Goal: Task Accomplishment & Management: Use online tool/utility

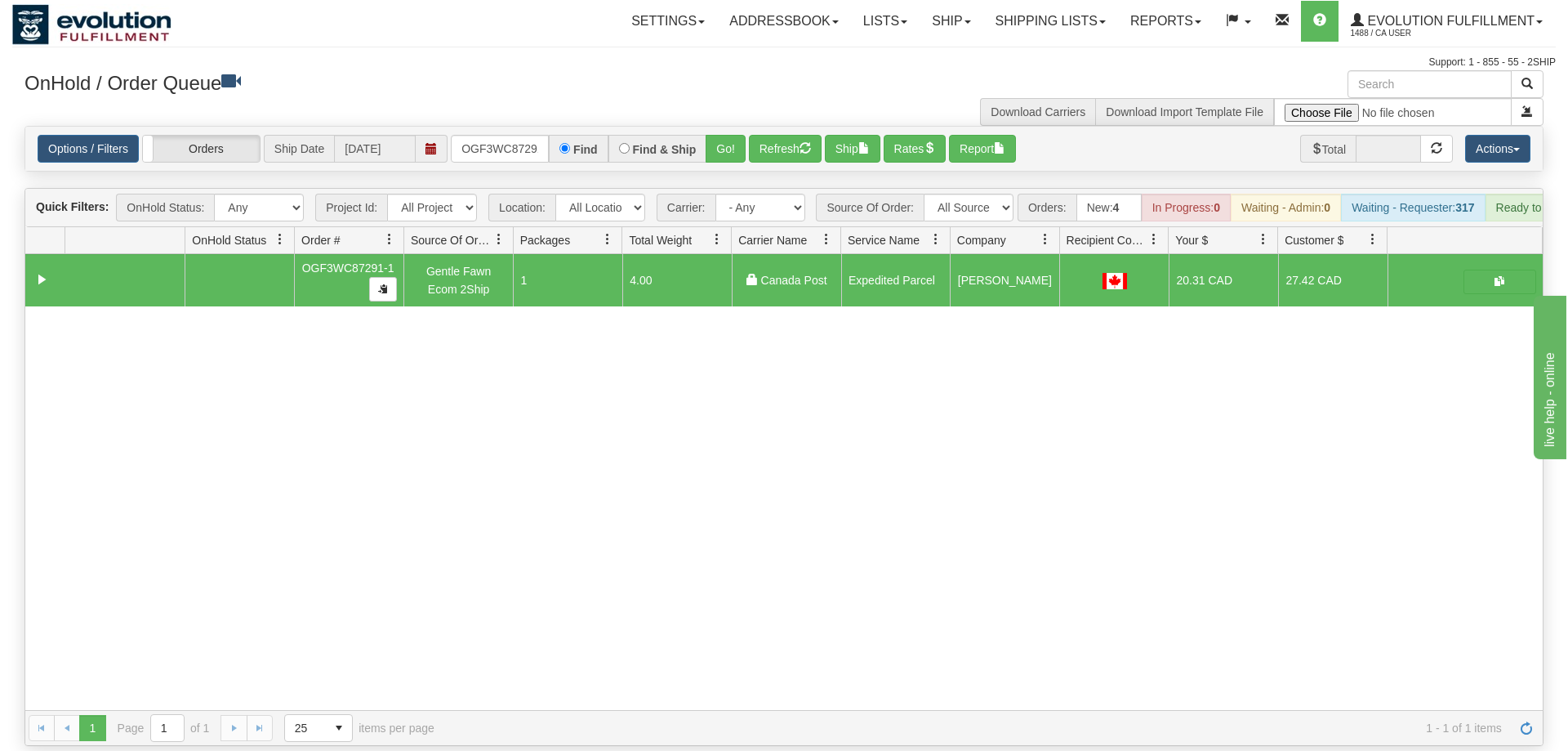
scroll to position [0, 16]
click at [488, 134] on input "OGF3WC87291-1" at bounding box center [499, 148] width 98 height 27
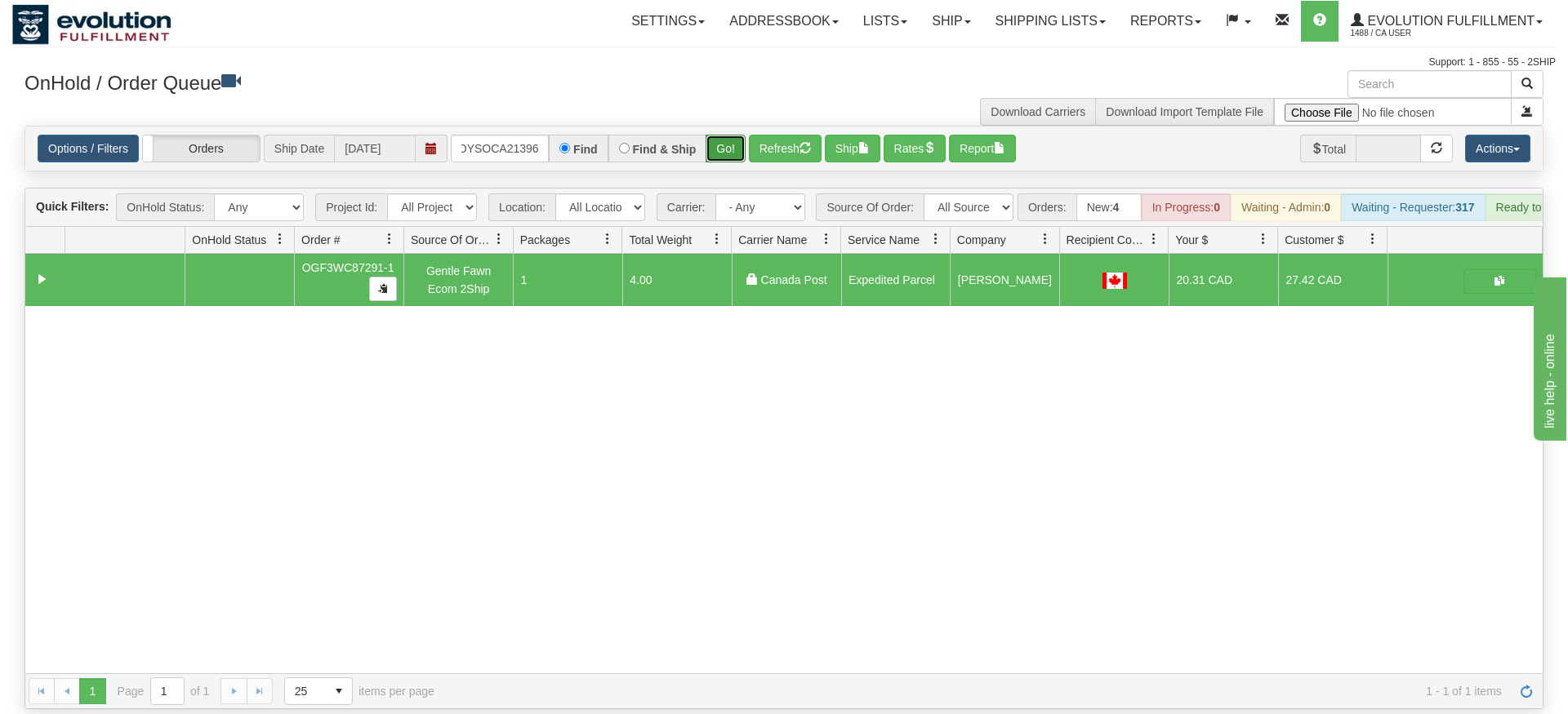
click at [731, 167] on div "Is equal to Is not equal to Contains Does not contains CAD USD EUR ZAR RON ANG …" at bounding box center [784, 418] width 1543 height 584
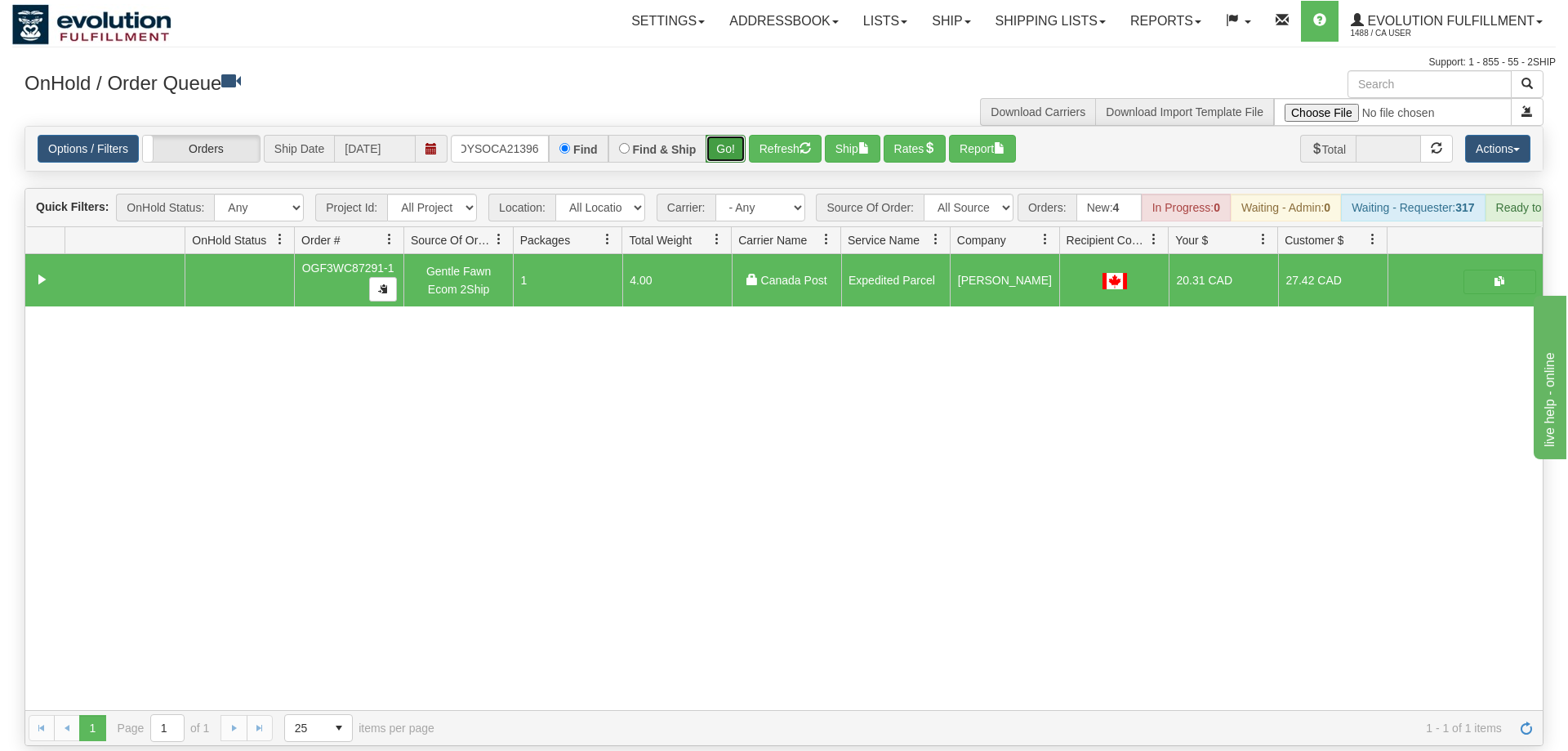
click at [731, 134] on button "Go!" at bounding box center [725, 148] width 40 height 27
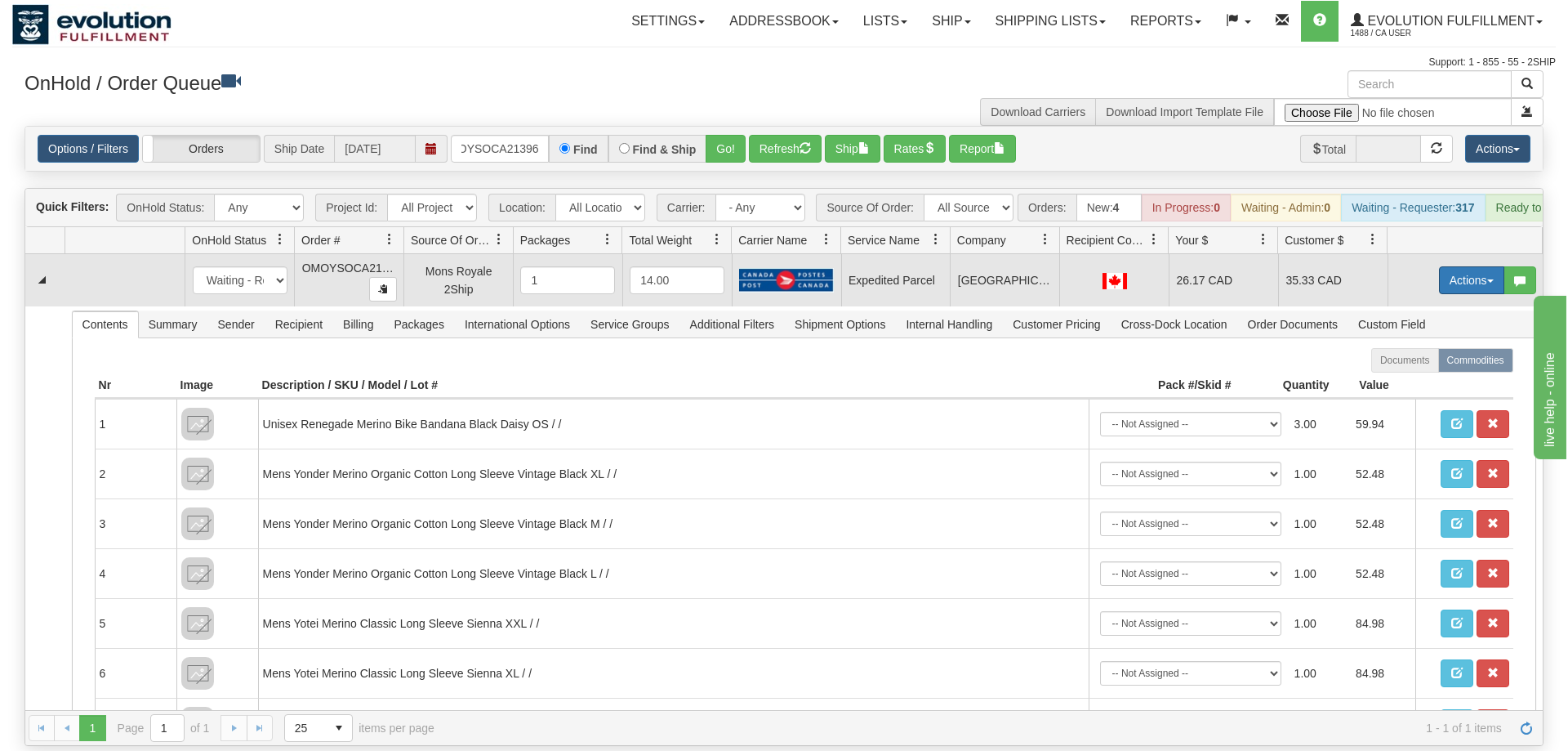
click at [1451, 266] on button "Actions" at bounding box center [1471, 280] width 66 height 27
click at [1442, 364] on link "Ship" at bounding box center [1438, 375] width 130 height 22
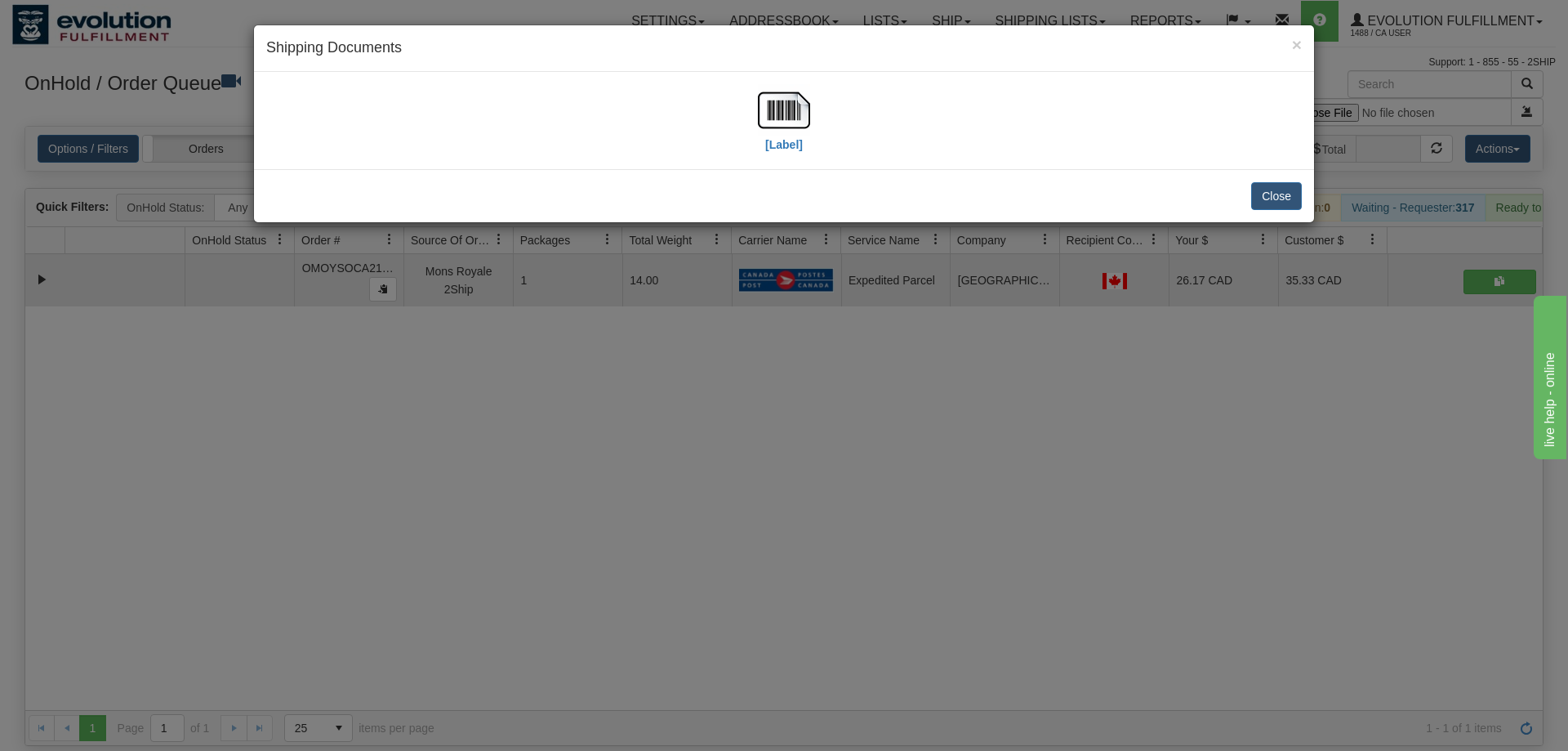
click at [804, 141] on div "[Label]" at bounding box center [783, 120] width 52 height 73
click at [786, 129] on img at bounding box center [783, 110] width 52 height 52
click at [723, 421] on div "× Shipping Documents [Label] Close" at bounding box center [784, 375] width 1568 height 751
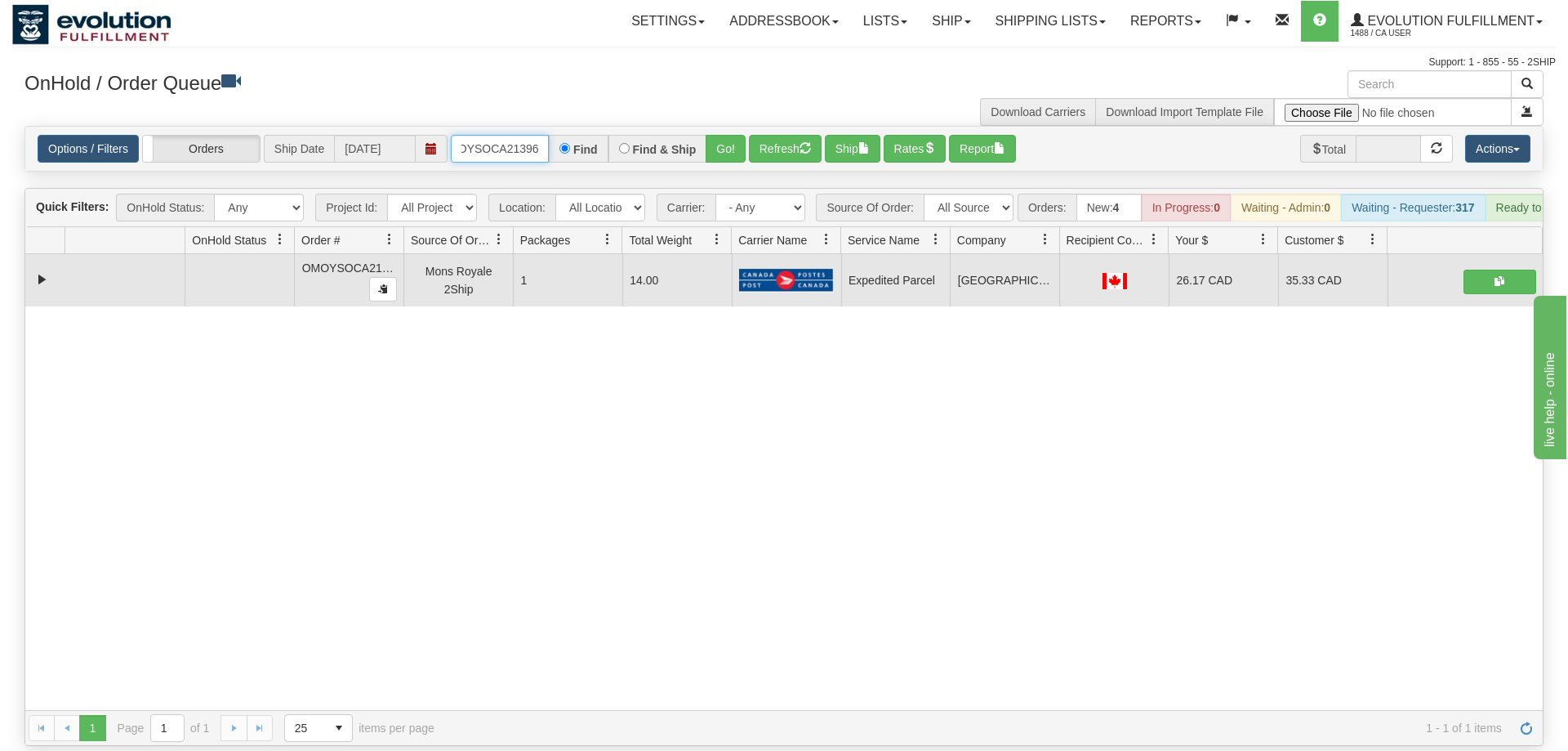
click at [523, 134] on input "OMOYSOCA21396" at bounding box center [499, 148] width 98 height 27
click at [494, 134] on input "OMOYSOCA21396" at bounding box center [499, 148] width 98 height 27
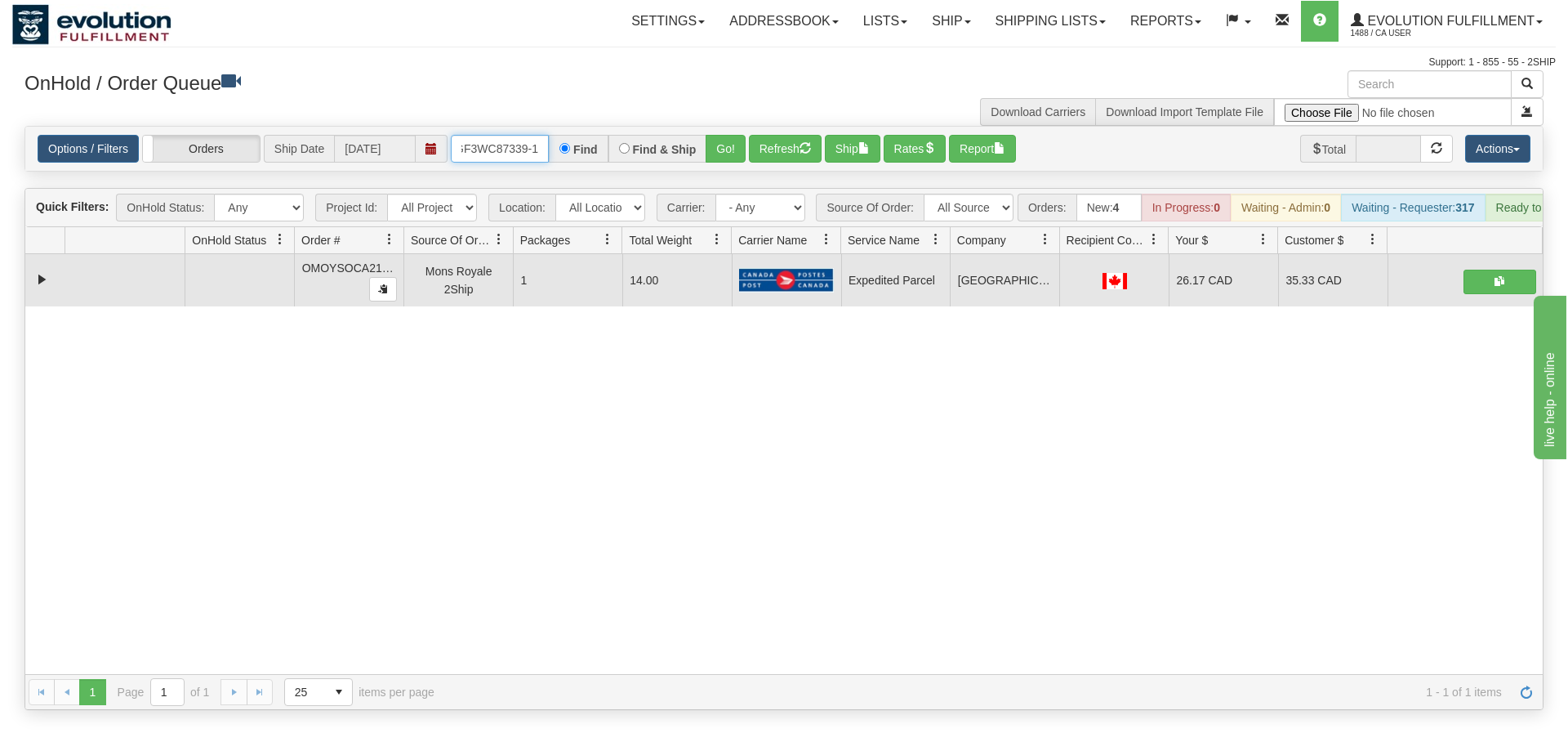
scroll to position [0, 16]
drag, startPoint x: 733, startPoint y: 114, endPoint x: 732, endPoint y: 147, distance: 33.0
click at [732, 148] on div "Is equal to Is not equal to Contains Does not contains CAD USD EUR ZAR [PERSON_…" at bounding box center [784, 418] width 1543 height 584
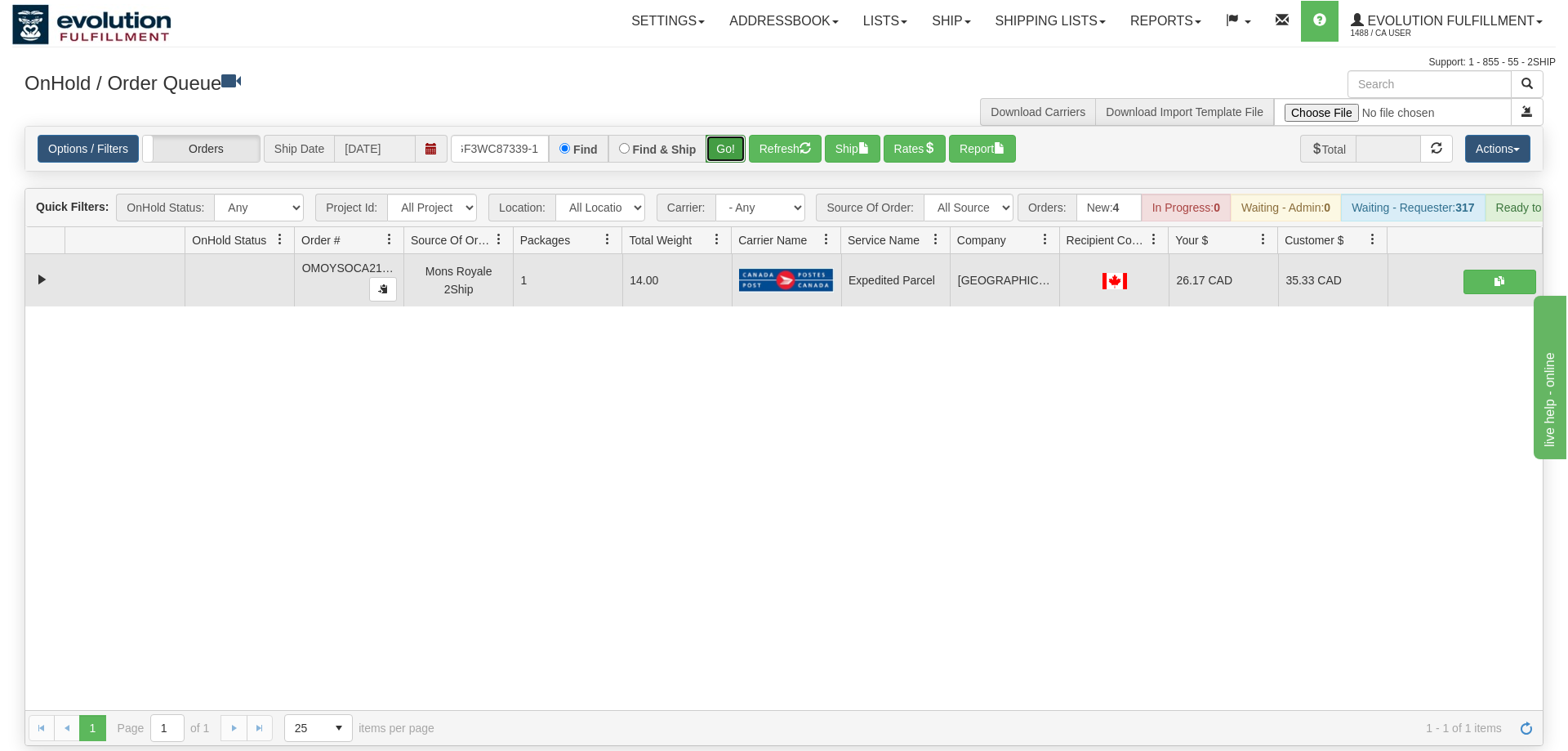
click at [731, 134] on button "Go!" at bounding box center [725, 148] width 40 height 27
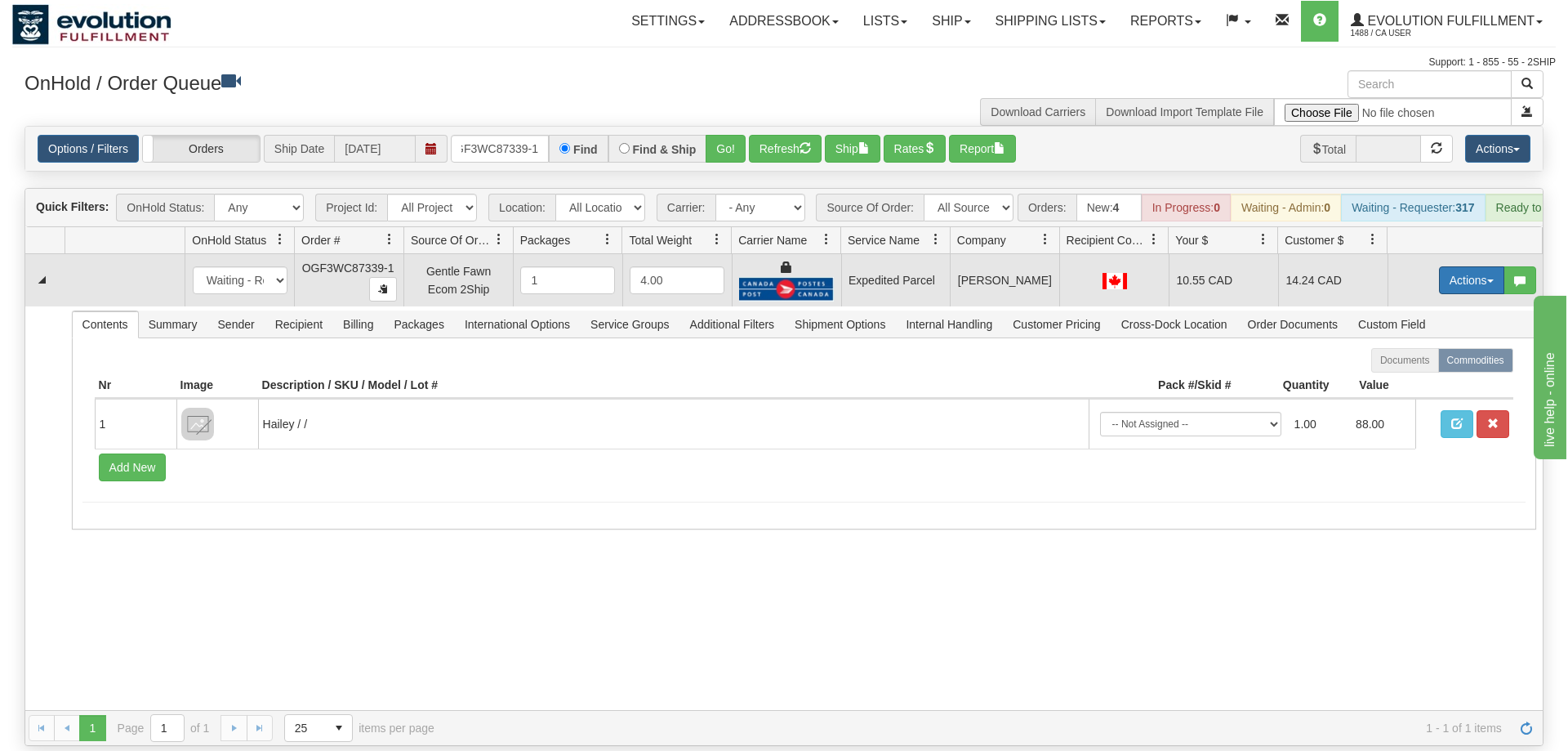
click at [1449, 266] on button "Actions" at bounding box center [1471, 280] width 66 height 27
click at [1419, 368] on span "Ship" at bounding box center [1405, 375] width 34 height 13
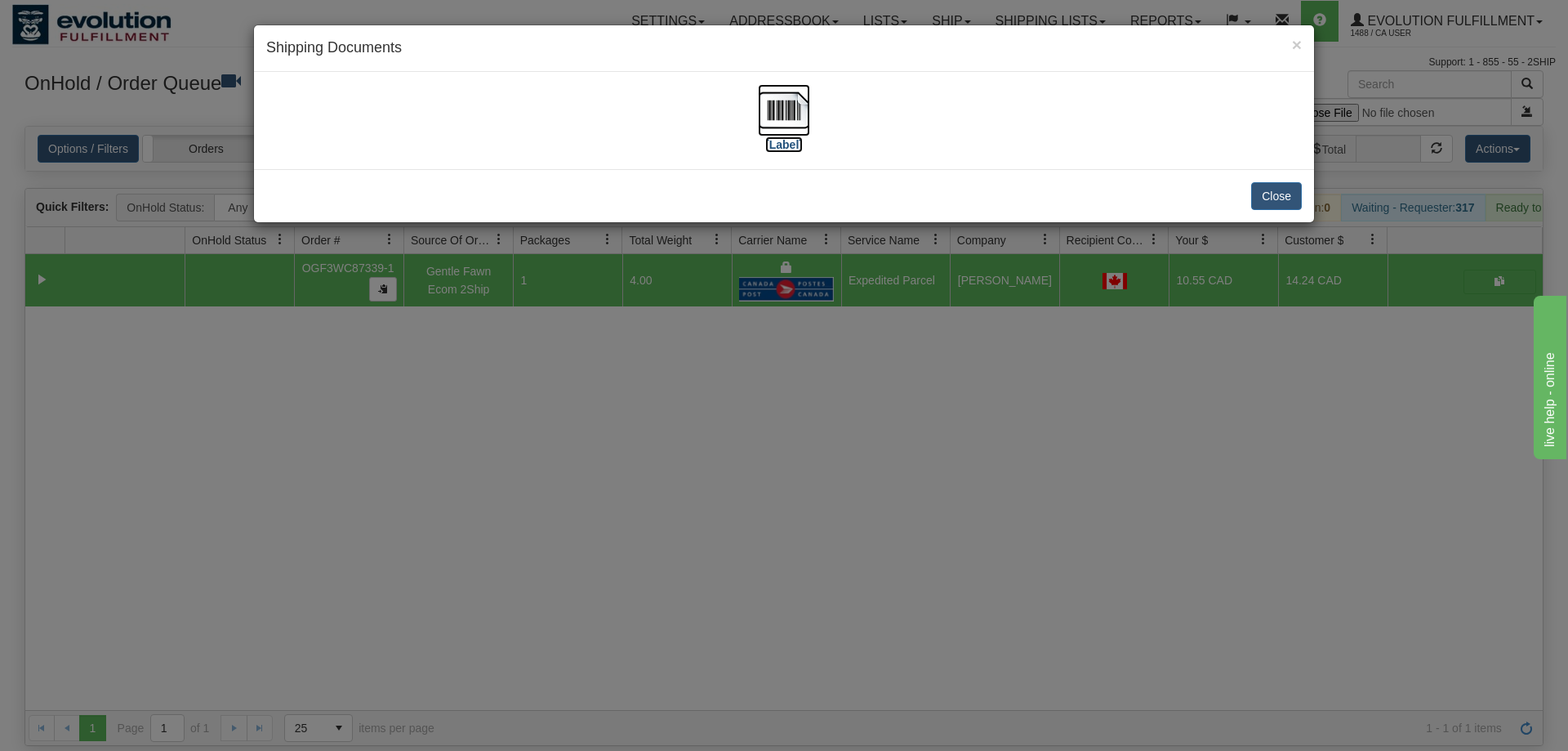
click at [782, 107] on img at bounding box center [783, 110] width 52 height 52
drag, startPoint x: 505, startPoint y: 389, endPoint x: 533, endPoint y: 115, distance: 275.4
click at [514, 368] on div "× Shipping Documents [Label] Close" at bounding box center [784, 375] width 1568 height 751
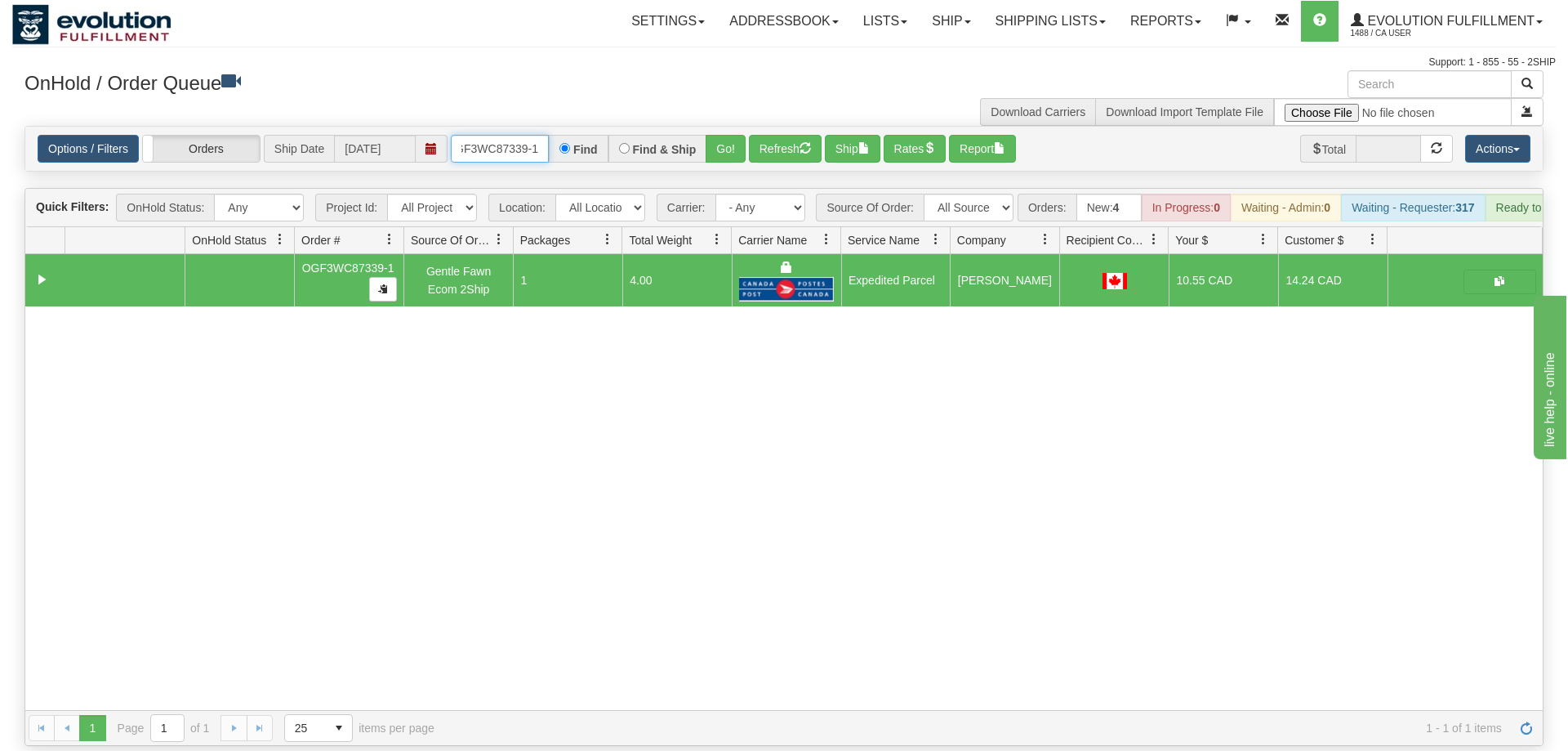
click at [536, 134] on input "OGF3WC87339-1" at bounding box center [499, 148] width 98 height 27
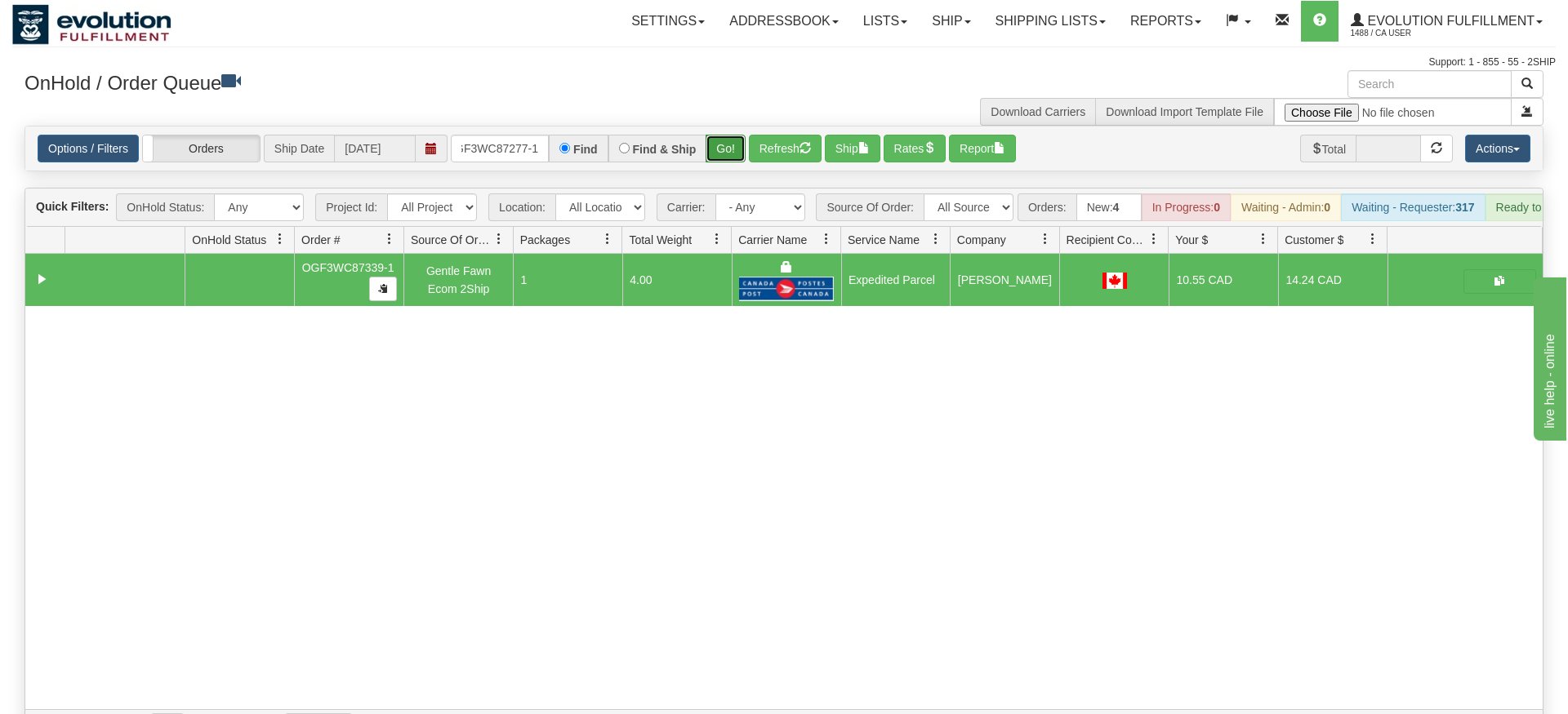
click at [732, 166] on div "Is equal to Is not equal to Contains Does not contains CAD USD EUR ZAR [PERSON_…" at bounding box center [784, 435] width 1543 height 619
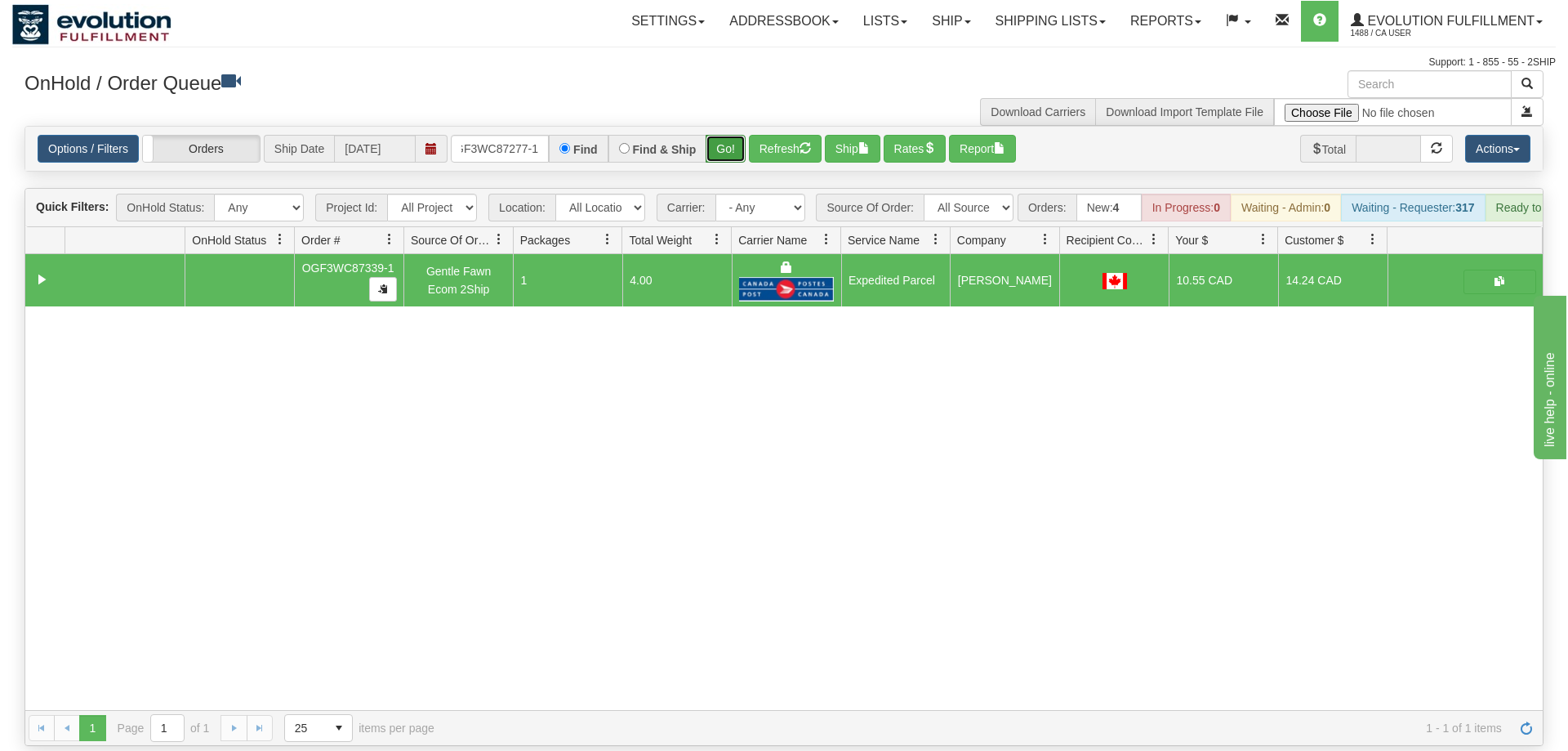
click at [721, 134] on button "Go!" at bounding box center [725, 148] width 40 height 27
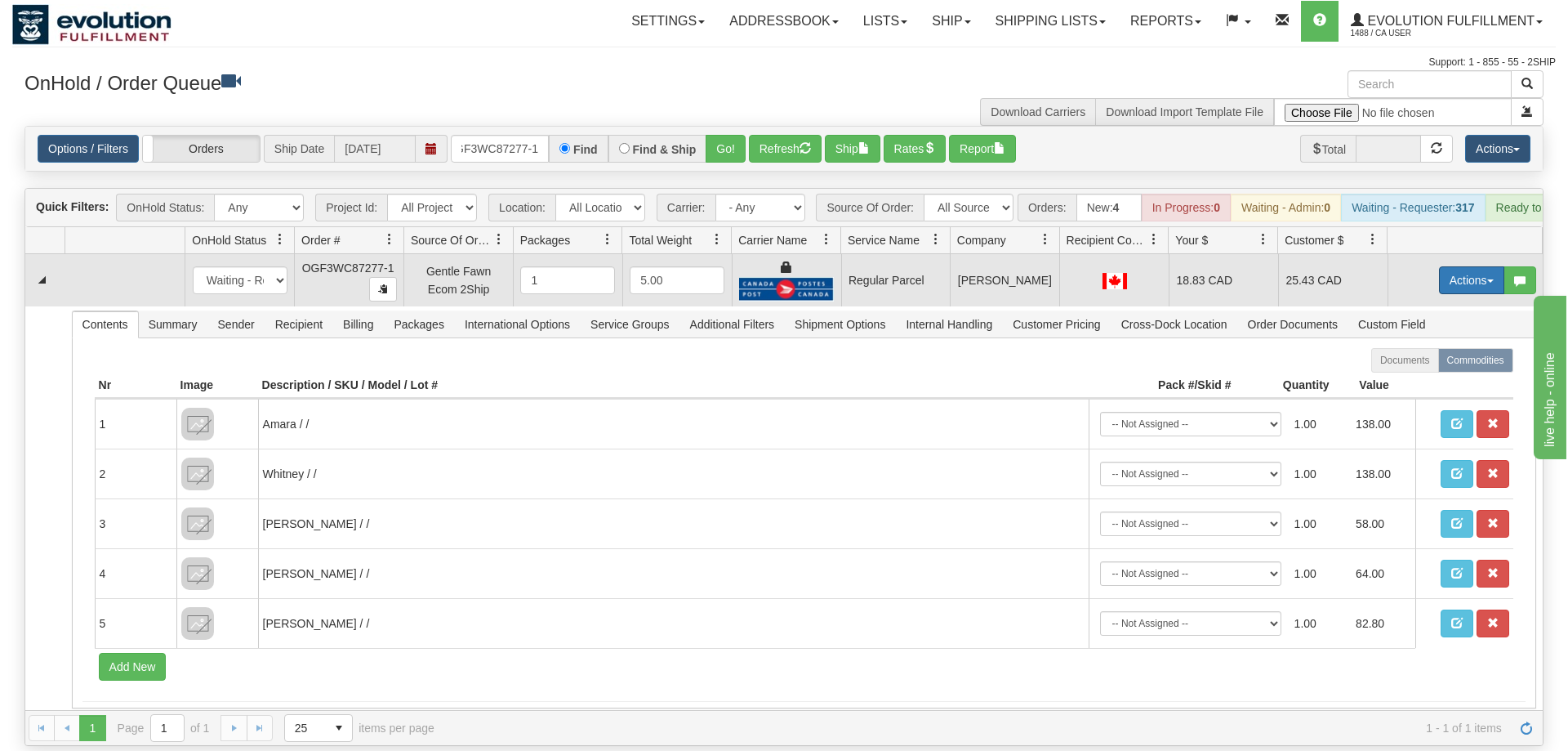
click at [1441, 266] on button "Actions" at bounding box center [1471, 280] width 66 height 27
click at [1435, 347] on span "Rate All Services" at bounding box center [1438, 354] width 98 height 13
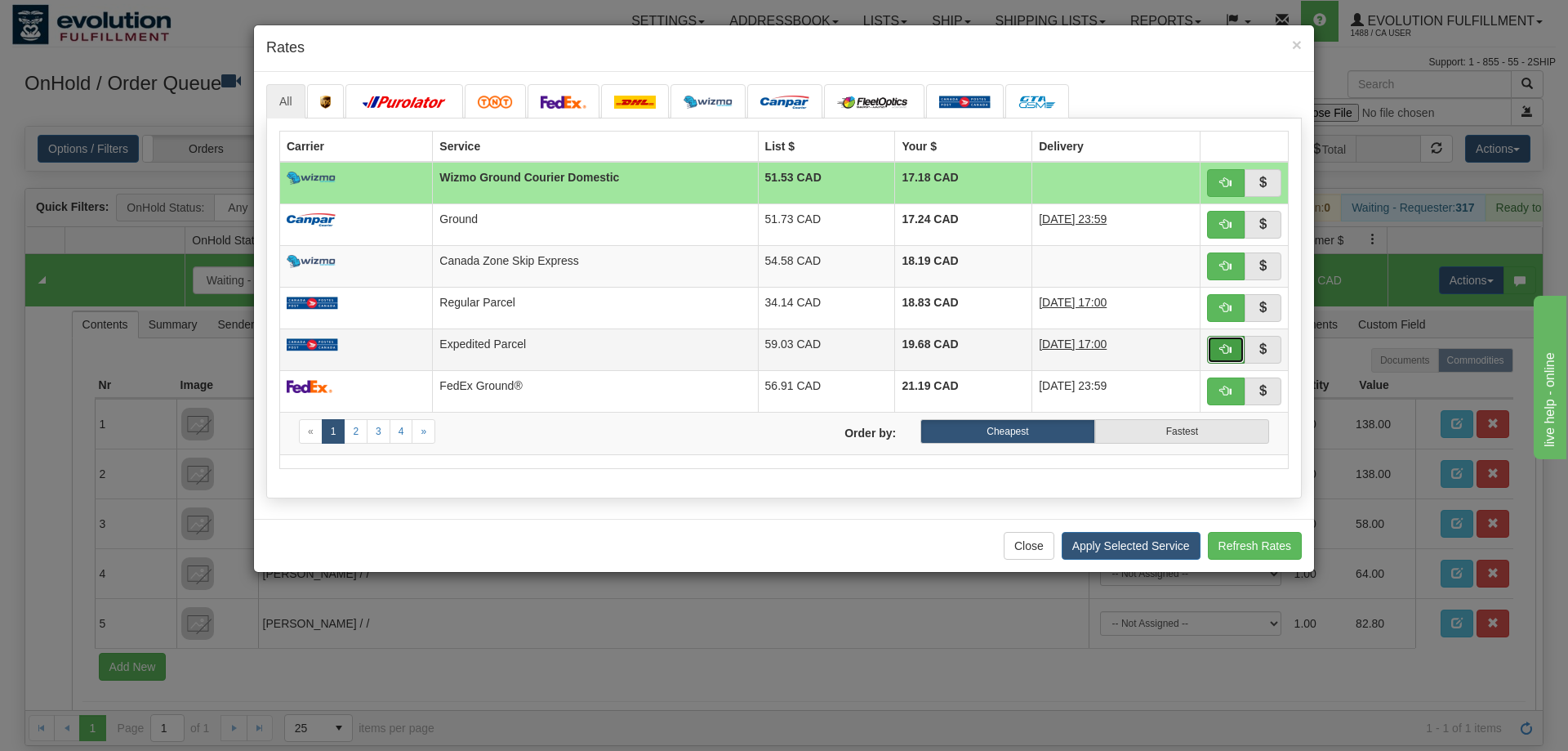
click at [1219, 344] on button "button" at bounding box center [1225, 349] width 37 height 27
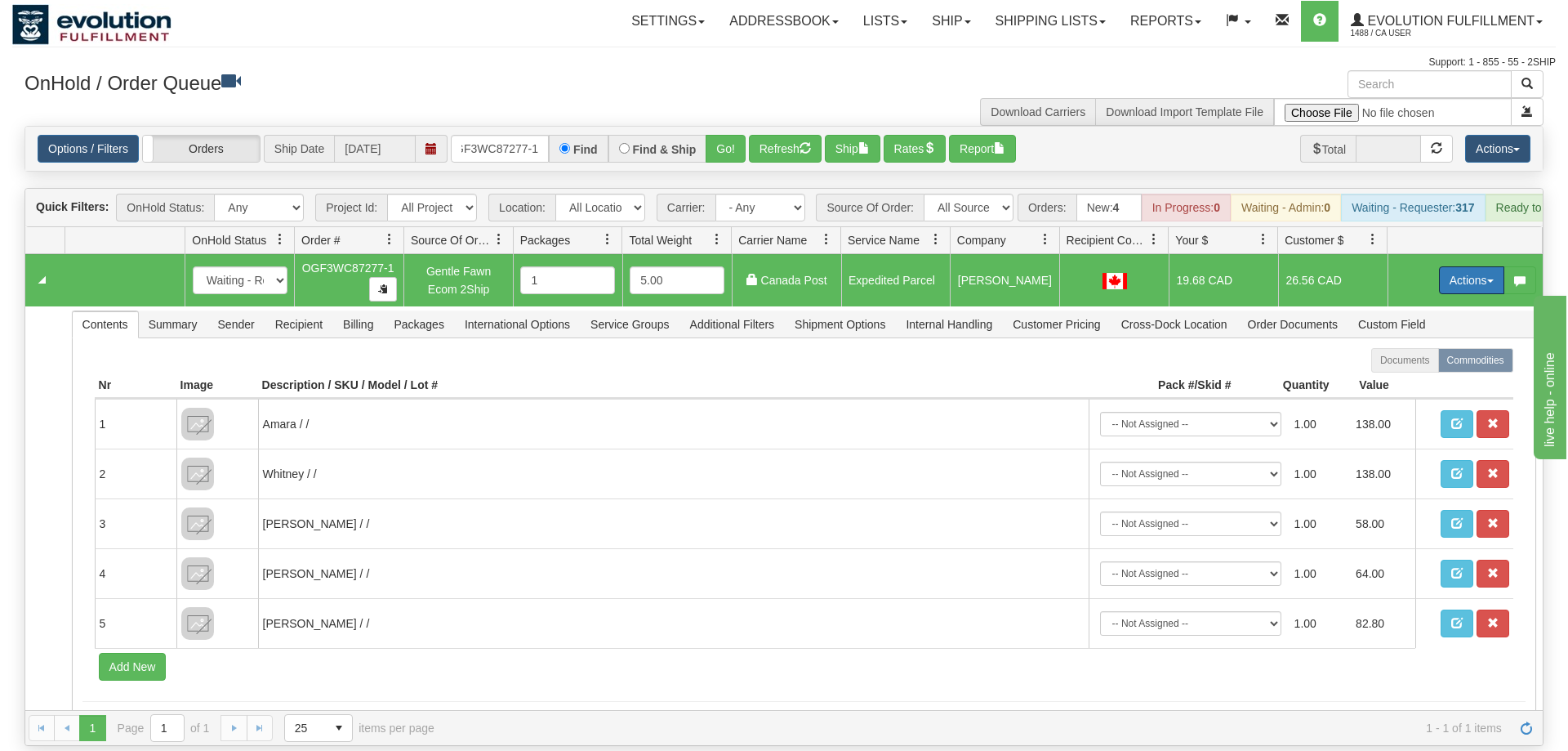
click at [1473, 266] on button "Actions" at bounding box center [1471, 280] width 66 height 27
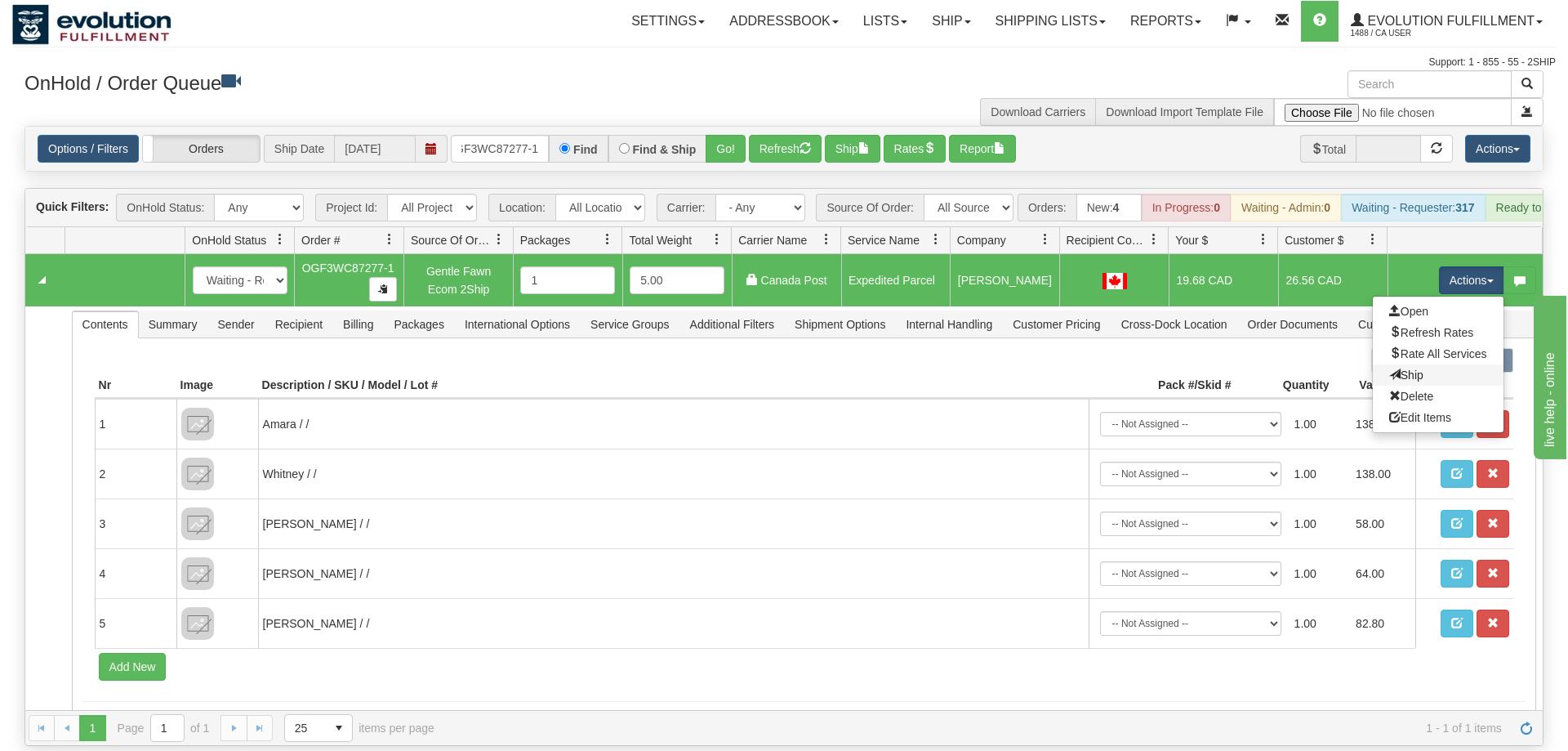
click at [1434, 364] on link "Ship" at bounding box center [1438, 375] width 130 height 22
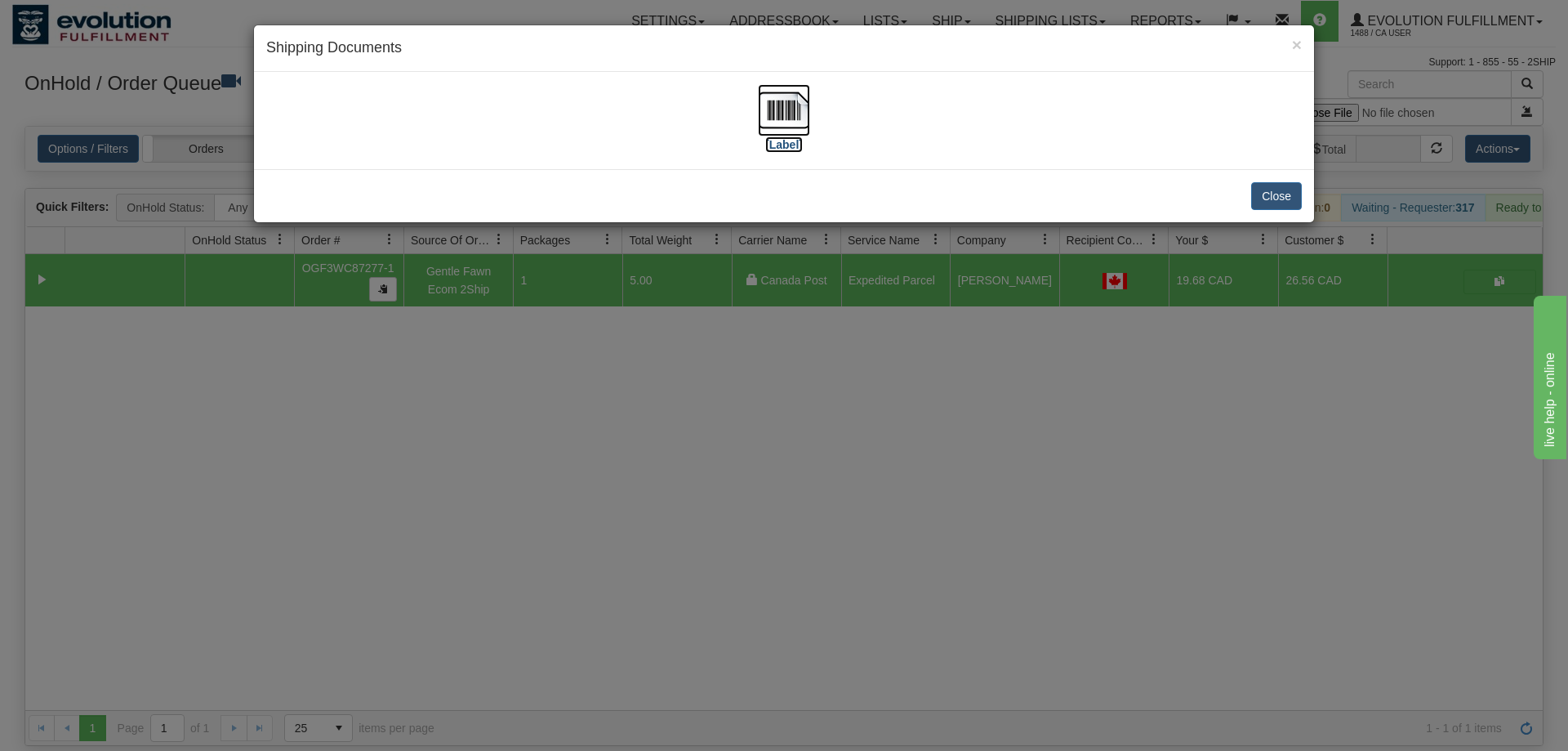
click at [777, 105] on img at bounding box center [783, 110] width 52 height 52
drag, startPoint x: 495, startPoint y: 449, endPoint x: 418, endPoint y: 118, distance: 339.8
click at [495, 444] on div "× Shipping Documents [Label] Close" at bounding box center [784, 375] width 1568 height 751
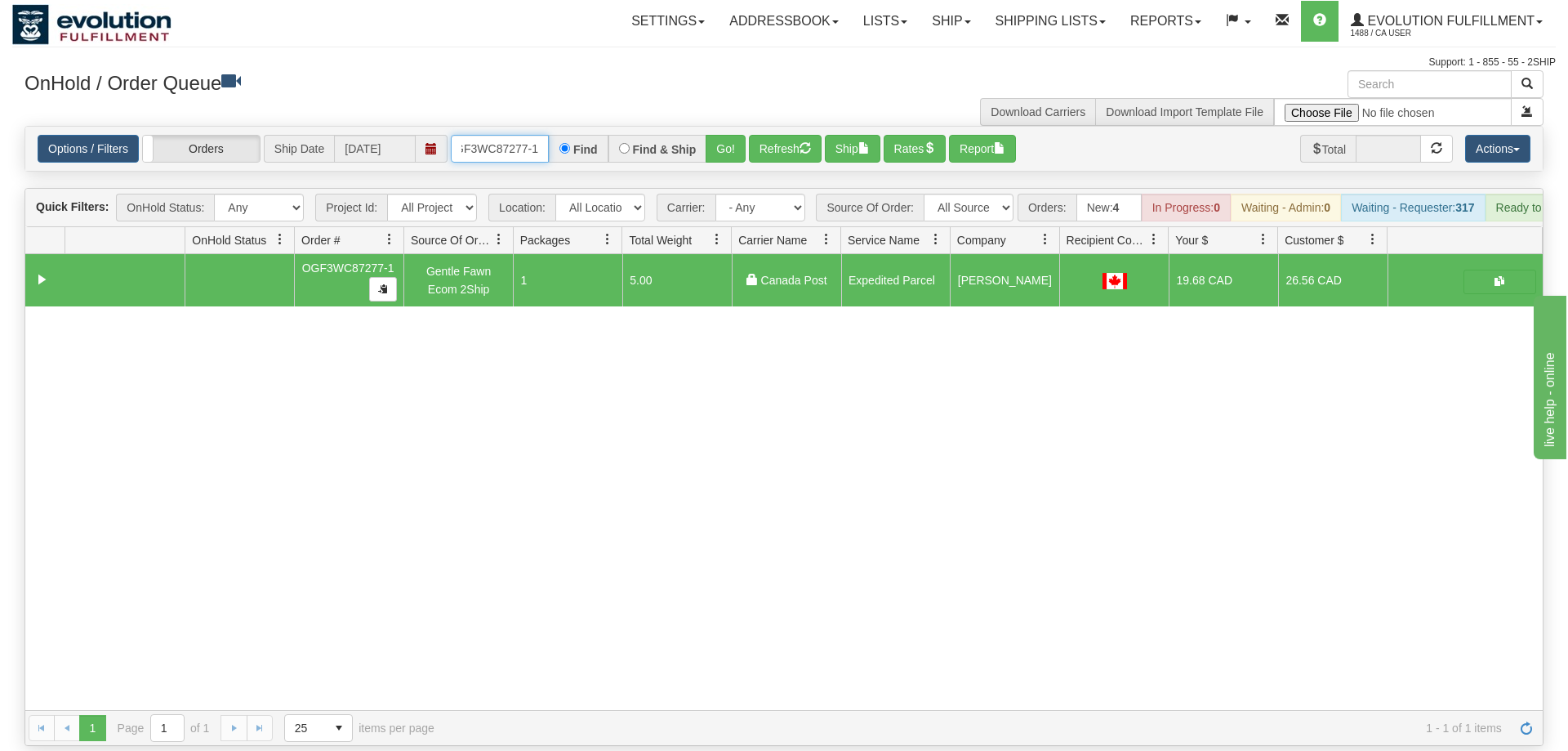
click at [518, 134] on input "OGF3WC87277-1" at bounding box center [499, 148] width 98 height 27
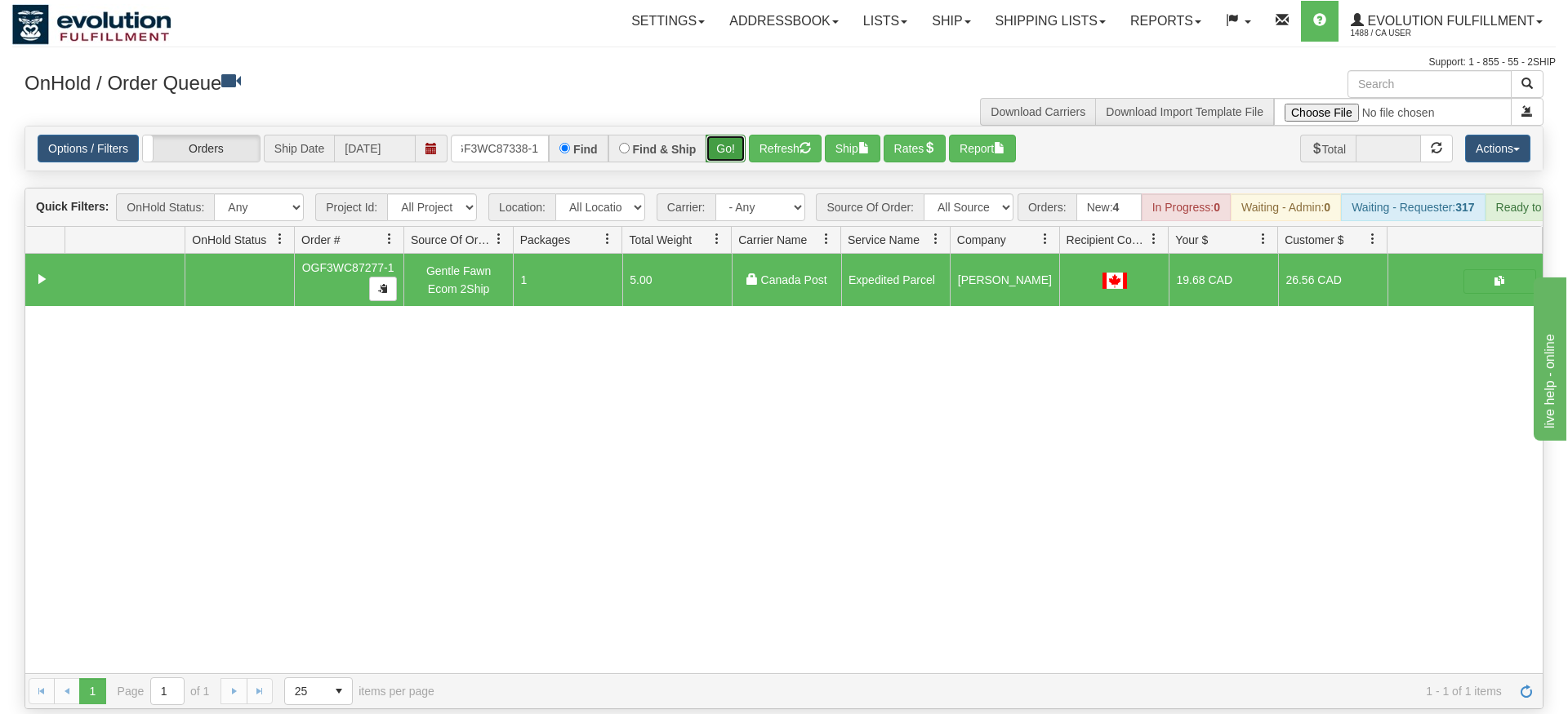
click at [720, 151] on div "Is equal to Is not equal to Contains Does not contains CAD USD EUR ZAR [PERSON_…" at bounding box center [784, 418] width 1543 height 584
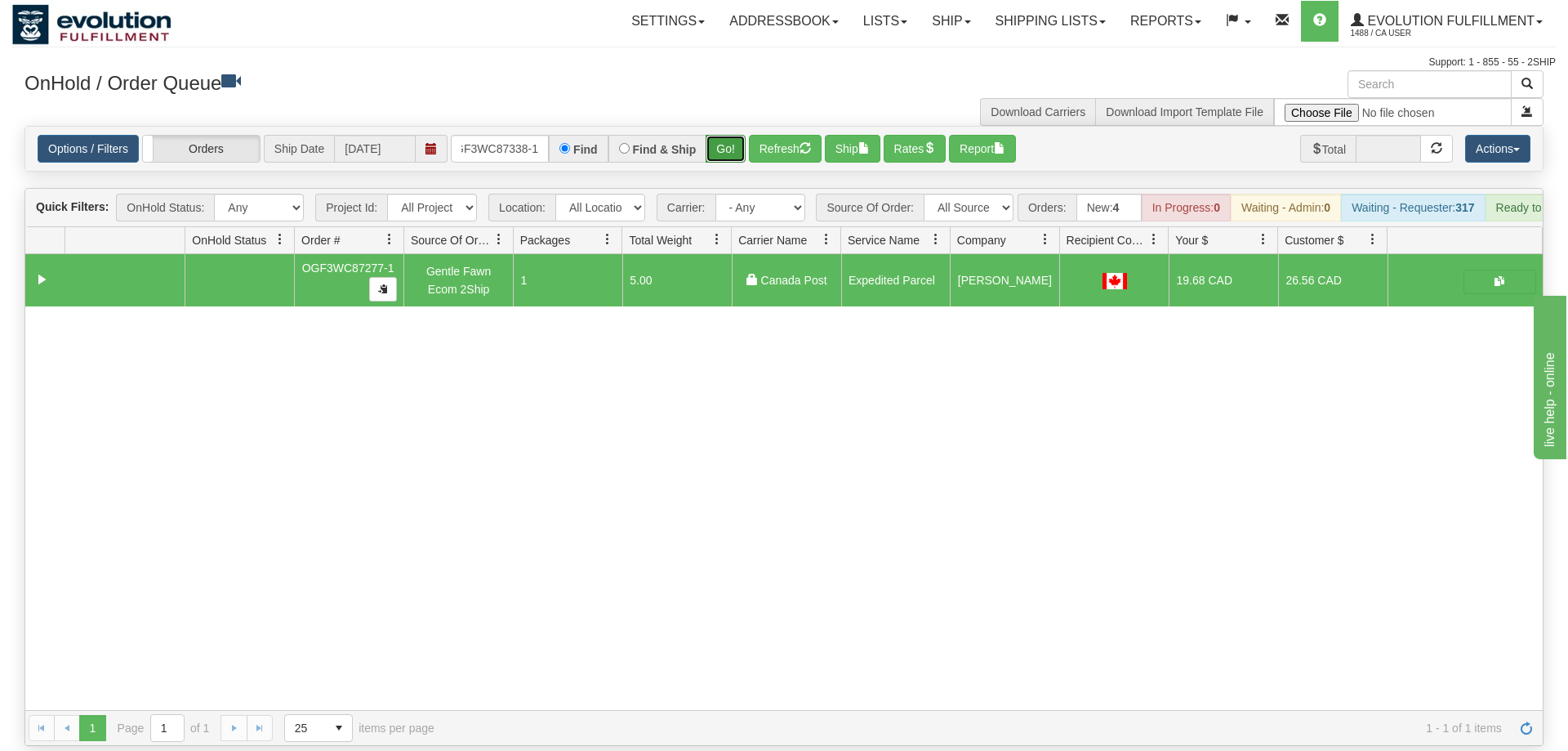
click at [729, 134] on button "Go!" at bounding box center [725, 148] width 40 height 27
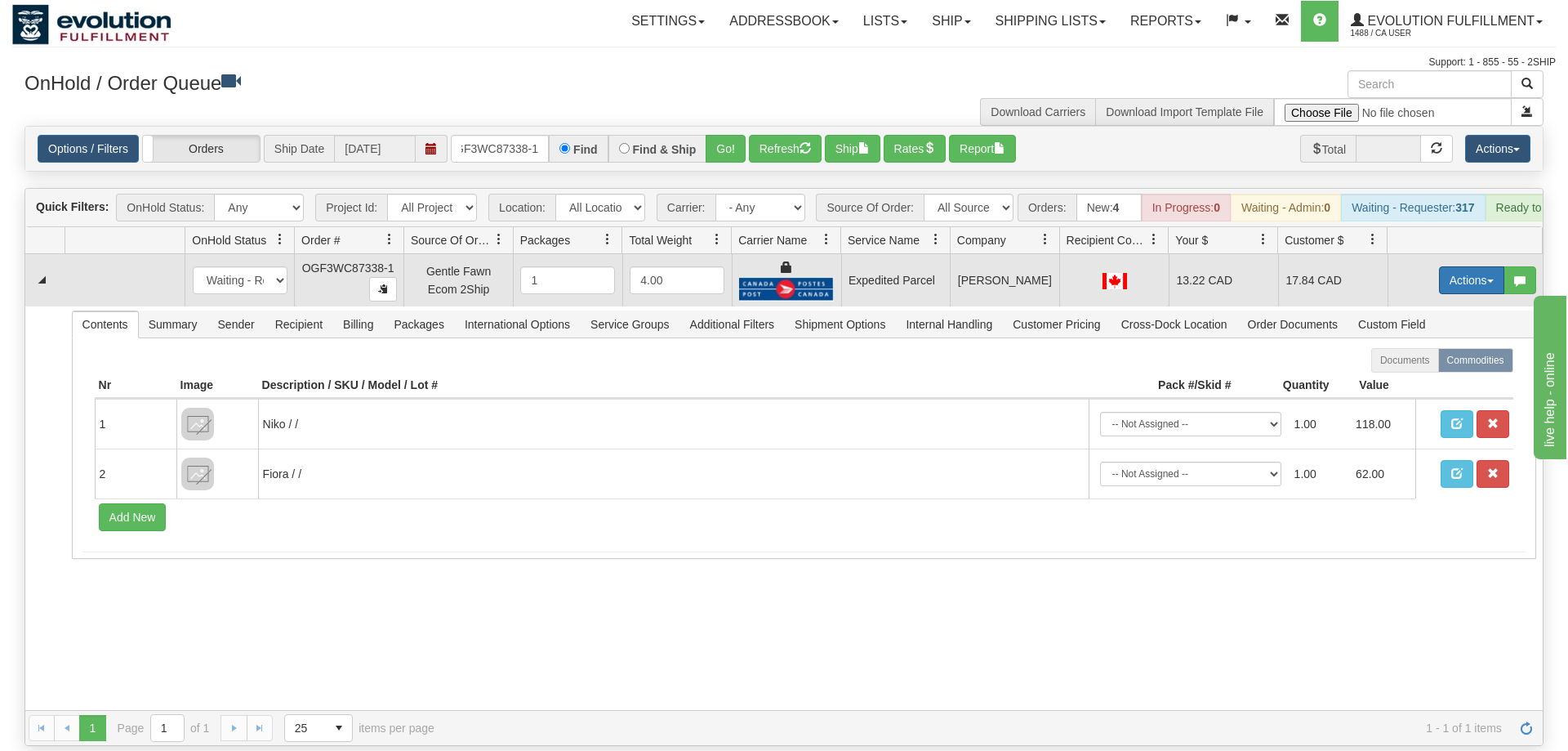
click at [1478, 266] on button "Actions" at bounding box center [1471, 280] width 66 height 27
click at [1424, 364] on link "Ship" at bounding box center [1438, 375] width 130 height 22
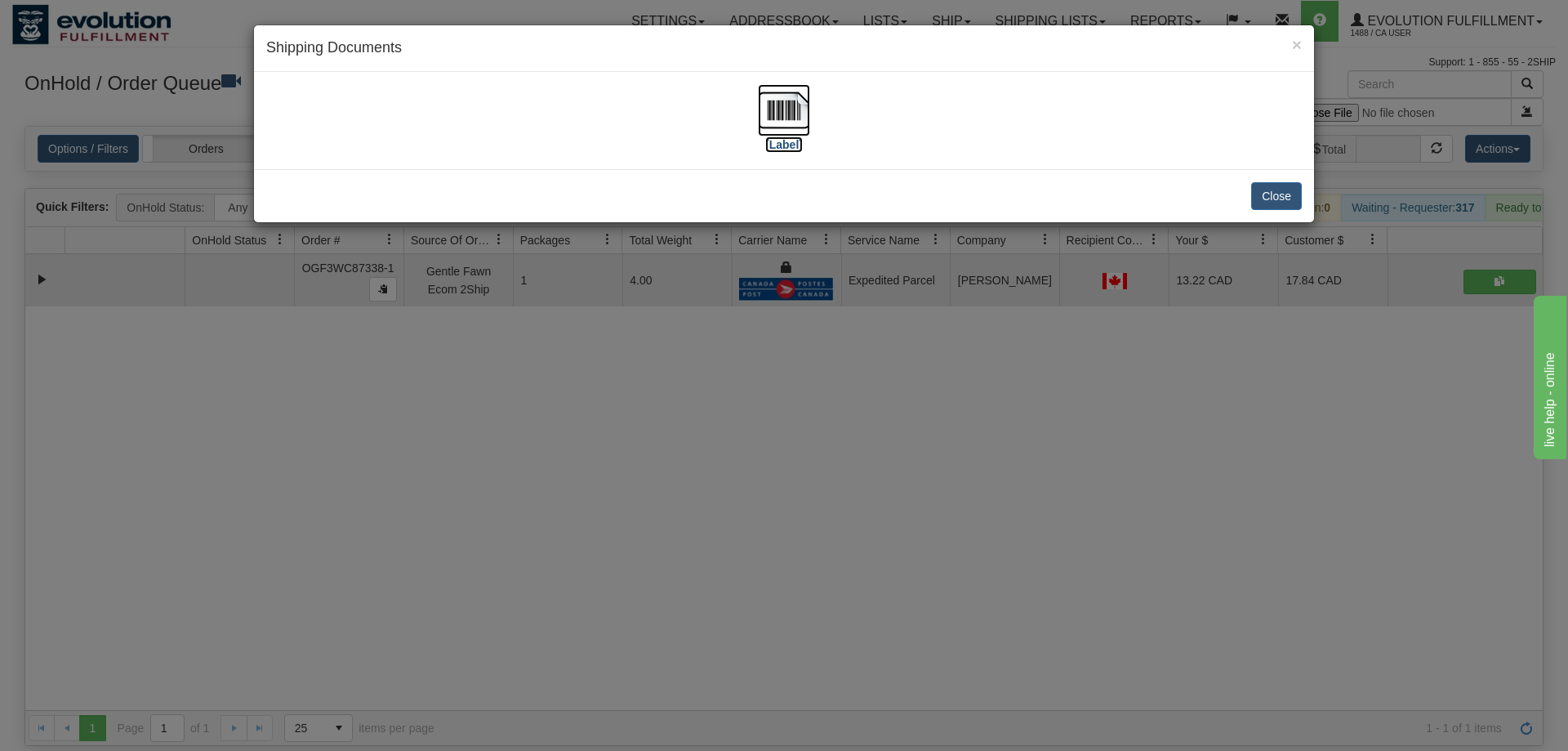
click at [782, 118] on img at bounding box center [783, 110] width 52 height 52
drag, startPoint x: 562, startPoint y: 329, endPoint x: 542, endPoint y: 172, distance: 158.3
click at [562, 329] on div "× Shipping Documents [Label] Close" at bounding box center [784, 375] width 1568 height 751
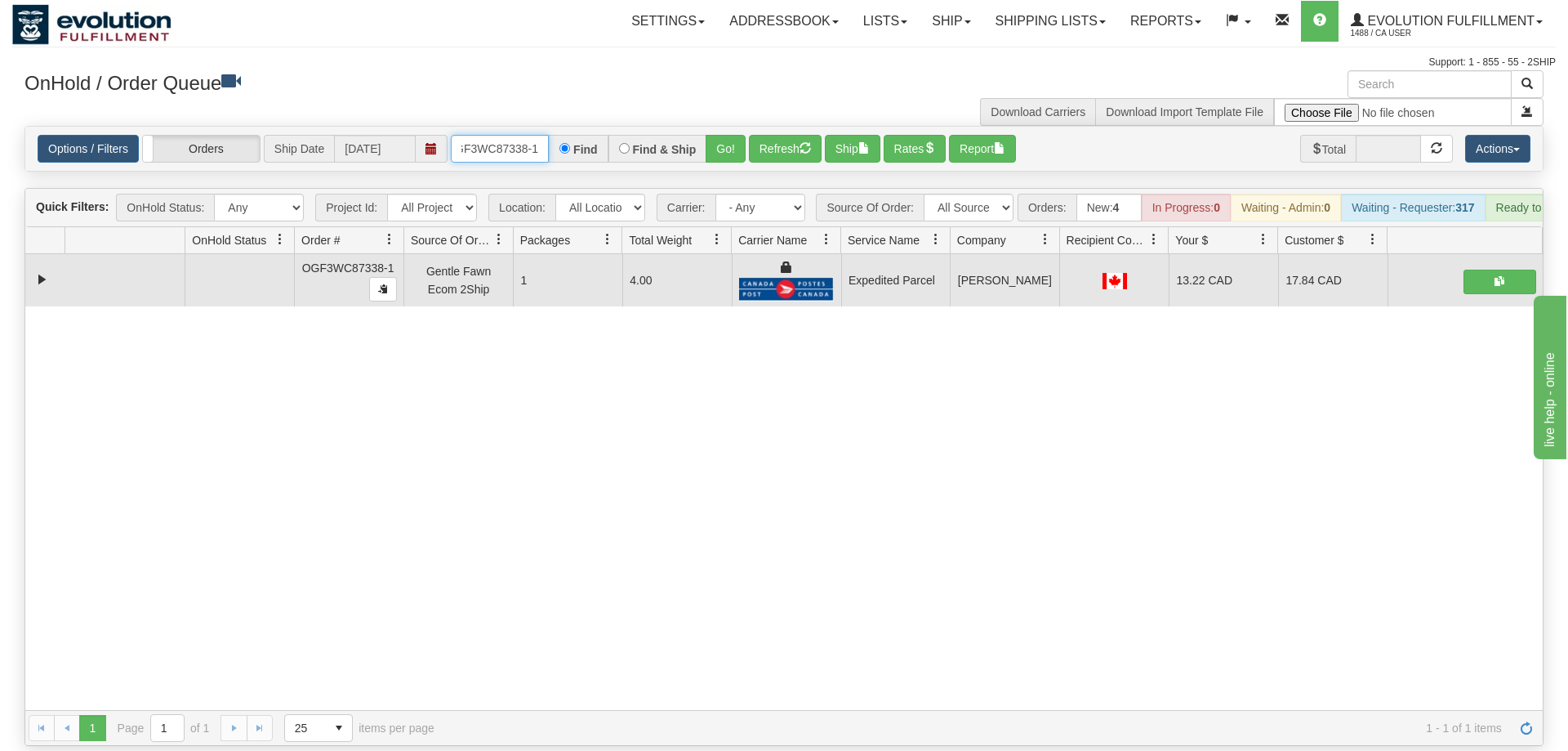
click at [535, 134] on input "OGF3WC87338-1" at bounding box center [499, 148] width 98 height 27
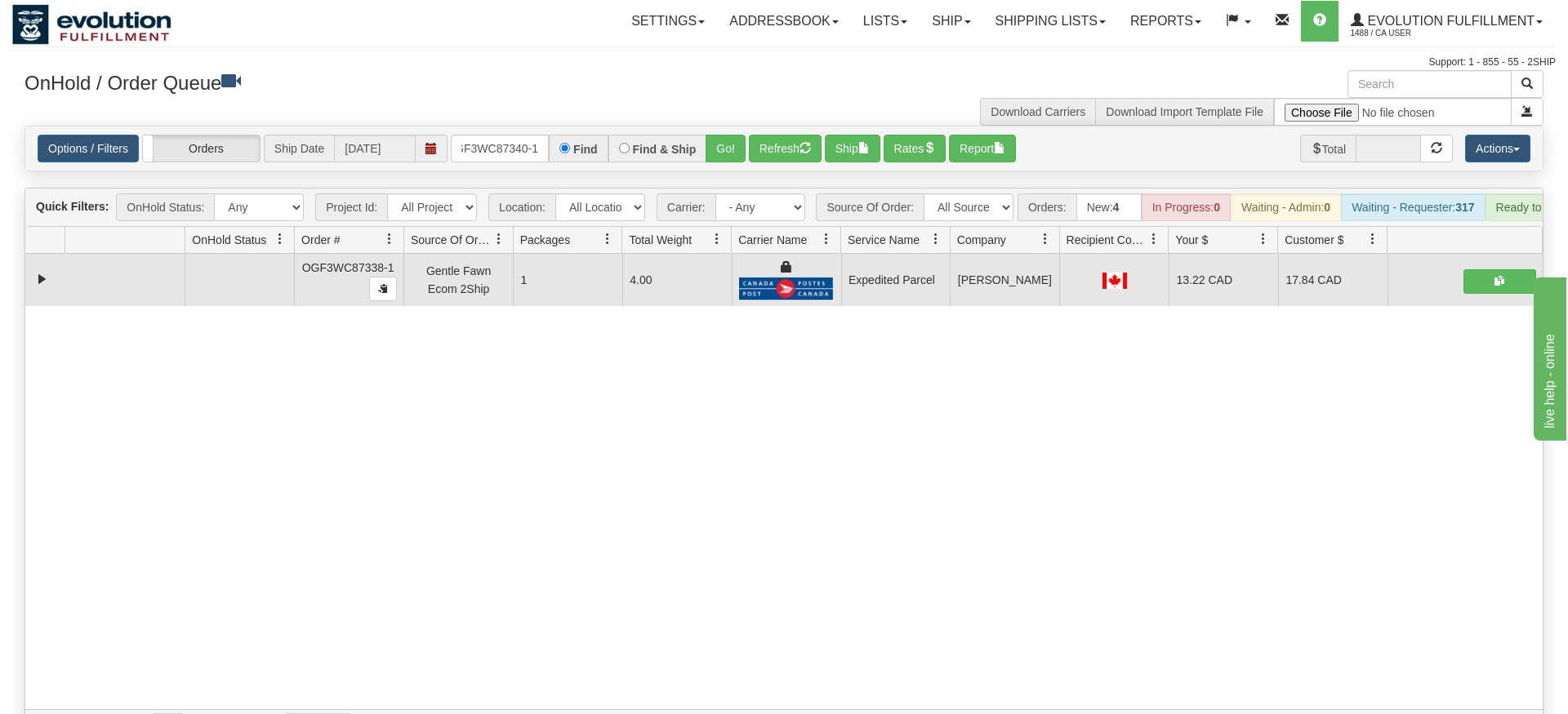
drag, startPoint x: 735, startPoint y: 148, endPoint x: 729, endPoint y: 168, distance: 20.9
click at [733, 177] on div "Is equal to Is not equal to Contains Does not contains CAD USD EUR ZAR [PERSON_…" at bounding box center [784, 435] width 1543 height 619
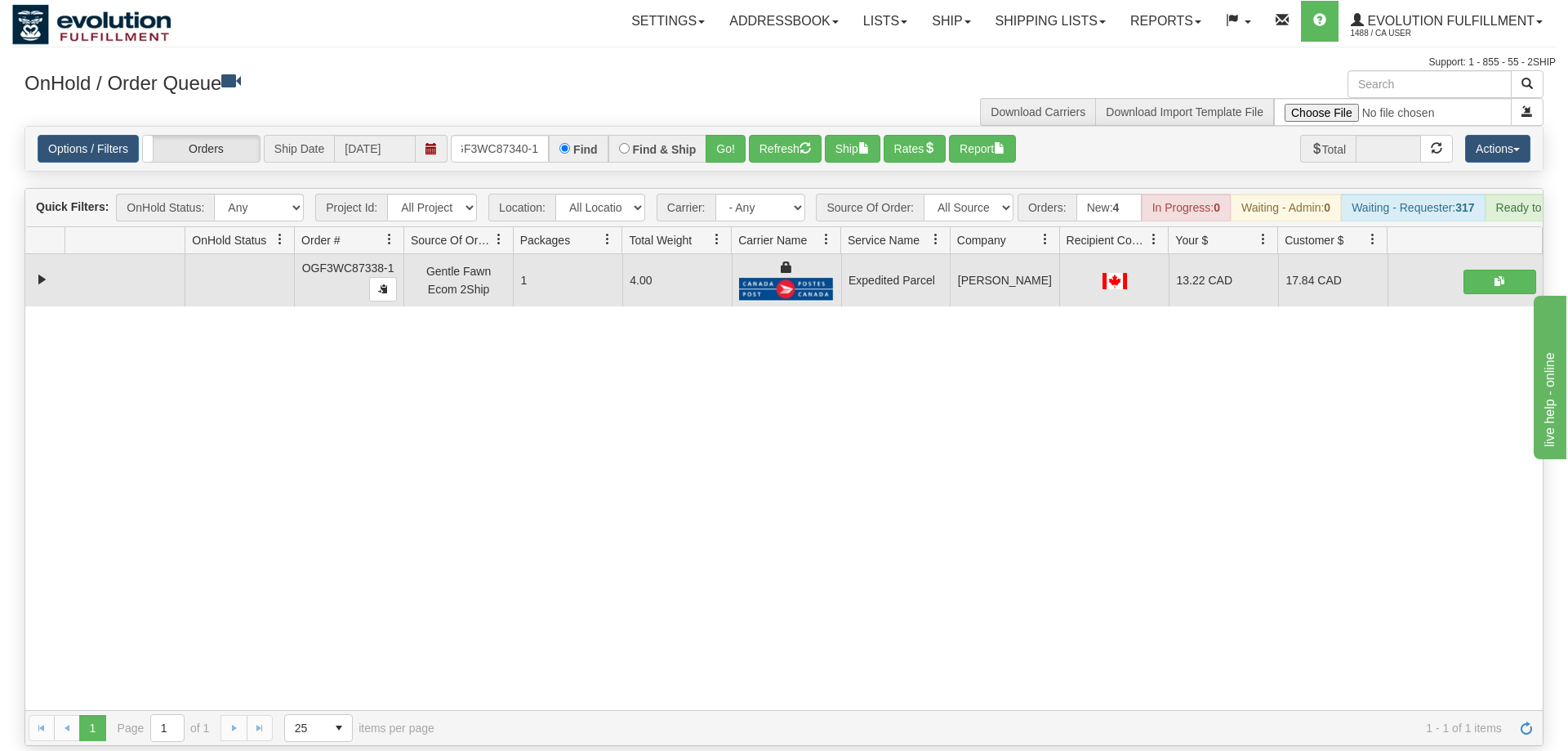
drag, startPoint x: 732, startPoint y: 153, endPoint x: 730, endPoint y: 144, distance: 9.2
click at [731, 147] on div "Is equal to Is not equal to Contains Does not contains CAD USD EUR ZAR [PERSON_…" at bounding box center [784, 436] width 1543 height 620
click at [725, 134] on button "Go!" at bounding box center [725, 148] width 40 height 27
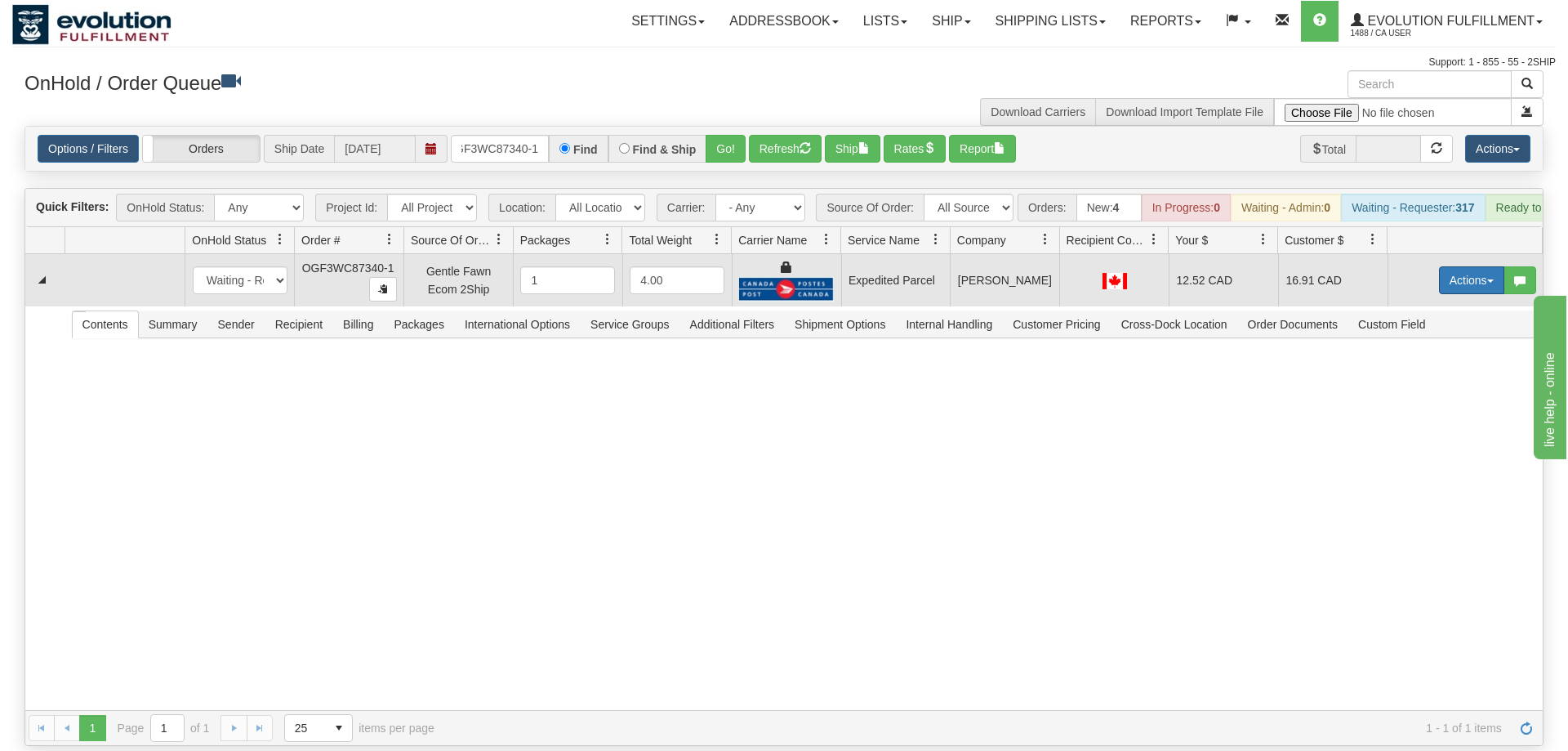
click at [1451, 266] on button "Actions" at bounding box center [1471, 280] width 66 height 27
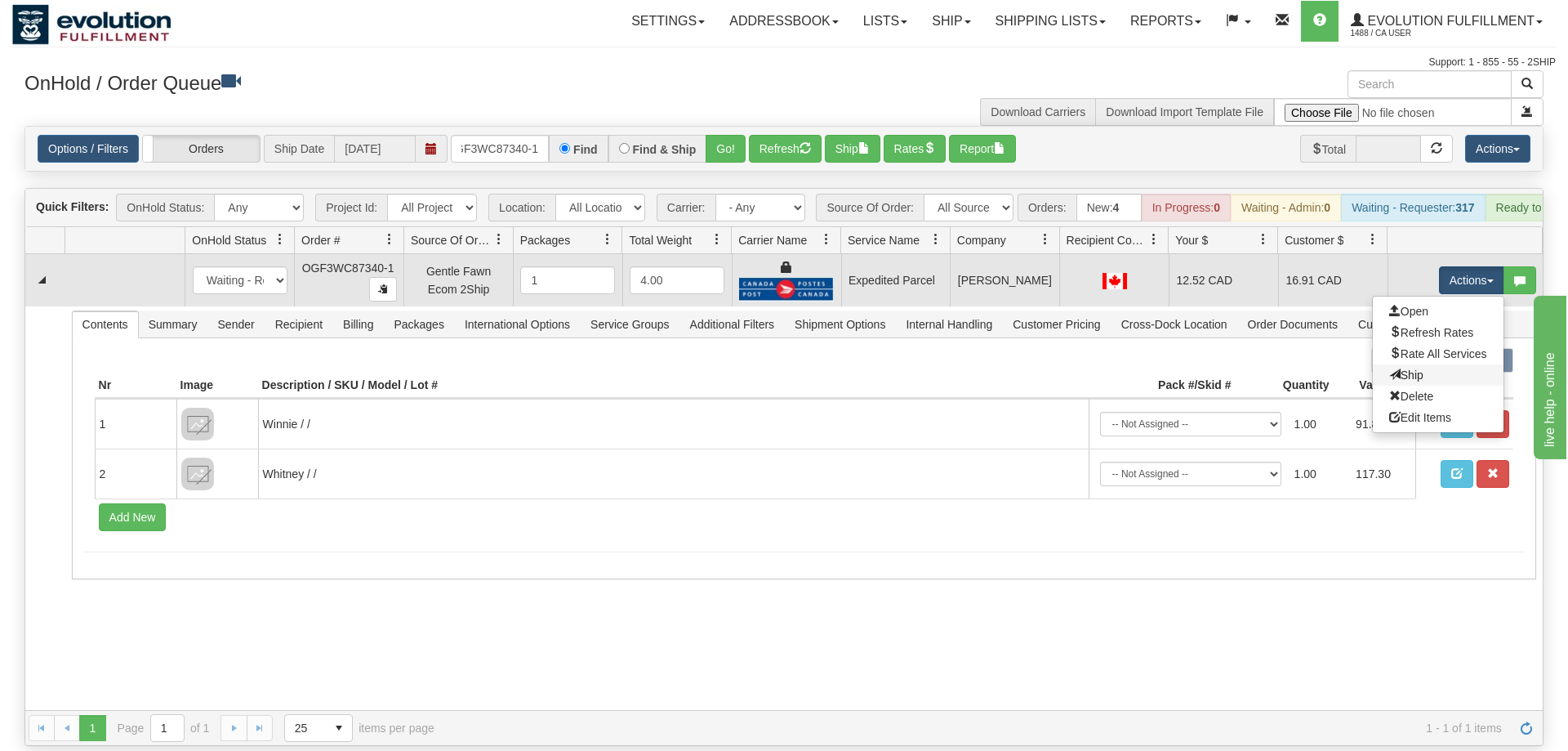
click at [1403, 364] on link "Ship" at bounding box center [1438, 375] width 130 height 22
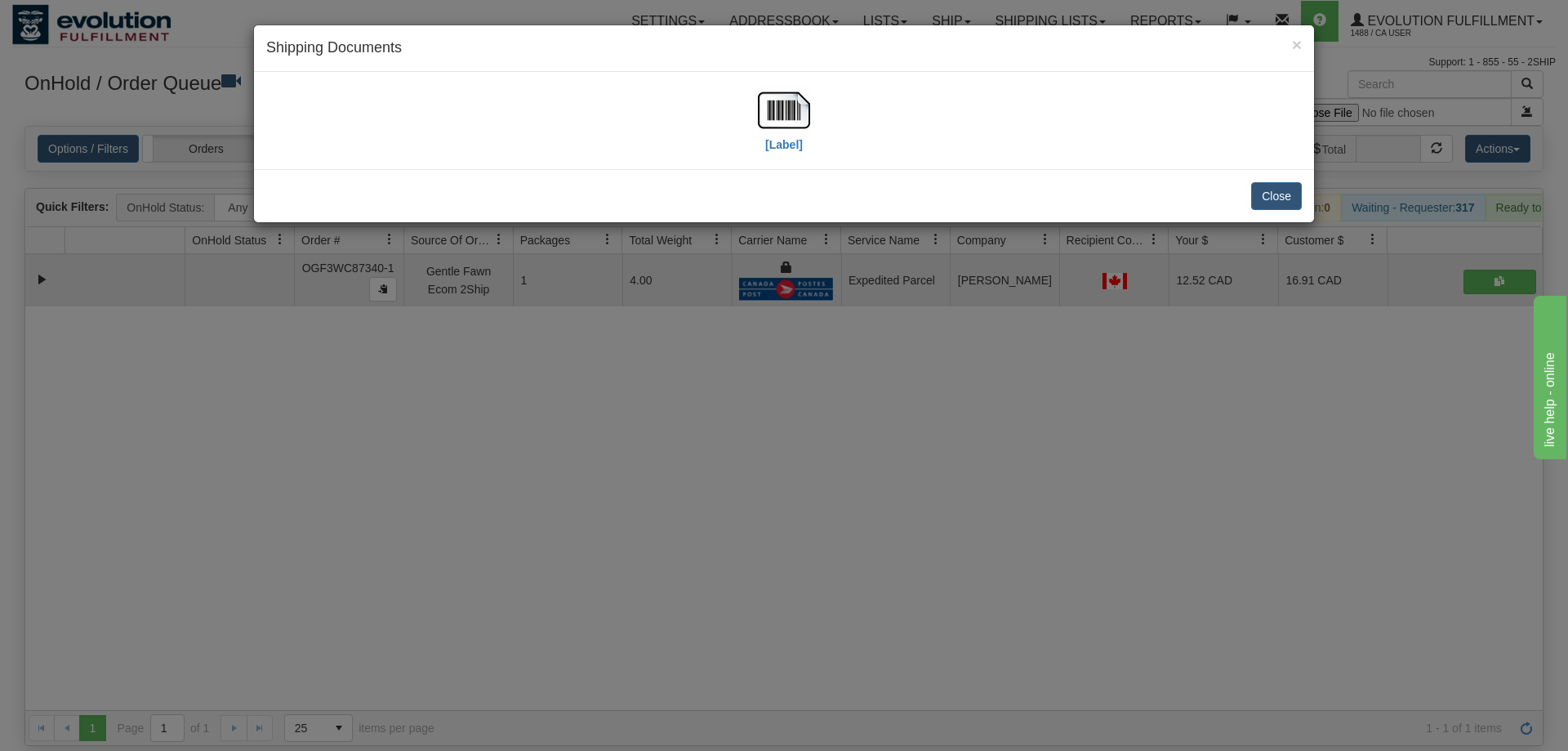
click at [831, 130] on div "[Label]" at bounding box center [784, 120] width 1035 height 73
click at [800, 116] on img at bounding box center [783, 110] width 52 height 52
drag, startPoint x: 543, startPoint y: 348, endPoint x: 543, endPoint y: 333, distance: 15.0
click at [543, 333] on div "× Shipping Documents [Label] Close" at bounding box center [784, 375] width 1568 height 751
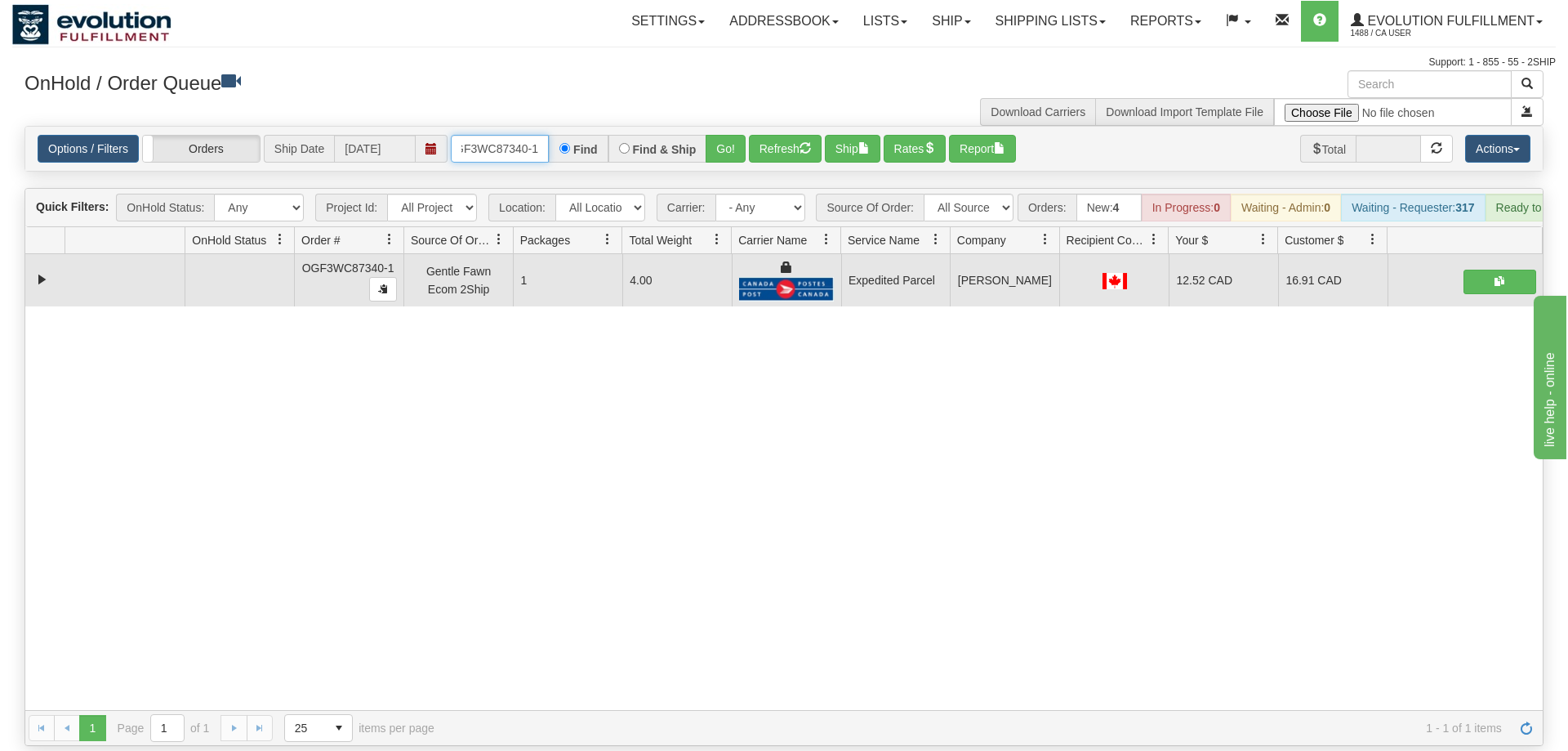
click at [523, 134] on input "OGF3WC87340-1" at bounding box center [499, 148] width 98 height 27
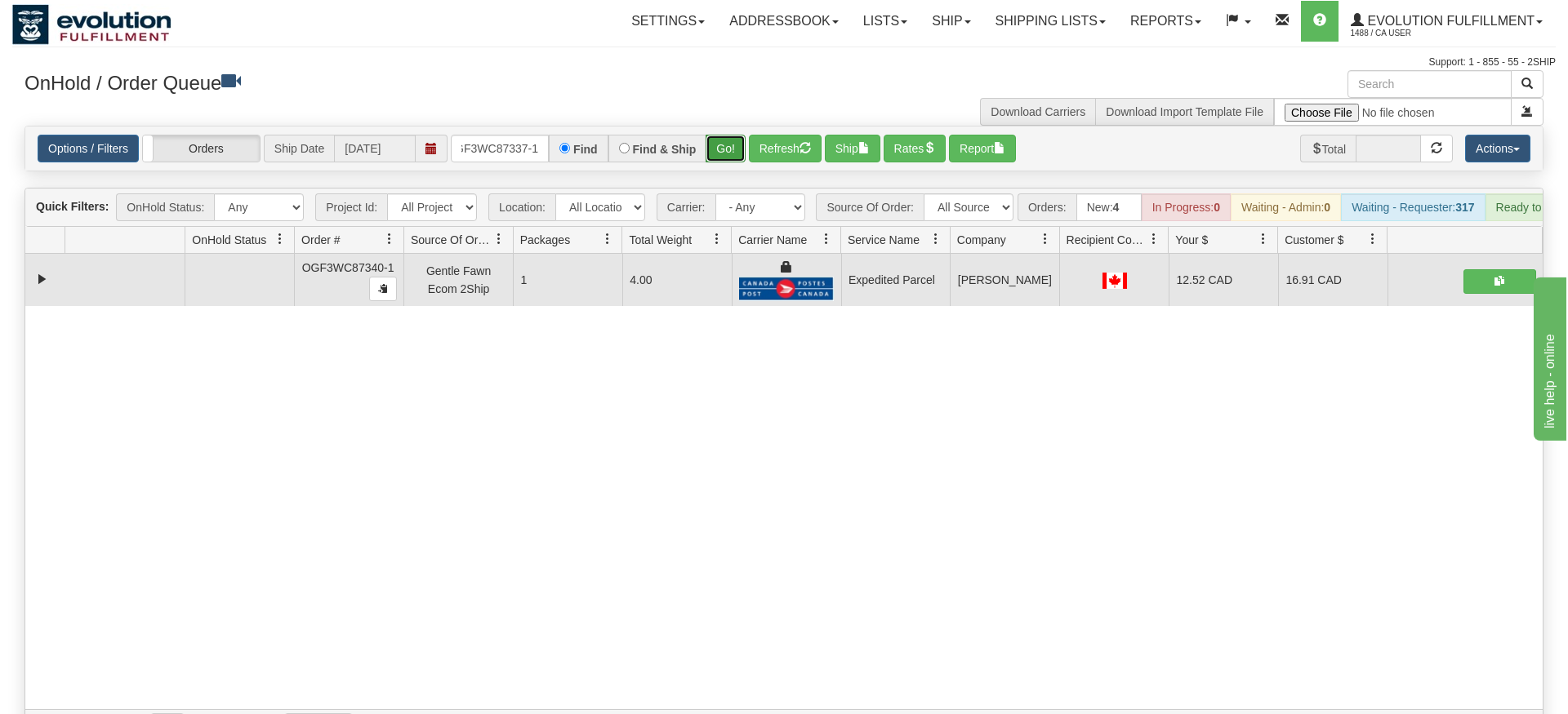
click at [724, 156] on div "Is equal to Is not equal to Contains Does not contains CAD USD EUR ZAR [PERSON_…" at bounding box center [784, 435] width 1543 height 619
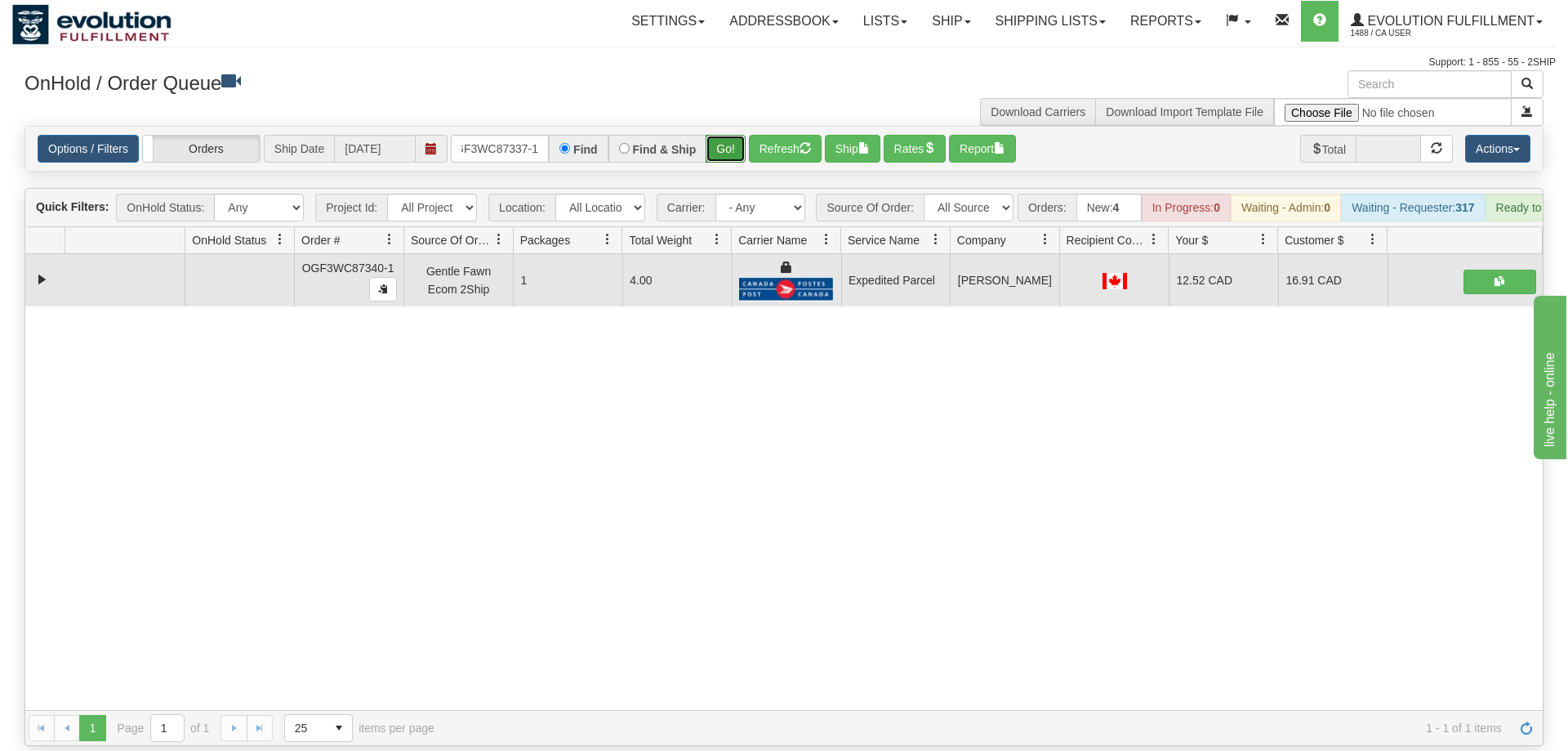
click at [725, 134] on button "Go!" at bounding box center [725, 148] width 40 height 27
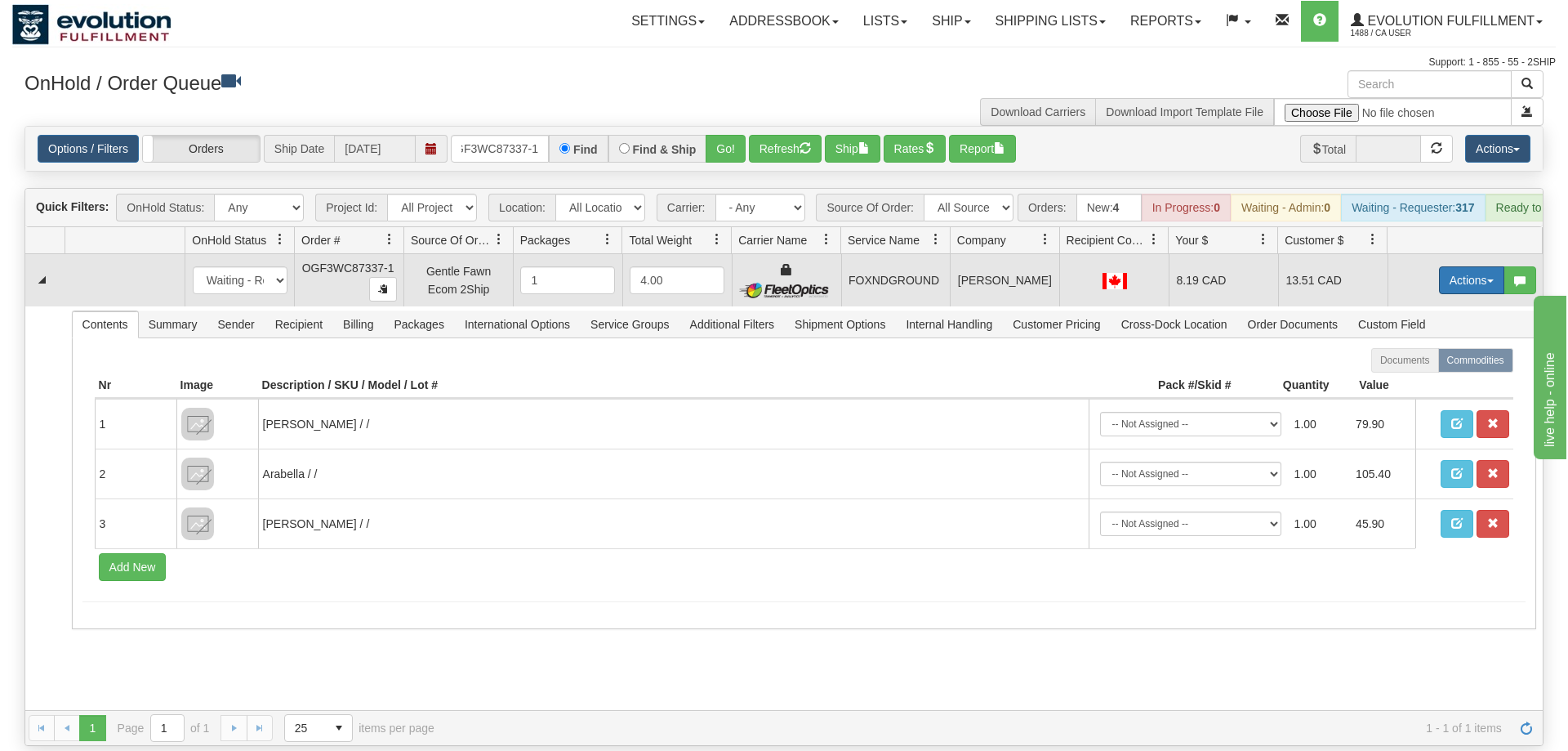
click at [1473, 266] on button "Actions" at bounding box center [1471, 280] width 66 height 27
click at [1425, 364] on link "Ship" at bounding box center [1438, 375] width 130 height 22
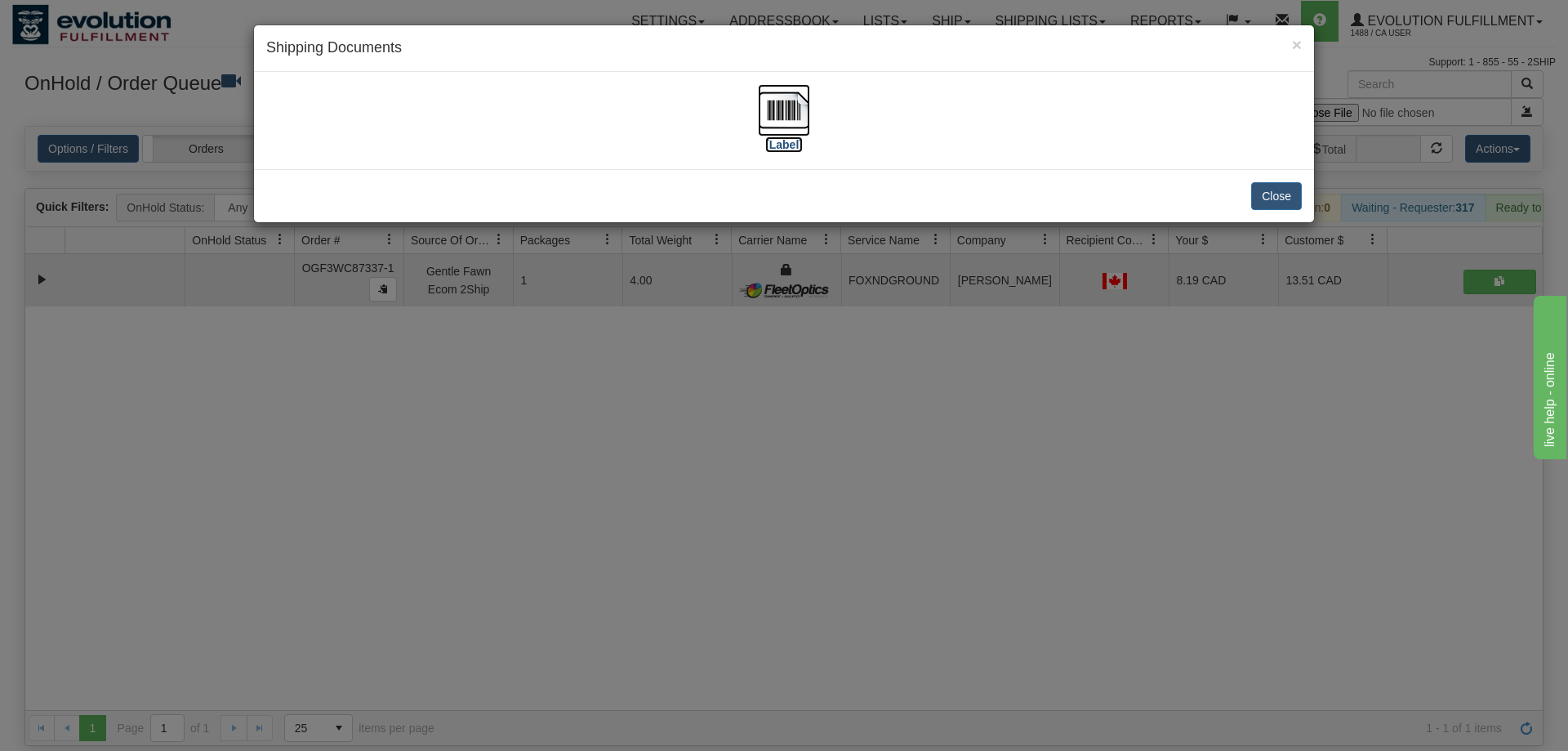
click at [790, 115] on img at bounding box center [783, 110] width 52 height 52
drag, startPoint x: 614, startPoint y: 516, endPoint x: 617, endPoint y: 497, distance: 19.2
click at [616, 507] on div "× Shipping Documents [Label] Close" at bounding box center [784, 375] width 1568 height 751
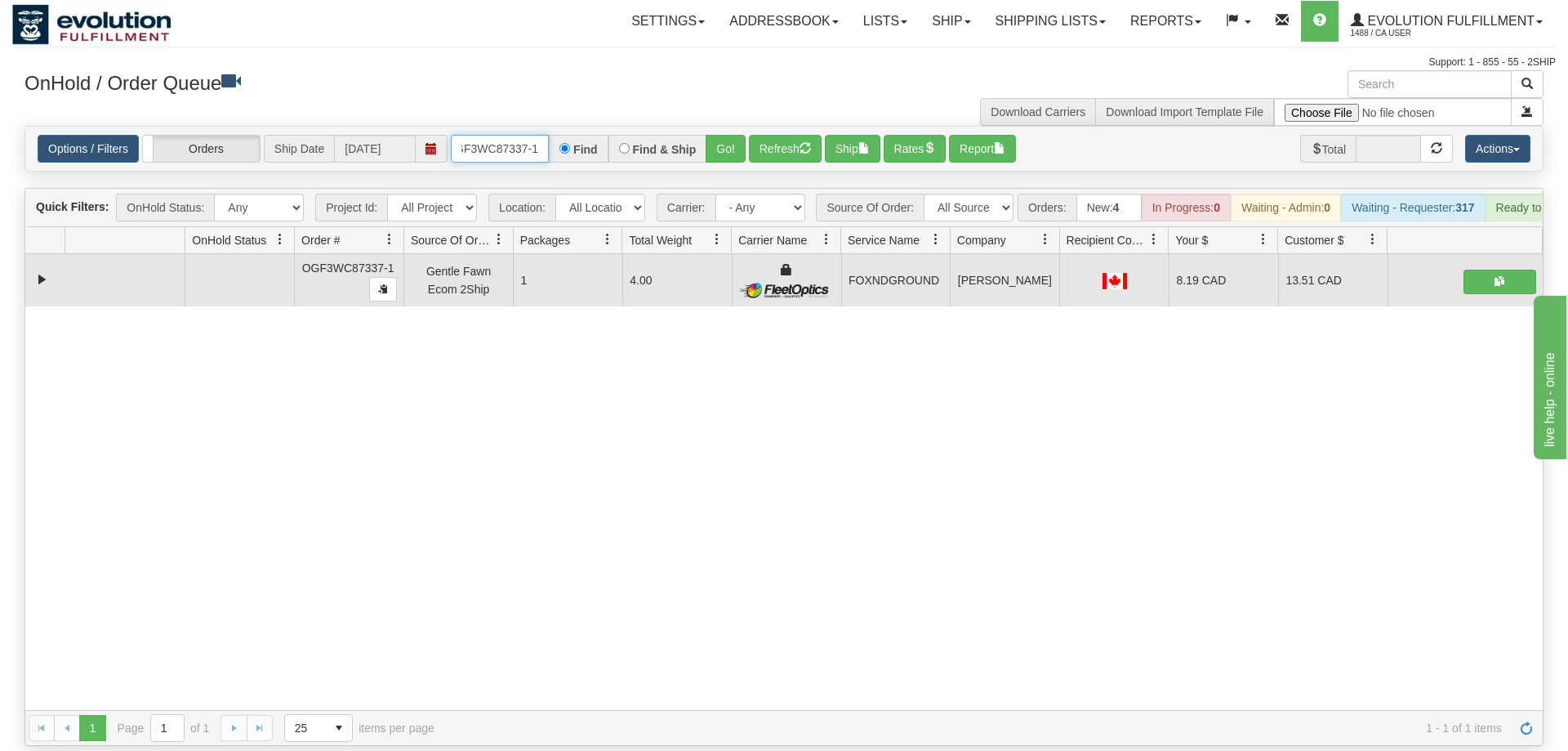
click at [519, 134] on input "OGF3WC87337-1" at bounding box center [499, 148] width 98 height 27
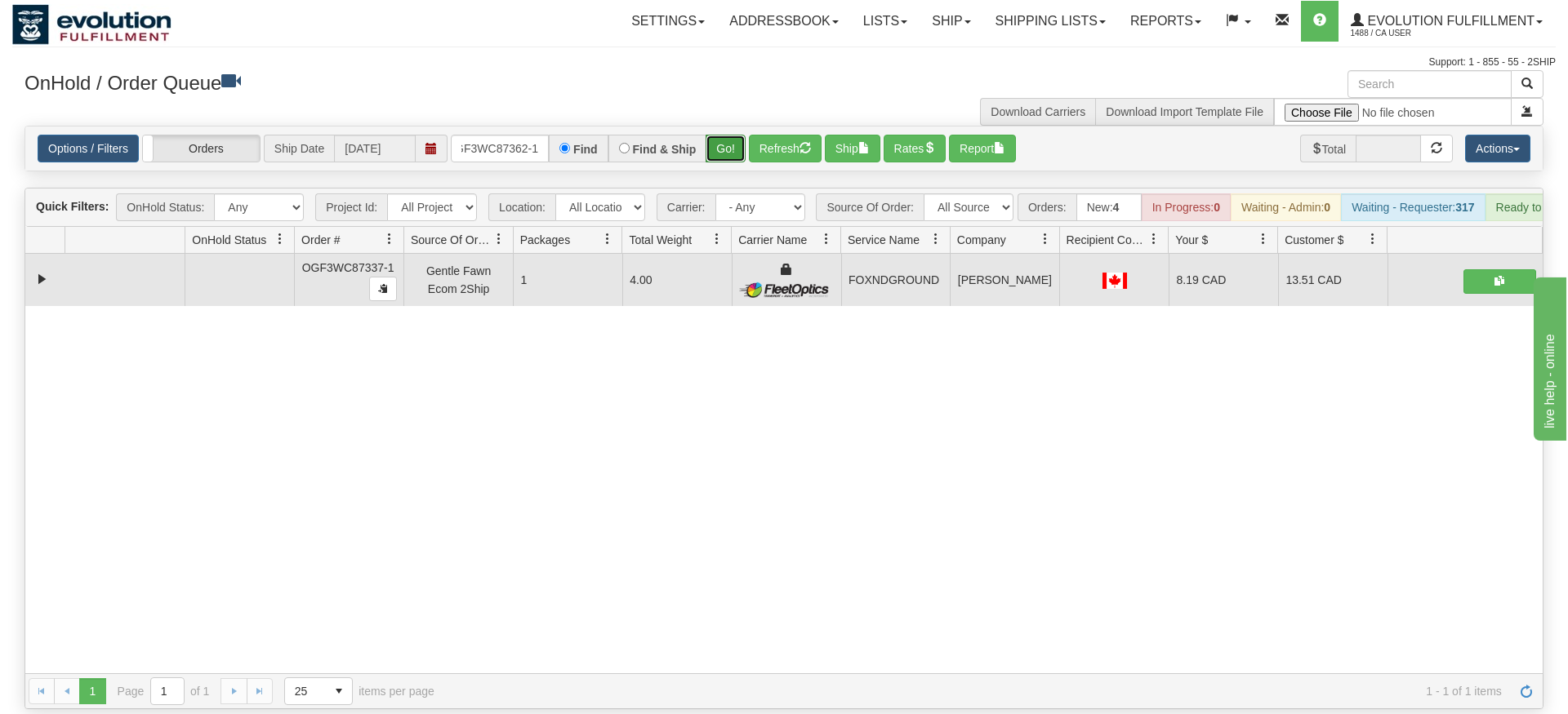
click at [732, 158] on div "Is equal to Is not equal to Contains Does not contains CAD USD EUR ZAR [PERSON_…" at bounding box center [784, 418] width 1543 height 584
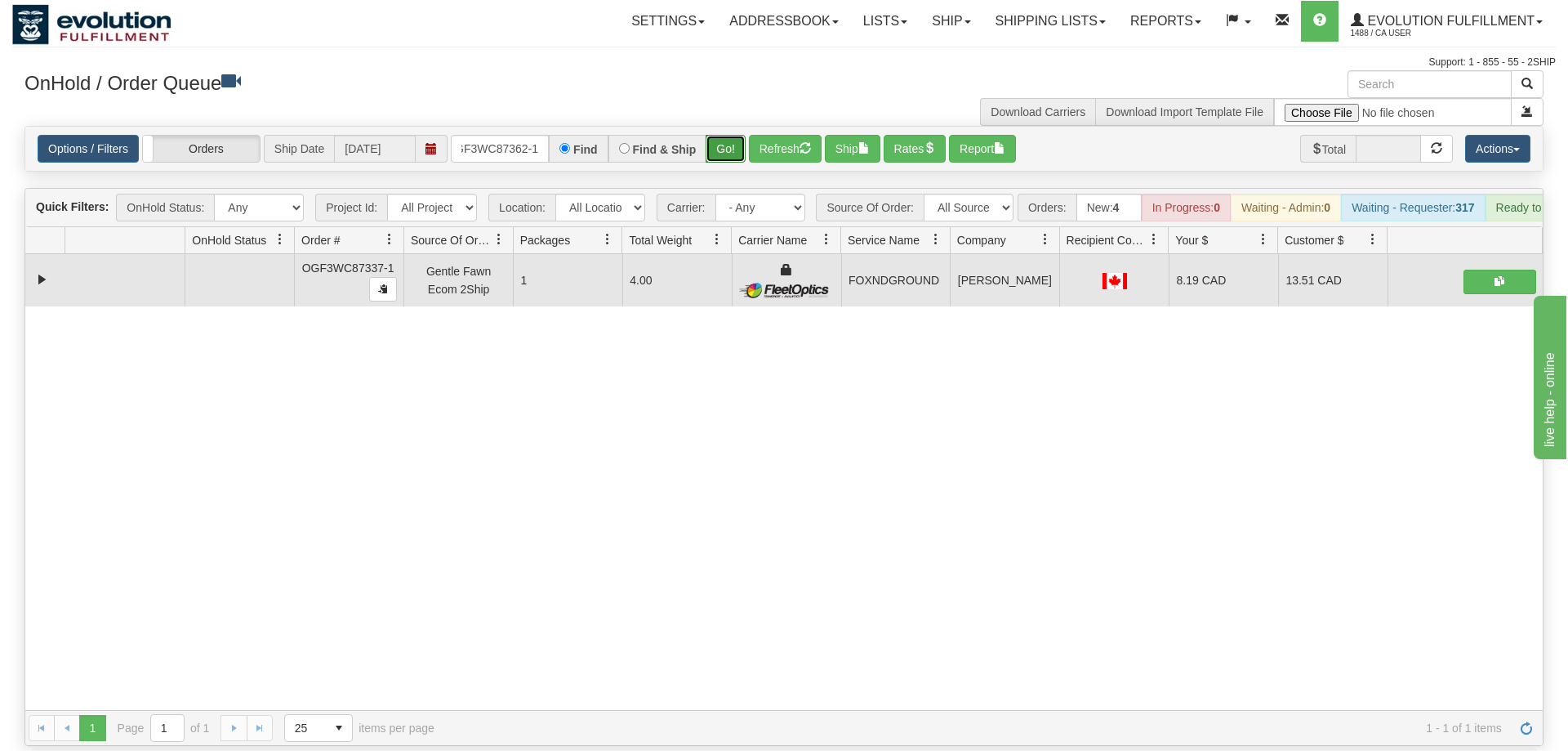
click at [734, 134] on button "Go!" at bounding box center [725, 148] width 40 height 27
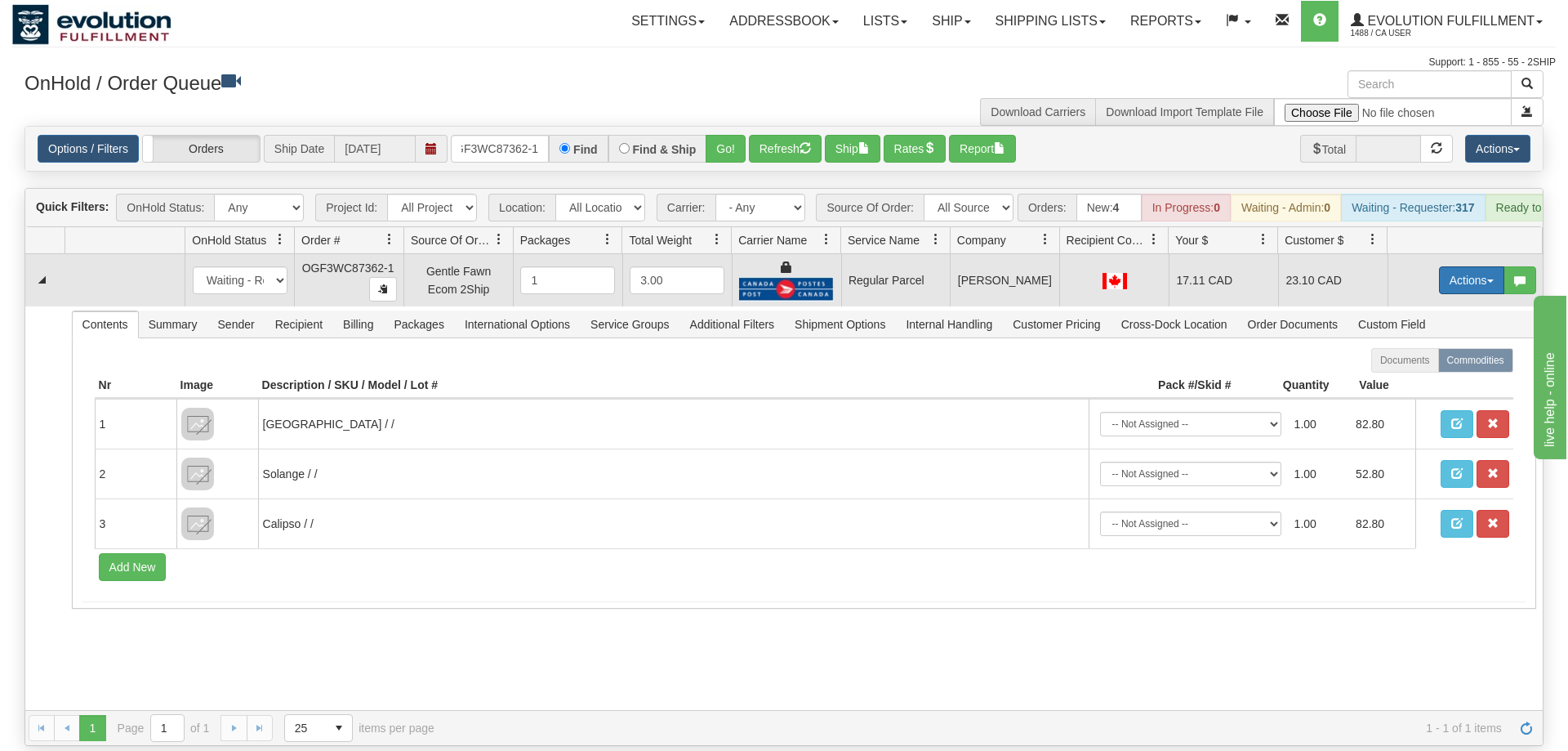
click at [1471, 266] on button "Actions" at bounding box center [1471, 280] width 66 height 27
click at [1424, 347] on span "Rate All Services" at bounding box center [1438, 354] width 98 height 13
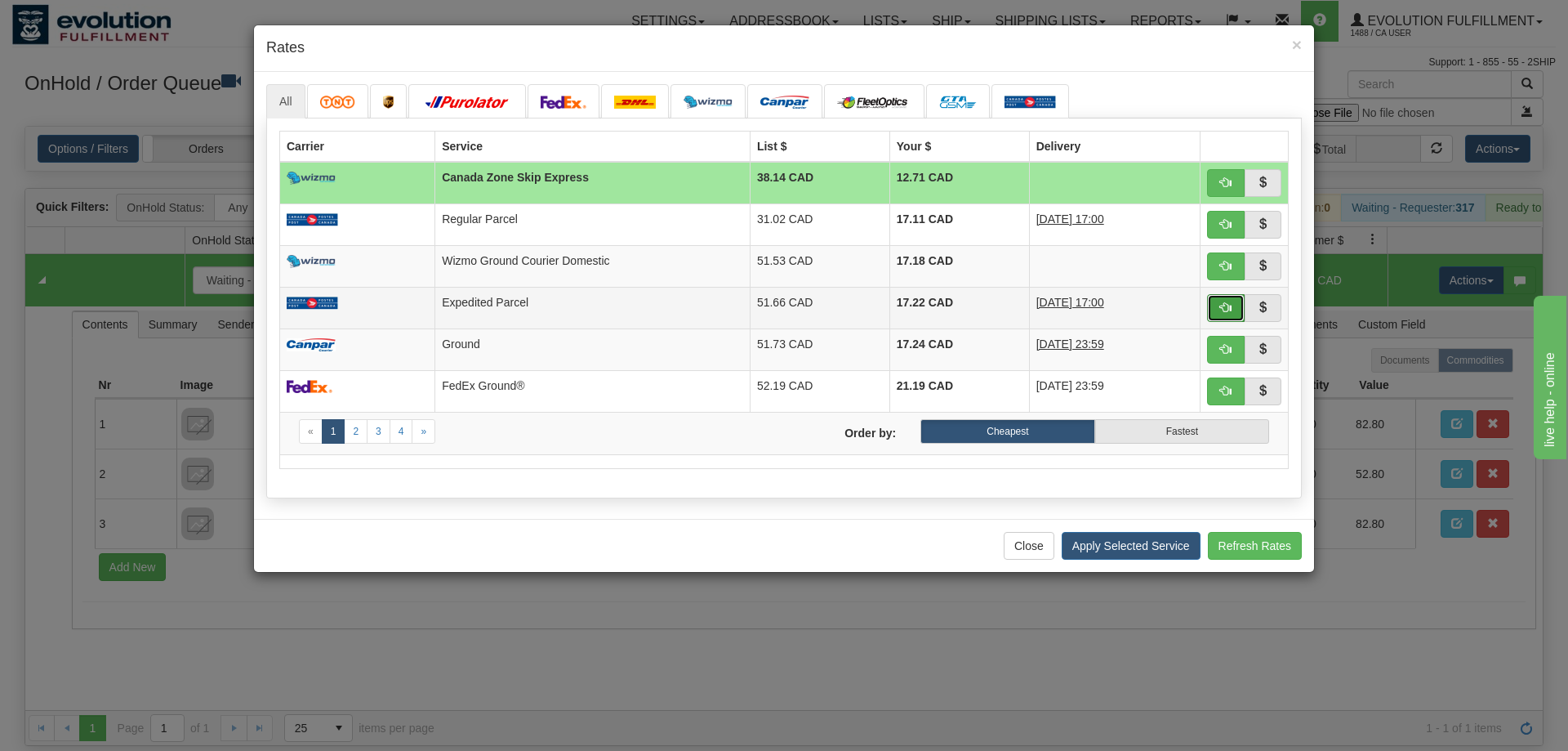
click at [1231, 310] on button "button" at bounding box center [1225, 307] width 37 height 27
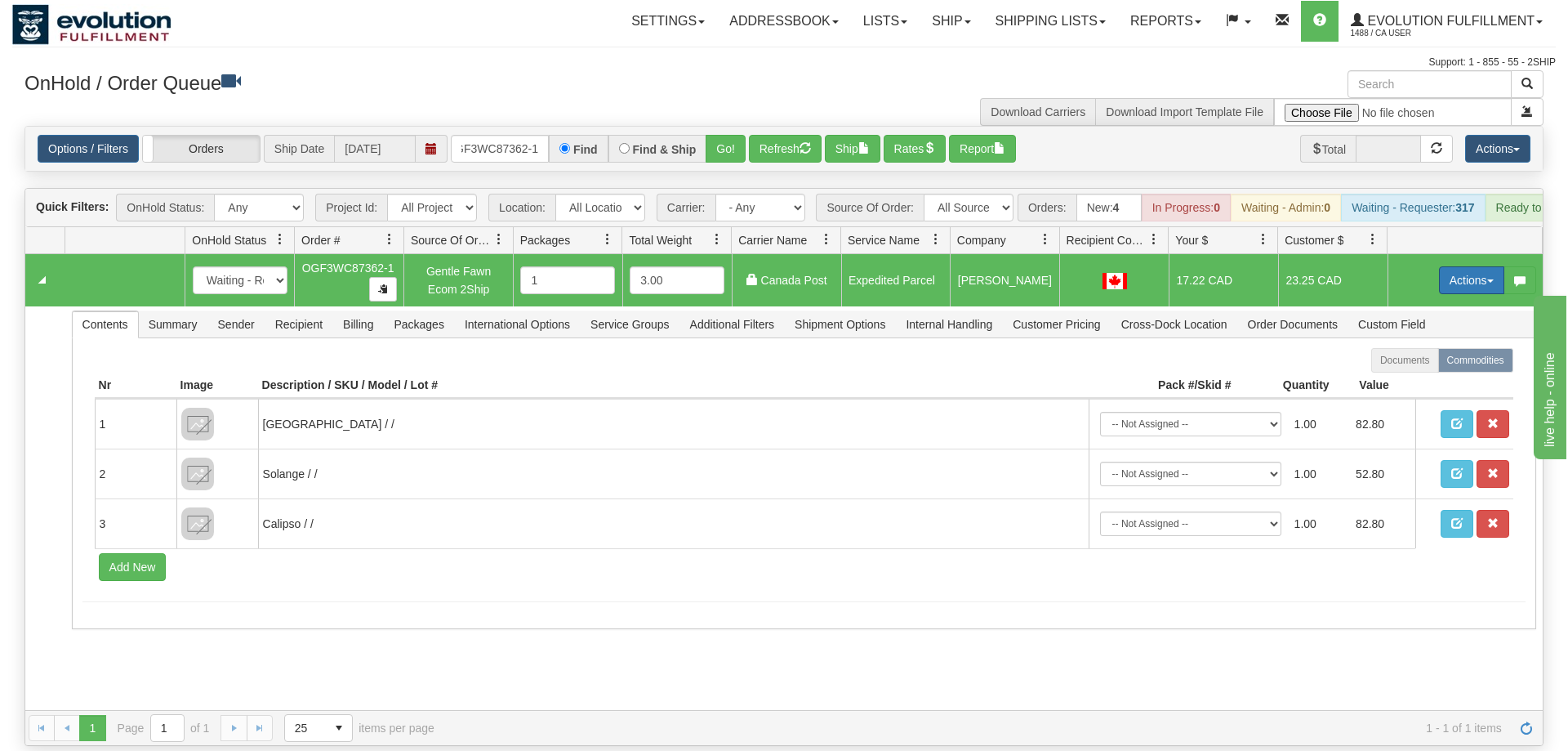
click at [1439, 266] on button "Actions" at bounding box center [1471, 280] width 66 height 27
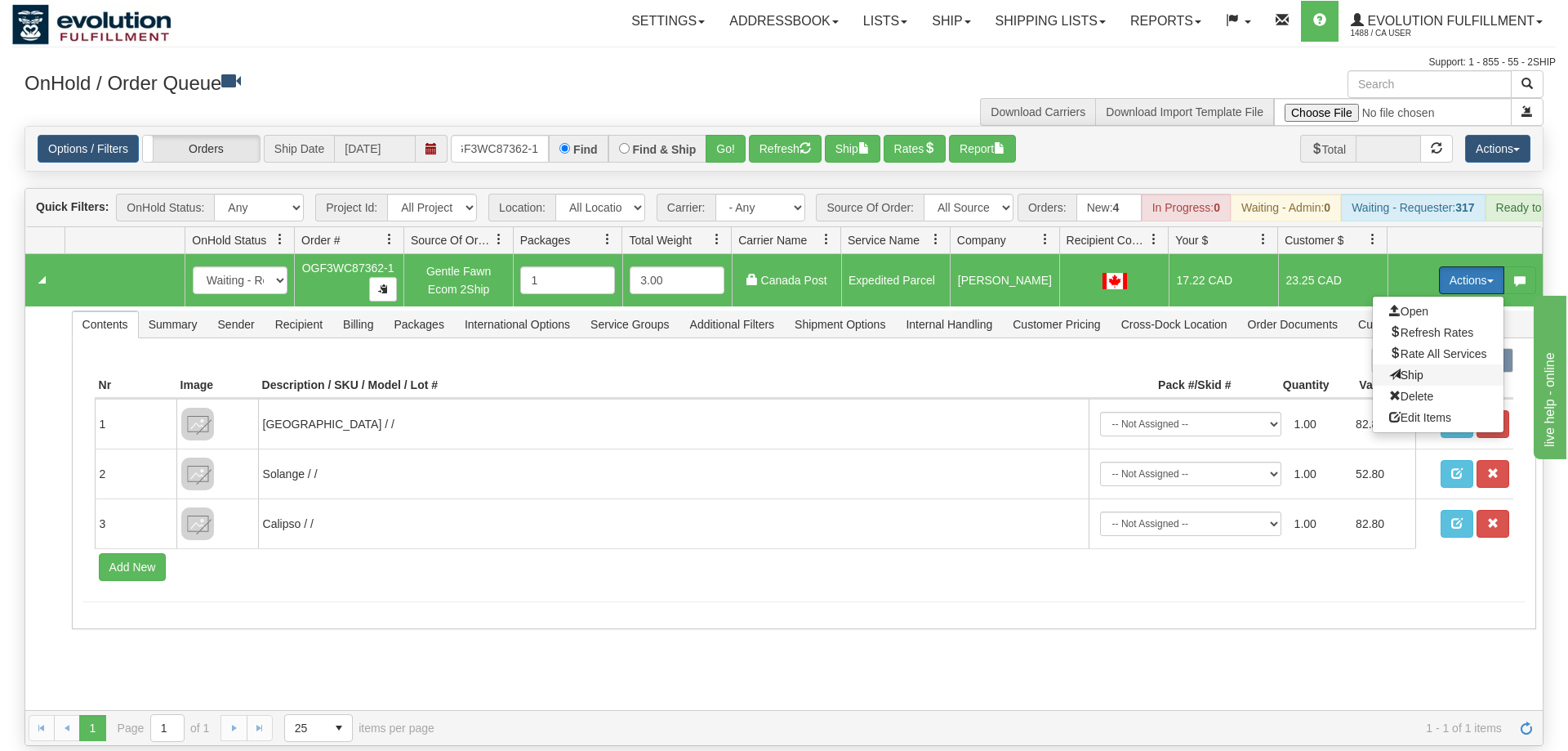
click at [1402, 368] on span "Ship" at bounding box center [1405, 375] width 34 height 13
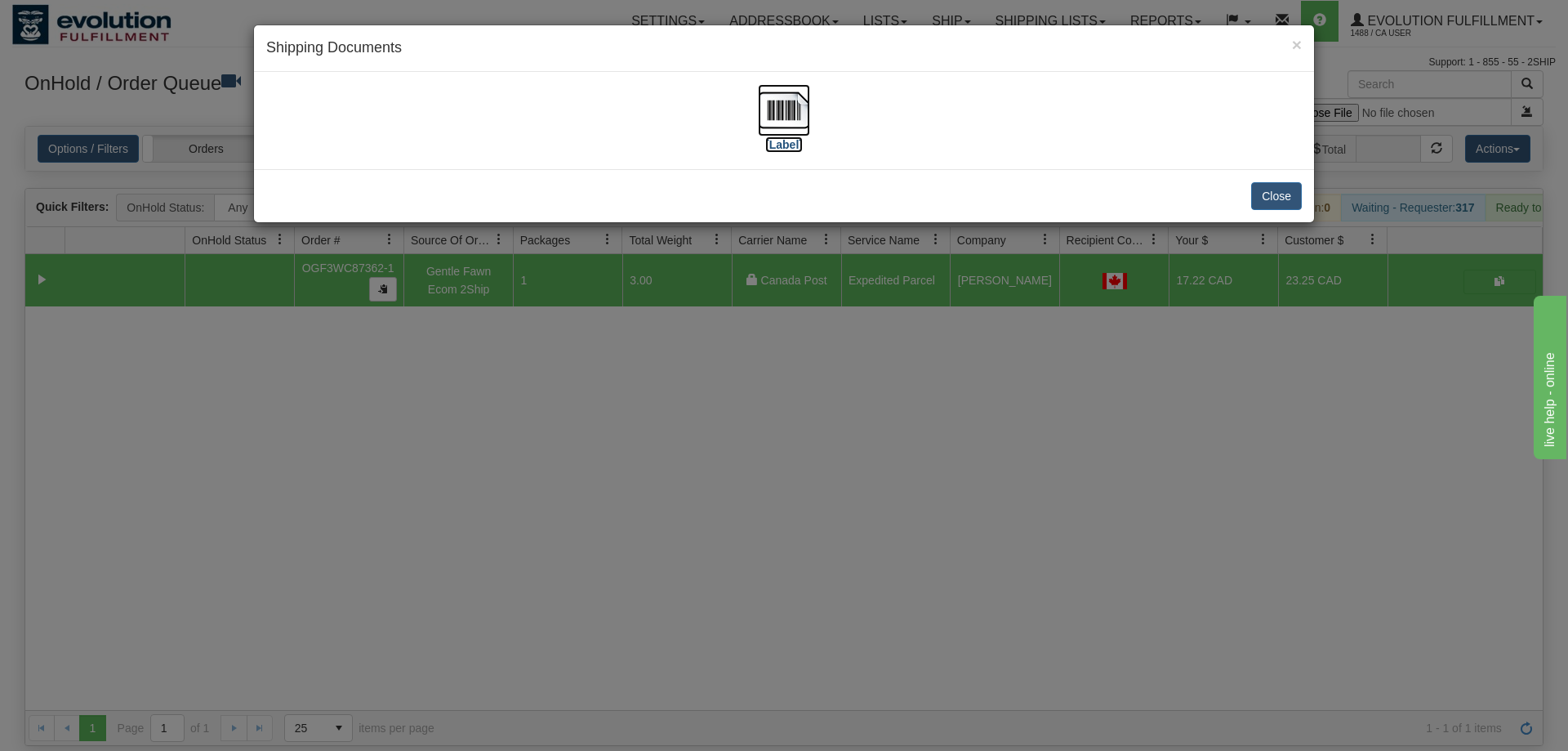
click at [787, 119] on img at bounding box center [783, 110] width 52 height 52
drag, startPoint x: 464, startPoint y: 452, endPoint x: 465, endPoint y: 78, distance: 374.0
click at [465, 440] on div "× Shipping Documents [Label] Close" at bounding box center [784, 375] width 1568 height 751
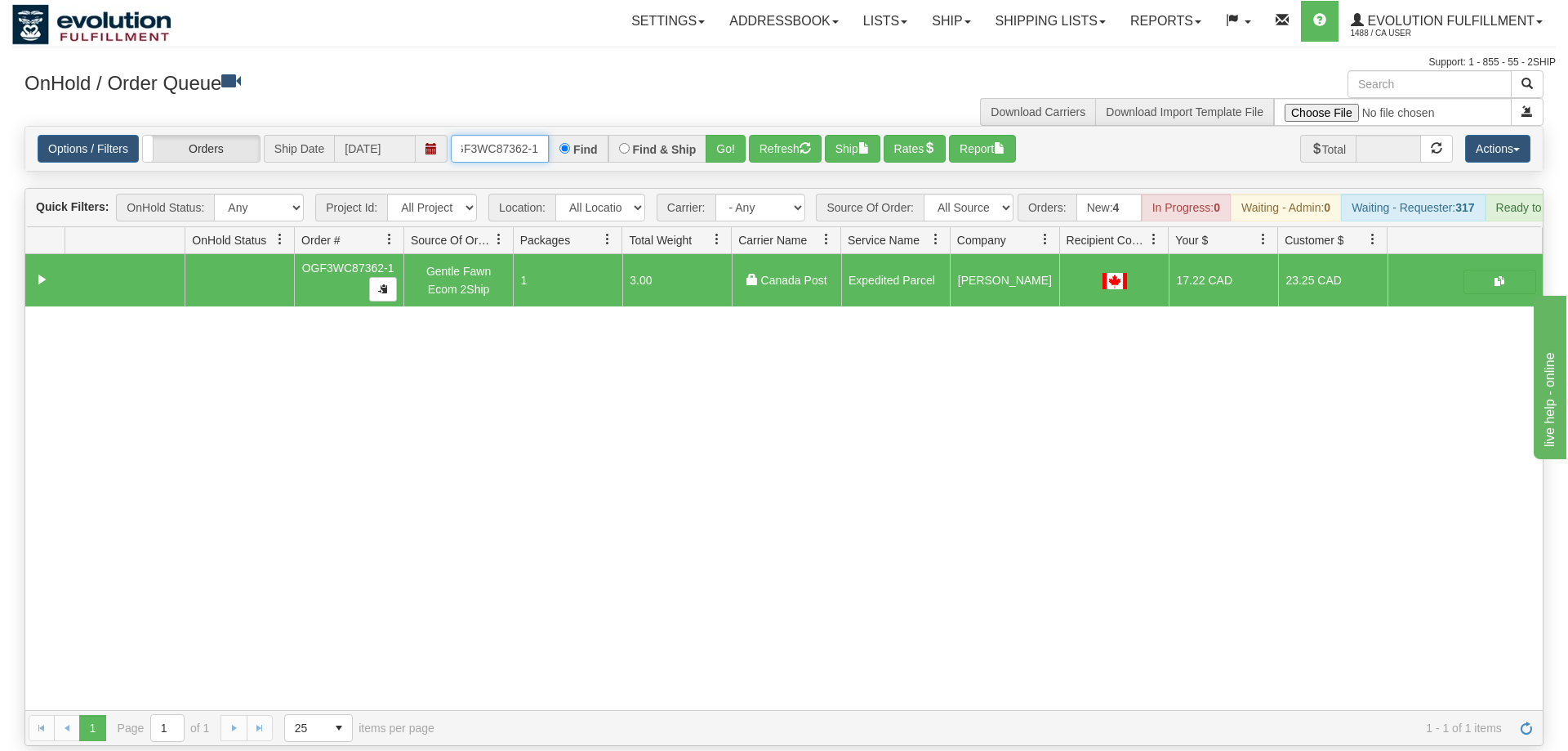
click at [488, 134] on input "OGF3WC87362-1" at bounding box center [499, 148] width 98 height 27
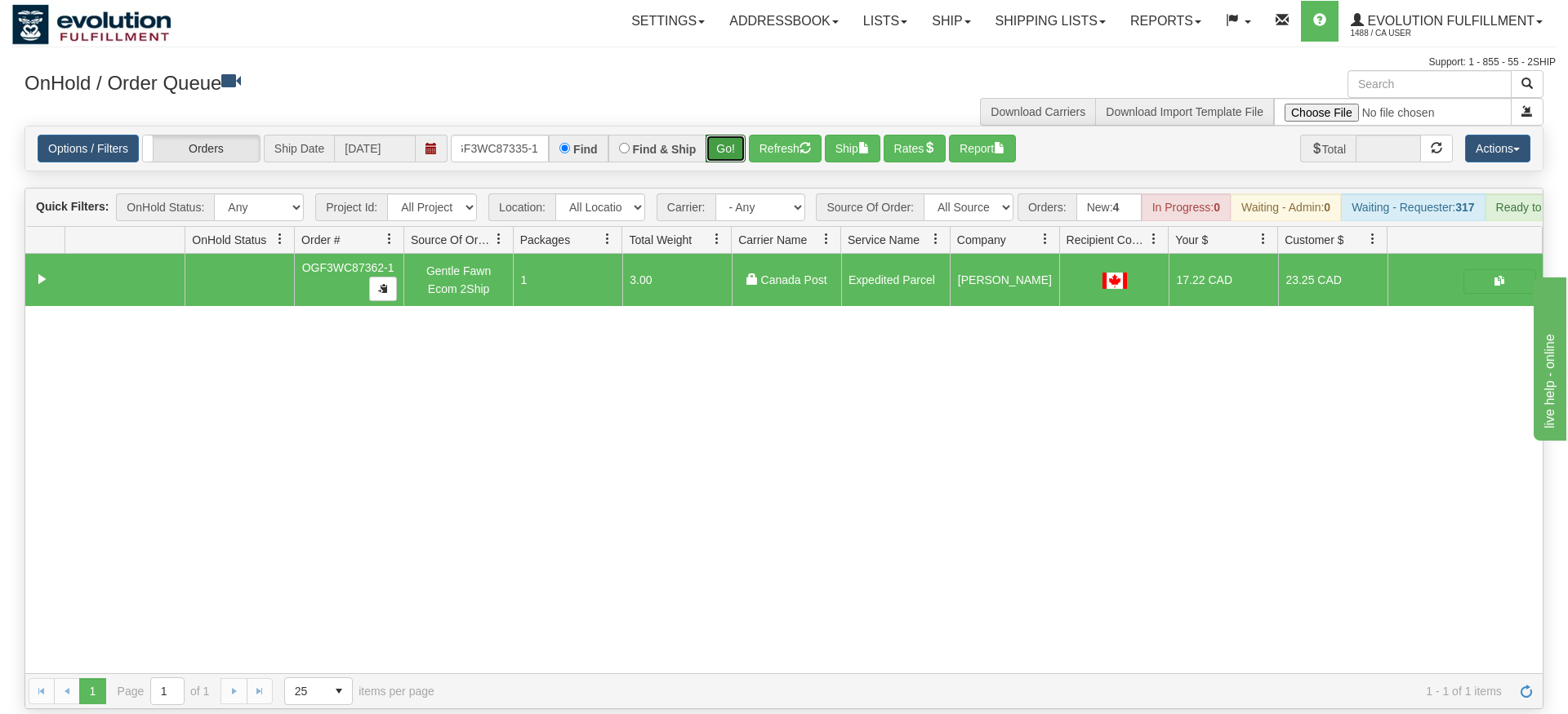
drag, startPoint x: 732, startPoint y: 123, endPoint x: 733, endPoint y: 143, distance: 20.0
click at [732, 158] on div "Is equal to Is not equal to Contains Does not contains CAD USD EUR ZAR [PERSON_…" at bounding box center [784, 418] width 1543 height 584
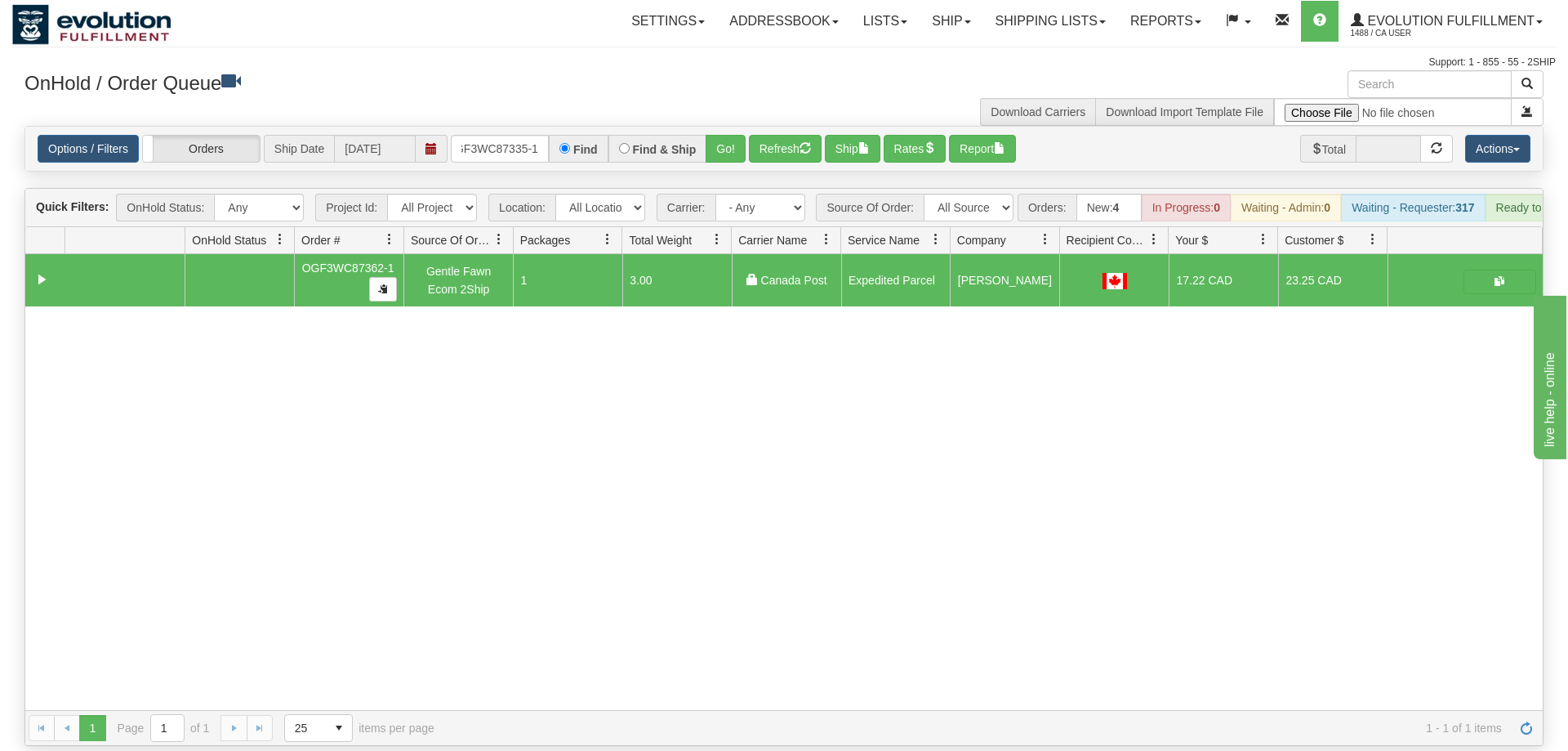
click at [731, 127] on div "Options / Filters Group Shipments Orders Ship Date 09/22/2025 oGF3WC87335-1 Fin…" at bounding box center [784, 149] width 1517 height 44
click at [714, 134] on button "Go!" at bounding box center [725, 148] width 40 height 27
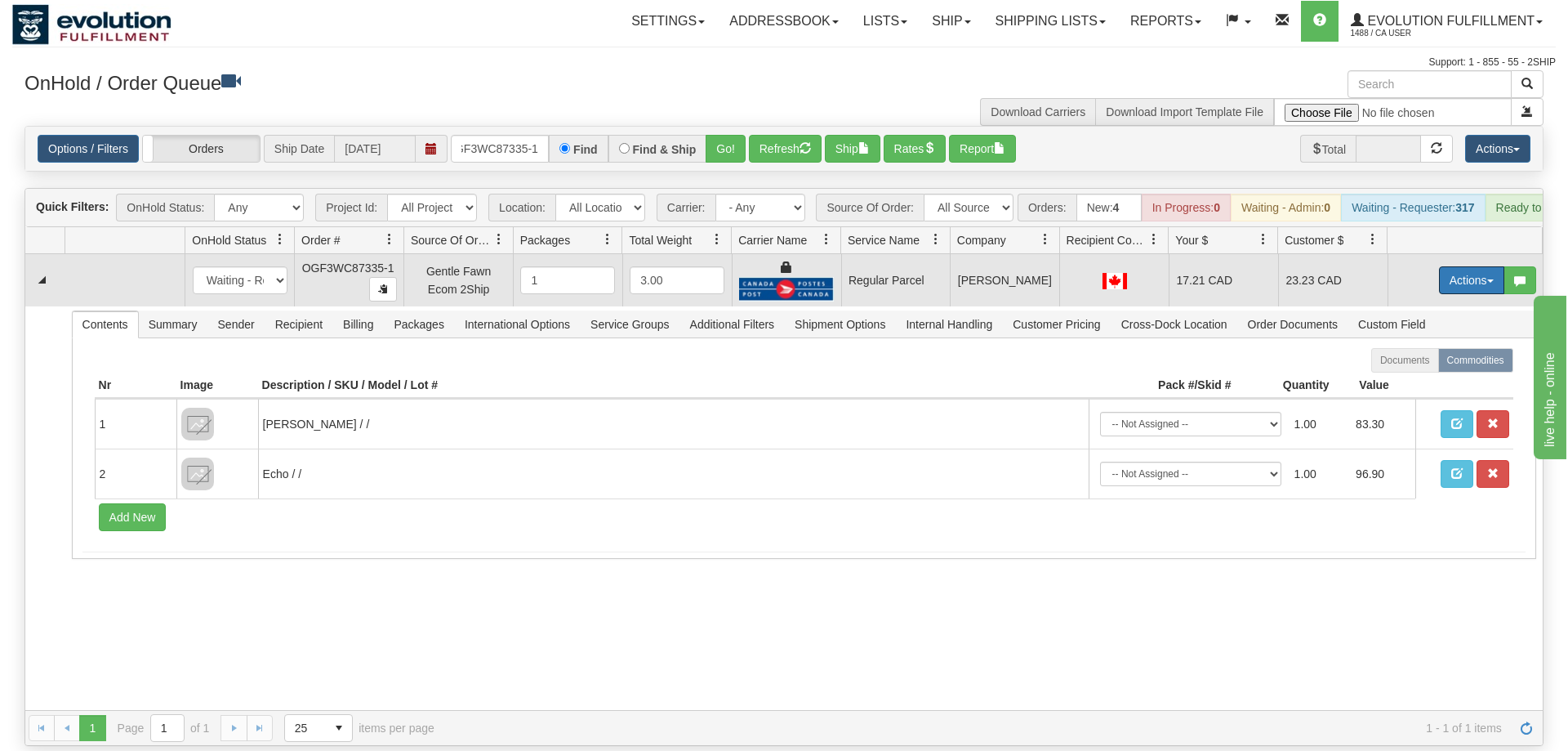
drag, startPoint x: 1482, startPoint y: 256, endPoint x: 1447, endPoint y: 304, distance: 59.4
click at [1479, 266] on button "Actions" at bounding box center [1471, 280] width 66 height 27
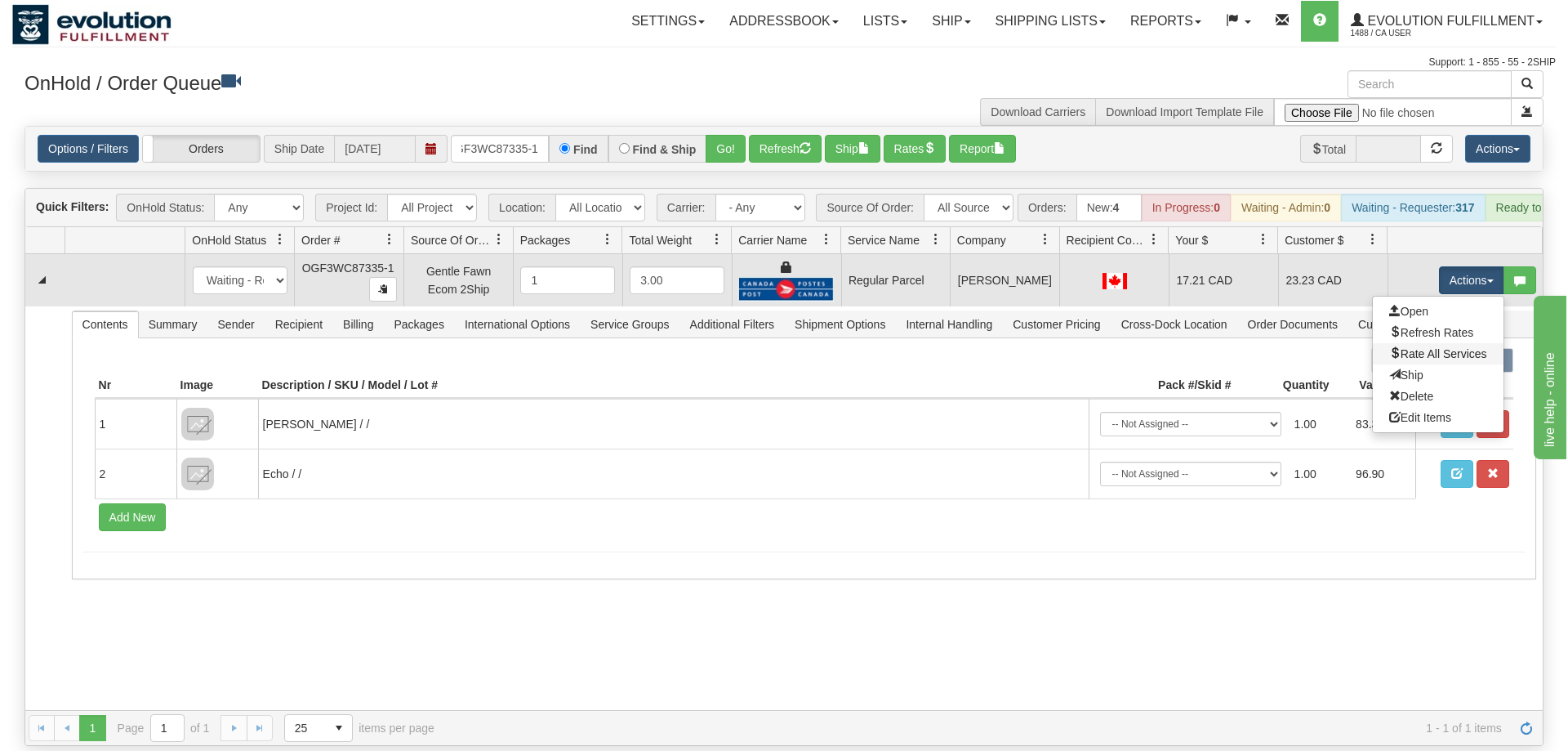
click at [1439, 343] on link "Rate All Services" at bounding box center [1438, 354] width 130 height 22
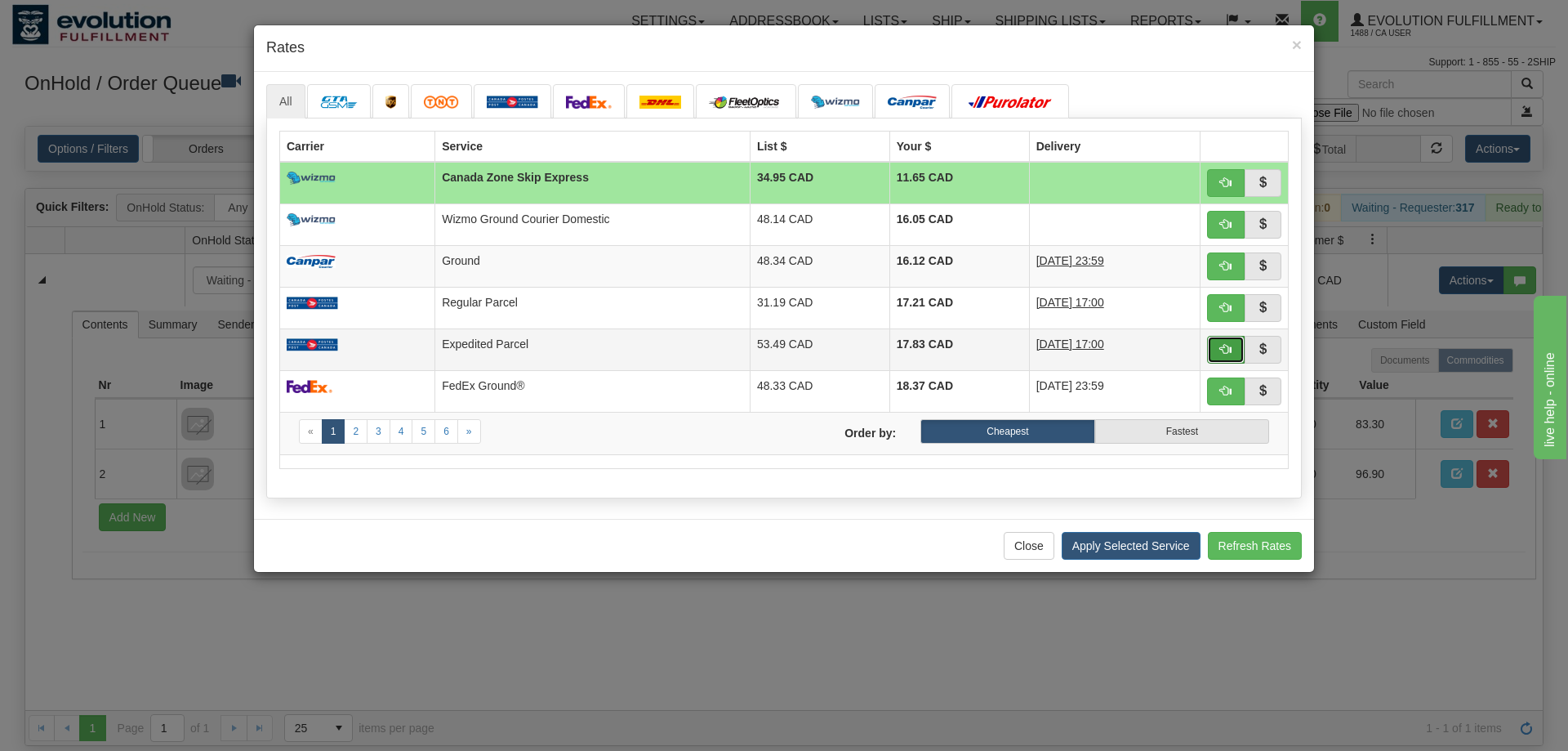
click at [1230, 343] on span "button" at bounding box center [1226, 349] width 12 height 12
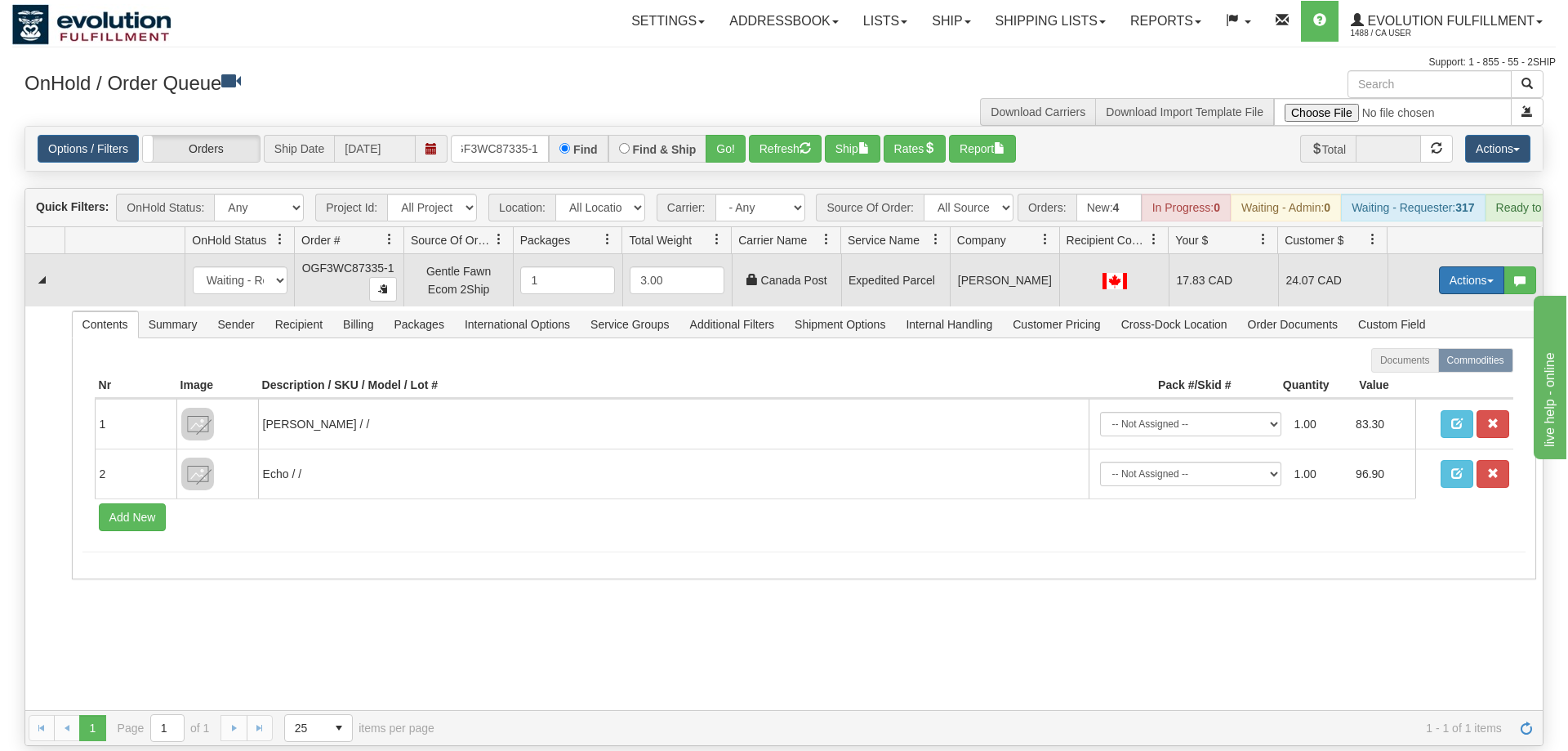
click at [1445, 266] on button "Actions" at bounding box center [1471, 280] width 66 height 27
click at [1402, 368] on span "Ship" at bounding box center [1405, 375] width 34 height 13
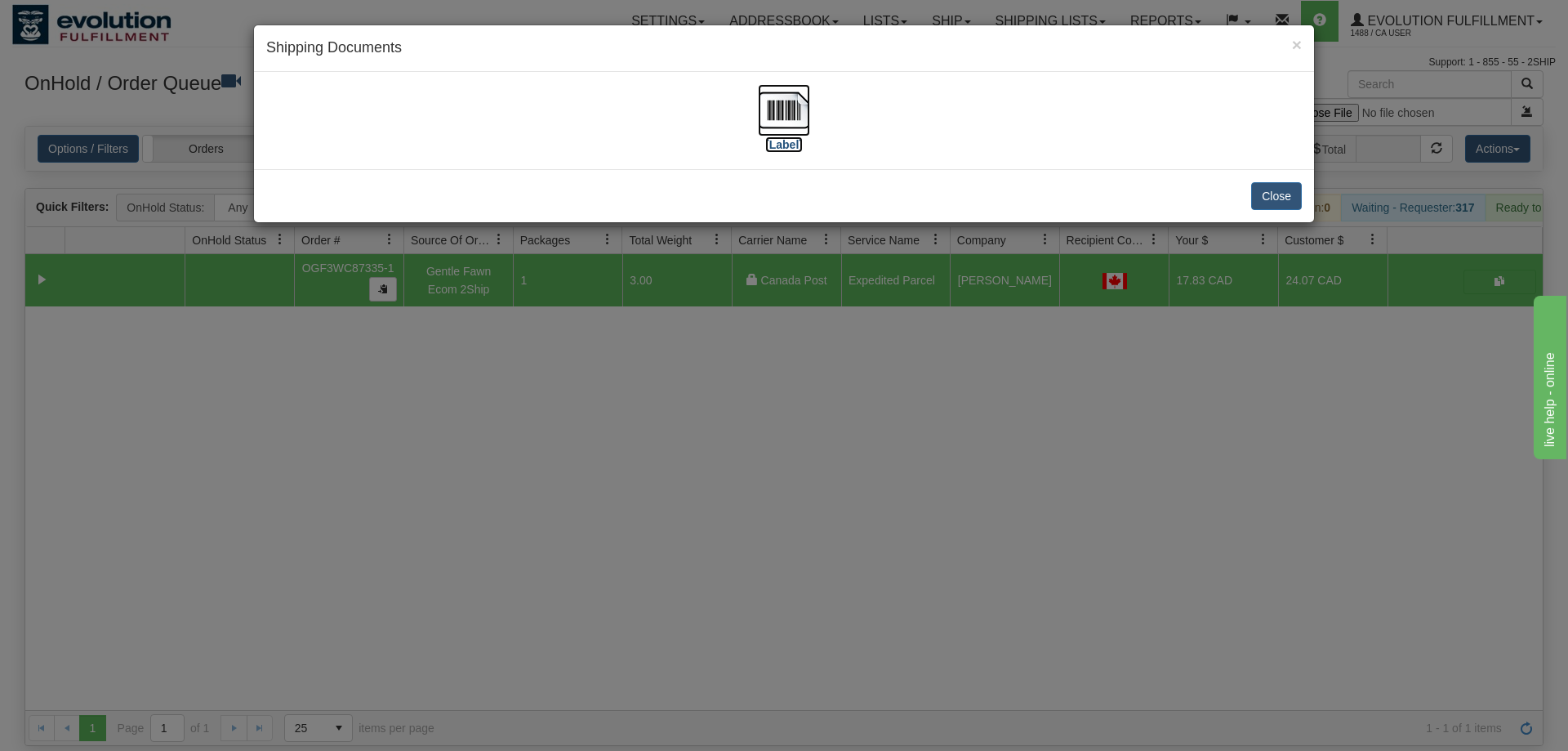
click at [761, 117] on img at bounding box center [783, 110] width 52 height 52
drag, startPoint x: 586, startPoint y: 331, endPoint x: 591, endPoint y: 324, distance: 8.6
click at [591, 324] on div "× Shipping Documents [Label] Close" at bounding box center [784, 375] width 1568 height 751
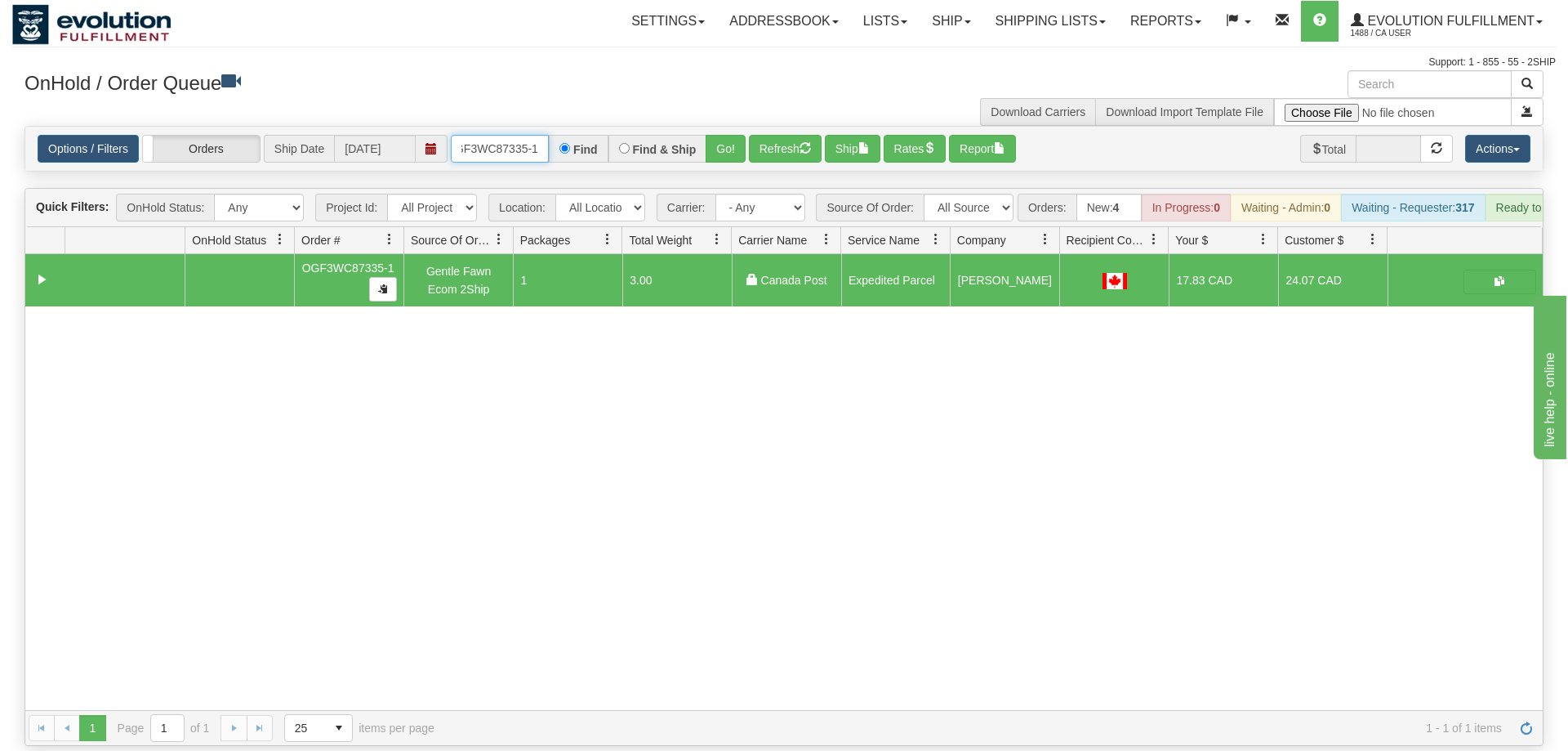
click at [513, 134] on input "oGF3WC87335-1" at bounding box center [499, 148] width 98 height 27
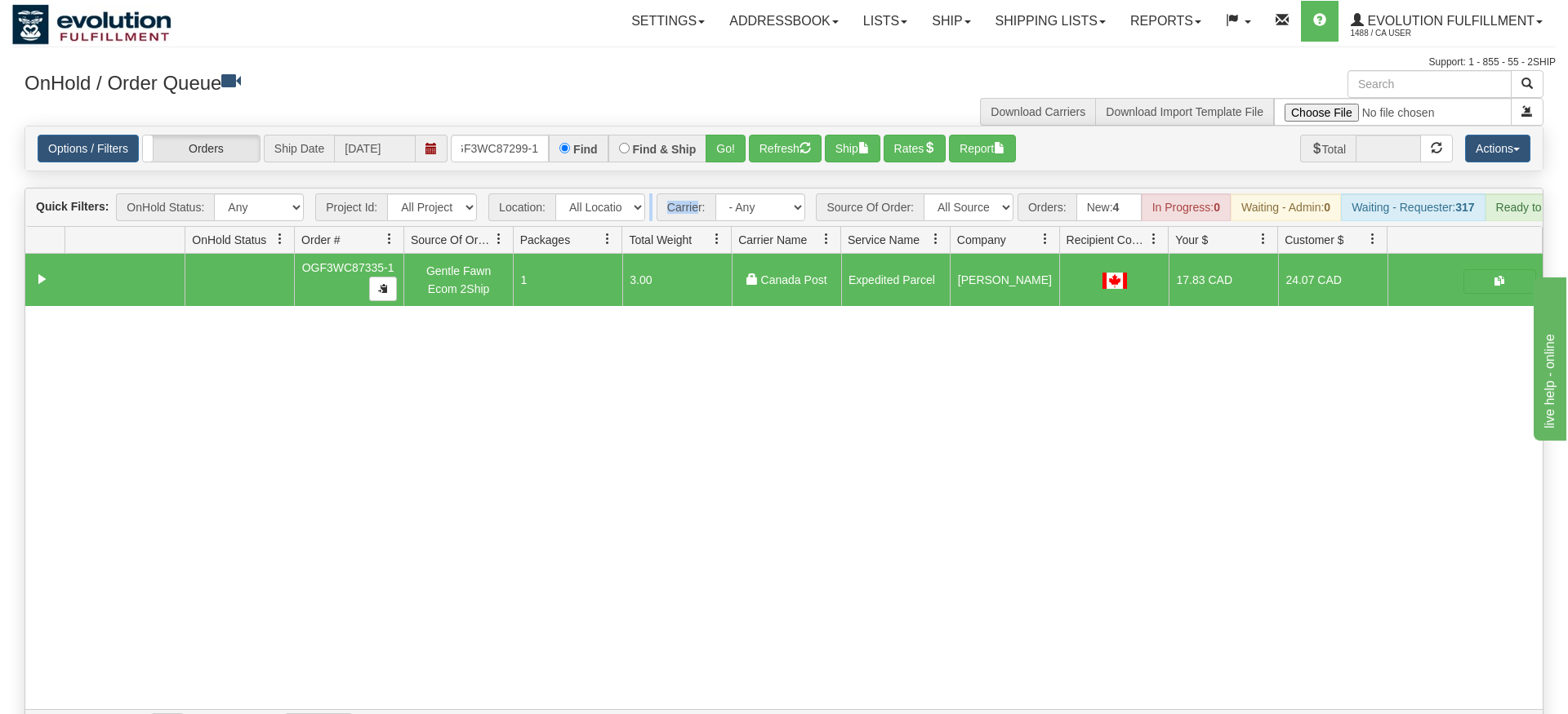
click at [697, 166] on div "Is equal to Is not equal to Contains Does not contains CAD USD EUR ZAR [PERSON_…" at bounding box center [784, 435] width 1543 height 619
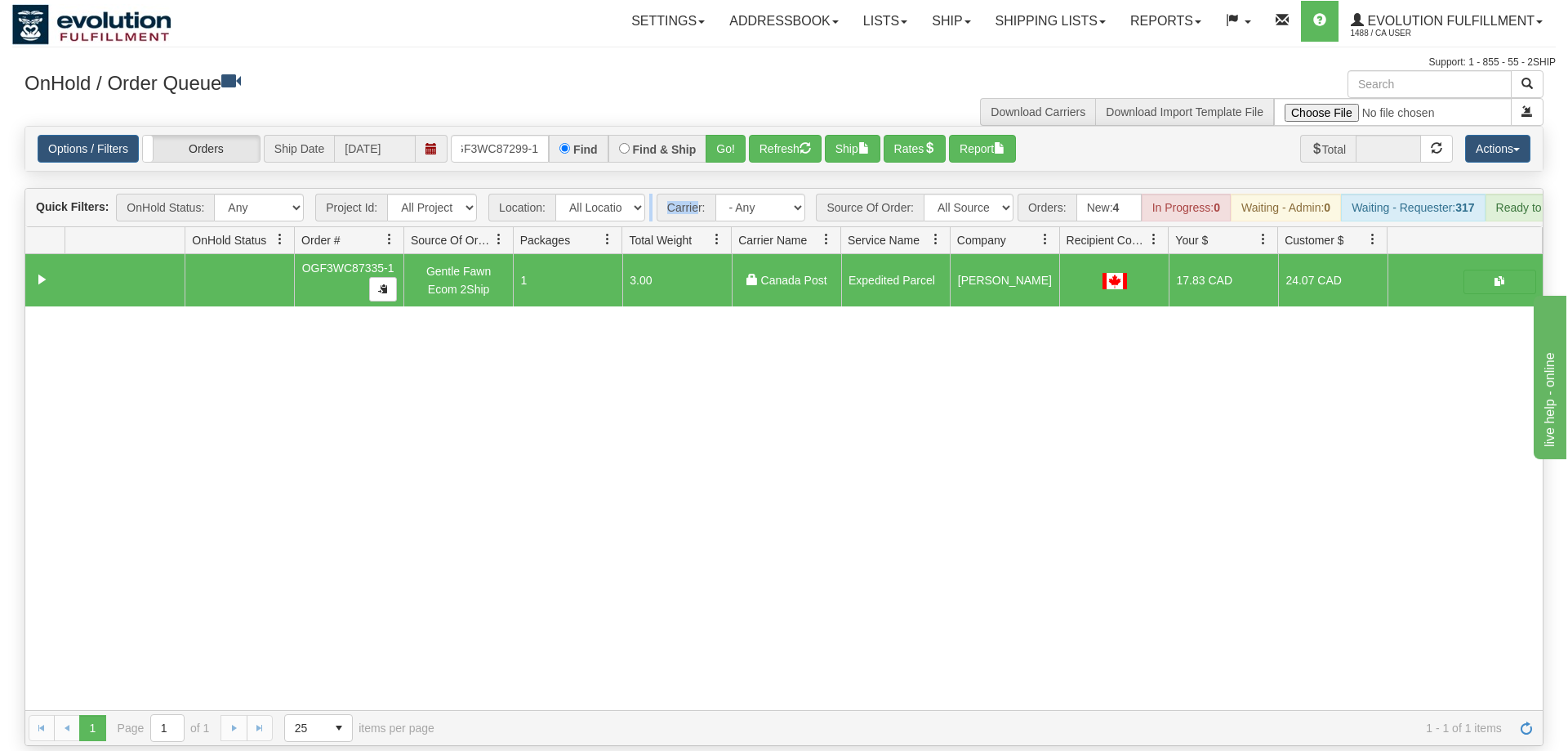
click at [717, 142] on div "Options / Filters Group Shipments Orders Ship Date 09/22/2025 OGF3WC87299-1 Fin…" at bounding box center [784, 149] width 1517 height 44
click at [720, 134] on button "Go!" at bounding box center [725, 148] width 40 height 27
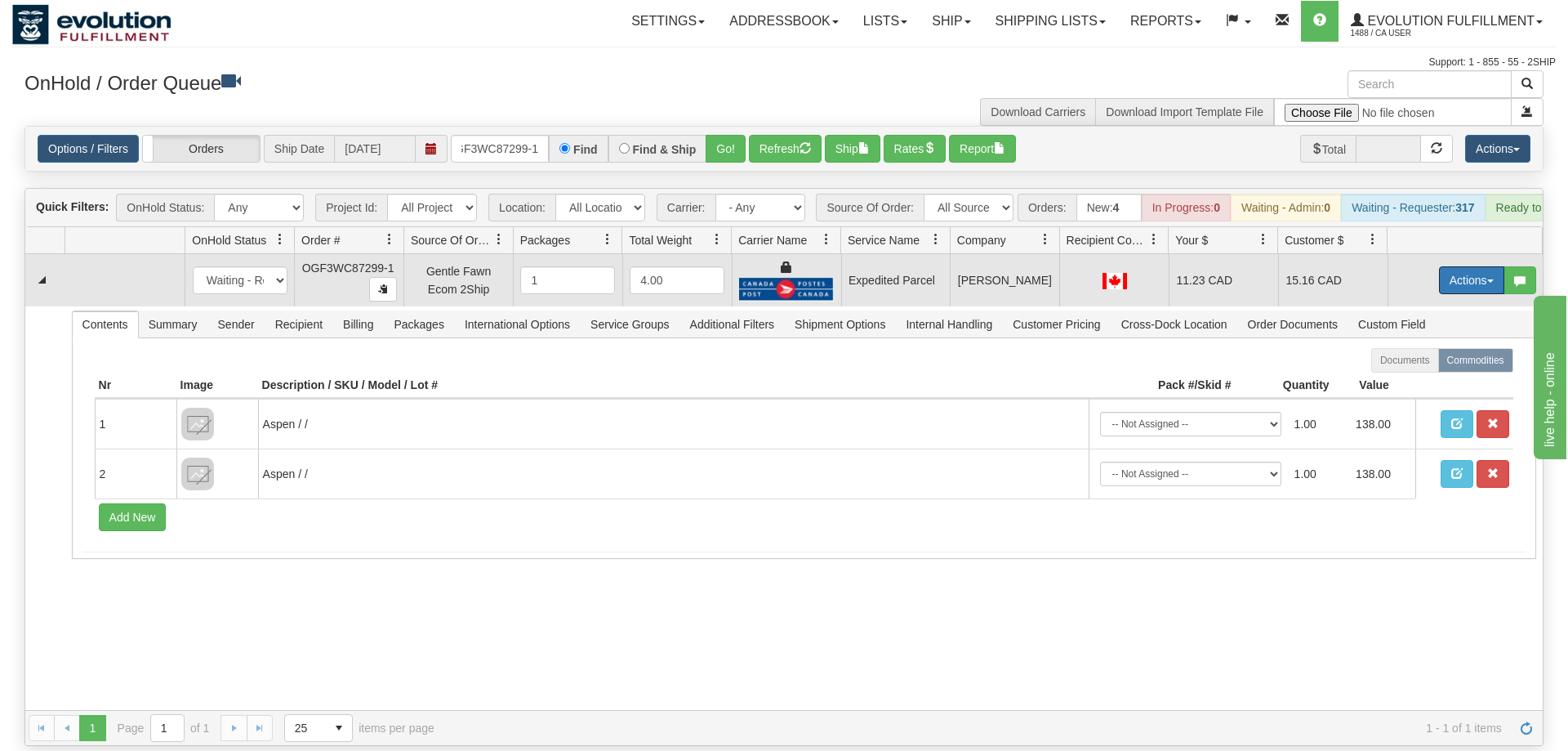
drag, startPoint x: 1447, startPoint y: 261, endPoint x: 1429, endPoint y: 293, distance: 36.7
click at [1447, 266] on button "Actions" at bounding box center [1471, 280] width 66 height 27
click at [1411, 368] on span "Ship" at bounding box center [1405, 375] width 34 height 13
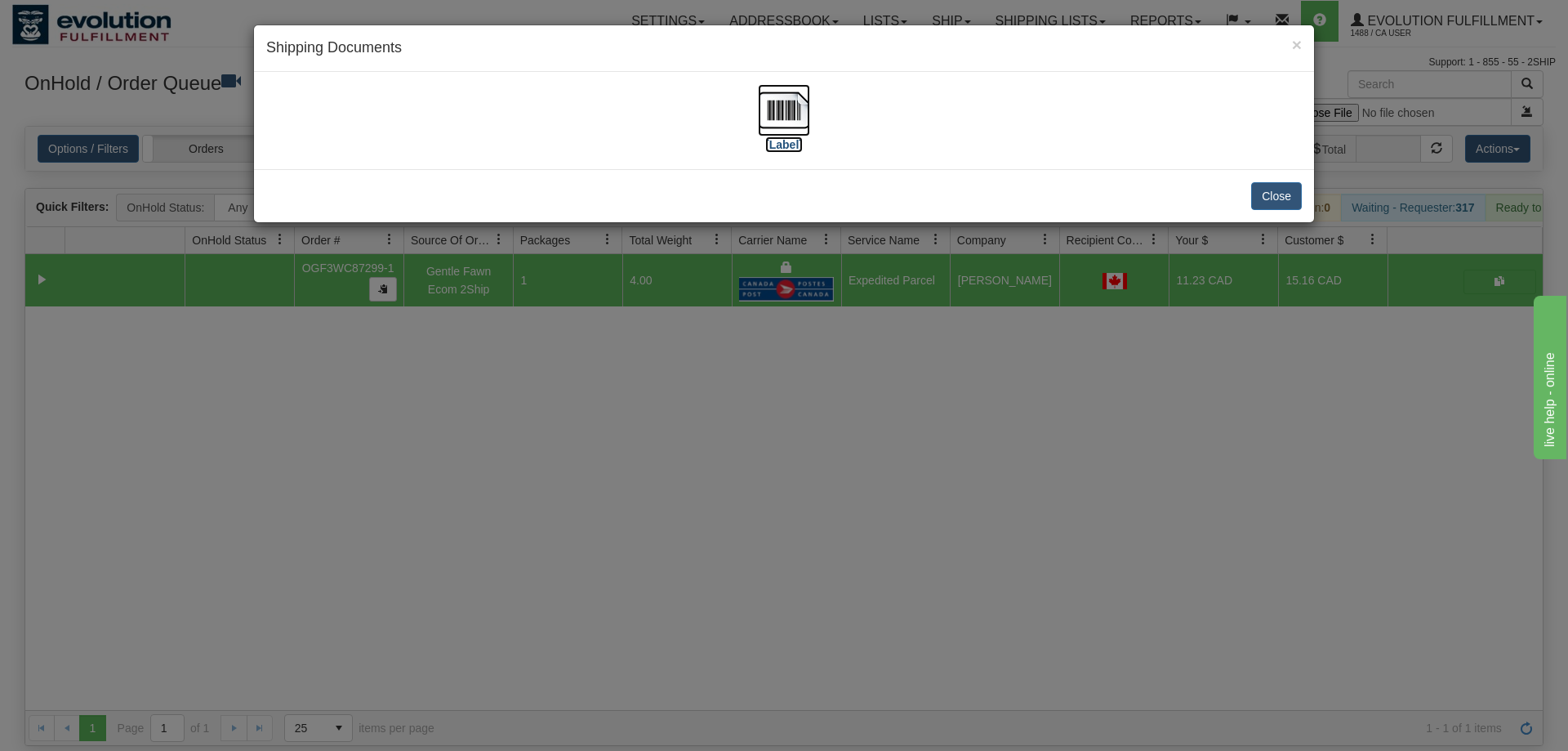
click at [786, 132] on img at bounding box center [783, 110] width 52 height 52
drag, startPoint x: 562, startPoint y: 368, endPoint x: 480, endPoint y: 49, distance: 329.4
click at [558, 360] on div "× Shipping Documents [Label] Close" at bounding box center [784, 375] width 1568 height 751
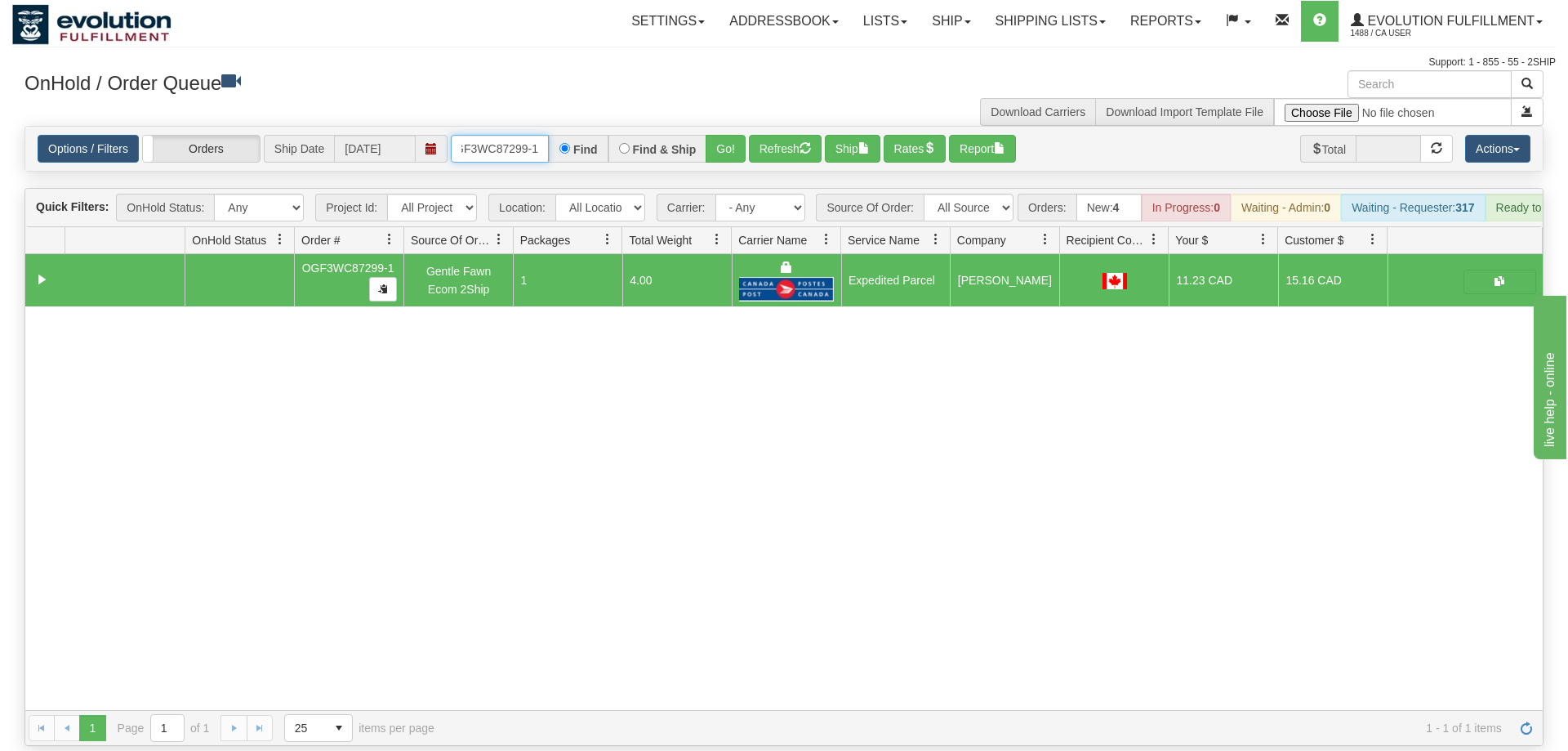
click at [513, 134] on input "OGF3WC87299-1" at bounding box center [499, 148] width 98 height 27
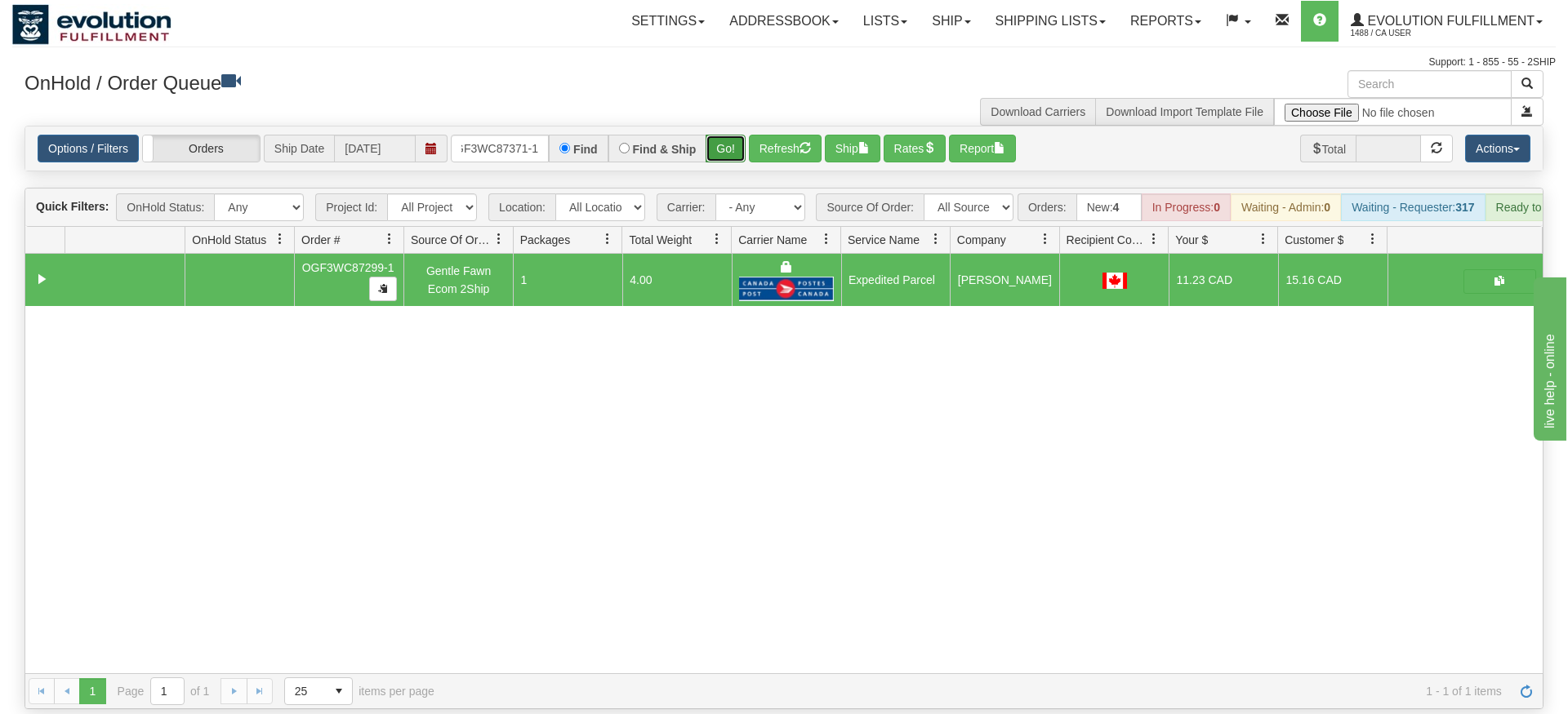
click at [710, 165] on div "Is equal to Is not equal to Contains Does not contains CAD USD EUR ZAR [PERSON_…" at bounding box center [784, 418] width 1543 height 584
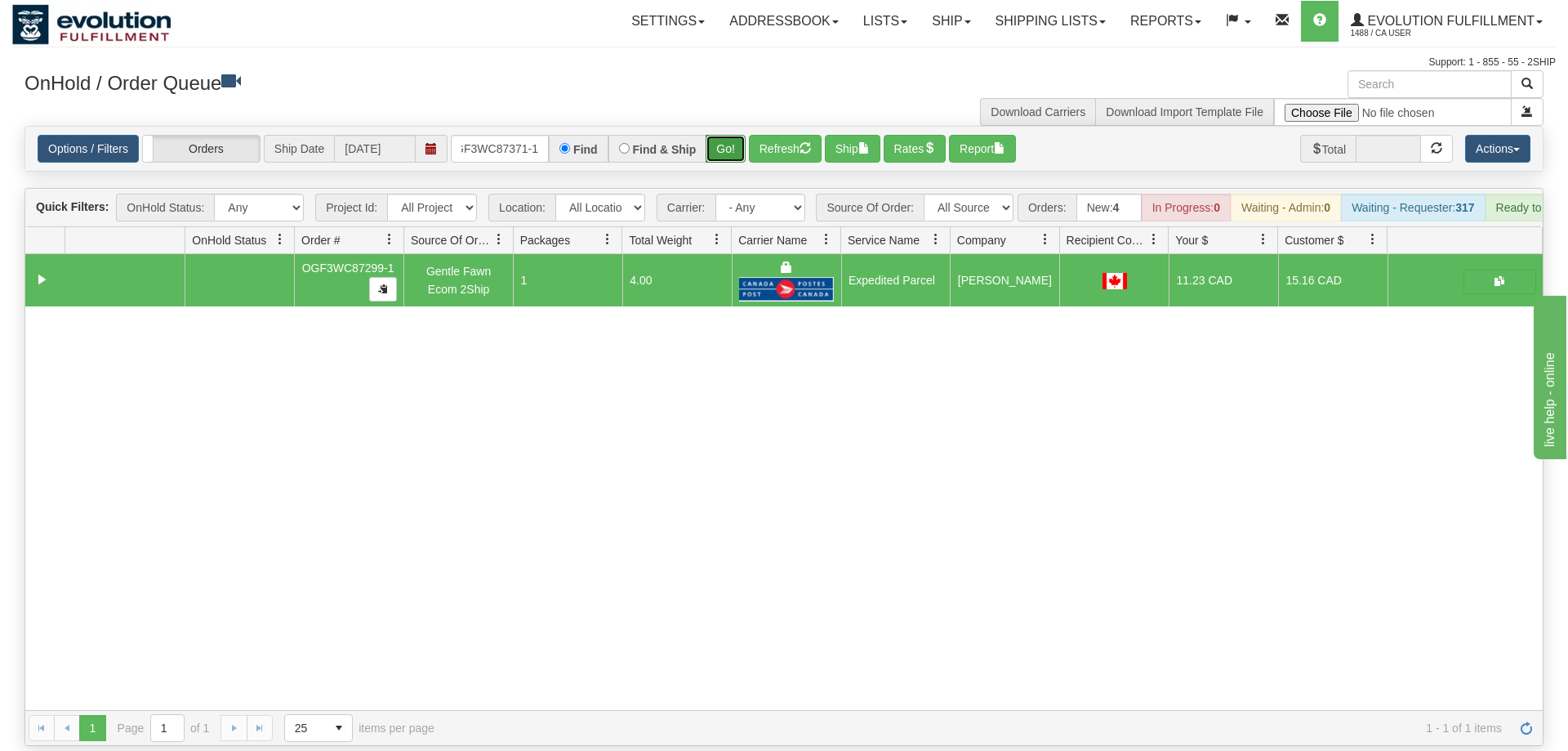
click at [719, 134] on button "Go!" at bounding box center [725, 148] width 40 height 27
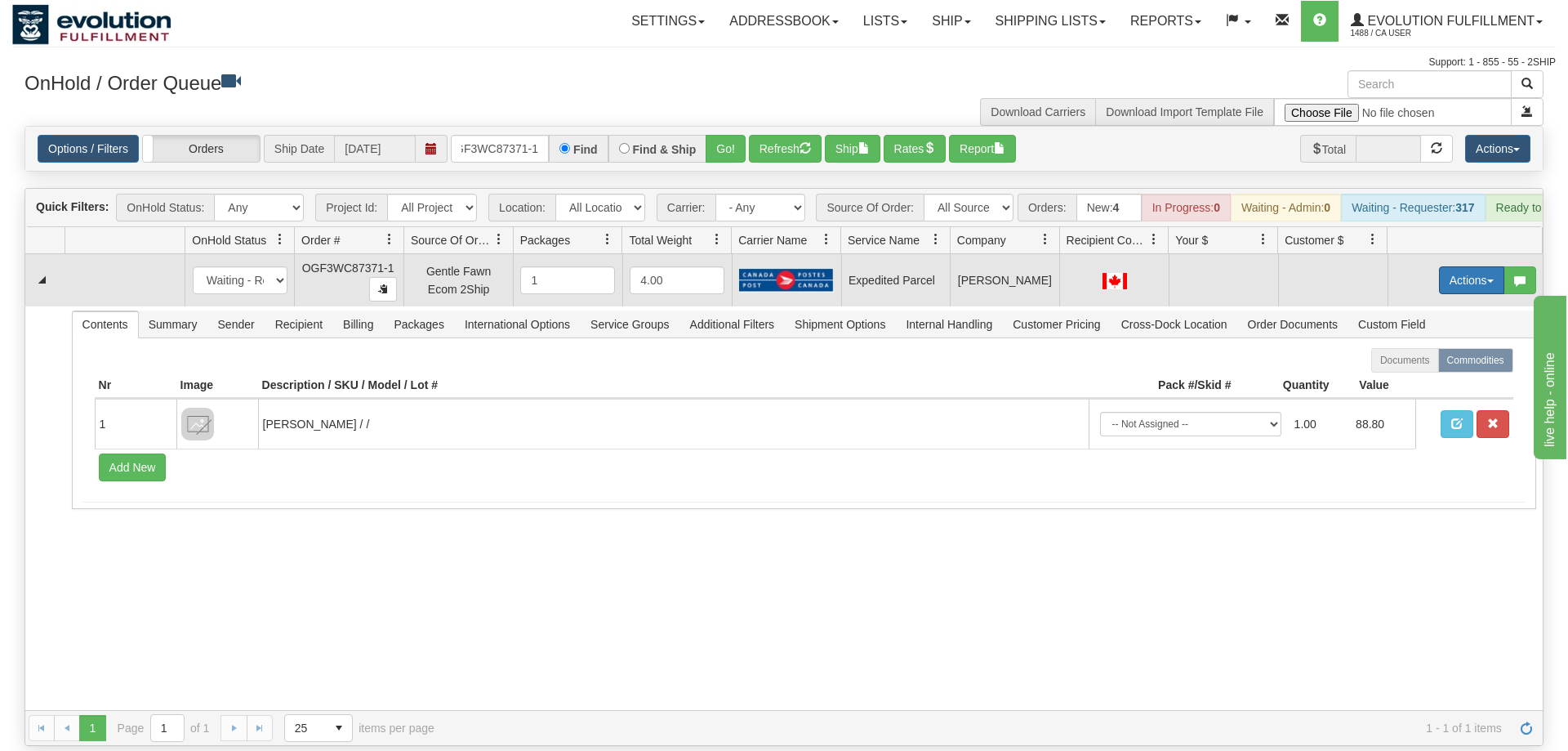
click at [1478, 266] on button "Actions" at bounding box center [1471, 280] width 66 height 27
click at [1435, 326] on span "Refresh Rates" at bounding box center [1430, 333] width 84 height 13
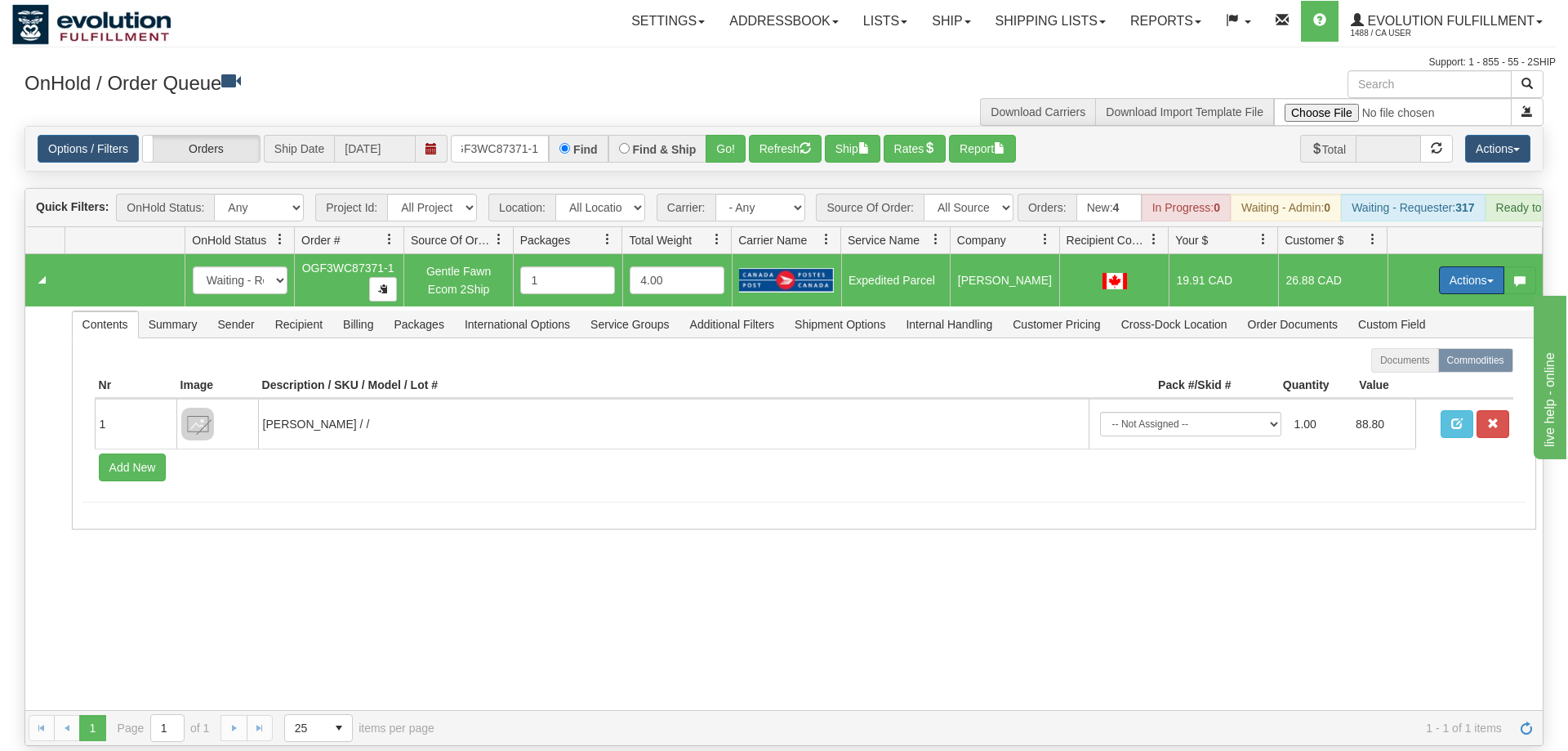
click at [1457, 266] on button "Actions" at bounding box center [1471, 280] width 66 height 27
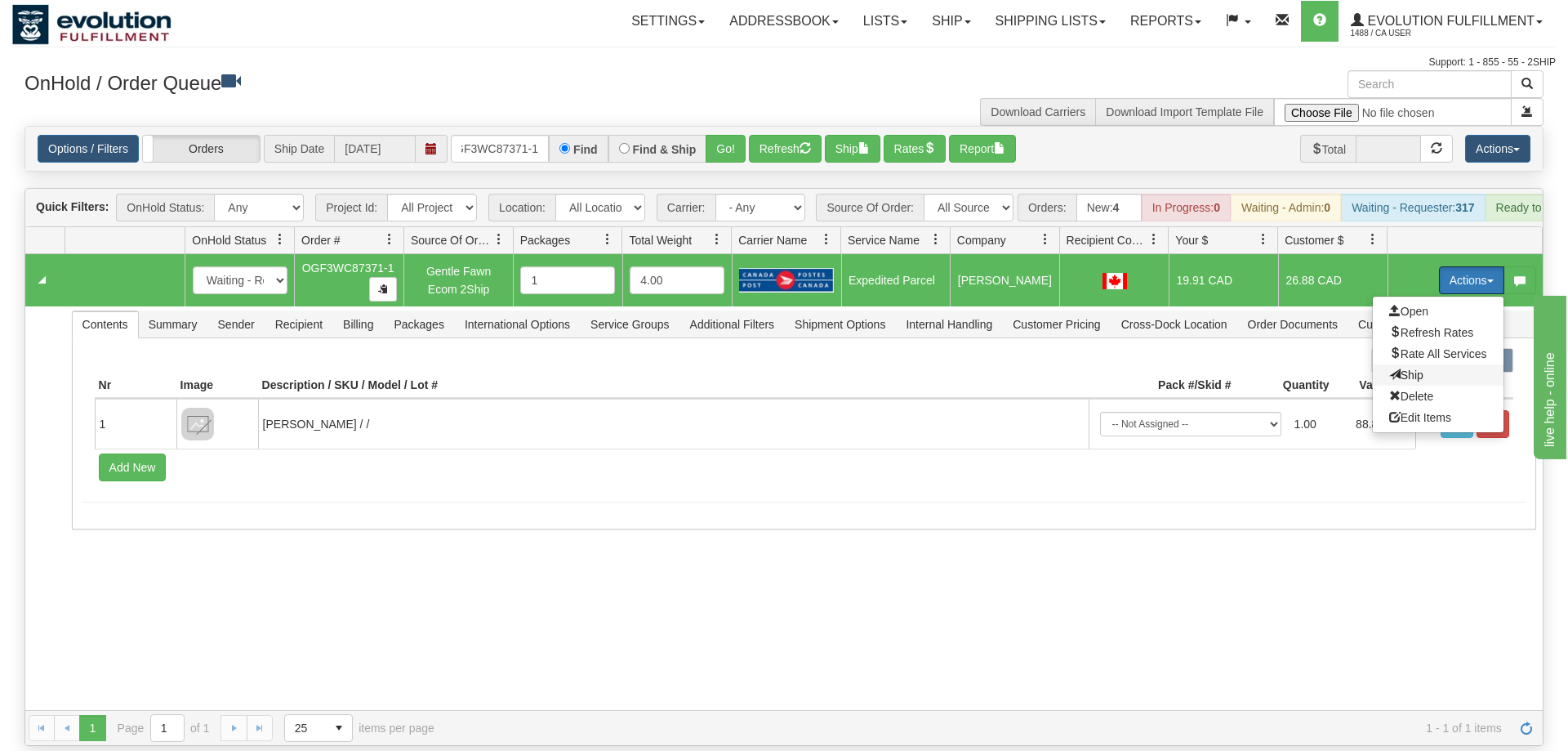
click at [1401, 368] on span "Ship" at bounding box center [1405, 375] width 34 height 13
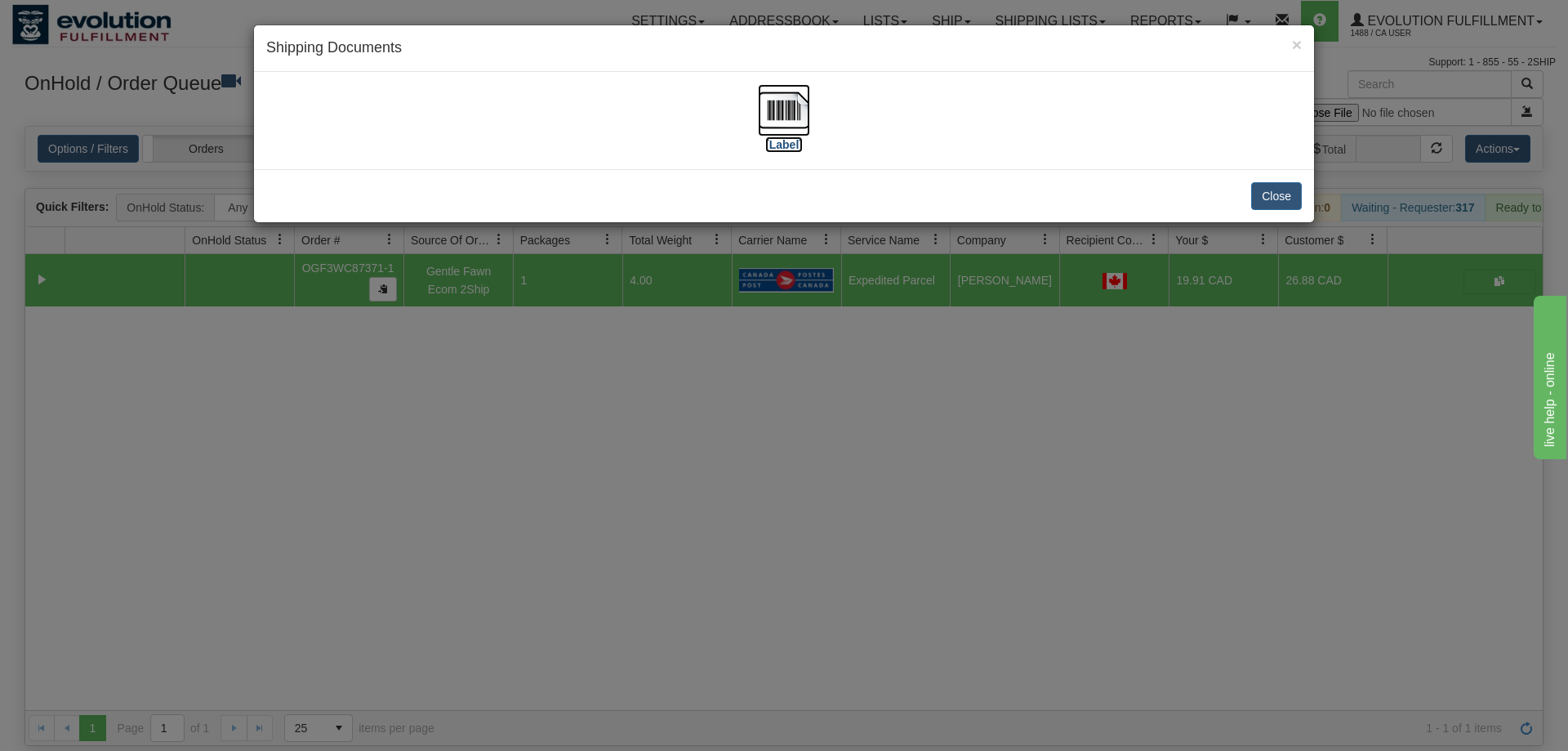
click at [774, 114] on img at bounding box center [783, 110] width 52 height 52
drag, startPoint x: 590, startPoint y: 260, endPoint x: 584, endPoint y: 241, distance: 19.9
click at [589, 256] on div "× Shipping Documents [Label] Close" at bounding box center [784, 375] width 1568 height 751
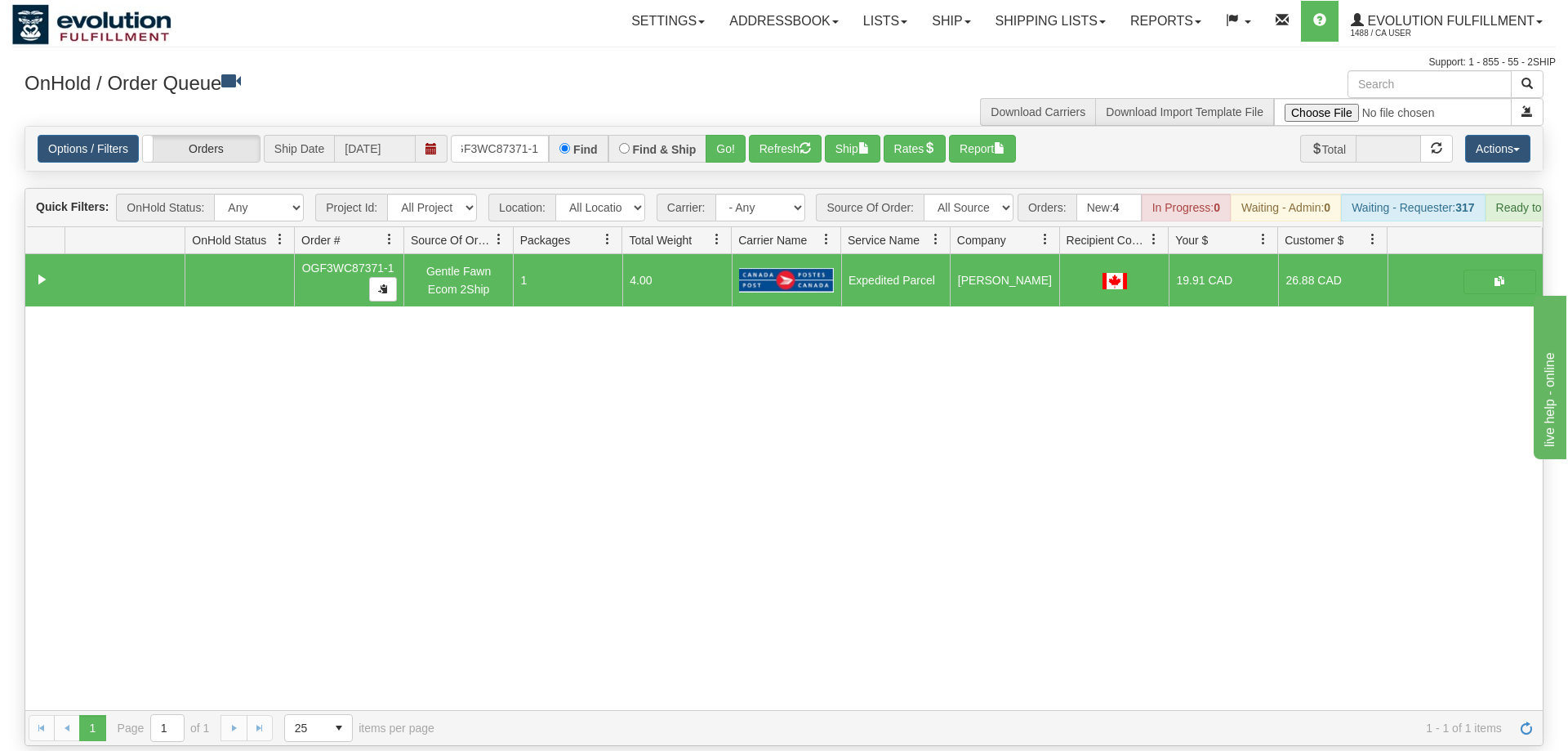
drag, startPoint x: 485, startPoint y: 110, endPoint x: 488, endPoint y: 125, distance: 15.3
click at [486, 127] on div "Options / Filters Group Shipments Orders Ship Date 09/22/2025 OGF3WC87371-1 Fin…" at bounding box center [784, 149] width 1517 height 44
click at [489, 134] on input "OGF3WC87371-1" at bounding box center [499, 148] width 98 height 27
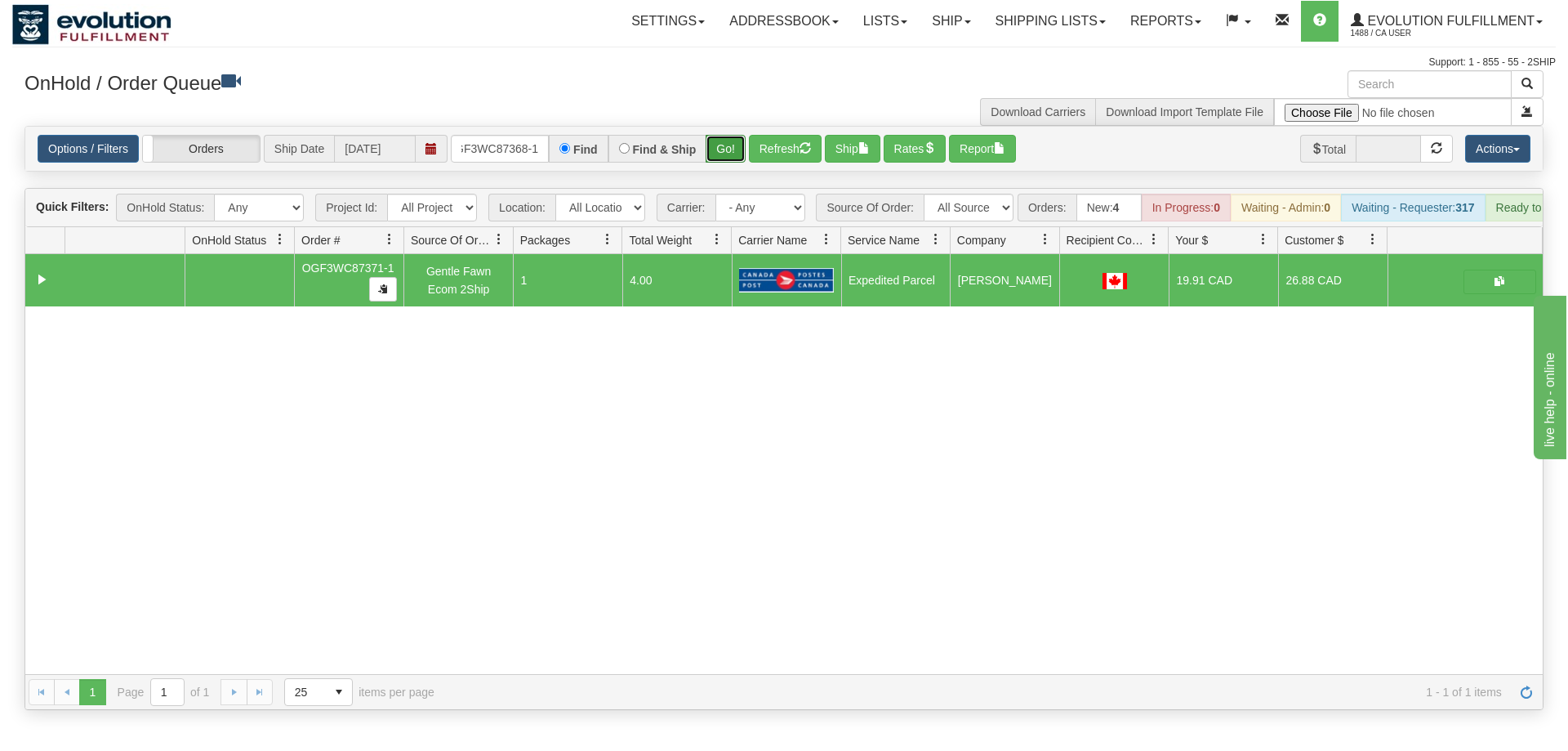
click at [728, 155] on div "Is equal to Is not equal to Contains Does not contains CAD USD EUR ZAR [PERSON_…" at bounding box center [784, 418] width 1543 height 584
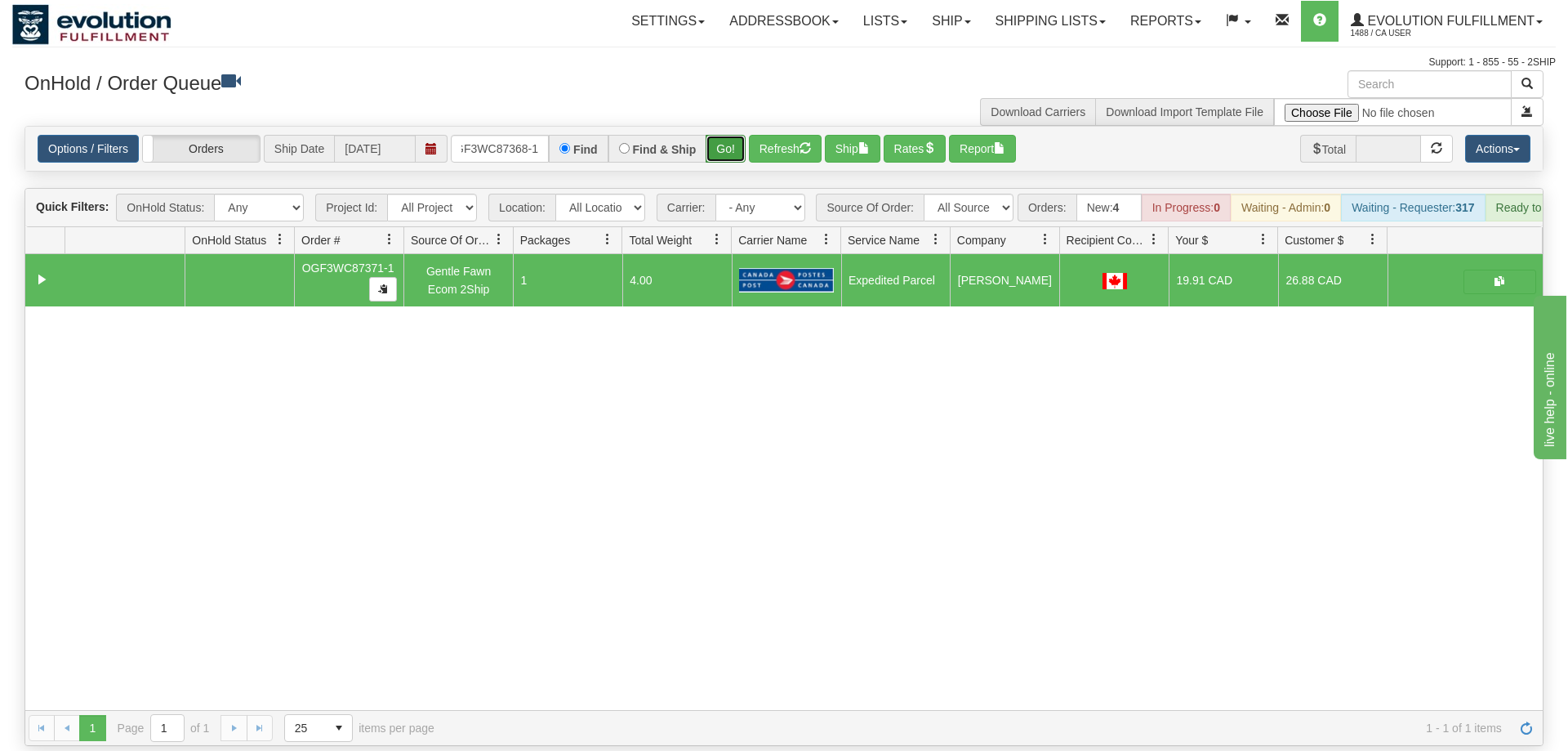
click at [728, 134] on button "Go!" at bounding box center [725, 148] width 40 height 27
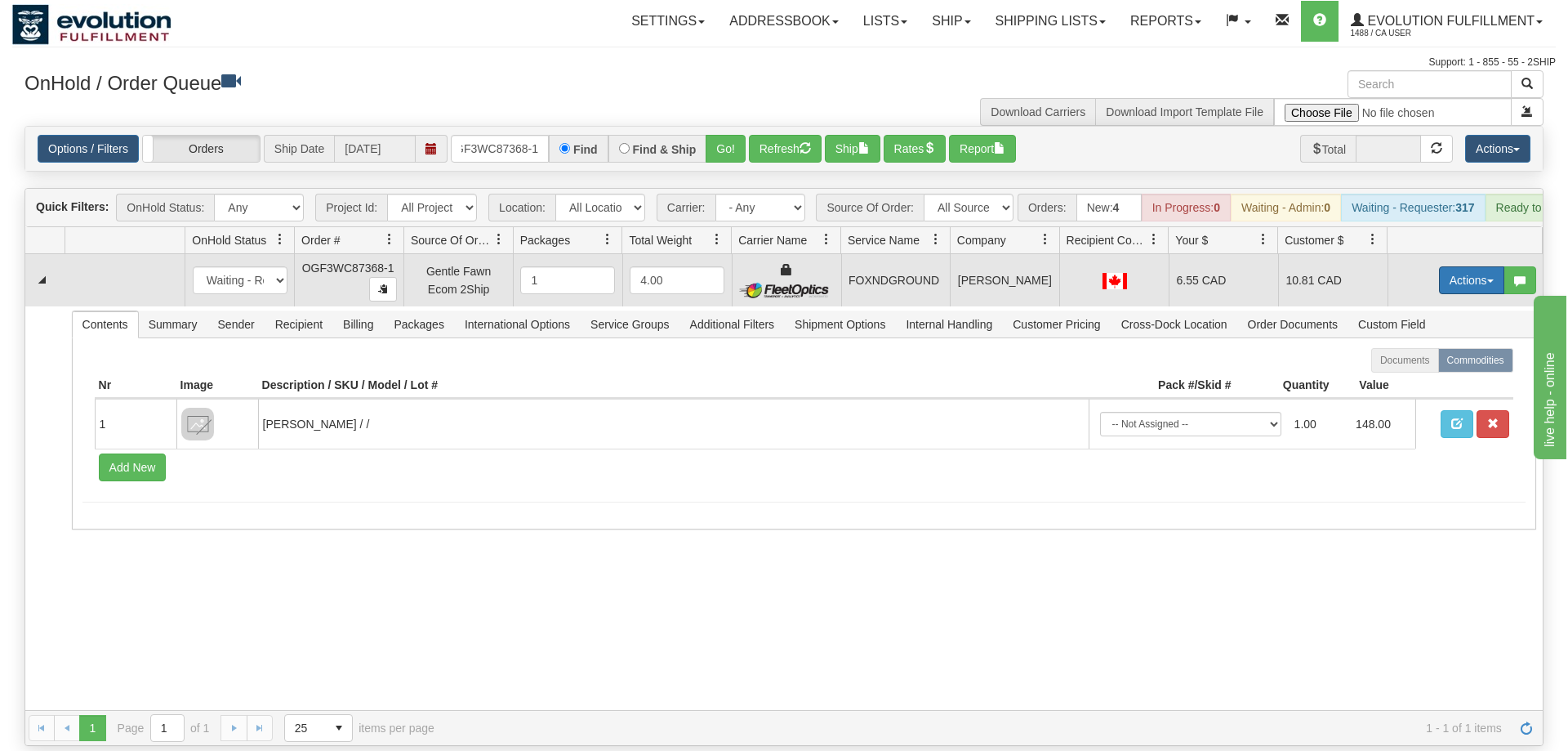
click at [1466, 266] on button "Actions" at bounding box center [1471, 280] width 66 height 27
click at [1444, 364] on link "Ship" at bounding box center [1438, 375] width 130 height 22
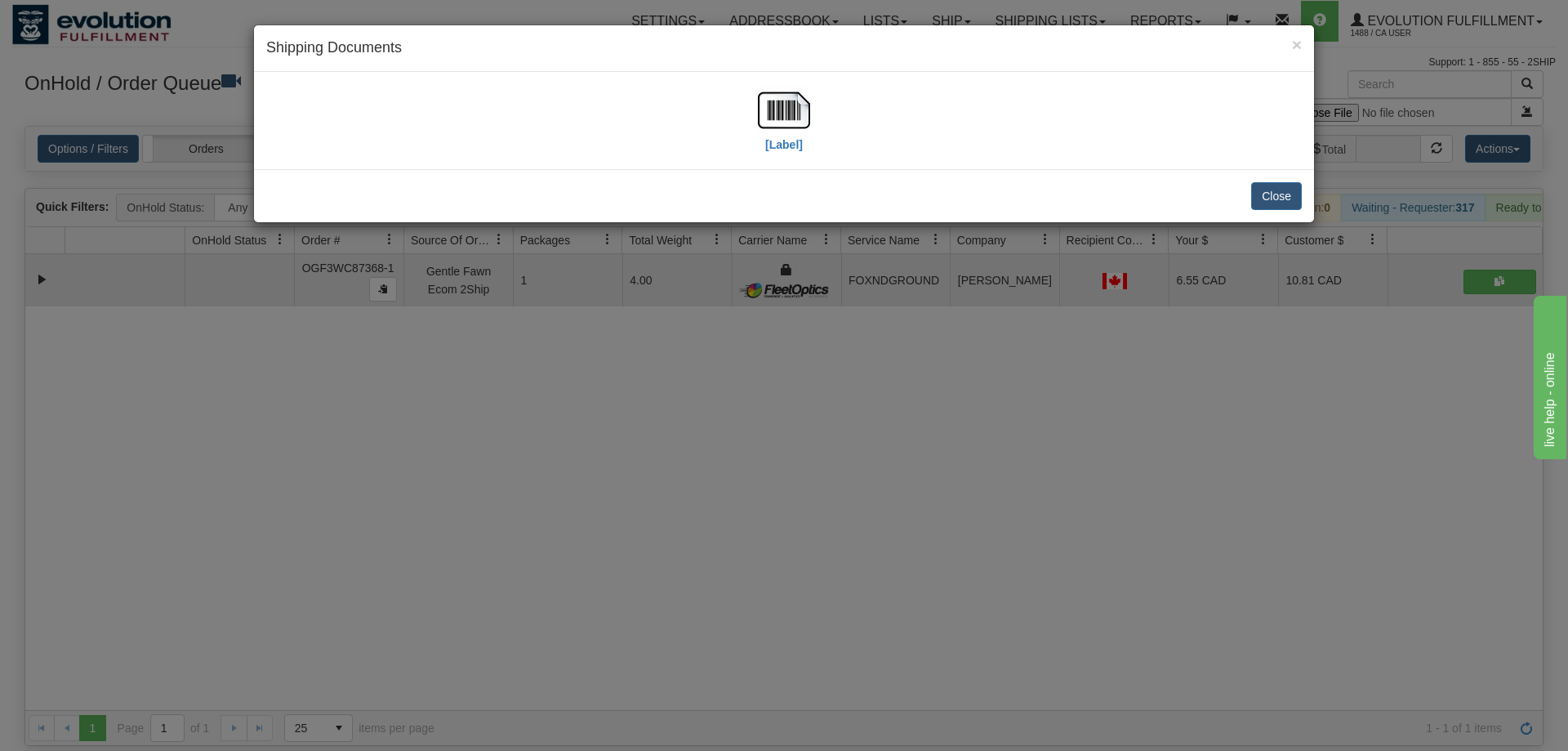
click at [774, 154] on div "[Label]" at bounding box center [783, 120] width 52 height 73
click at [773, 144] on label "[Label]" at bounding box center [783, 144] width 37 height 17
drag, startPoint x: 589, startPoint y: 317, endPoint x: 511, endPoint y: 121, distance: 211.0
click at [589, 316] on div "× Shipping Documents [Label] Close" at bounding box center [784, 375] width 1568 height 751
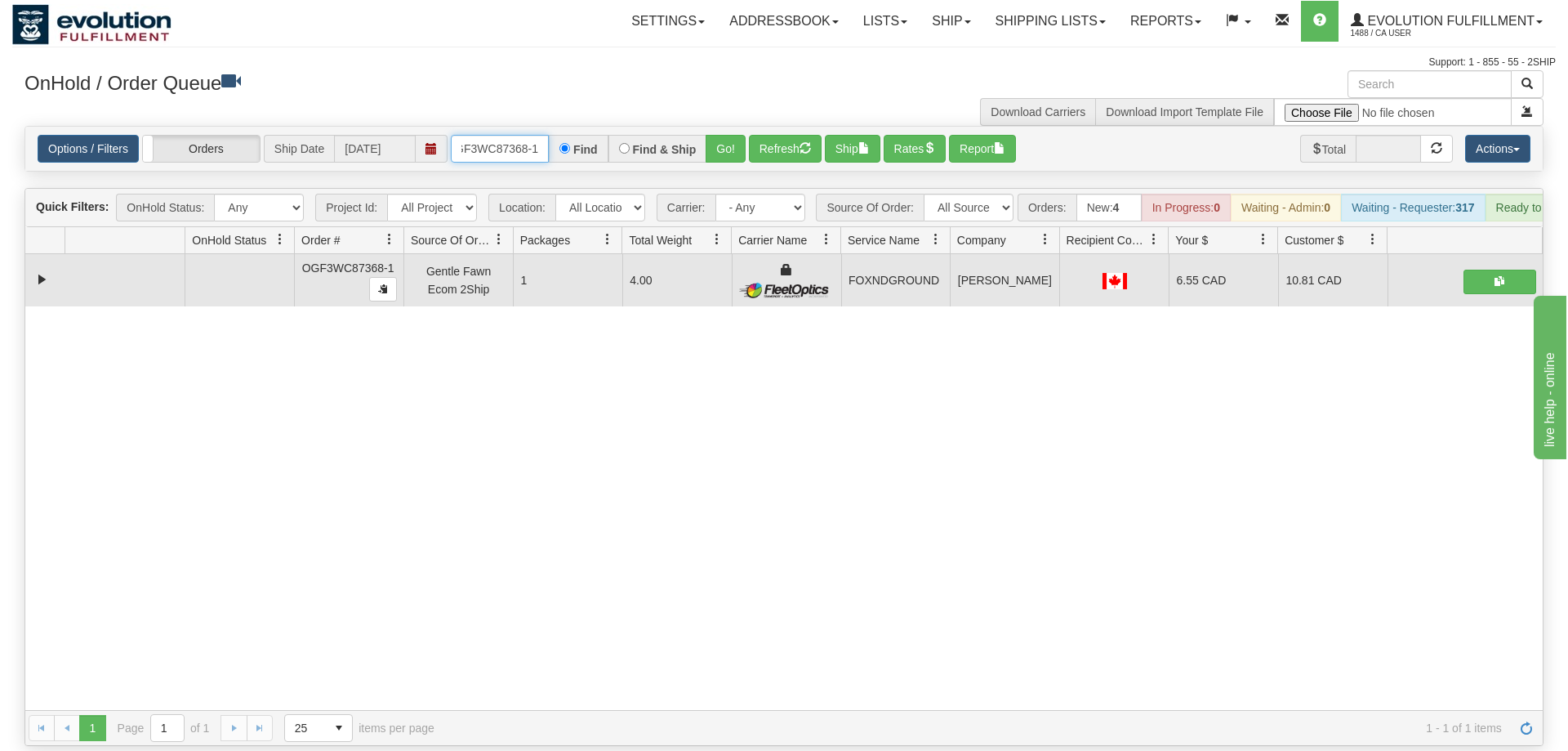
click at [496, 134] on input "OGF3WC87368-1" at bounding box center [499, 148] width 98 height 27
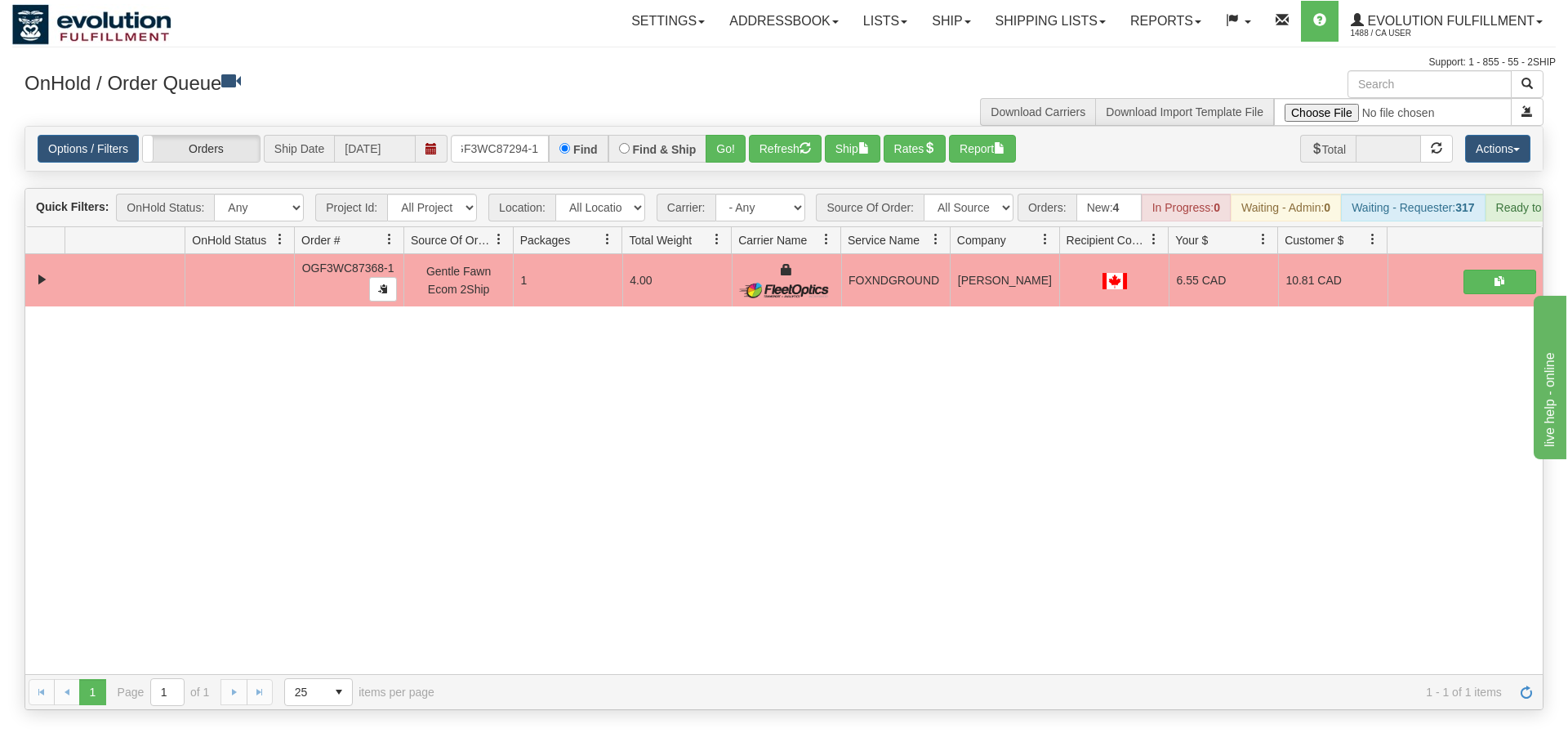
drag, startPoint x: 722, startPoint y: 109, endPoint x: 723, endPoint y: 144, distance: 35.0
click at [723, 144] on div "Options / Filters Group Shipments Orders Ship Date 09/22/2025 OGF3WC87294-1 Fin…" at bounding box center [784, 149] width 1517 height 44
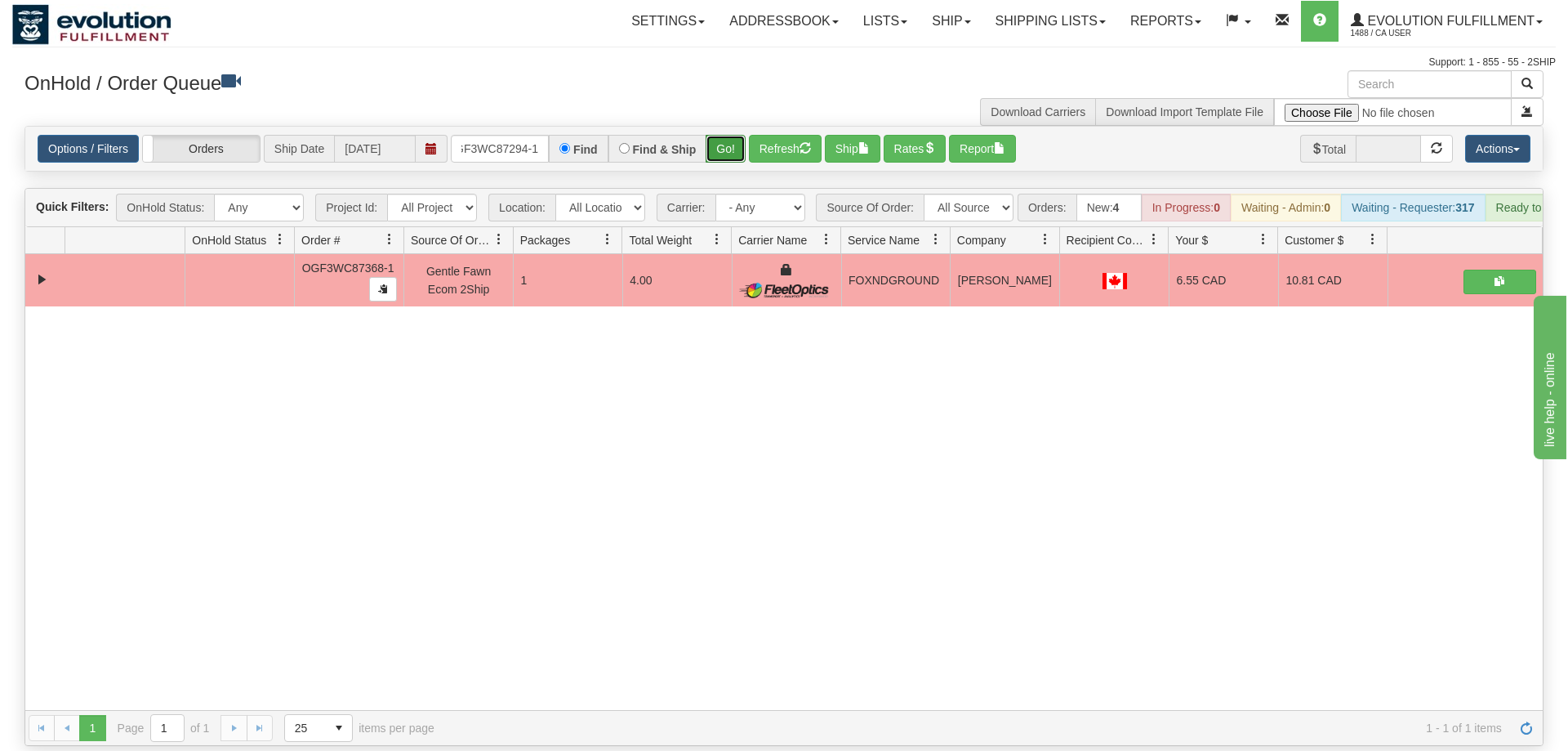
click at [735, 134] on button "Go!" at bounding box center [725, 148] width 40 height 27
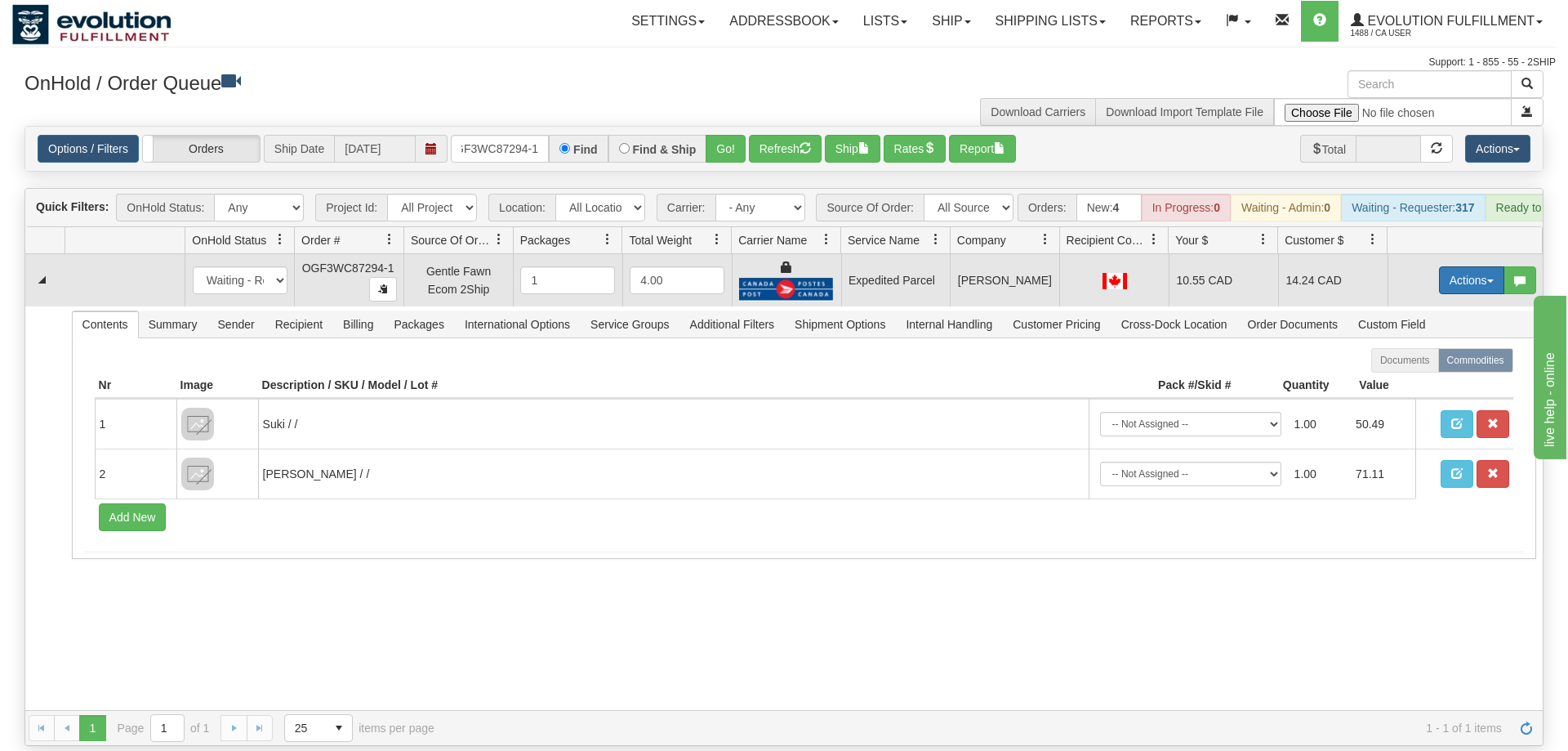
click at [1450, 266] on button "Actions" at bounding box center [1471, 280] width 66 height 27
click at [1406, 368] on span "Ship" at bounding box center [1405, 375] width 34 height 13
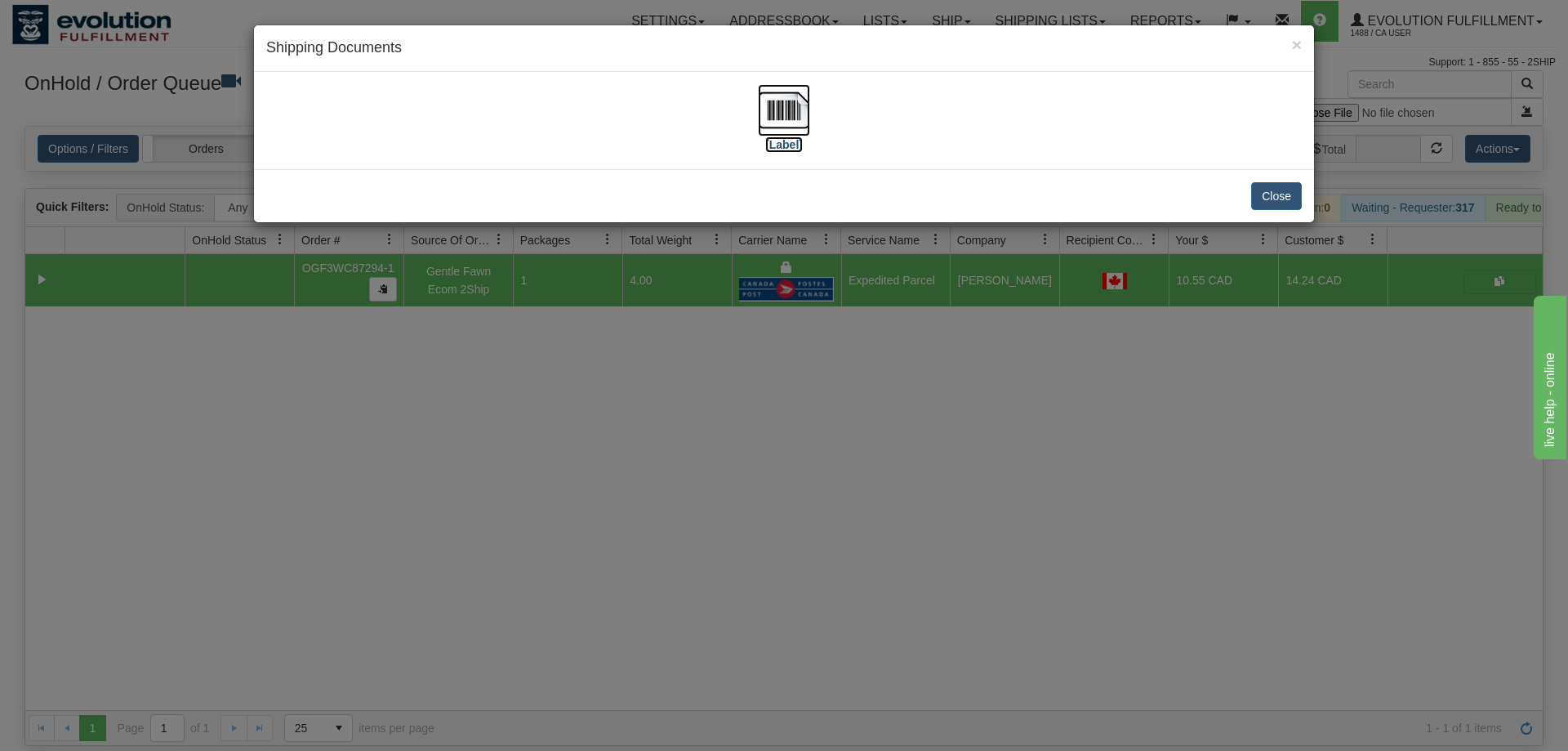
click at [780, 113] on img at bounding box center [783, 110] width 52 height 52
drag, startPoint x: 468, startPoint y: 432, endPoint x: 490, endPoint y: 127, distance: 305.8
click at [469, 418] on div "× Shipping Documents [Label] Close" at bounding box center [784, 375] width 1568 height 751
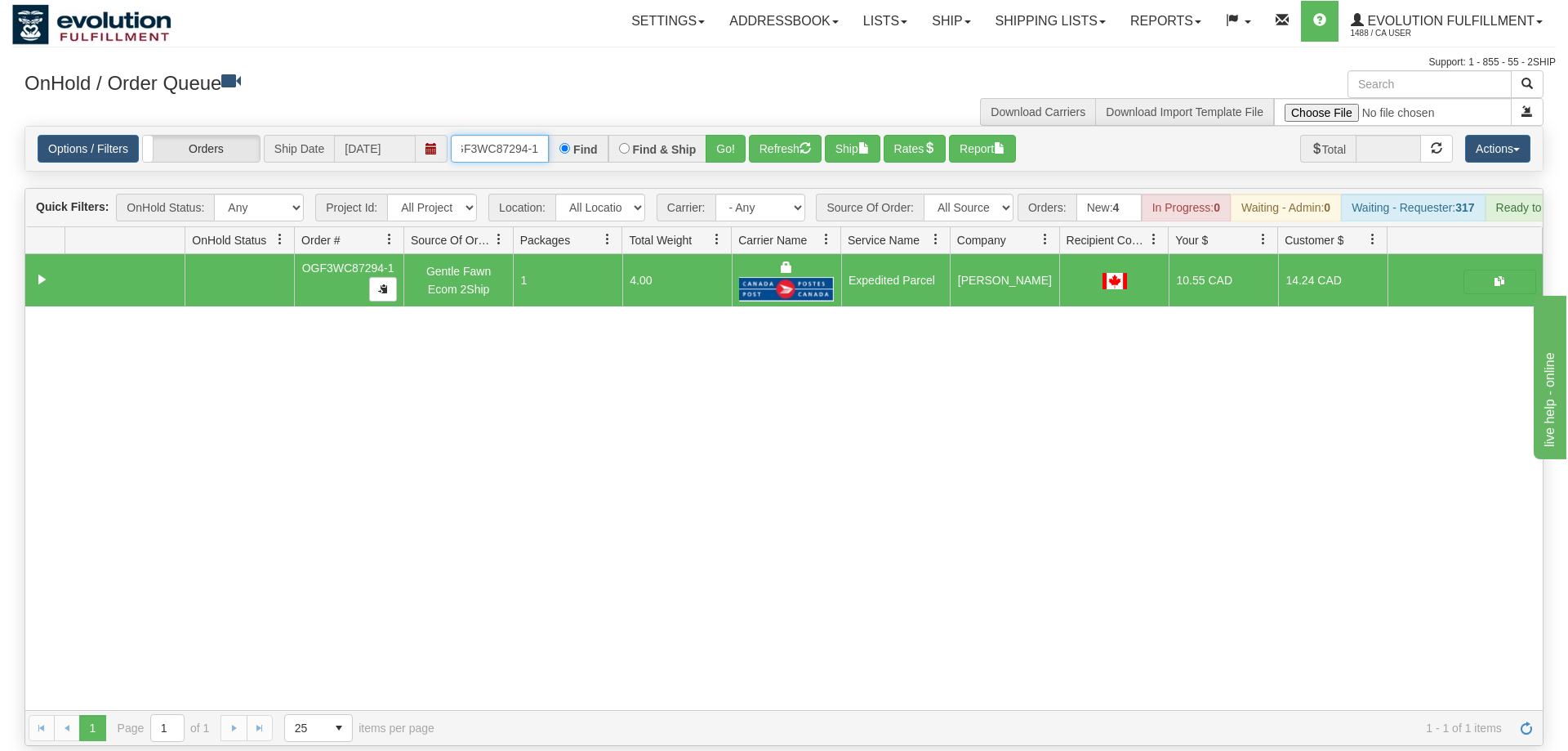
click at [523, 134] on input "OGF3WC87294-1" at bounding box center [499, 148] width 98 height 27
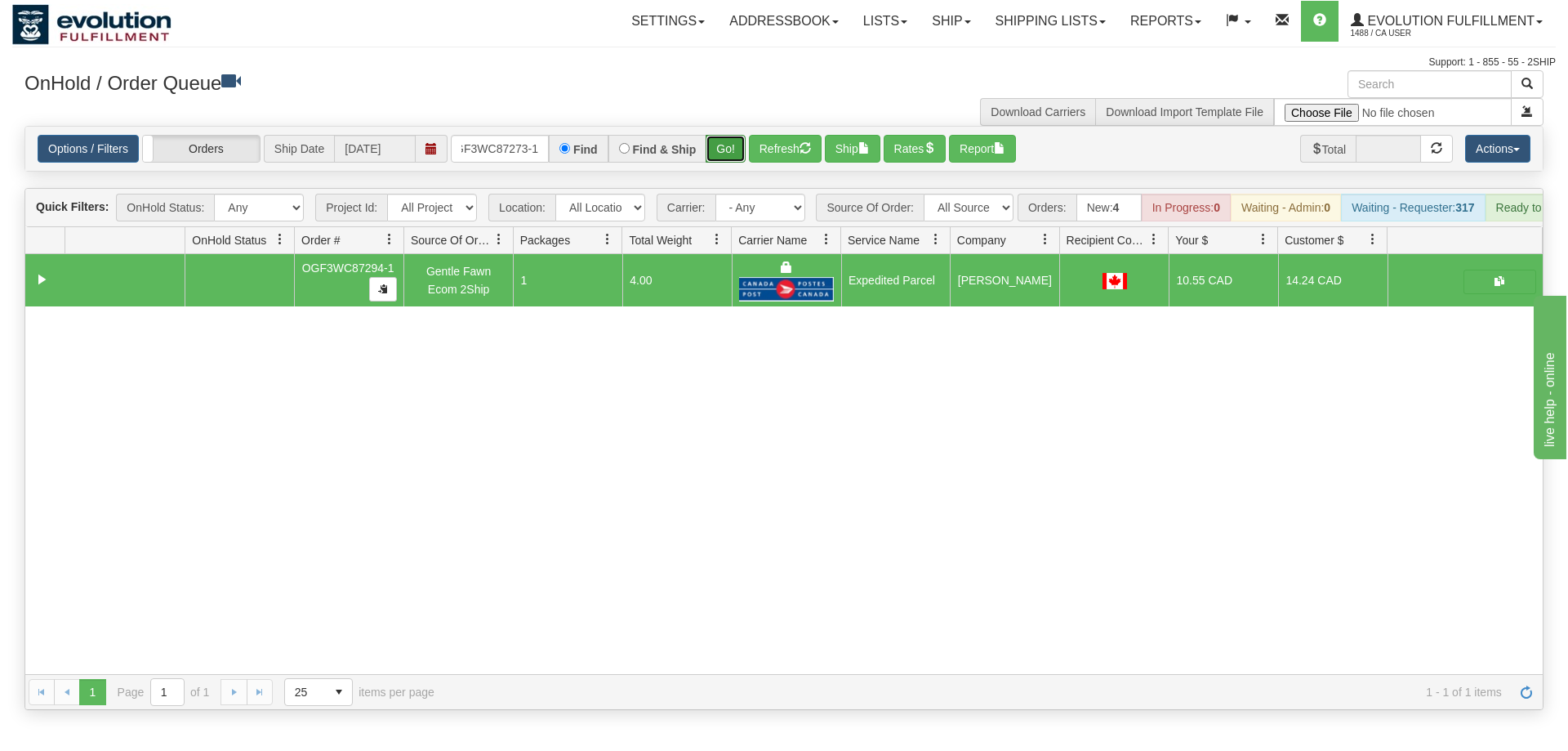
click at [718, 158] on div "Is equal to Is not equal to Contains Does not contains CAD USD EUR ZAR [PERSON_…" at bounding box center [784, 418] width 1543 height 584
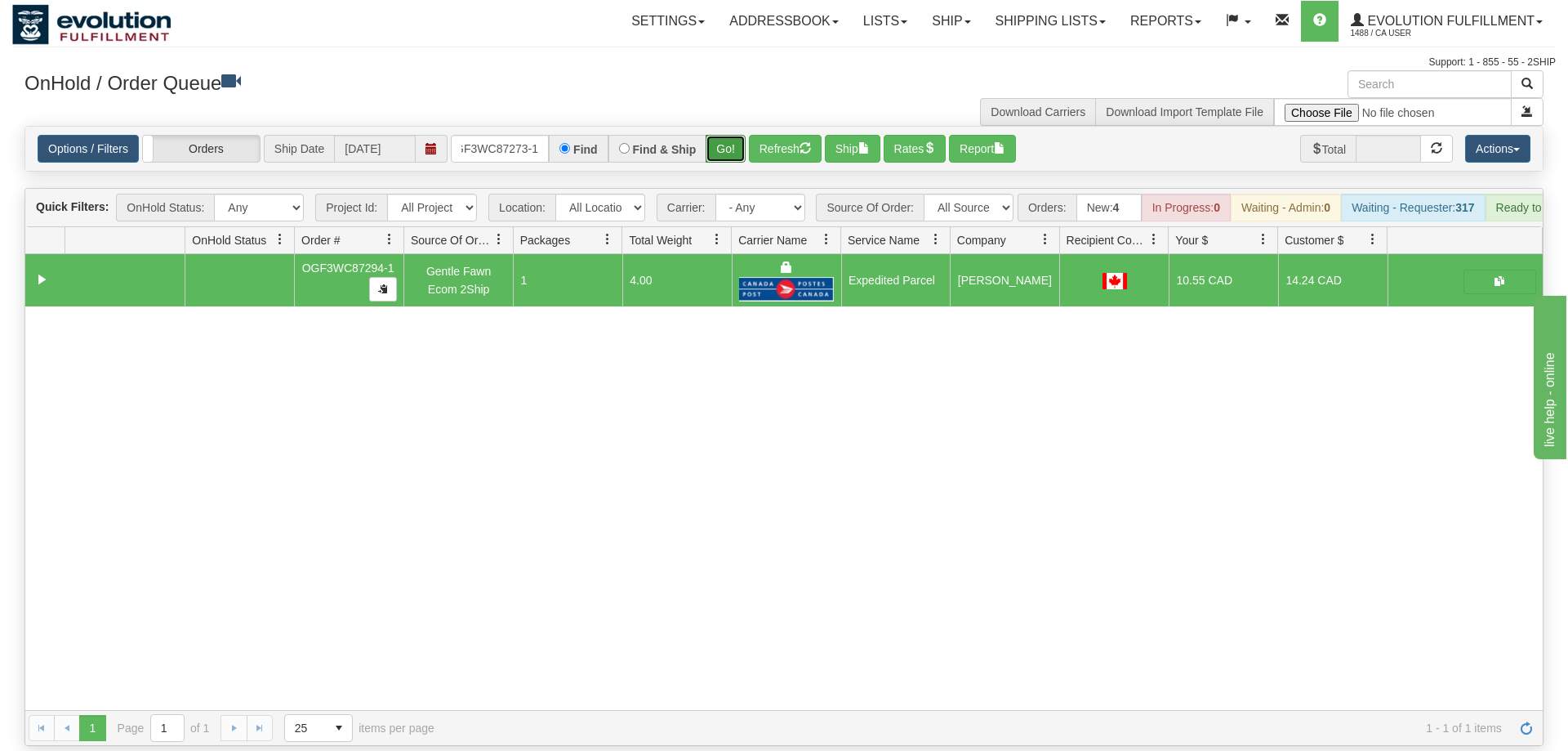
click at [723, 134] on button "Go!" at bounding box center [725, 148] width 40 height 27
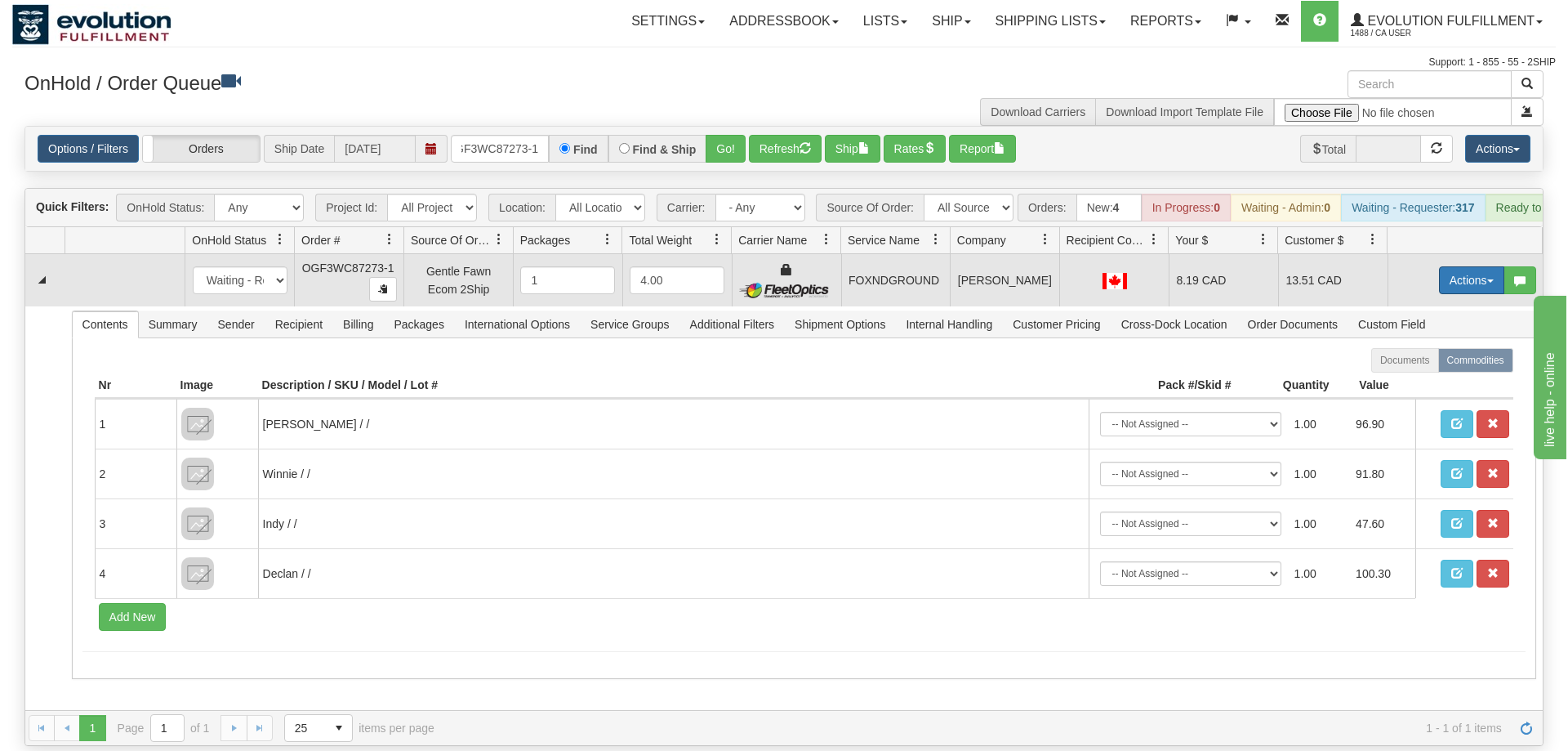
click at [1463, 266] on button "Actions" at bounding box center [1471, 280] width 66 height 27
click at [1418, 368] on span "Ship" at bounding box center [1405, 375] width 34 height 13
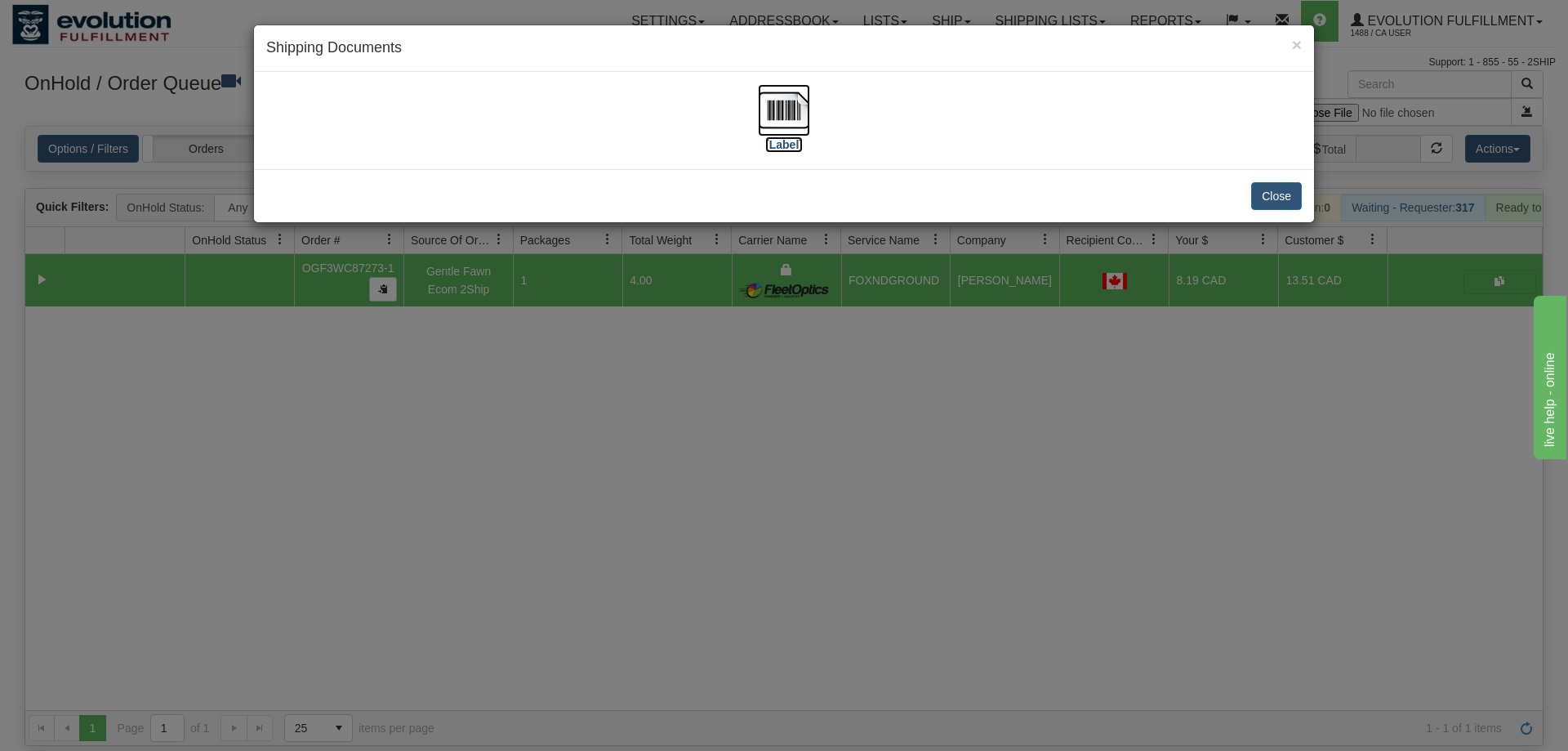
click at [800, 100] on img at bounding box center [783, 110] width 52 height 52
drag, startPoint x: 619, startPoint y: 430, endPoint x: 589, endPoint y: 139, distance: 292.5
click at [619, 398] on div "× Shipping Documents [Label] Close" at bounding box center [784, 375] width 1568 height 751
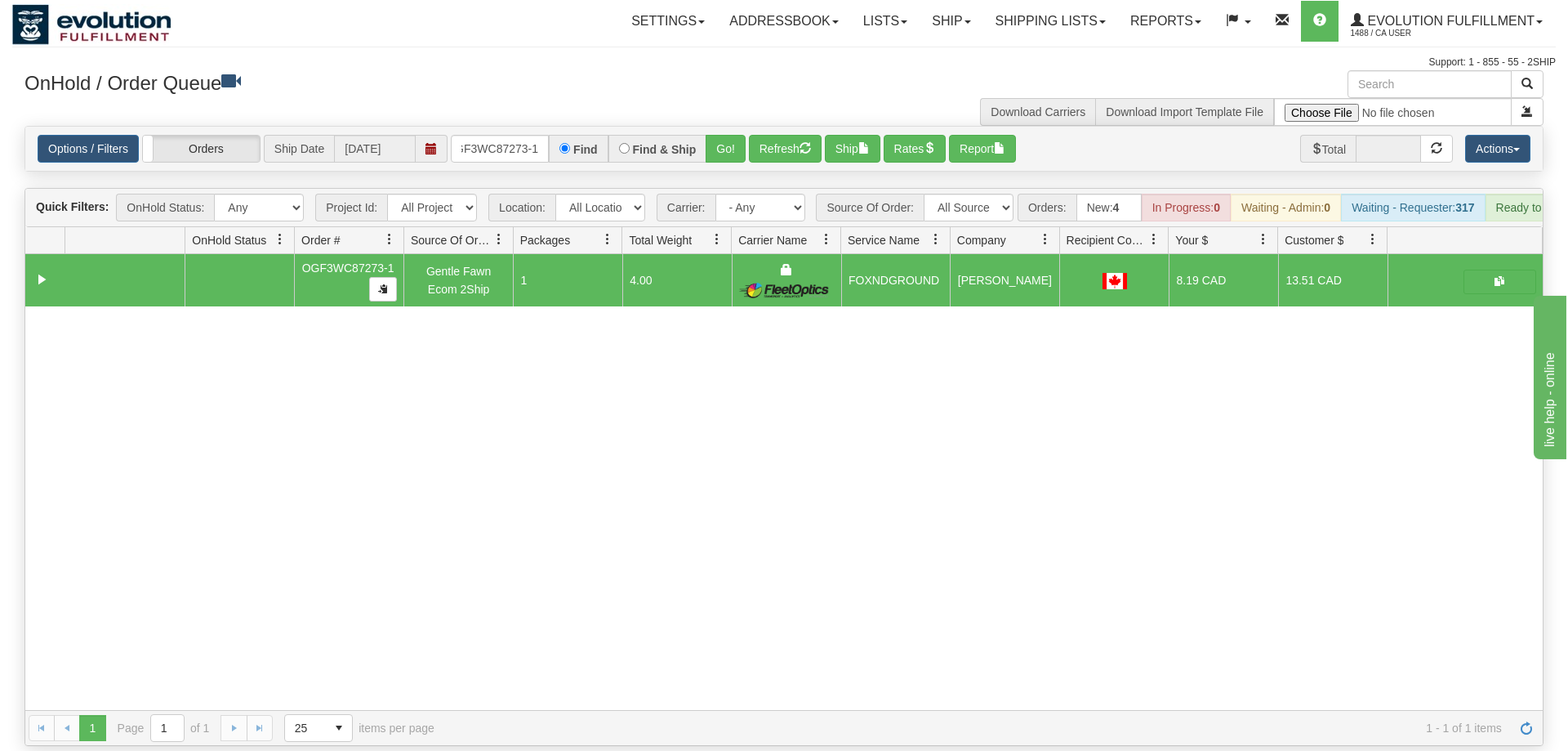
click at [507, 93] on h3 "OnHold / Order Queue" at bounding box center [398, 82] width 747 height 24
click at [507, 134] on input "OGF3WC87273-1" at bounding box center [499, 148] width 98 height 27
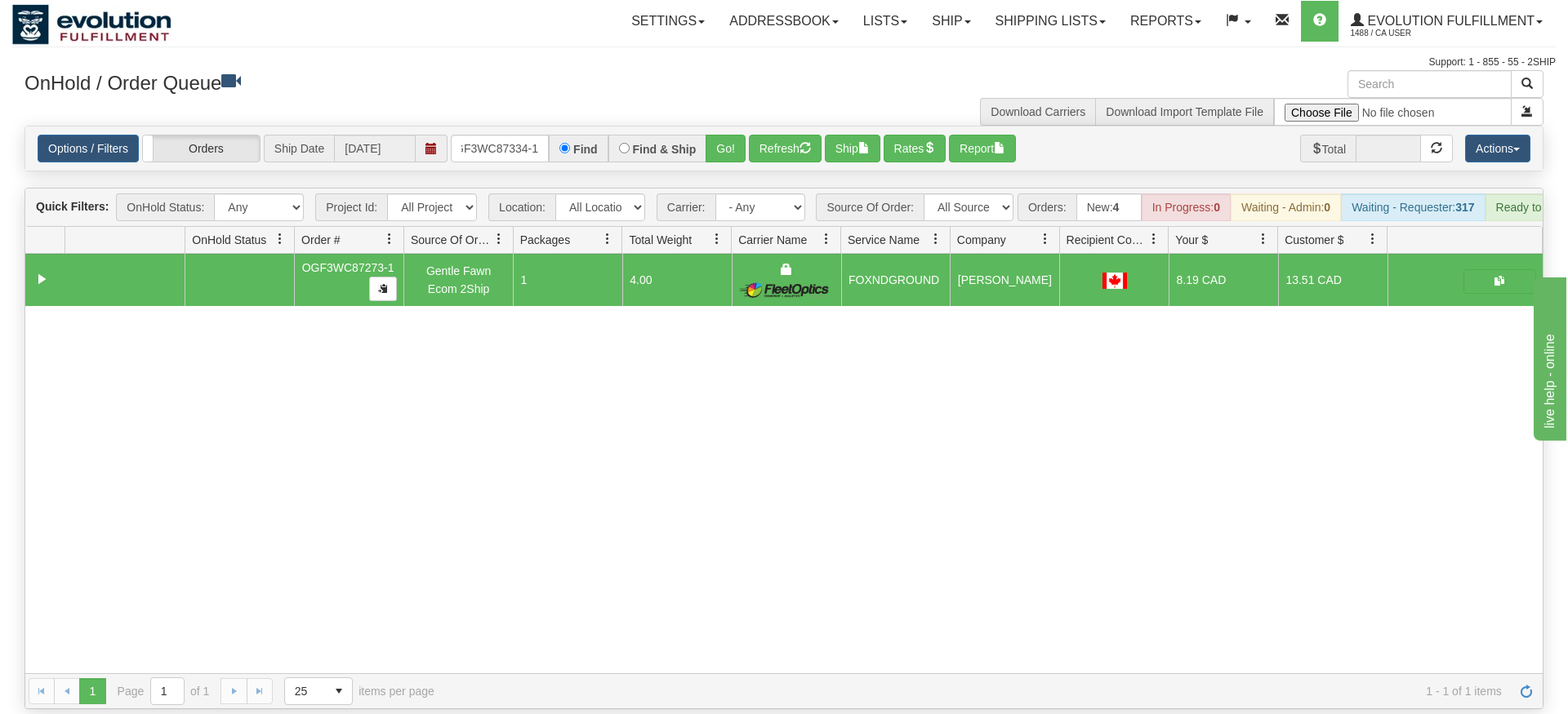
drag, startPoint x: 734, startPoint y: 139, endPoint x: 733, endPoint y: 160, distance: 21.0
click at [734, 171] on div "Is equal to Is not equal to Contains Does not contains CAD USD EUR ZAR [PERSON_…" at bounding box center [784, 418] width 1543 height 584
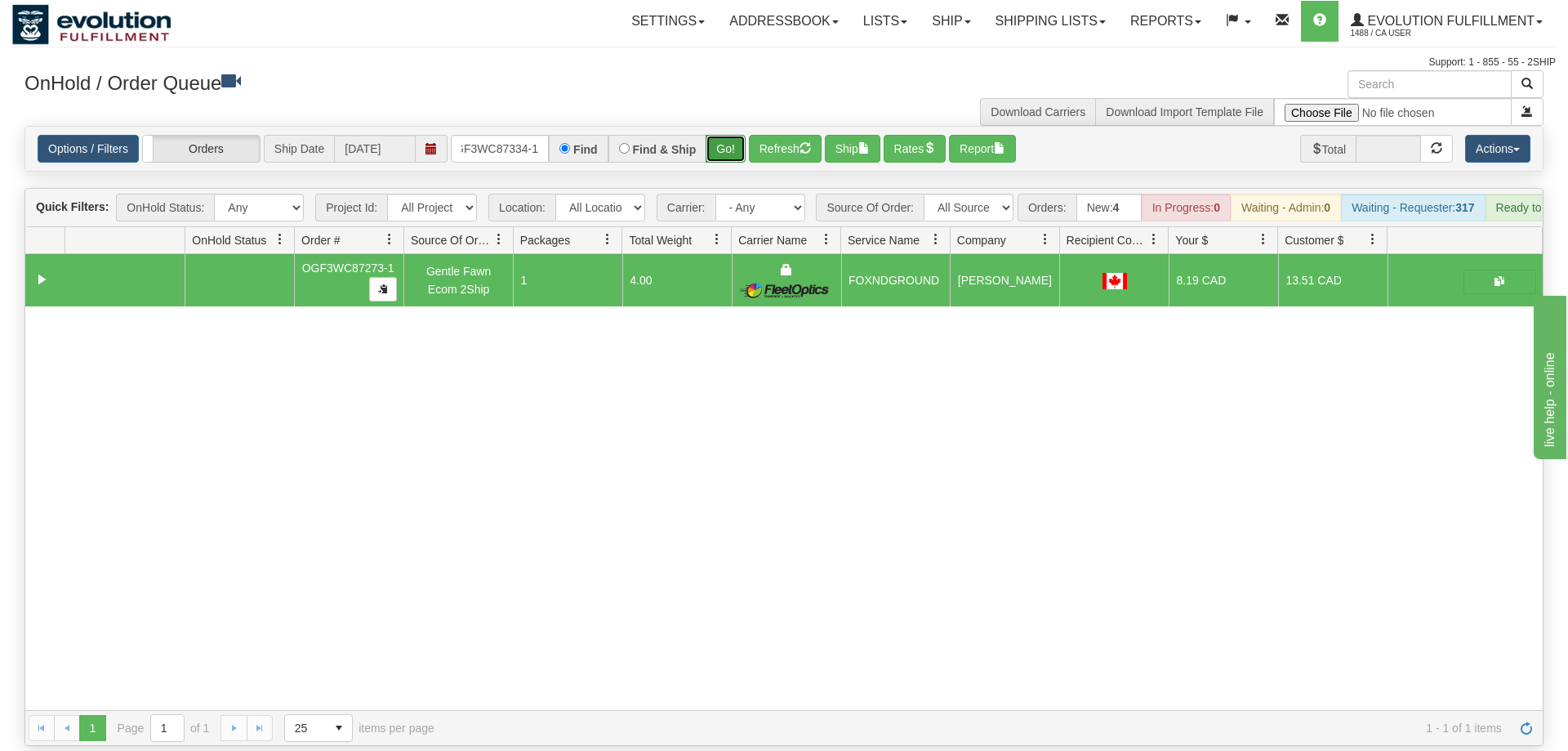
click at [729, 134] on button "Go!" at bounding box center [725, 148] width 40 height 27
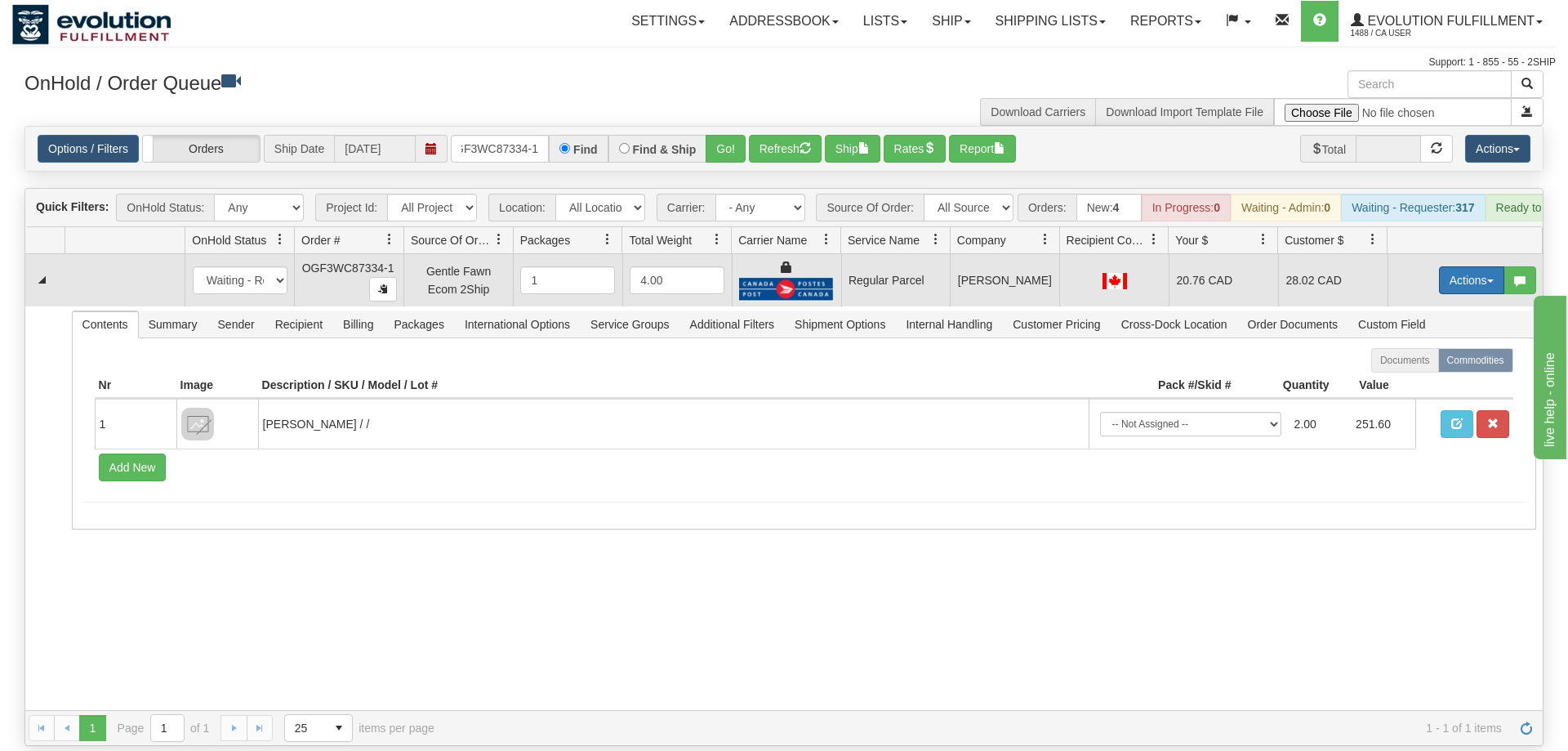
click at [1478, 266] on button "Actions" at bounding box center [1471, 280] width 66 height 27
click at [1428, 347] on span "Rate All Services" at bounding box center [1438, 354] width 98 height 13
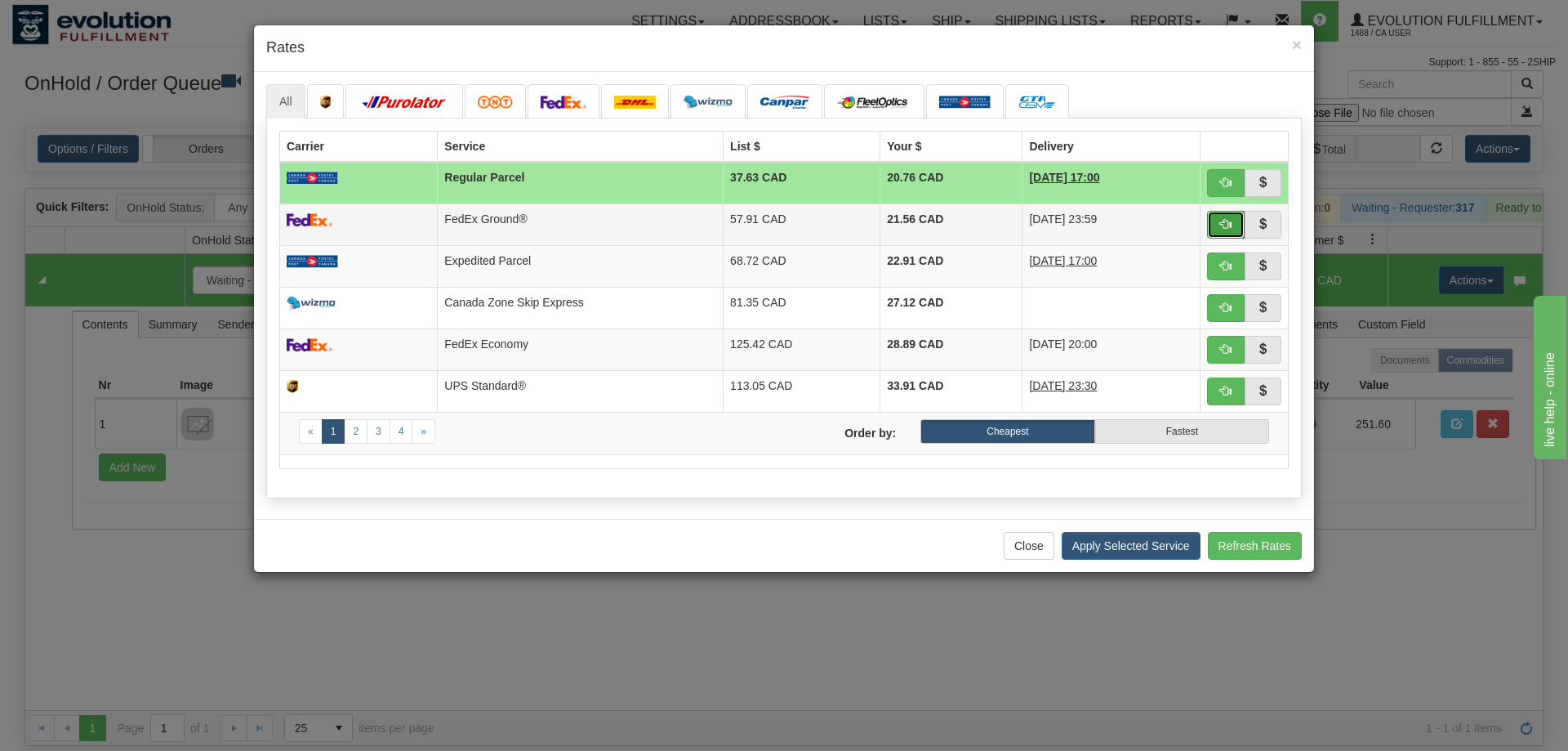
click at [1218, 212] on button "button" at bounding box center [1225, 224] width 37 height 27
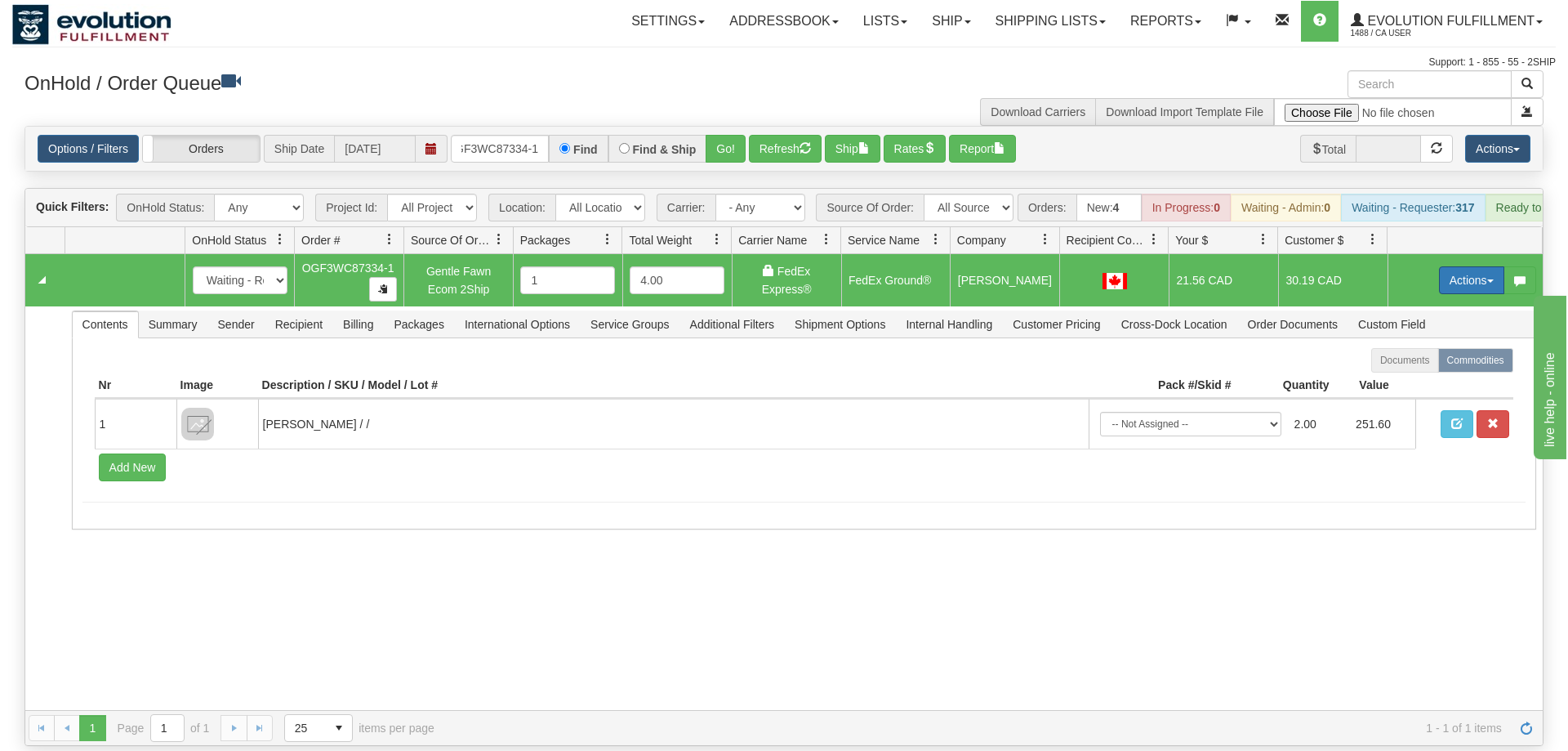
click at [1457, 266] on button "Actions" at bounding box center [1471, 280] width 66 height 27
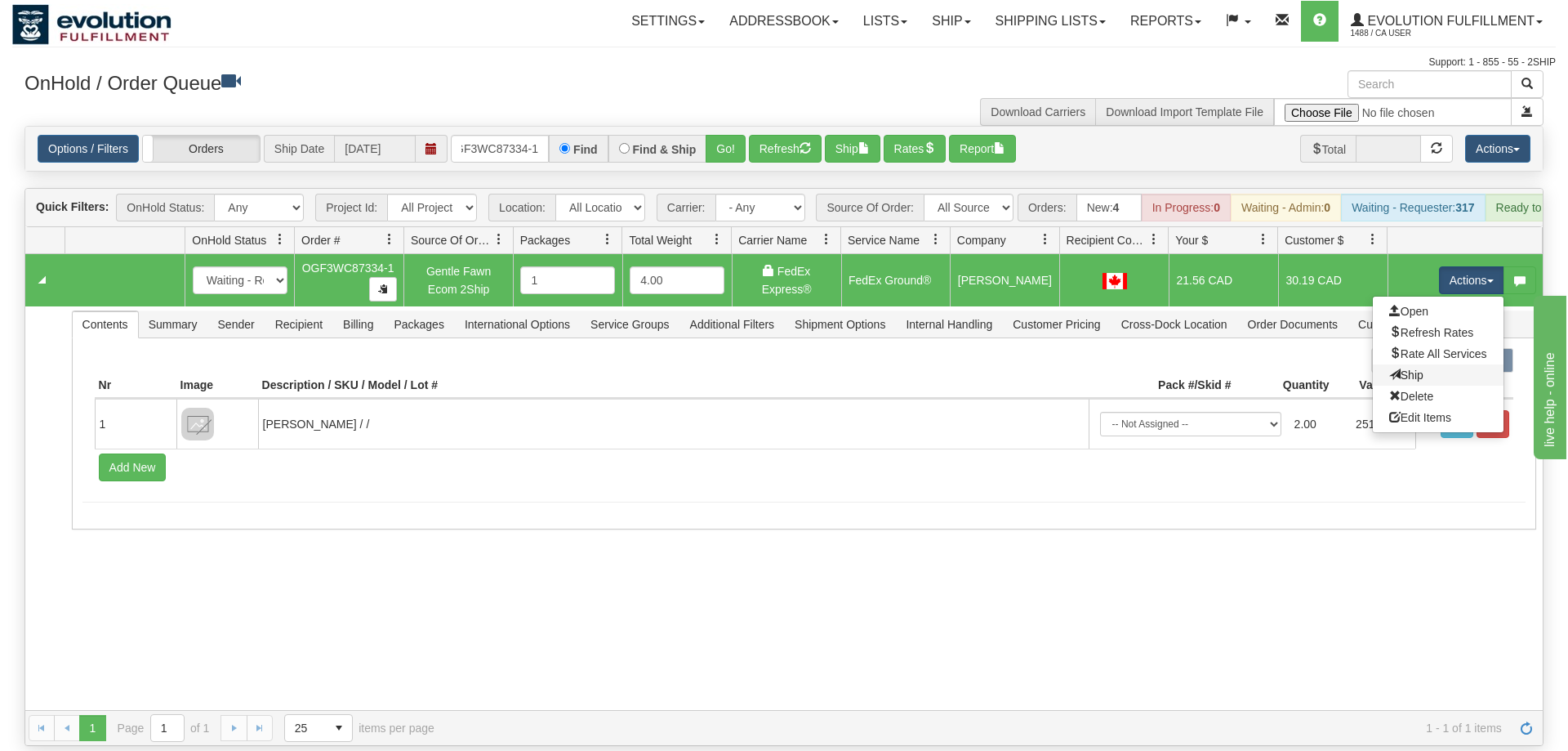
click at [1427, 364] on link "Ship" at bounding box center [1438, 375] width 130 height 22
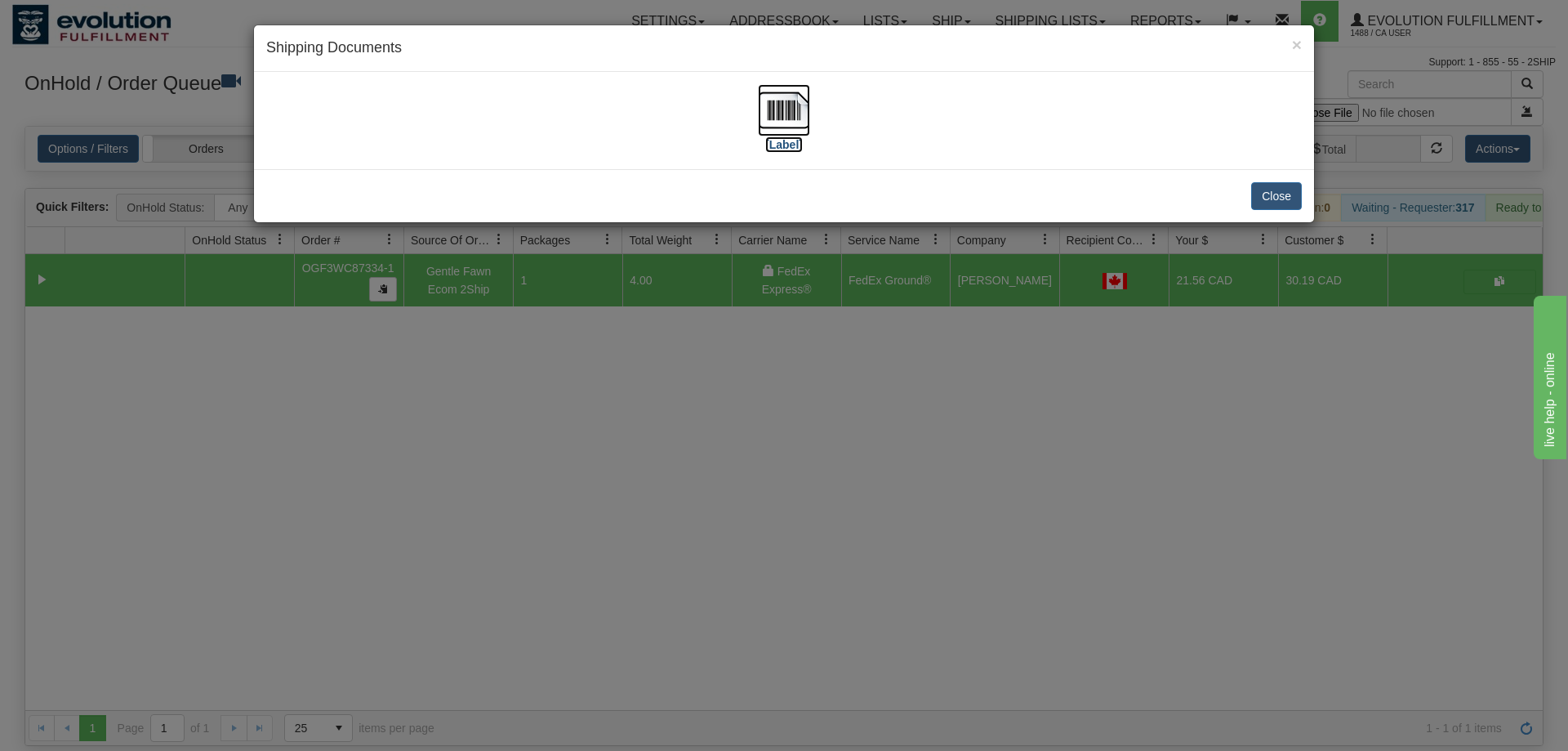
click at [783, 119] on img at bounding box center [783, 110] width 52 height 52
drag, startPoint x: 561, startPoint y: 563, endPoint x: 562, endPoint y: 535, distance: 28.0
click at [562, 548] on div "× Shipping Documents [Label] Close" at bounding box center [784, 375] width 1568 height 751
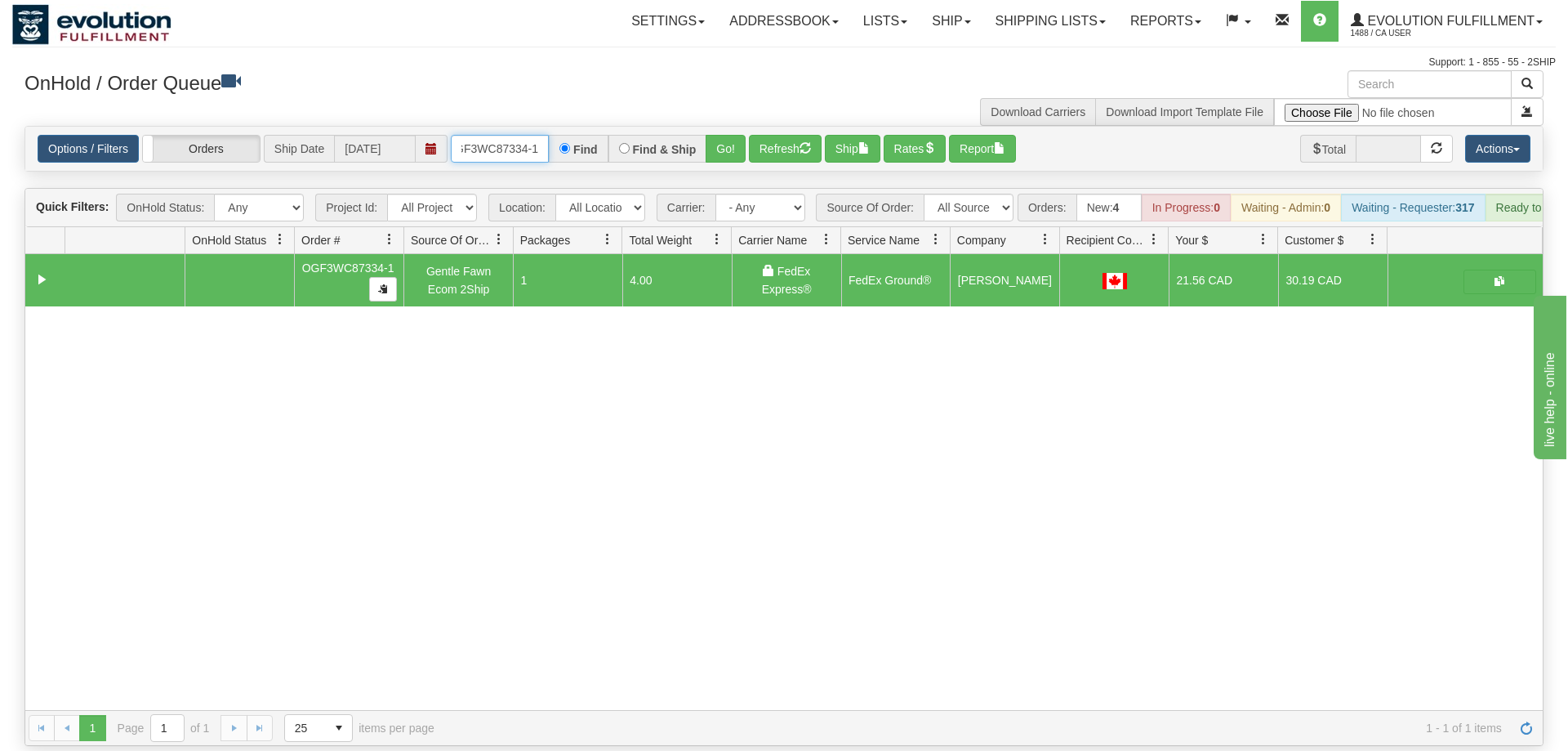
click at [504, 134] on input "OGF3WC87334-1" at bounding box center [499, 148] width 98 height 27
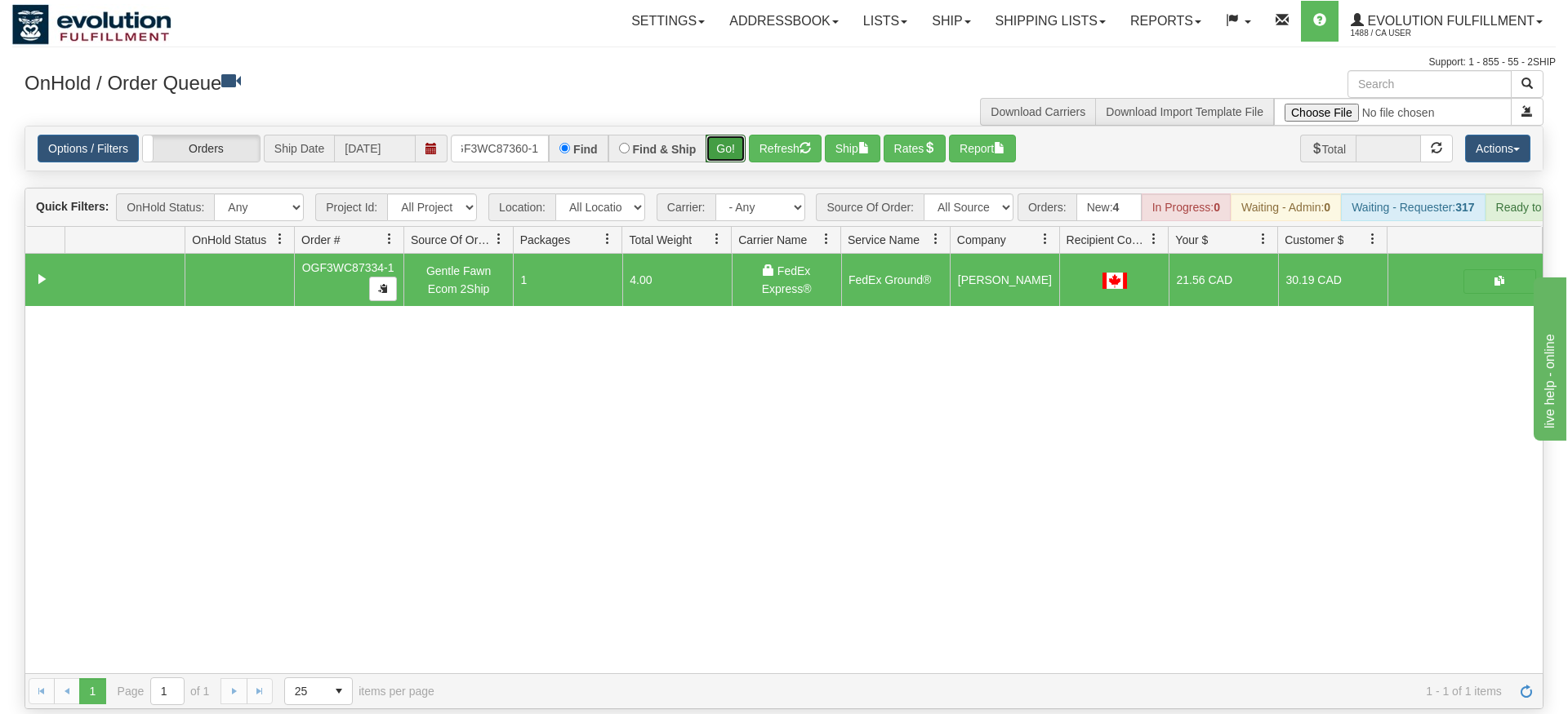
click at [738, 159] on div "Is equal to Is not equal to Contains Does not contains CAD USD EUR ZAR [PERSON_…" at bounding box center [784, 418] width 1543 height 584
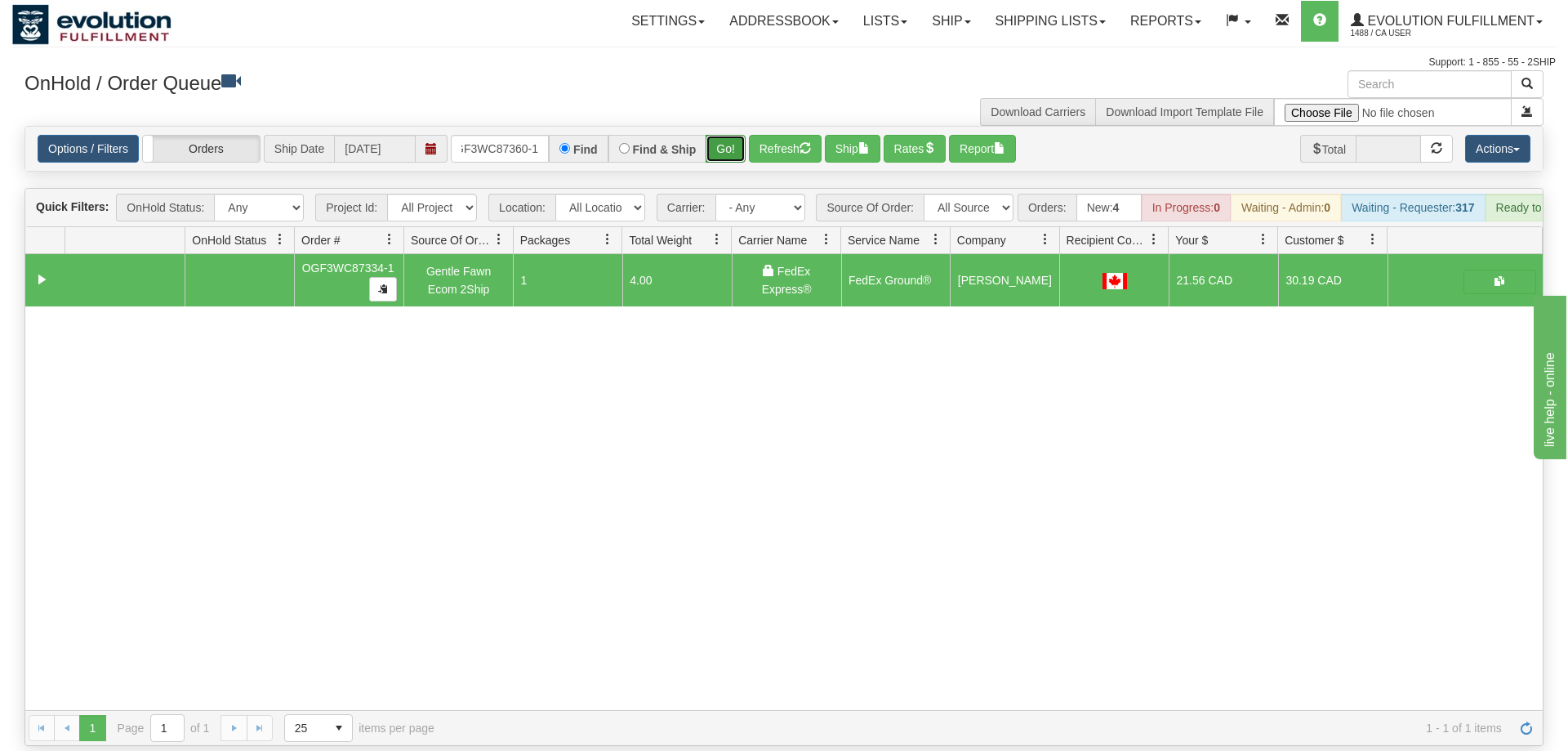
click at [730, 134] on button "Go!" at bounding box center [725, 148] width 40 height 27
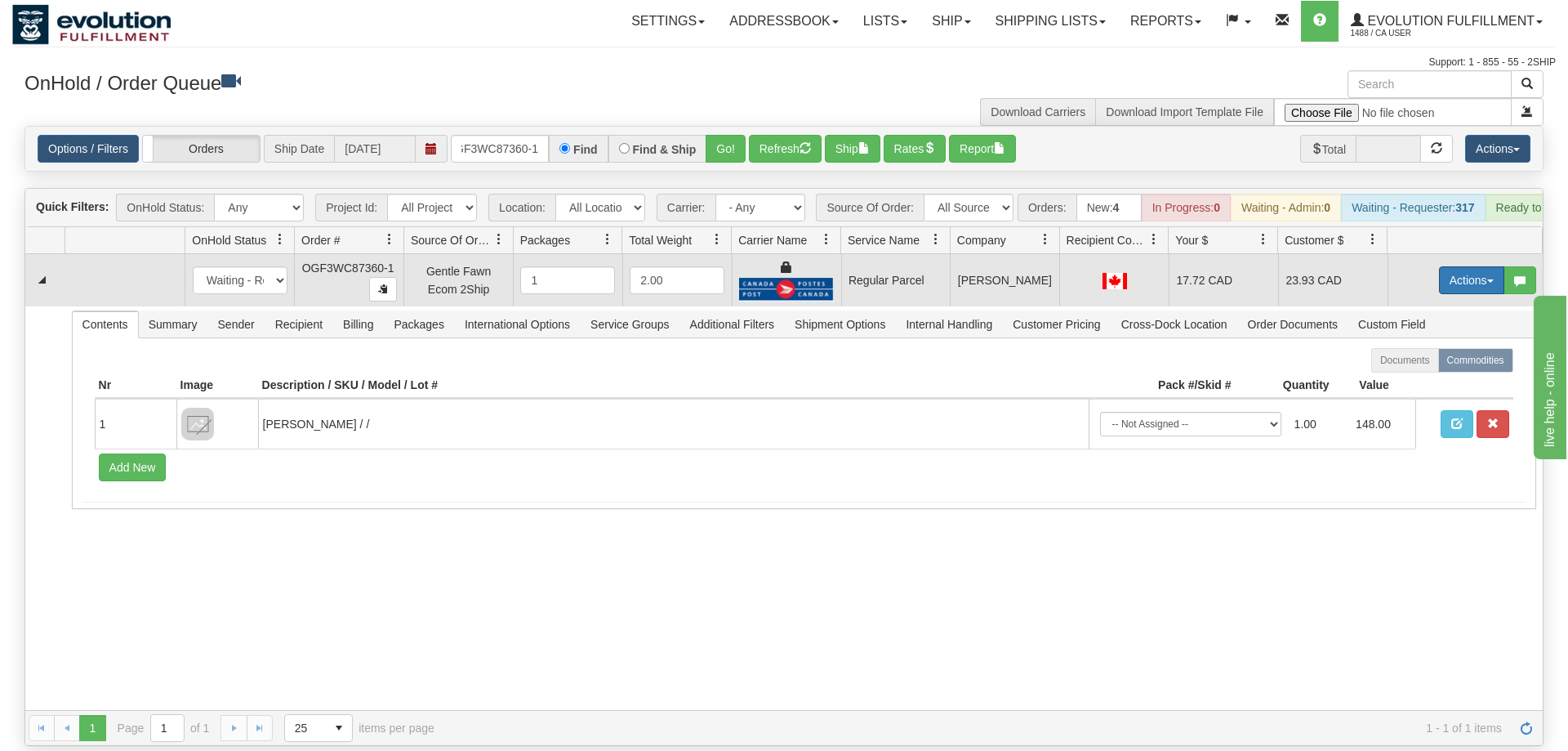
click at [1439, 266] on button "Actions" at bounding box center [1471, 280] width 66 height 27
click at [1431, 347] on span "Rate All Services" at bounding box center [1438, 354] width 98 height 13
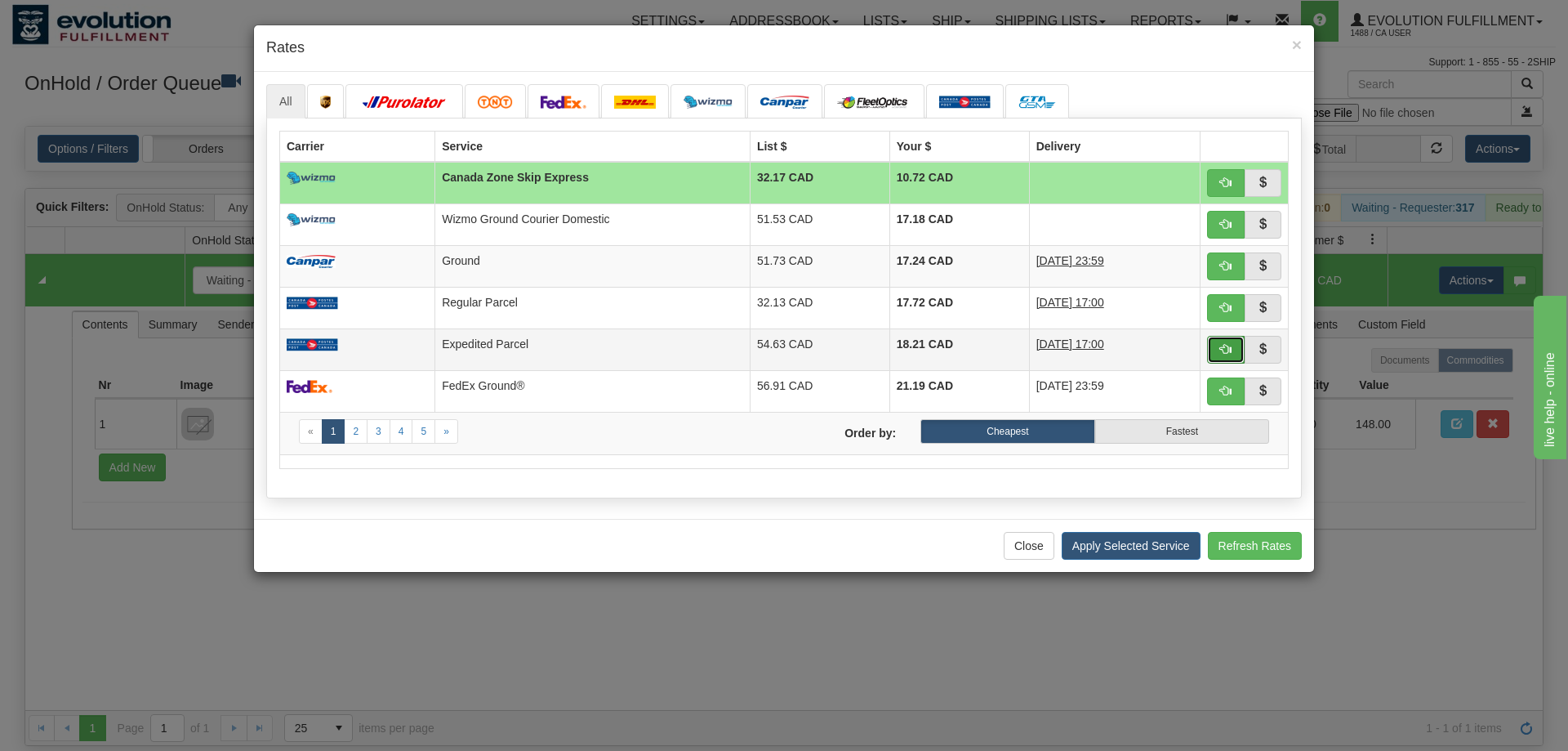
click at [1215, 349] on button "button" at bounding box center [1225, 349] width 37 height 27
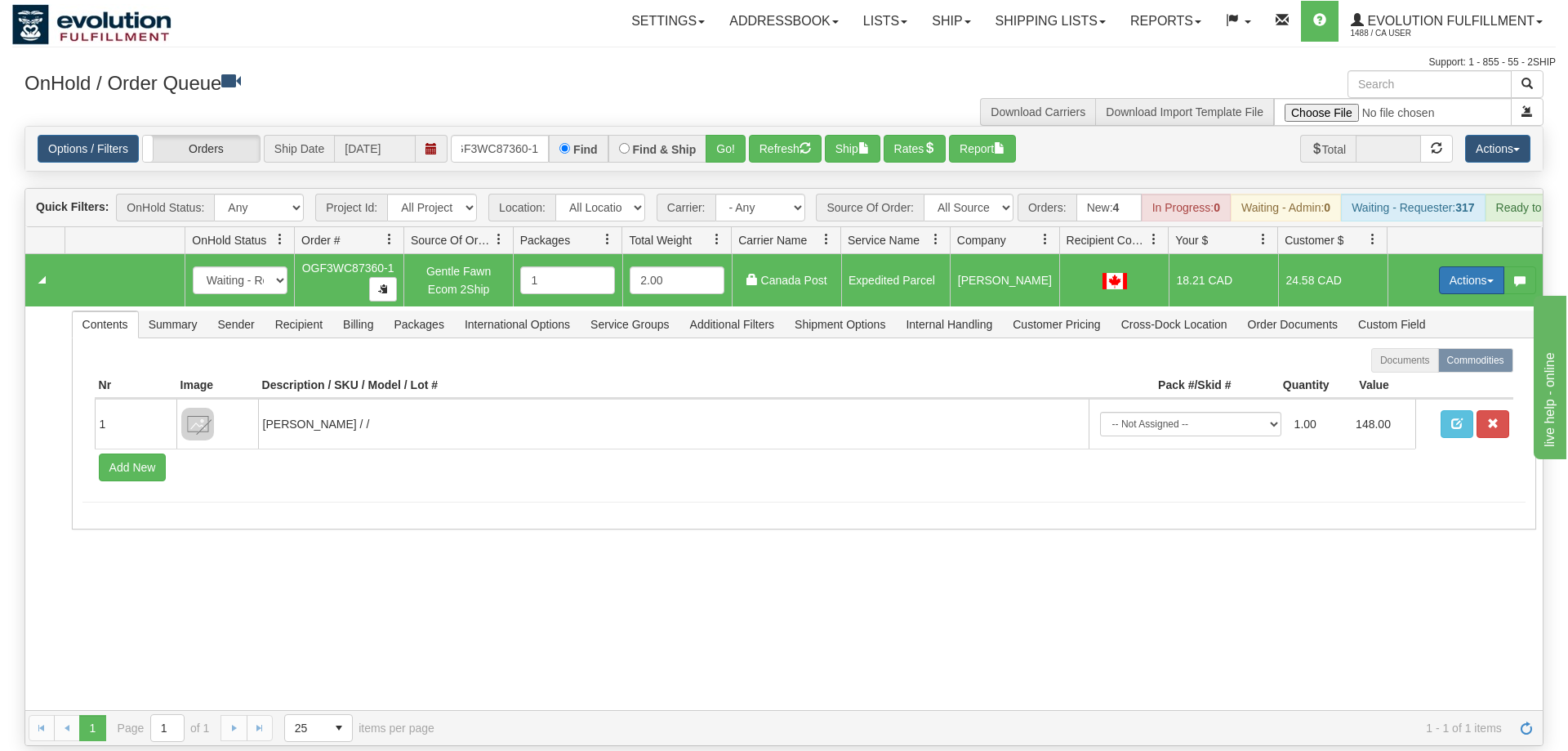
click at [1486, 266] on button "Actions" at bounding box center [1471, 280] width 66 height 27
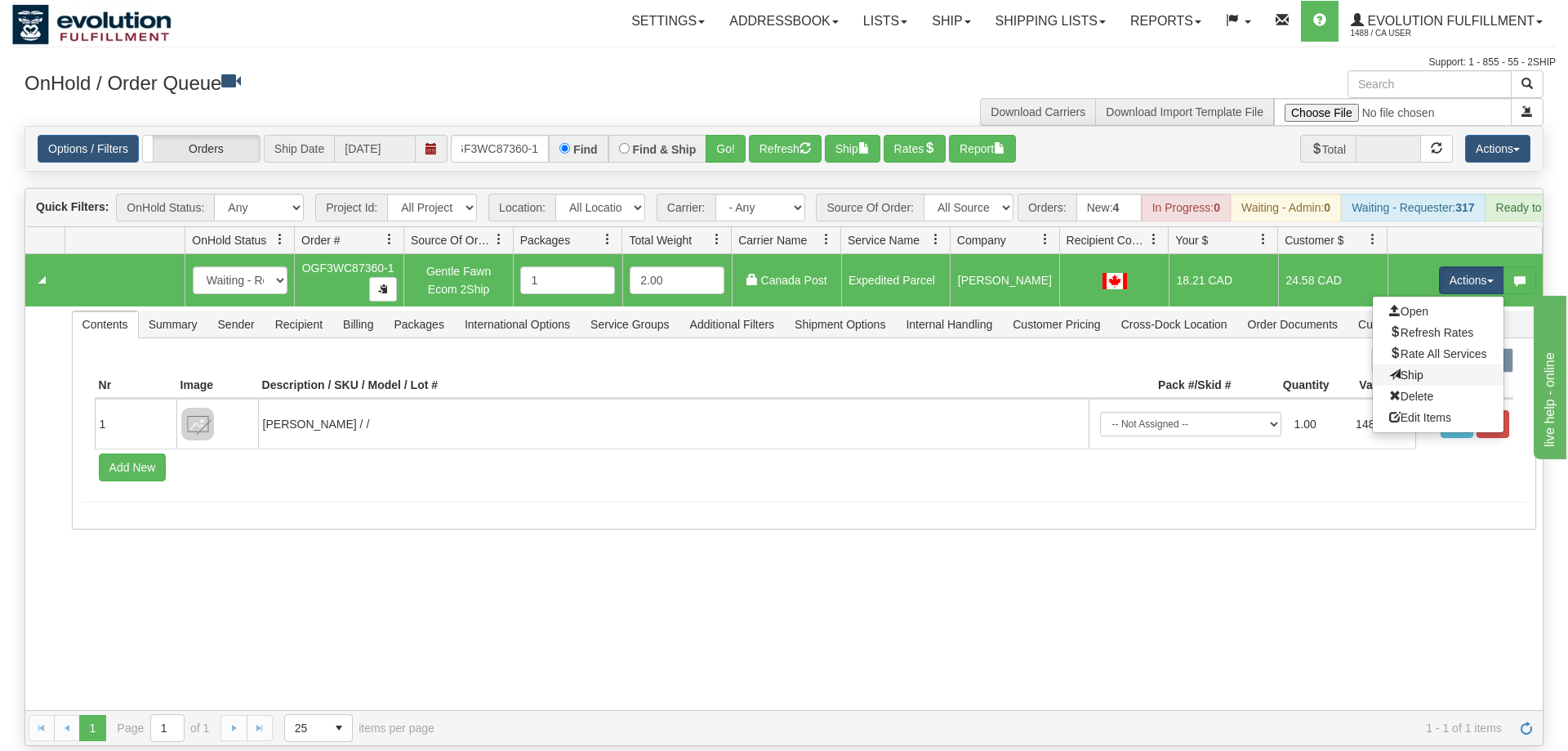
click at [1435, 364] on link "Ship" at bounding box center [1438, 375] width 130 height 22
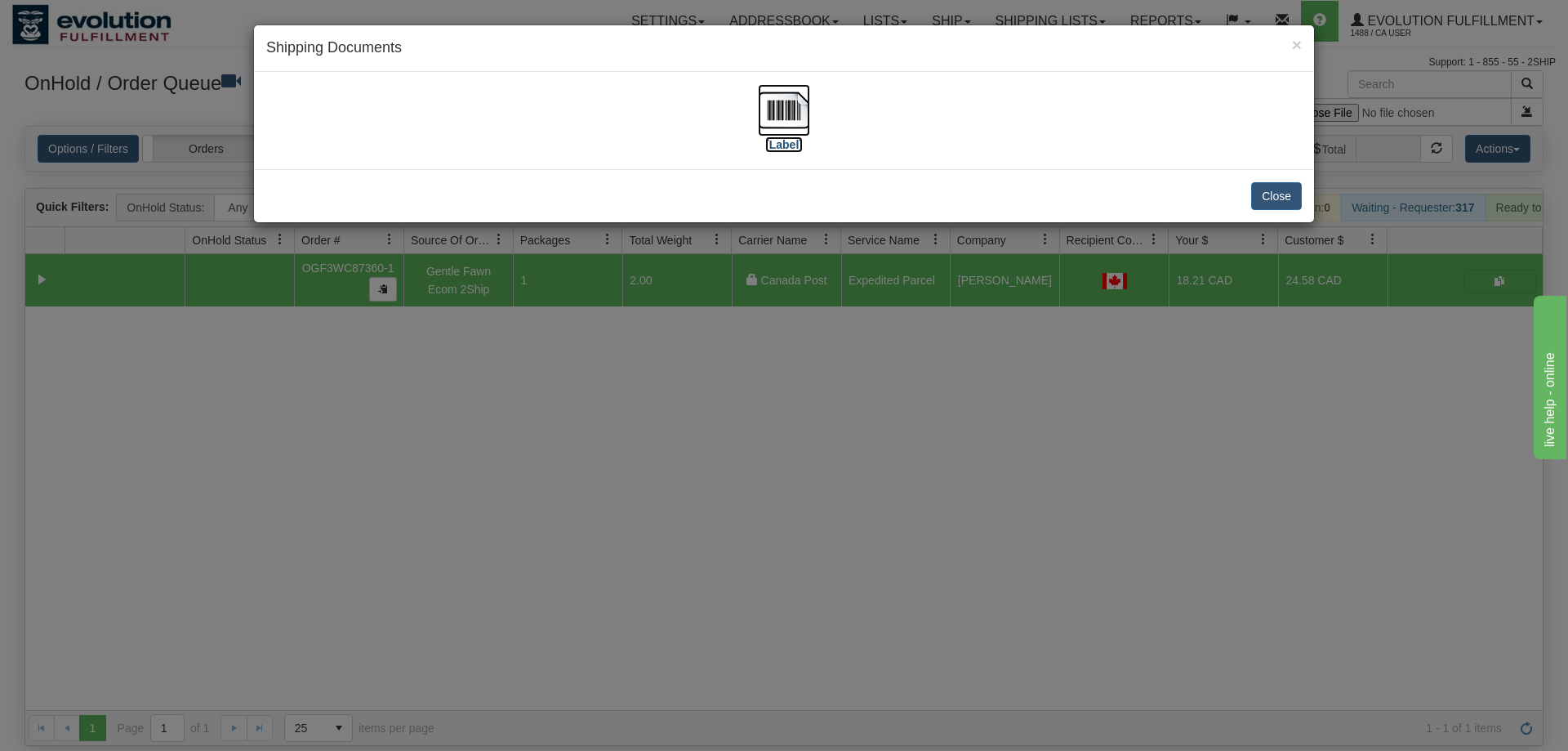
click at [796, 105] on img at bounding box center [783, 110] width 52 height 52
drag, startPoint x: 807, startPoint y: 531, endPoint x: 762, endPoint y: 430, distance: 110.6
click at [807, 521] on div "× Shipping Documents [Label] Close" at bounding box center [784, 375] width 1568 height 751
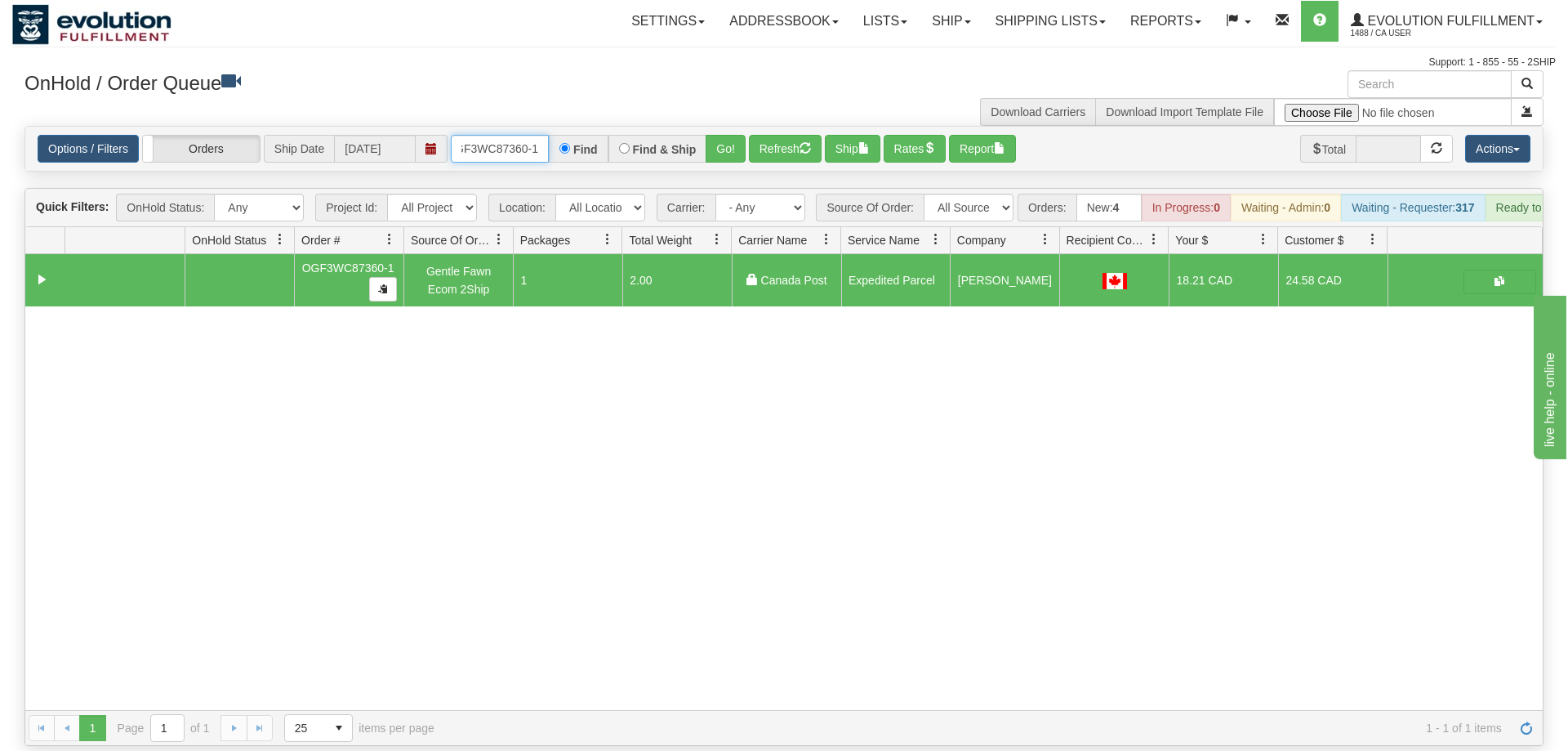
click at [523, 134] on input "OGF3WC87360-1" at bounding box center [499, 148] width 98 height 27
click at [479, 134] on input "OGF3WC87360-1" at bounding box center [499, 148] width 98 height 27
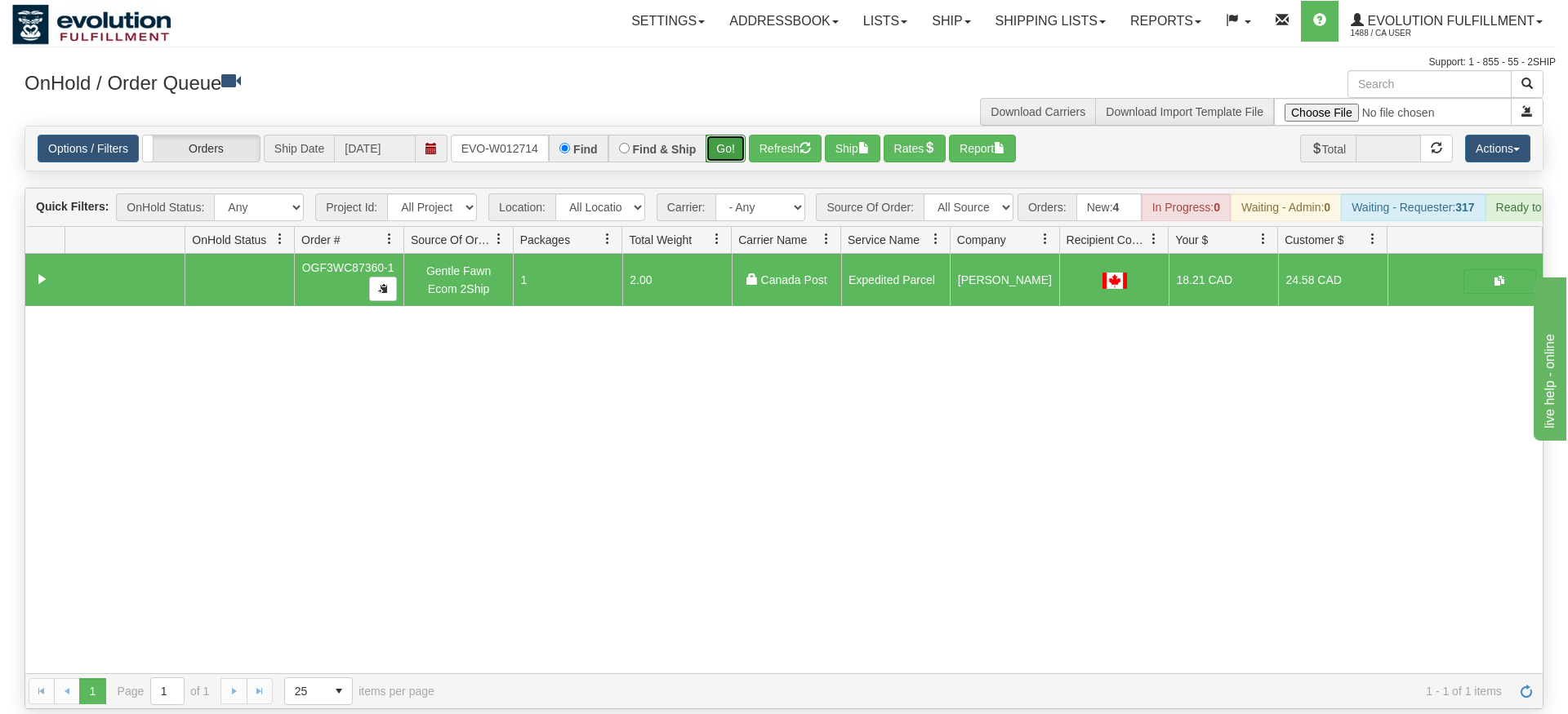
click at [714, 164] on div "Is equal to Is not equal to Contains Does not contains CAD USD EUR ZAR [PERSON_…" at bounding box center [784, 418] width 1543 height 584
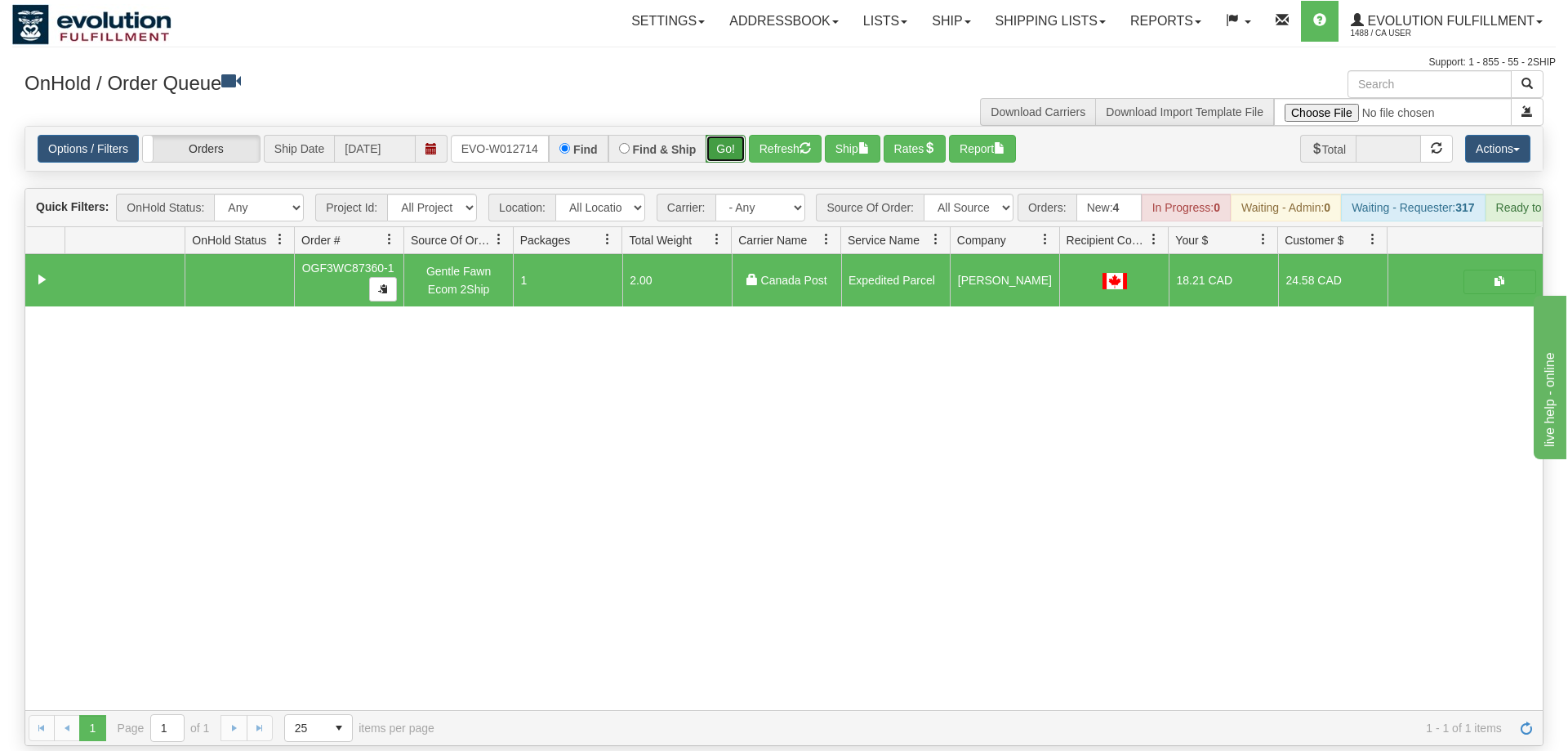
click at [740, 134] on button "Go!" at bounding box center [725, 148] width 40 height 27
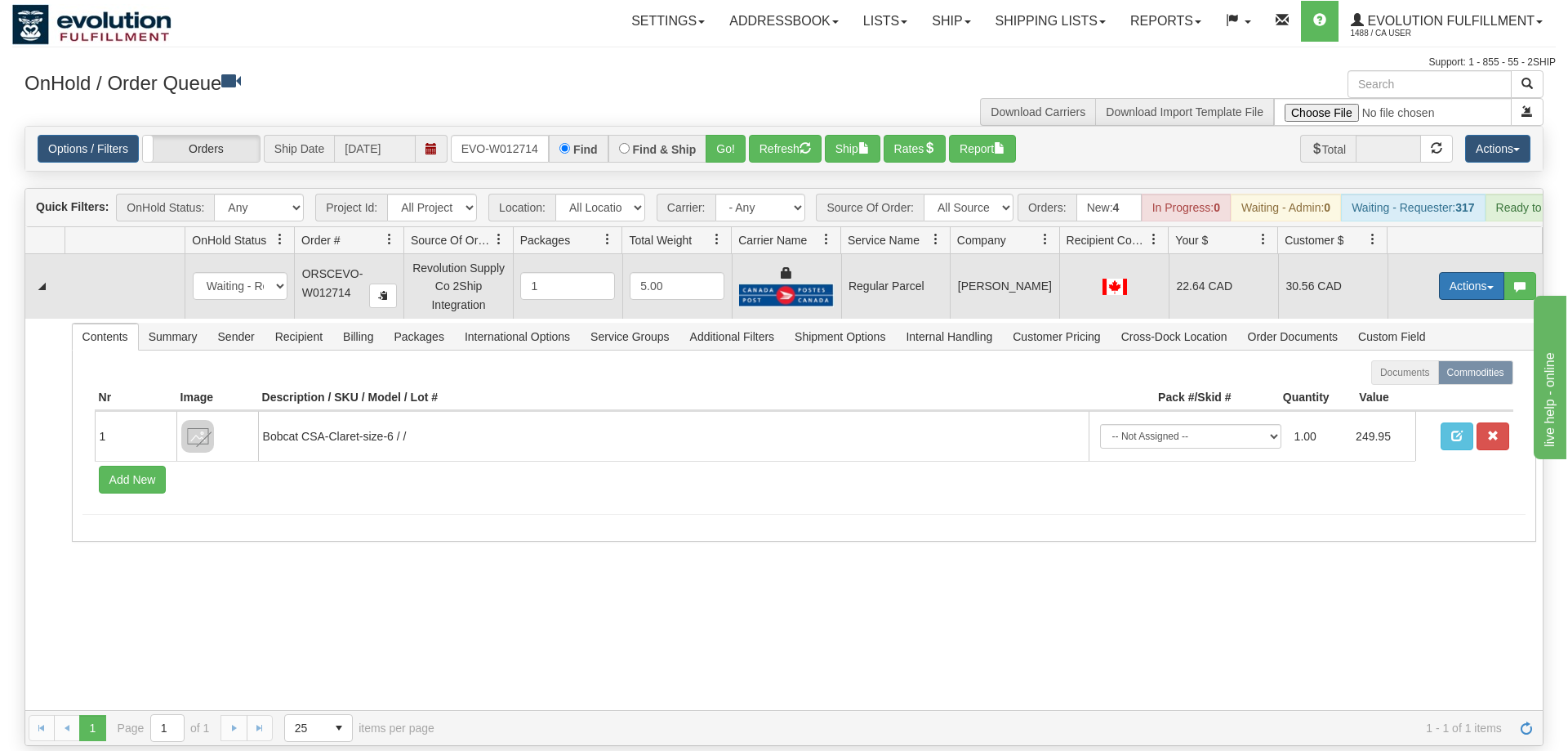
click at [1468, 272] on button "Actions" at bounding box center [1471, 285] width 66 height 27
click at [1435, 353] on span "Rate All Services" at bounding box center [1438, 359] width 98 height 13
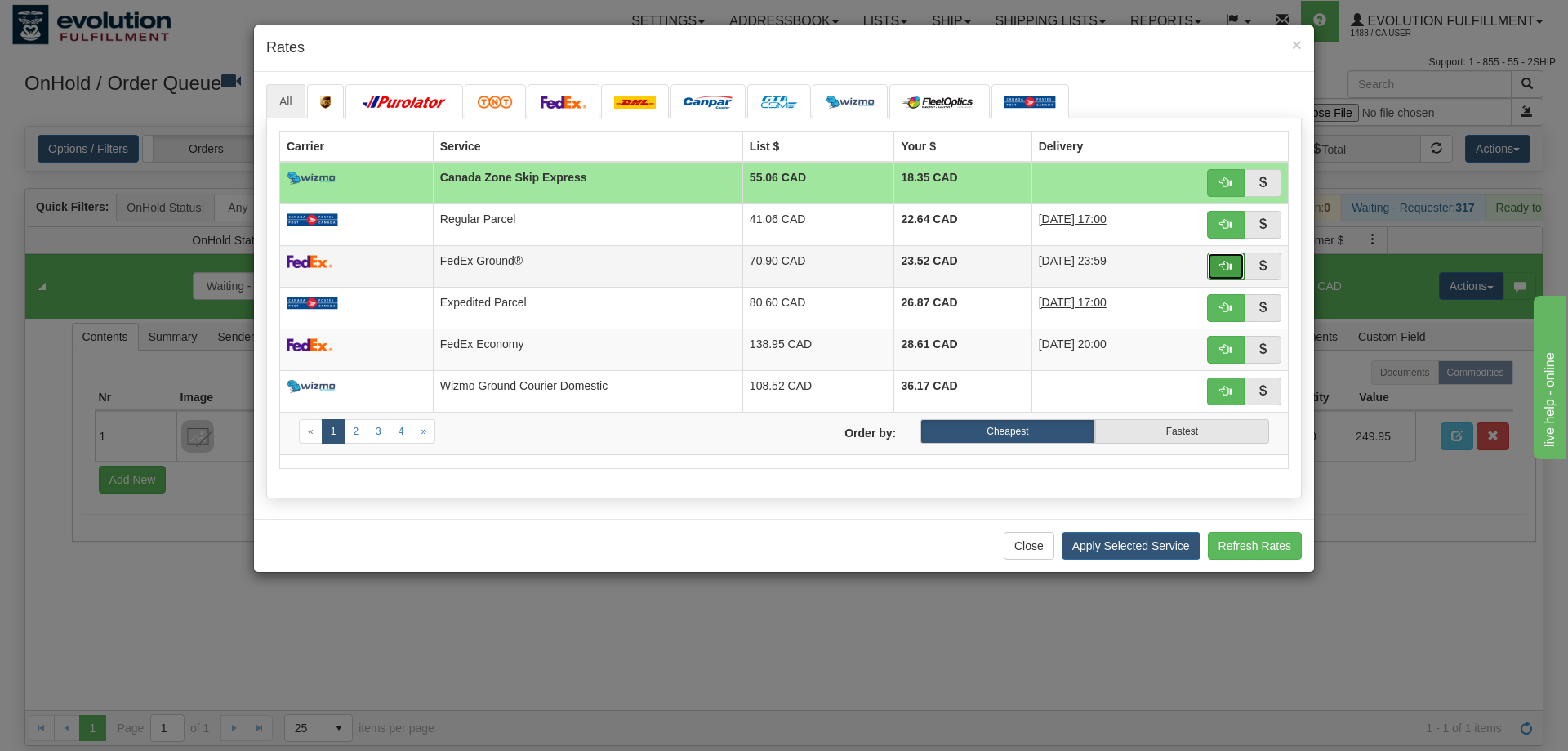
click at [1225, 269] on span "button" at bounding box center [1226, 266] width 12 height 12
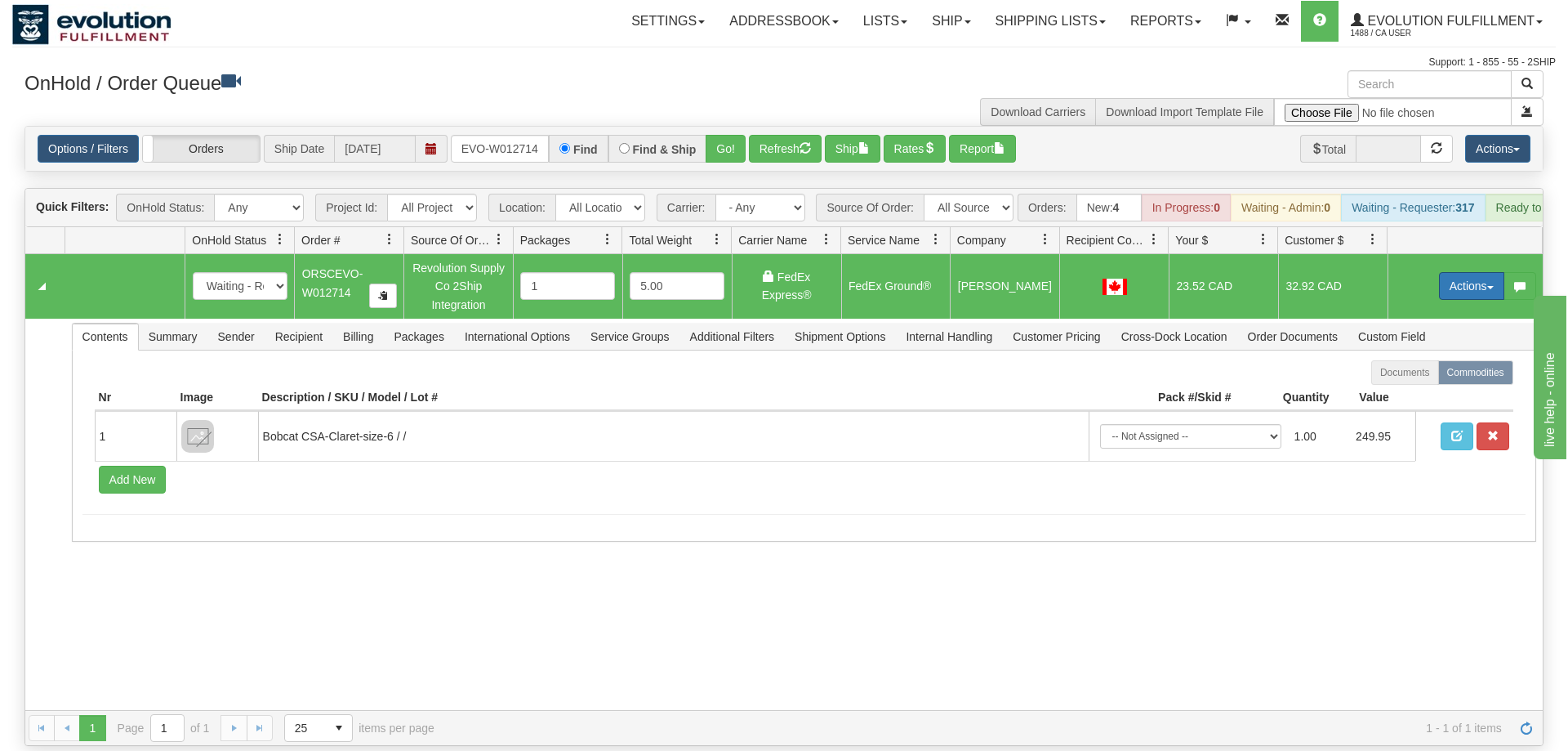
click at [1454, 272] on button "Actions" at bounding box center [1471, 285] width 66 height 27
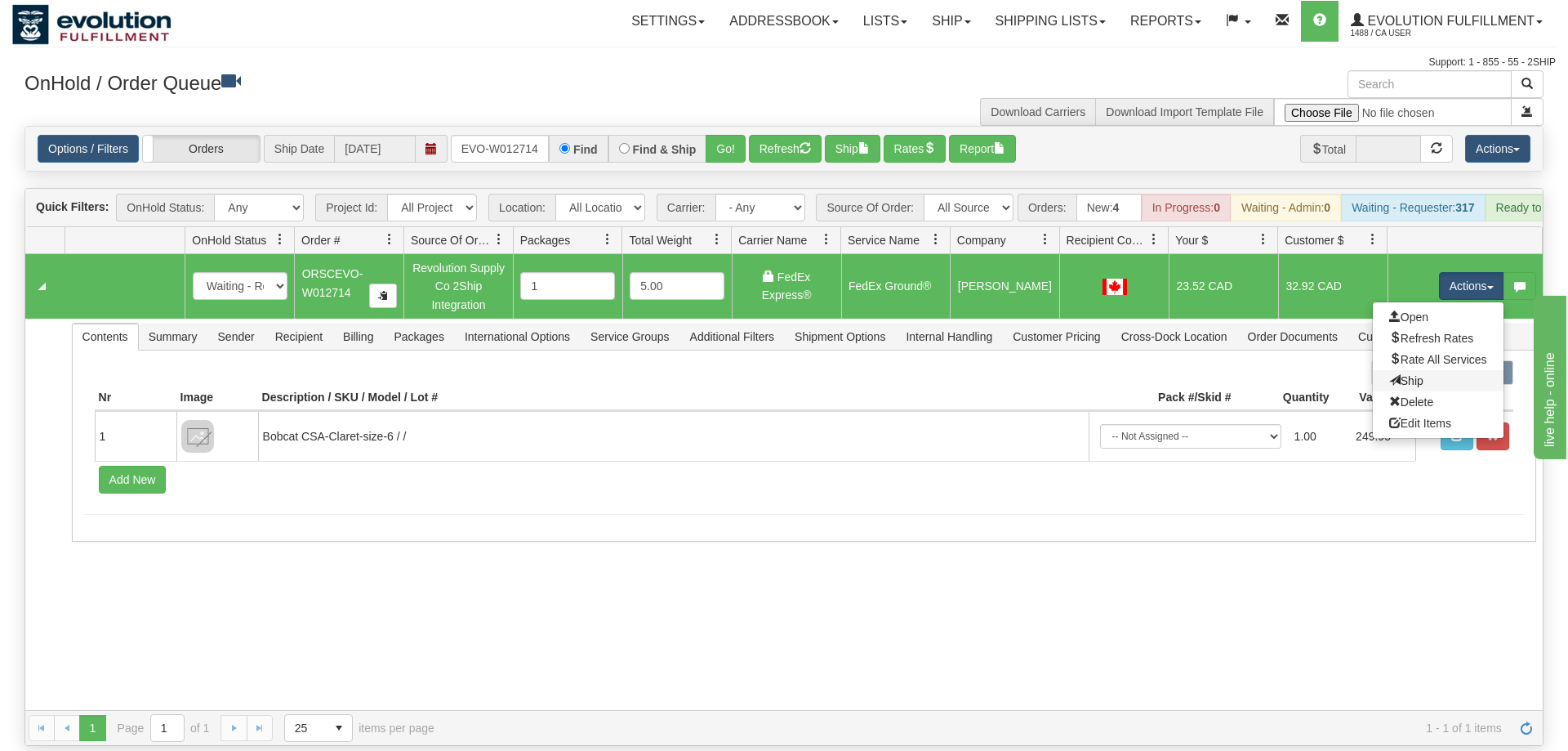
click at [1425, 370] on link "Ship" at bounding box center [1438, 381] width 130 height 22
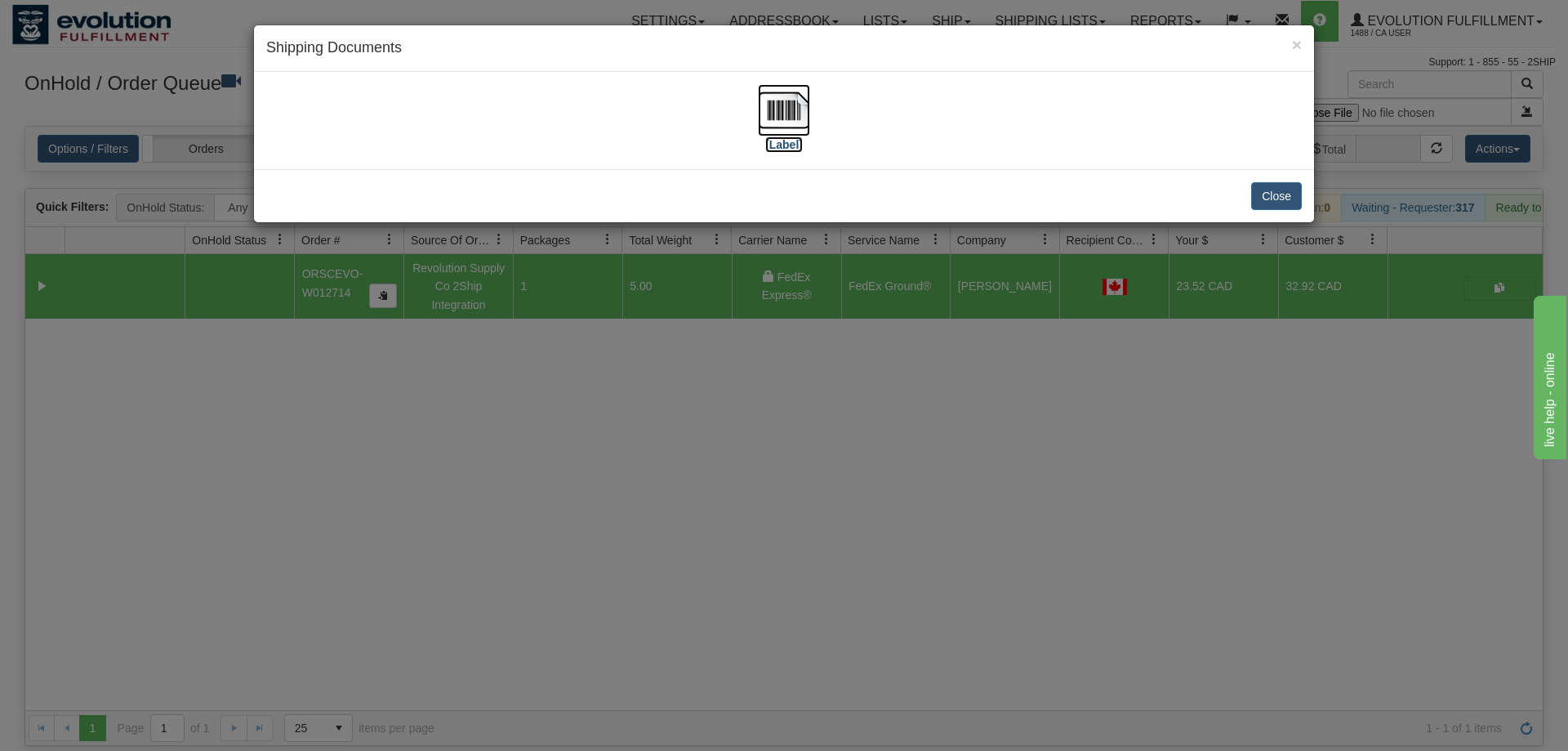
click at [778, 98] on img at bounding box center [783, 110] width 52 height 52
drag, startPoint x: 509, startPoint y: 513, endPoint x: 443, endPoint y: 175, distance: 344.4
click at [510, 499] on div "× Shipping Documents [Label] Close" at bounding box center [784, 375] width 1568 height 751
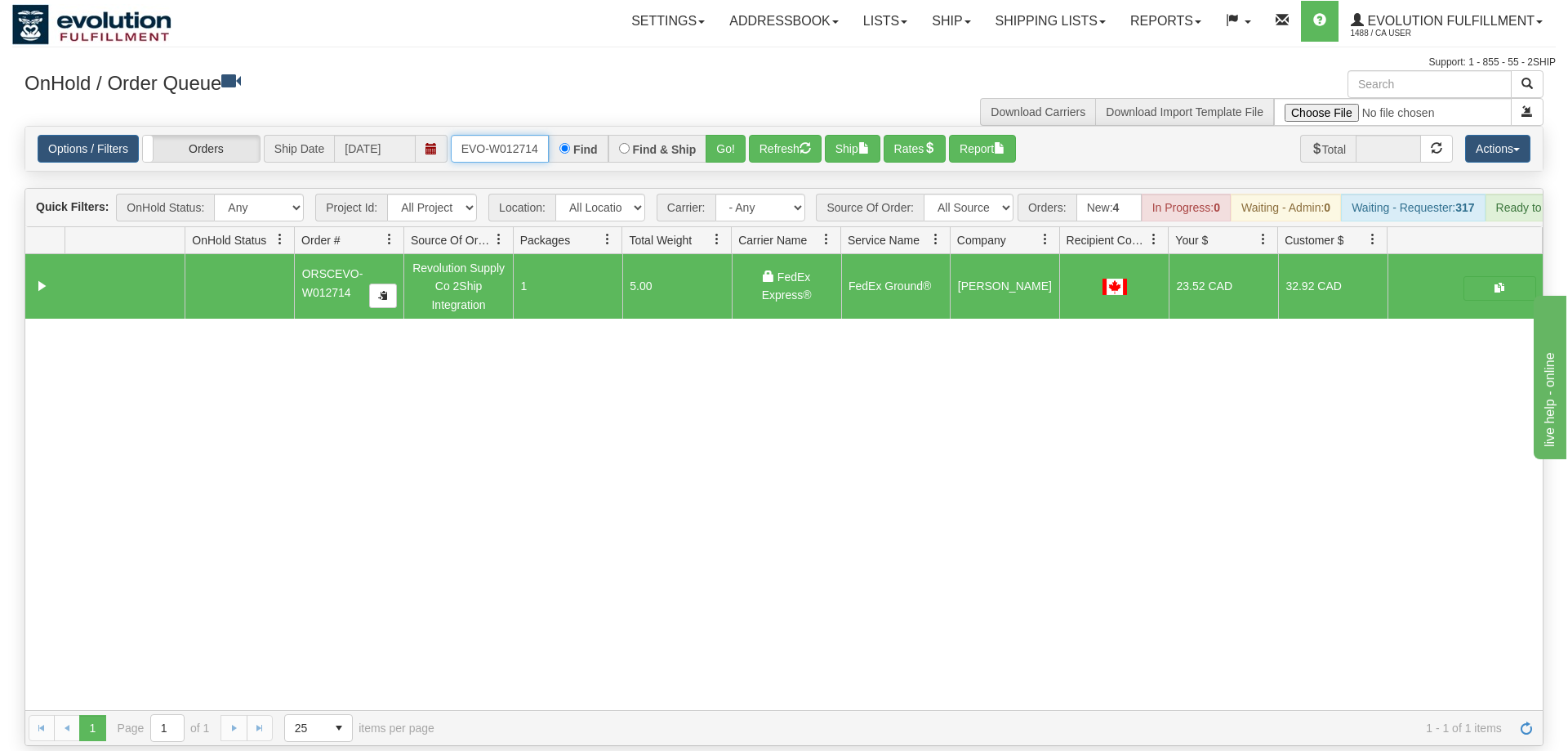
click at [502, 134] on input "ORSCEVO-W012714" at bounding box center [499, 148] width 98 height 27
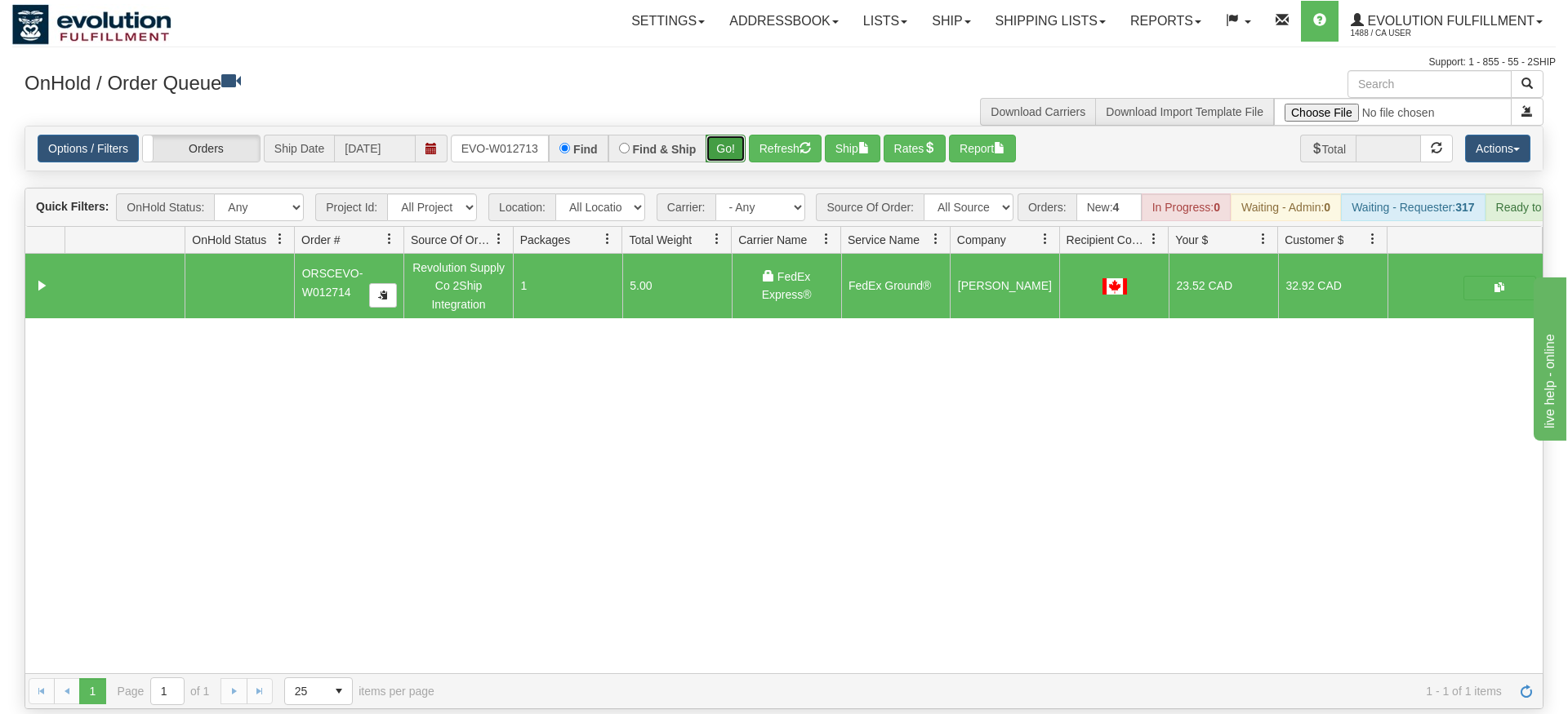
click at [728, 156] on div "Is equal to Is not equal to Contains Does not contains CAD USD EUR ZAR [PERSON_…" at bounding box center [784, 418] width 1543 height 584
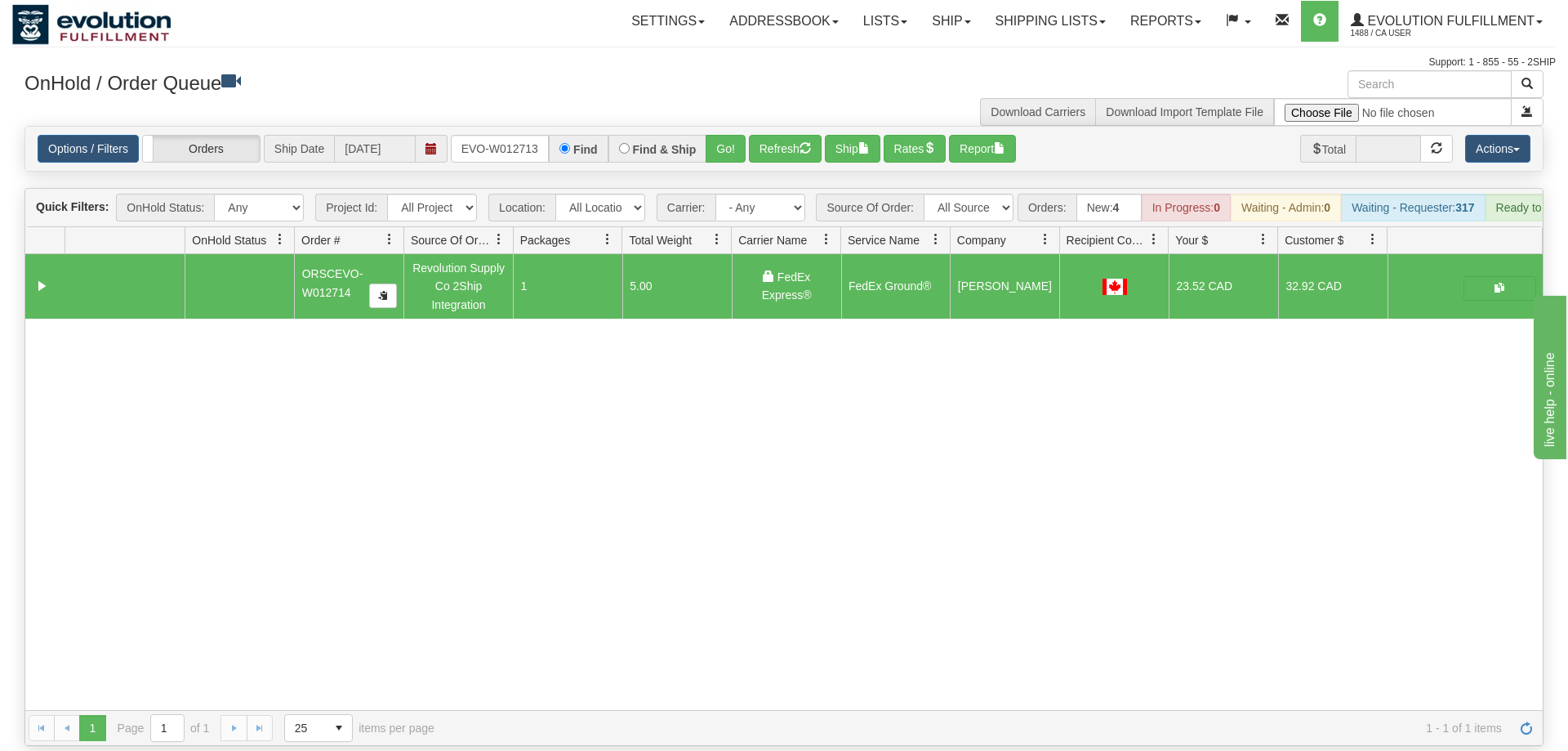
click at [733, 139] on div "Options / Filters Group Shipments Orders Ship Date 09/22/2025 ORSCEVO-W012713 F…" at bounding box center [784, 149] width 1517 height 44
click at [733, 134] on button "Go!" at bounding box center [725, 148] width 40 height 27
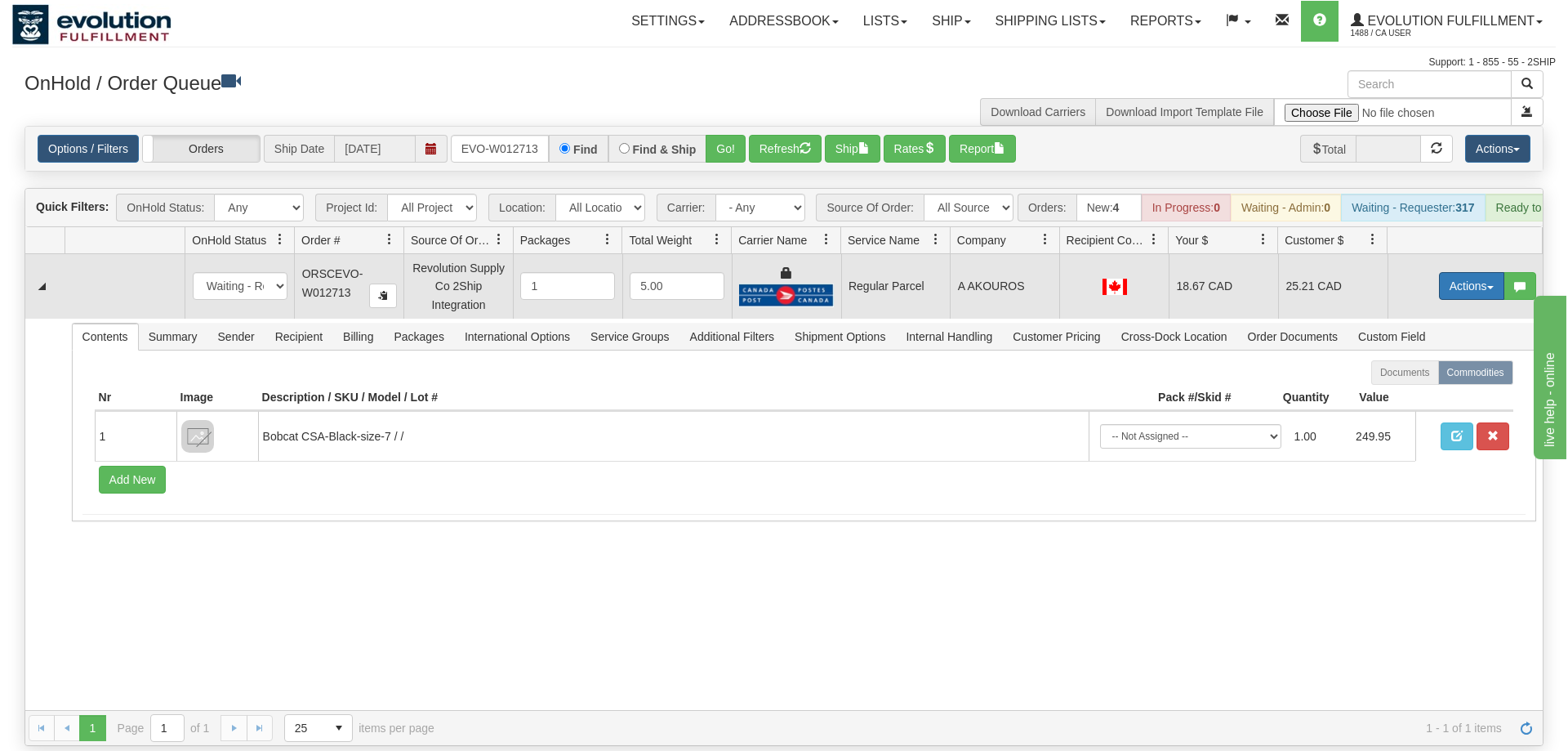
click at [1458, 272] on button "Actions" at bounding box center [1471, 285] width 66 height 27
click at [1418, 353] on span "Rate All Services" at bounding box center [1438, 359] width 98 height 13
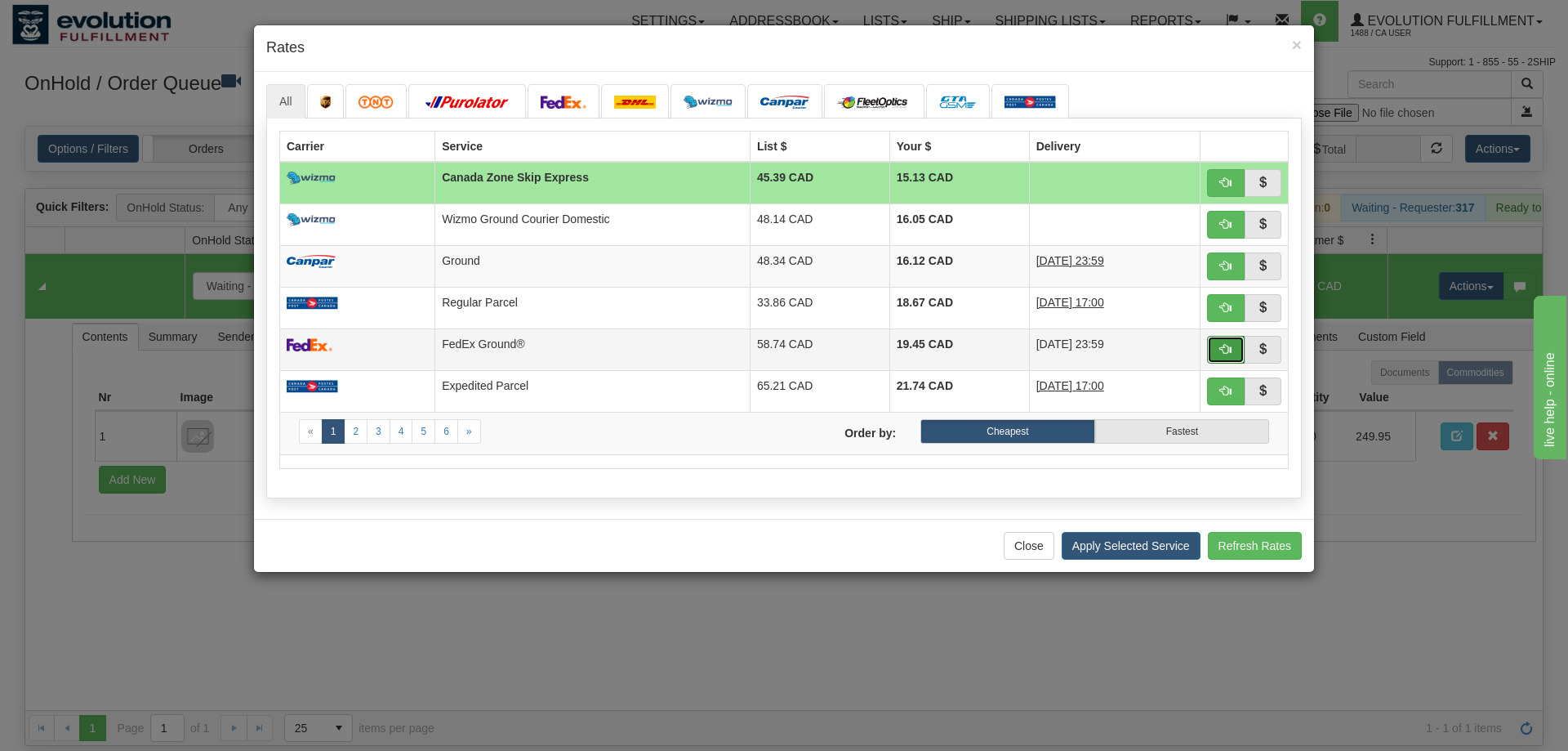
click at [1225, 350] on span "button" at bounding box center [1226, 349] width 12 height 12
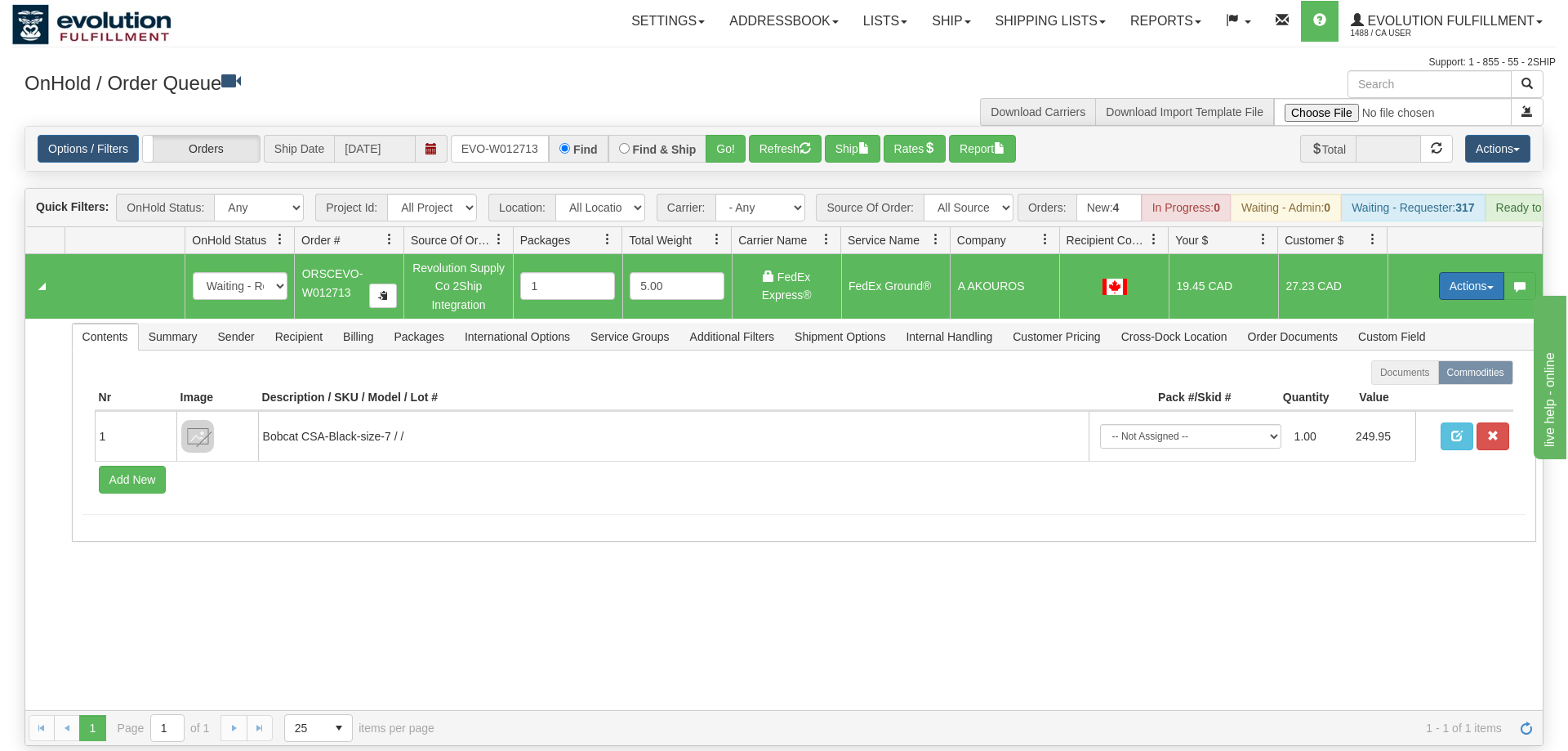
click at [1444, 272] on button "Actions" at bounding box center [1471, 285] width 66 height 27
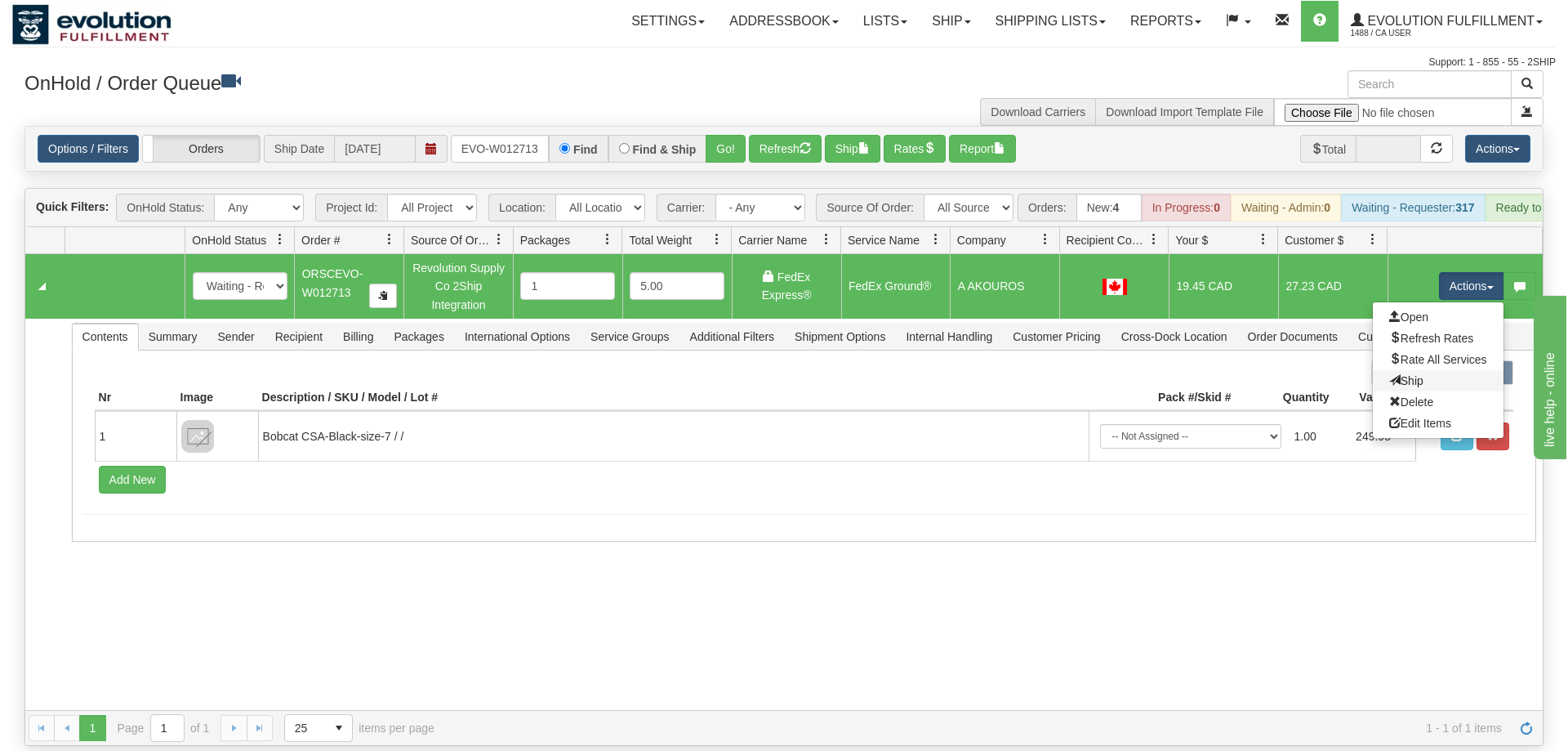
click at [1421, 370] on link "Ship" at bounding box center [1438, 381] width 130 height 22
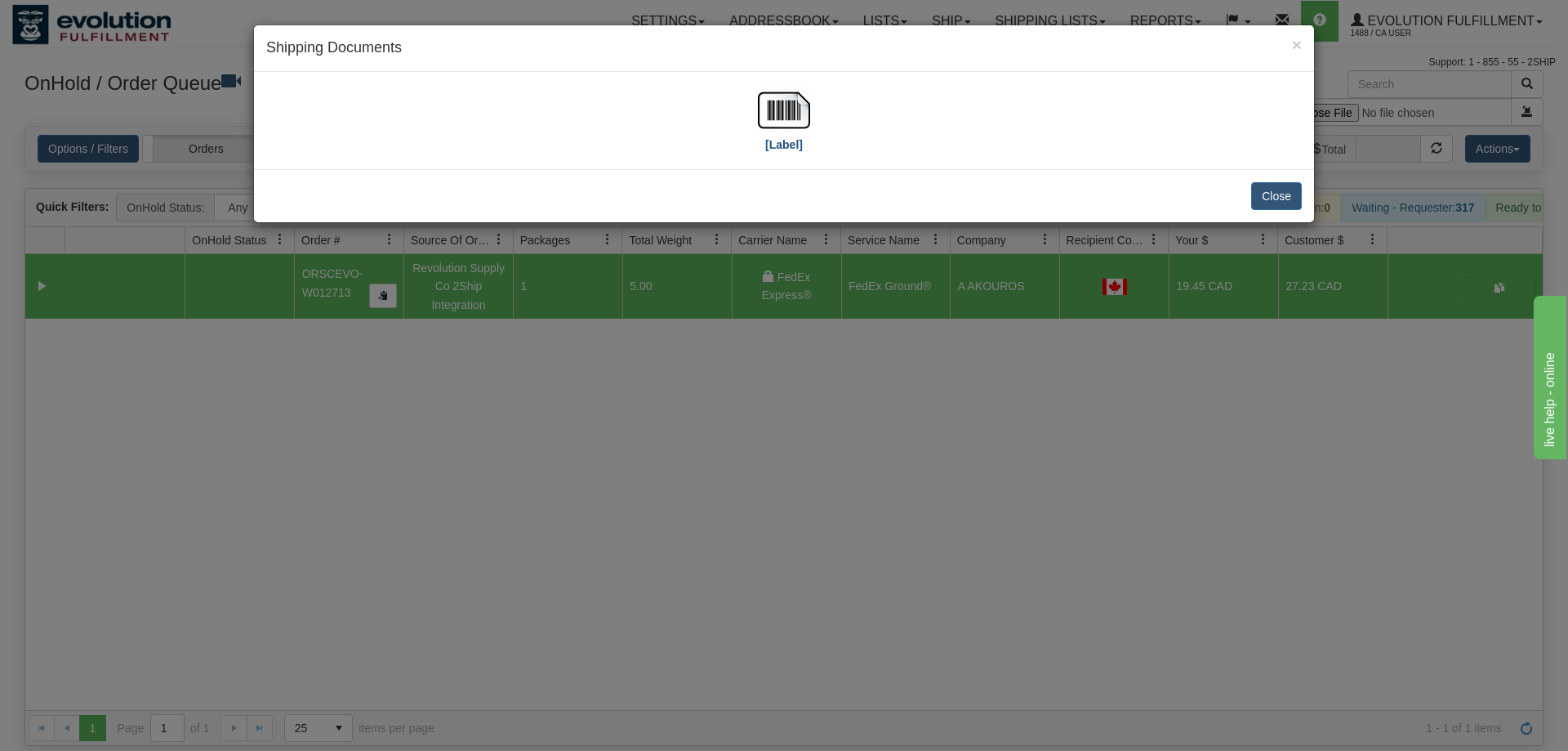
click at [780, 107] on div "[Label]" at bounding box center [784, 120] width 1035 height 73
click at [791, 107] on img at bounding box center [783, 110] width 52 height 52
drag, startPoint x: 433, startPoint y: 517, endPoint x: 420, endPoint y: 126, distance: 391.2
click at [439, 501] on div "× Shipping Documents [Label] Close" at bounding box center [784, 375] width 1568 height 751
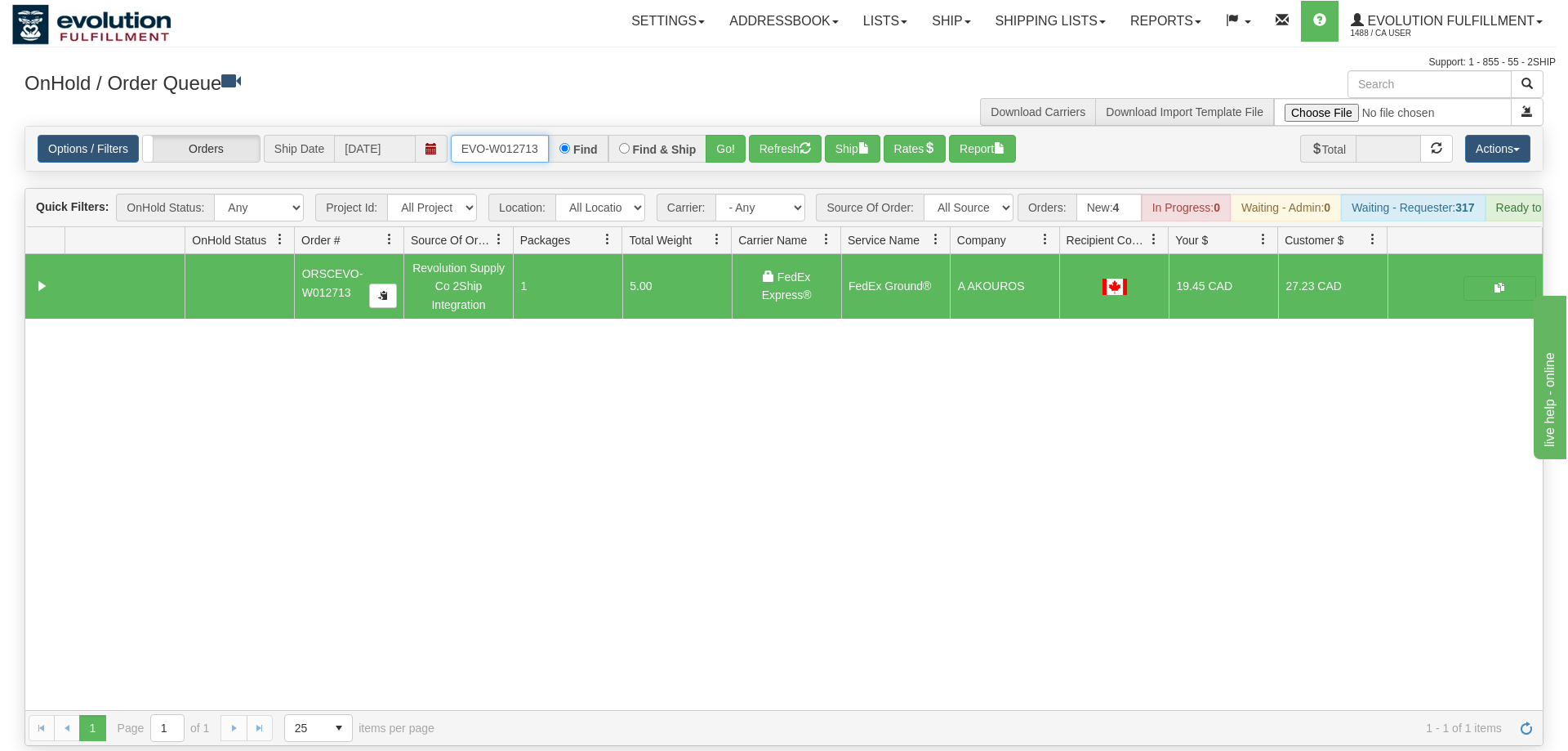
click at [459, 134] on input "ORSCEVO-W012713" at bounding box center [499, 148] width 98 height 27
click at [518, 134] on input "ORSCEVO-W012713" at bounding box center [499, 148] width 98 height 27
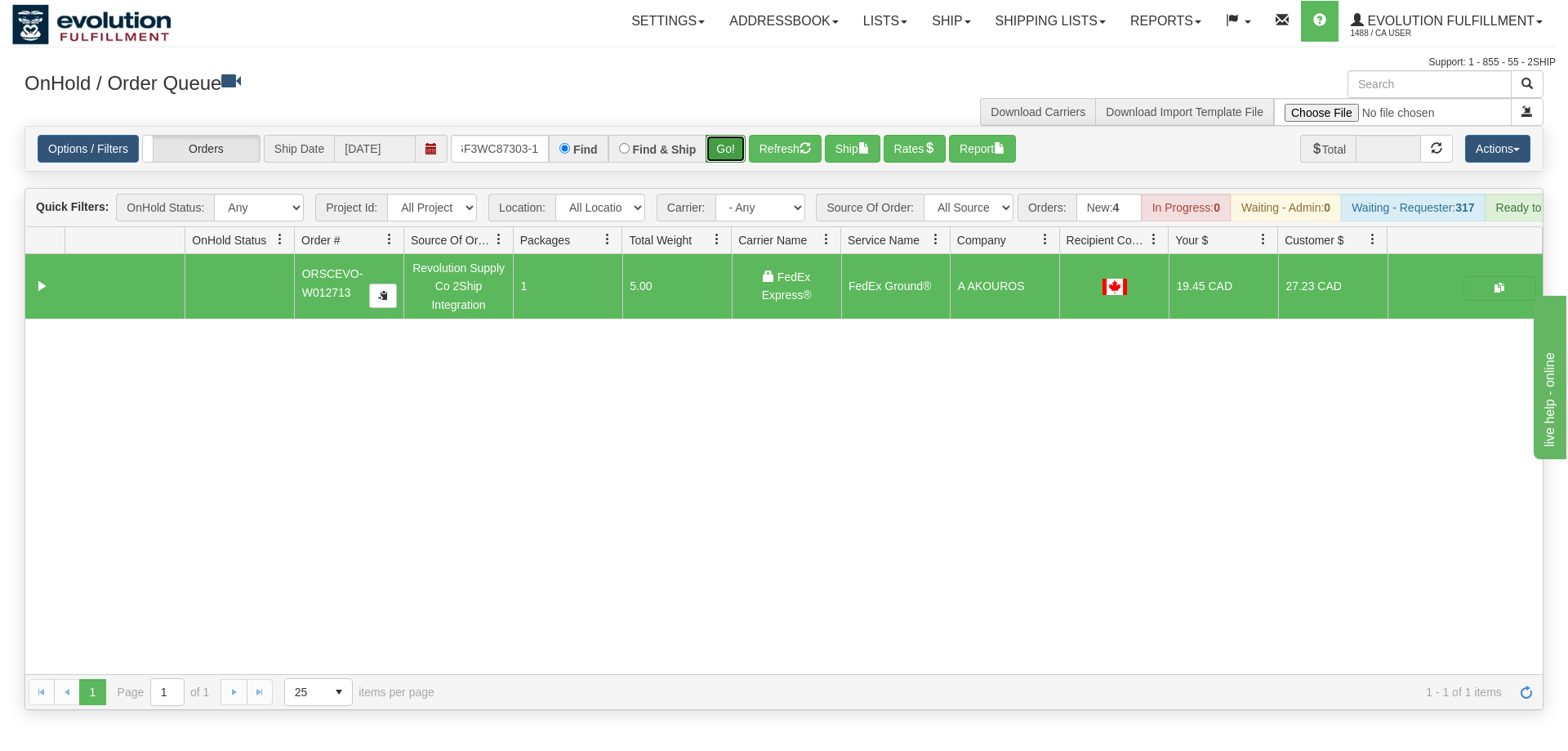
click at [724, 152] on div "Is equal to Is not equal to Contains Does not contains CAD USD EUR ZAR [PERSON_…" at bounding box center [784, 418] width 1543 height 584
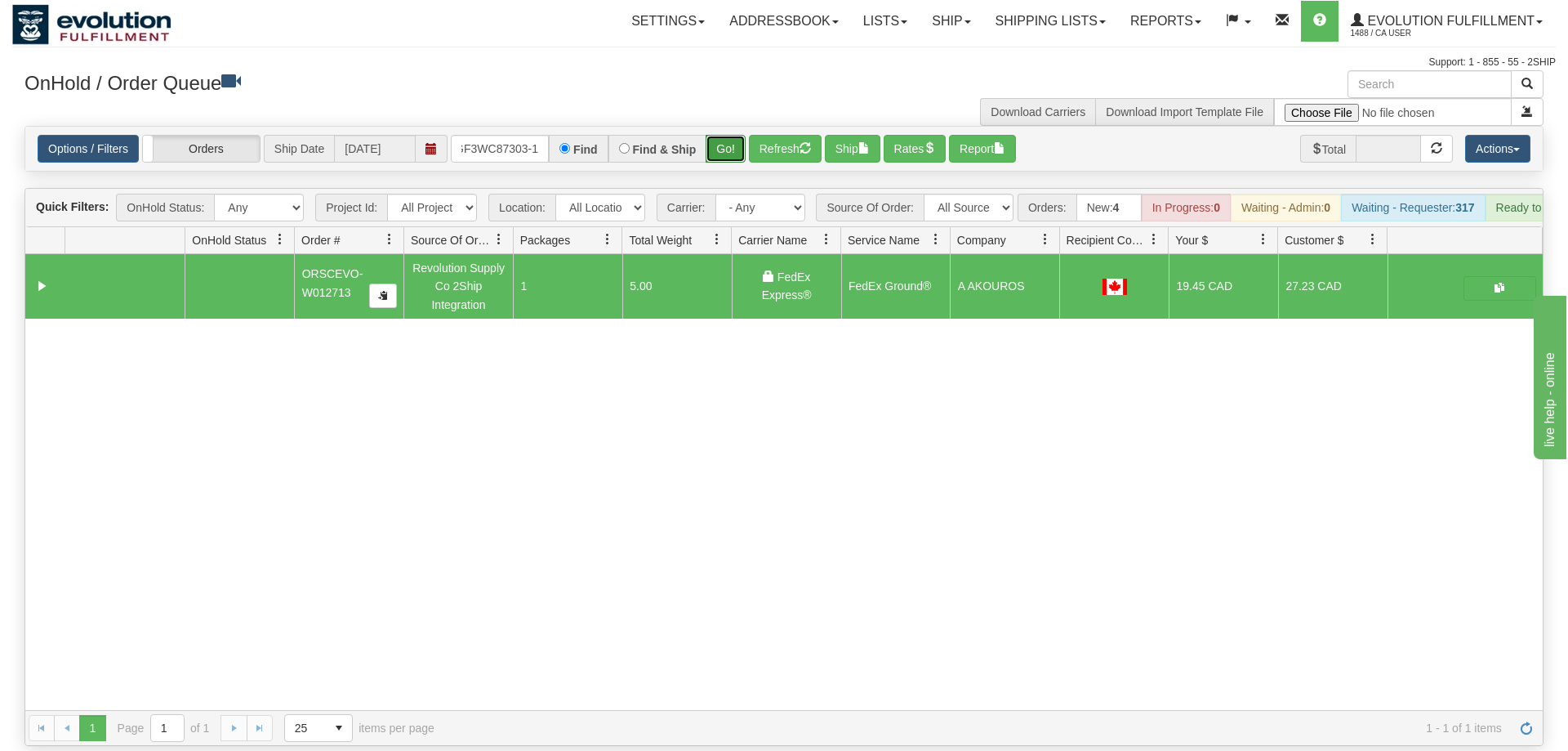
click at [720, 134] on button "Go!" at bounding box center [725, 148] width 40 height 27
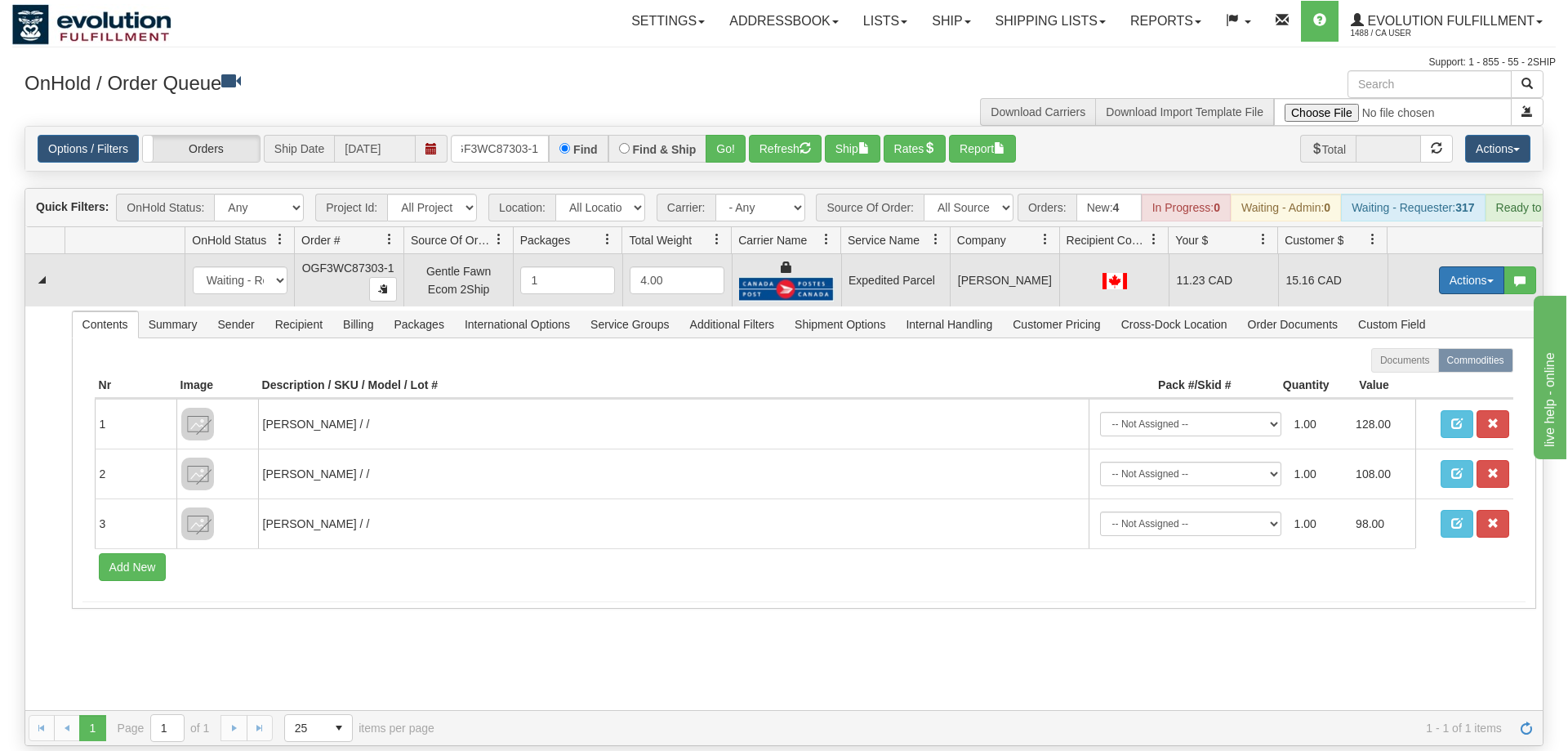
click at [1467, 266] on button "Actions" at bounding box center [1471, 280] width 66 height 27
click at [1447, 364] on link "Ship" at bounding box center [1438, 375] width 130 height 22
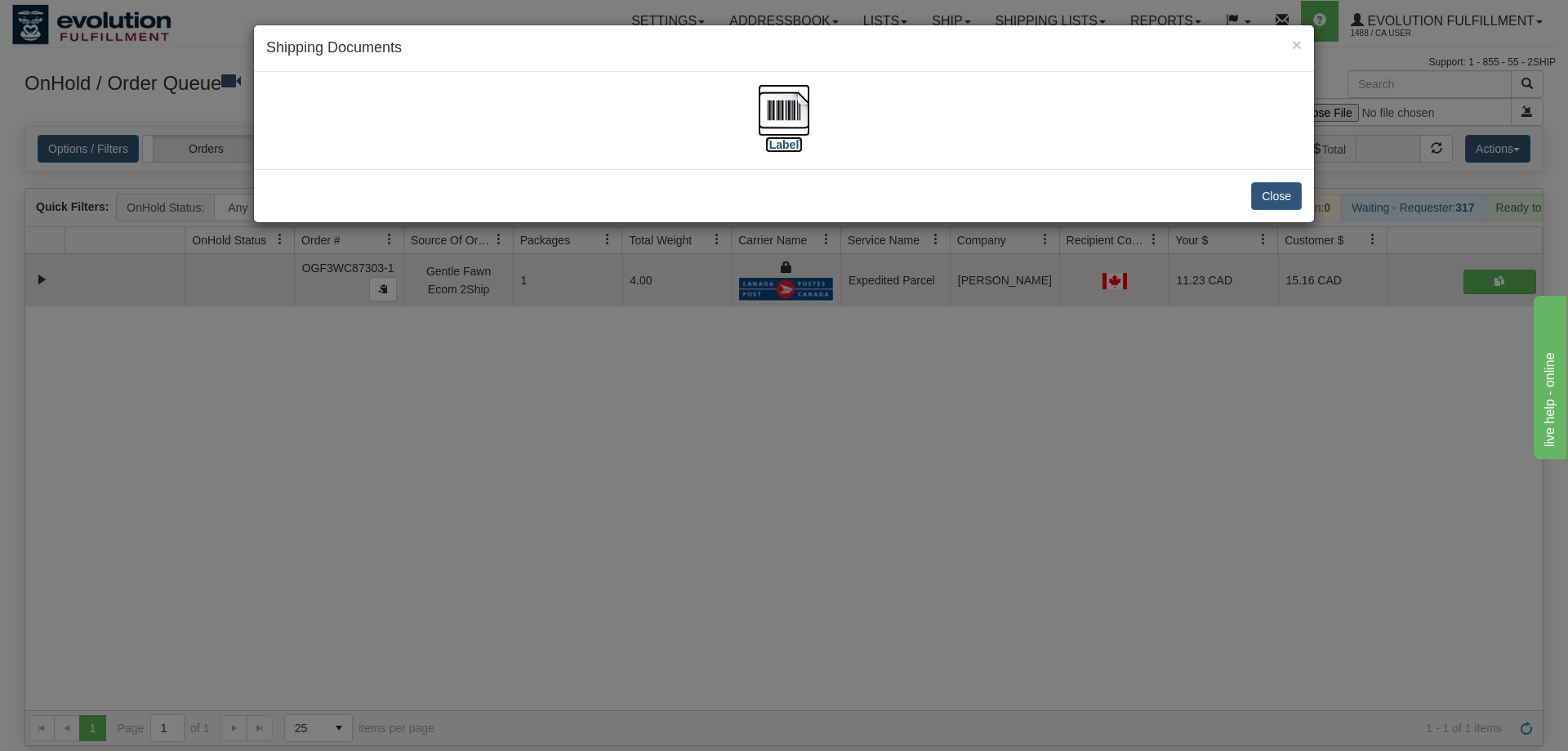
click at [800, 126] on img at bounding box center [783, 110] width 52 height 52
drag, startPoint x: 464, startPoint y: 518, endPoint x: 476, endPoint y: 206, distance: 312.2
click at [465, 515] on div "× Shipping Documents [Label] Close" at bounding box center [784, 375] width 1568 height 751
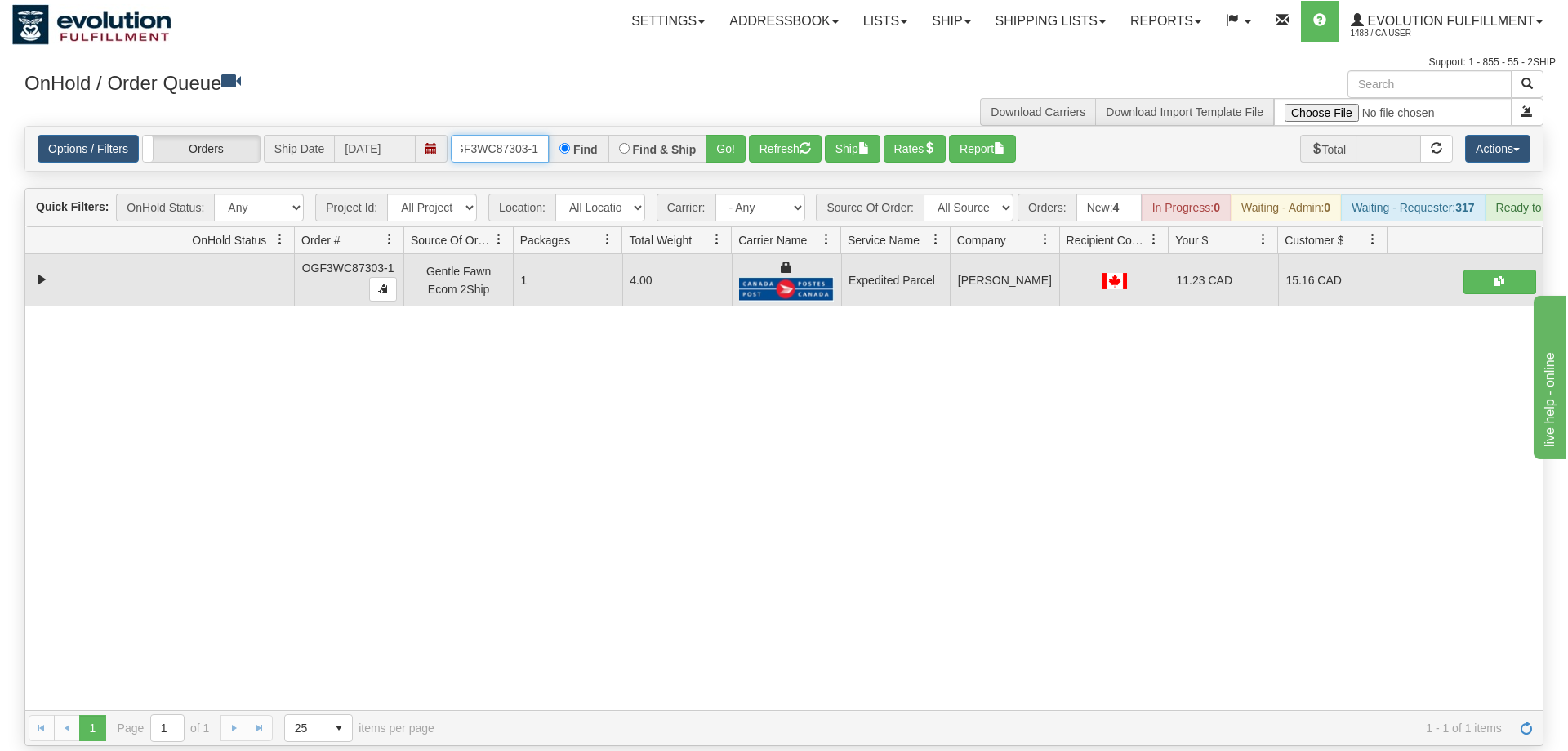
click at [490, 137] on input "OGF3WC87303-1" at bounding box center [499, 148] width 98 height 27
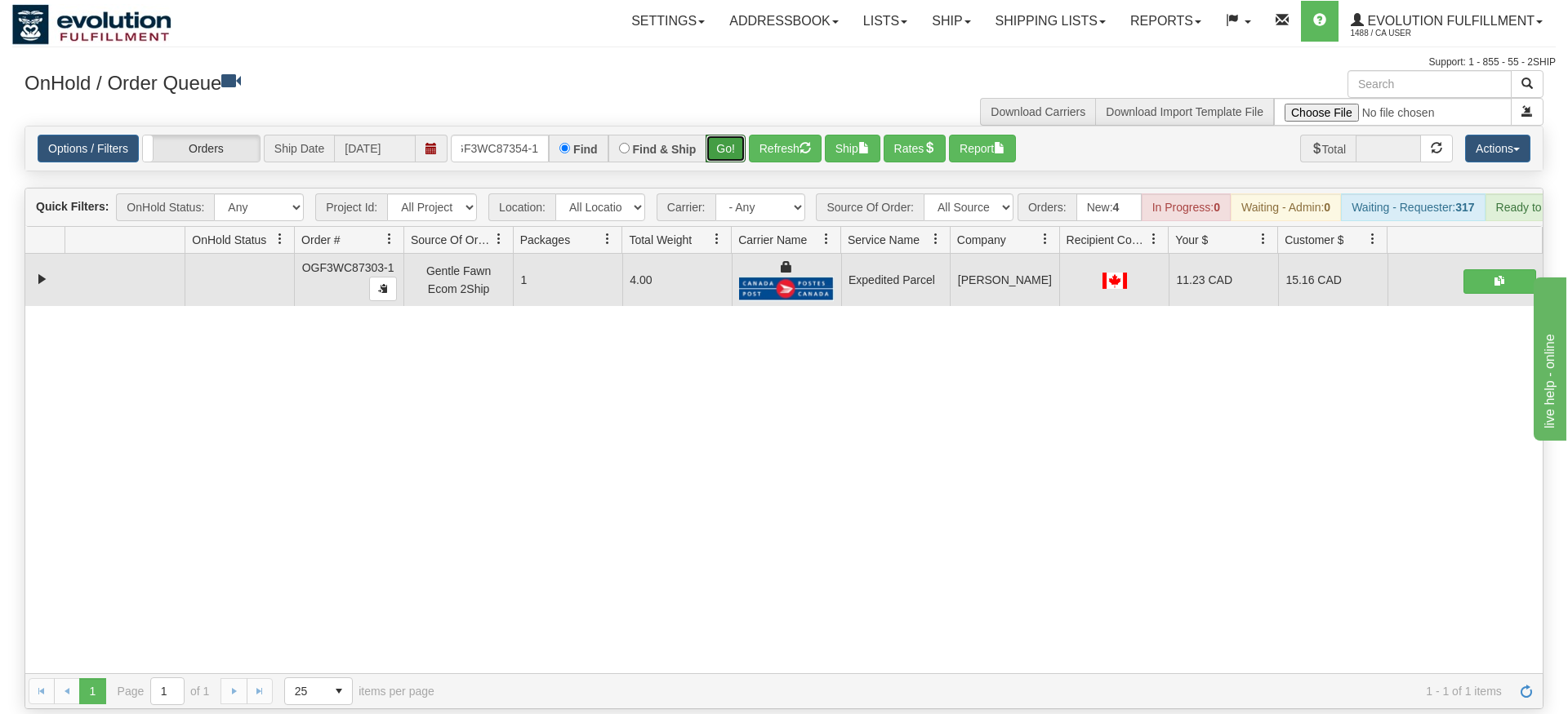
drag, startPoint x: 739, startPoint y: 120, endPoint x: 733, endPoint y: 153, distance: 33.5
click at [738, 156] on div "Is equal to Is not equal to Contains Does not contains CAD USD EUR ZAR [PERSON_…" at bounding box center [784, 418] width 1543 height 584
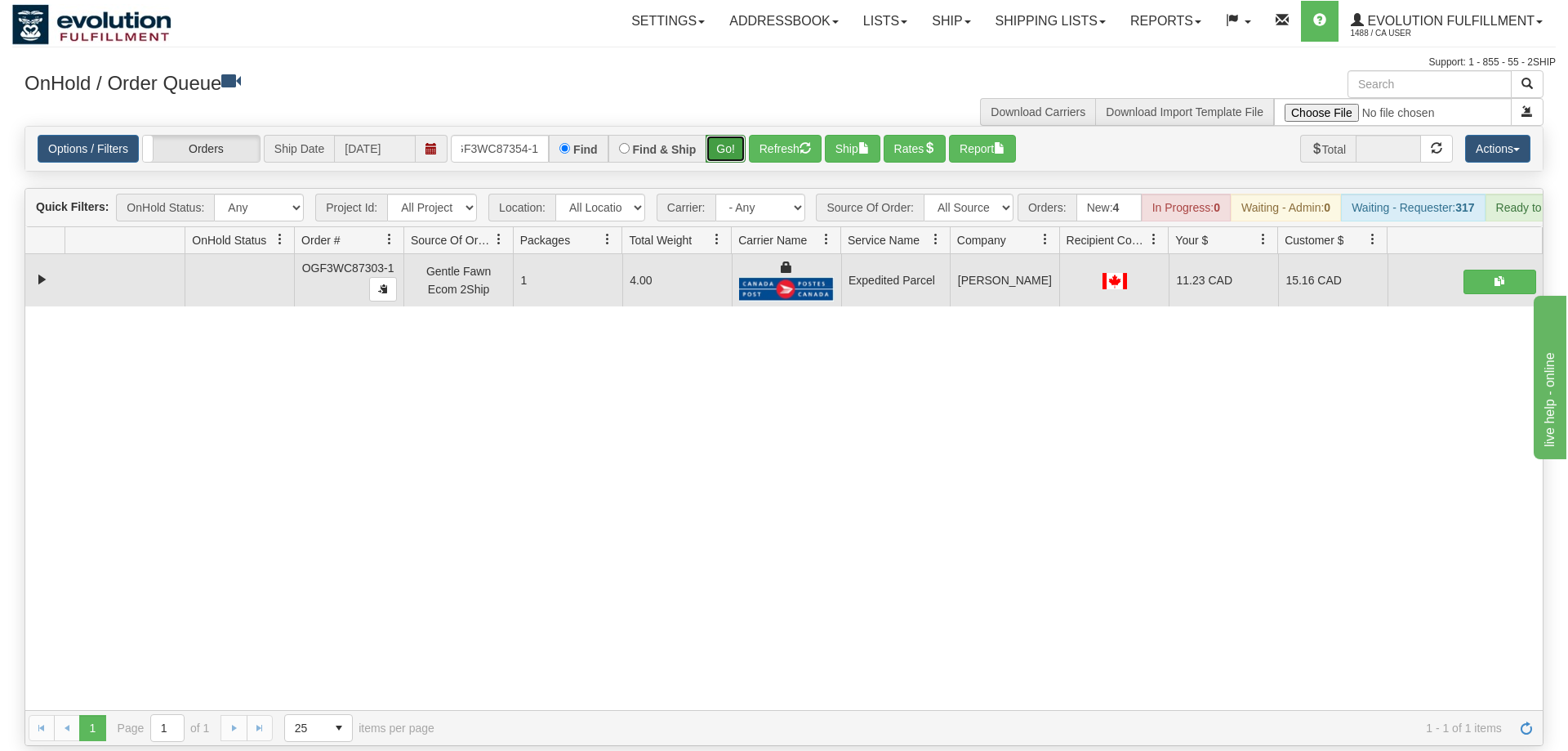
click at [730, 135] on button "Go!" at bounding box center [725, 148] width 40 height 27
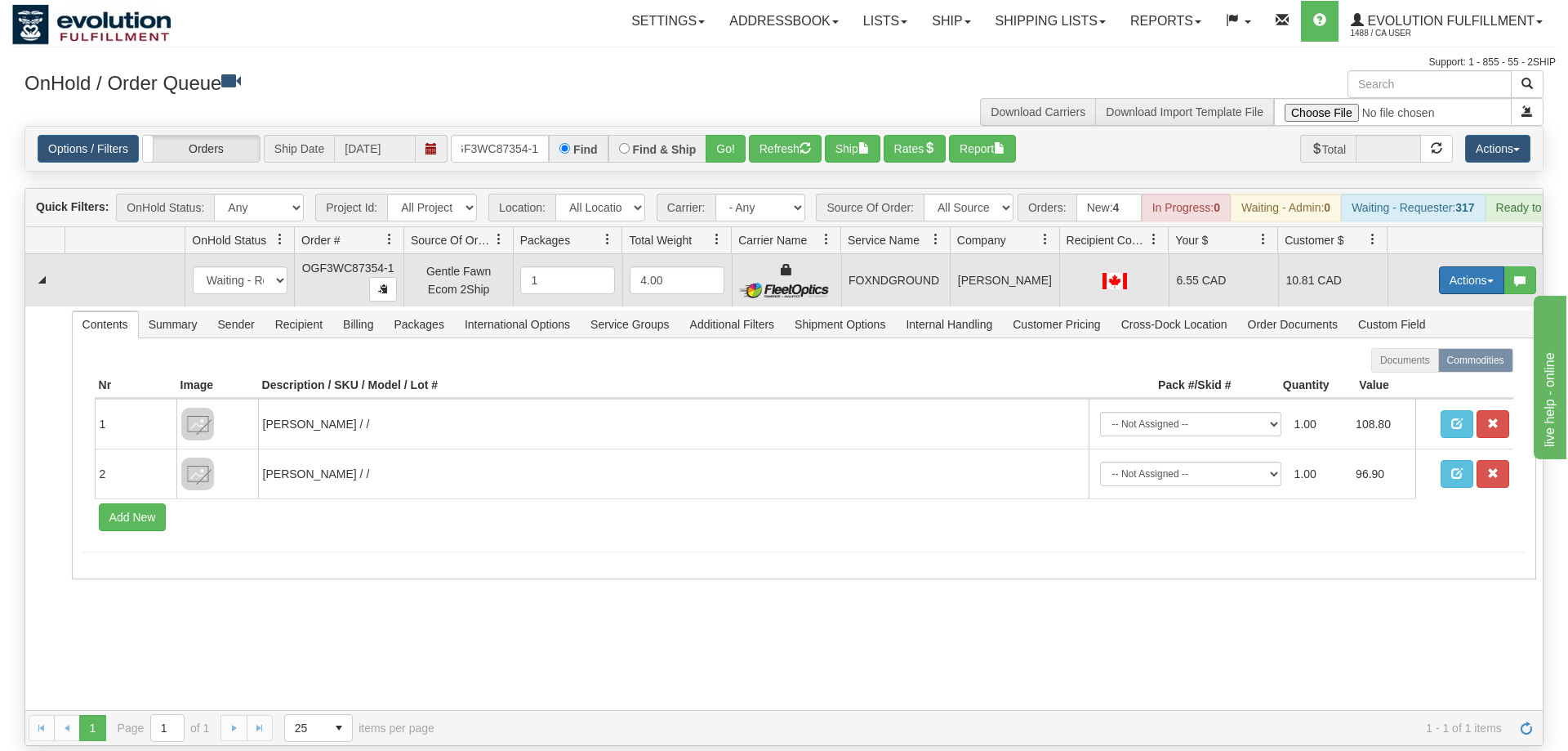
click at [1478, 266] on button "Actions" at bounding box center [1471, 280] width 66 height 27
click at [1422, 364] on link "Ship" at bounding box center [1438, 375] width 130 height 22
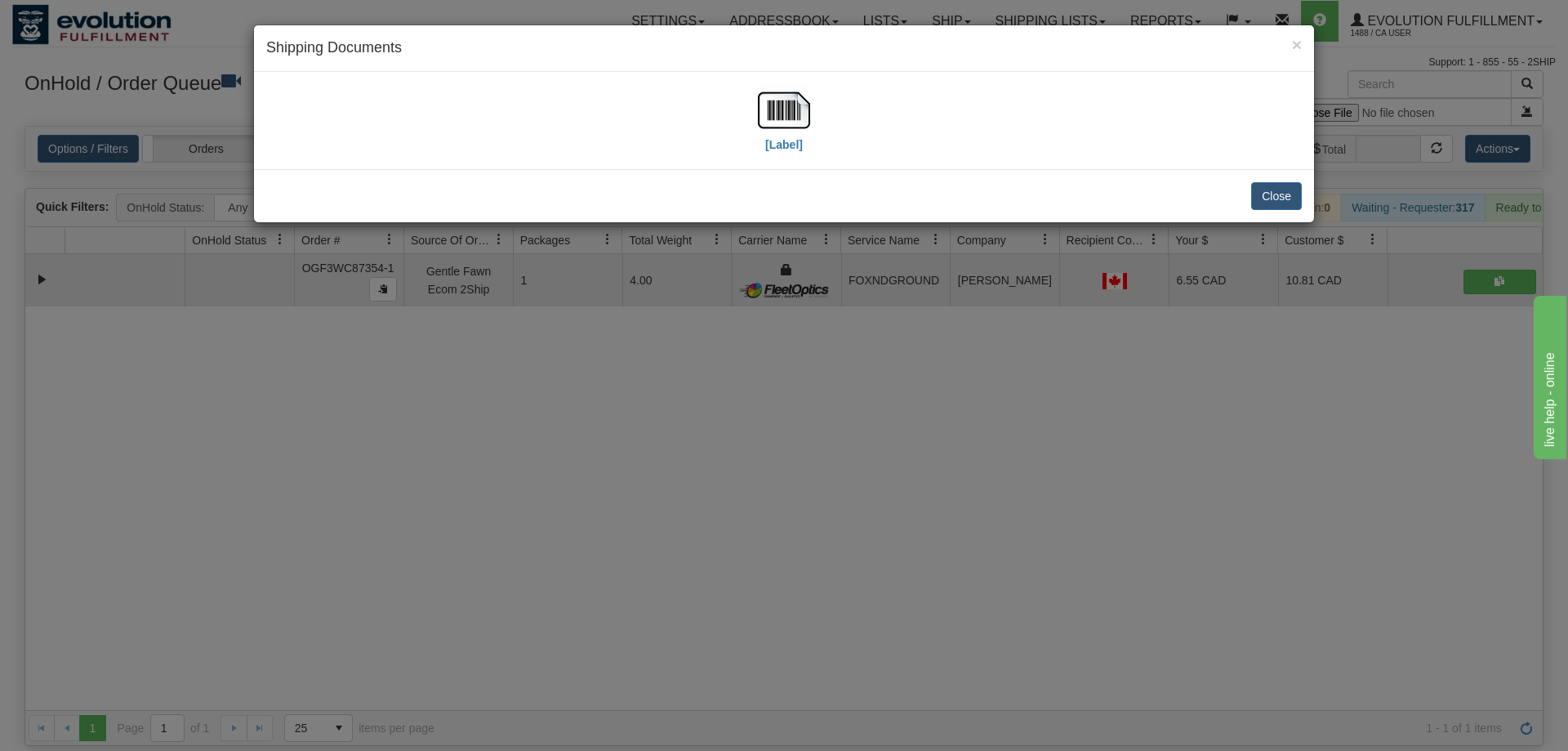
click at [743, 397] on div "× Shipping Documents [Label] Close" at bounding box center [784, 375] width 1568 height 751
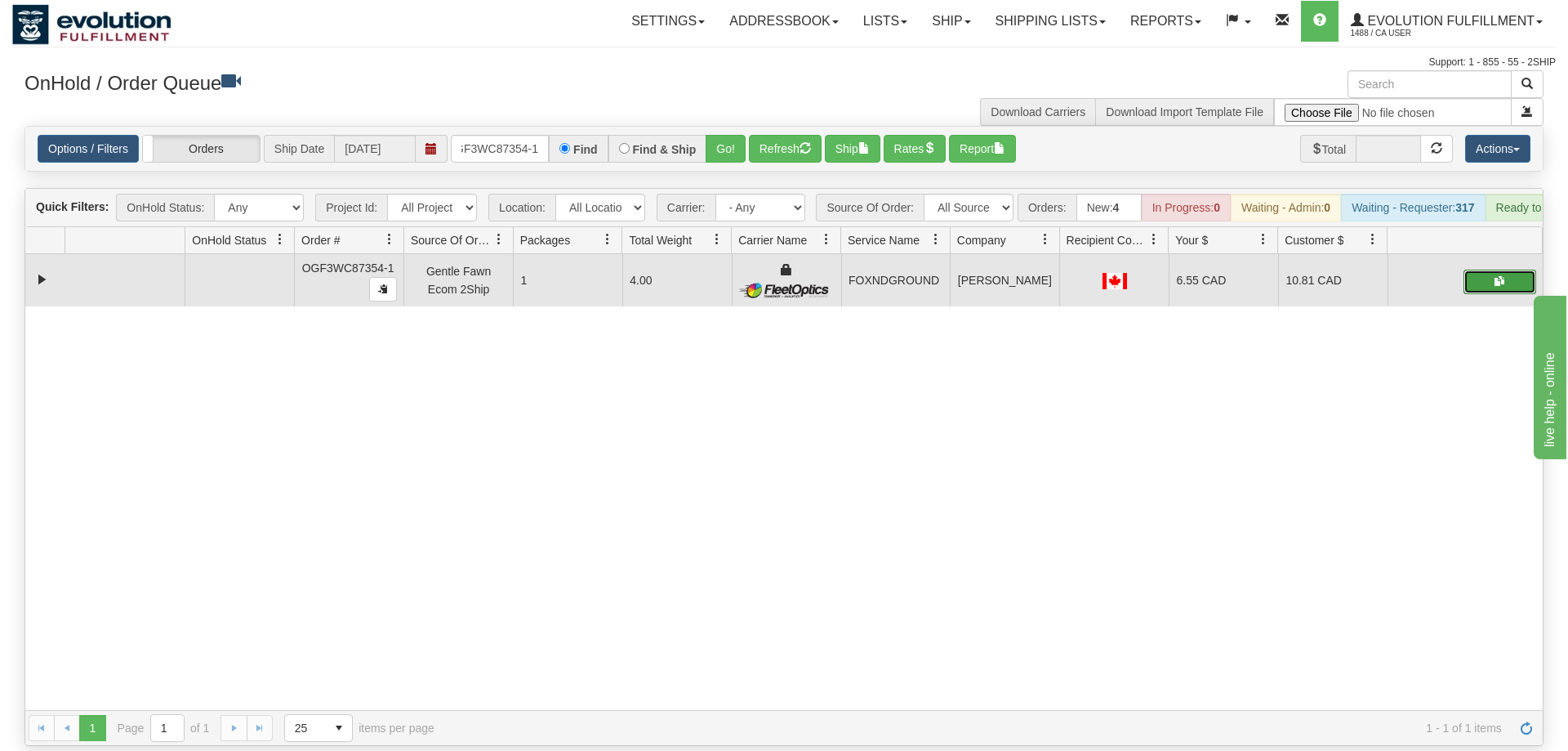
click at [1478, 270] on button "button" at bounding box center [1500, 282] width 73 height 25
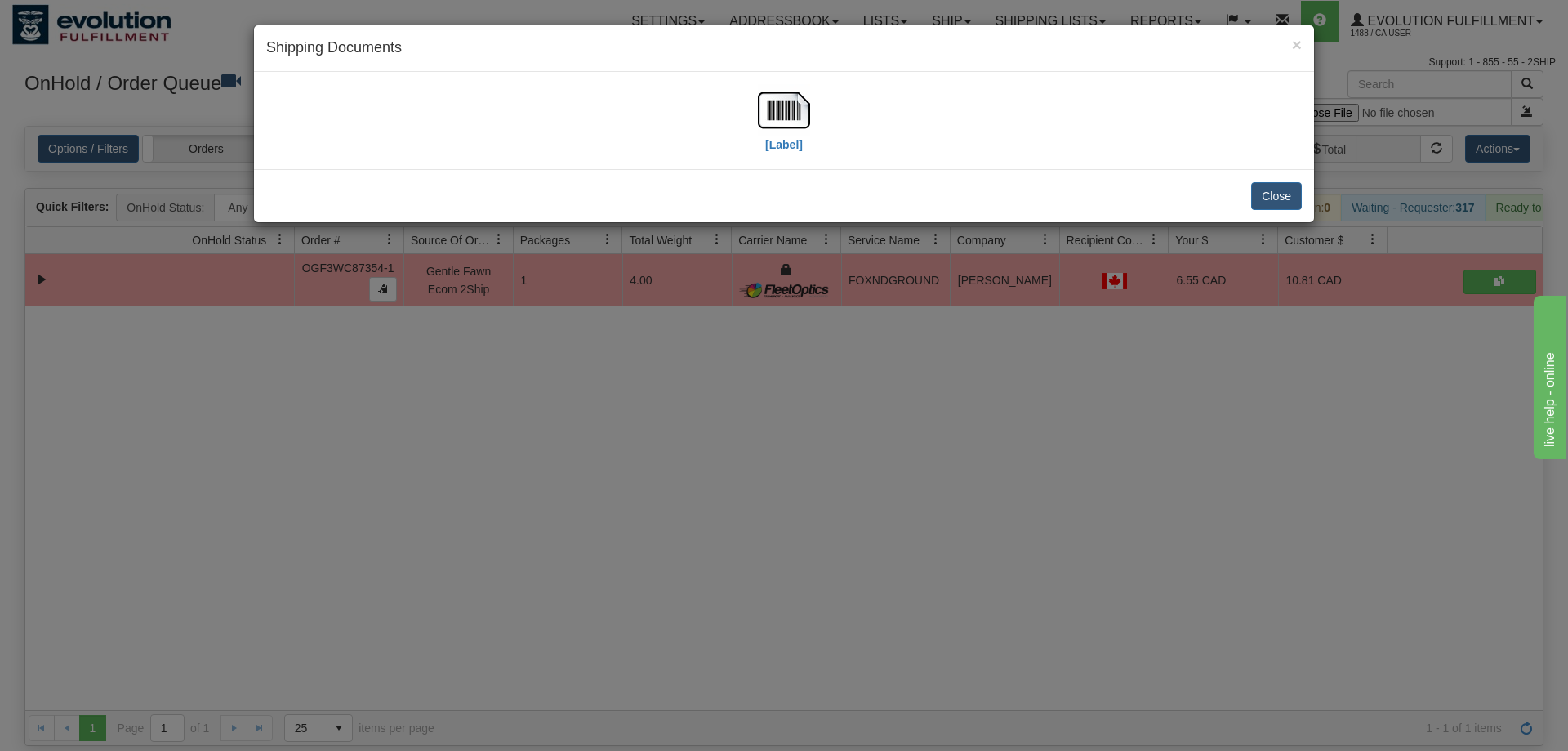
click at [756, 101] on div "[Label]" at bounding box center [784, 120] width 1035 height 73
click at [782, 102] on img at bounding box center [783, 110] width 52 height 52
drag, startPoint x: 657, startPoint y: 500, endPoint x: 431, endPoint y: 250, distance: 337.0
click at [611, 454] on div "× Shipping Documents [Label] Close" at bounding box center [784, 375] width 1568 height 751
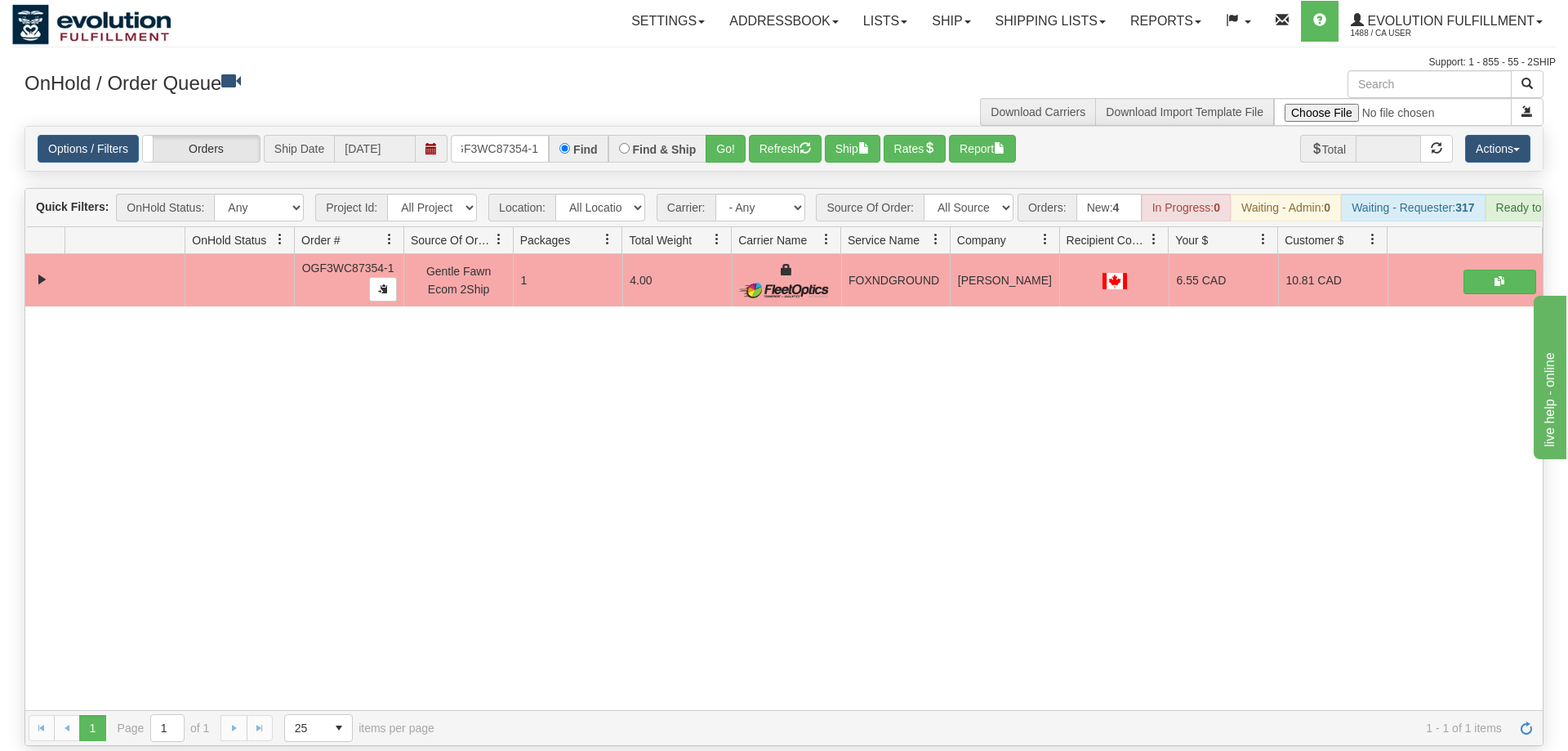
click at [470, 139] on div "Options / Filters Group Shipments Orders Ship Date 09/22/2025 OGF3WC87354-1 Fin…" at bounding box center [784, 149] width 1517 height 44
click at [480, 134] on input "OGF3WC87354-1" at bounding box center [499, 148] width 98 height 27
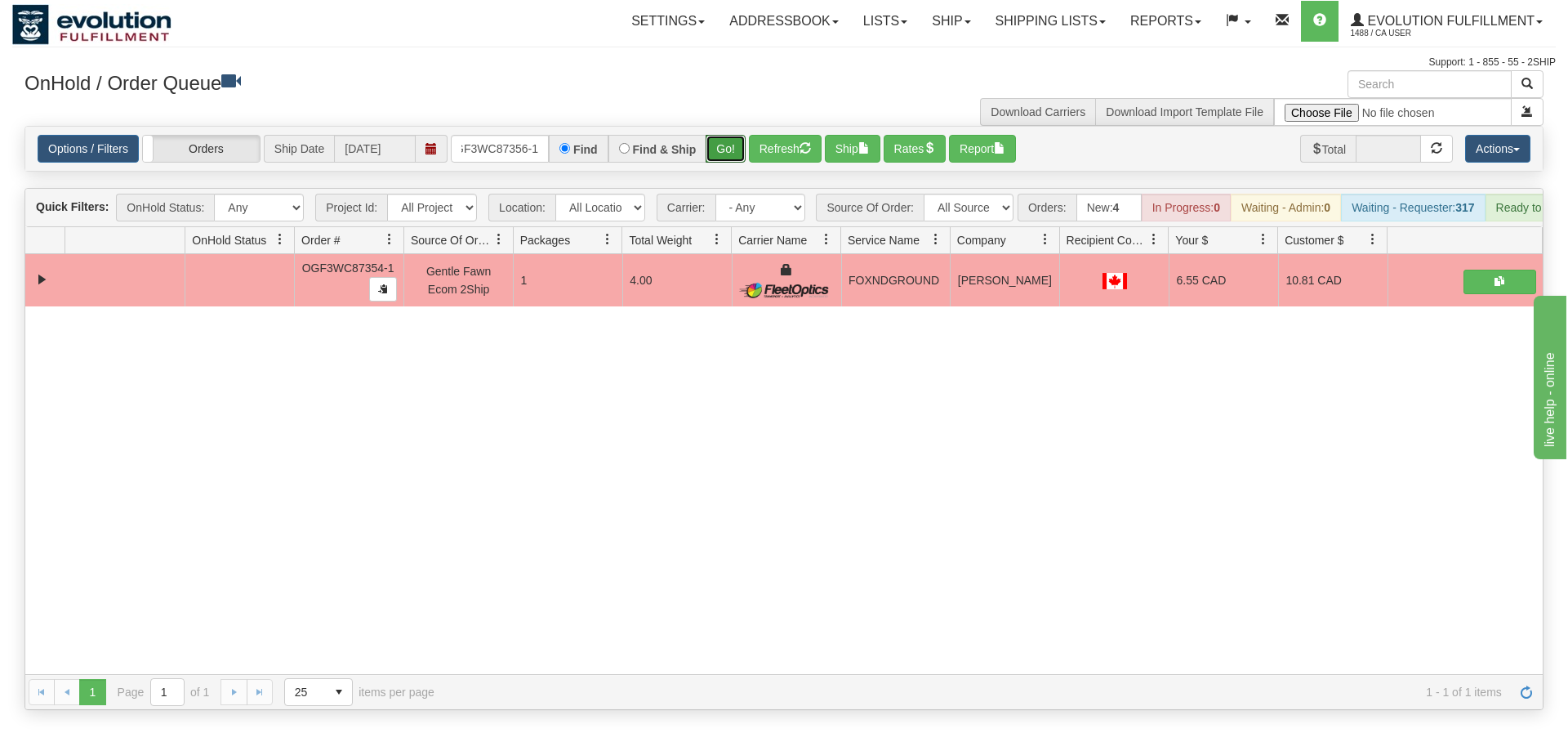
drag, startPoint x: 739, startPoint y: 125, endPoint x: 740, endPoint y: 161, distance: 36.0
click at [740, 161] on div "Is equal to Is not equal to Contains Does not contains CAD USD EUR ZAR [PERSON_…" at bounding box center [784, 418] width 1543 height 584
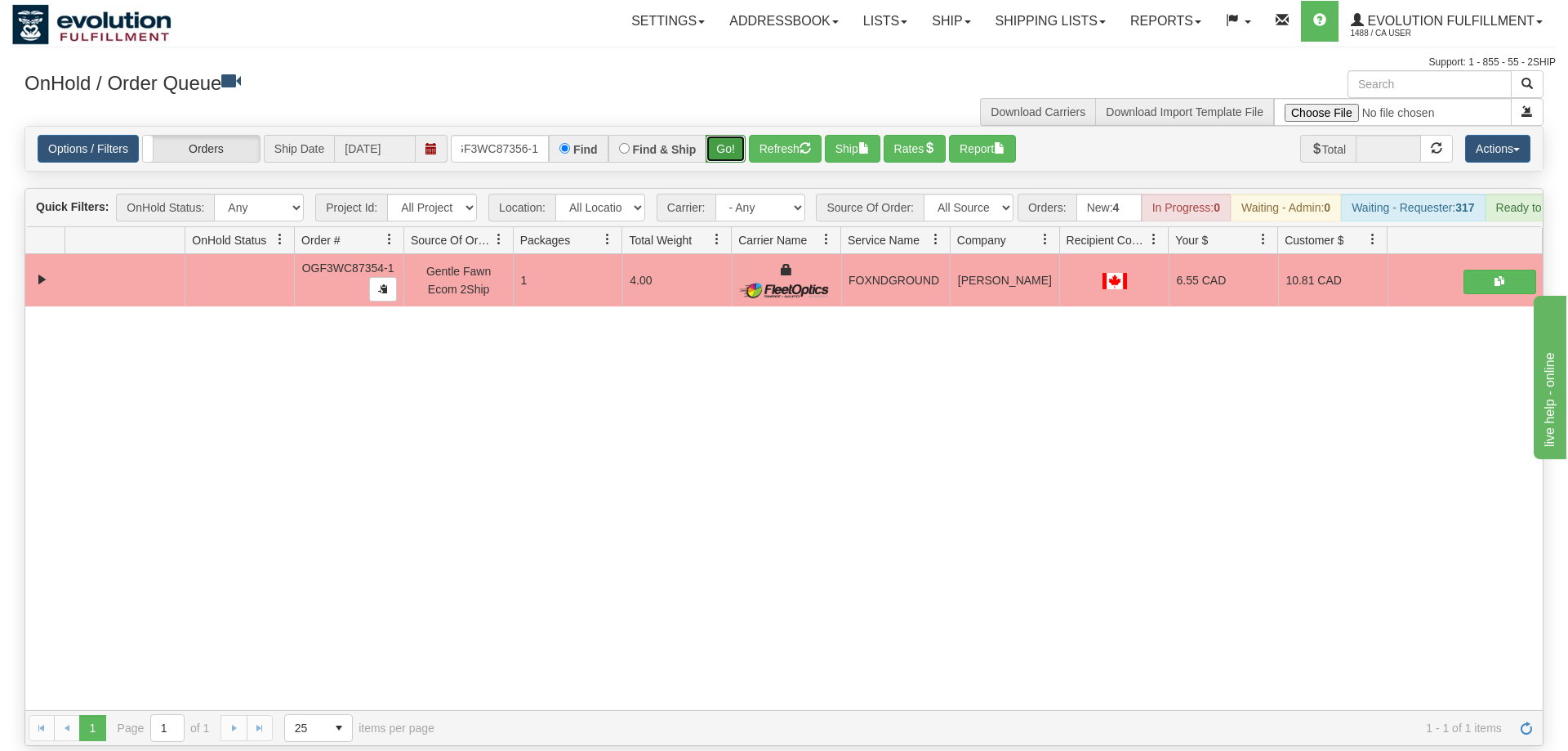
click at [718, 134] on button "Go!" at bounding box center [725, 148] width 40 height 27
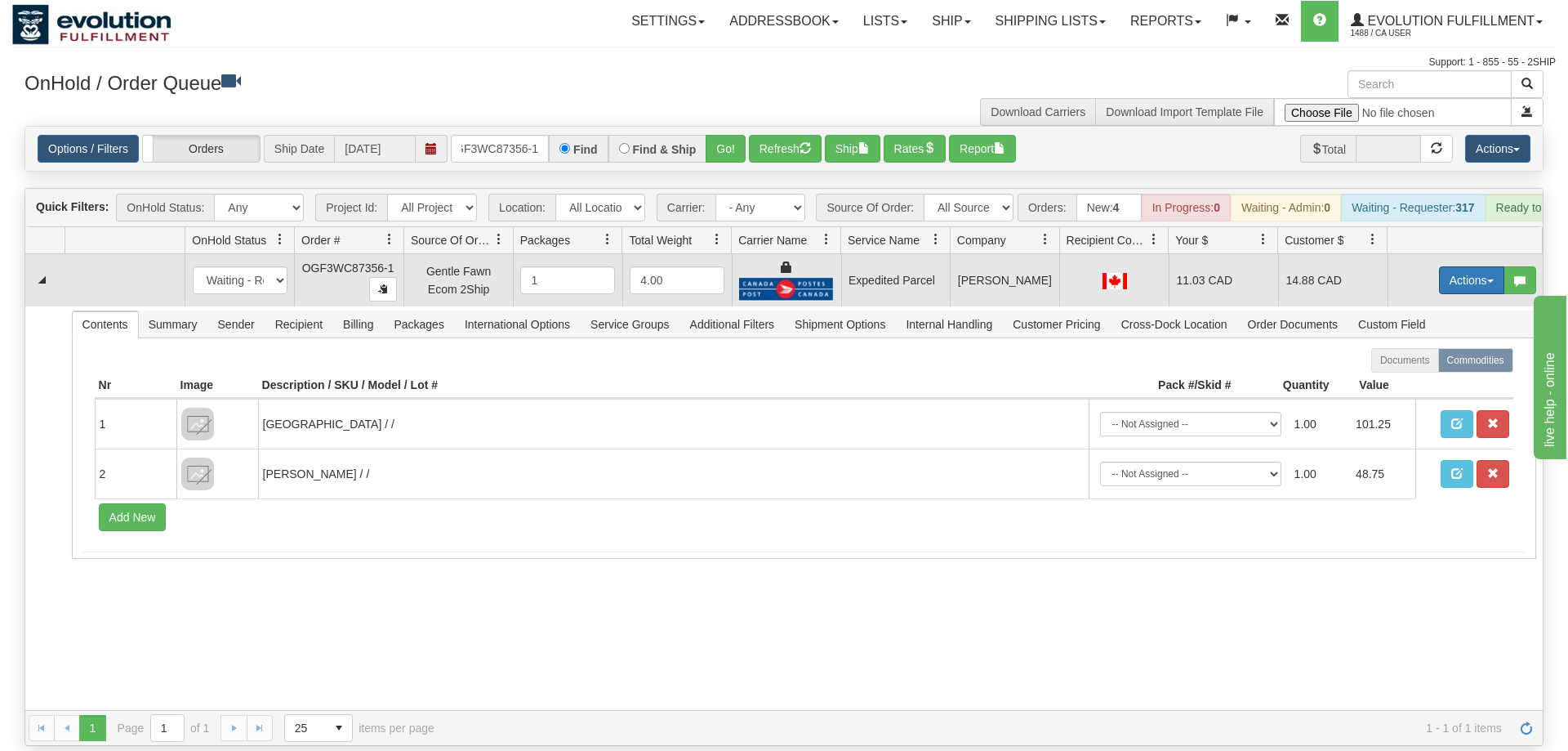
click at [1458, 266] on button "Actions" at bounding box center [1471, 280] width 66 height 27
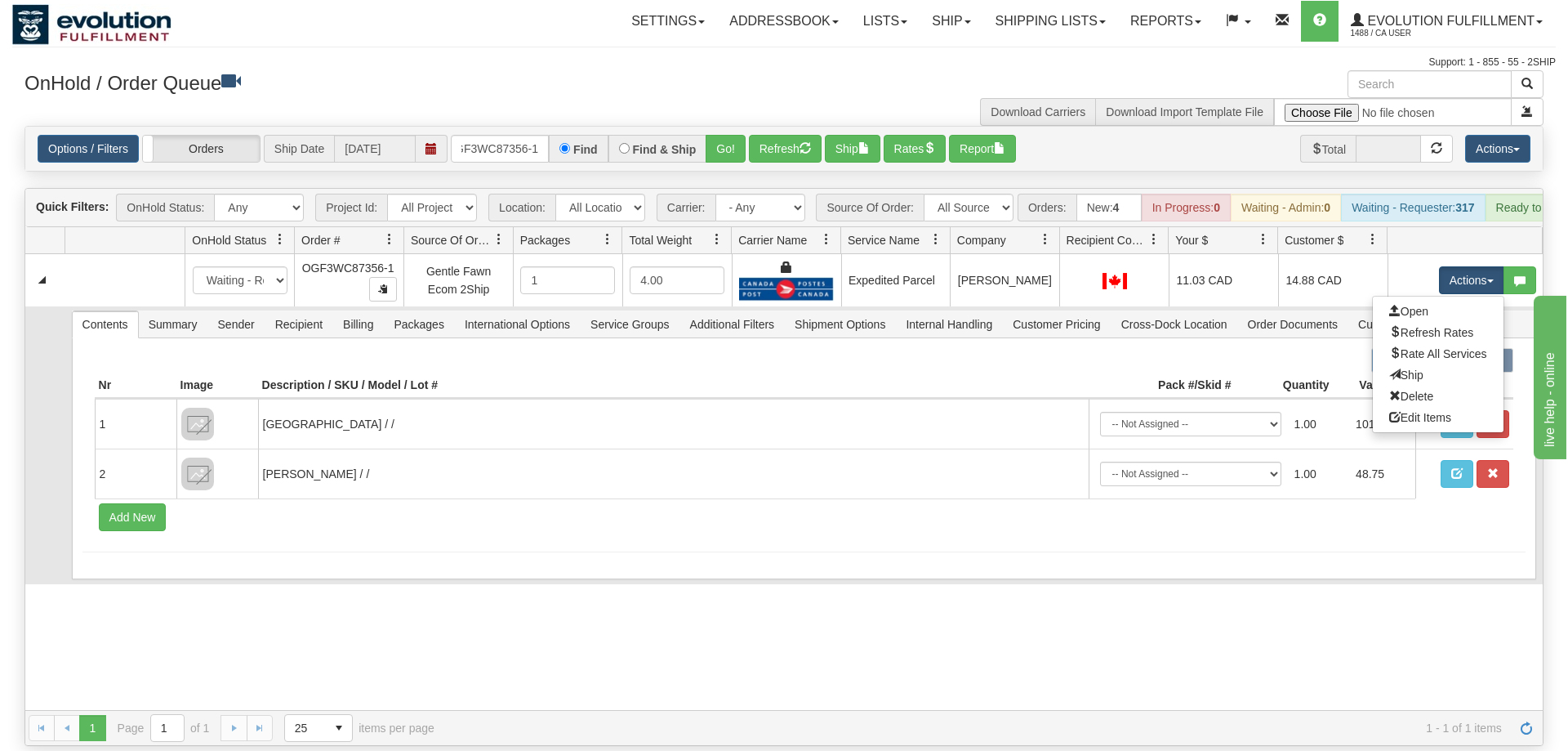
click at [1433, 364] on link "Ship" at bounding box center [1438, 375] width 130 height 22
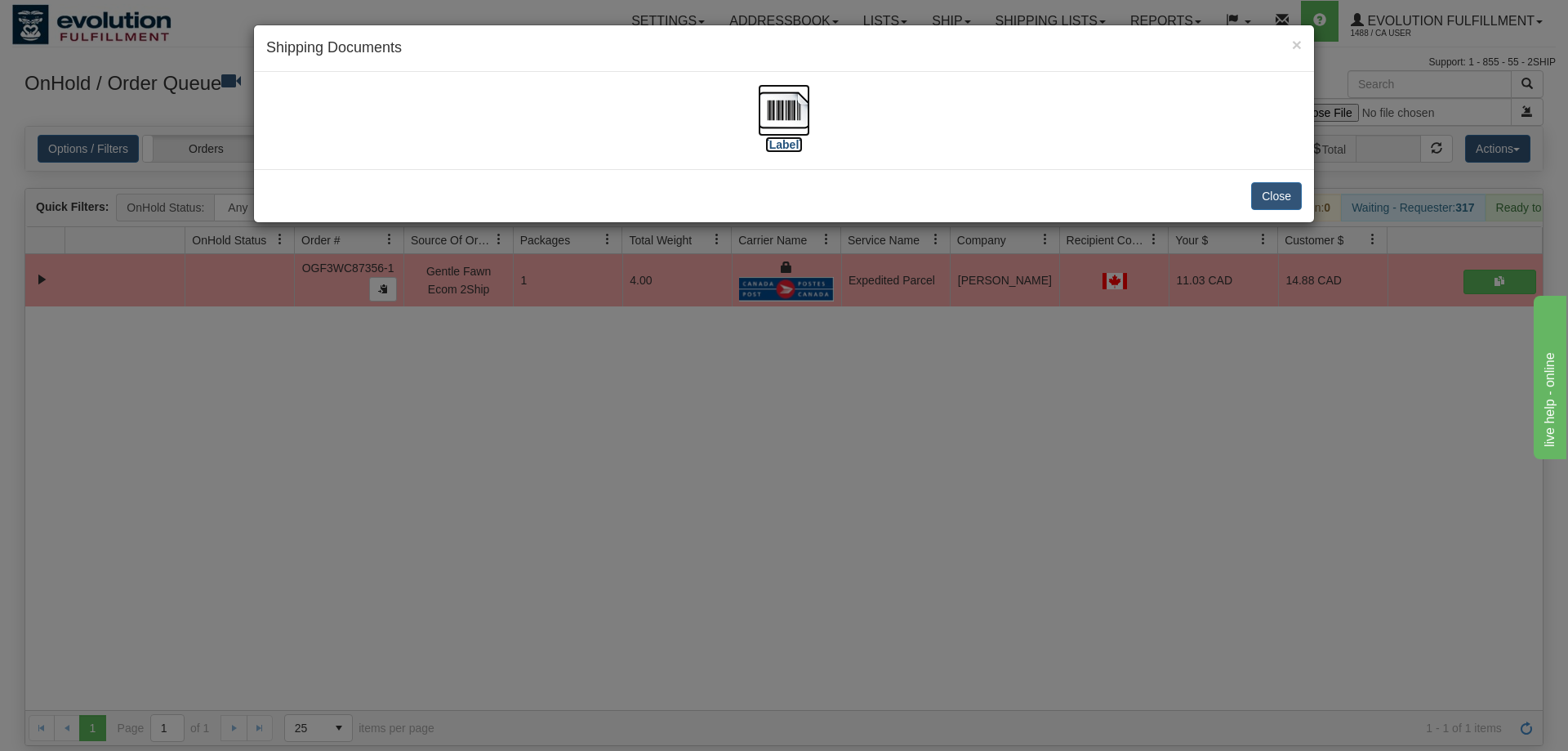
click at [776, 133] on img at bounding box center [783, 110] width 52 height 52
drag, startPoint x: 572, startPoint y: 378, endPoint x: 564, endPoint y: 370, distance: 11.3
click at [564, 370] on div "× Shipping Documents [Label] Close" at bounding box center [784, 375] width 1568 height 751
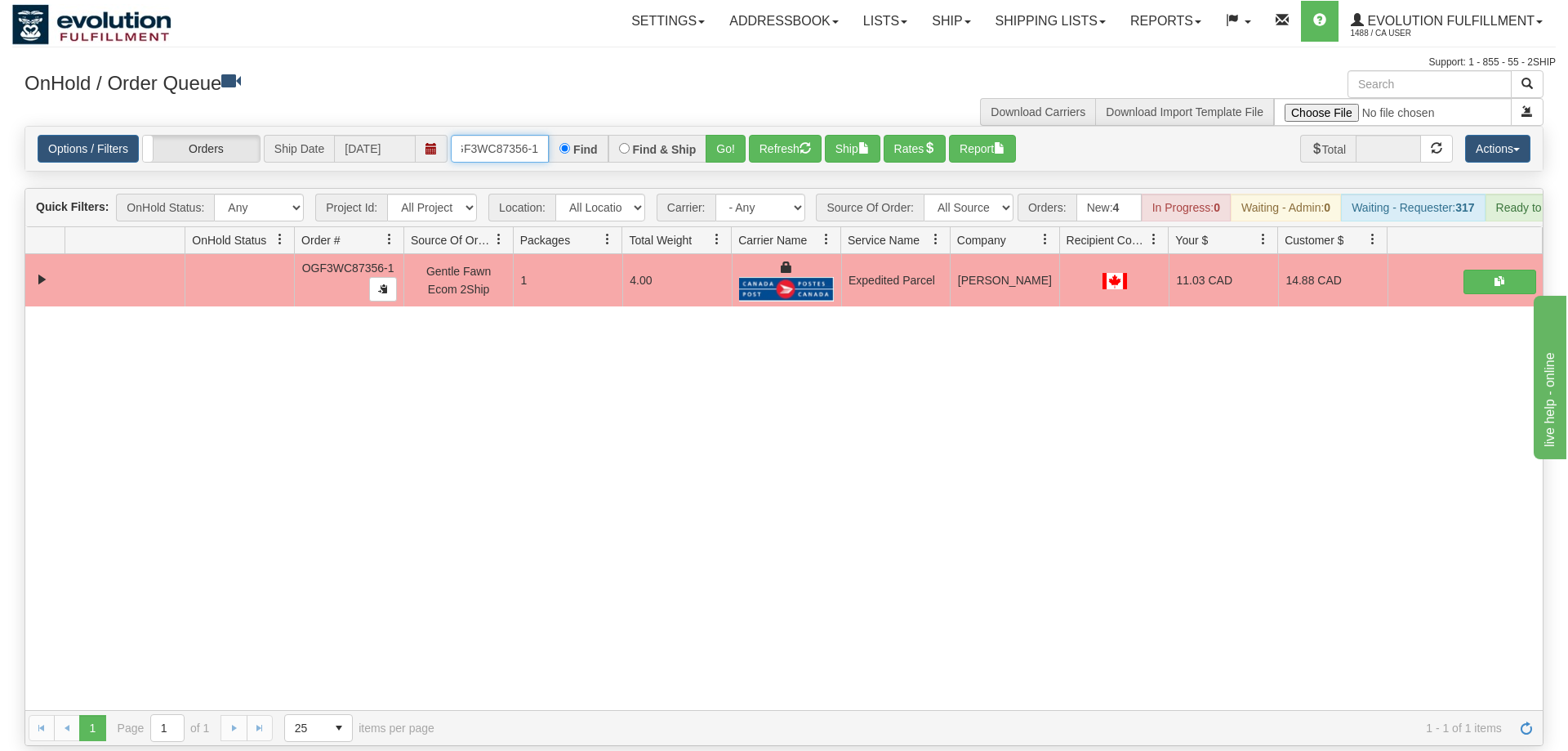
click at [519, 134] on input "OGF3WC87356-1" at bounding box center [499, 148] width 98 height 27
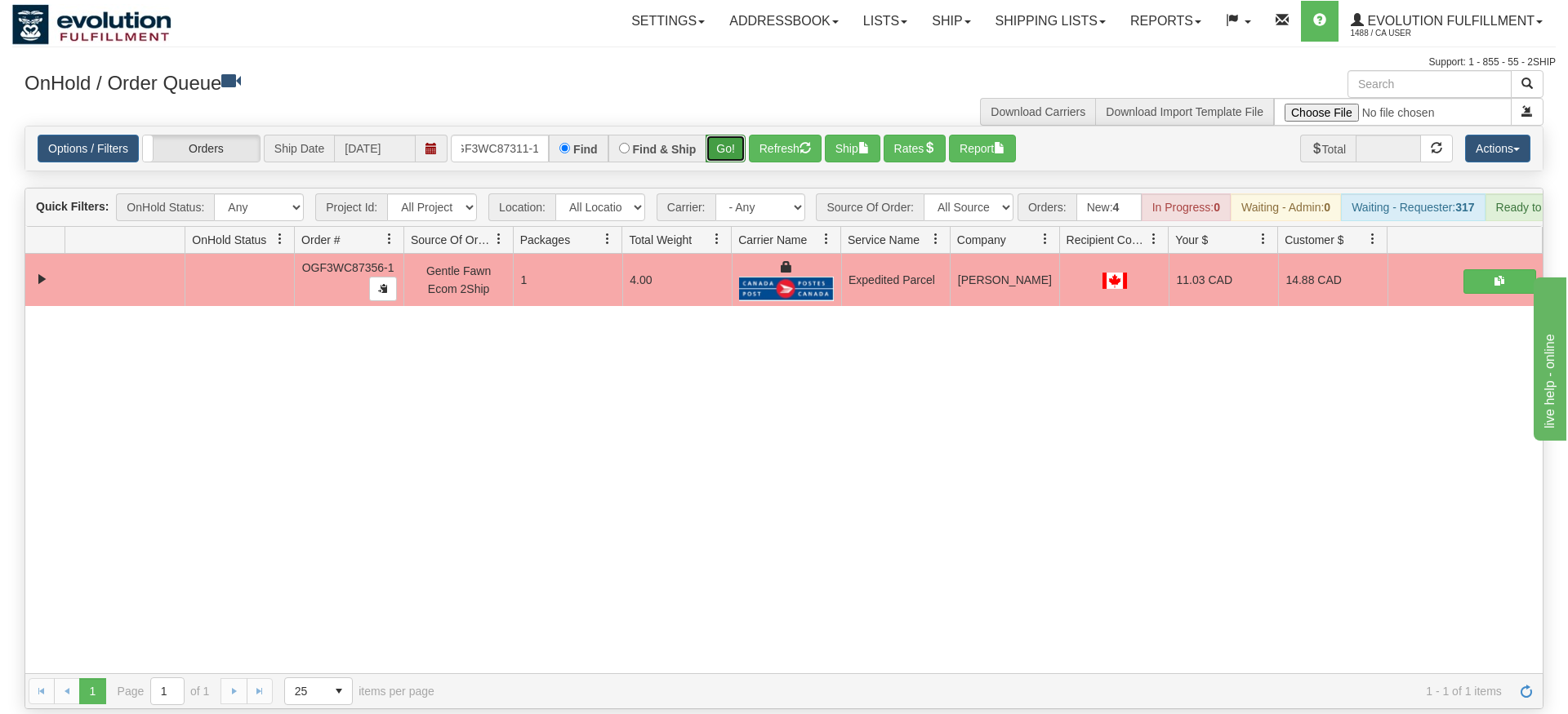
click at [733, 157] on div "Is equal to Is not equal to Contains Does not contains CAD USD EUR ZAR [PERSON_…" at bounding box center [784, 418] width 1543 height 584
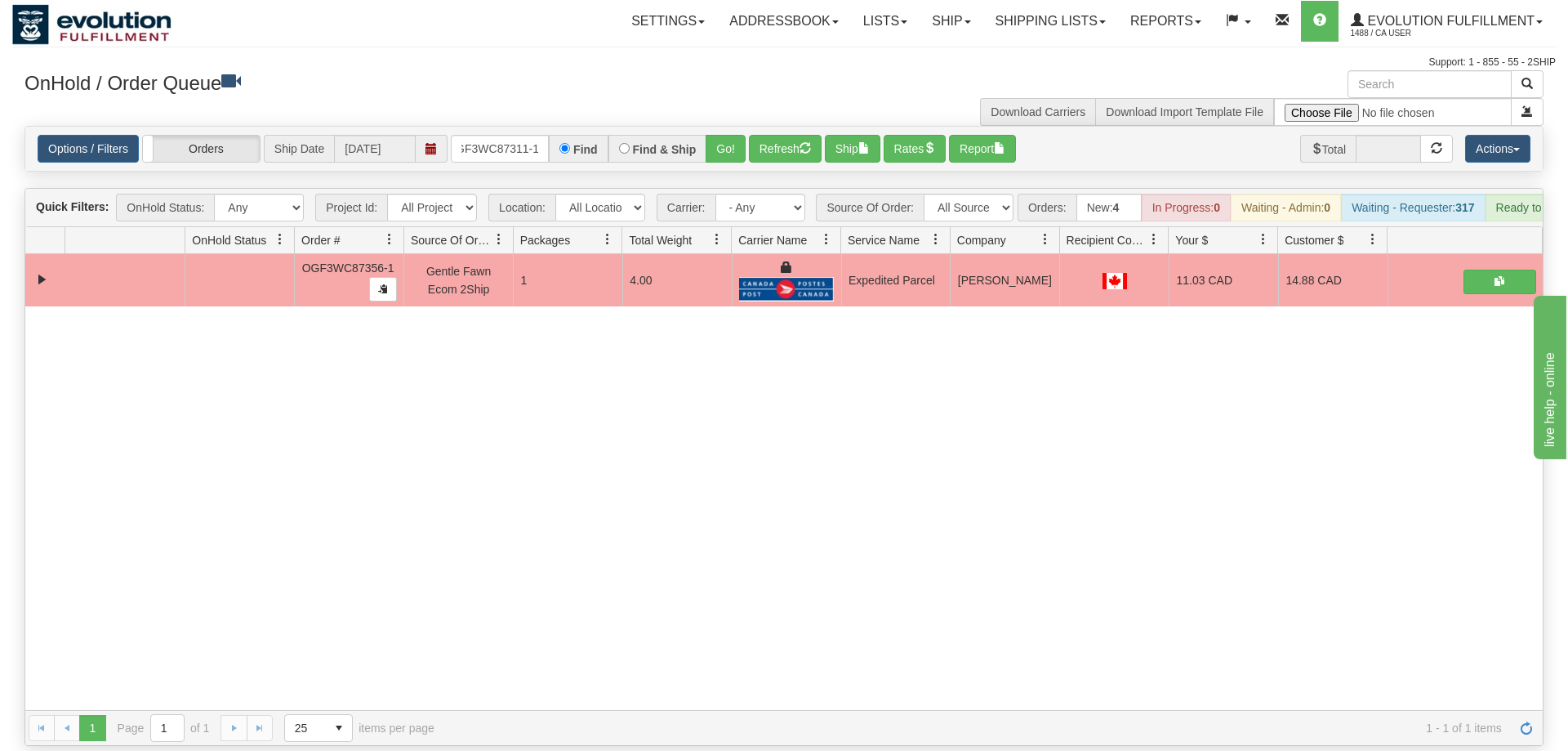
click at [732, 127] on div "Options / Filters Group Shipments Orders Ship Date 09/22/2025 OGF3WC87311-1 Fin…" at bounding box center [784, 149] width 1517 height 44
click at [729, 134] on button "Go!" at bounding box center [725, 148] width 40 height 27
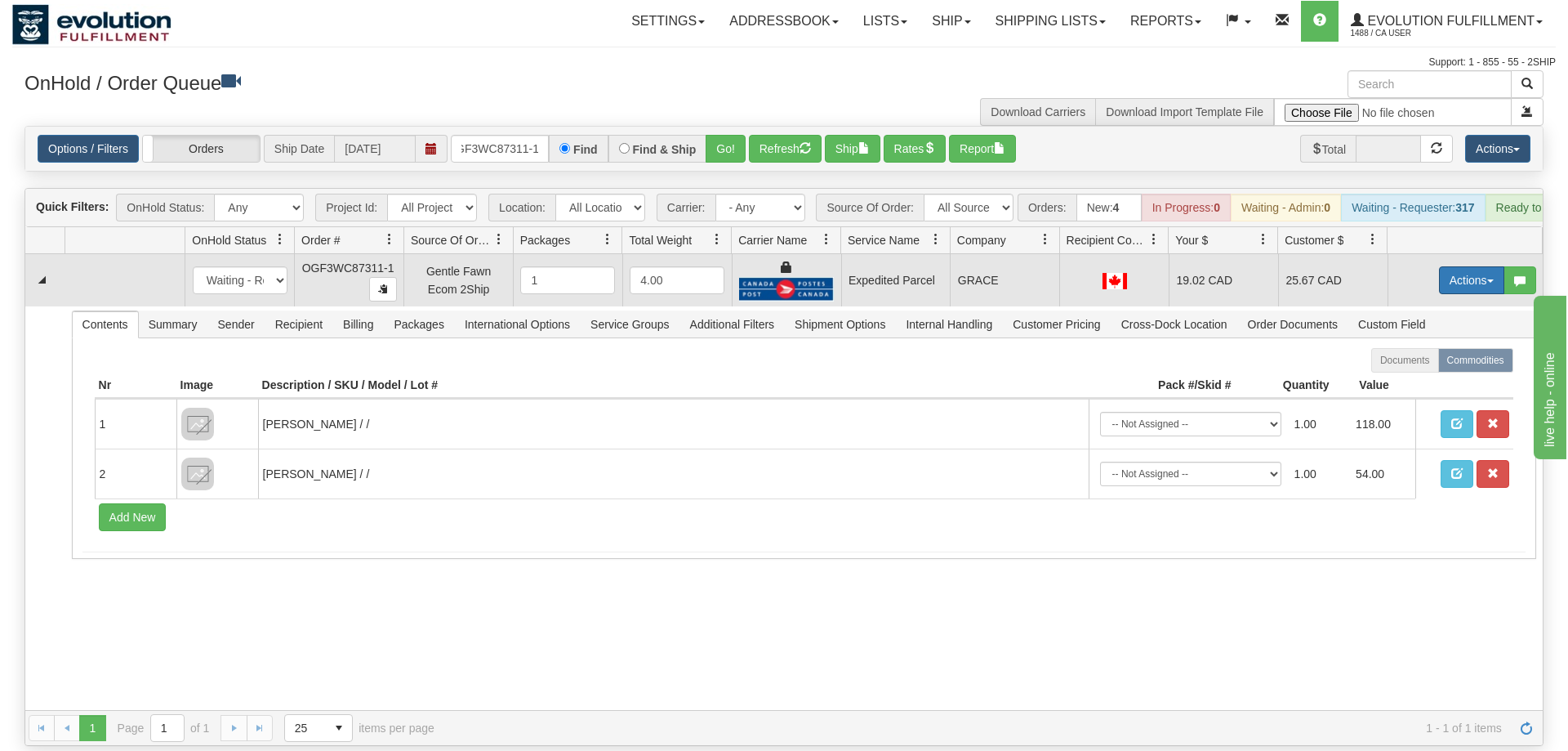
click at [1448, 266] on button "Actions" at bounding box center [1471, 280] width 66 height 27
click at [1414, 368] on span "Ship" at bounding box center [1405, 375] width 34 height 13
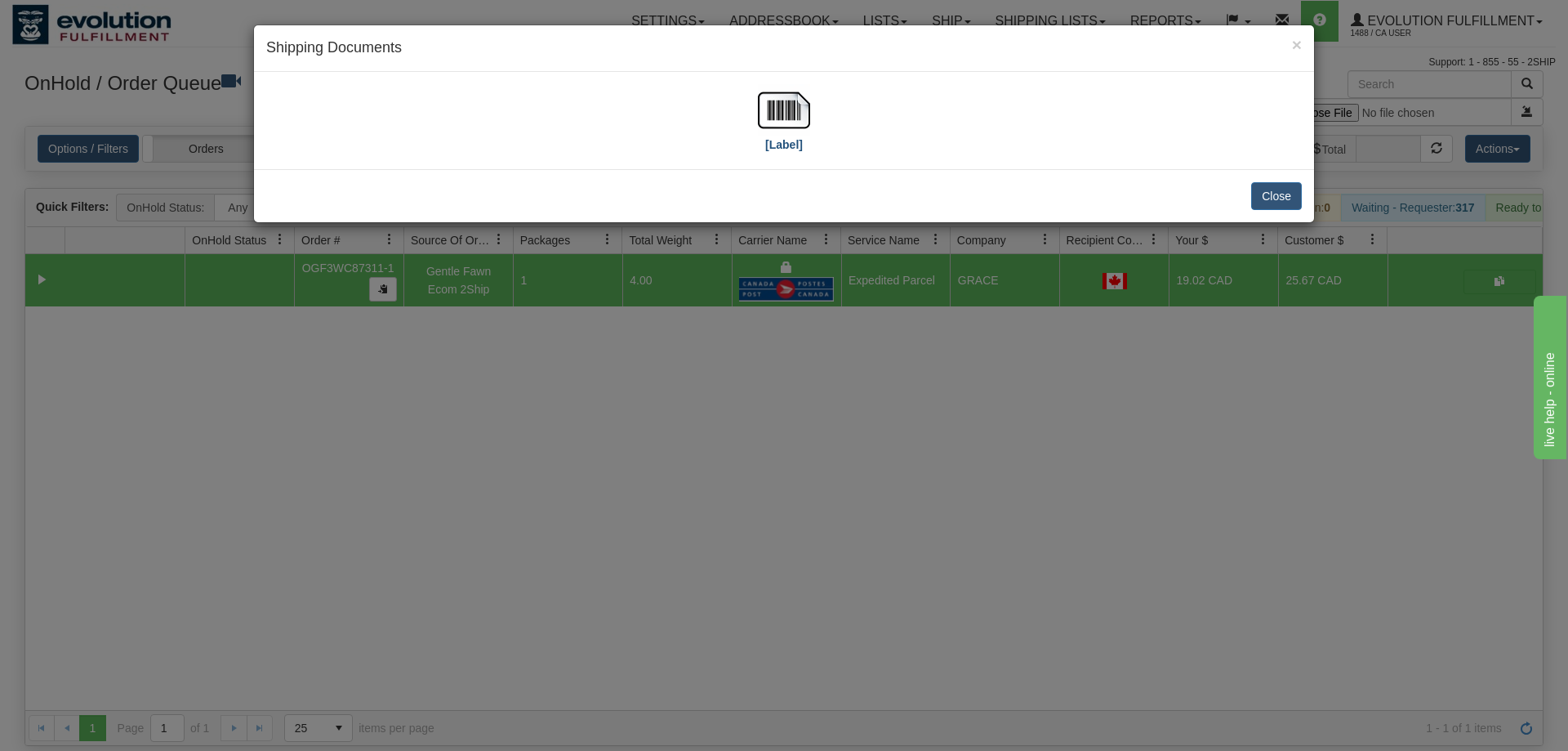
click at [810, 110] on div "[Label]" at bounding box center [784, 120] width 1035 height 73
click at [796, 110] on img at bounding box center [783, 110] width 52 height 52
drag, startPoint x: 563, startPoint y: 527, endPoint x: 554, endPoint y: 460, distance: 67.6
click at [560, 503] on div "× Shipping Documents [Label] Close" at bounding box center [784, 375] width 1568 height 751
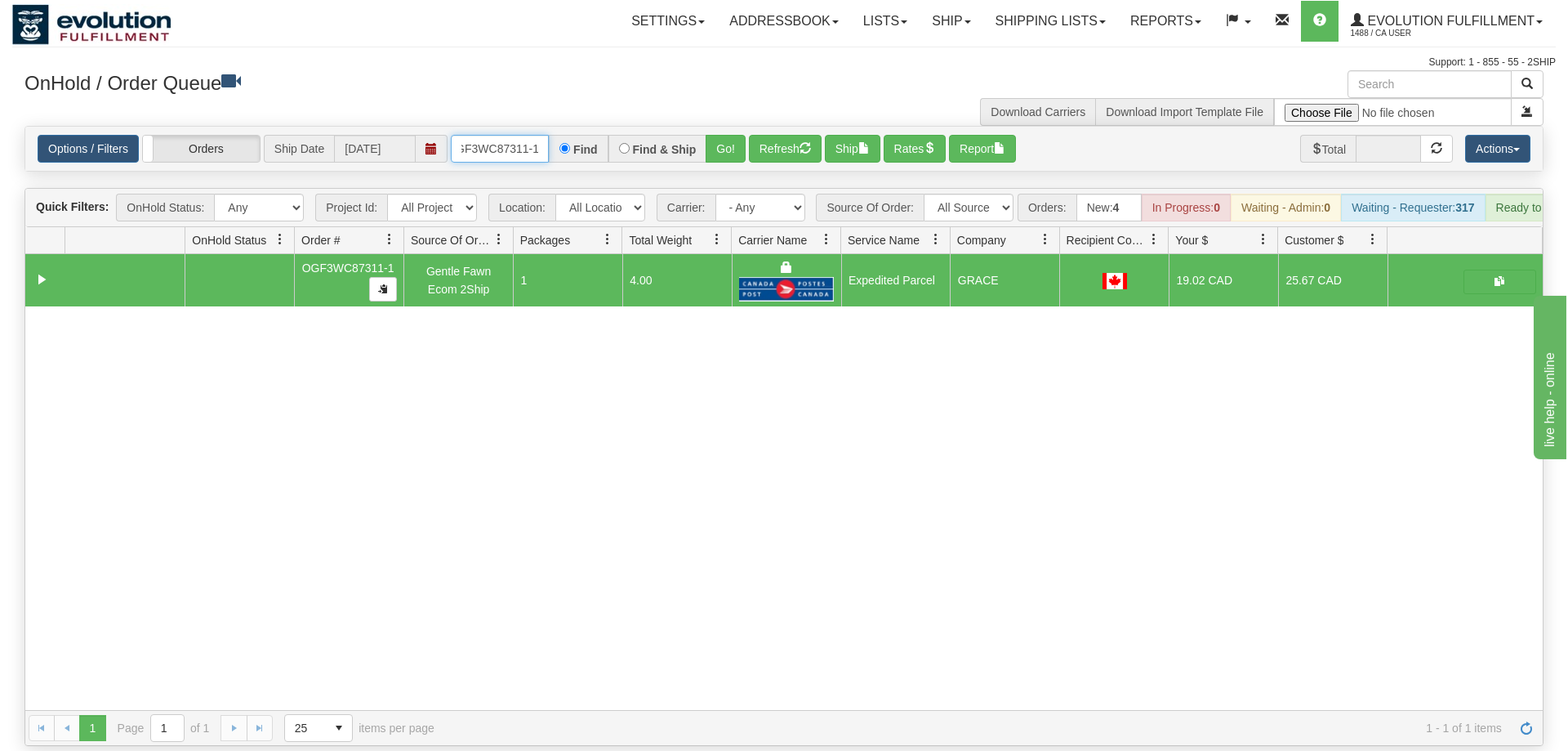
click at [537, 134] on input "OGF3WC87311-1" at bounding box center [499, 148] width 98 height 27
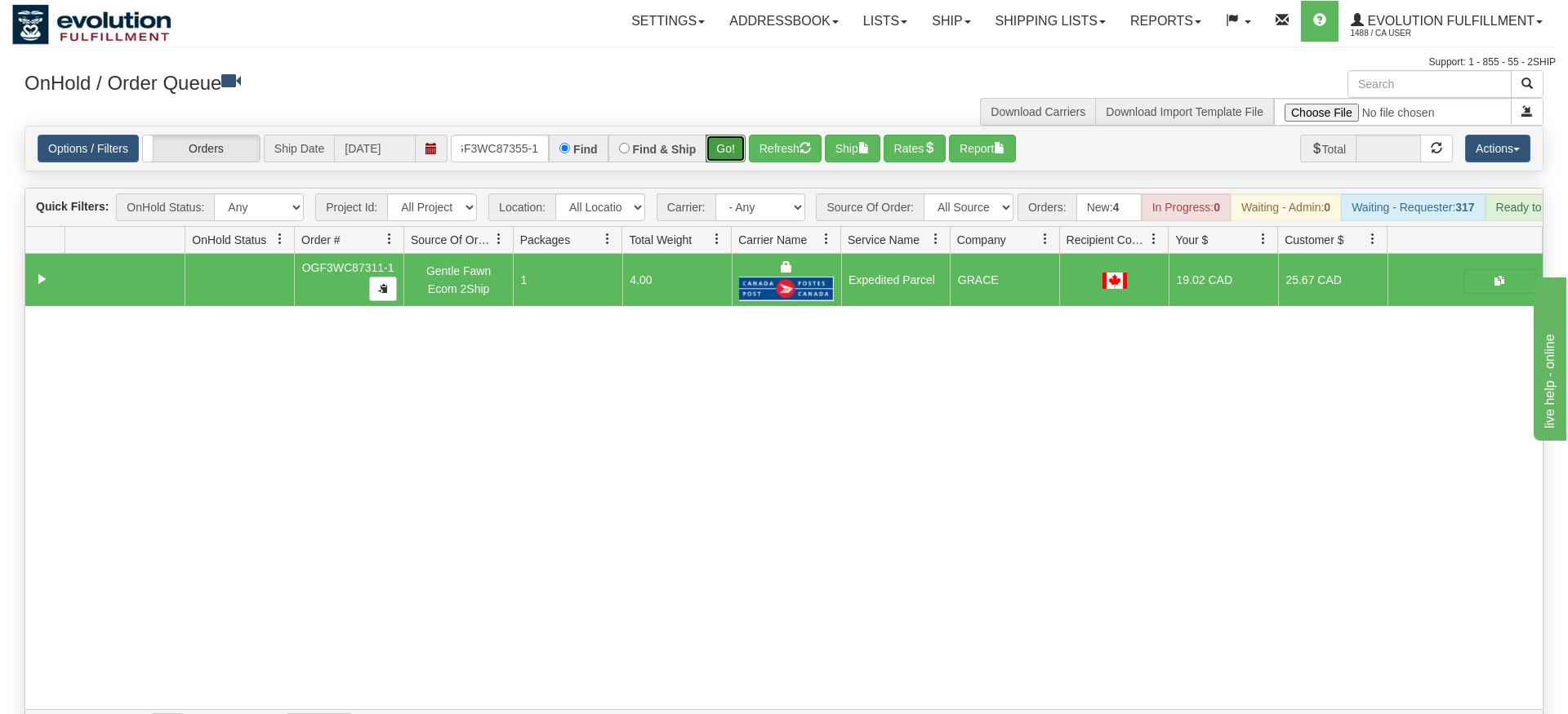
click at [727, 156] on div "Is equal to Is not equal to Contains Does not contains CAD USD EUR ZAR [PERSON_…" at bounding box center [784, 435] width 1543 height 619
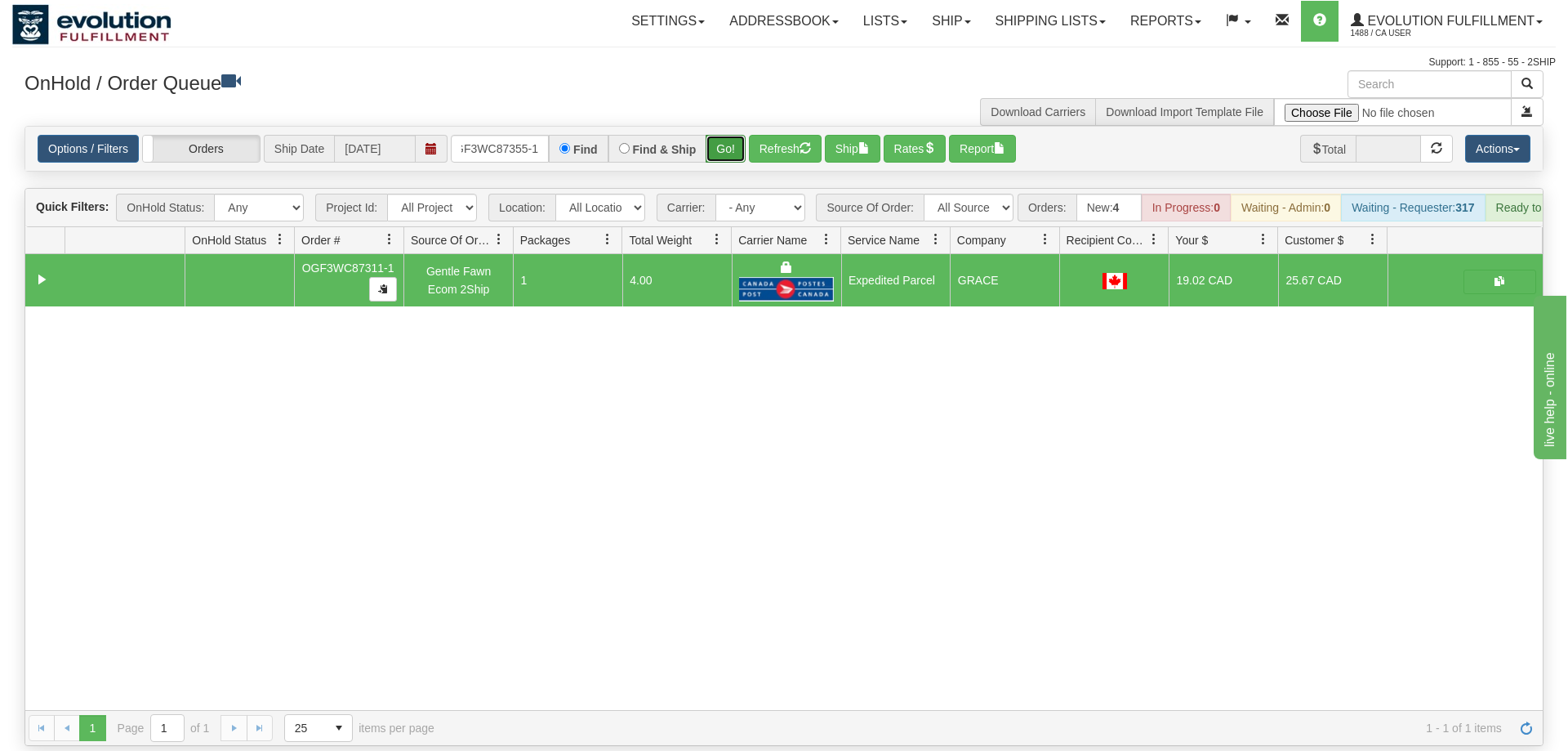
click at [732, 134] on button "Go!" at bounding box center [725, 148] width 40 height 27
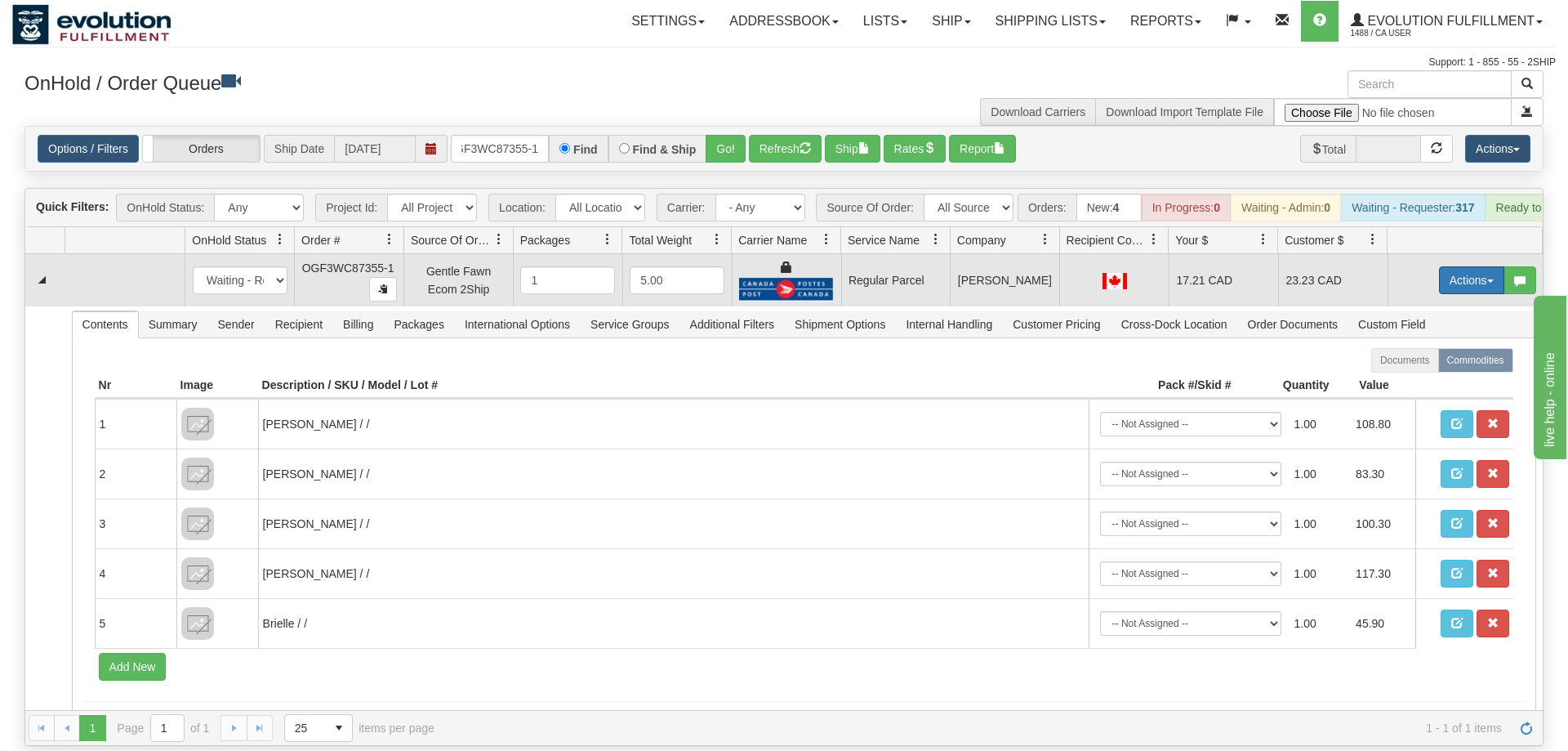
click at [1472, 266] on button "Actions" at bounding box center [1471, 280] width 66 height 27
click at [1426, 364] on link "Ship" at bounding box center [1438, 375] width 130 height 22
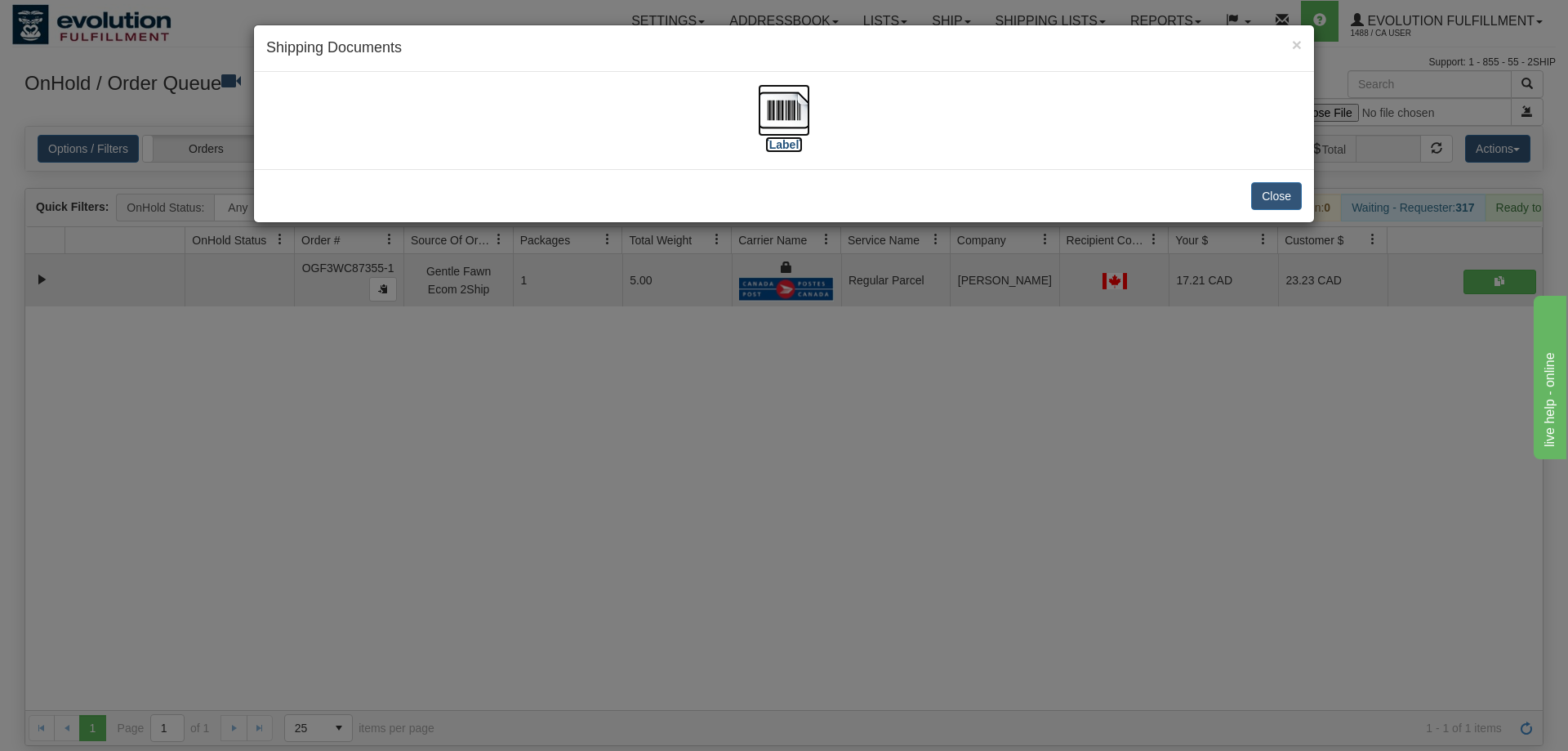
click at [808, 111] on img at bounding box center [783, 110] width 52 height 52
drag, startPoint x: 383, startPoint y: 420, endPoint x: 470, endPoint y: 135, distance: 298.0
click at [383, 415] on div "× Shipping Documents [Label] Close" at bounding box center [784, 375] width 1568 height 751
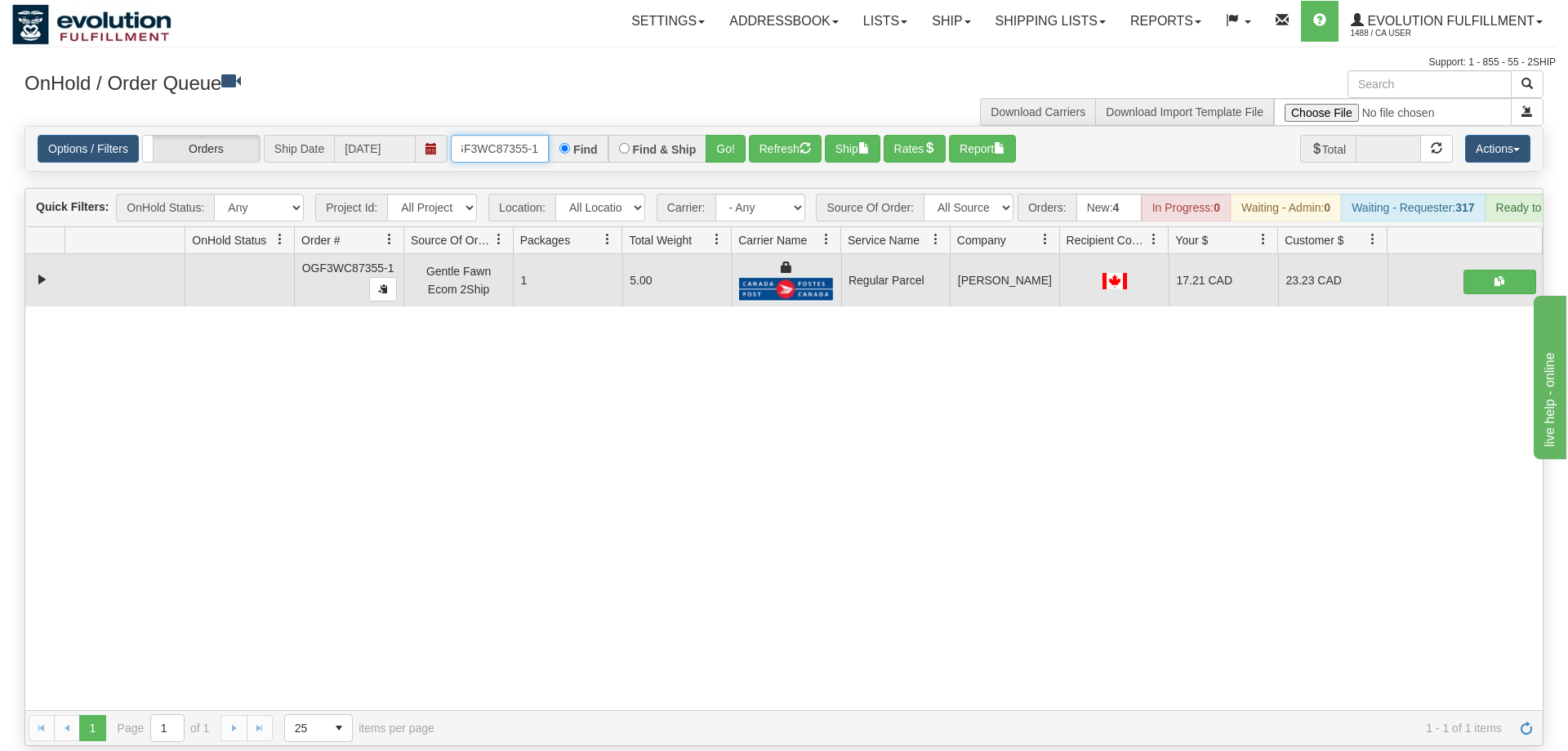
click at [486, 134] on input "OGF3WC87355-1" at bounding box center [499, 148] width 98 height 27
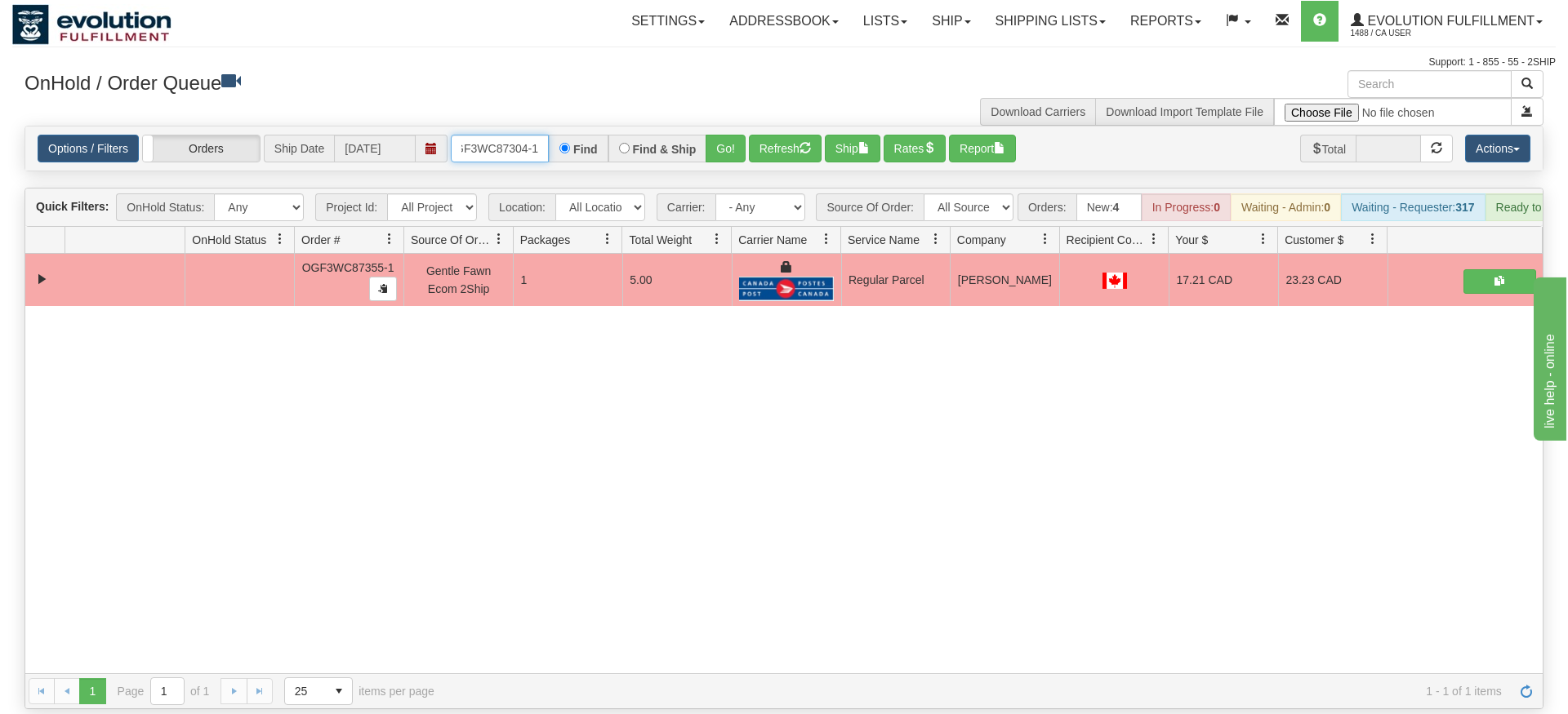
type input "OGF3WC87304-1"
click at [728, 163] on div "Is equal to Is not equal to Contains Does not contains CAD USD EUR ZAR [PERSON_…" at bounding box center [784, 418] width 1543 height 584
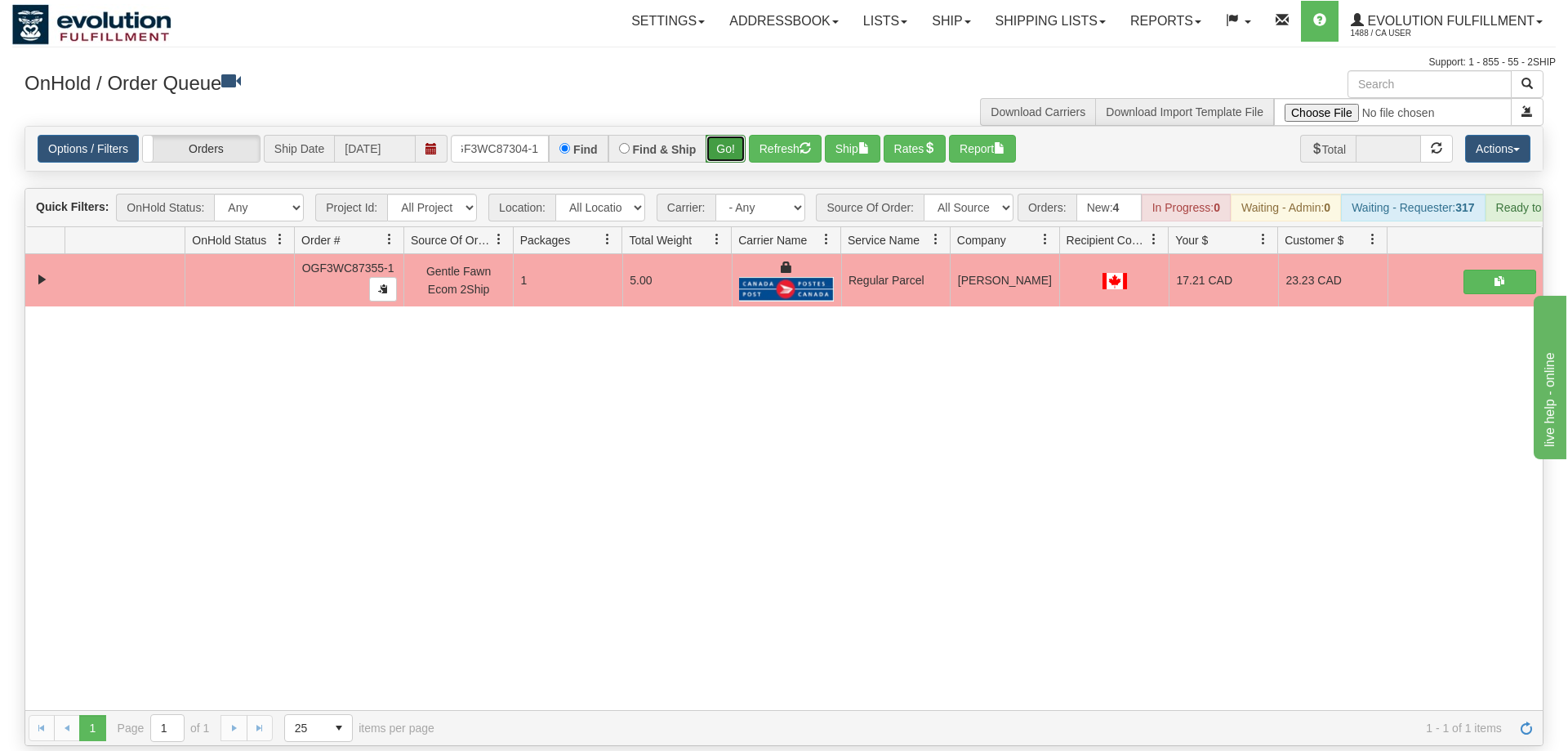
click at [729, 134] on button "Go!" at bounding box center [725, 148] width 40 height 27
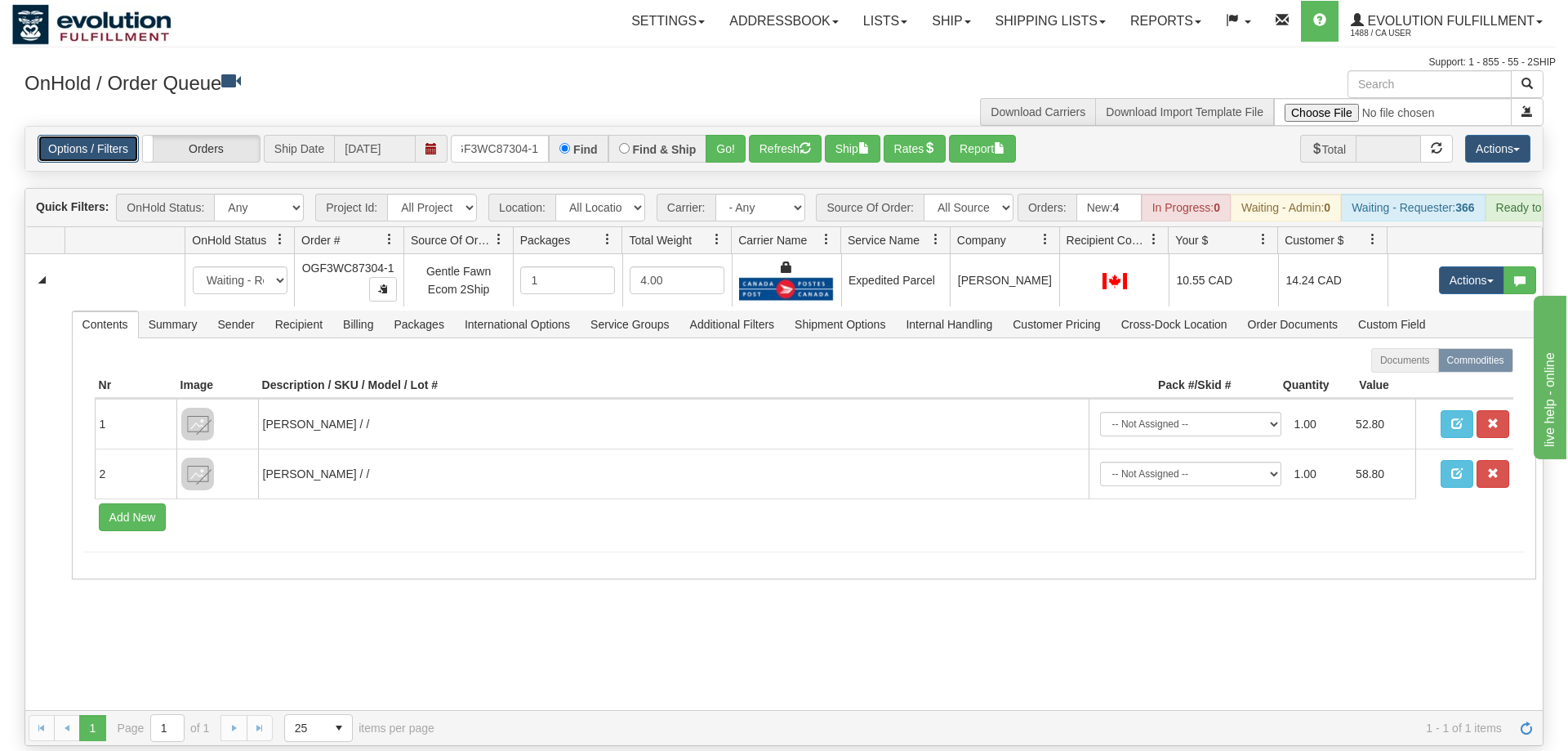
drag, startPoint x: 81, startPoint y: 126, endPoint x: 148, endPoint y: 163, distance: 76.5
click at [80, 134] on link "Options / Filters" at bounding box center [88, 148] width 101 height 27
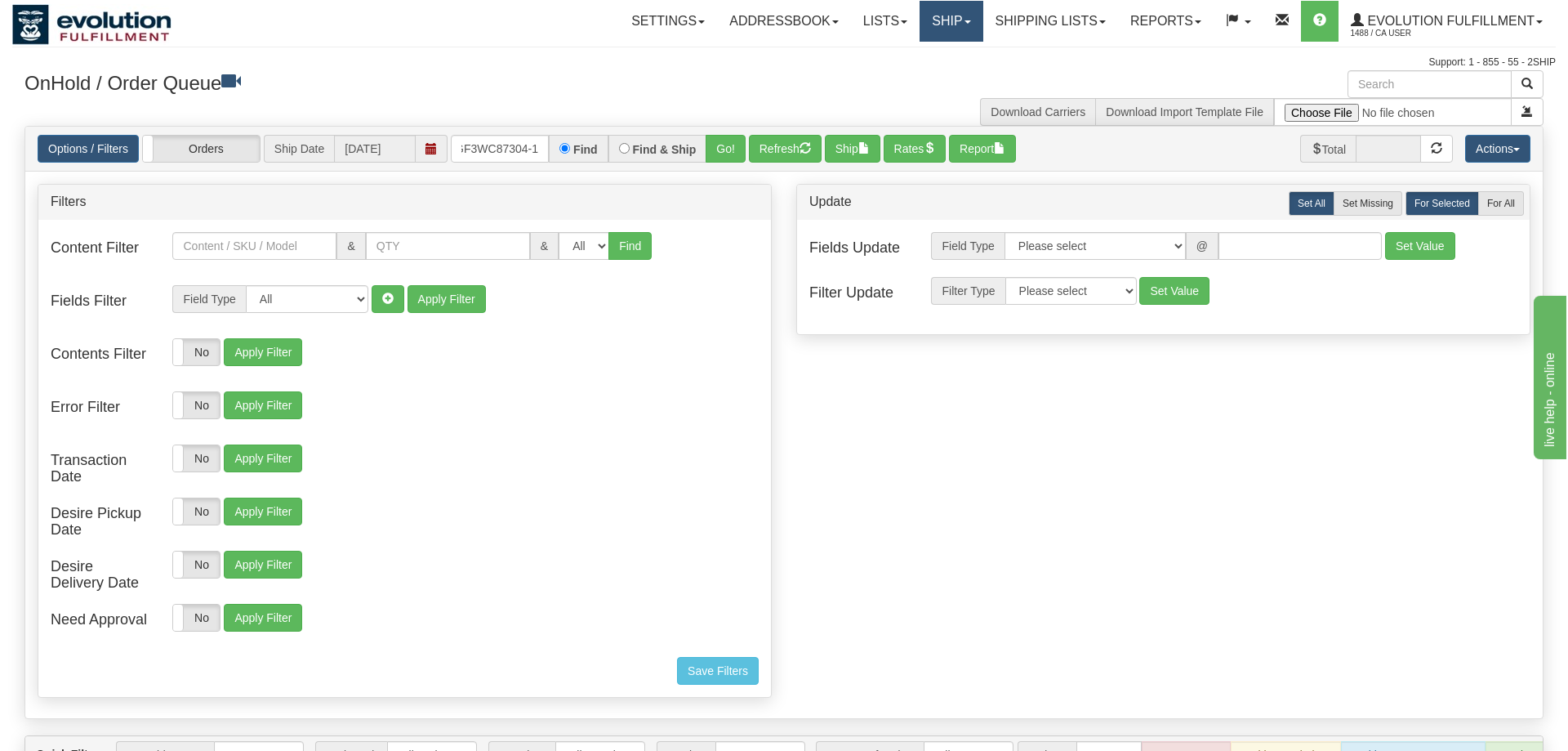
click at [971, 3] on link "Ship" at bounding box center [951, 21] width 63 height 41
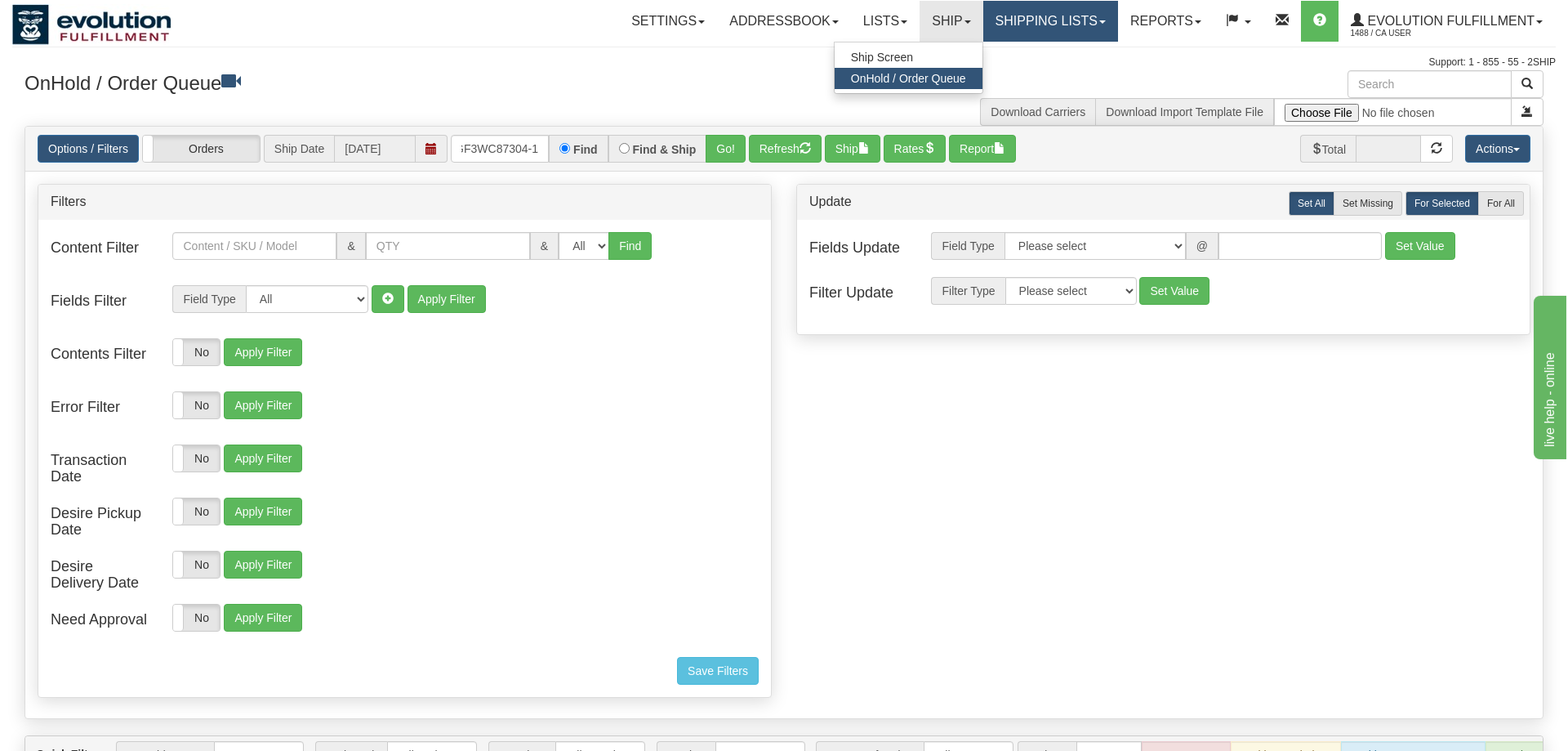
click at [1004, 10] on link "Shipping lists" at bounding box center [1050, 21] width 134 height 41
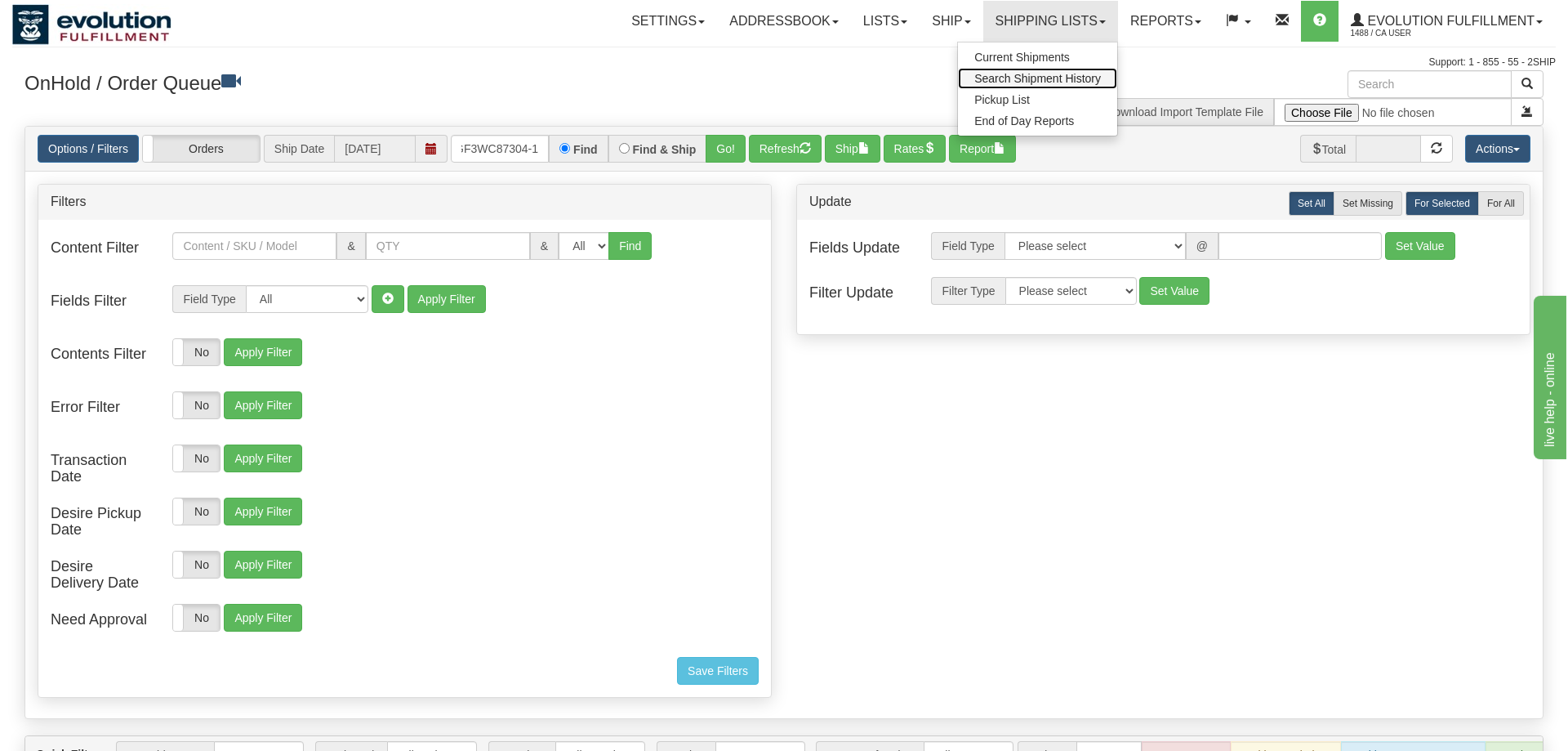
click at [1023, 75] on span "Search Shipment History" at bounding box center [1037, 79] width 127 height 13
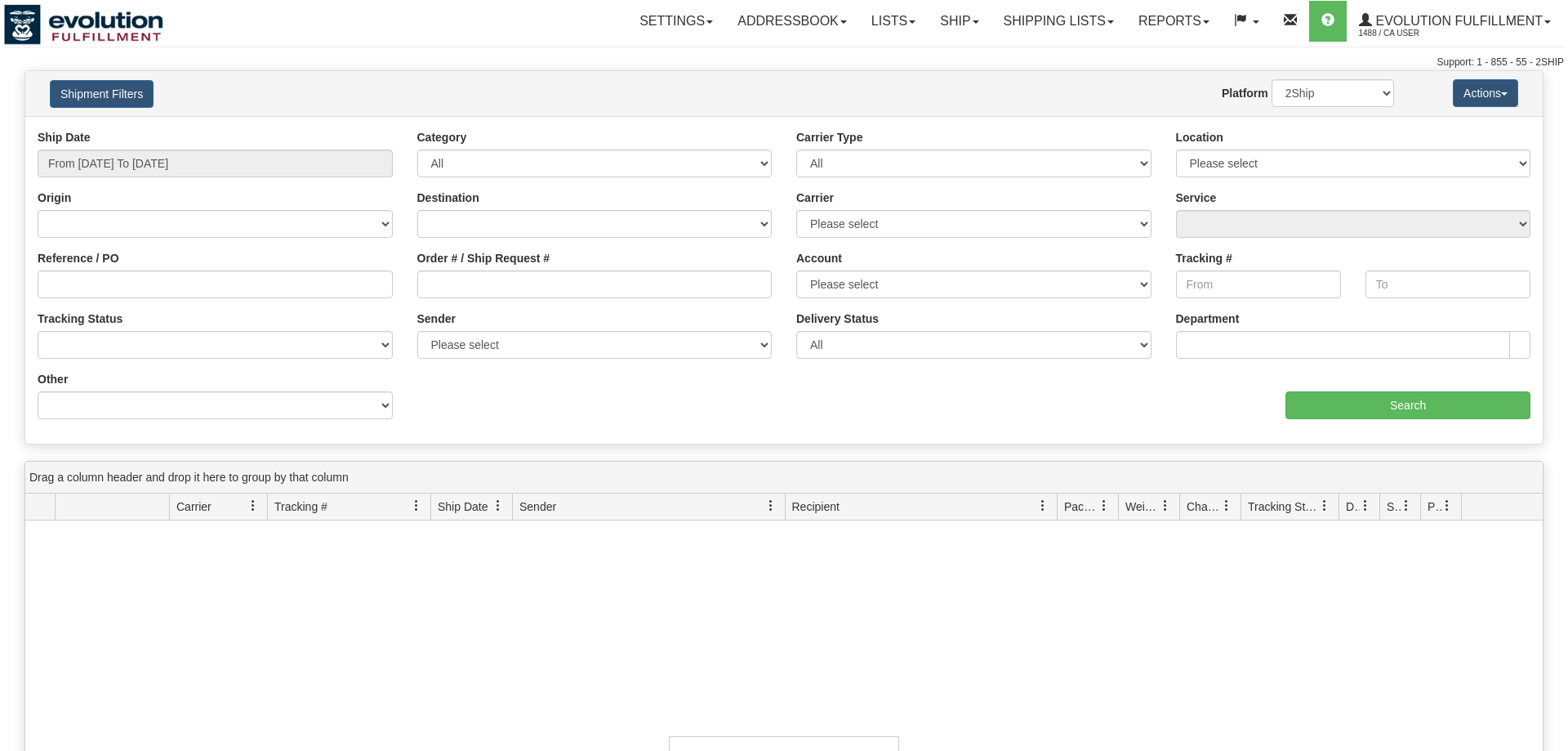
click at [529, 290] on input "Order # / Ship Request #" at bounding box center [595, 284] width 355 height 27
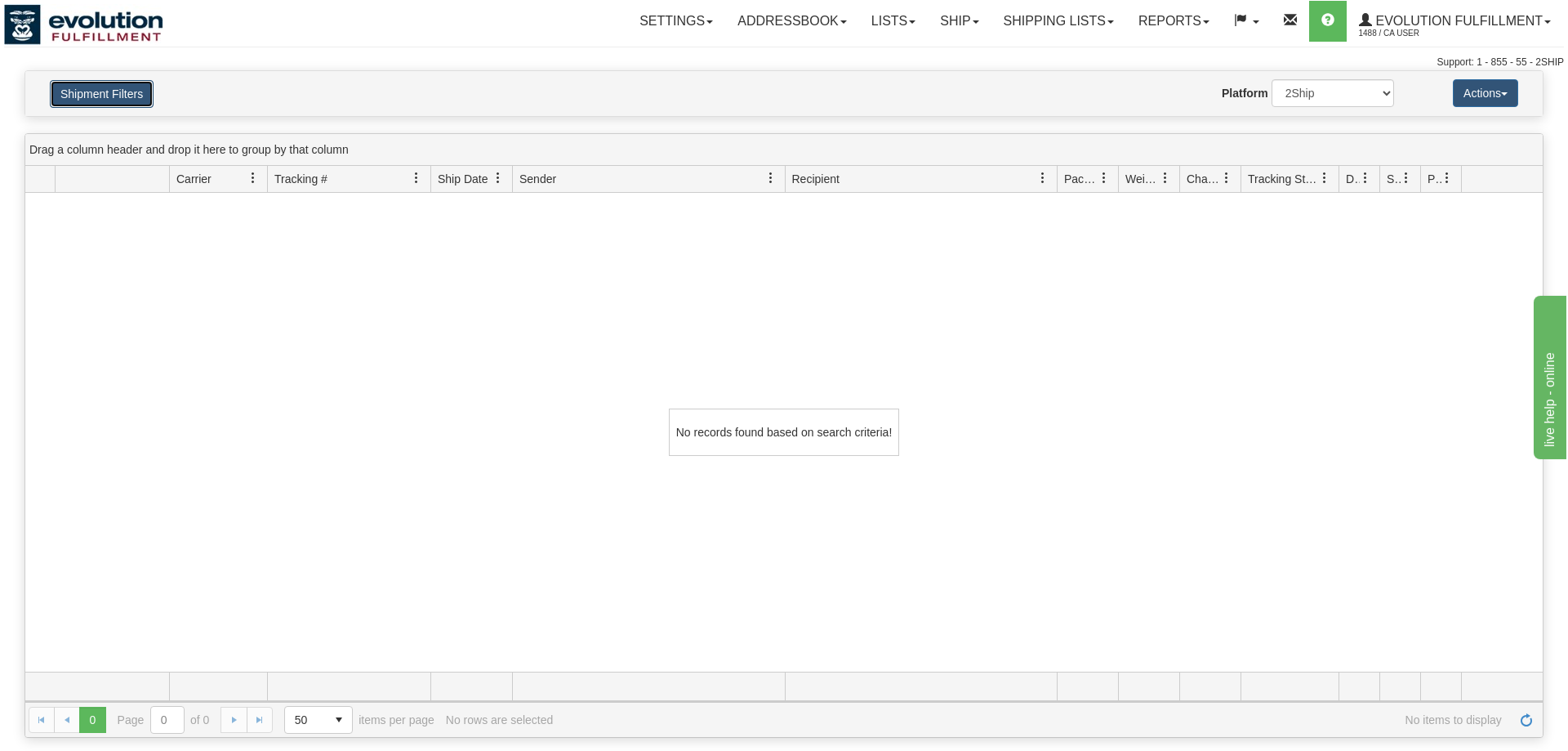
click at [109, 91] on button "Shipment Filters" at bounding box center [101, 93] width 104 height 27
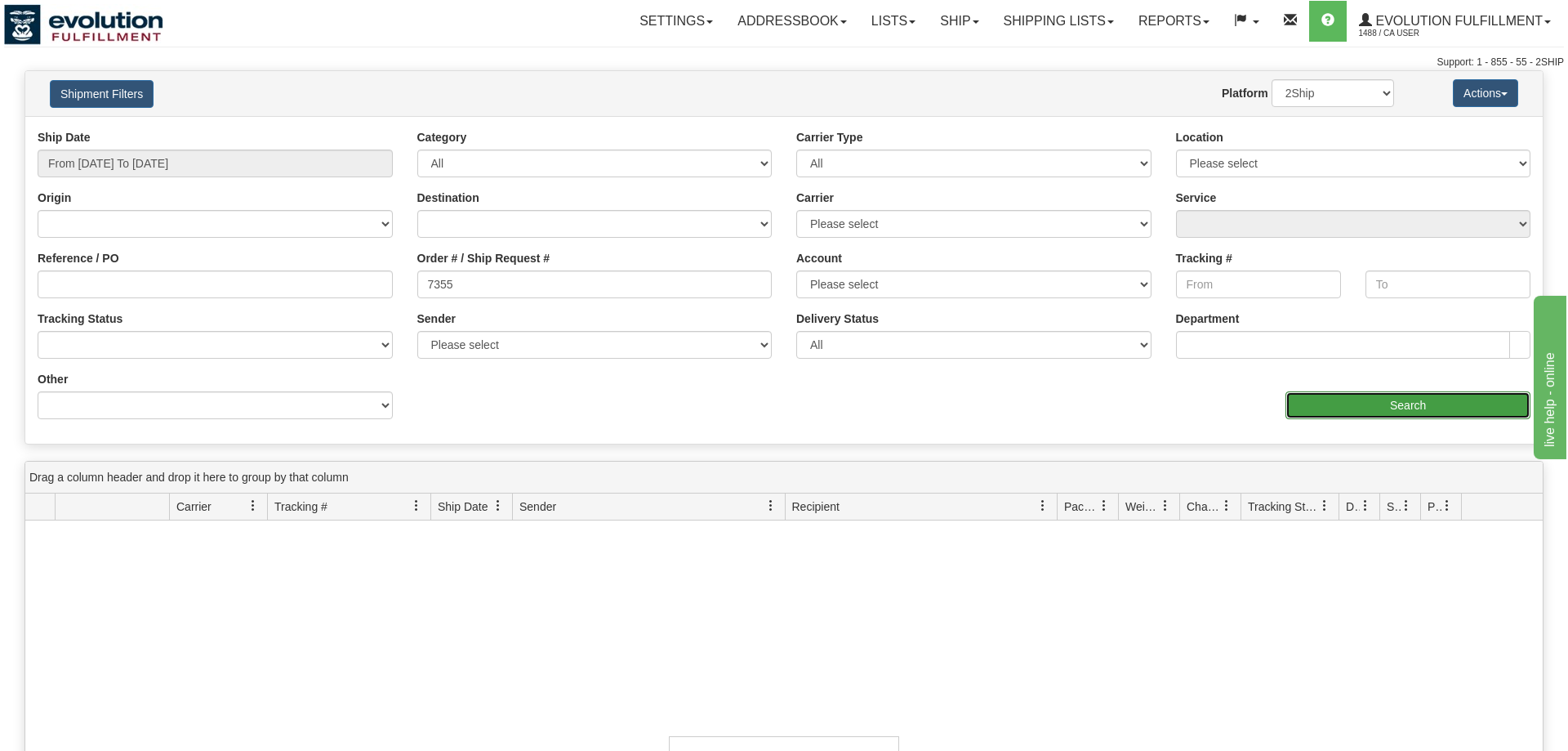
click at [1422, 399] on input "Search" at bounding box center [1407, 404] width 245 height 27
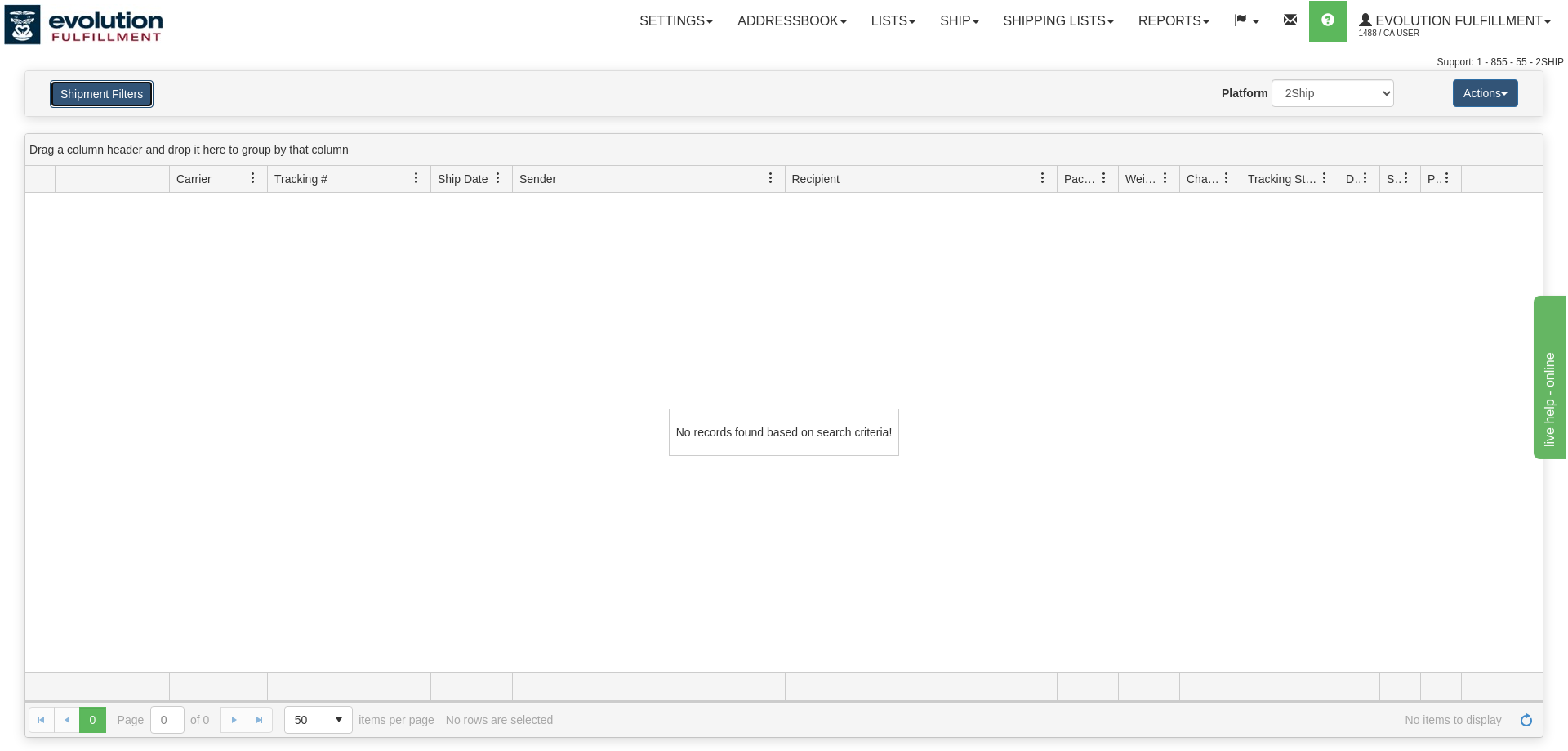
click at [111, 100] on button "Shipment Filters" at bounding box center [101, 93] width 104 height 27
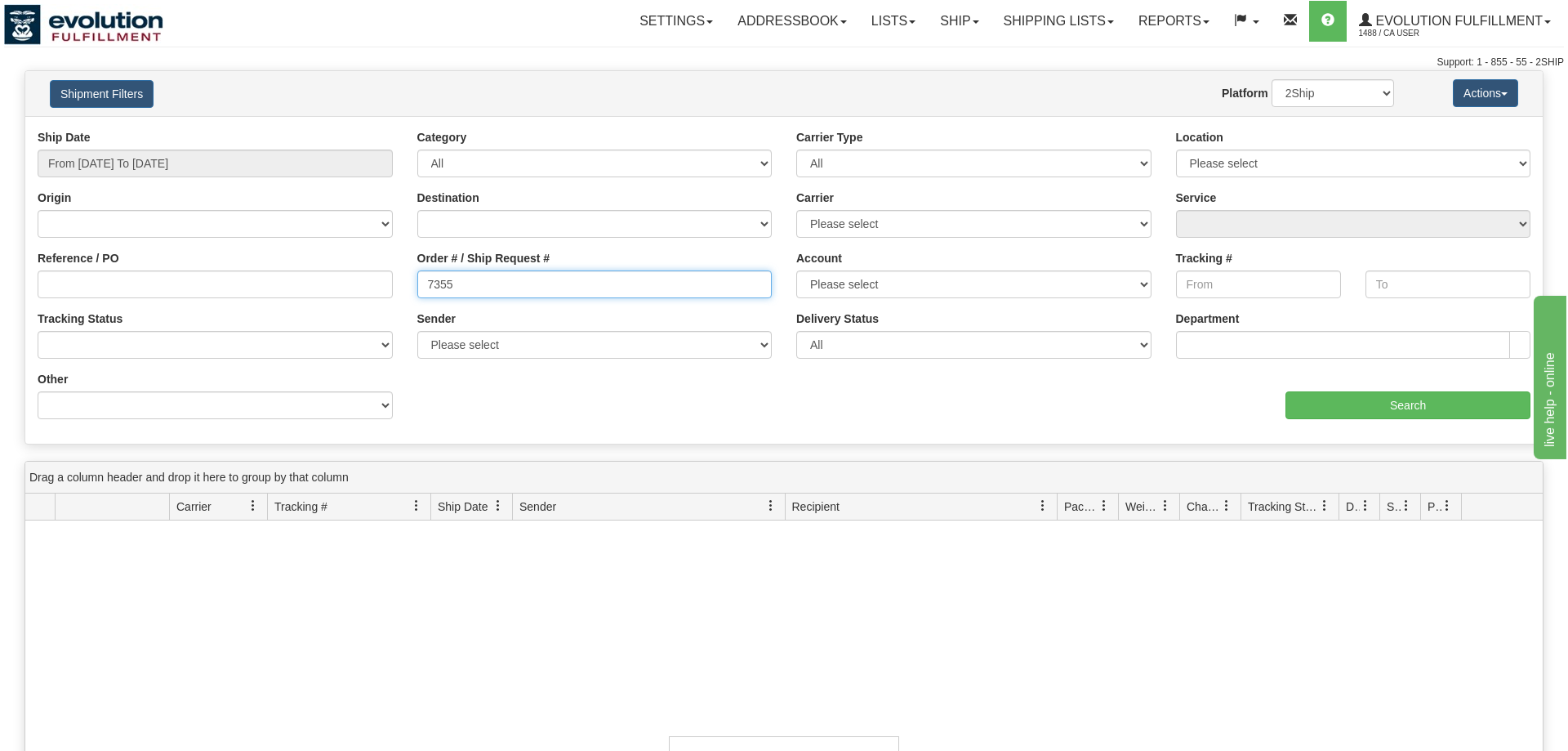
drag, startPoint x: 475, startPoint y: 295, endPoint x: 312, endPoint y: 295, distance: 163.0
click at [417, 295] on input "7355" at bounding box center [595, 284] width 355 height 27
type input "7355"
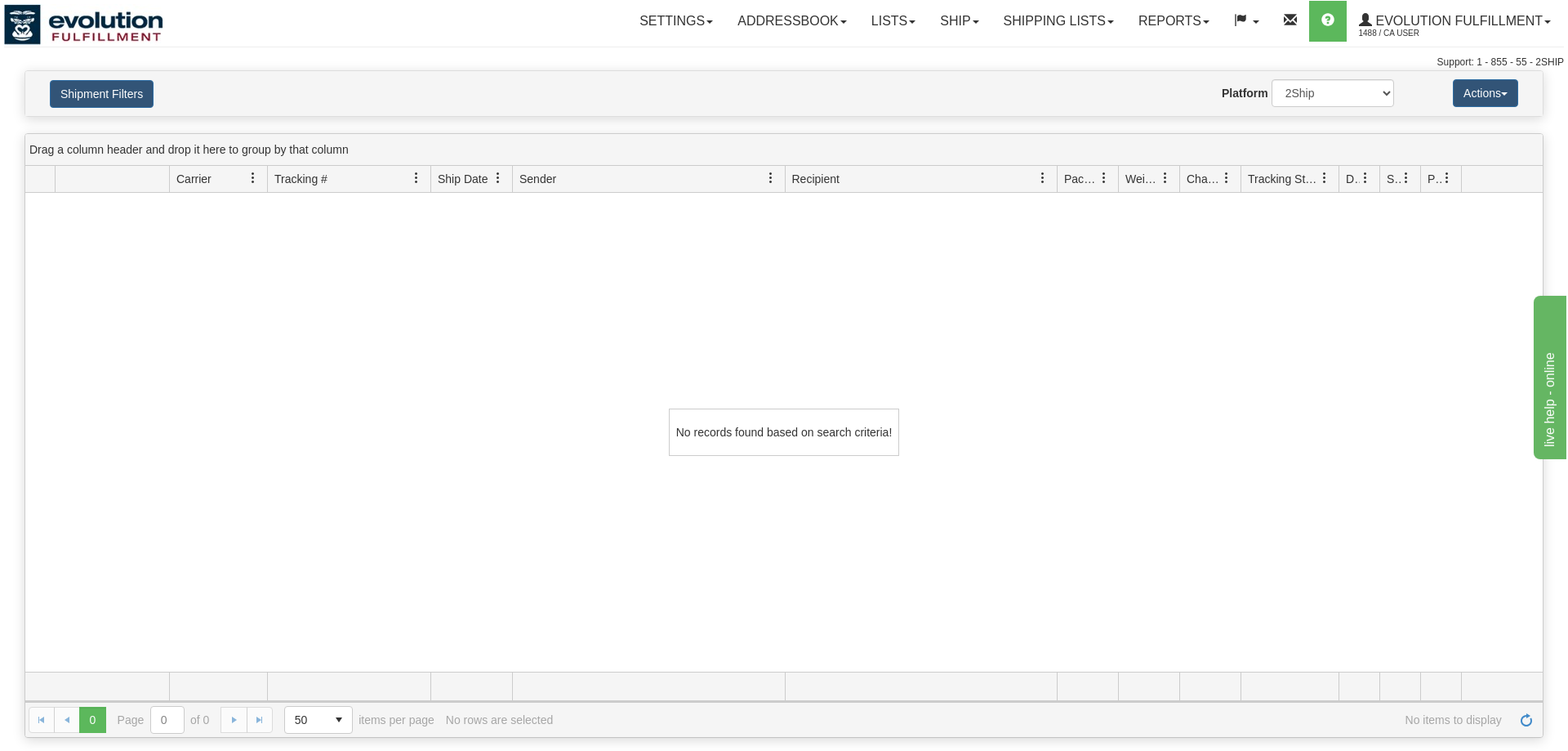
click at [1037, 44] on div "Toggle navigation Settings Shipping Preferences Fields Preferences New" at bounding box center [784, 35] width 1568 height 71
click at [1048, 31] on link "Shipping lists" at bounding box center [1059, 21] width 134 height 41
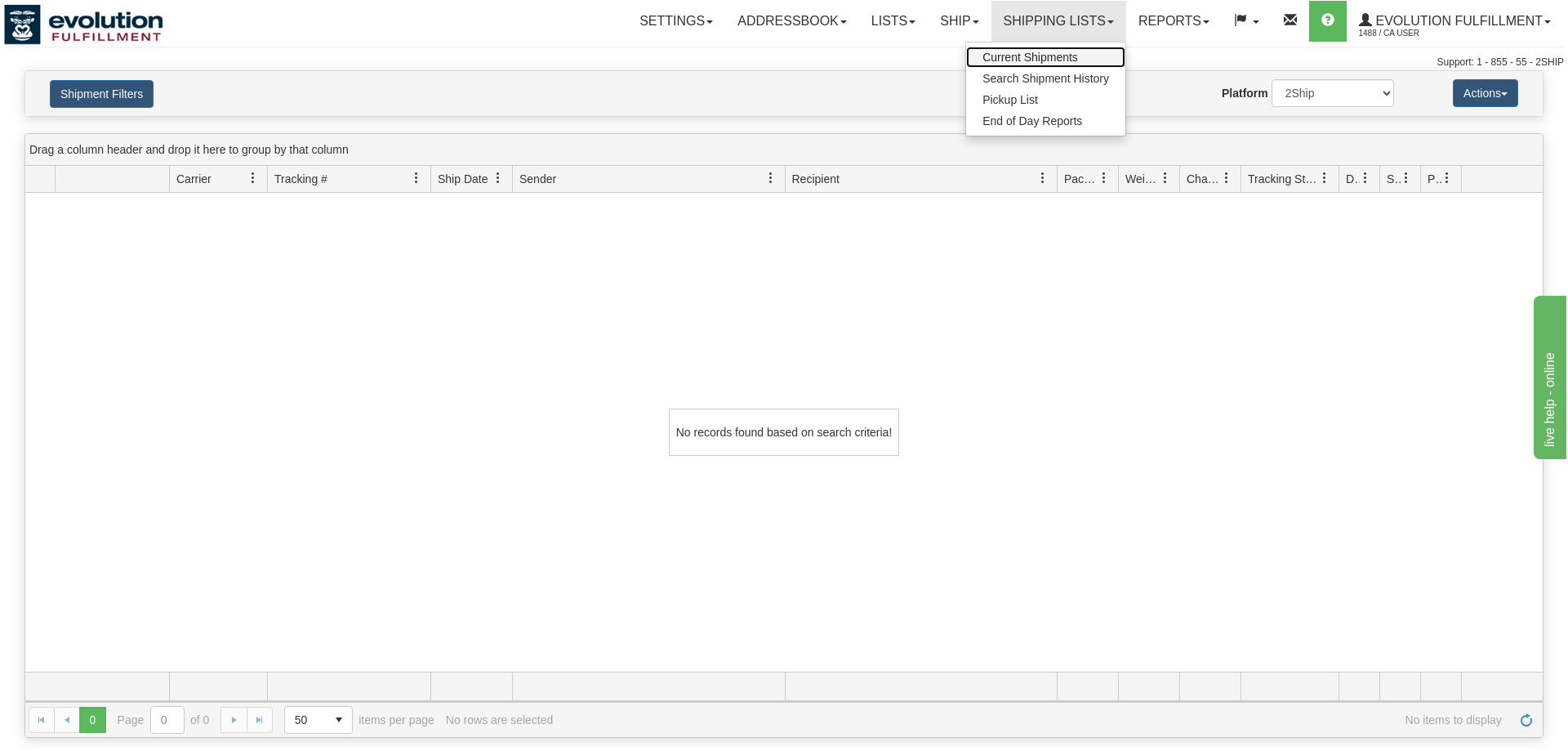
click at [1040, 51] on span "Current Shipments" at bounding box center [1030, 57] width 95 height 13
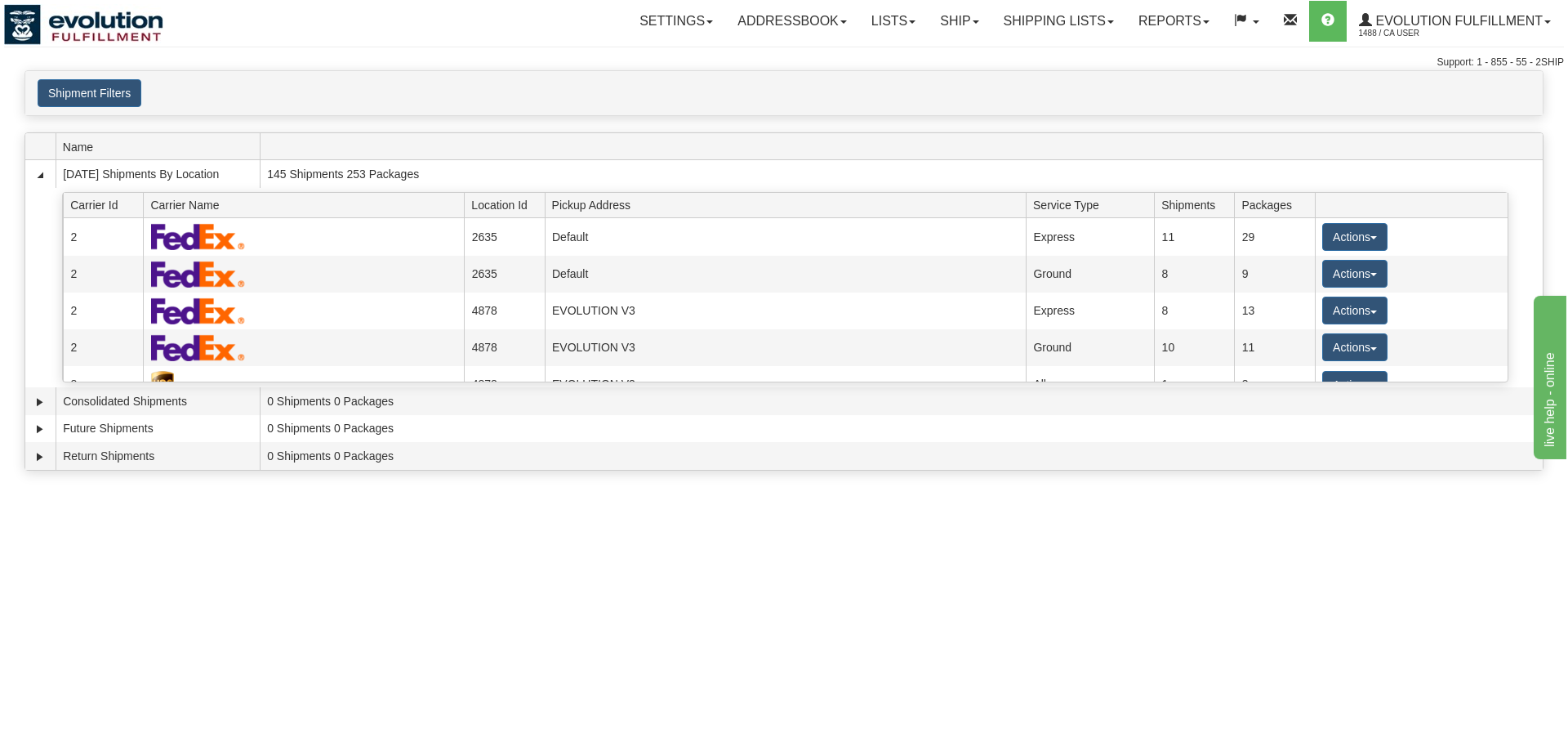
click at [120, 76] on div "Shipment Filters Website Agent Client User" at bounding box center [784, 93] width 1517 height 44
click at [124, 81] on button "Shipment Filters" at bounding box center [89, 92] width 104 height 27
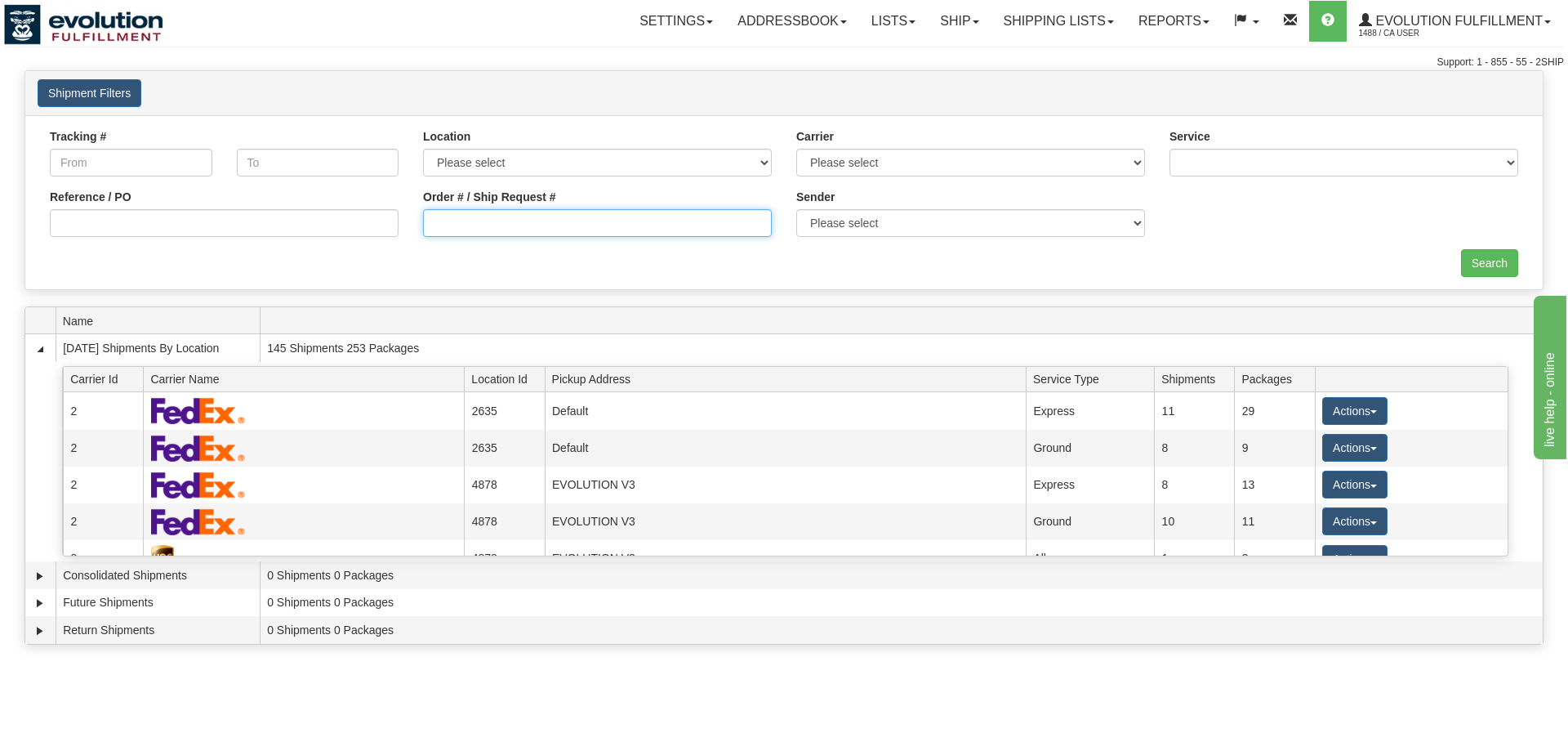
click at [664, 213] on input "Order # / Ship Request #" at bounding box center [597, 222] width 348 height 27
type input "7355"
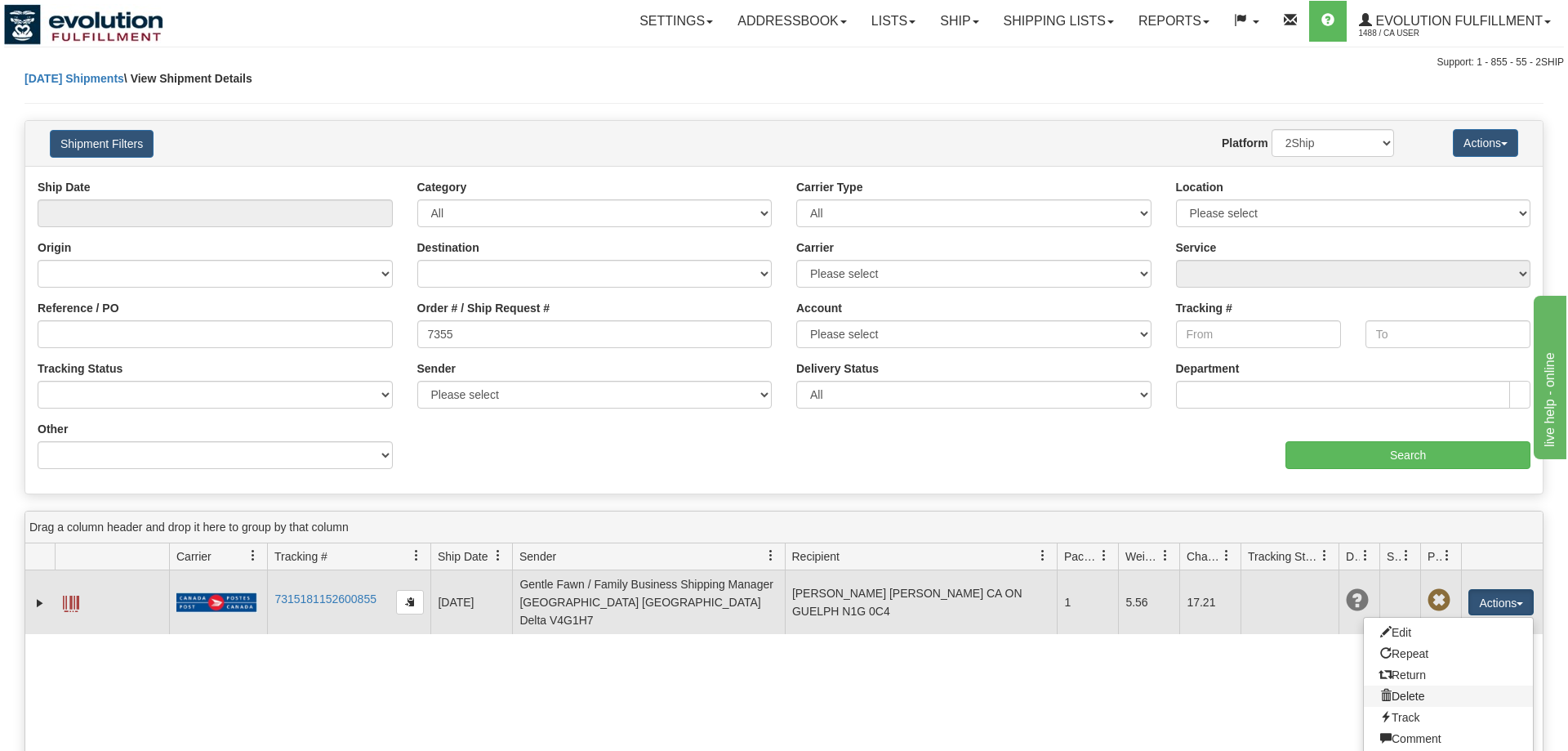
click at [1430, 691] on link "Delete" at bounding box center [1449, 696] width 169 height 22
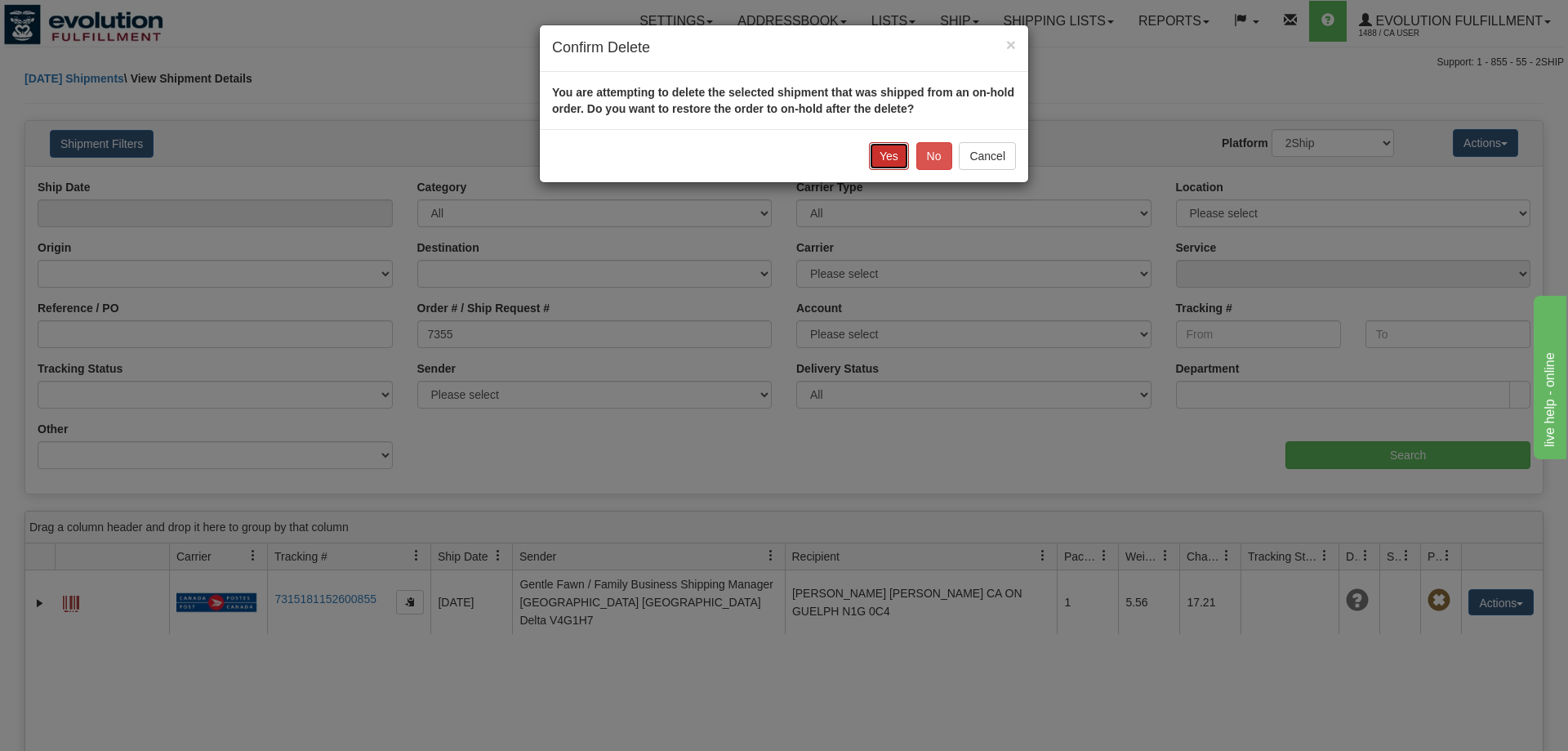
click at [882, 163] on button "Yes" at bounding box center [889, 155] width 40 height 27
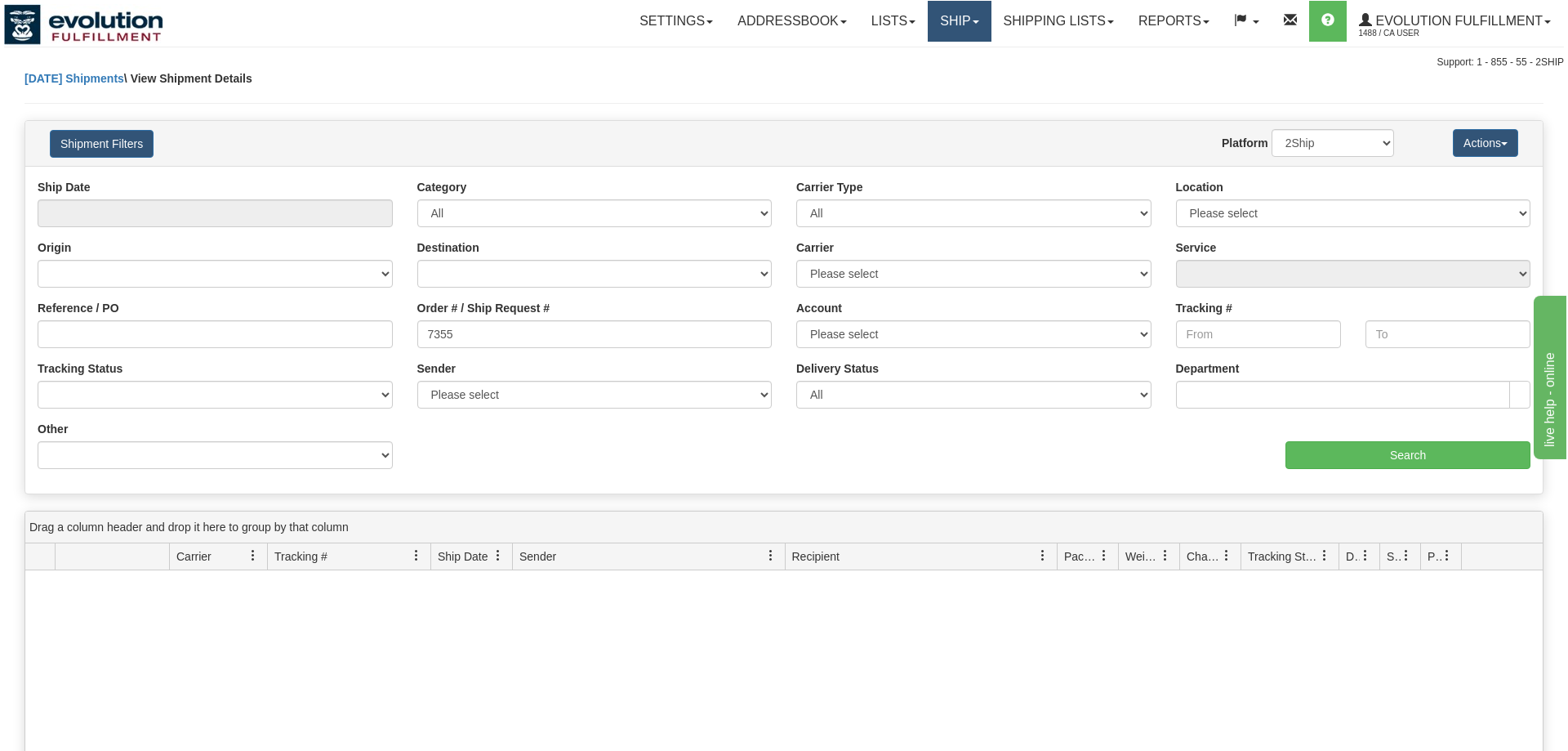
click at [943, 7] on link "Ship" at bounding box center [959, 21] width 63 height 41
click at [991, 11] on link "Shipping lists" at bounding box center [1059, 21] width 134 height 41
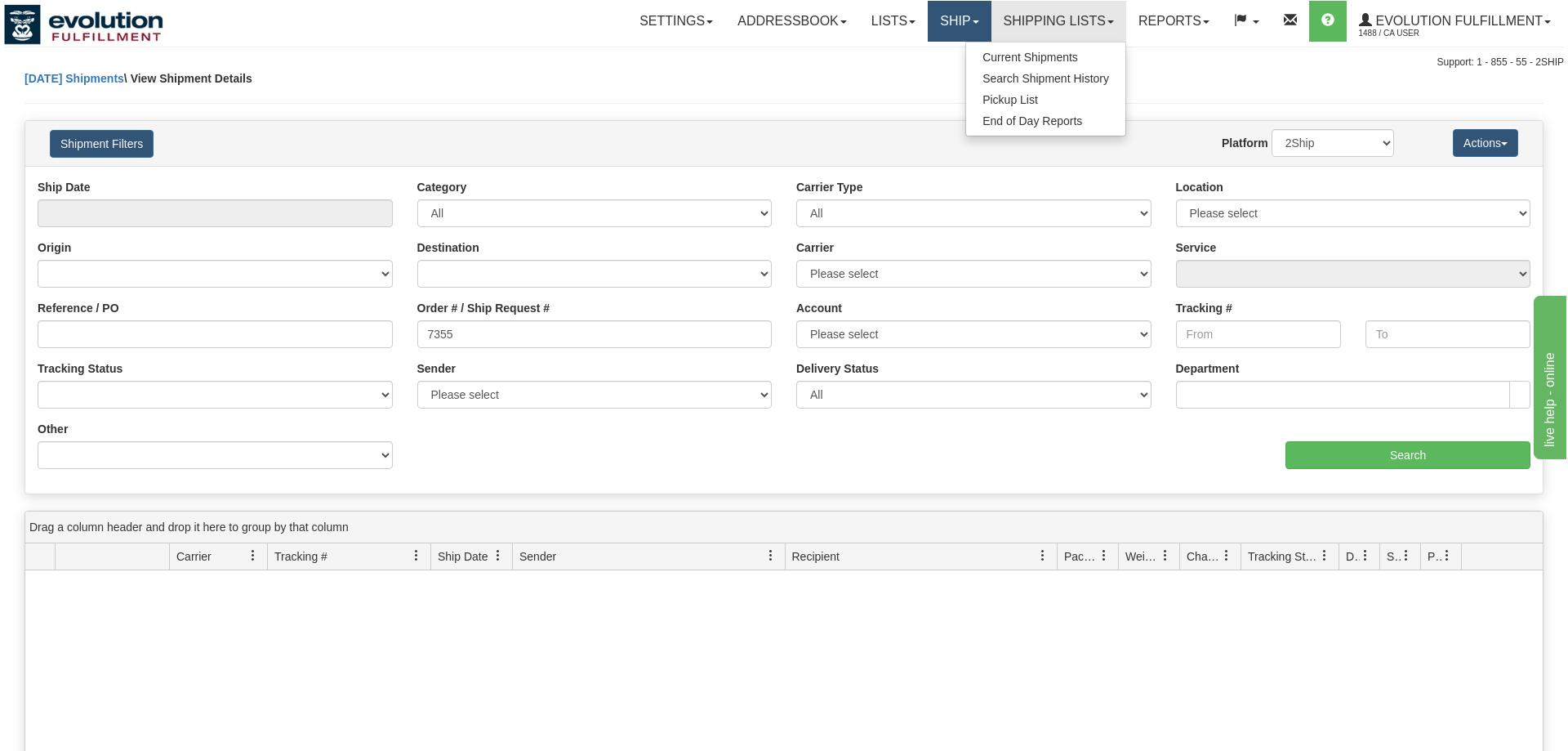
click at [952, 19] on link "Ship" at bounding box center [959, 21] width 63 height 41
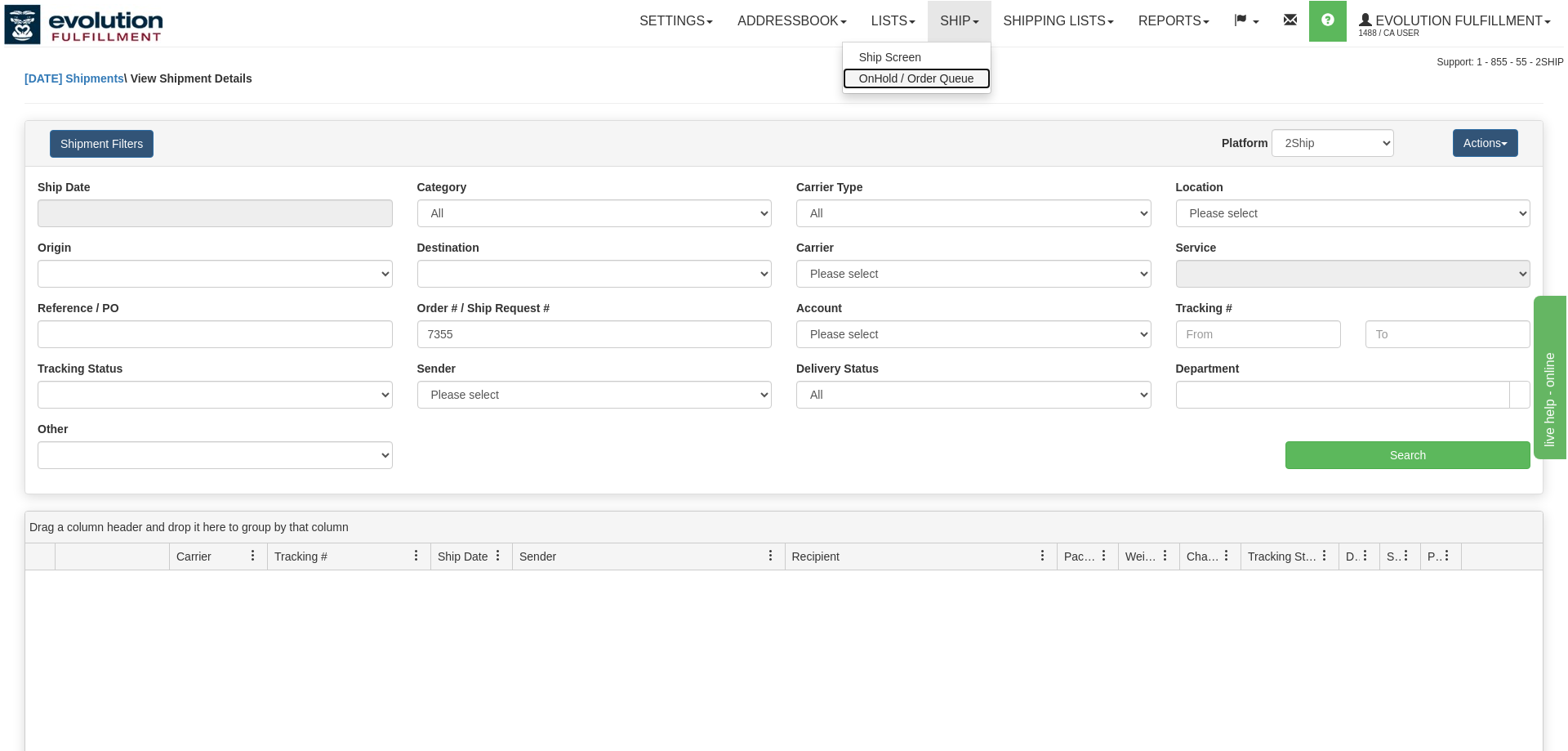
click at [925, 82] on span "OnHold / Order Queue" at bounding box center [917, 79] width 115 height 13
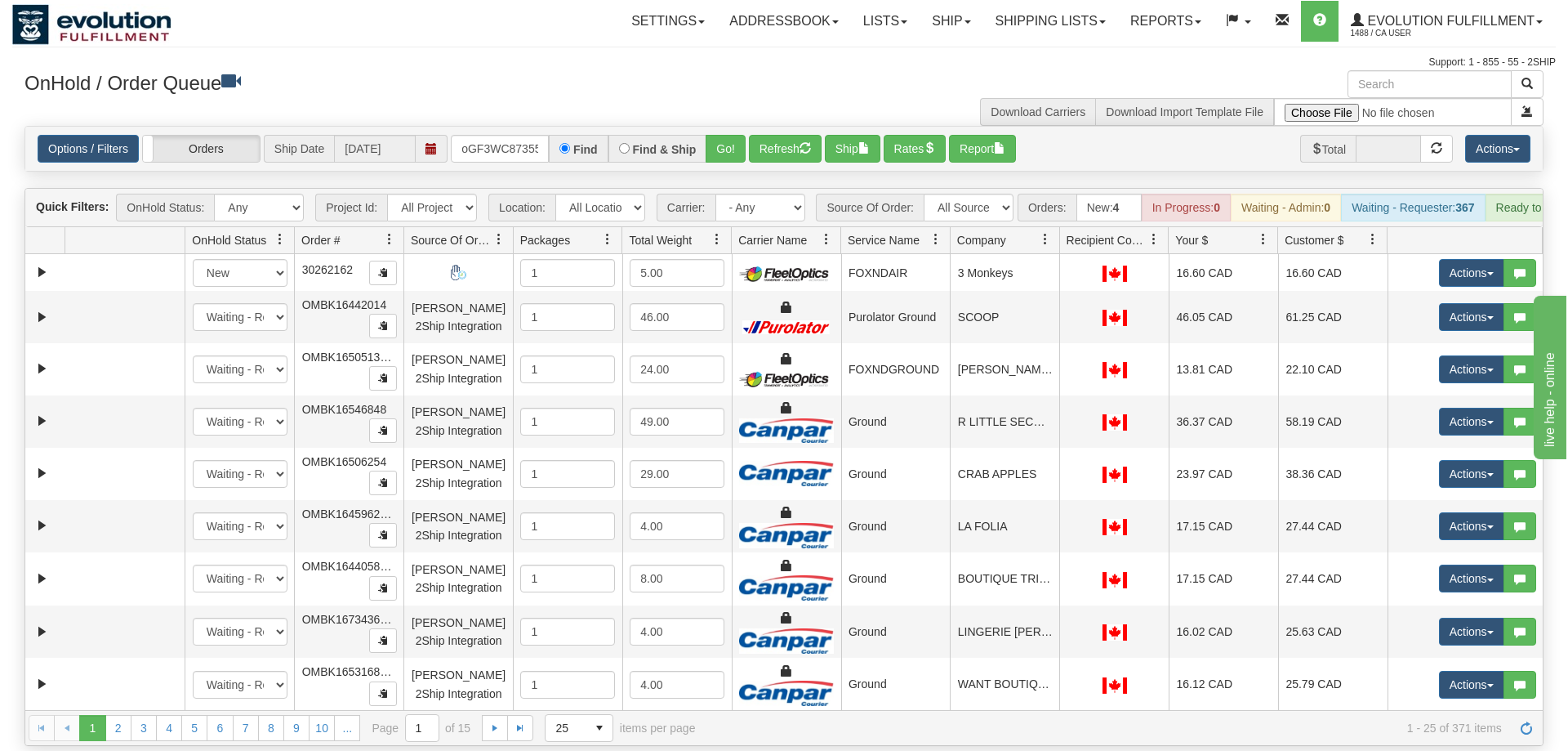
scroll to position [0, 13]
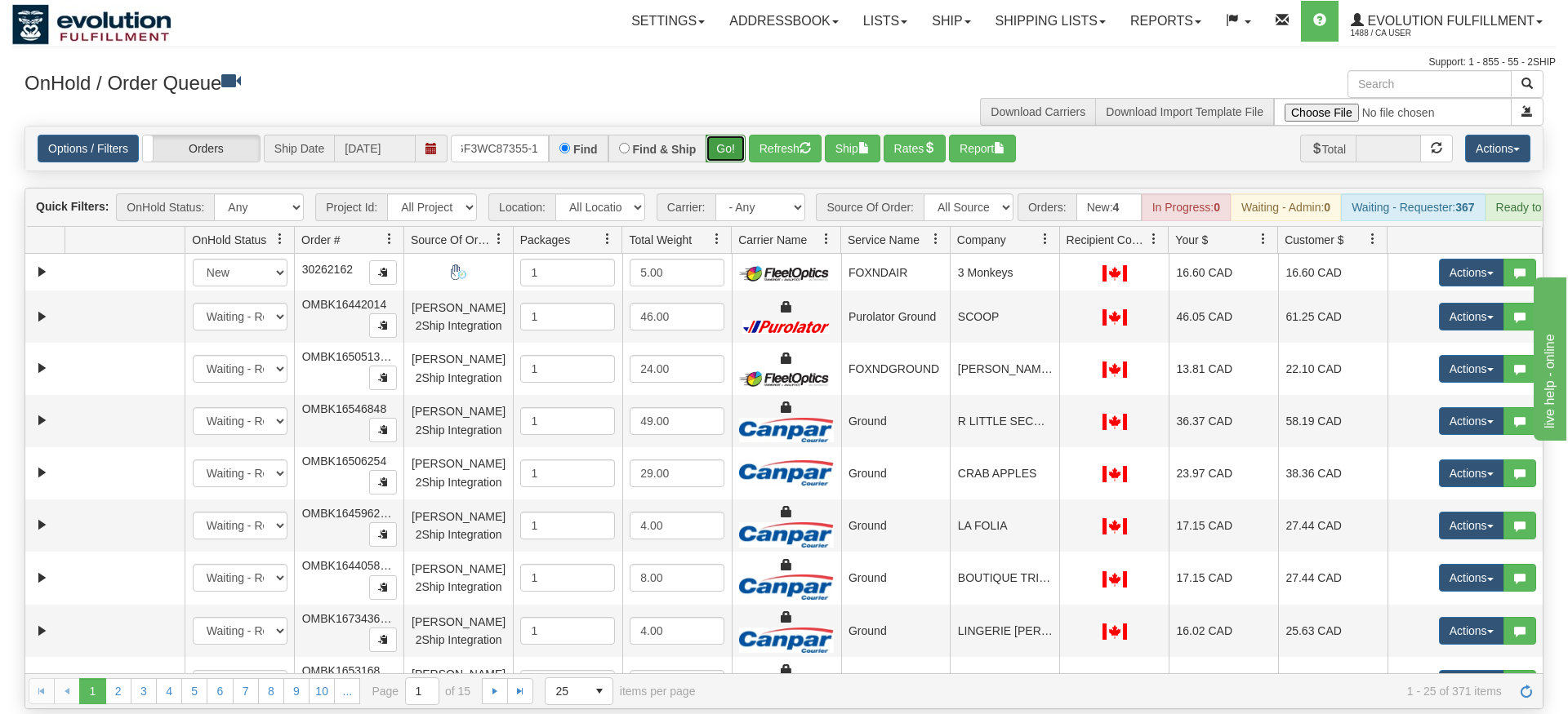
click at [710, 165] on div "Is equal to Is not equal to Contains Does not contains CAD USD EUR ZAR [PERSON_…" at bounding box center [784, 418] width 1543 height 584
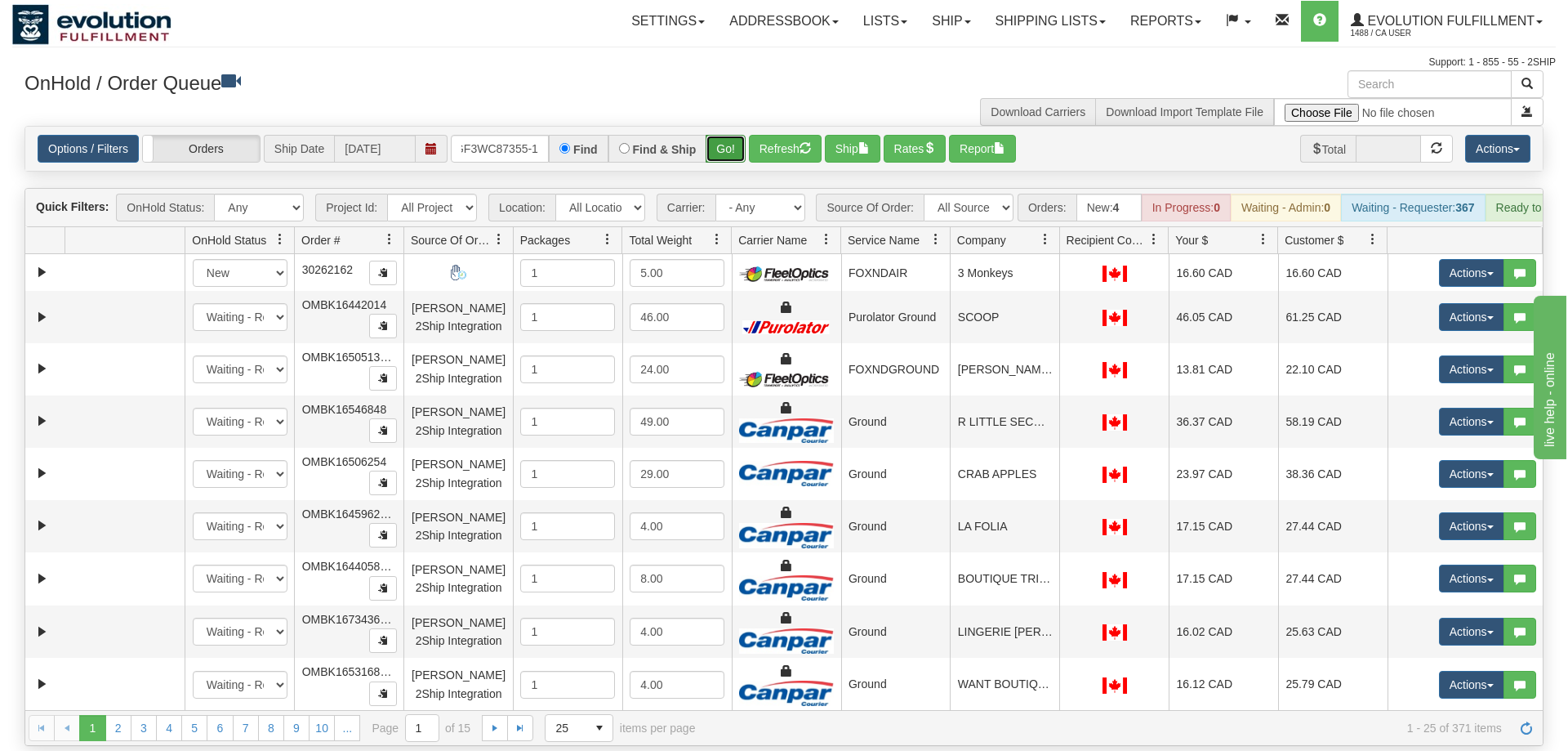
click at [723, 134] on button "Go!" at bounding box center [725, 148] width 40 height 27
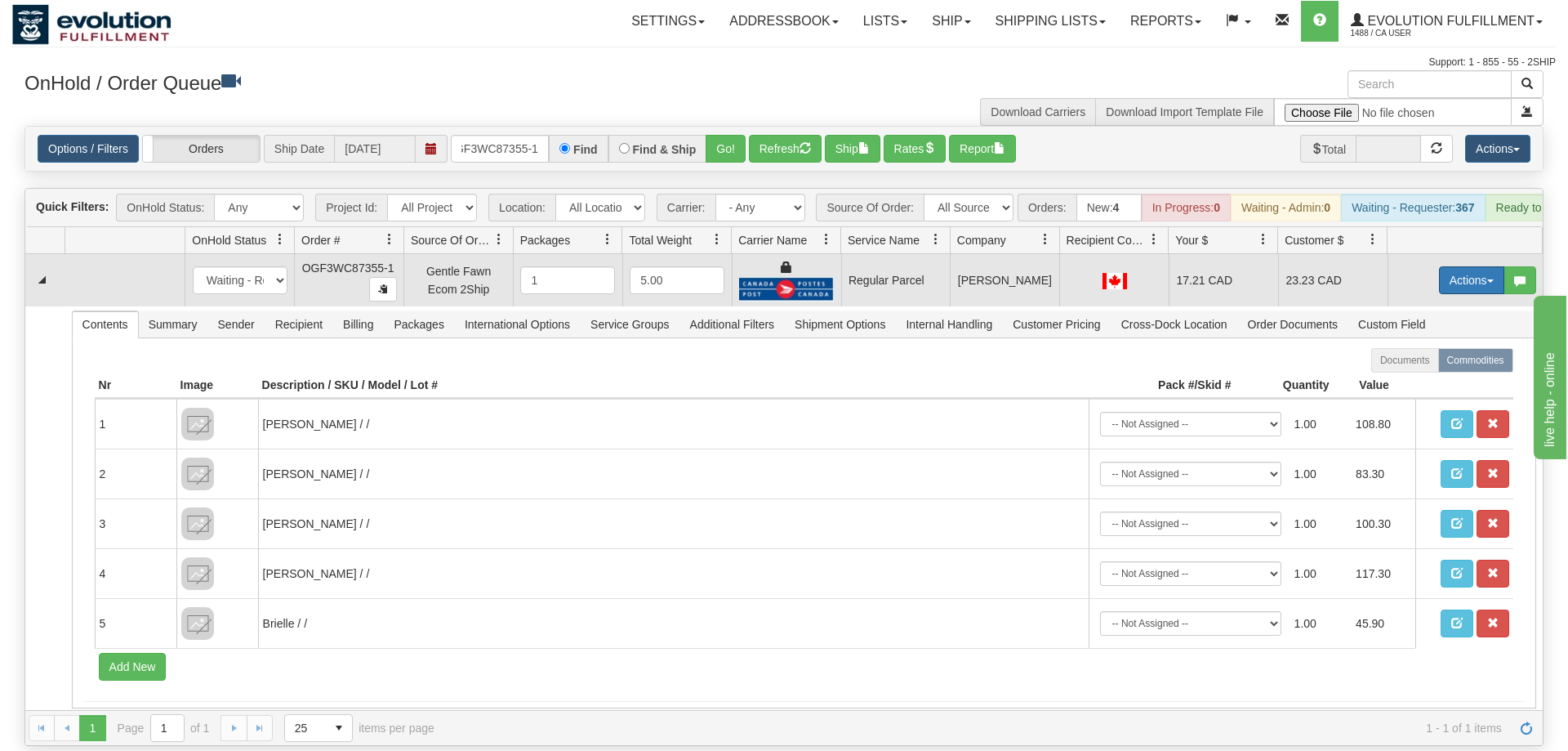
click at [1478, 266] on button "Actions" at bounding box center [1471, 280] width 66 height 27
click at [1441, 347] on span "Rate All Services" at bounding box center [1438, 354] width 98 height 13
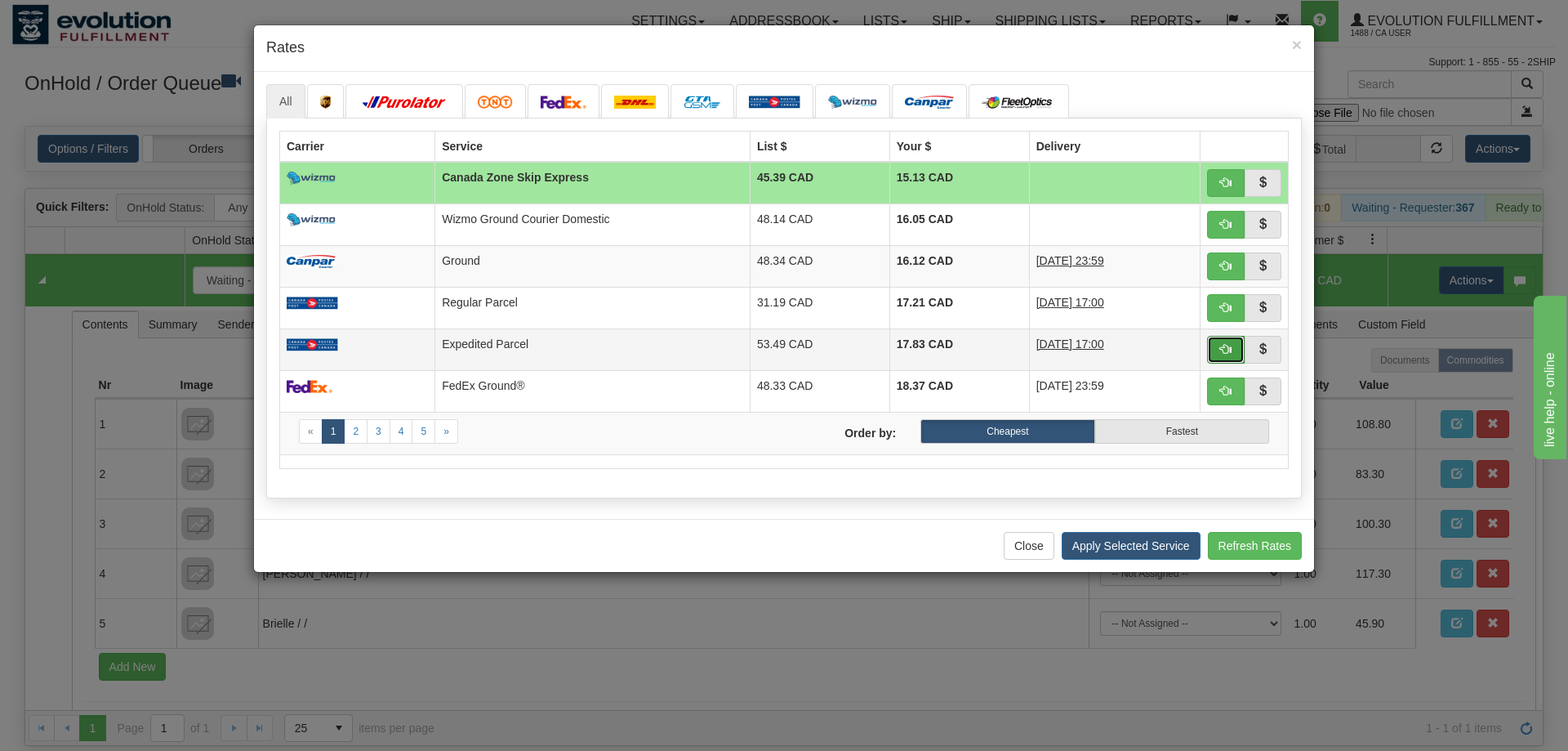
click at [1222, 345] on span "button" at bounding box center [1226, 349] width 12 height 12
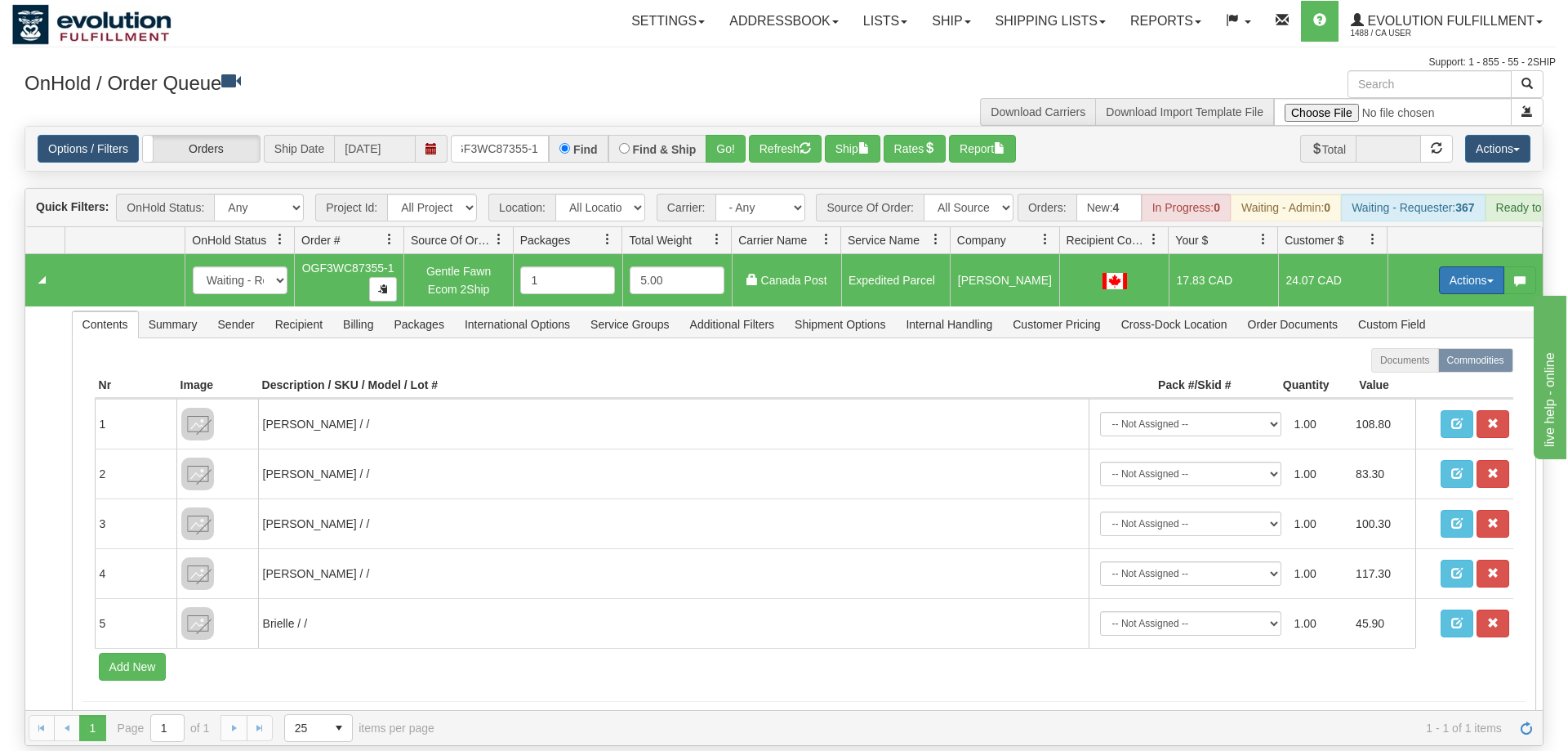
click at [1460, 266] on button "Actions" at bounding box center [1471, 280] width 66 height 27
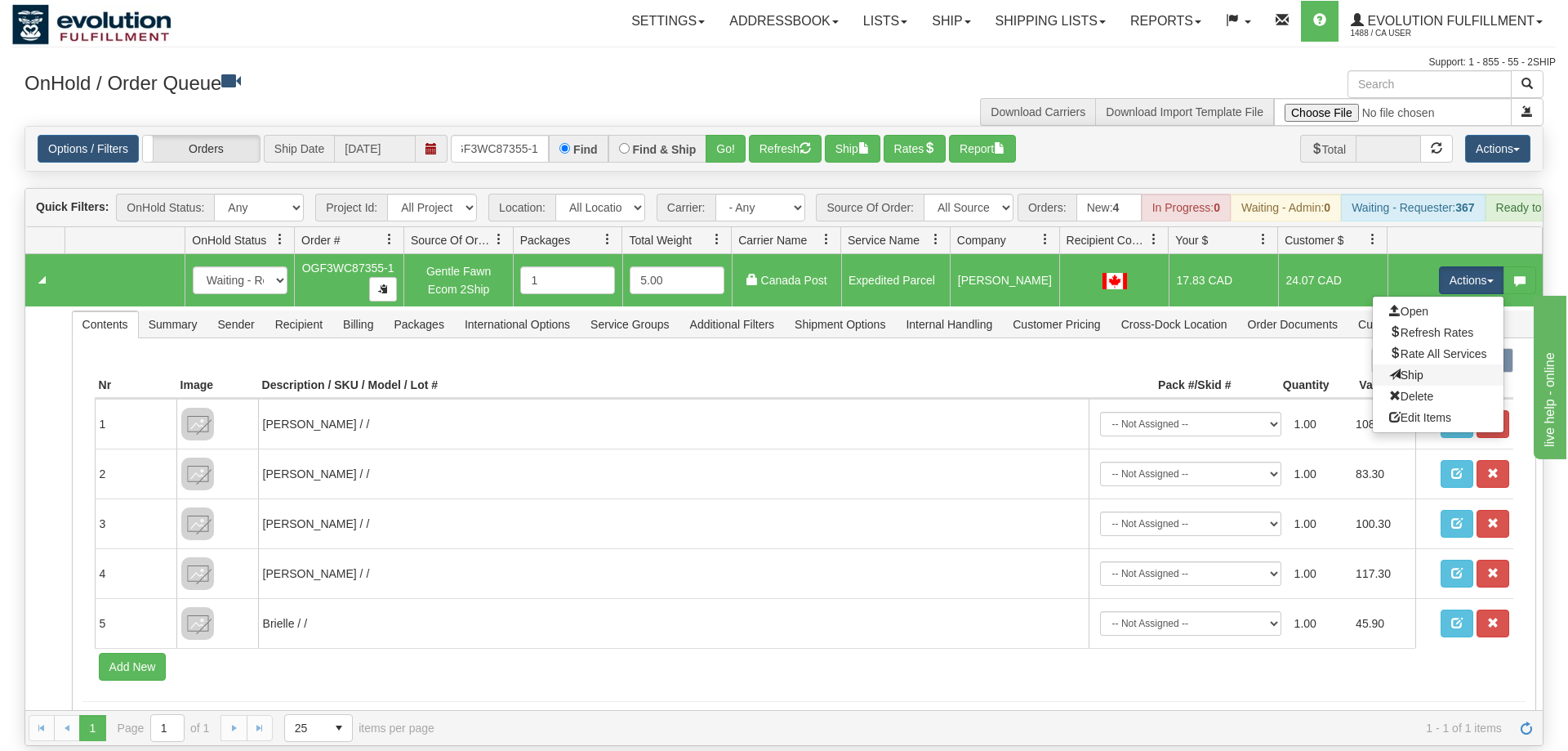
click at [1427, 364] on link "Ship" at bounding box center [1438, 375] width 130 height 22
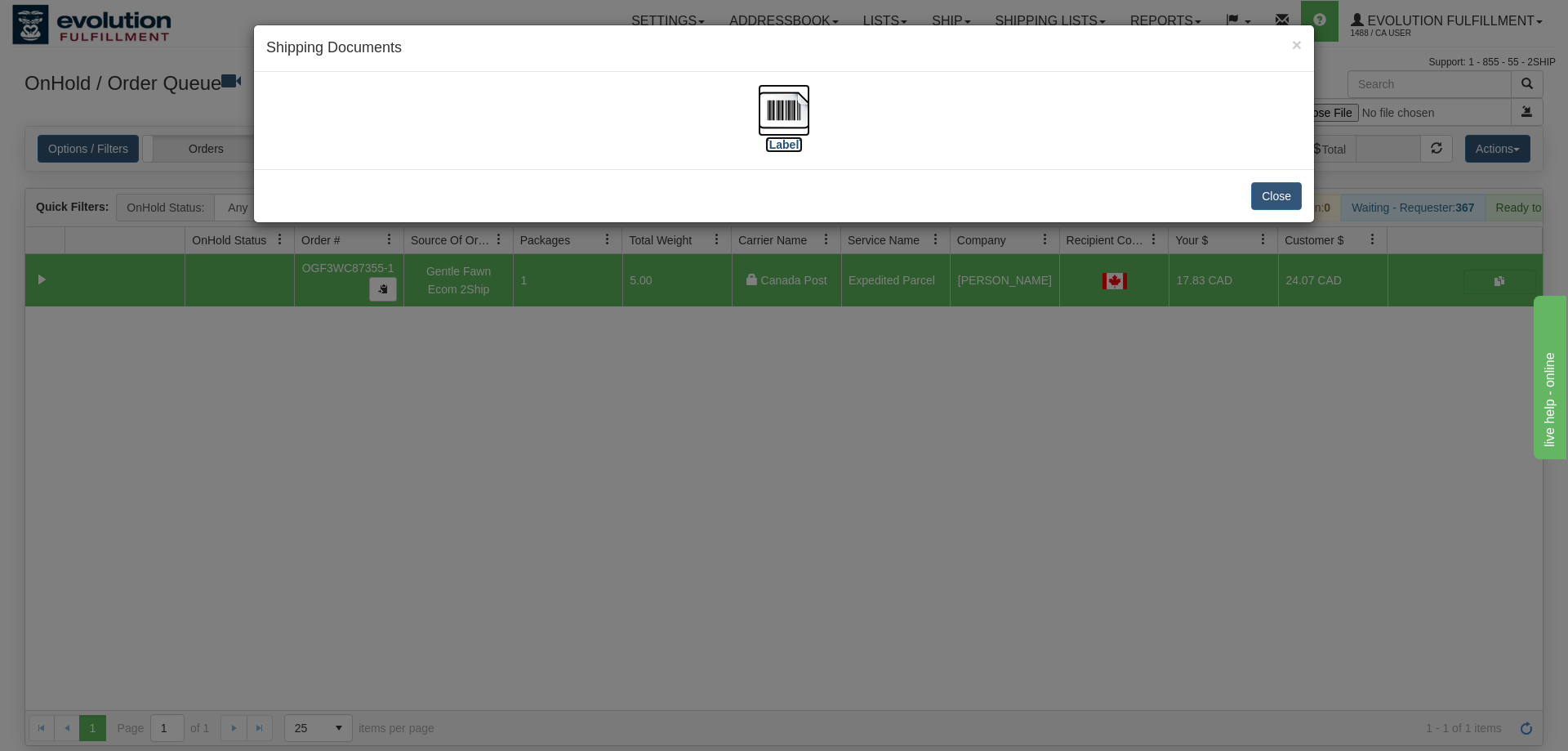
click at [786, 126] on img at bounding box center [783, 110] width 52 height 52
click at [833, 115] on div "[Label]" at bounding box center [784, 120] width 1035 height 73
click at [787, 124] on img at bounding box center [783, 110] width 52 height 52
click at [396, 429] on div "× Shipping Documents [Label] Close" at bounding box center [784, 375] width 1568 height 751
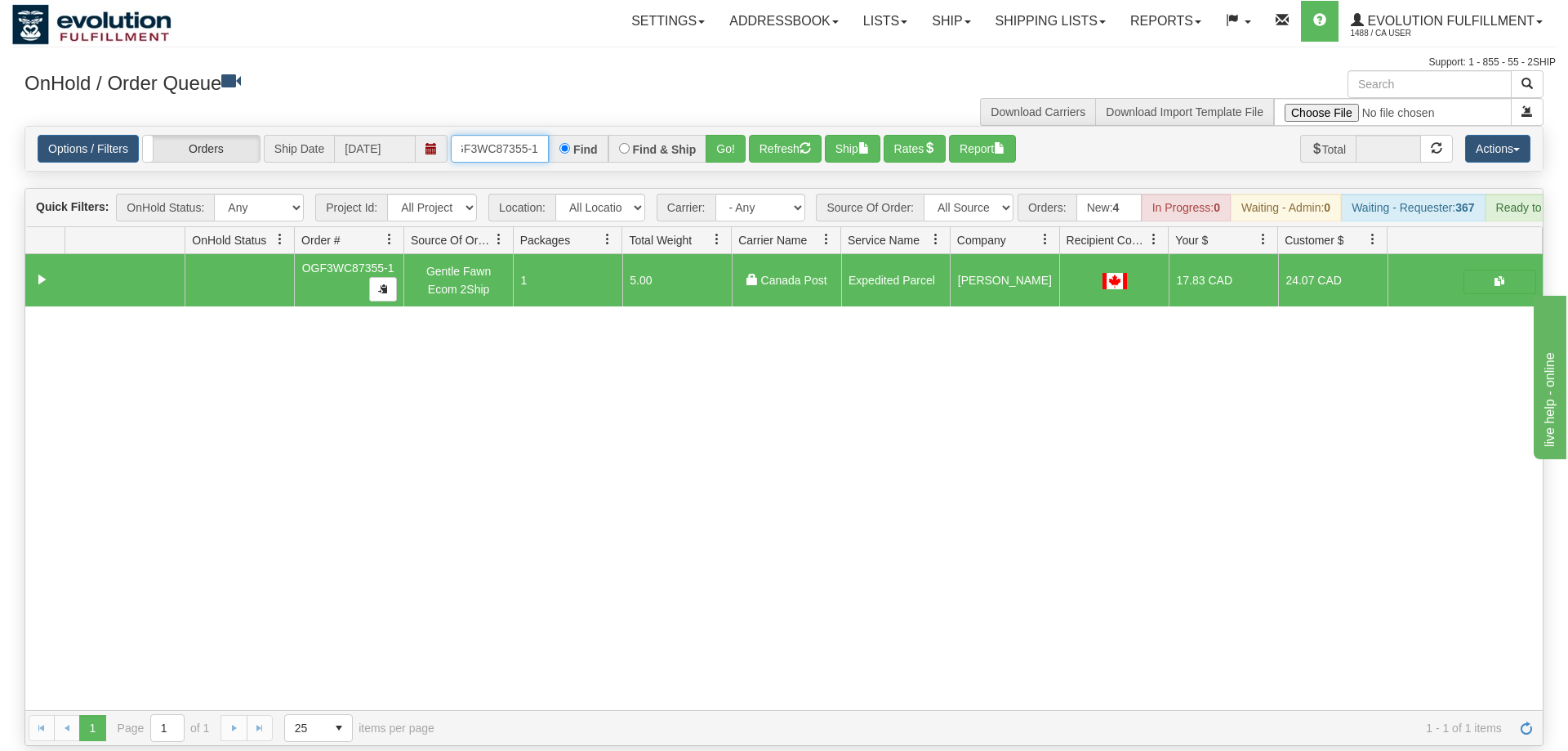
click at [512, 134] on input "oGF3WC87355-1" at bounding box center [499, 148] width 98 height 27
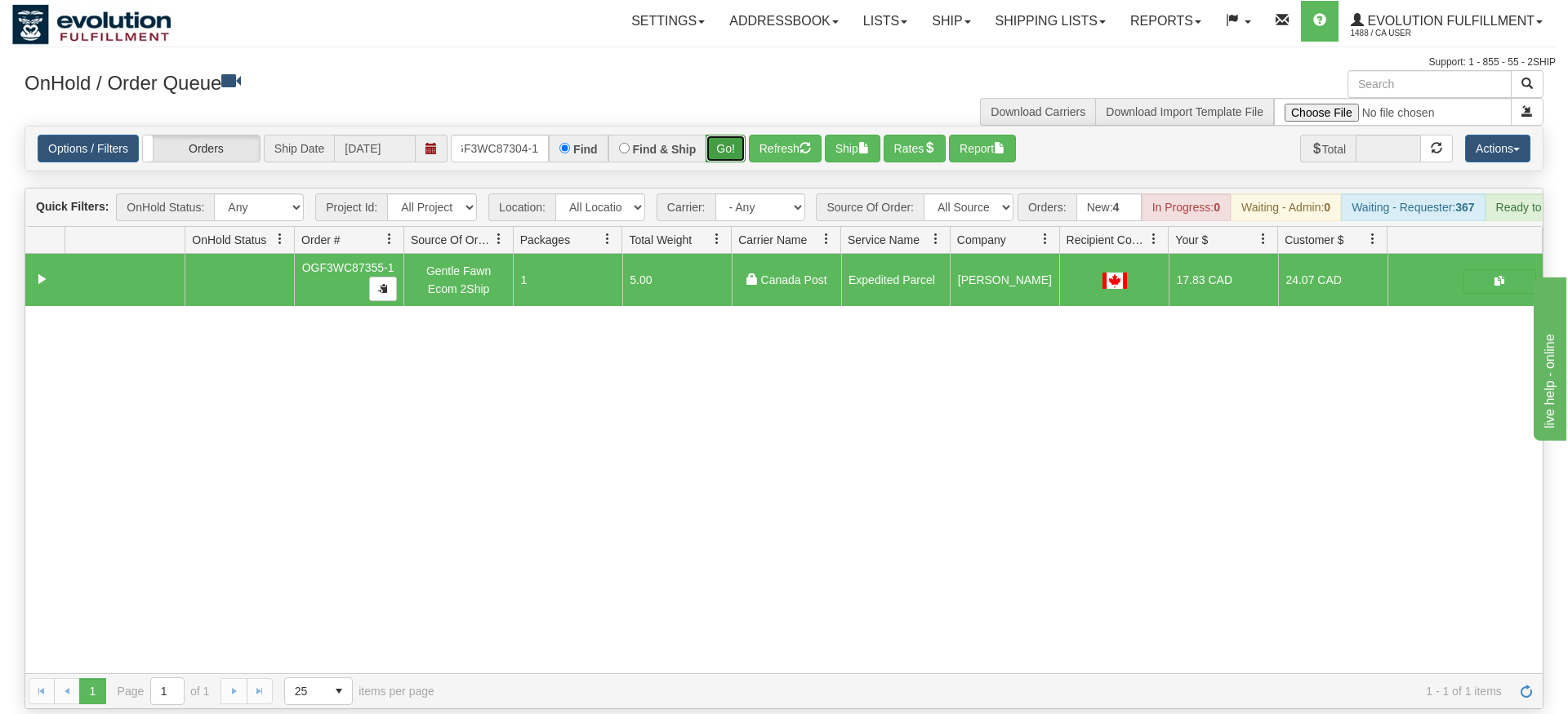
click at [716, 168] on div "Is equal to Is not equal to Contains Does not contains CAD USD EUR ZAR [PERSON_…" at bounding box center [784, 418] width 1543 height 584
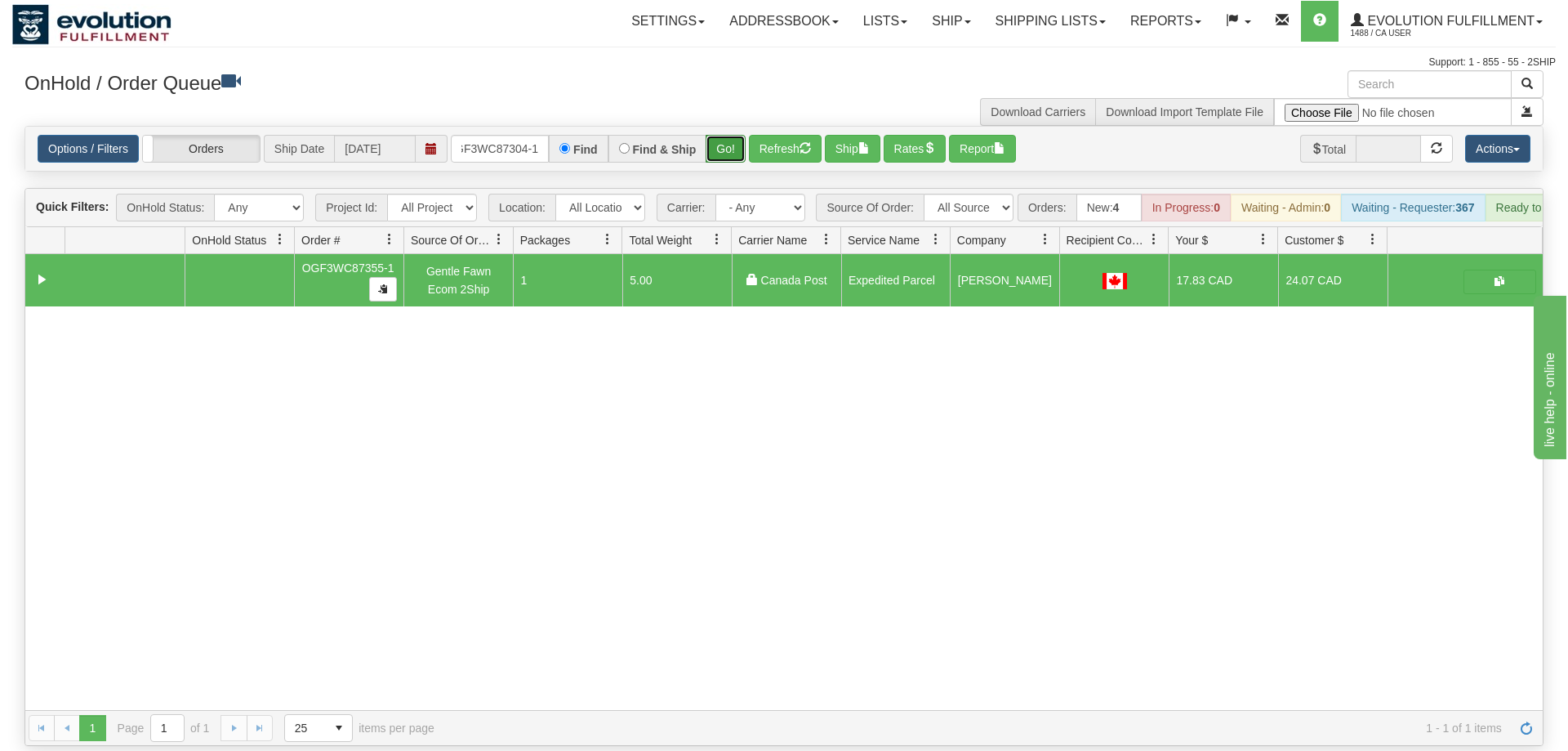
click at [729, 134] on button "Go!" at bounding box center [725, 148] width 40 height 27
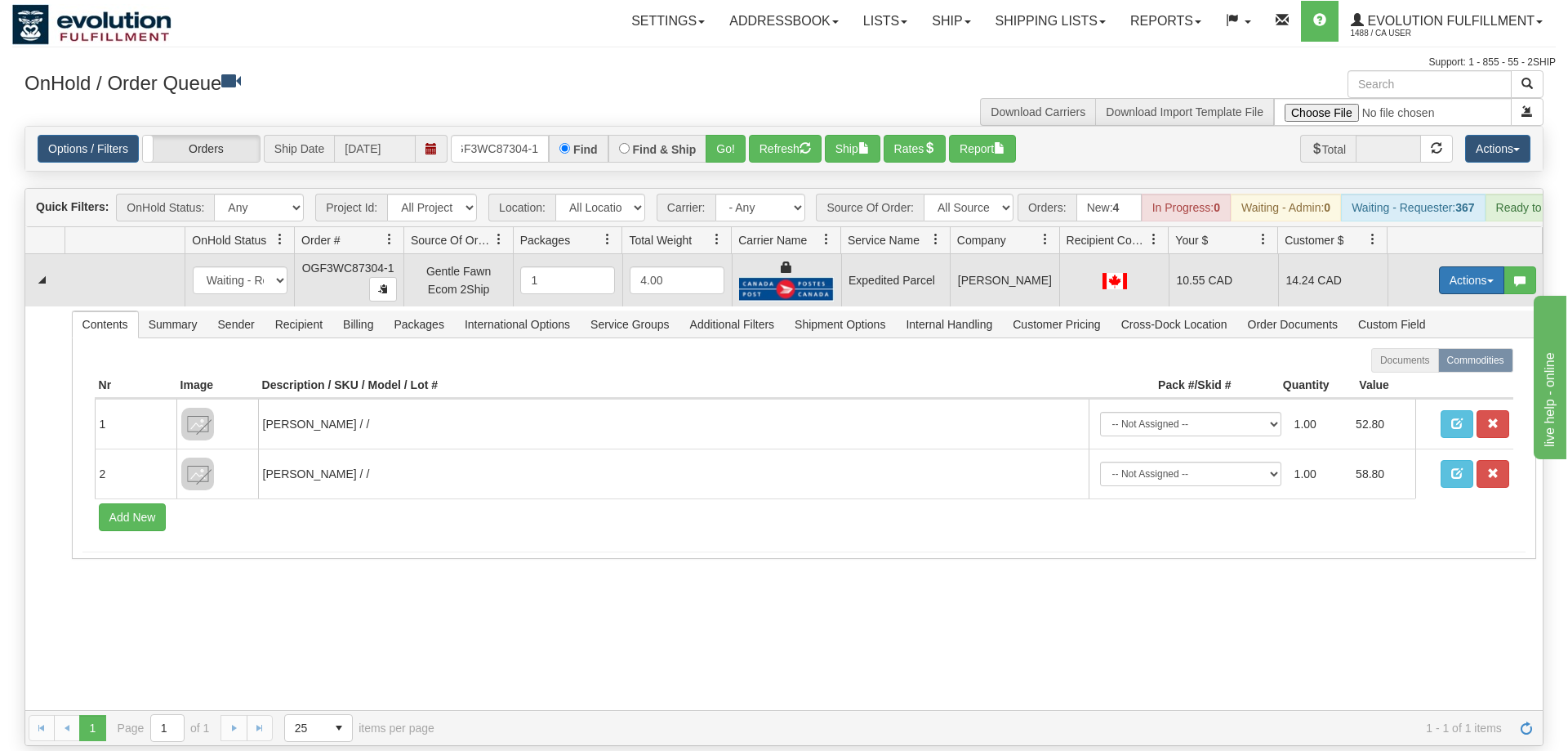
click at [1468, 266] on button "Actions" at bounding box center [1471, 280] width 66 height 27
click at [1427, 364] on link "Ship" at bounding box center [1438, 375] width 130 height 22
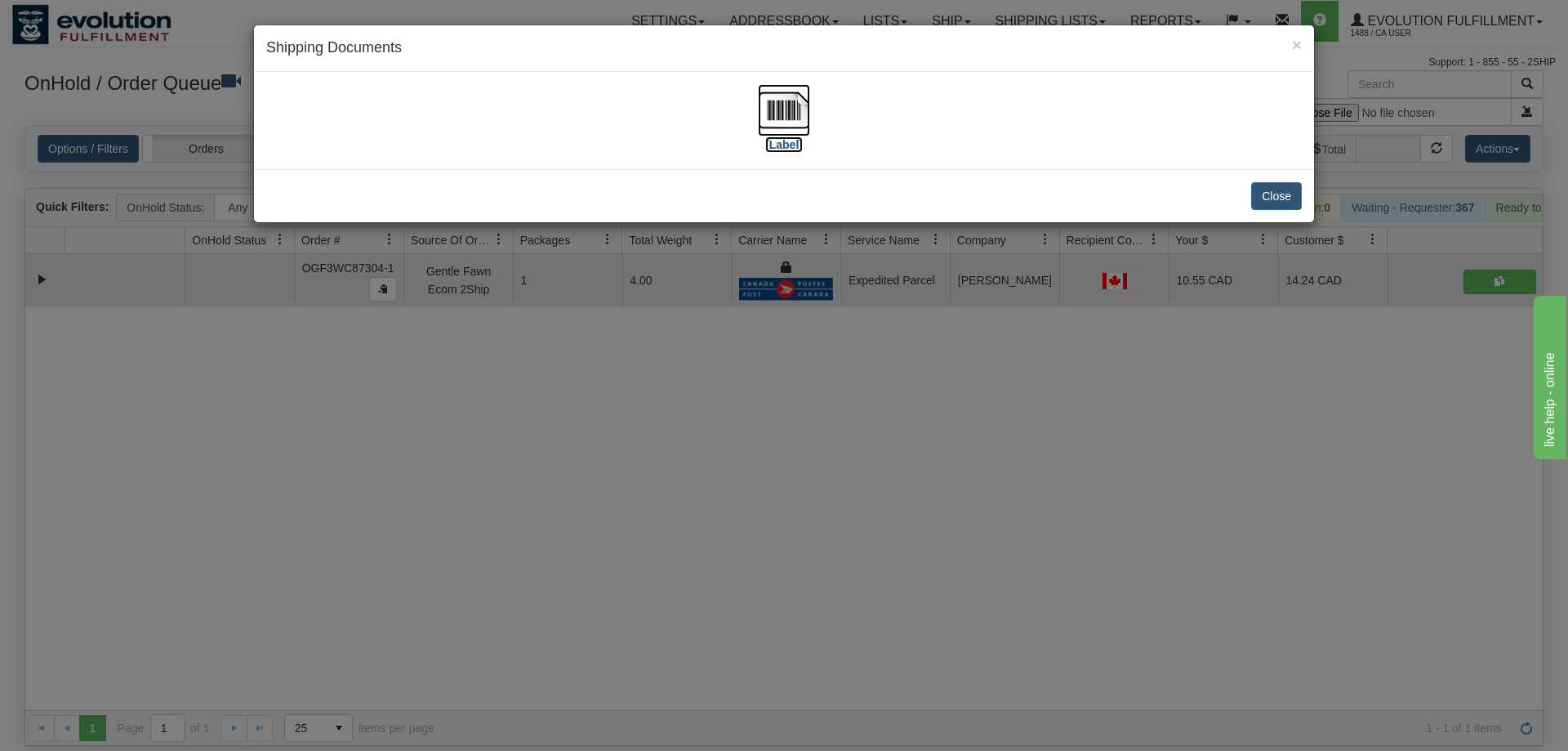
click at [786, 99] on img at bounding box center [783, 110] width 52 height 52
drag, startPoint x: 531, startPoint y: 398, endPoint x: 549, endPoint y: 183, distance: 215.8
click at [528, 385] on div "× Shipping Documents [Label] Close" at bounding box center [784, 375] width 1568 height 751
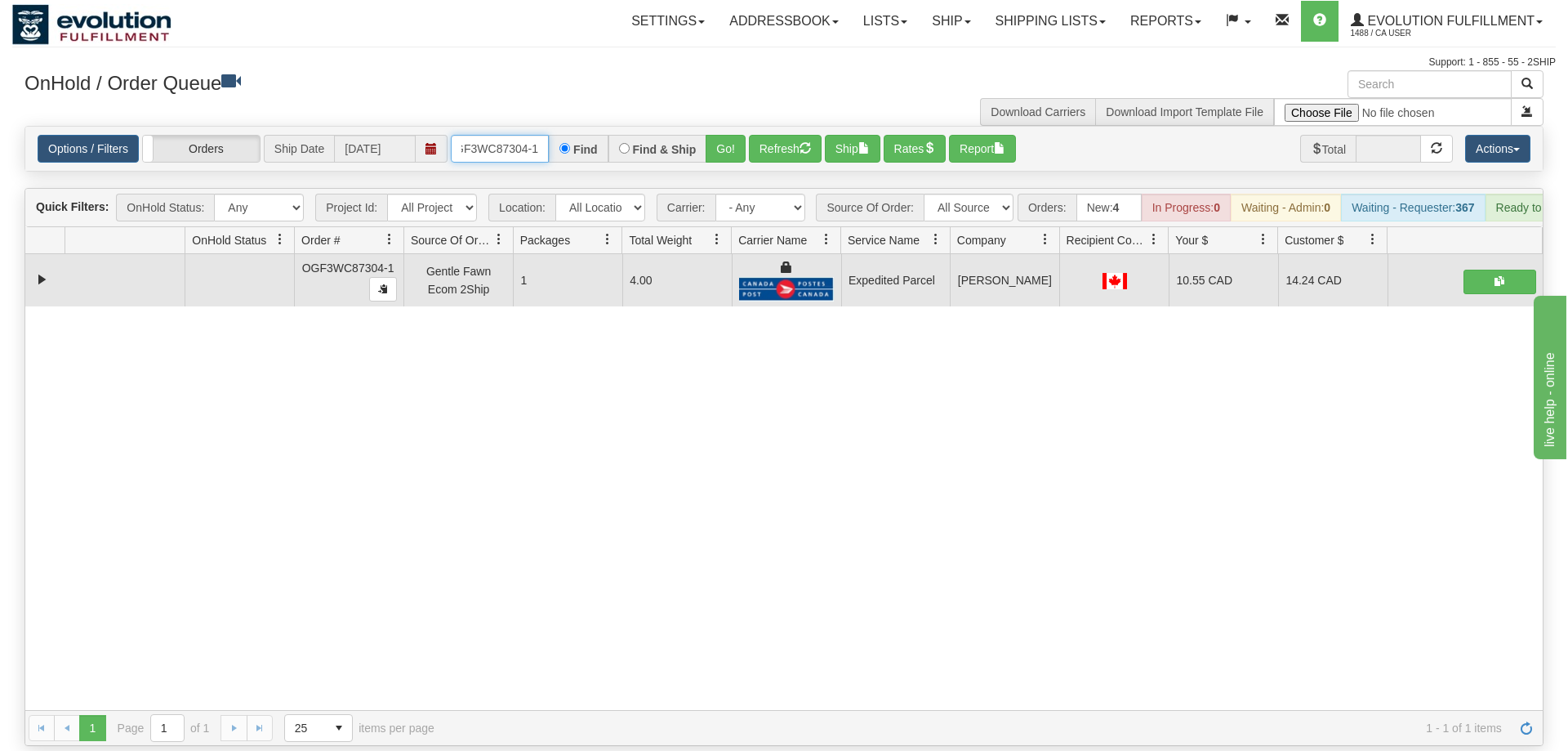
click at [515, 134] on input "OGF3WC87304-1" at bounding box center [499, 148] width 98 height 27
drag, startPoint x: 718, startPoint y: 115, endPoint x: 718, endPoint y: 128, distance: 13.0
click at [718, 142] on div "Options / Filters Group Shipments Orders Ship Date 09/22/2025 OGF3WC87305-1 Fin…" at bounding box center [784, 149] width 1517 height 44
click at [719, 134] on button "Go!" at bounding box center [725, 148] width 40 height 27
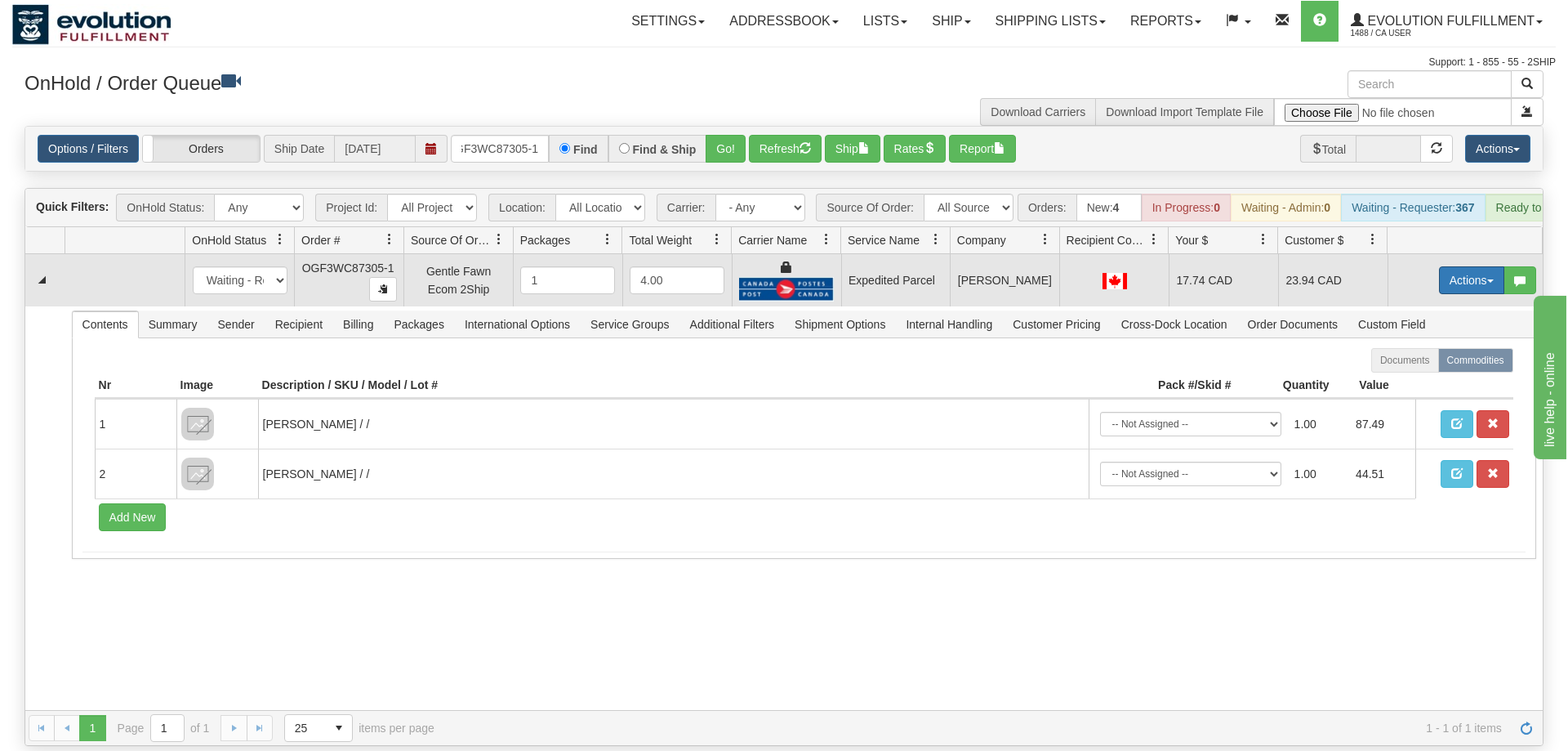
click at [1482, 266] on button "Actions" at bounding box center [1471, 280] width 66 height 27
click at [1424, 364] on link "Ship" at bounding box center [1438, 375] width 130 height 22
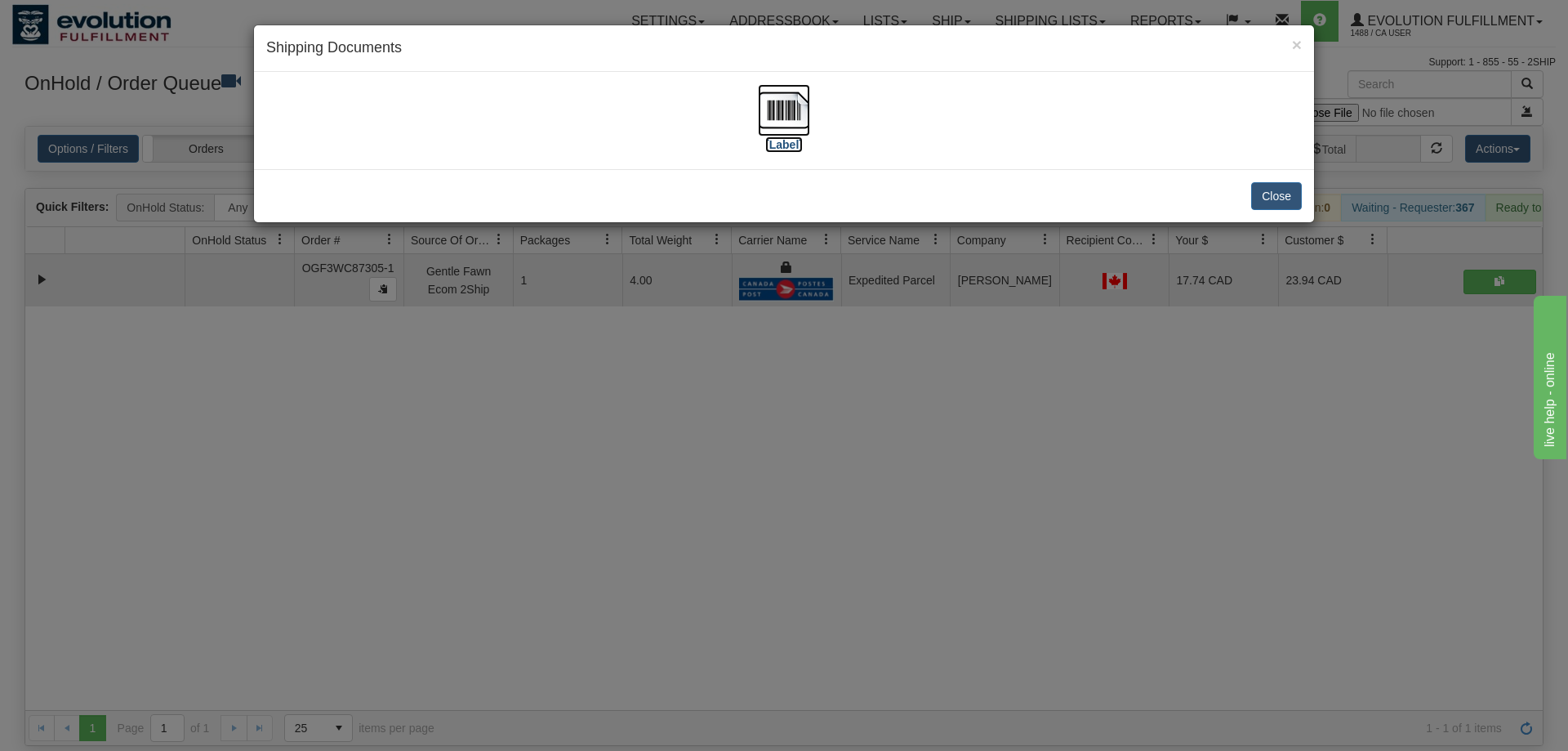
click at [808, 131] on img at bounding box center [783, 110] width 52 height 52
drag, startPoint x: 617, startPoint y: 299, endPoint x: 576, endPoint y: 162, distance: 143.0
click at [617, 296] on div "× Shipping Documents [Label] Close" at bounding box center [784, 375] width 1568 height 751
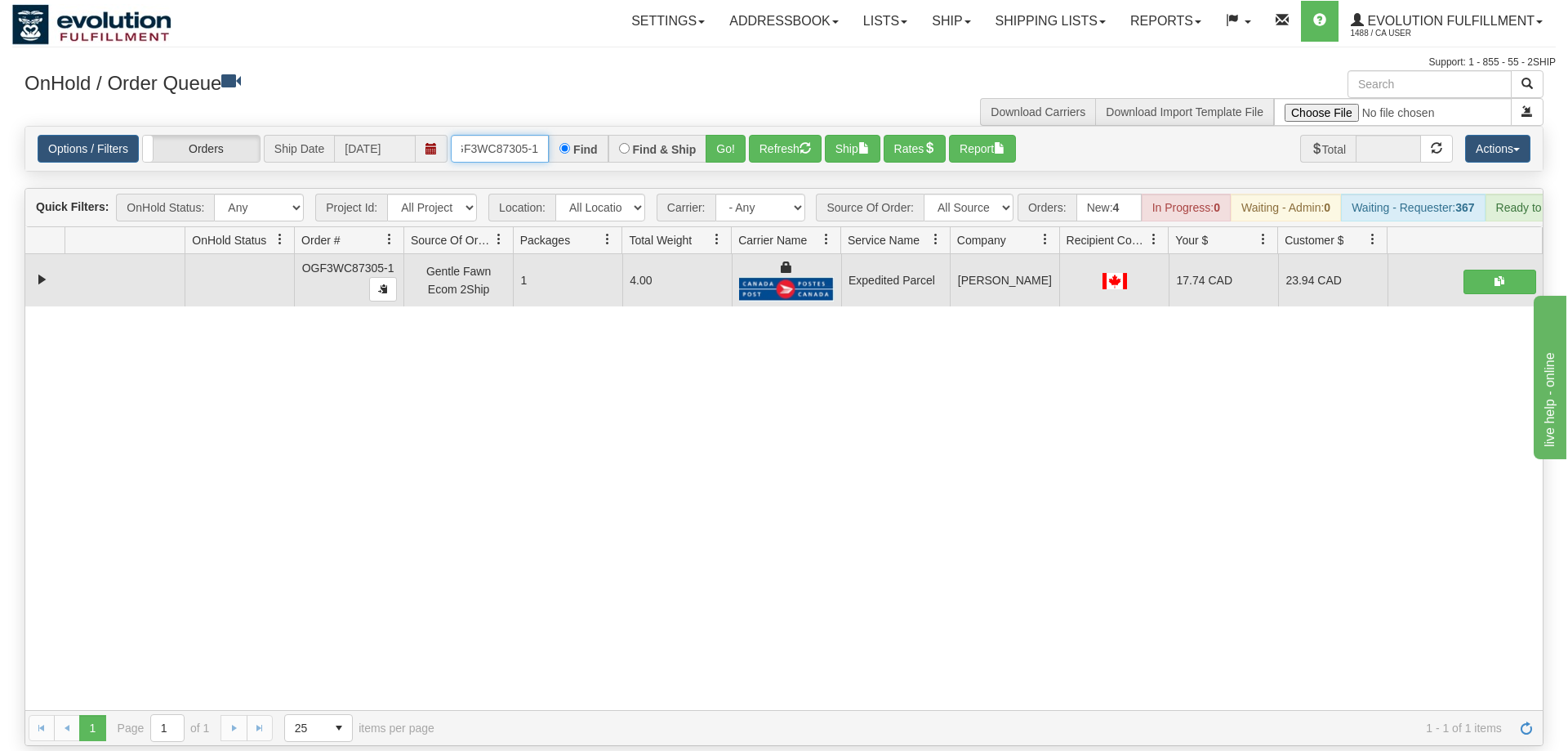
click at [534, 134] on input "OGF3WC87305-1" at bounding box center [499, 148] width 98 height 27
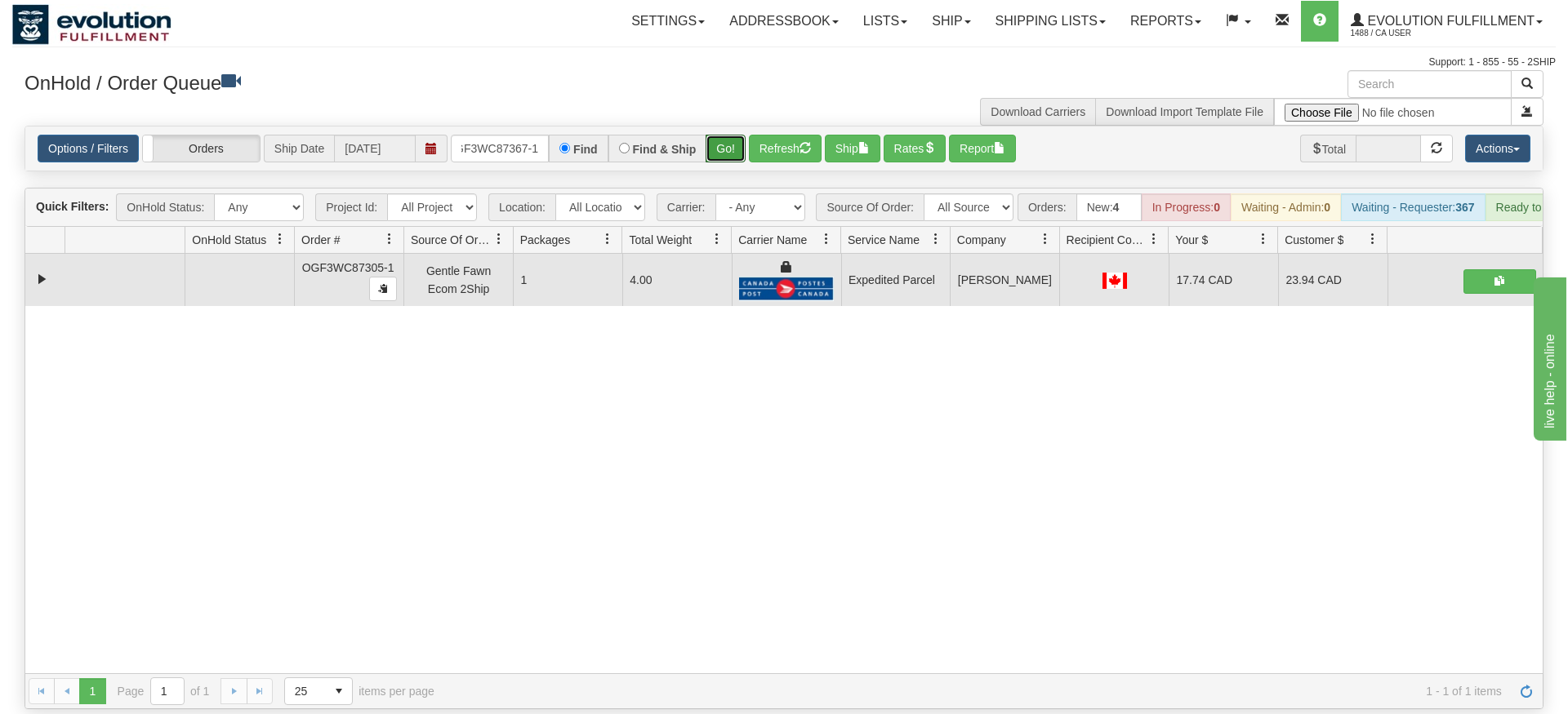
click at [741, 158] on div "Is equal to Is not equal to Contains Does not contains CAD USD EUR ZAR [PERSON_…" at bounding box center [784, 418] width 1543 height 584
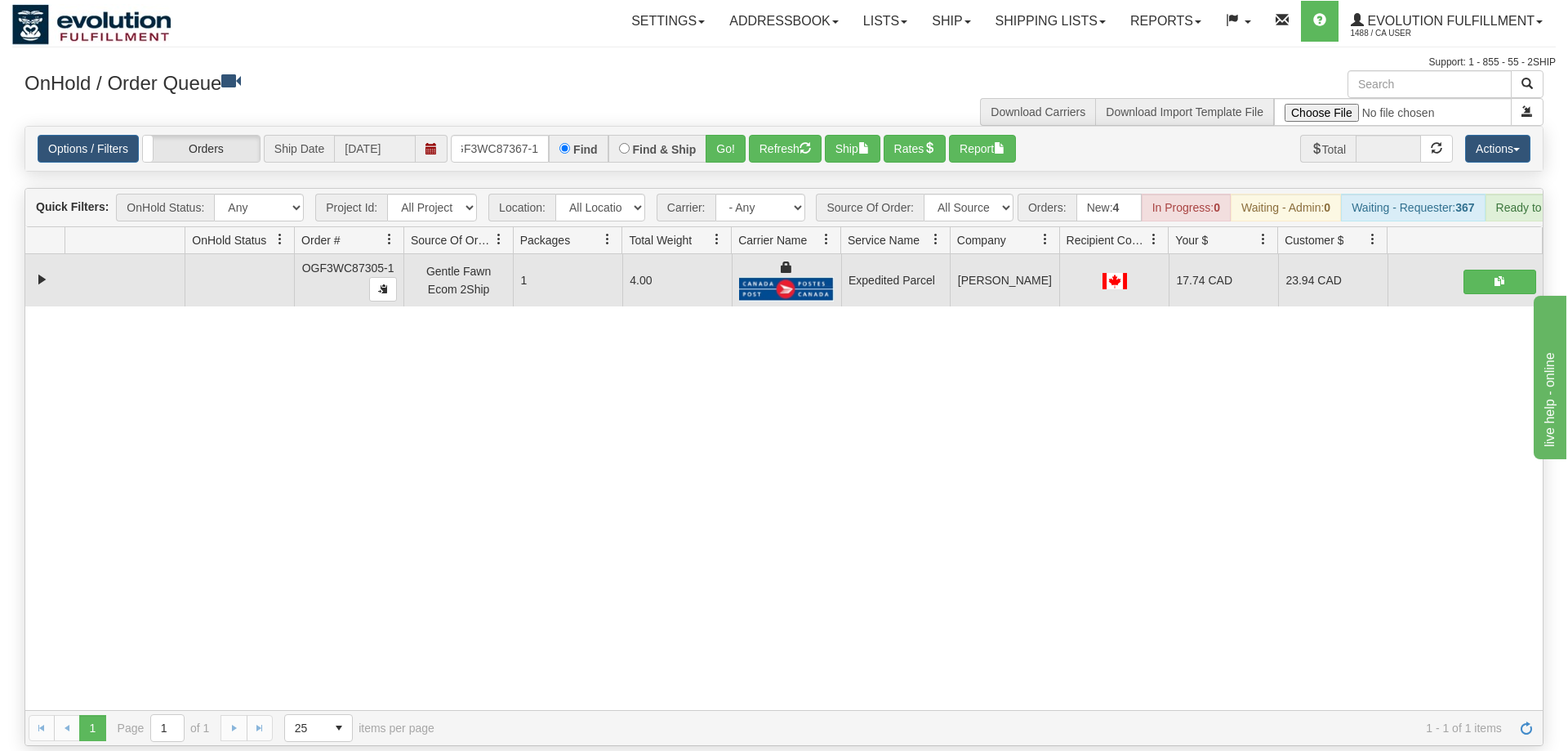
click at [729, 127] on div "Options / Filters Group Shipments Orders Ship Date 09/22/2025 OGF3WC87367-1 Fin…" at bounding box center [784, 149] width 1517 height 44
click at [738, 134] on button "Go!" at bounding box center [725, 148] width 40 height 27
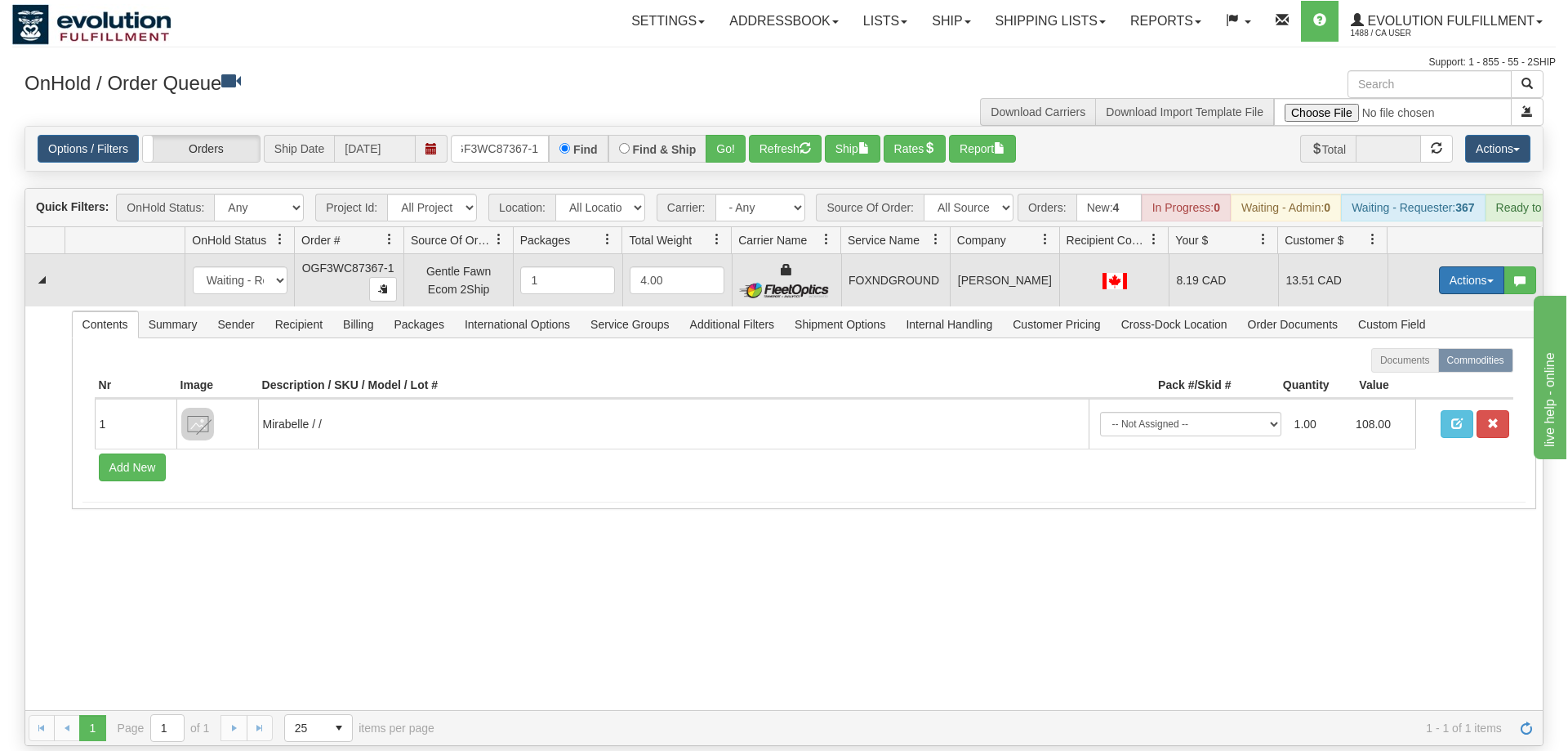
click at [1483, 270] on button "Actions" at bounding box center [1471, 280] width 66 height 27
click at [1432, 364] on link "Ship" at bounding box center [1438, 375] width 130 height 22
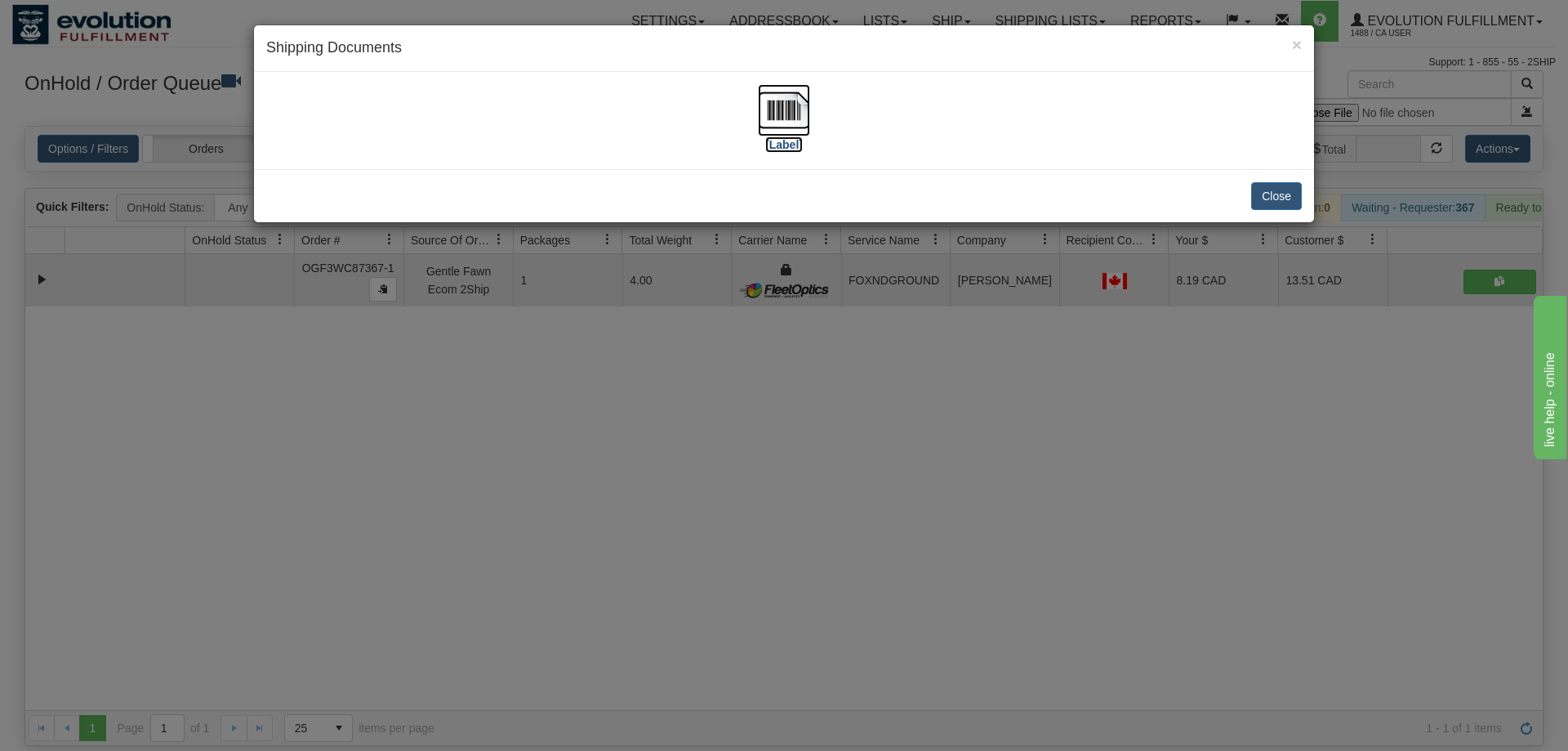
click at [767, 124] on img at bounding box center [783, 110] width 52 height 52
drag, startPoint x: 857, startPoint y: 600, endPoint x: 342, endPoint y: 133, distance: 695.2
click at [855, 594] on div "× Shipping Documents [Label] Close" at bounding box center [784, 375] width 1568 height 751
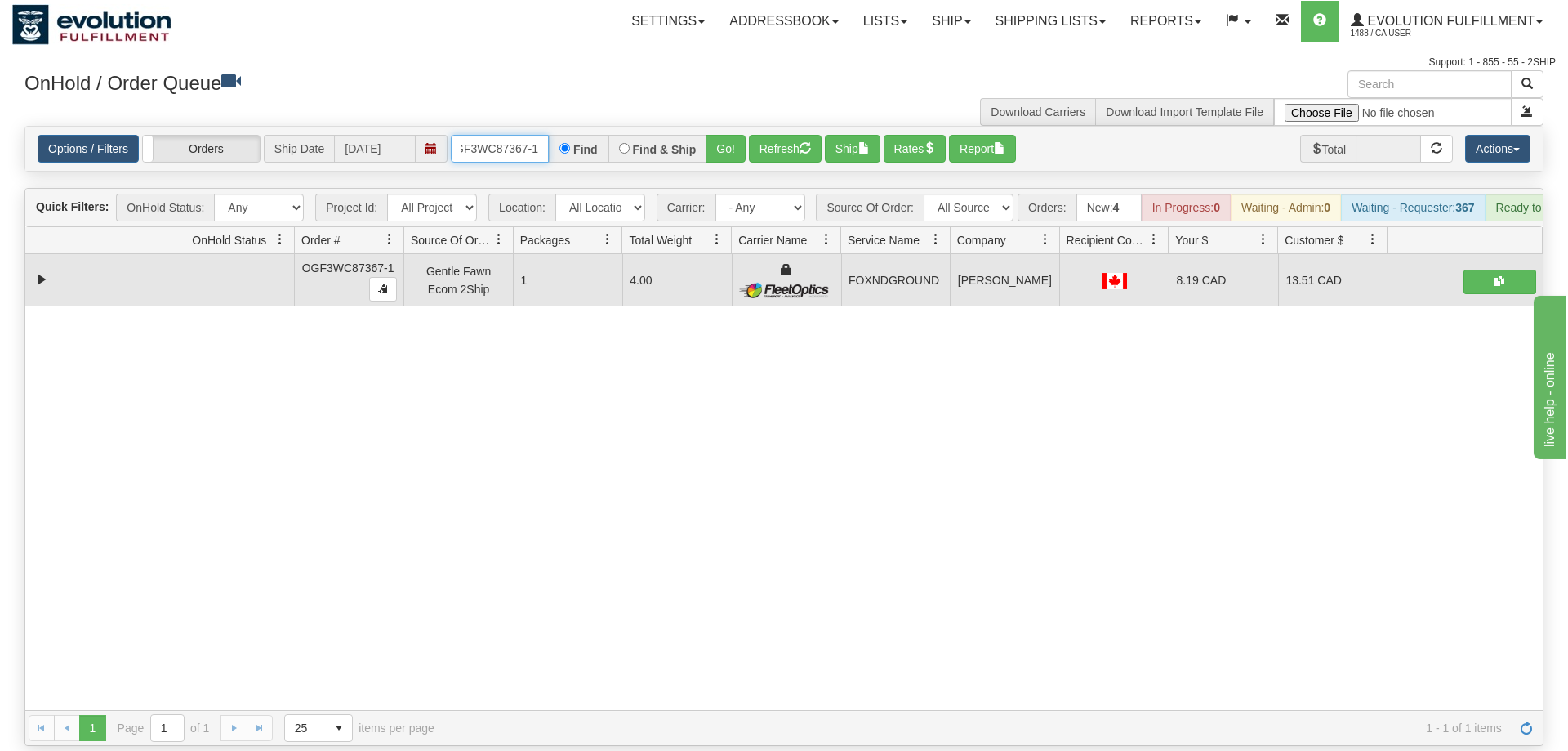
click at [509, 134] on input "OGF3WC87367-1" at bounding box center [499, 148] width 98 height 27
click at [740, 163] on div "Is equal to Is not equal to Contains Does not contains CAD USD EUR ZAR [PERSON_…" at bounding box center [784, 436] width 1543 height 620
click at [729, 134] on button "Go!" at bounding box center [725, 148] width 40 height 27
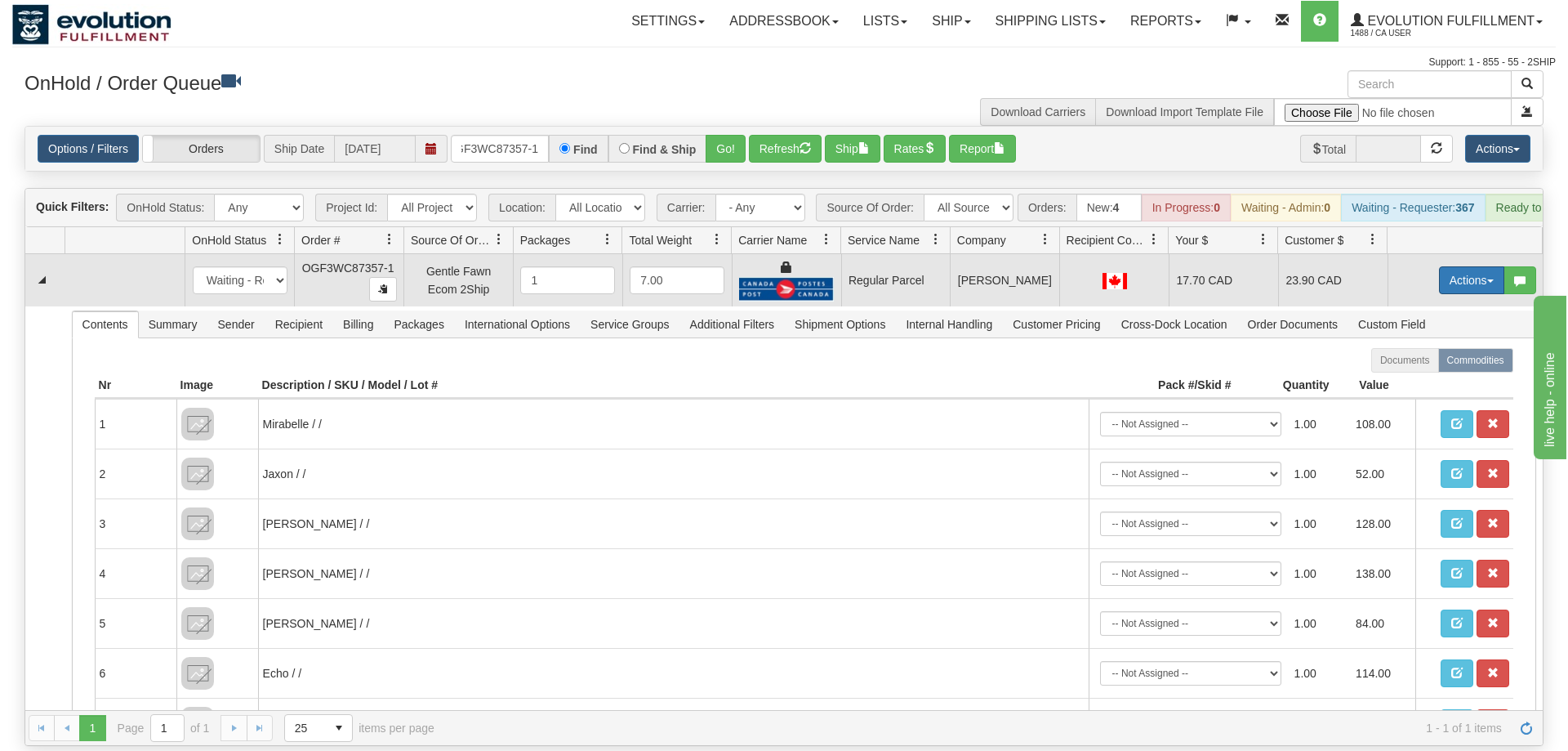
click at [1459, 266] on button "Actions" at bounding box center [1471, 280] width 66 height 27
click at [1434, 347] on span "Rate All Services" at bounding box center [1438, 354] width 98 height 13
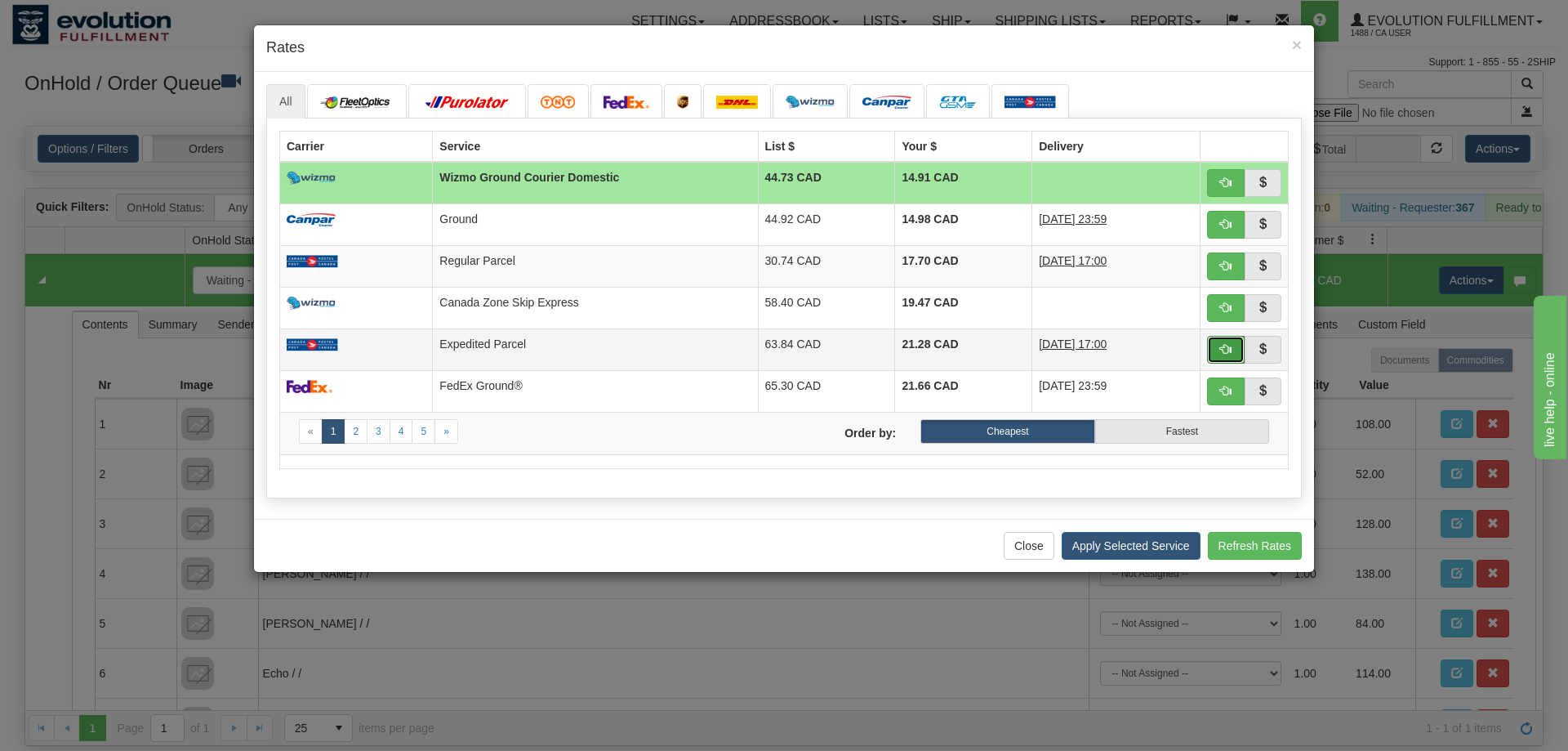
click at [1227, 354] on span "button" at bounding box center [1226, 349] width 12 height 12
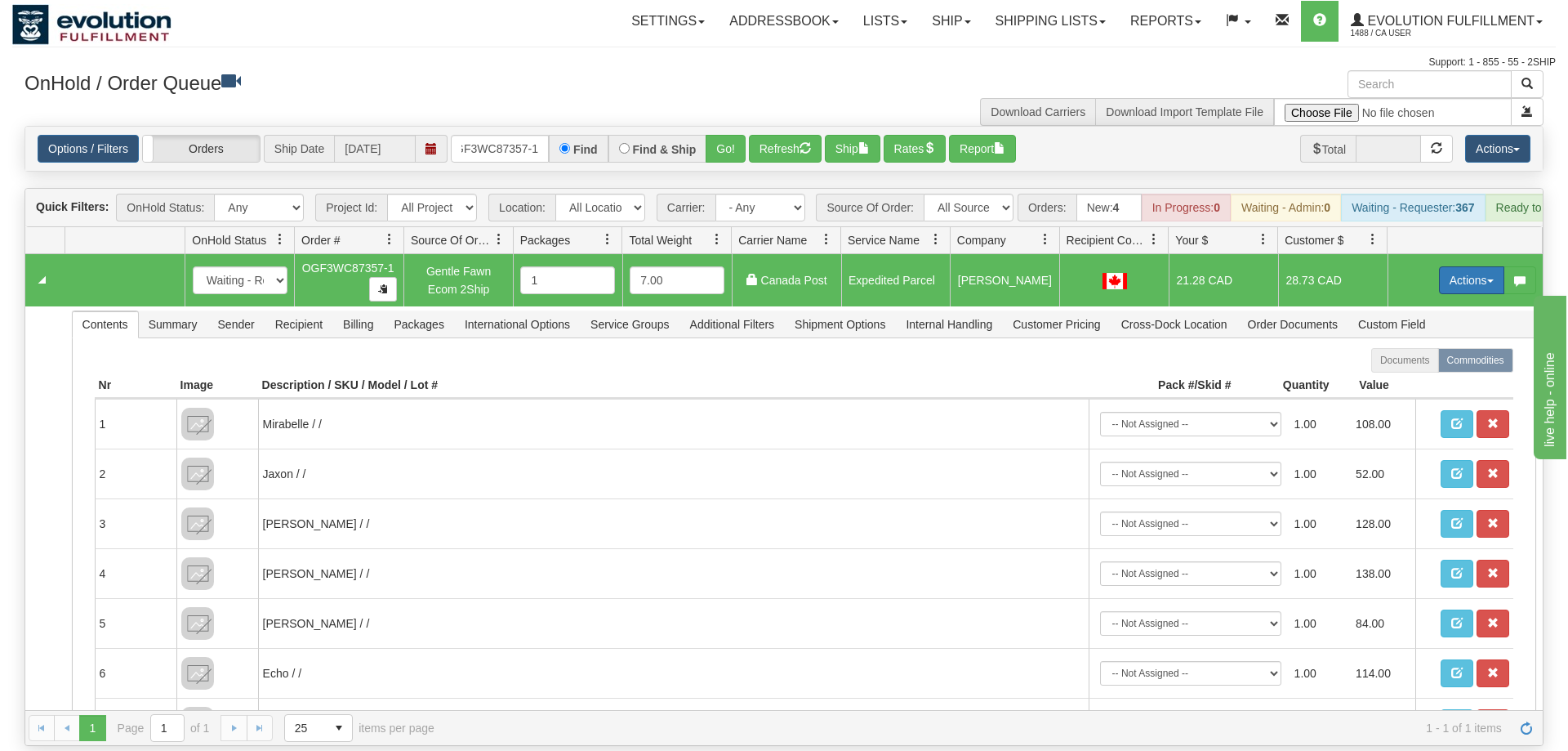
click at [1446, 266] on button "Actions" at bounding box center [1471, 280] width 66 height 27
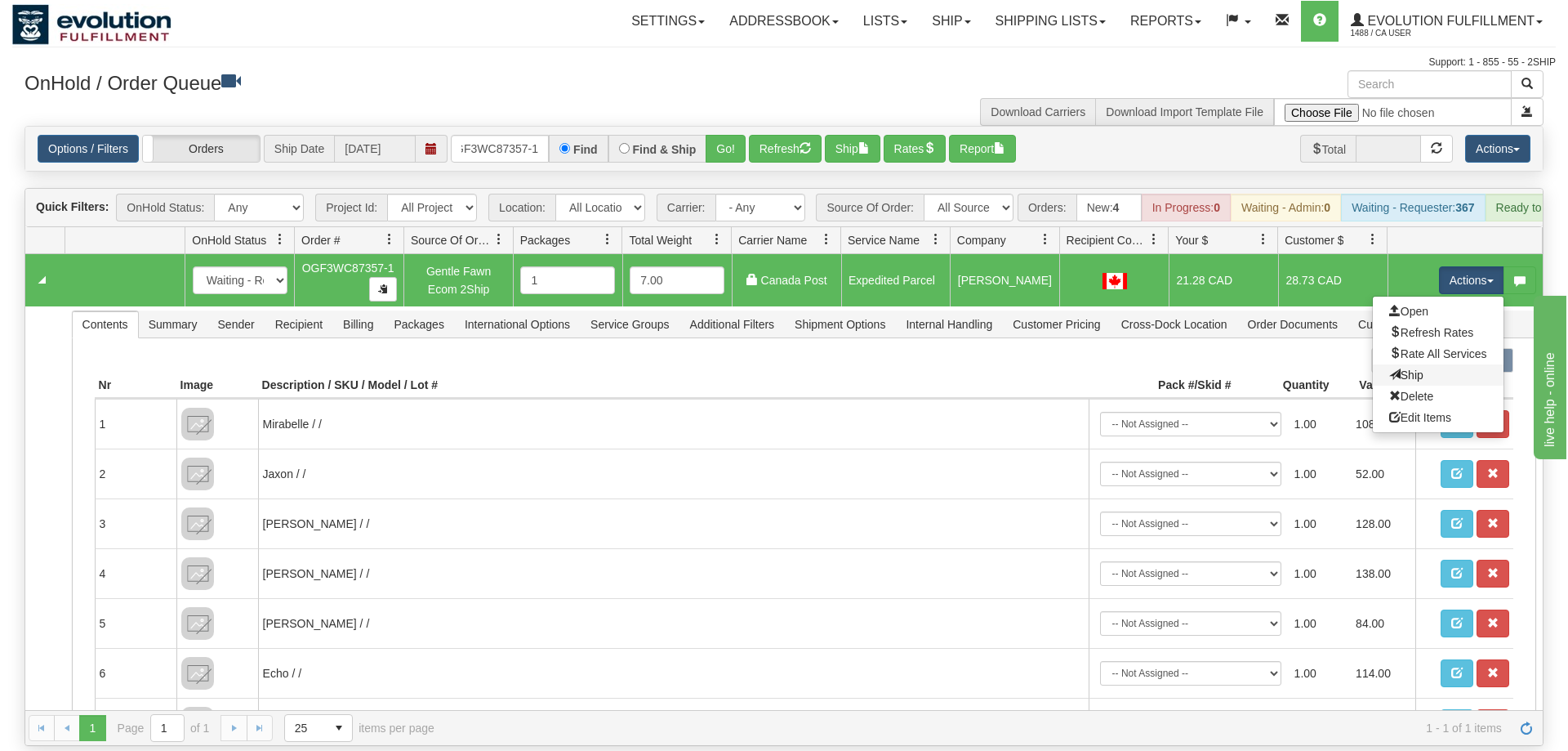
click at [1411, 364] on link "Ship" at bounding box center [1438, 375] width 130 height 22
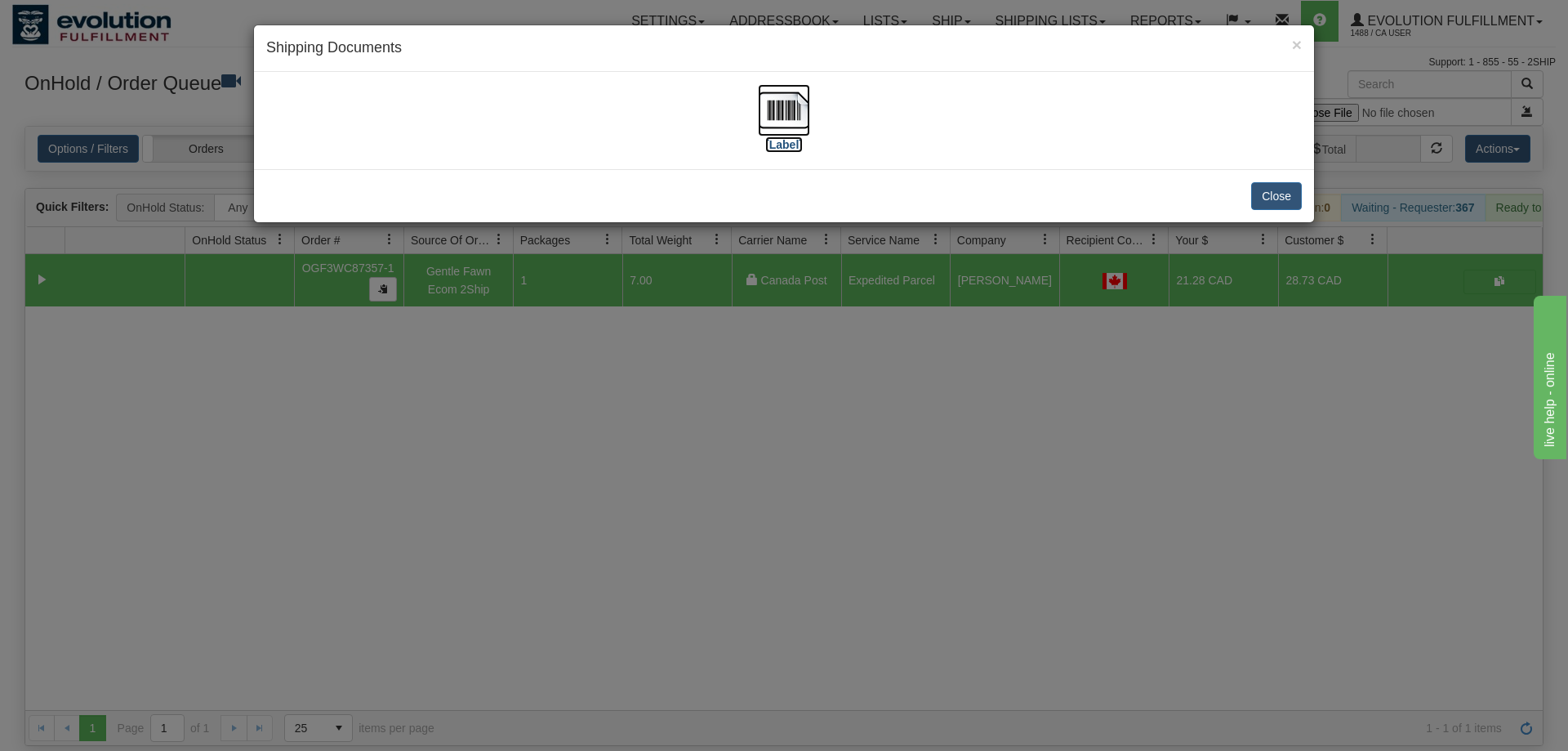
click at [808, 107] on img at bounding box center [783, 110] width 52 height 52
click at [734, 539] on div "× Shipping Documents [Label] Close" at bounding box center [784, 375] width 1568 height 751
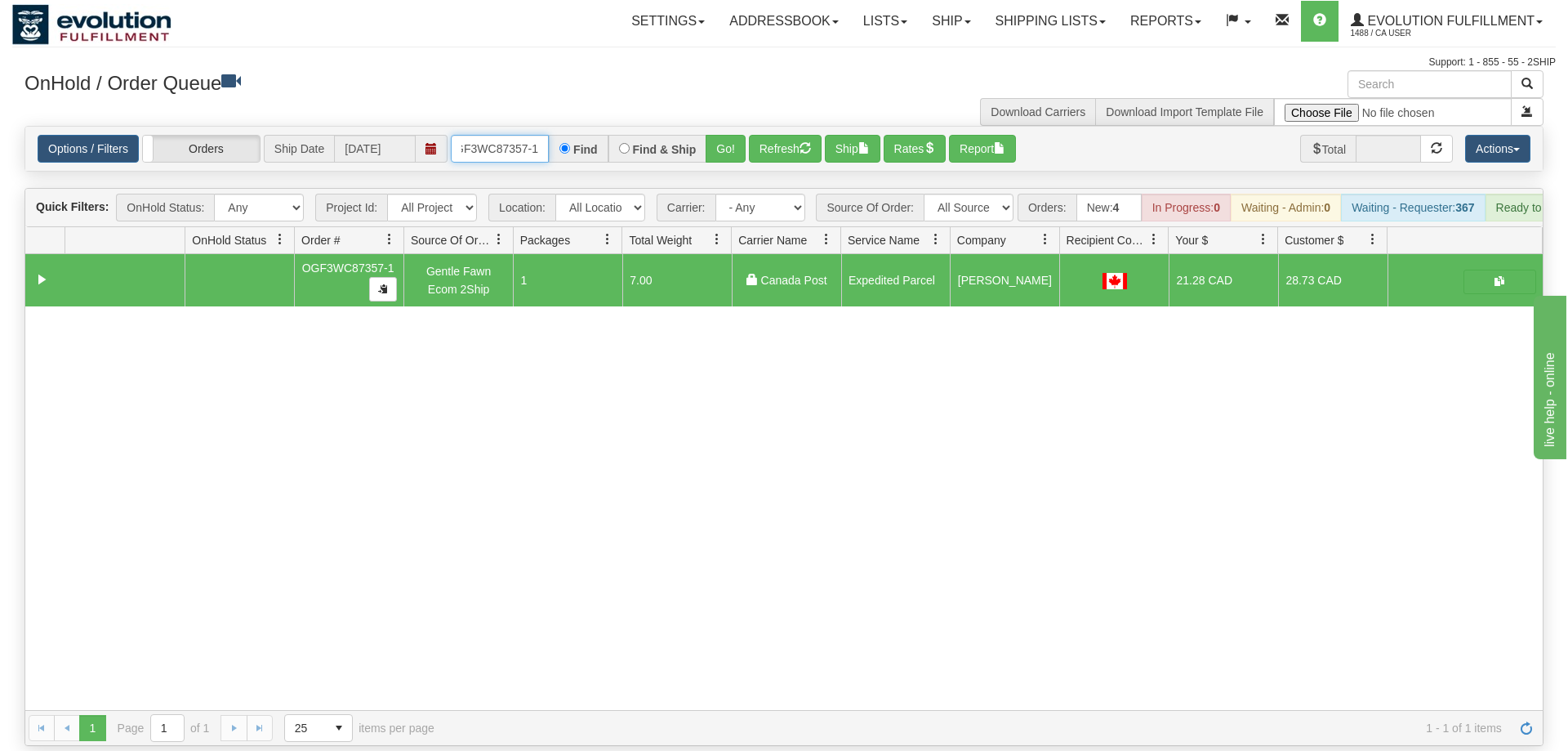
click at [504, 134] on input "OGF3WC87357-1" at bounding box center [499, 148] width 98 height 27
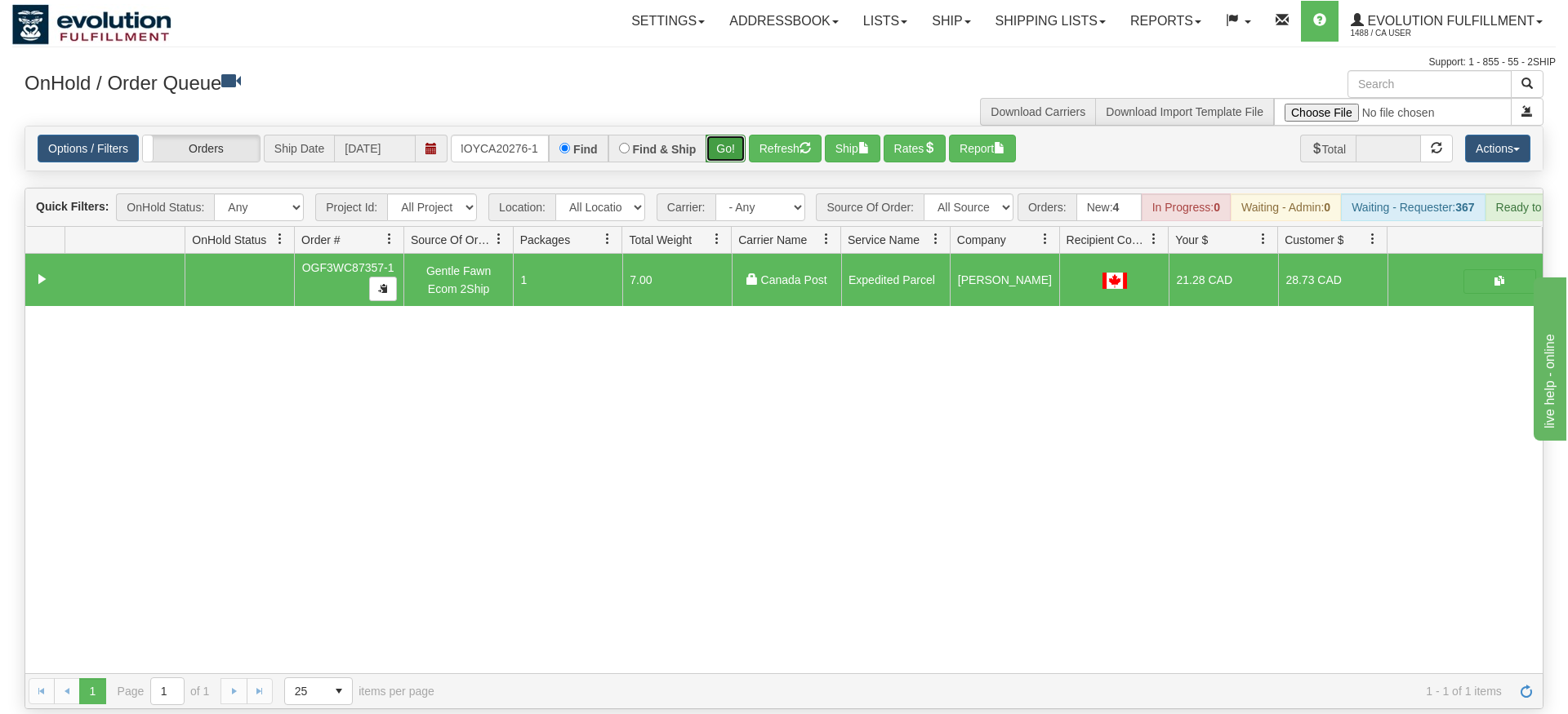
click at [729, 147] on div "Options / Filters Group Shipments Orders Ship Date 09/22/2025 OMOYCA20276-1 Fin…" at bounding box center [784, 148] width 1519 height 46
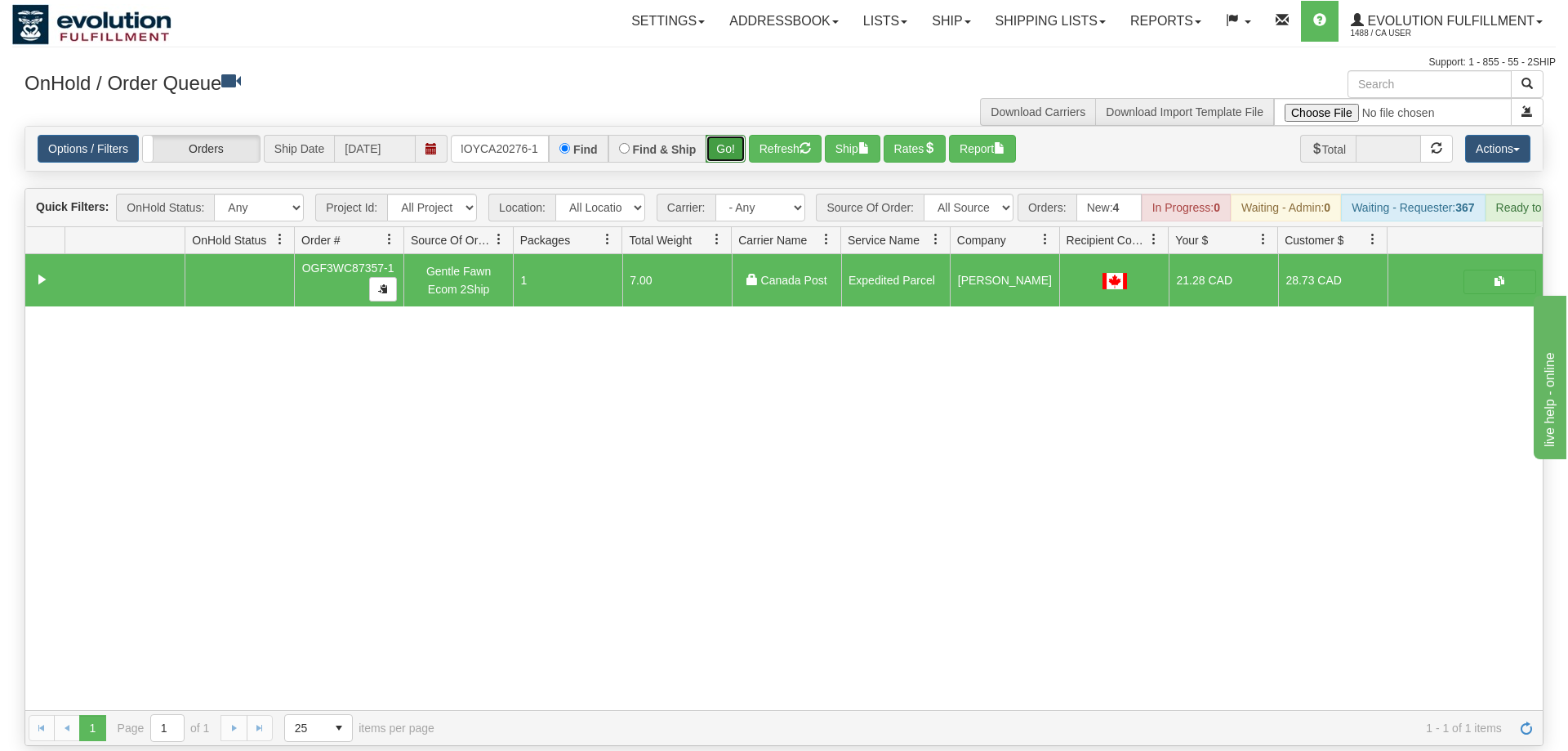
click at [729, 134] on button "Go!" at bounding box center [725, 148] width 40 height 27
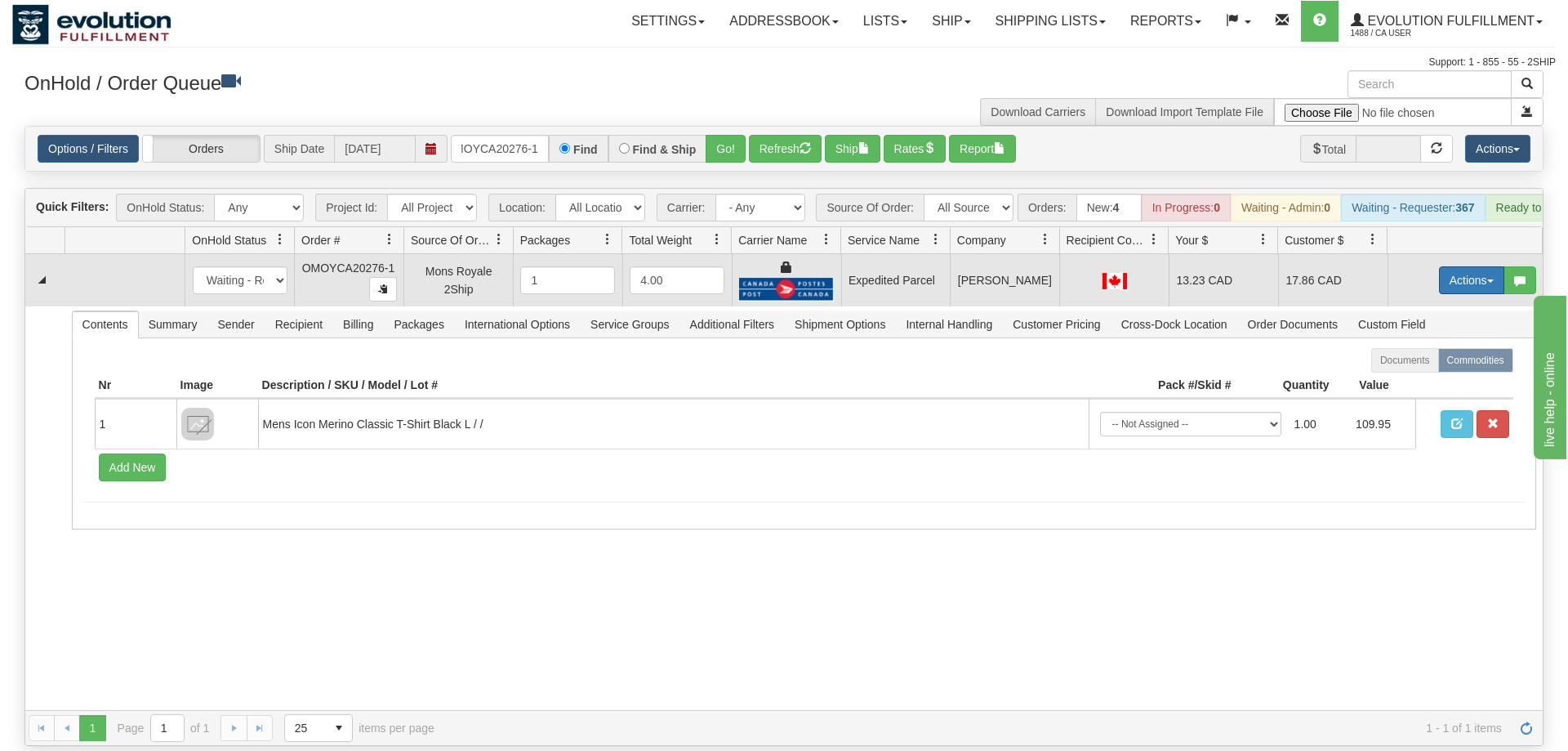
click at [1458, 266] on button "Actions" at bounding box center [1471, 280] width 66 height 27
click at [1435, 364] on link "Ship" at bounding box center [1438, 375] width 130 height 22
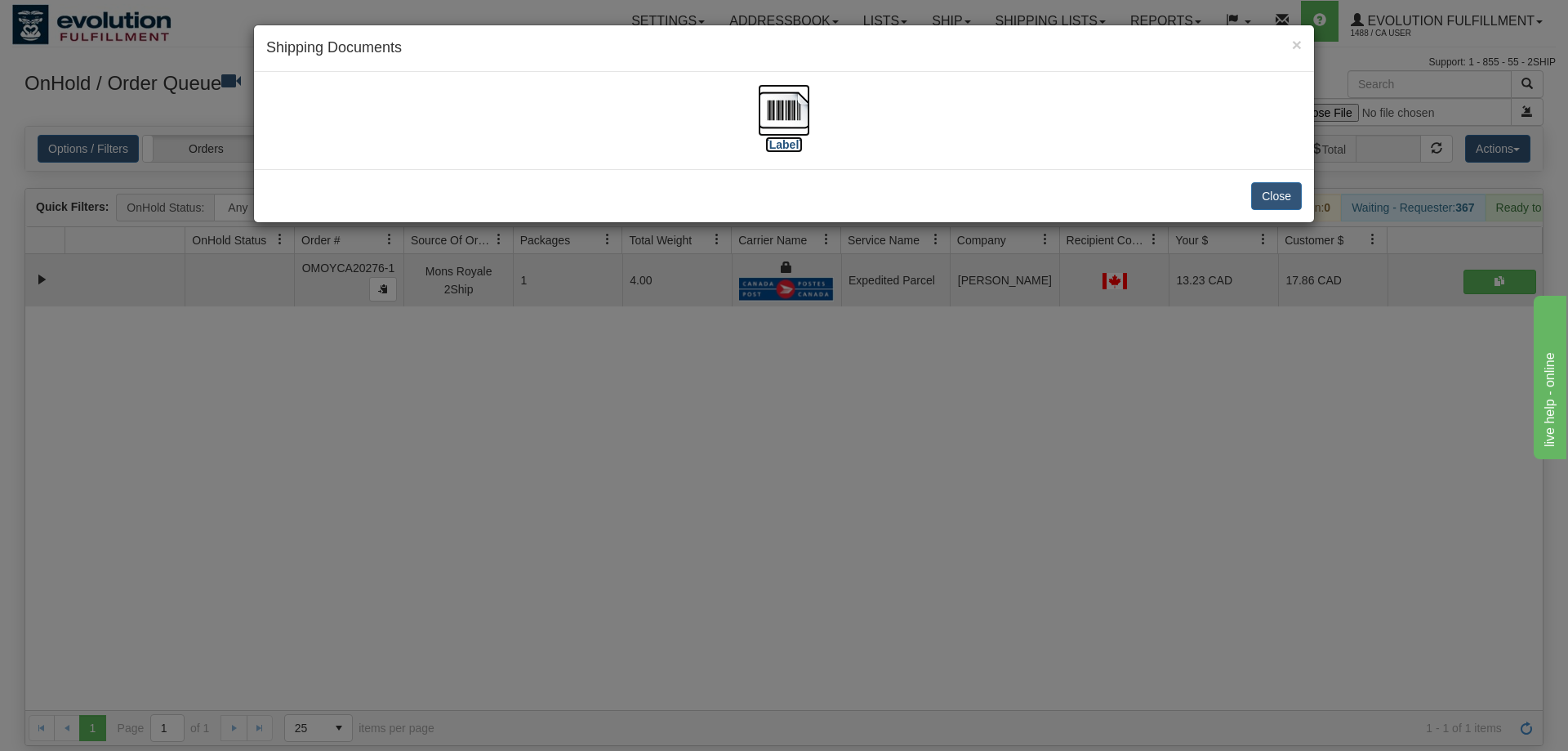
click at [788, 102] on img at bounding box center [783, 110] width 52 height 52
drag, startPoint x: 754, startPoint y: 573, endPoint x: 577, endPoint y: 104, distance: 501.3
click at [724, 510] on div "× Shipping Documents [Label] Close" at bounding box center [784, 375] width 1568 height 751
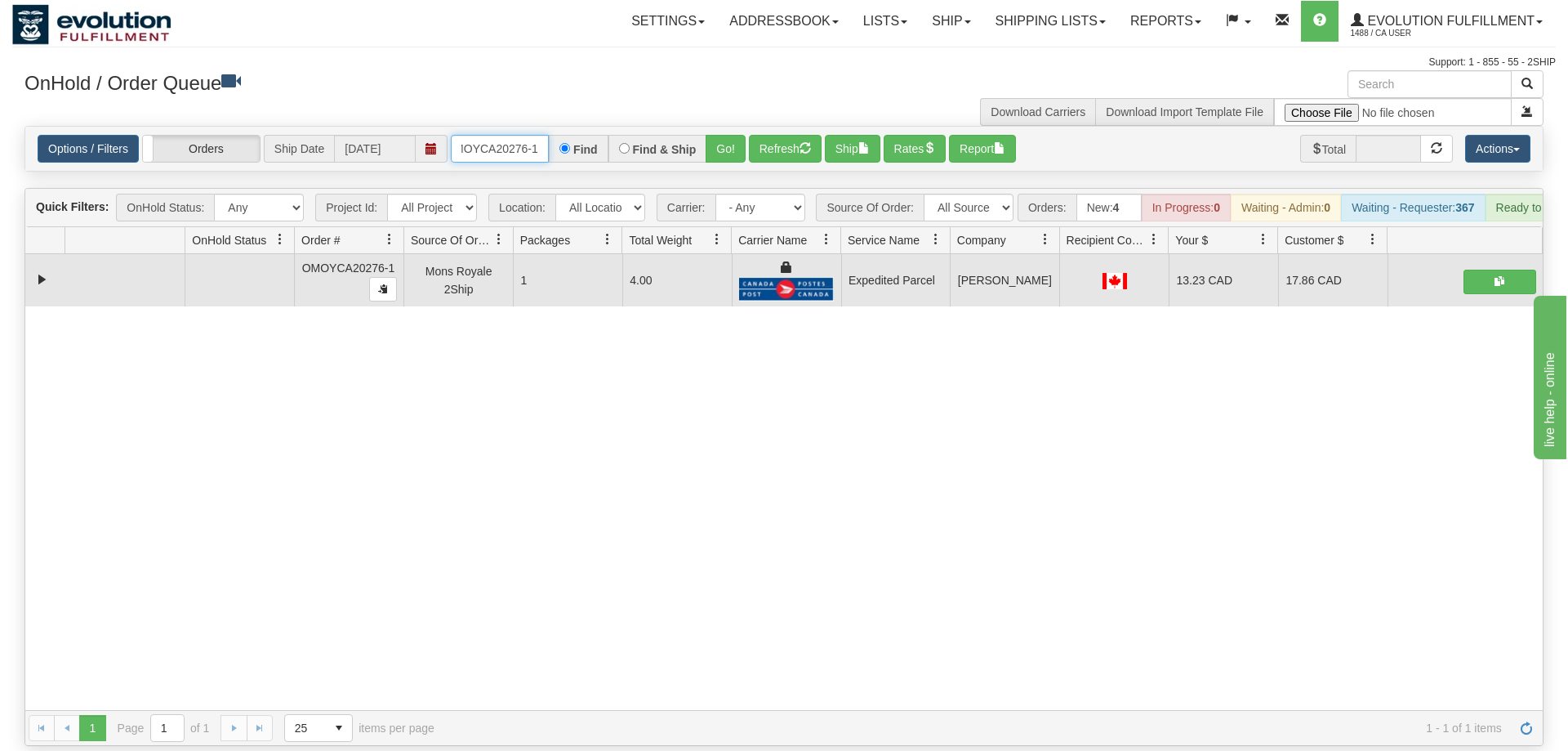
click at [523, 134] on input "OMOYCA20276-1" at bounding box center [499, 148] width 98 height 27
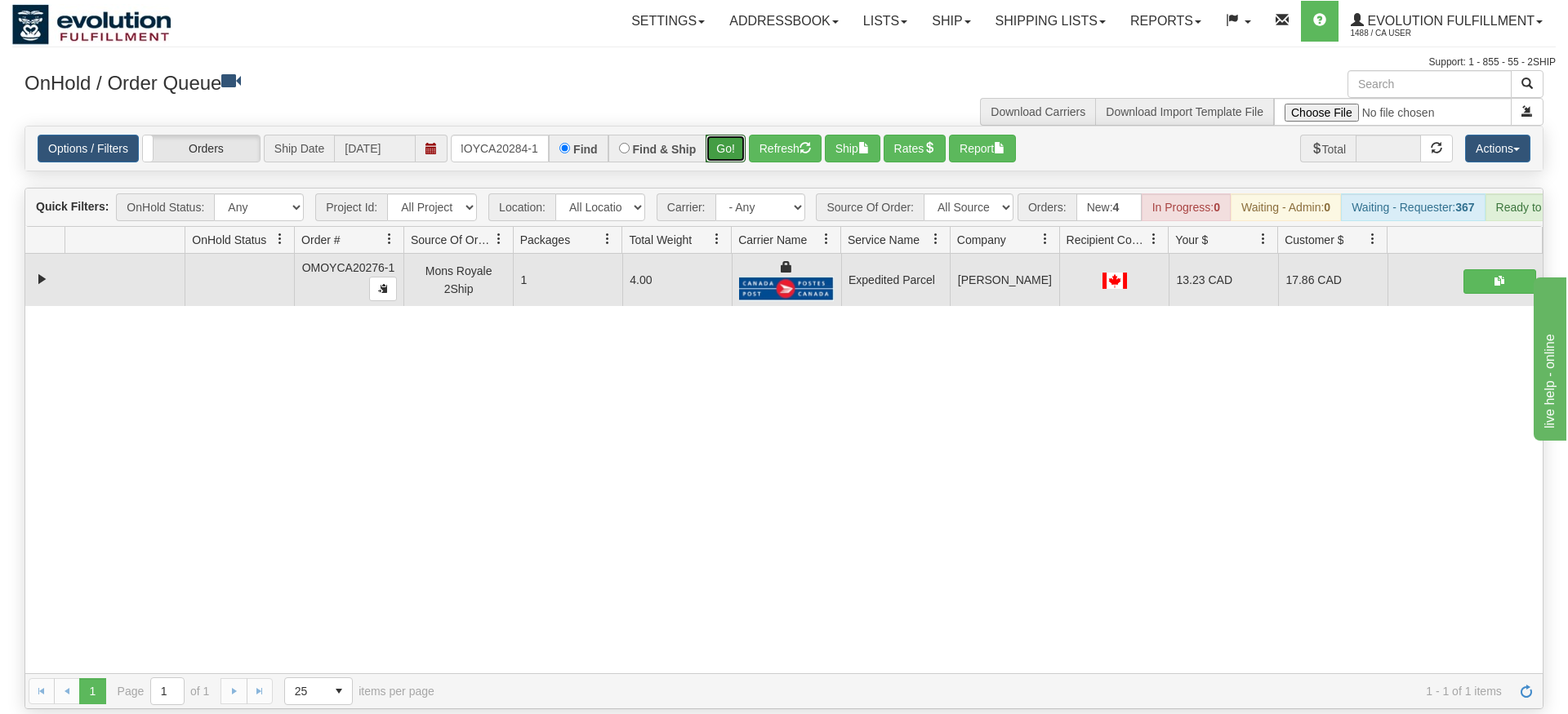
click at [734, 166] on div "Is equal to Is not equal to Contains Does not contains CAD USD EUR ZAR [PERSON_…" at bounding box center [784, 418] width 1543 height 584
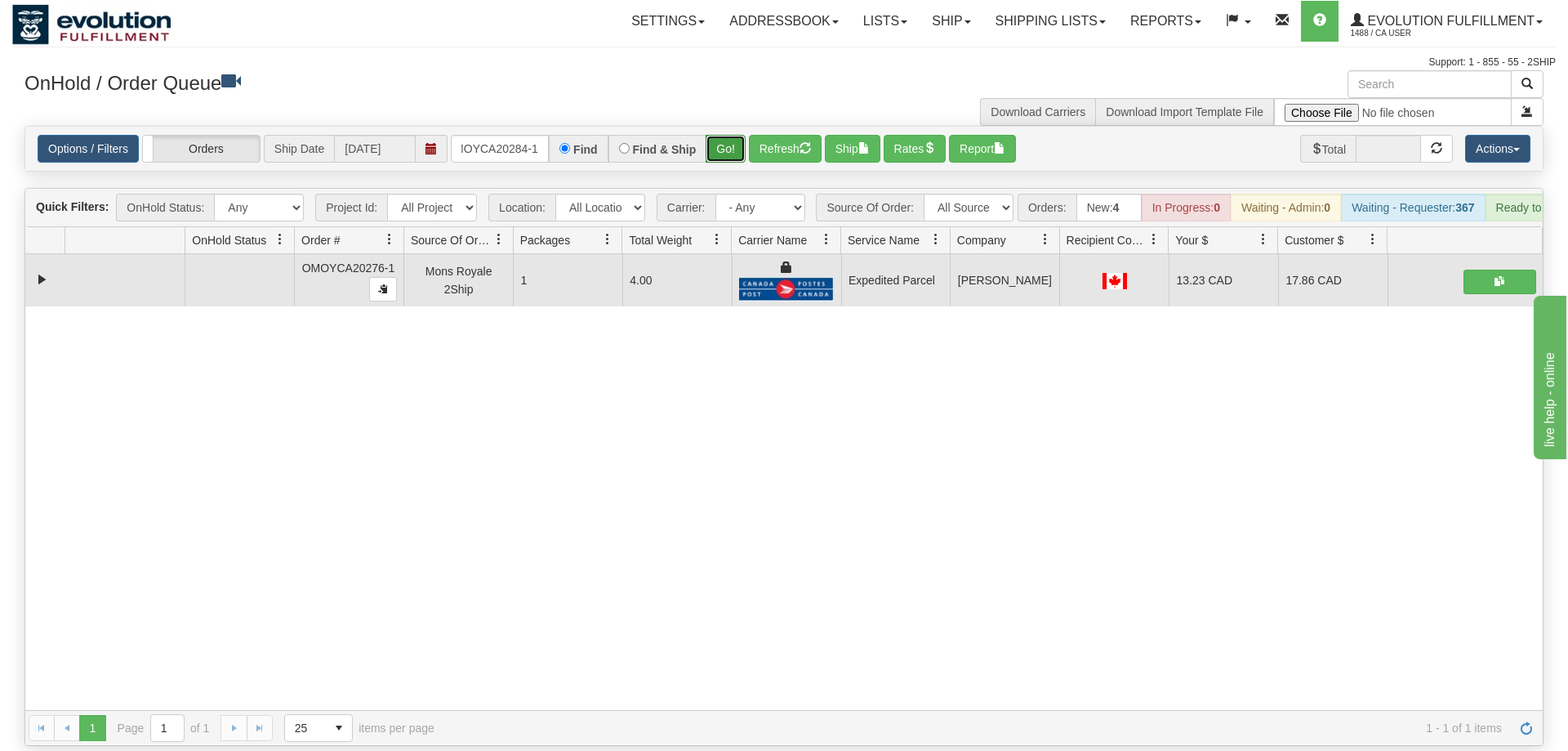
click at [730, 134] on button "Go!" at bounding box center [725, 148] width 40 height 27
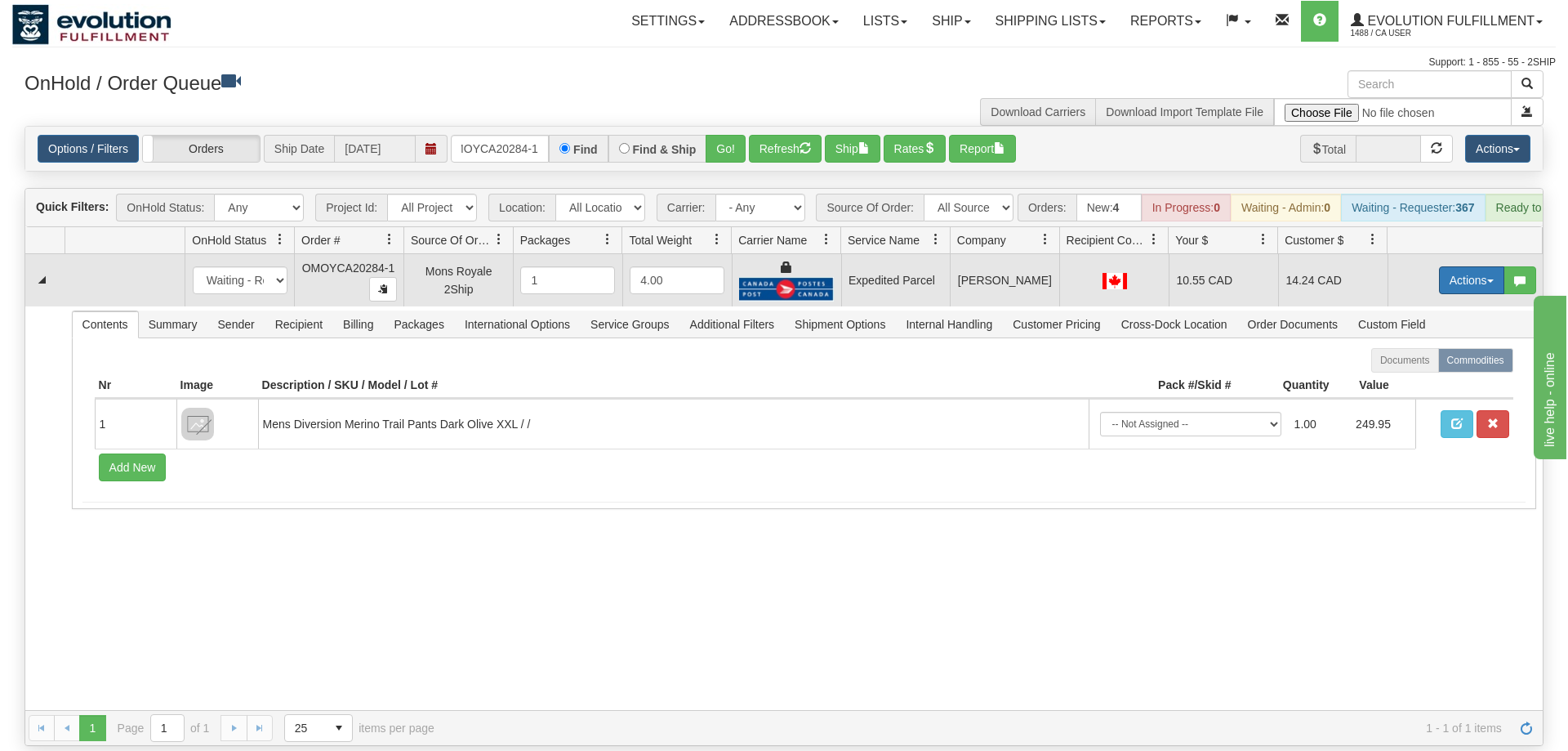
click at [1473, 266] on button "Actions" at bounding box center [1471, 280] width 66 height 27
click at [1430, 364] on link "Ship" at bounding box center [1438, 375] width 130 height 22
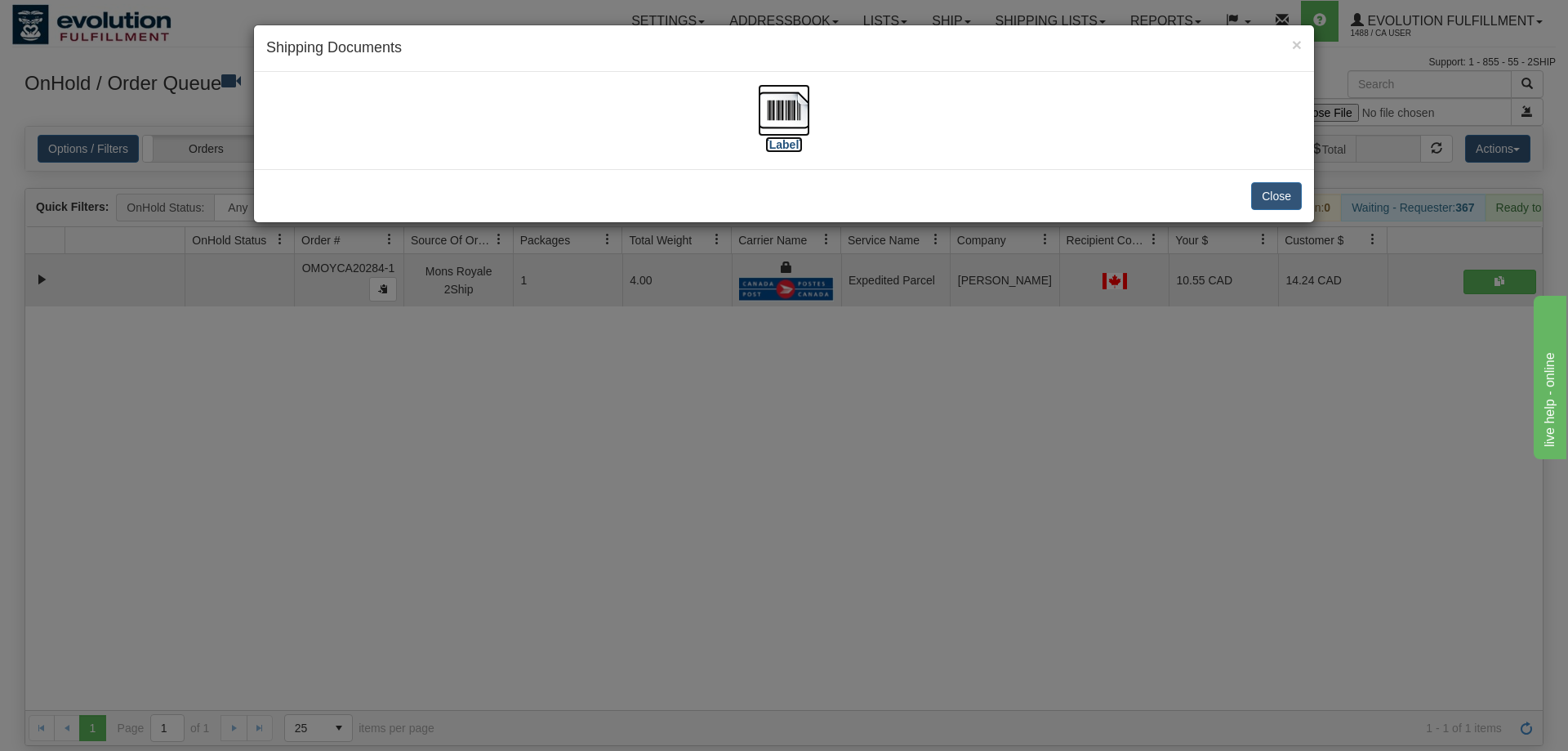
click at [798, 105] on img at bounding box center [783, 110] width 52 height 52
drag, startPoint x: 658, startPoint y: 438, endPoint x: 655, endPoint y: 417, distance: 21.2
click at [655, 417] on div "× Shipping Documents [Label] Close" at bounding box center [784, 375] width 1568 height 751
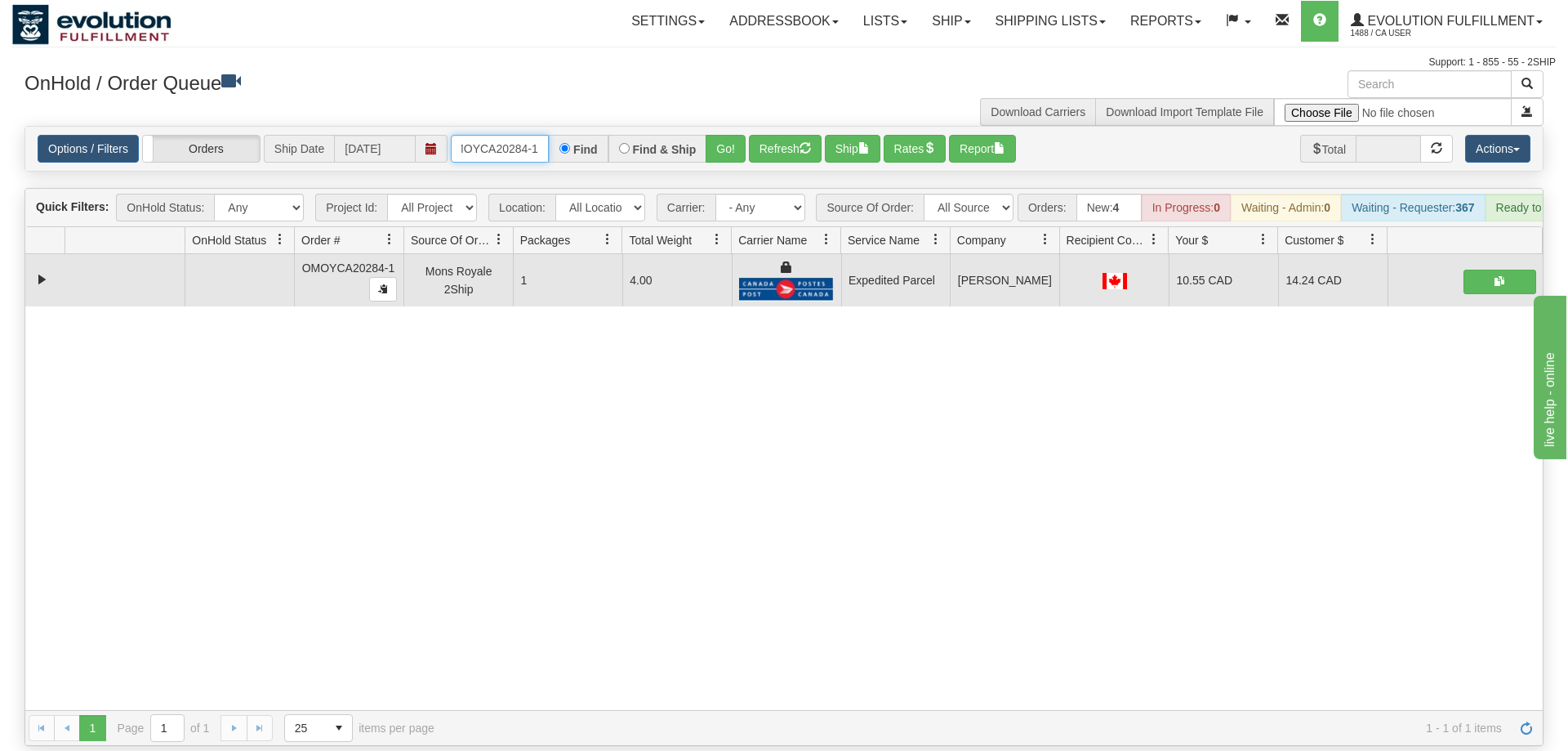
click at [480, 134] on input "OMOYCA20284-1" at bounding box center [499, 148] width 98 height 27
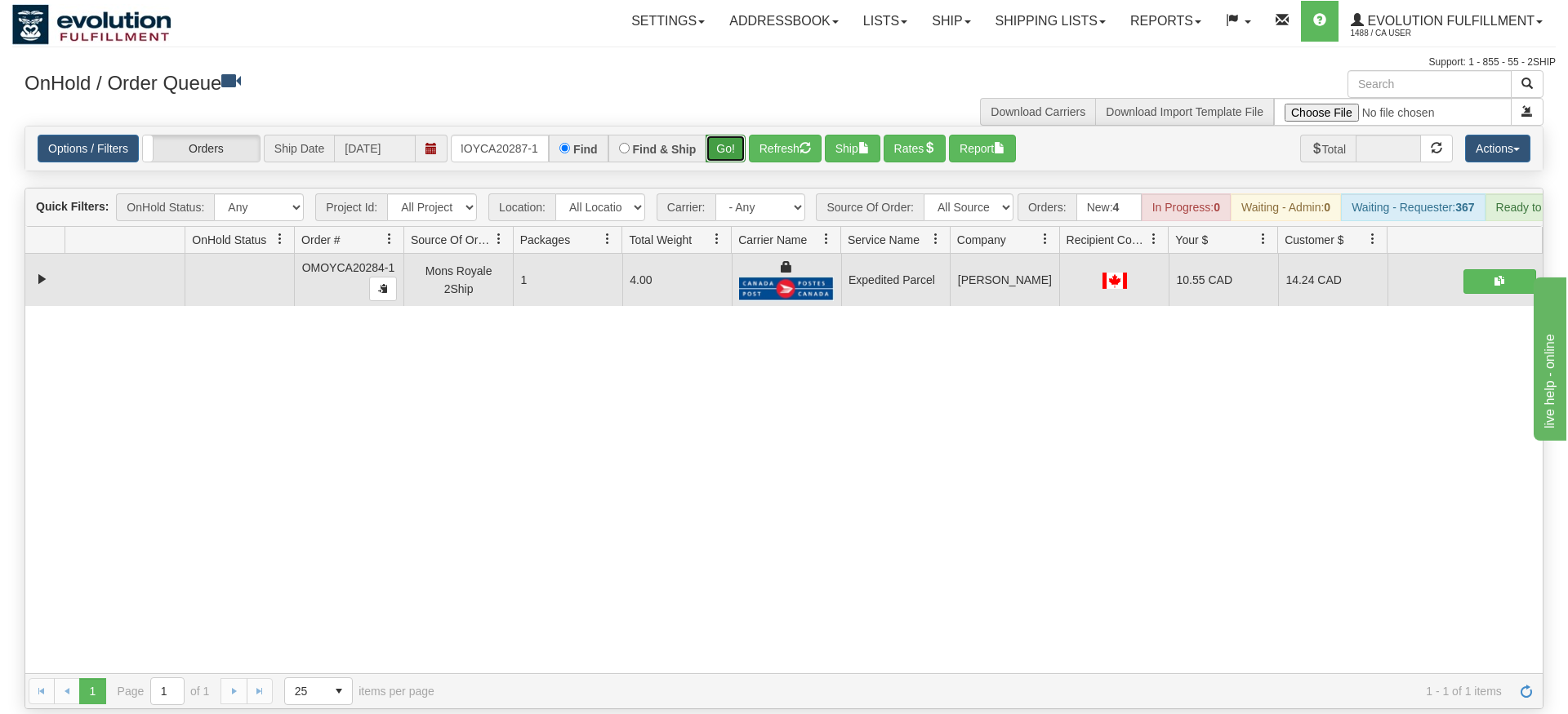
drag, startPoint x: 731, startPoint y: 114, endPoint x: 732, endPoint y: 130, distance: 16.0
click at [731, 143] on div "Options / Filters Group Shipments Orders Ship Date 09/22/2025 OMOYCA20287-1 Fin…" at bounding box center [784, 148] width 1517 height 44
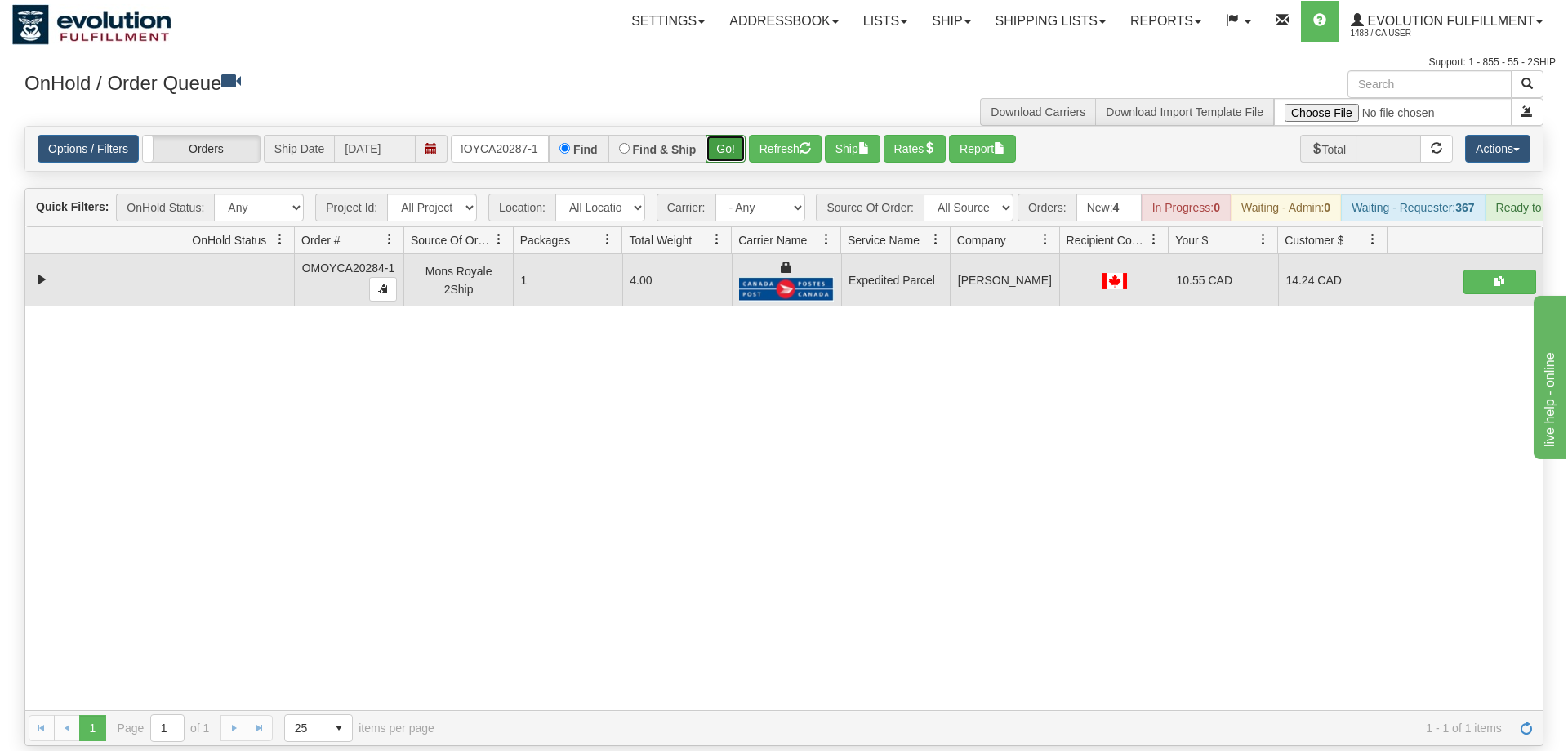
click at [730, 134] on button "Go!" at bounding box center [725, 148] width 40 height 27
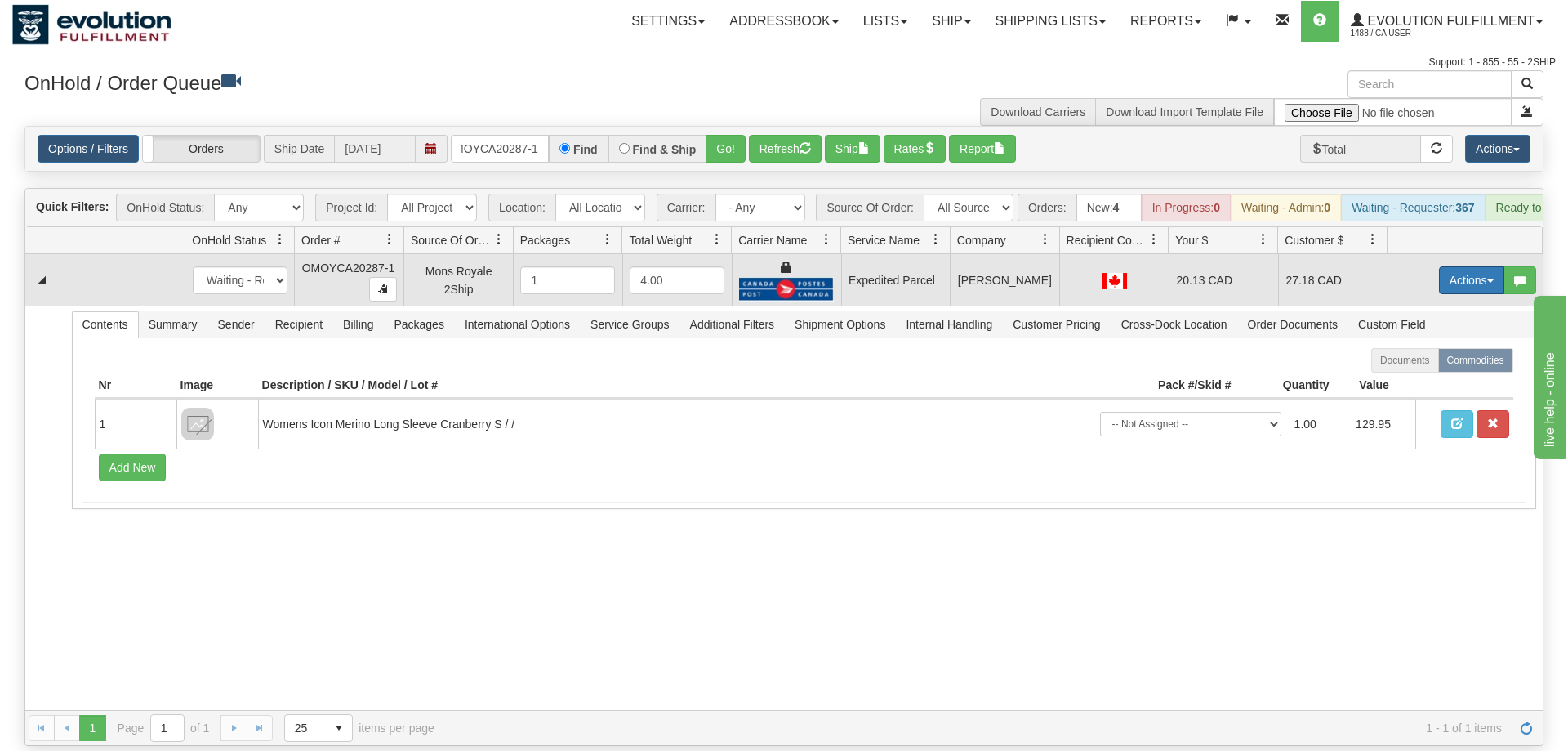
click at [1490, 266] on button "Actions" at bounding box center [1471, 280] width 66 height 27
click at [1410, 368] on span "Ship" at bounding box center [1405, 375] width 34 height 13
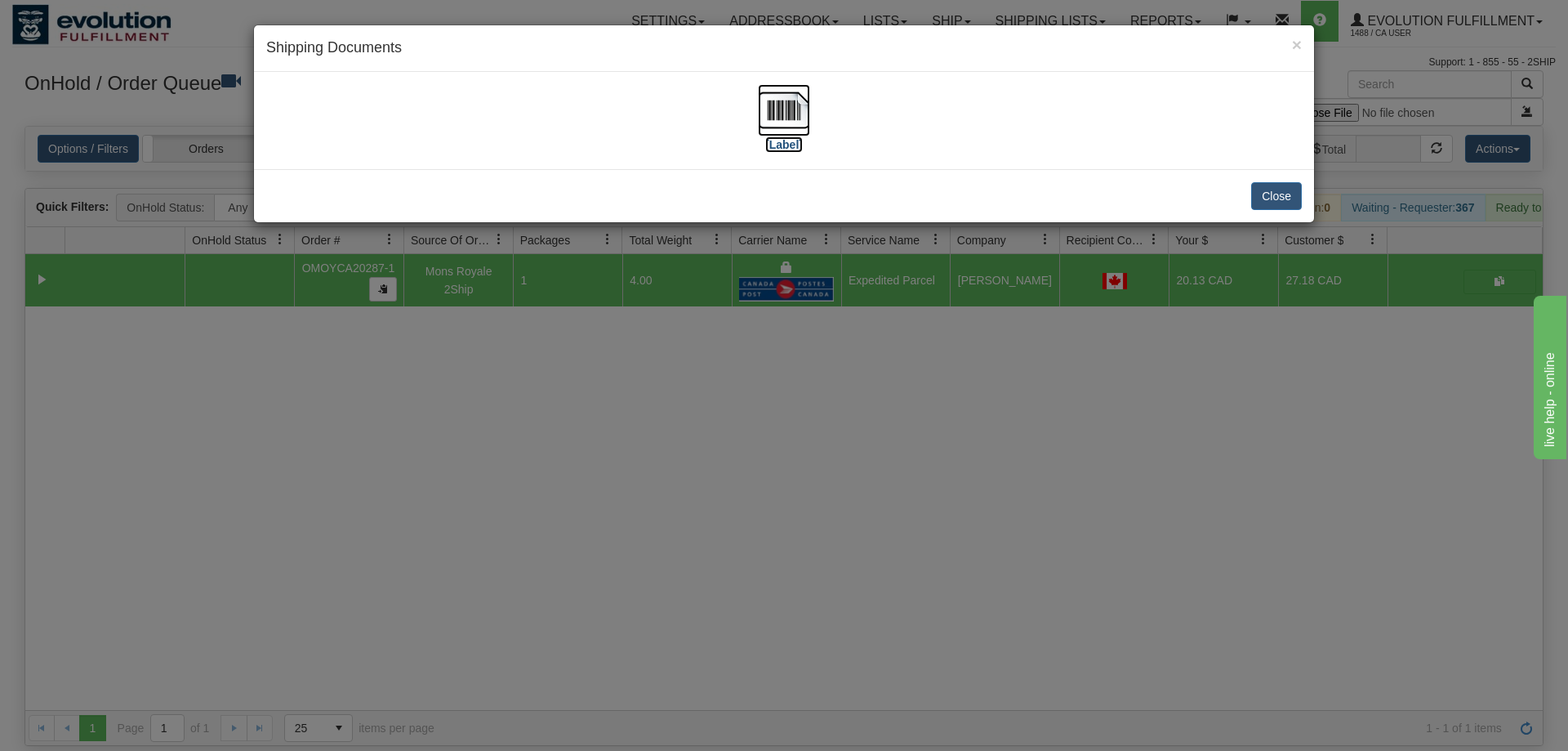
click at [801, 124] on img at bounding box center [783, 110] width 52 height 52
click at [443, 339] on div "× Shipping Documents [Label] Close" at bounding box center [784, 375] width 1568 height 751
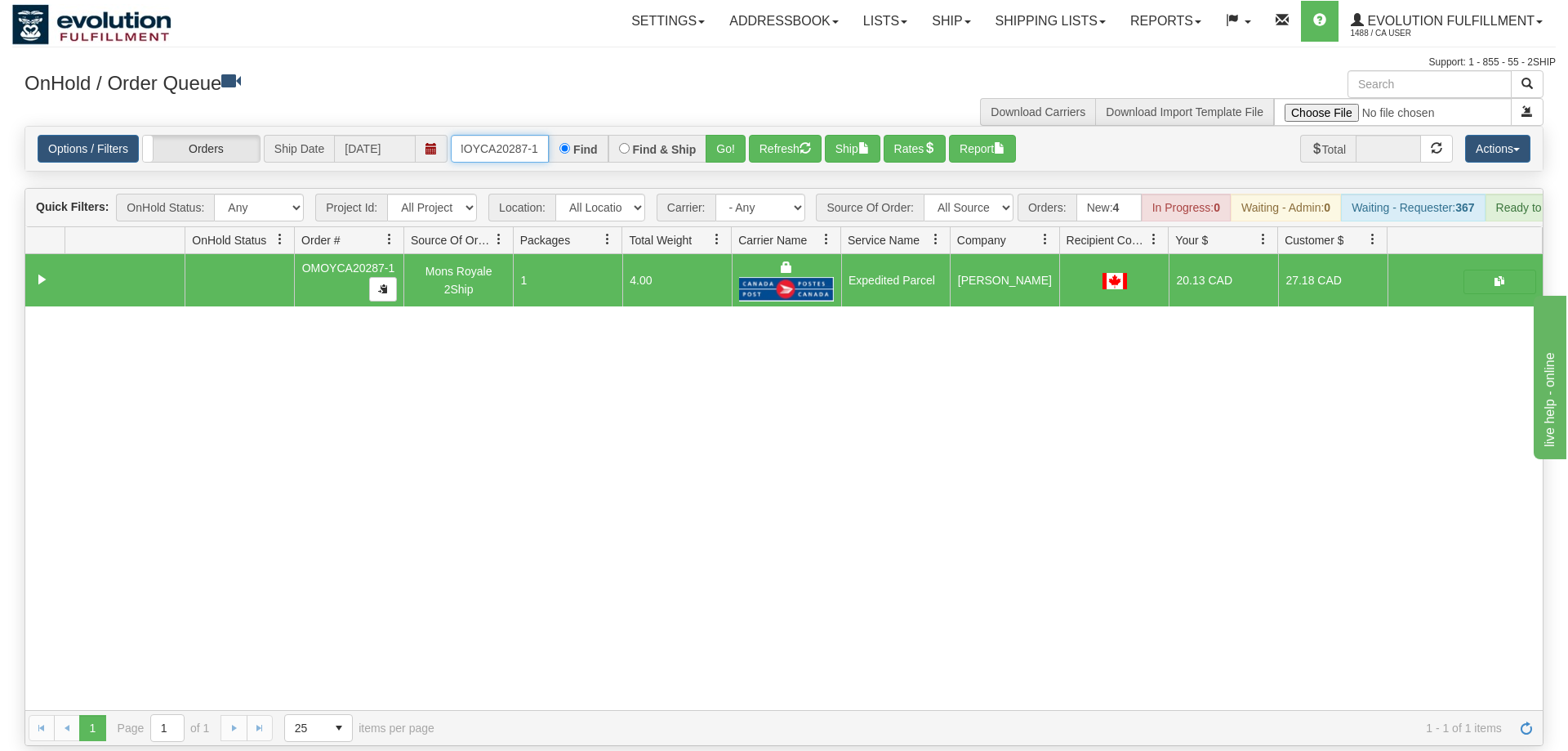
click at [497, 134] on input "OMOYCA20287-1" at bounding box center [499, 148] width 98 height 27
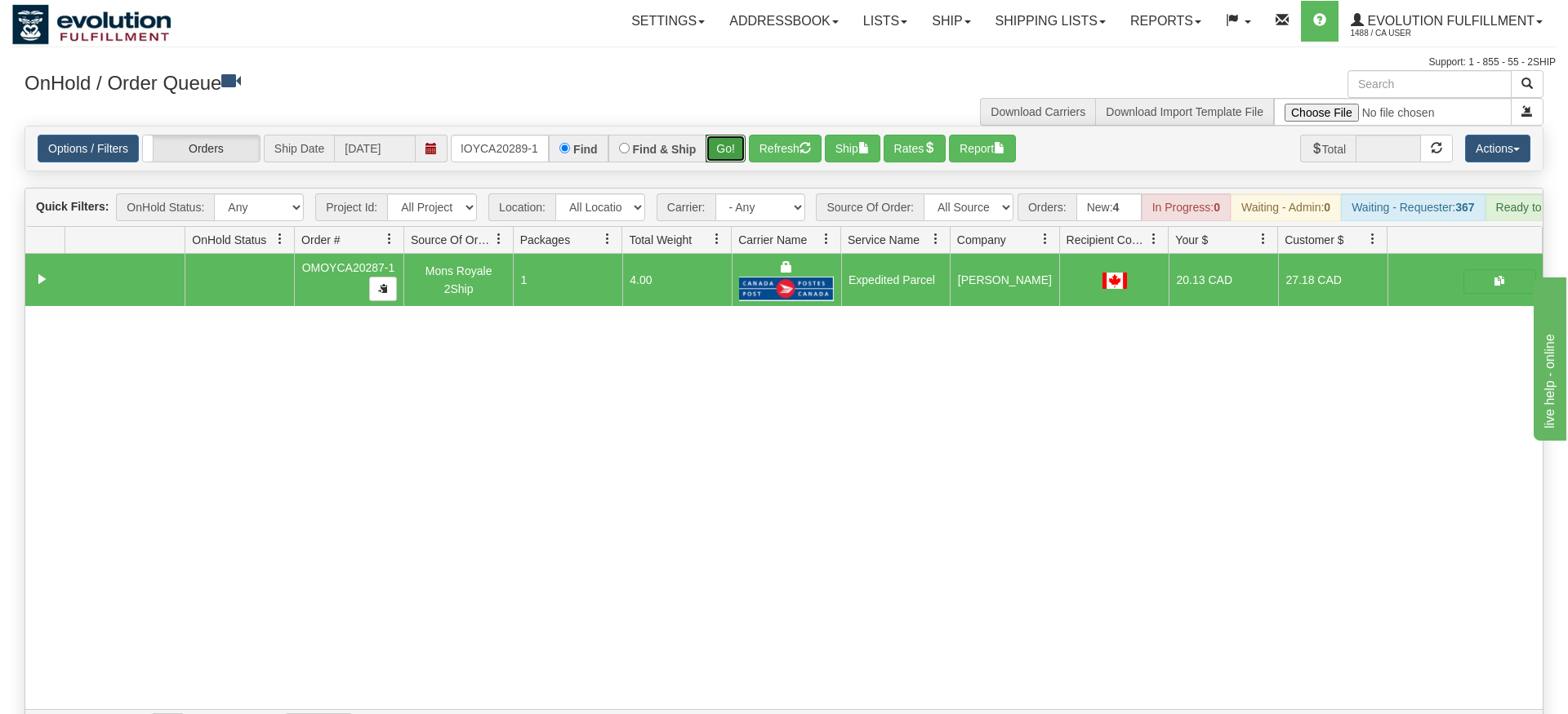
drag, startPoint x: 737, startPoint y: 136, endPoint x: 728, endPoint y: 103, distance: 34.2
click at [734, 157] on div "Is equal to Is not equal to Contains Does not contains CAD USD EUR ZAR [PERSON_…" at bounding box center [784, 435] width 1543 height 619
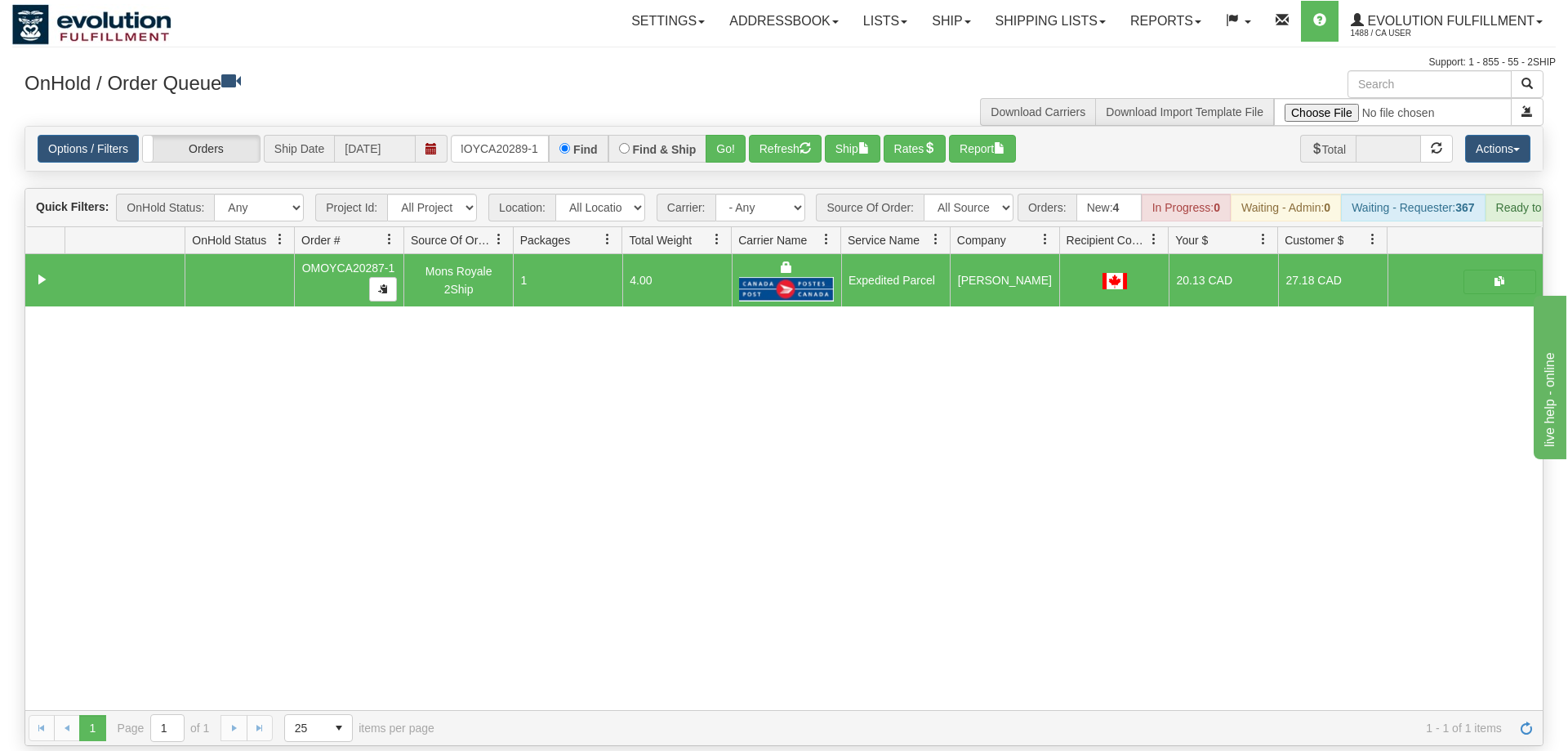
click at [728, 127] on div "Options / Filters Group Shipments Orders Ship Date 09/22/2025 OMOYCA20289-1 Fin…" at bounding box center [784, 149] width 1517 height 44
click at [737, 134] on button "Go!" at bounding box center [725, 148] width 40 height 27
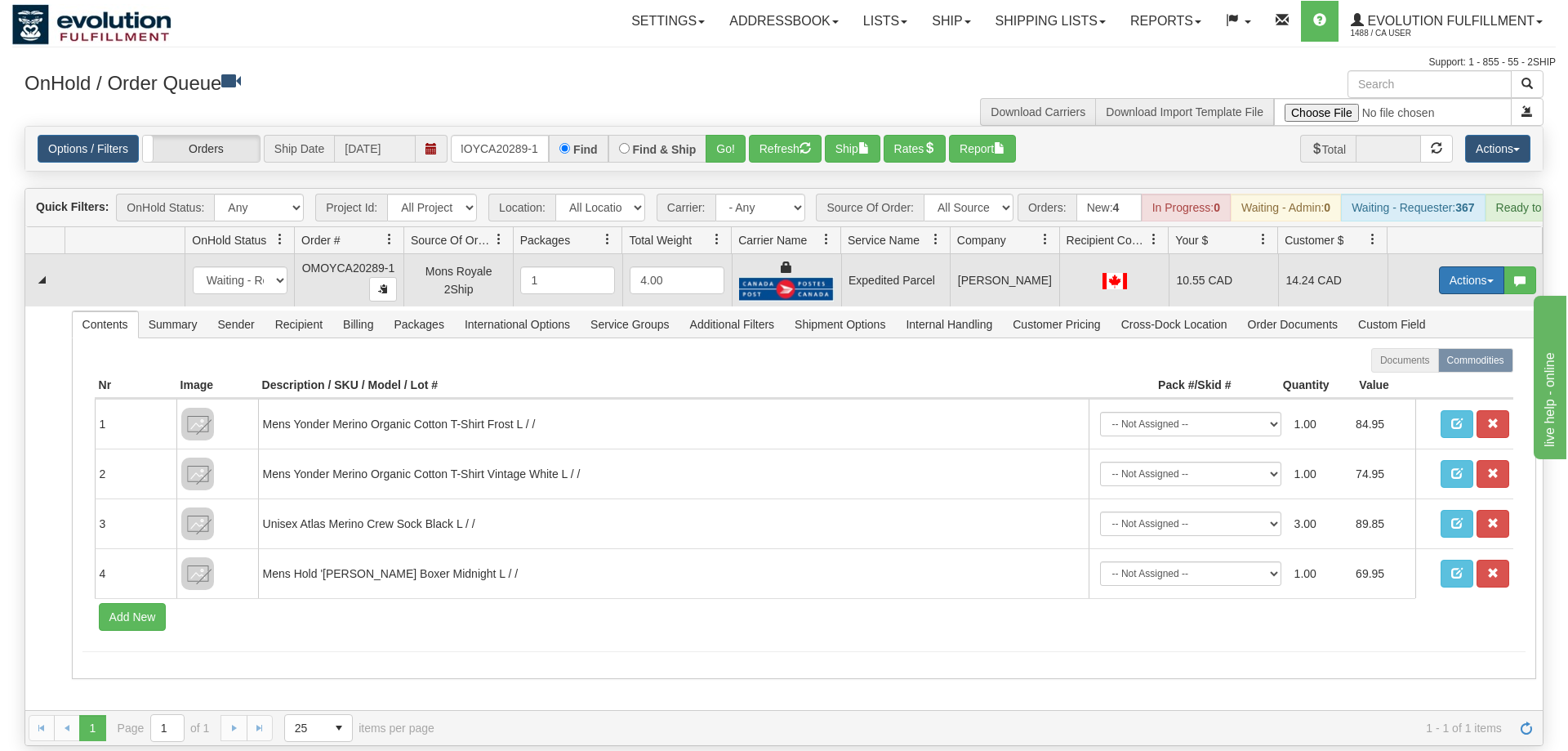
click at [1462, 266] on button "Actions" at bounding box center [1471, 280] width 66 height 27
click at [1410, 368] on span "Ship" at bounding box center [1405, 375] width 34 height 13
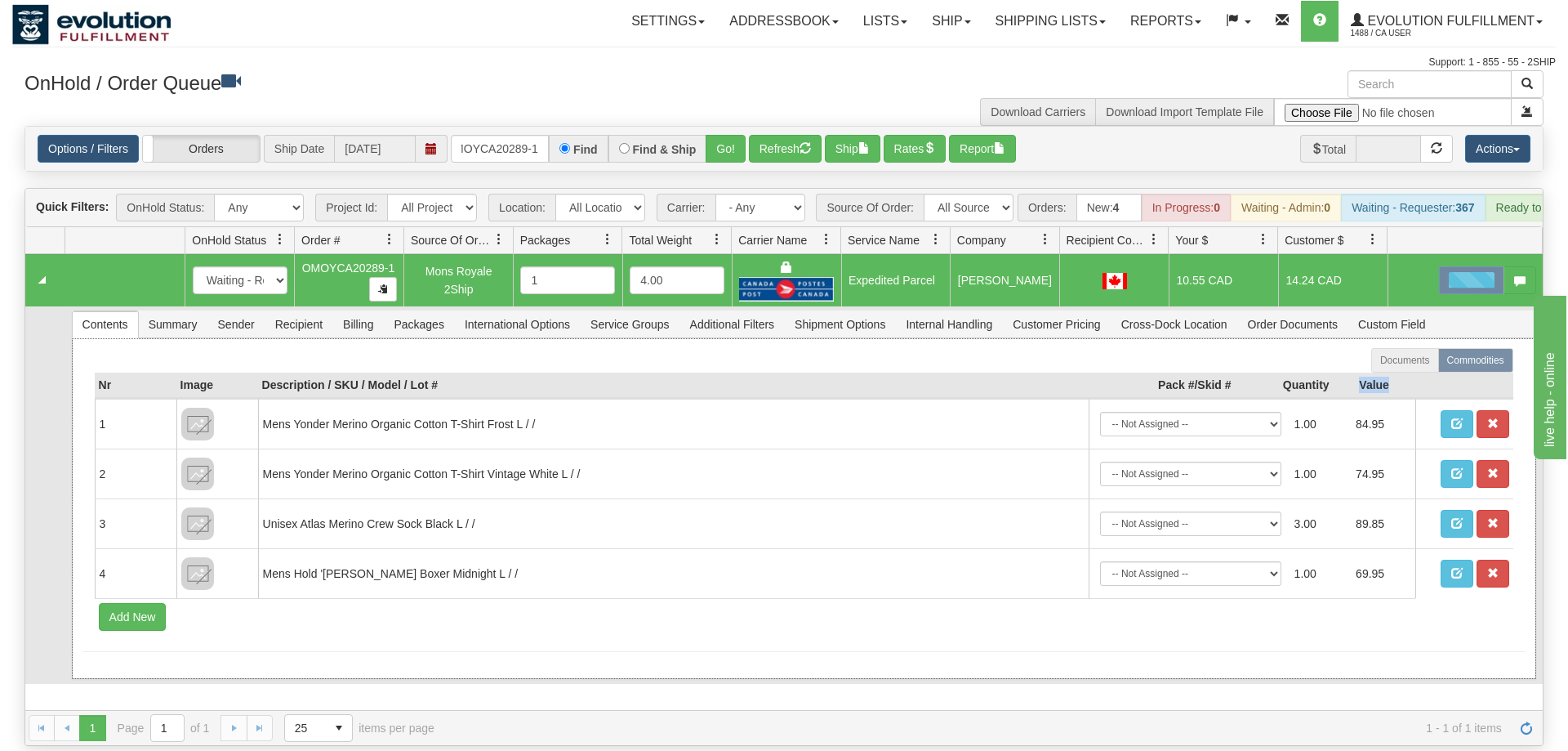
click at [1415, 373] on tr "Nr Image Description / SKU / Model / Lot # Pack #/Skid # Quantity Value" at bounding box center [804, 385] width 1419 height 26
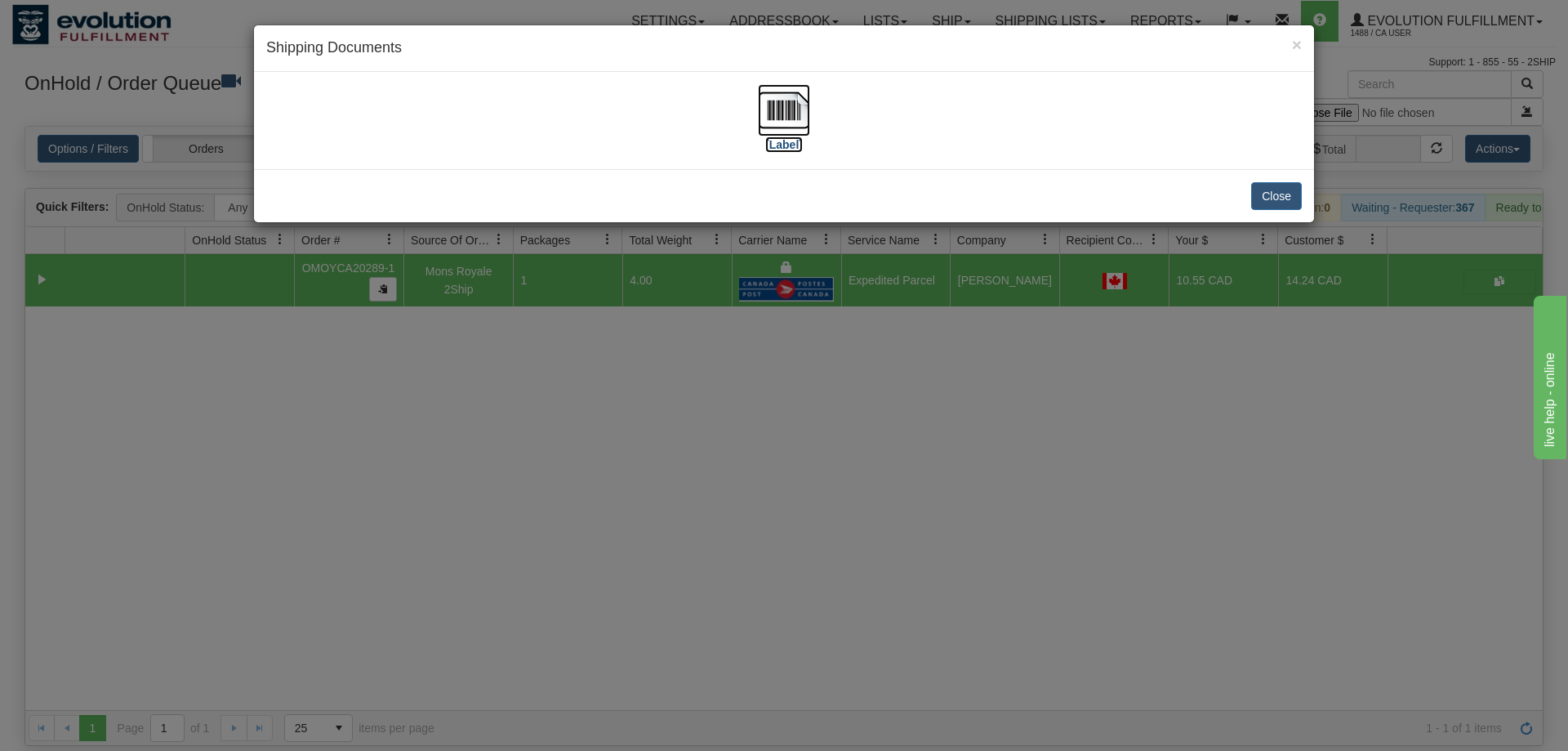
click at [770, 98] on img at bounding box center [783, 110] width 52 height 52
drag, startPoint x: 485, startPoint y: 323, endPoint x: 483, endPoint y: 167, distance: 156.0
click at [488, 305] on div "× Shipping Documents [Label] Close" at bounding box center [784, 375] width 1568 height 751
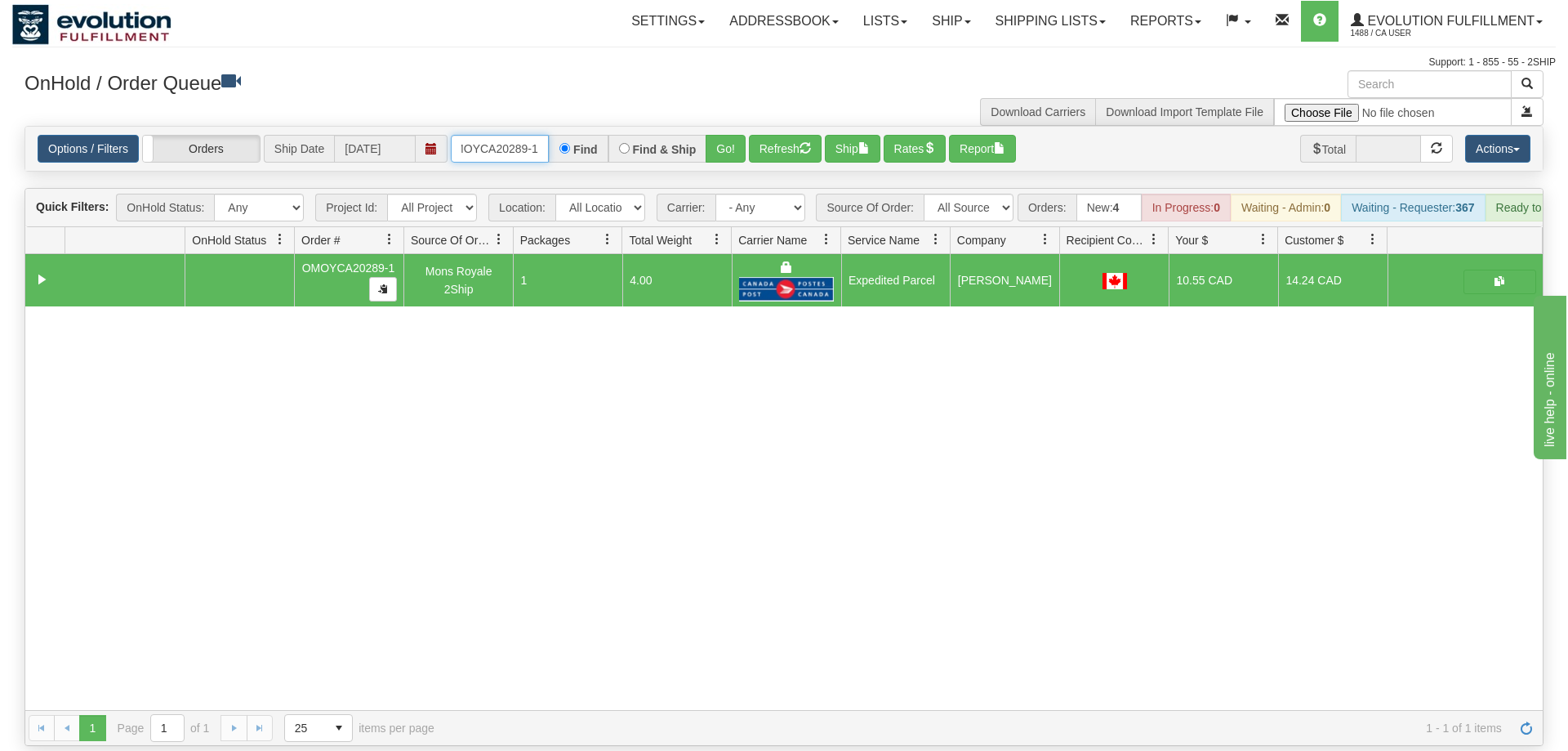
click at [498, 134] on input "OMOYCA20289-1" at bounding box center [499, 148] width 98 height 27
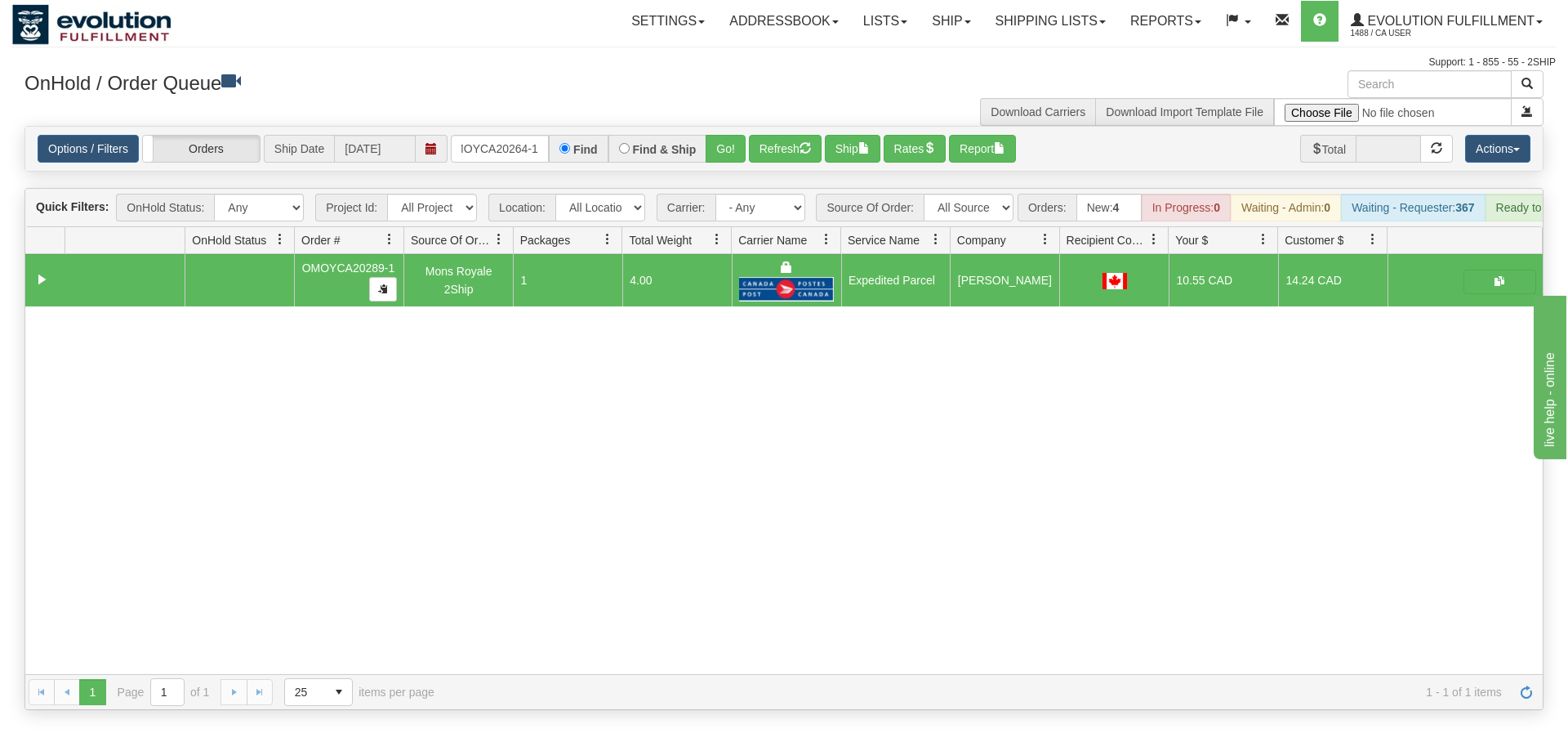
click at [729, 144] on div "Options / Filters Group Shipments Orders Ship Date 09/22/2025 OMOYCA20264-1 Fin…" at bounding box center [784, 149] width 1517 height 44
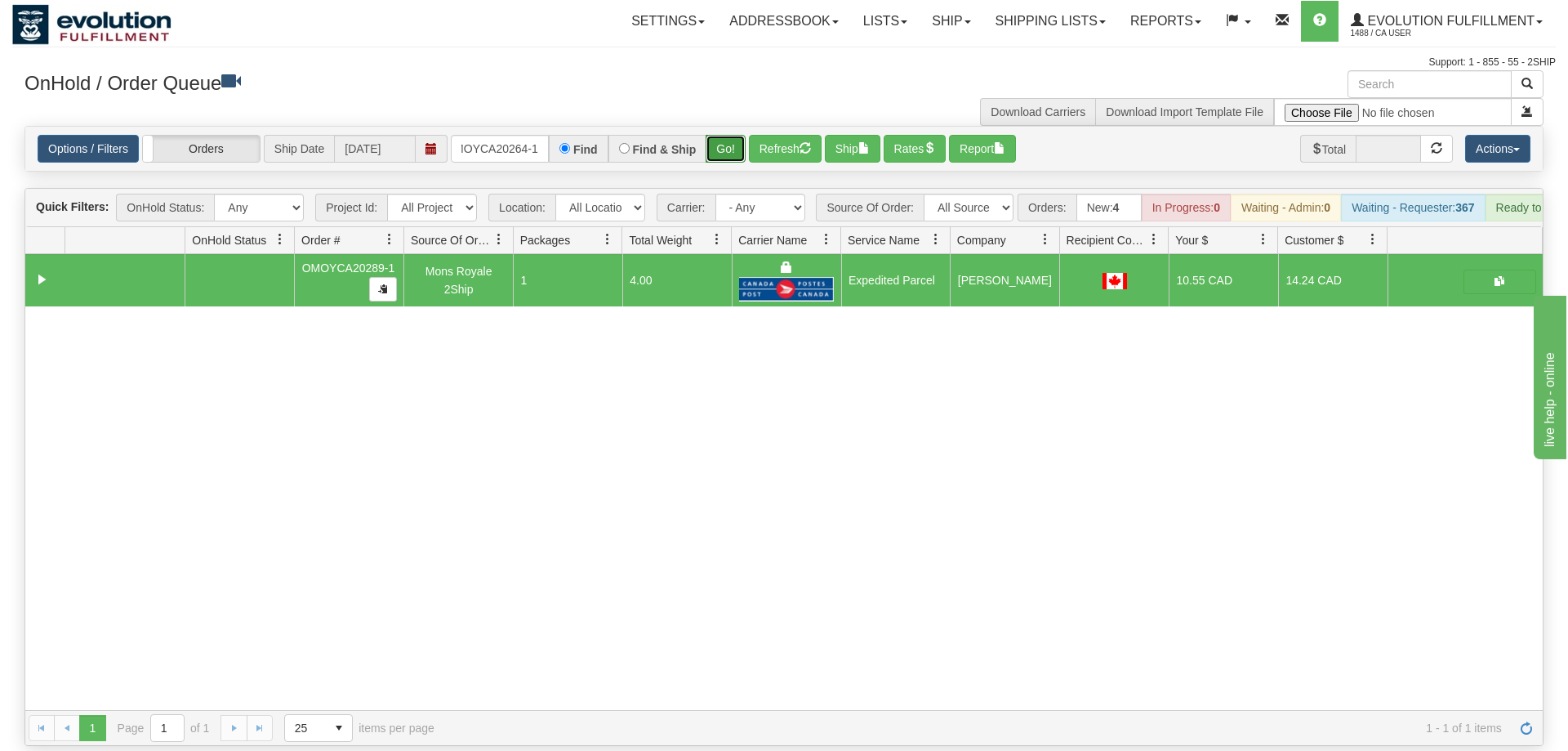
click at [730, 134] on button "Go!" at bounding box center [725, 148] width 40 height 27
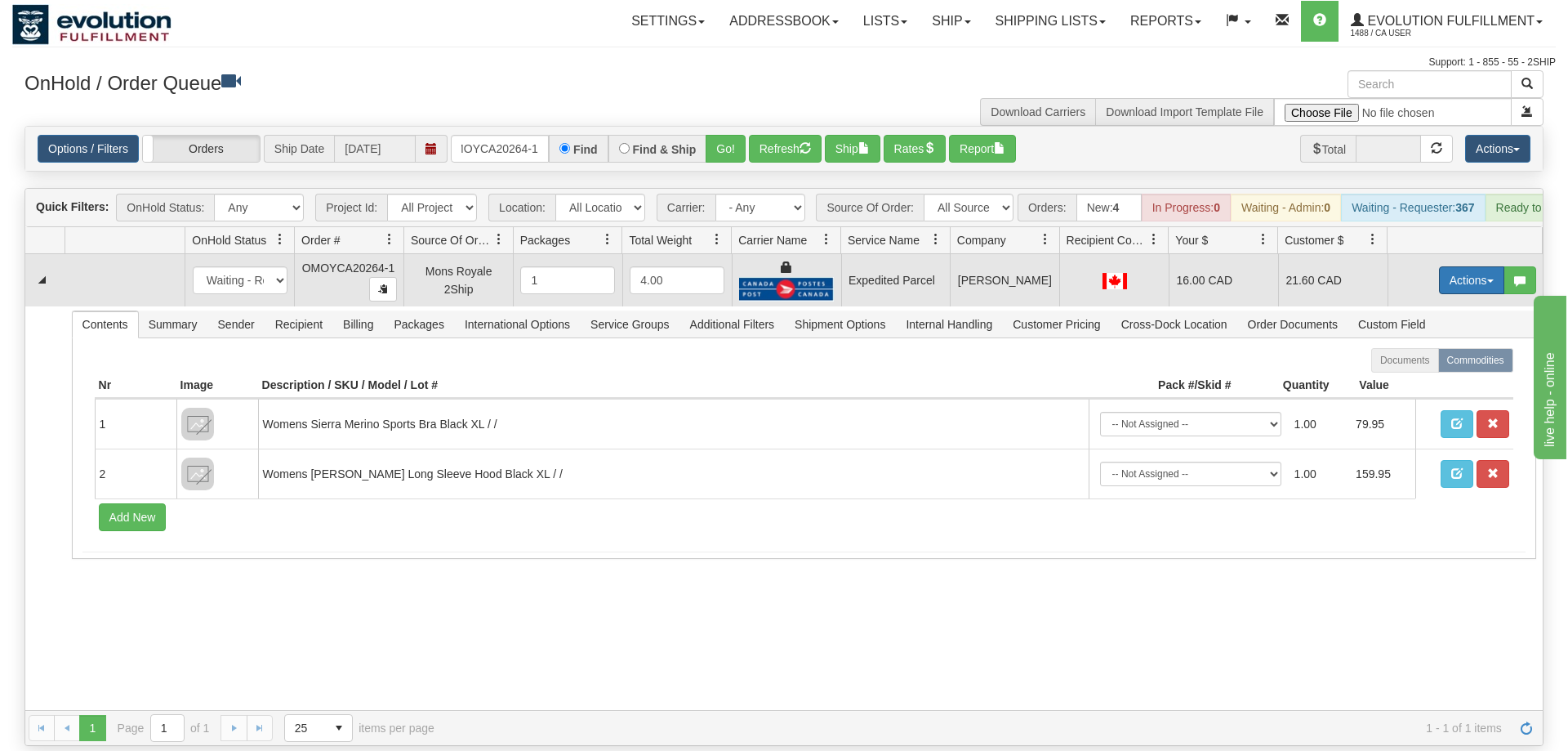
click at [1454, 266] on button "Actions" at bounding box center [1471, 280] width 66 height 27
click at [1429, 364] on link "Ship" at bounding box center [1438, 375] width 130 height 22
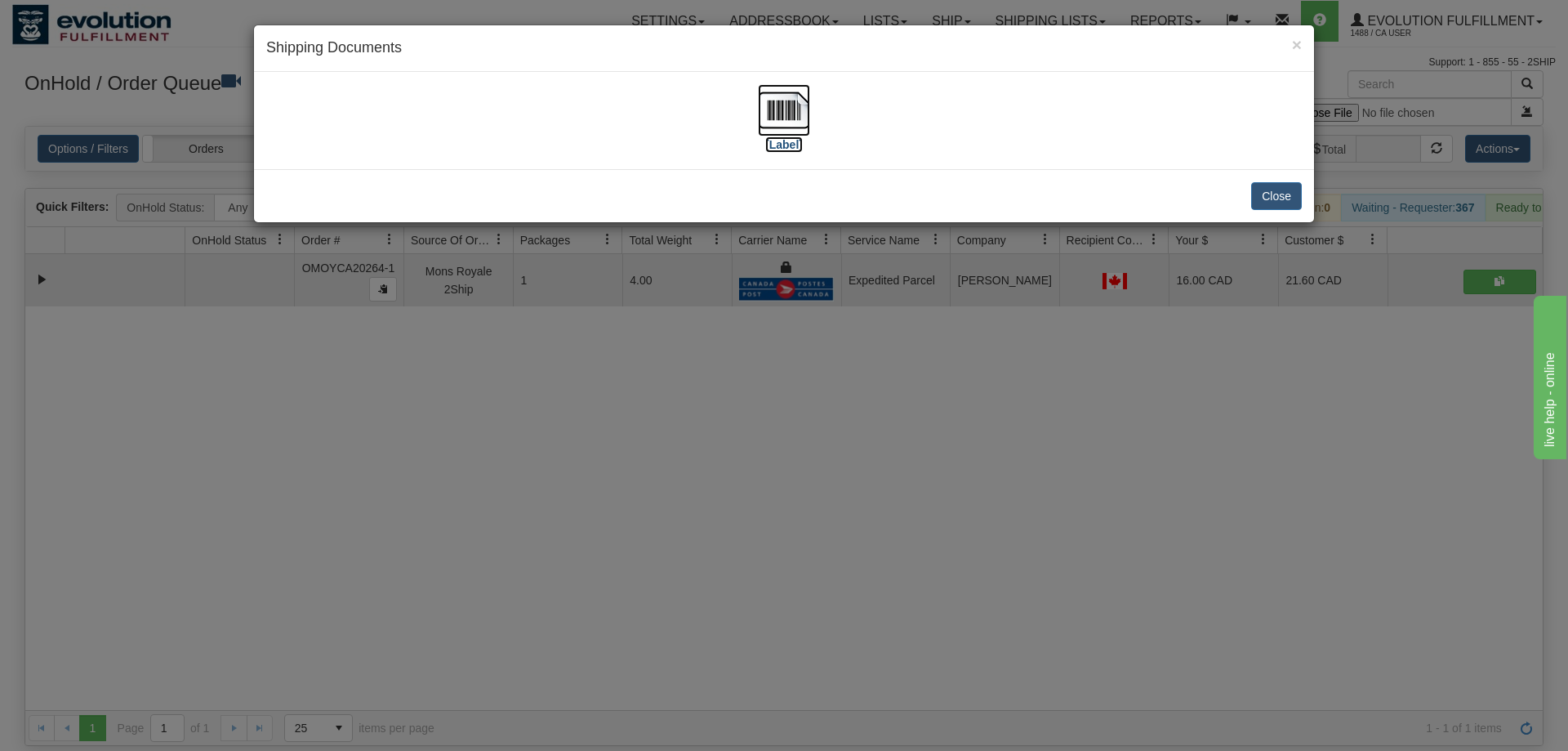
click at [799, 125] on img at bounding box center [783, 110] width 52 height 52
drag, startPoint x: 556, startPoint y: 451, endPoint x: 564, endPoint y: 110, distance: 341.1
click at [563, 428] on div "× Shipping Documents [Label] Close" at bounding box center [784, 375] width 1568 height 751
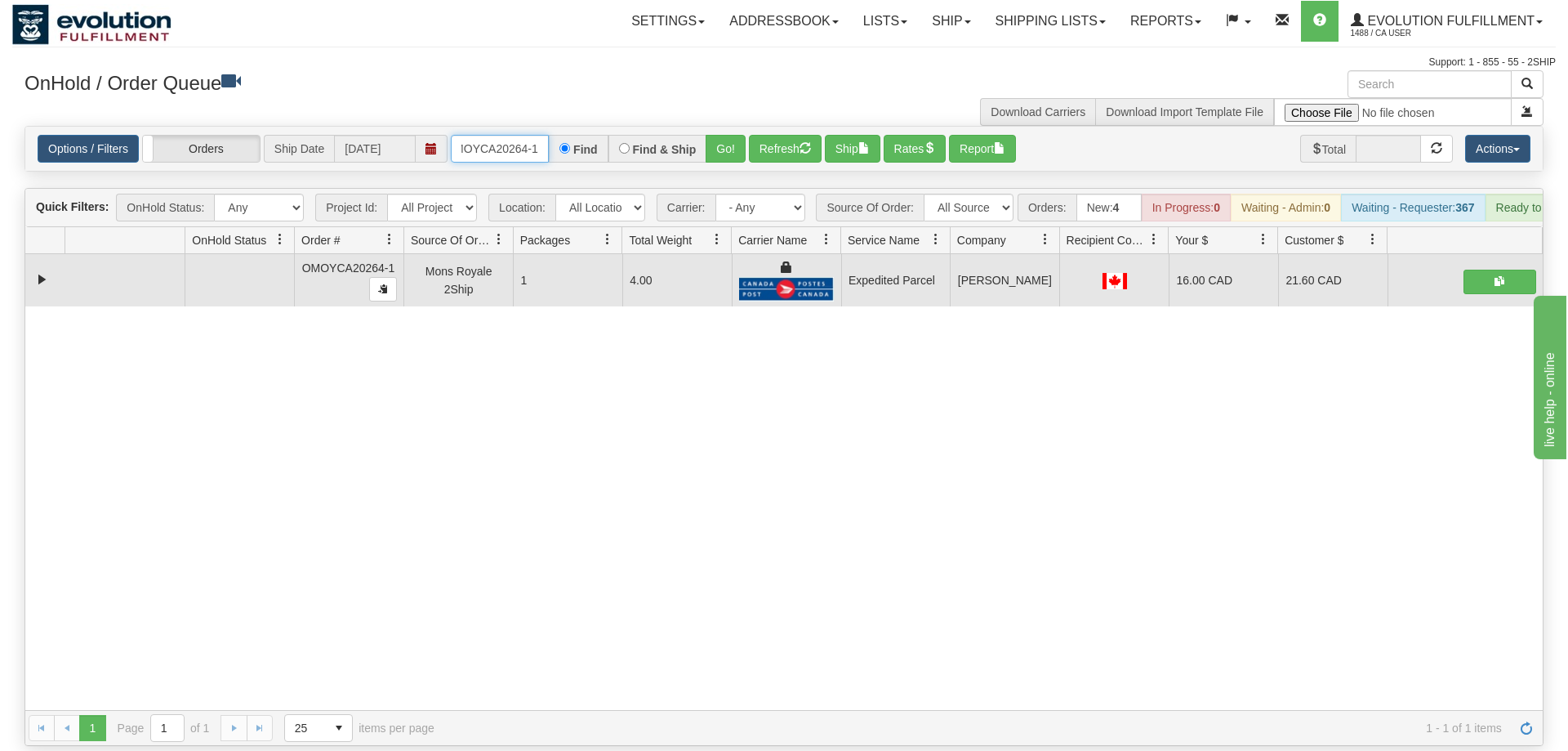
click at [524, 135] on input "OMOYCA20264-1" at bounding box center [499, 148] width 98 height 27
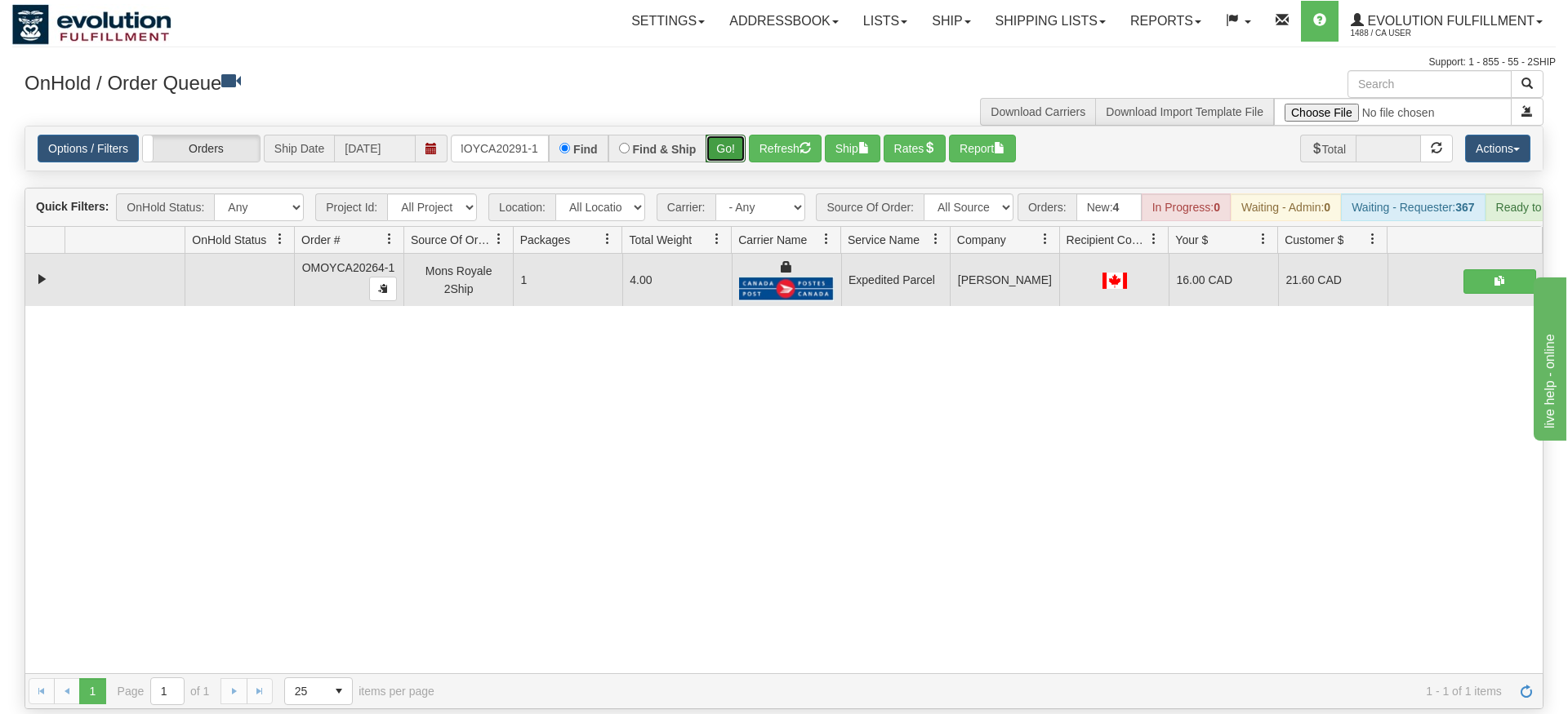
drag, startPoint x: 742, startPoint y: 134, endPoint x: 733, endPoint y: 142, distance: 12.0
click at [741, 169] on div "Is equal to Is not equal to Contains Does not contains CAD USD EUR ZAR [PERSON_…" at bounding box center [784, 418] width 1543 height 584
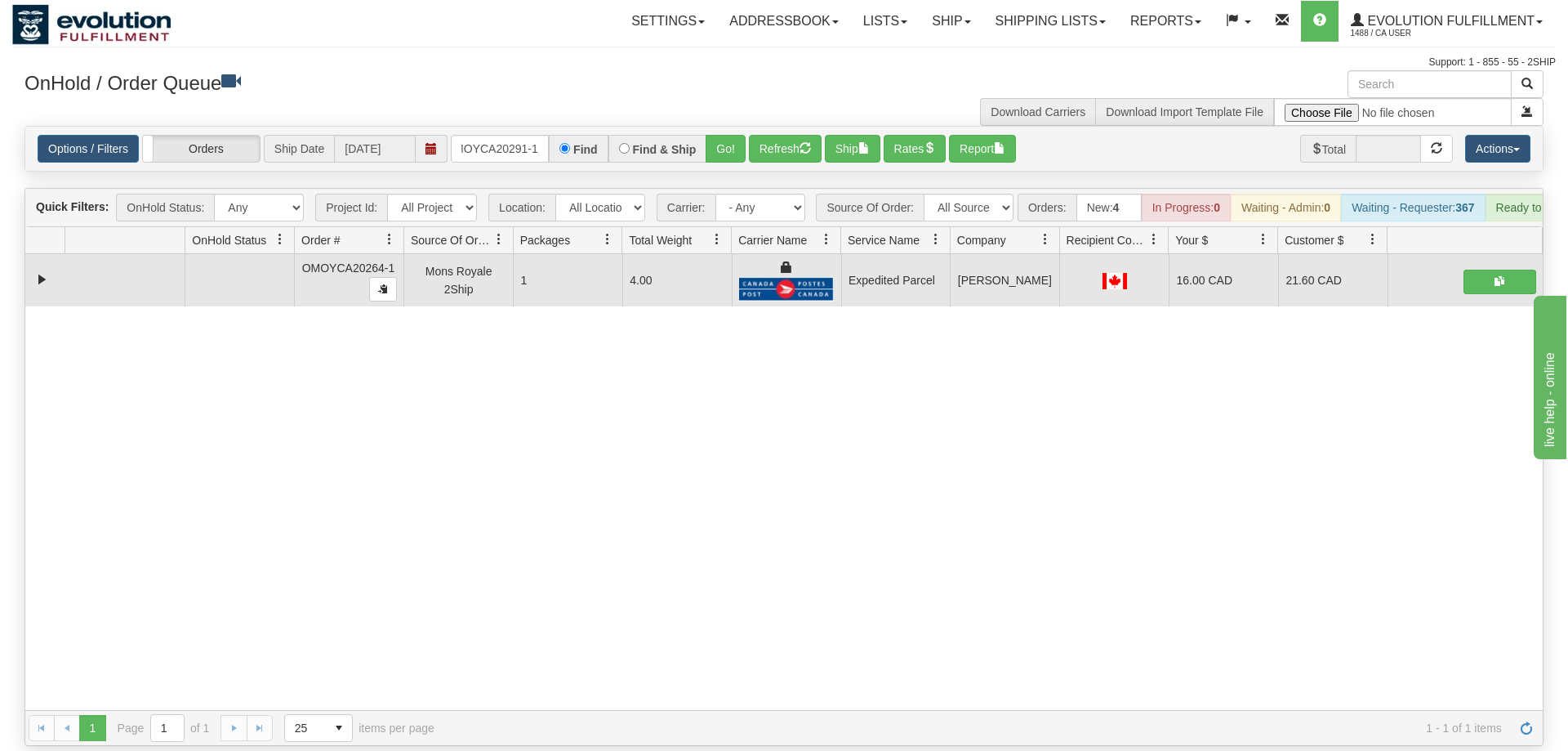
click at [733, 142] on div "Options / Filters Group Shipments Orders Ship Date 09/22/2025 OMOYCA20291-1 Fin…" at bounding box center [784, 149] width 1517 height 44
click at [737, 134] on button "Go!" at bounding box center [725, 148] width 40 height 27
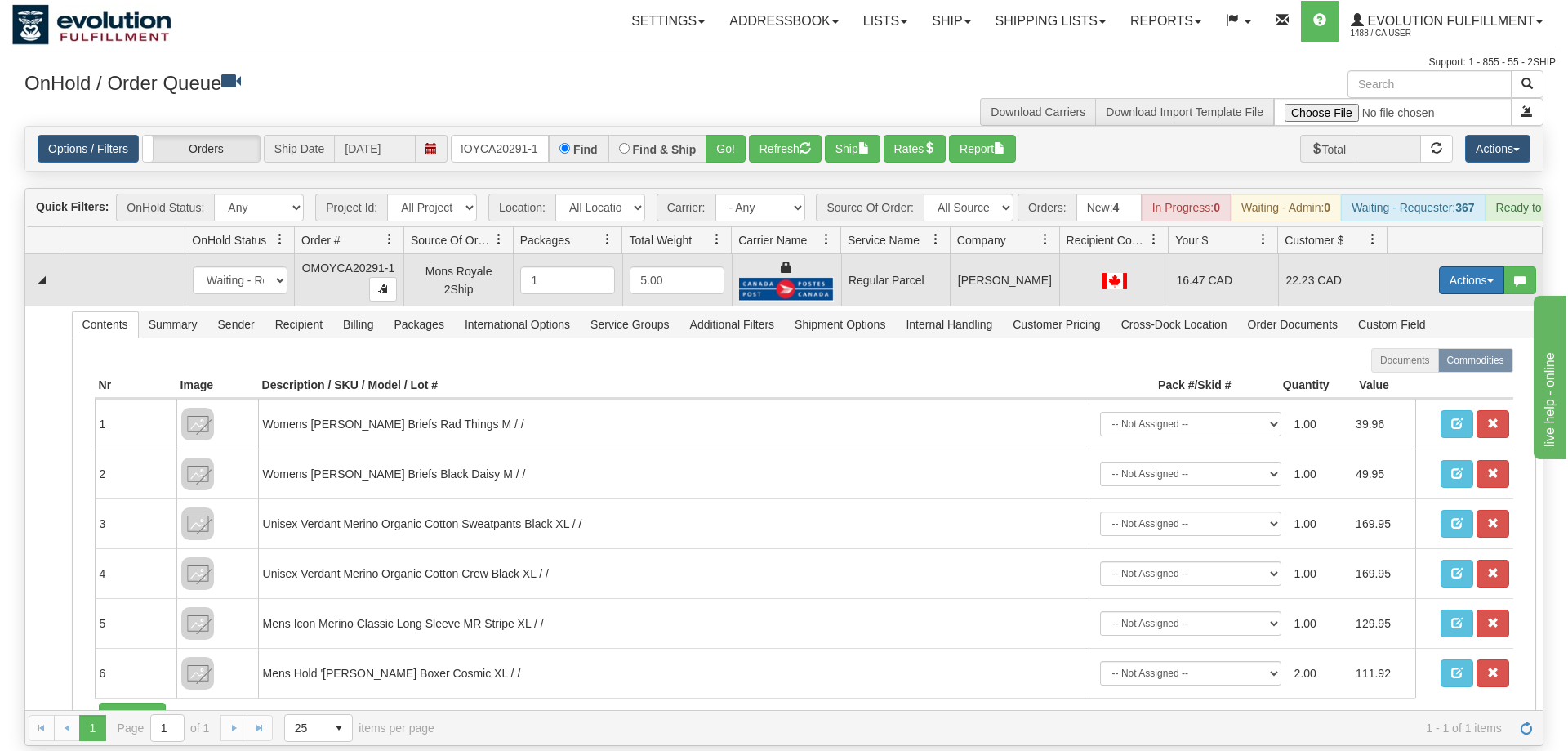
click at [1451, 266] on button "Actions" at bounding box center [1471, 280] width 66 height 27
click at [1425, 347] on span "Rate All Services" at bounding box center [1438, 354] width 98 height 13
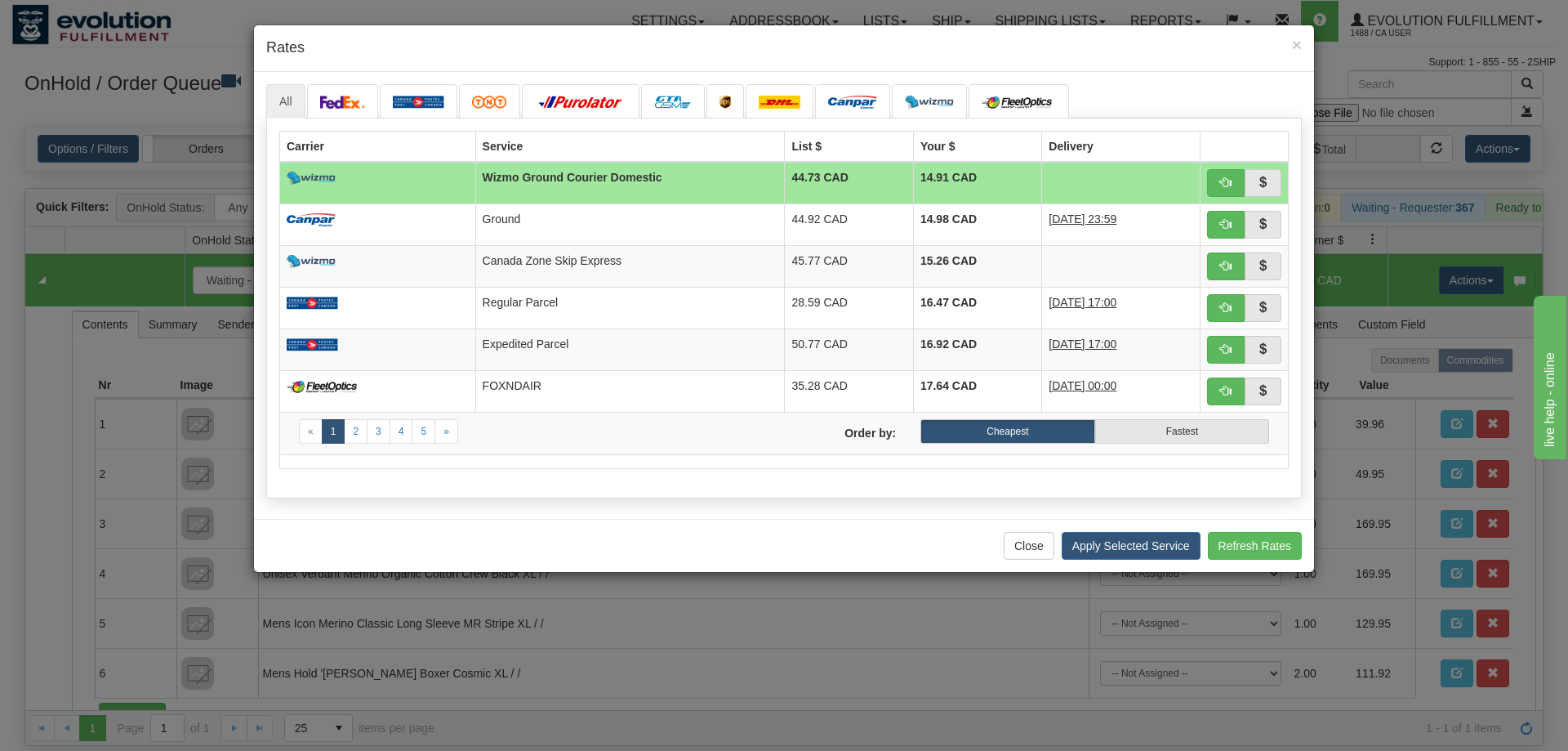
click at [511, 495] on div "Carrier Service List $ Your $ Delivery Wizmo Ground Courier Domestic 44.73 CAD …" at bounding box center [784, 309] width 1035 height 380
click at [1233, 354] on button "button" at bounding box center [1225, 349] width 37 height 27
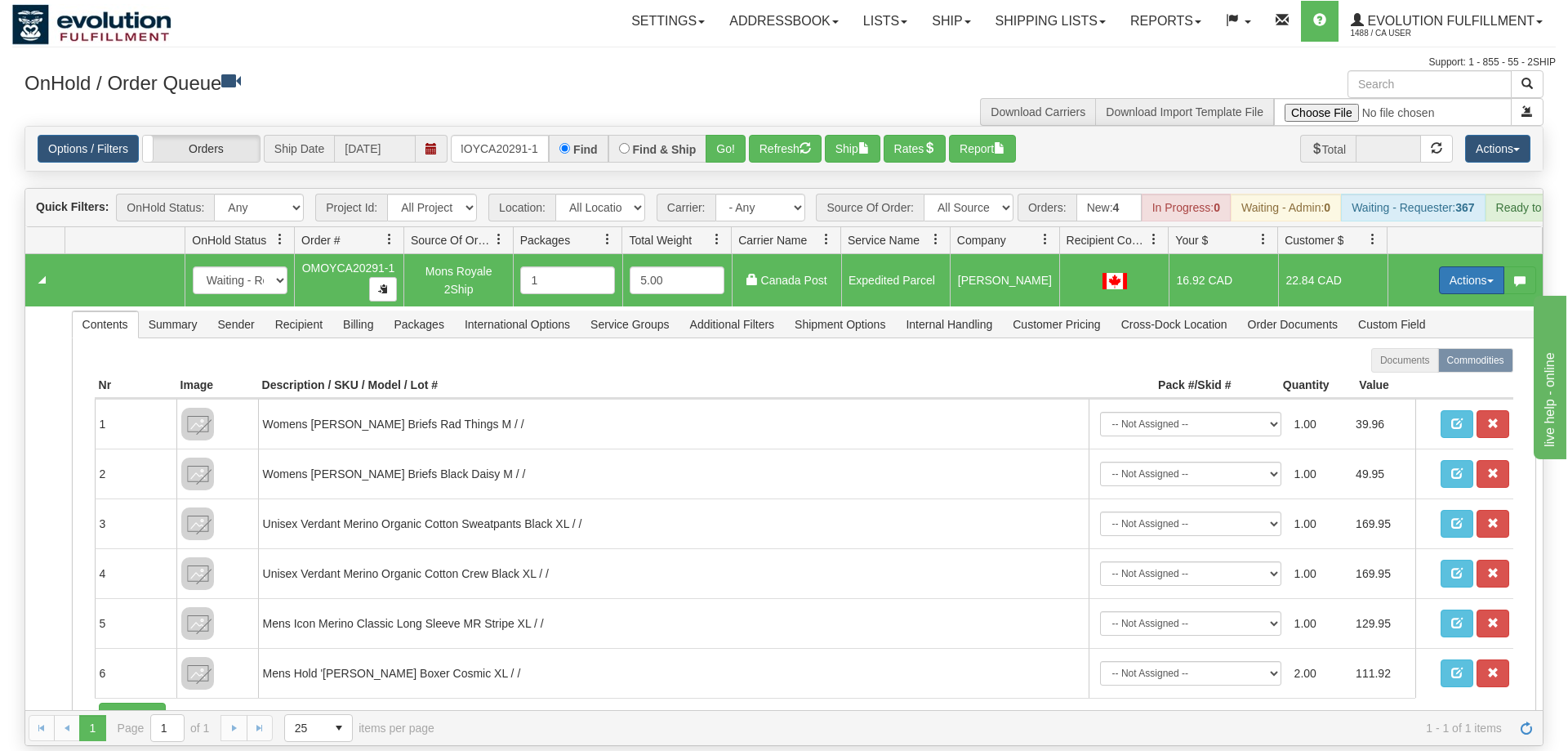
click at [1474, 266] on button "Actions" at bounding box center [1471, 280] width 66 height 27
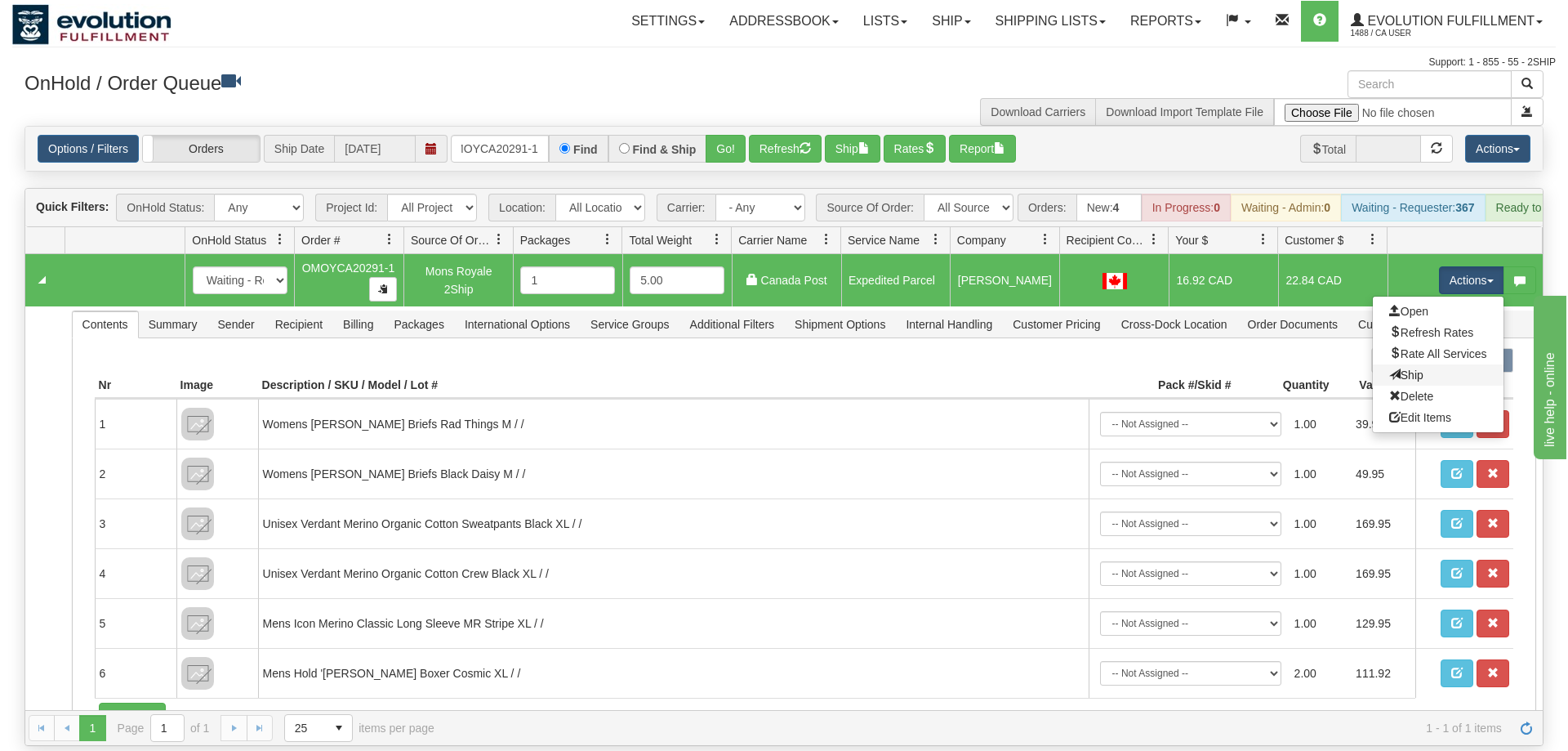
click at [1436, 364] on link "Ship" at bounding box center [1438, 375] width 130 height 22
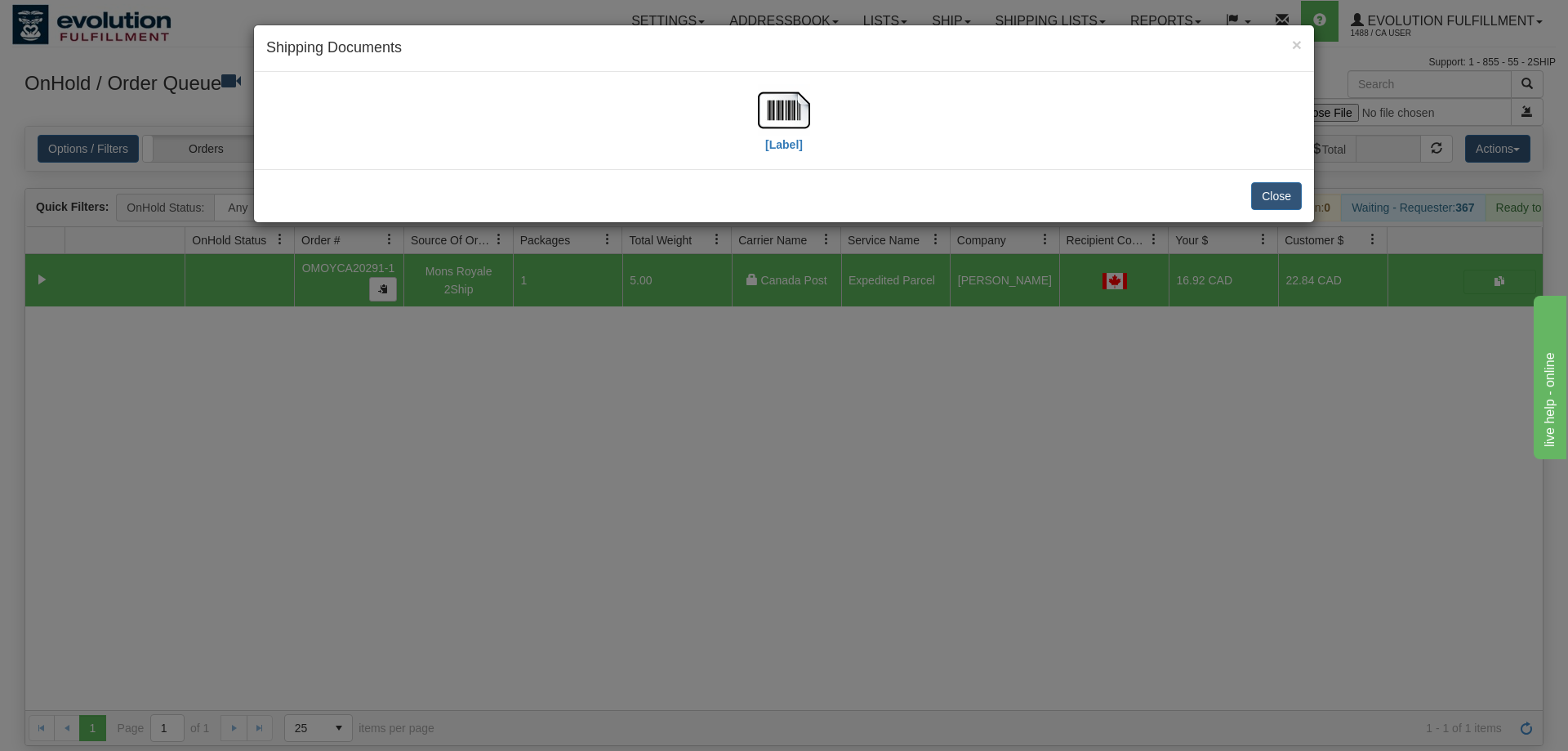
click at [811, 139] on div "[Label]" at bounding box center [784, 120] width 1035 height 73
click at [788, 103] on img at bounding box center [783, 110] width 52 height 52
drag, startPoint x: 628, startPoint y: 498, endPoint x: 557, endPoint y: 116, distance: 388.5
click at [626, 464] on div "× Shipping Documents [Label] Close" at bounding box center [784, 375] width 1568 height 751
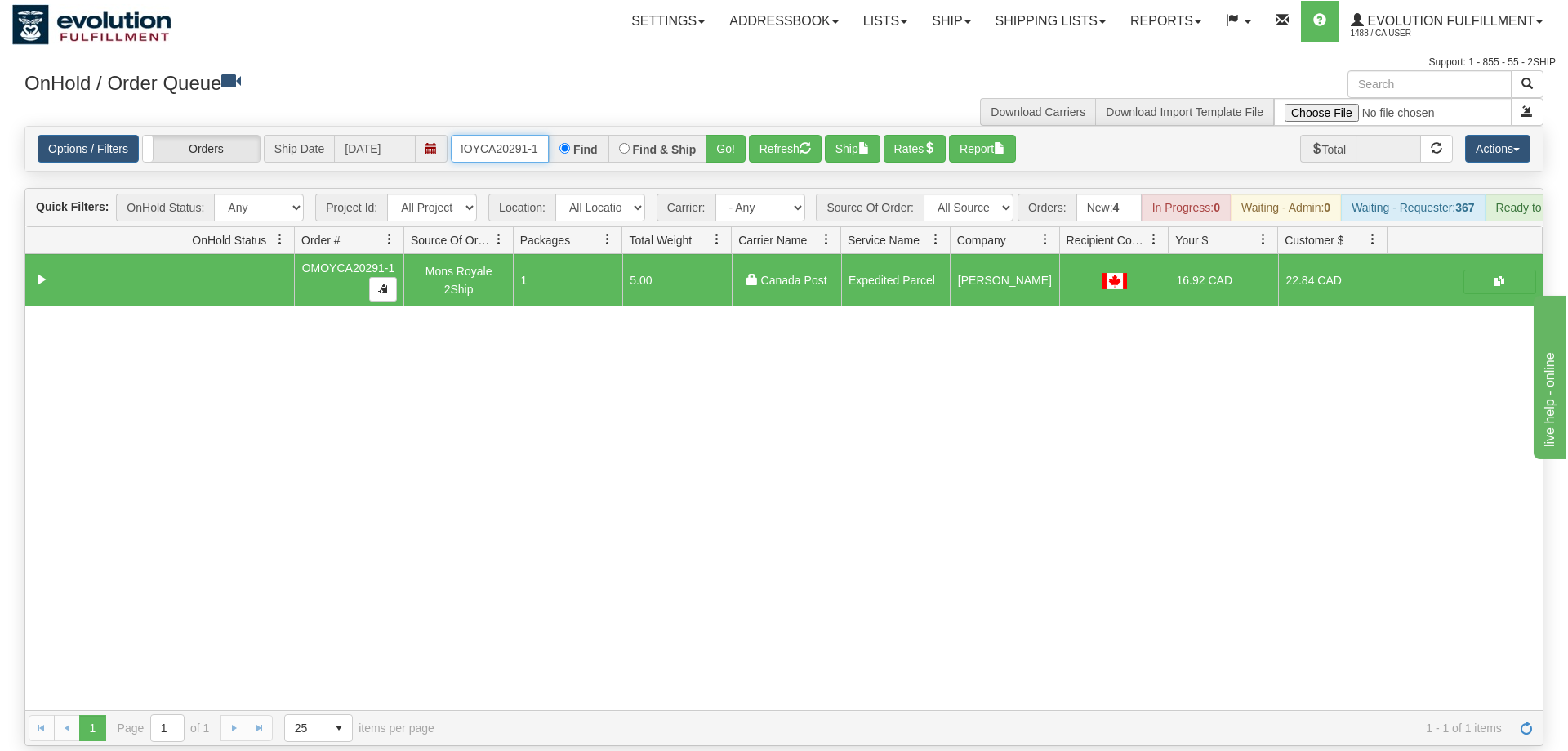
click at [511, 138] on input "OMOYCA20291-1" at bounding box center [499, 148] width 98 height 27
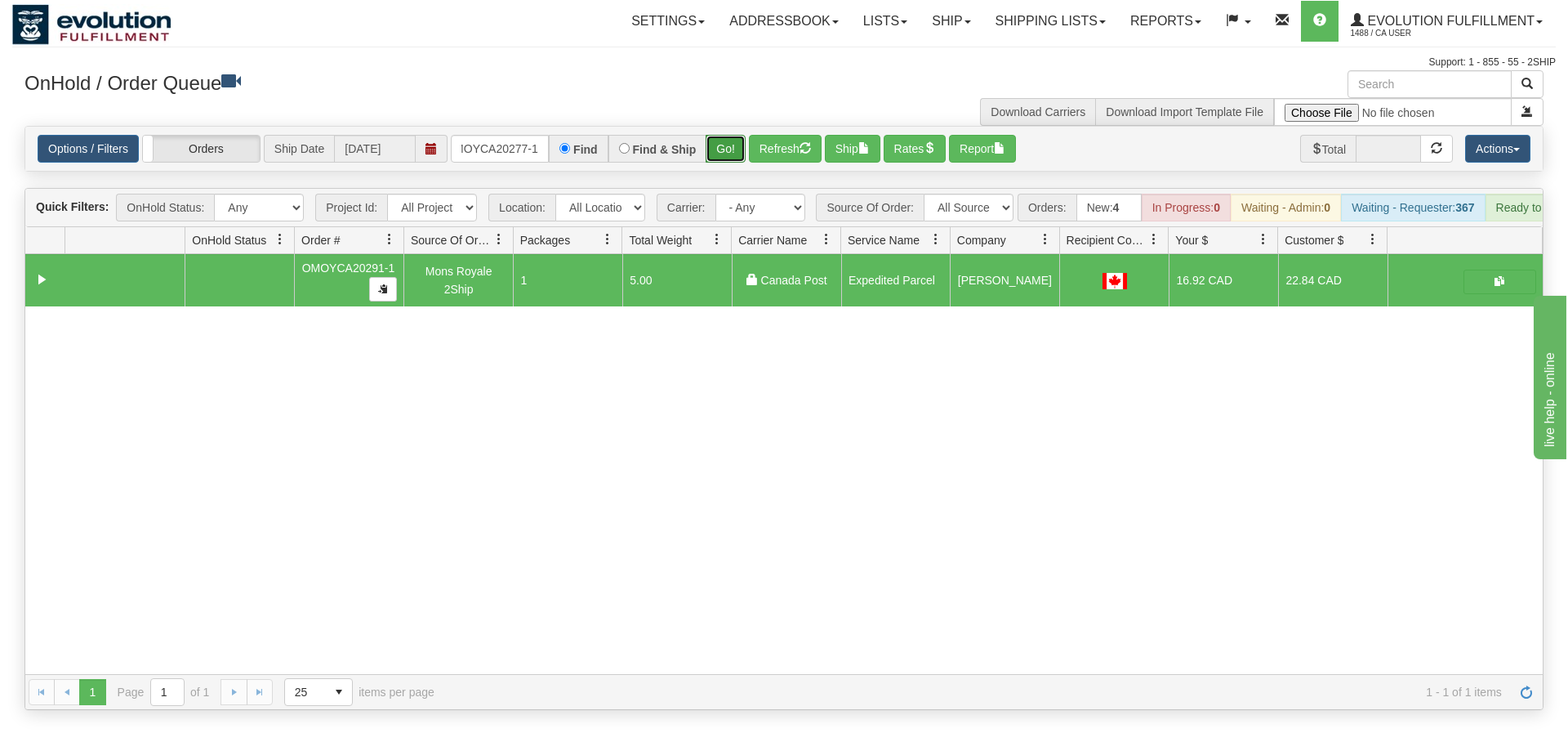
click at [731, 152] on div "Is equal to Is not equal to Contains Does not contains CAD USD EUR ZAR [PERSON_…" at bounding box center [784, 418] width 1543 height 584
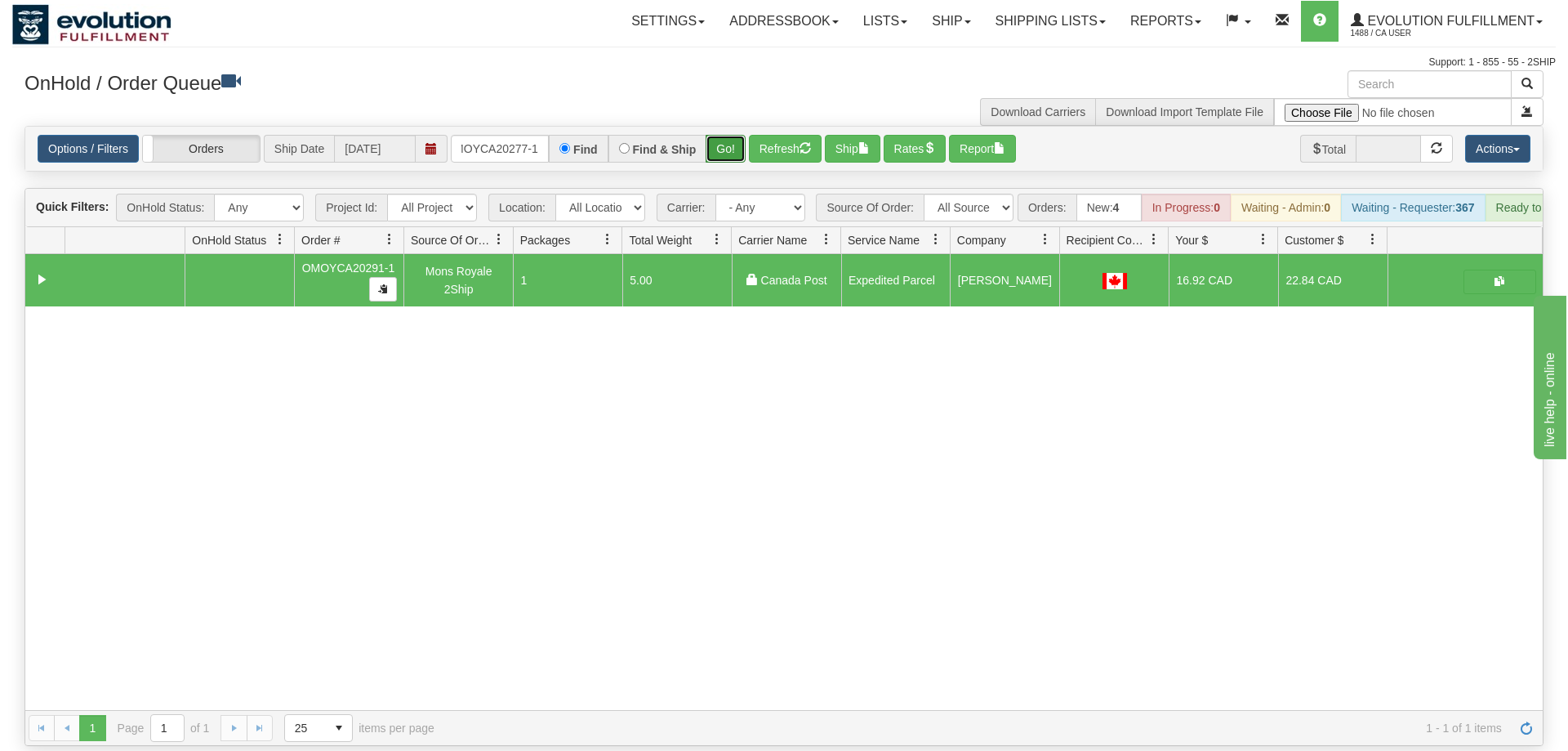
click at [726, 134] on button "Go!" at bounding box center [725, 148] width 40 height 27
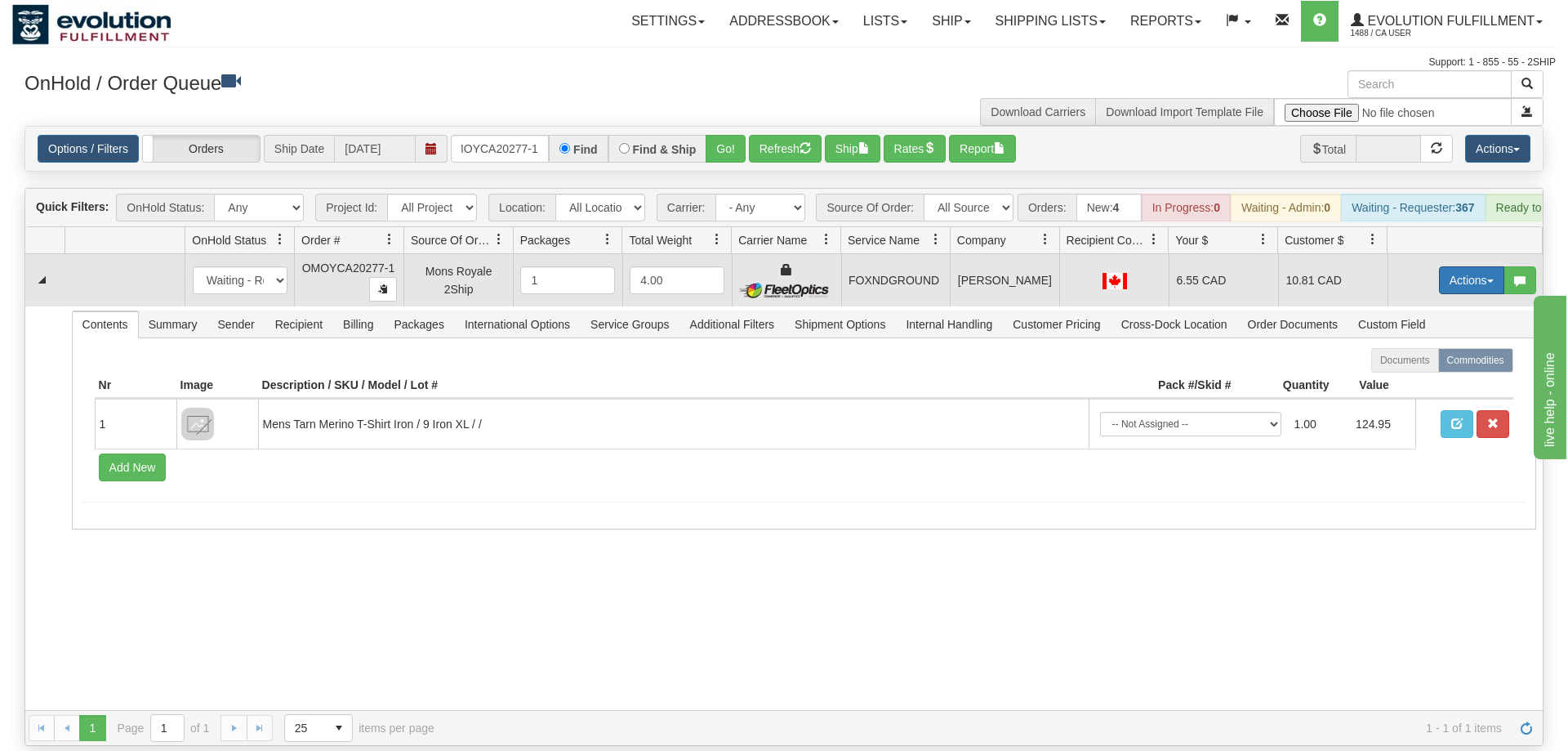
click at [1474, 266] on button "Actions" at bounding box center [1471, 280] width 66 height 27
click at [1417, 368] on span "Ship" at bounding box center [1405, 375] width 34 height 13
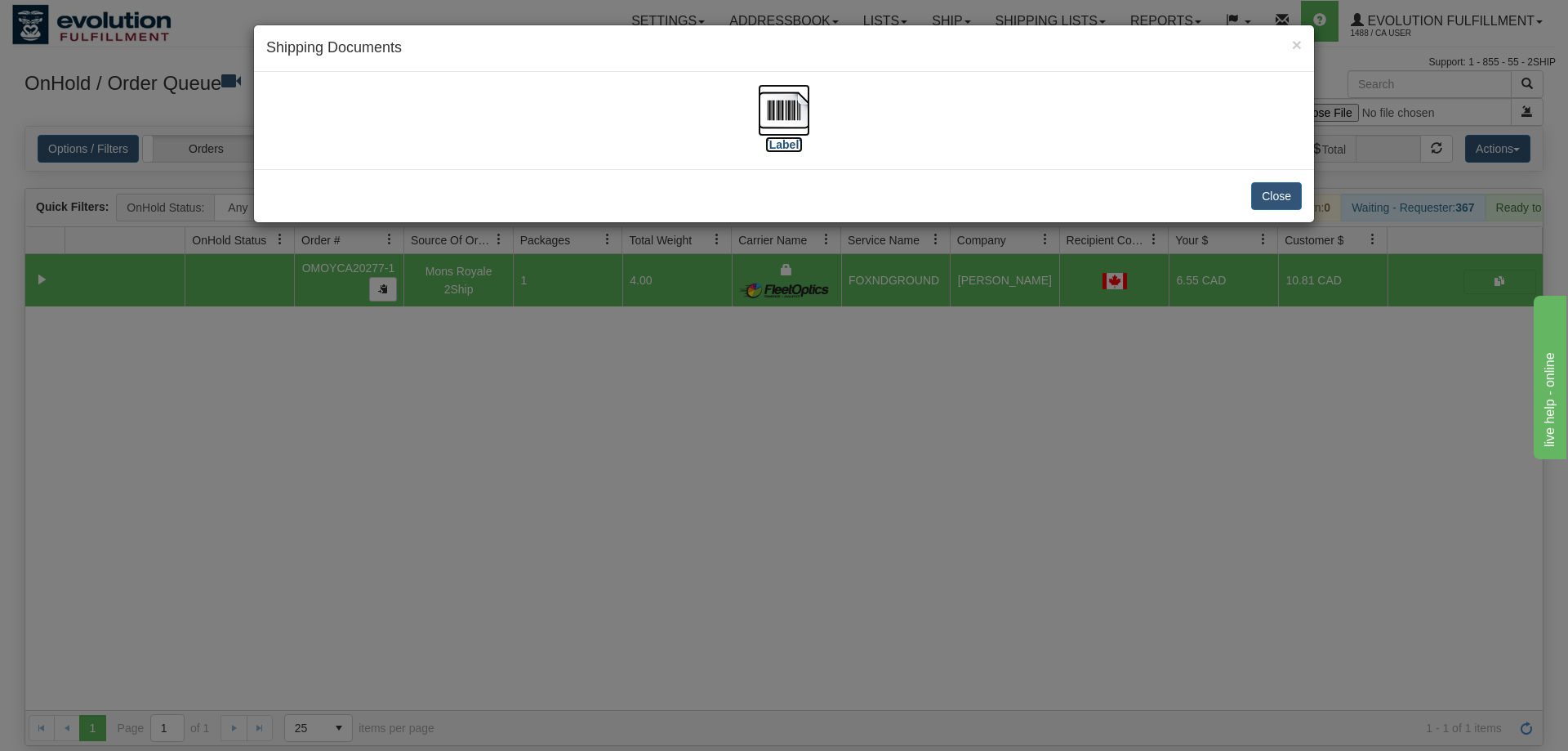
click at [791, 102] on img at bounding box center [783, 110] width 52 height 52
click at [574, 528] on div "× Shipping Documents [Label] Close" at bounding box center [784, 375] width 1568 height 751
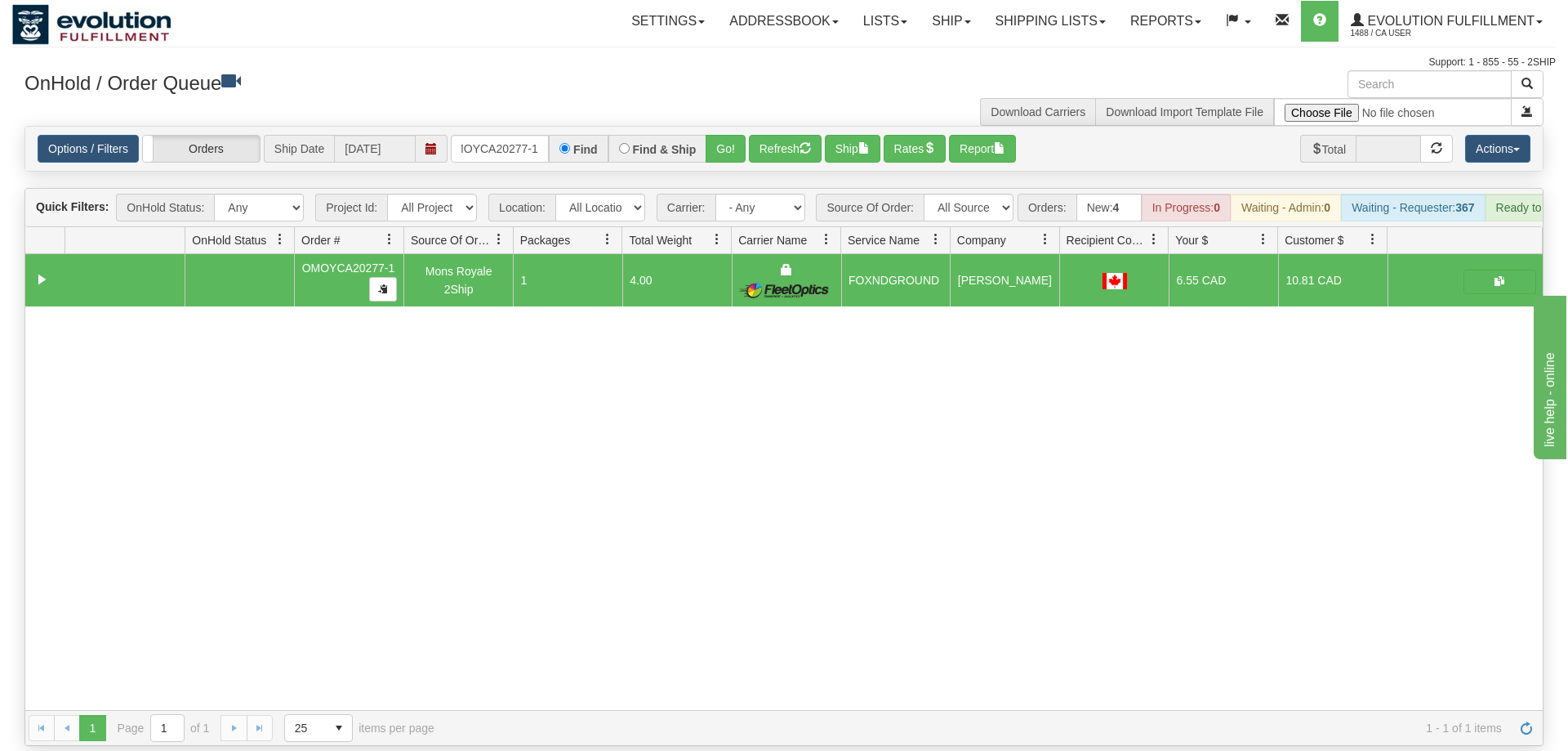
click at [533, 142] on div "Options / Filters Group Shipments Orders Ship Date 09/22/2025 OMOYCA20277-1 Fin…" at bounding box center [784, 149] width 1517 height 44
click at [486, 134] on input "OMOYCA20277-1" at bounding box center [499, 148] width 98 height 27
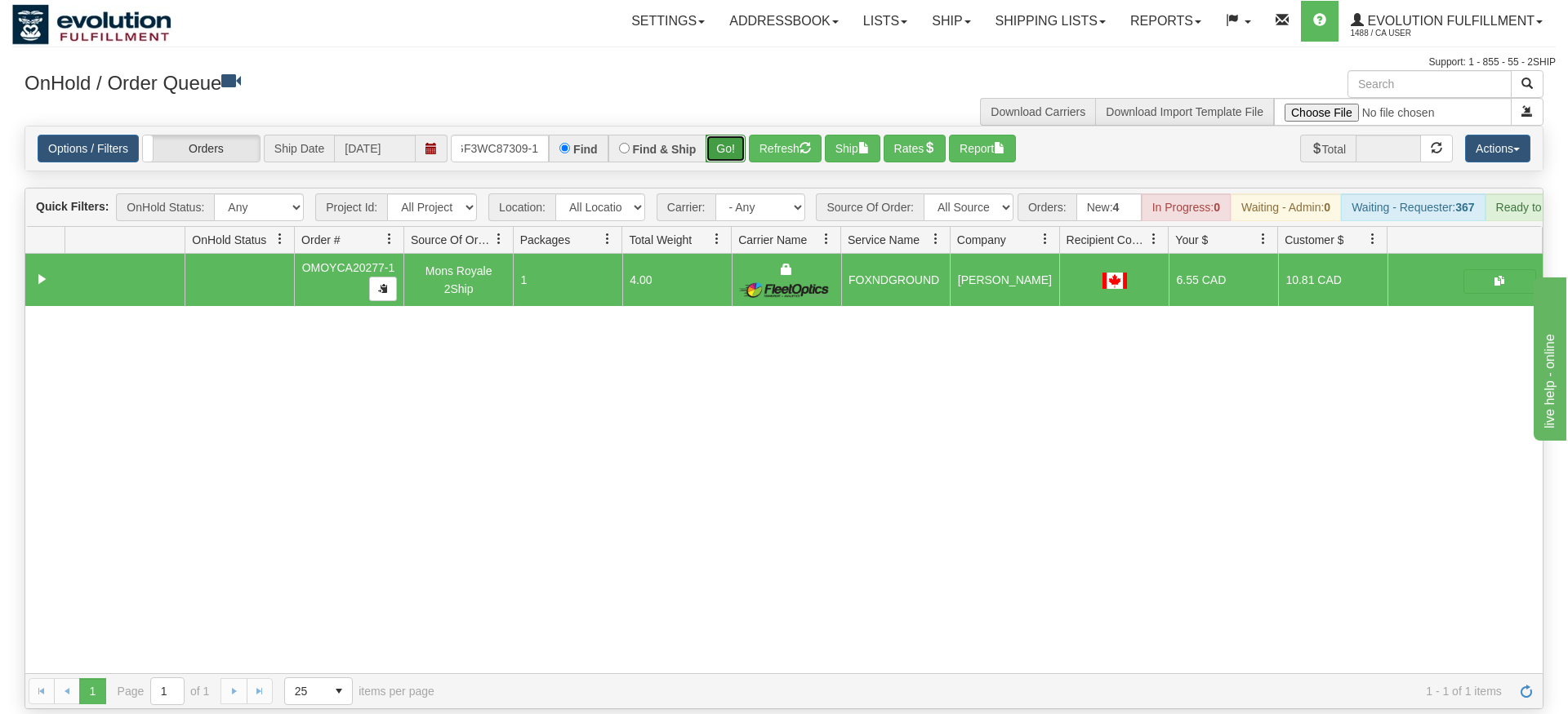
click at [718, 148] on div "Is equal to Is not equal to Contains Does not contains CAD USD EUR ZAR [PERSON_…" at bounding box center [784, 418] width 1543 height 584
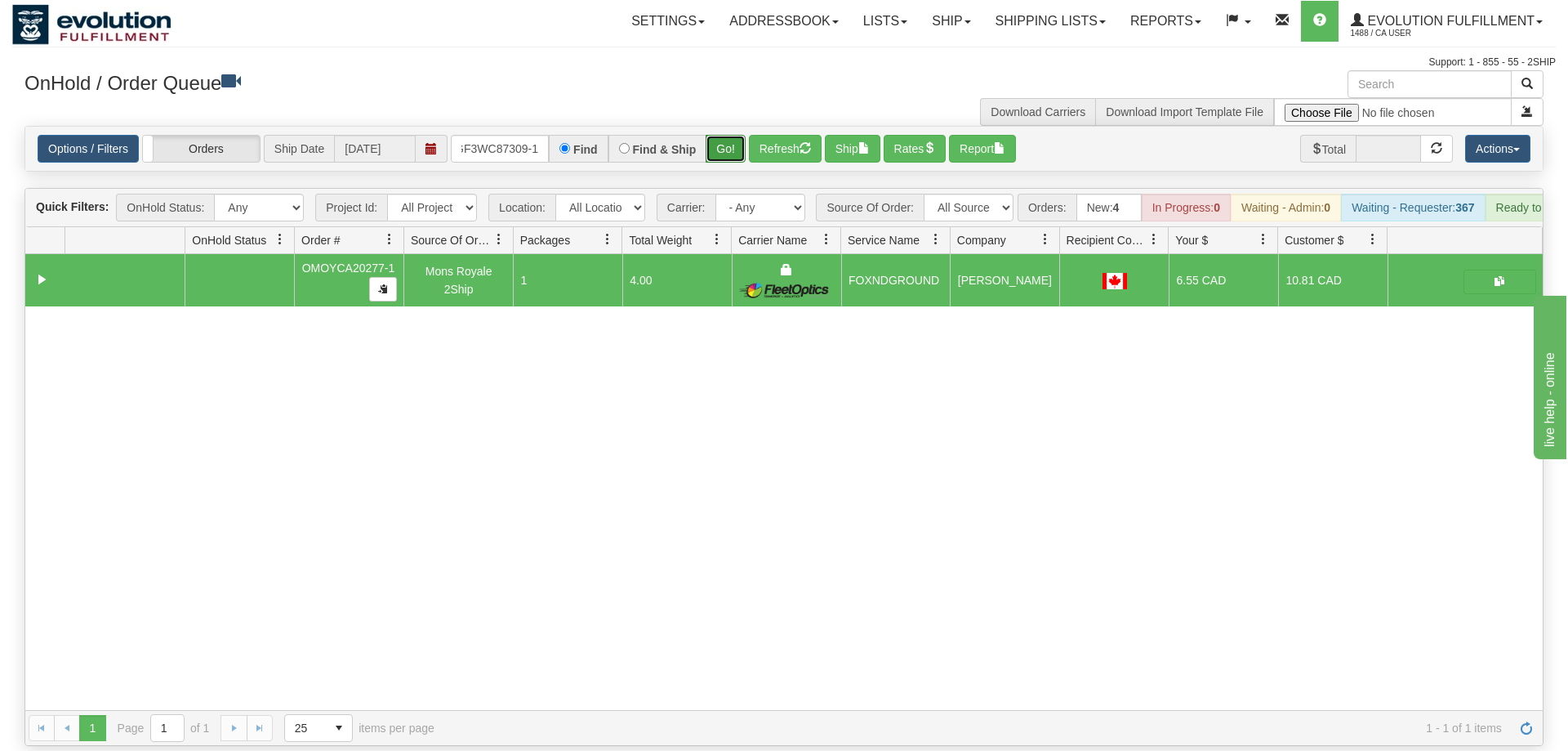
click at [724, 134] on button "Go!" at bounding box center [725, 148] width 40 height 27
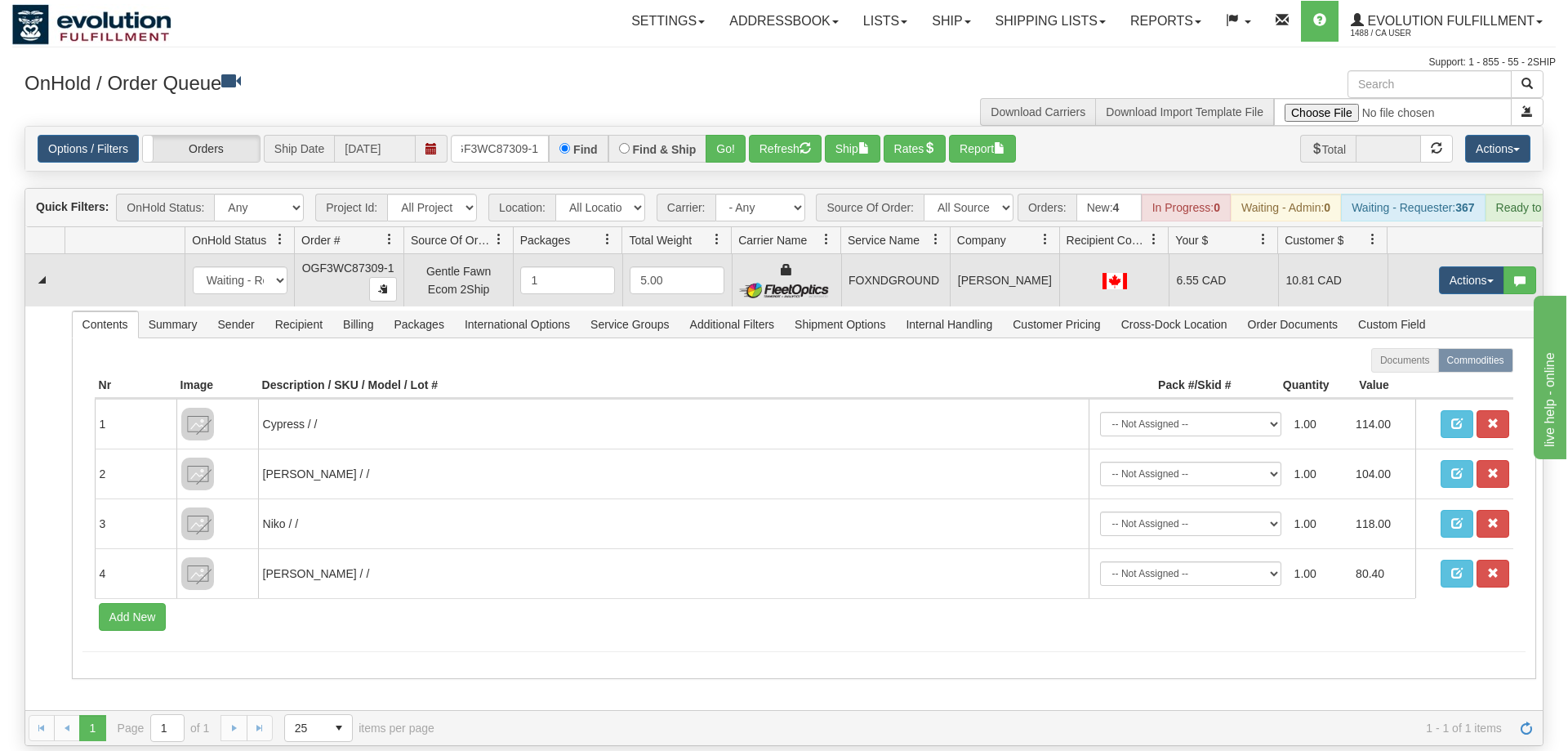
click at [1460, 254] on td "Actions Open Refresh Rates Rate All Services Ship Delete Edit Items" at bounding box center [1464, 280] width 155 height 52
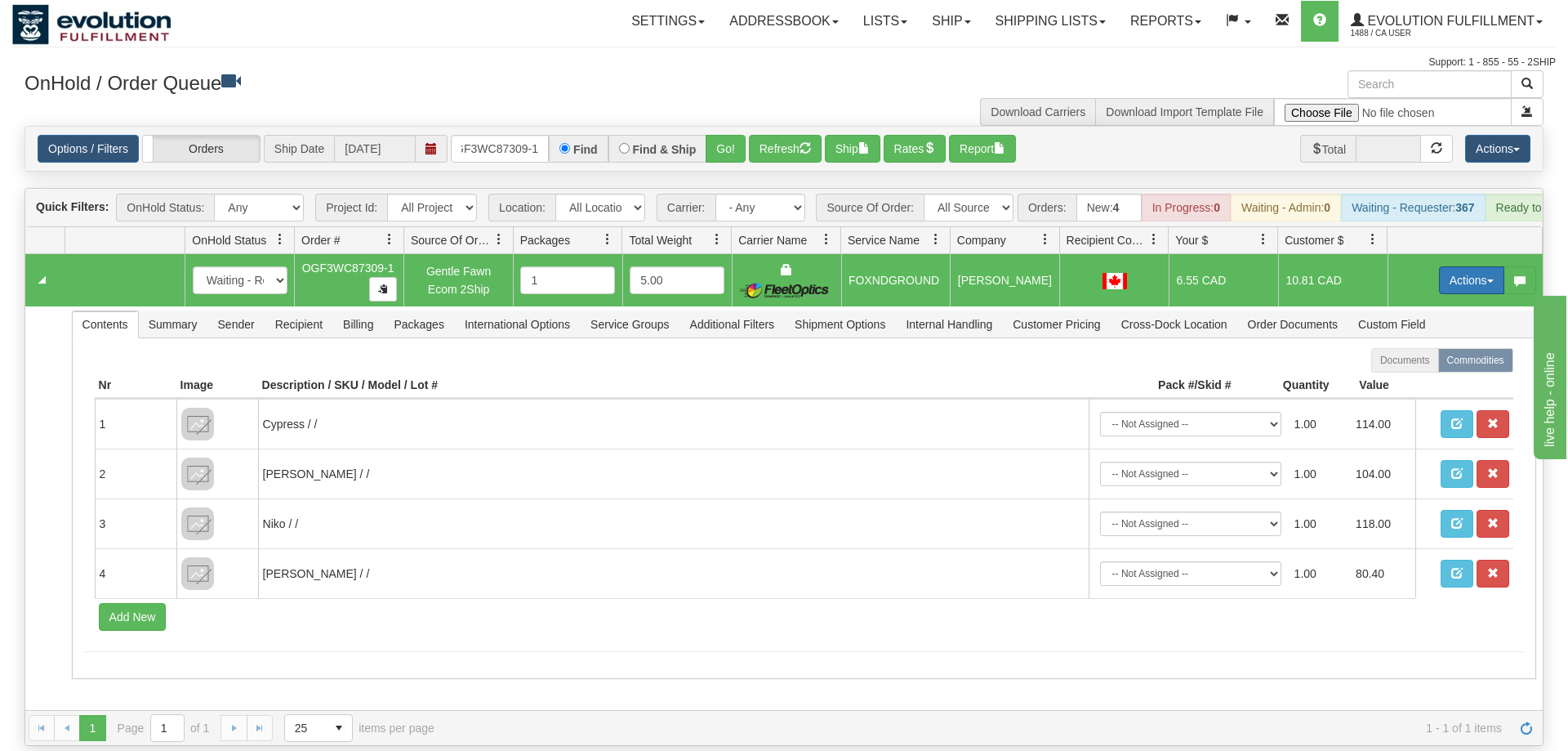
click at [1454, 266] on button "Actions" at bounding box center [1471, 280] width 66 height 27
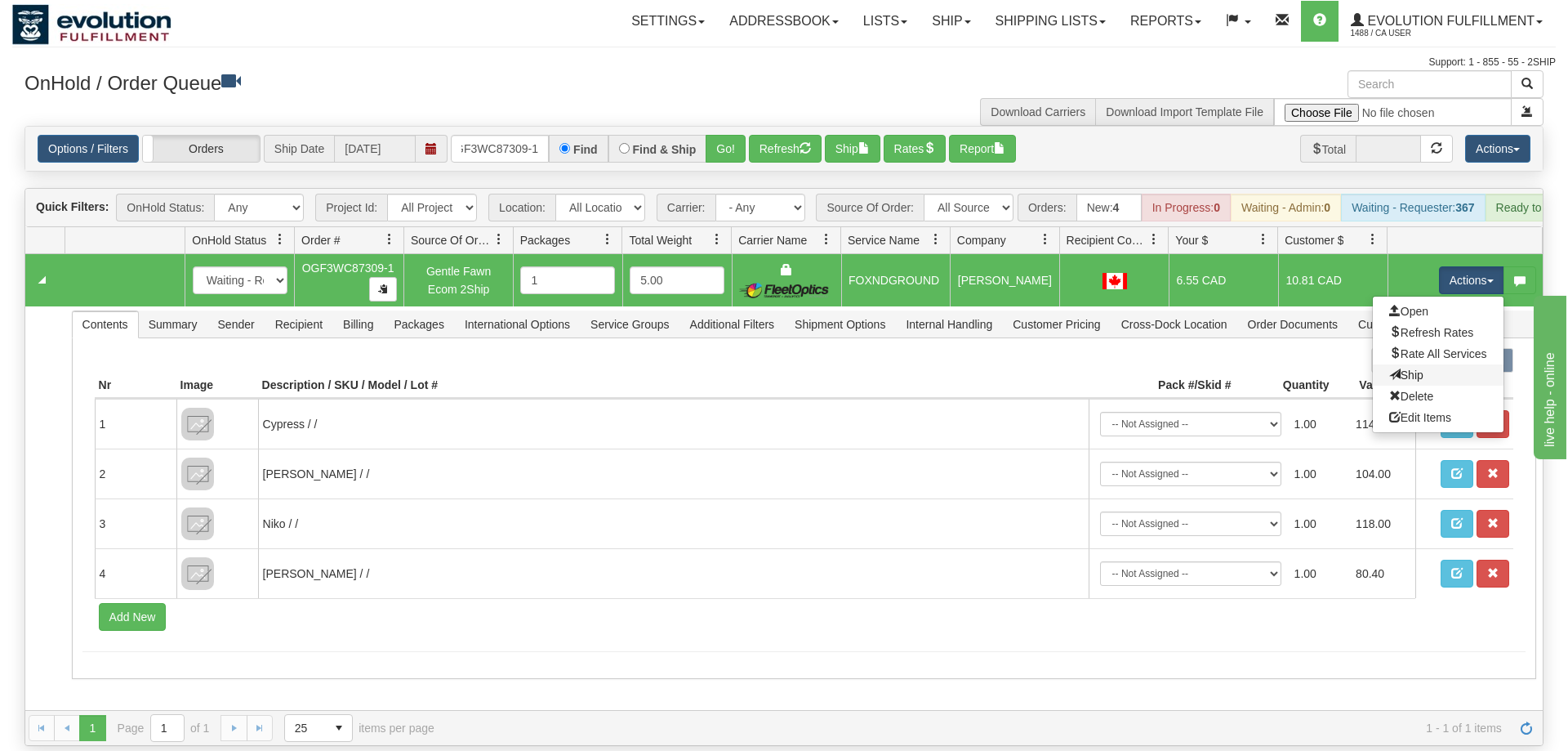
click at [1424, 364] on link "Ship" at bounding box center [1438, 375] width 130 height 22
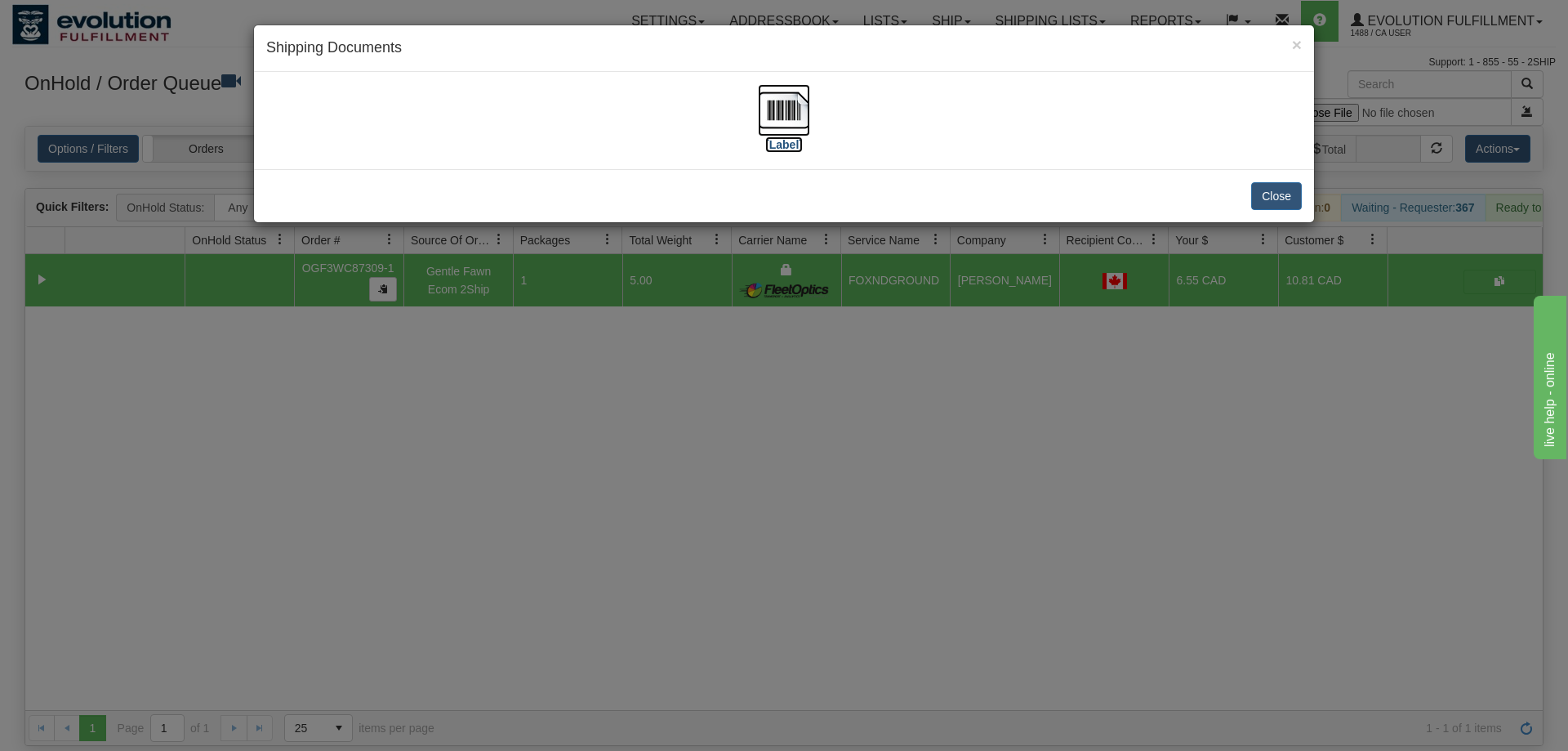
click at [783, 130] on img at bounding box center [783, 110] width 52 height 52
click at [448, 300] on div "× Shipping Documents [Label] Close" at bounding box center [784, 375] width 1568 height 751
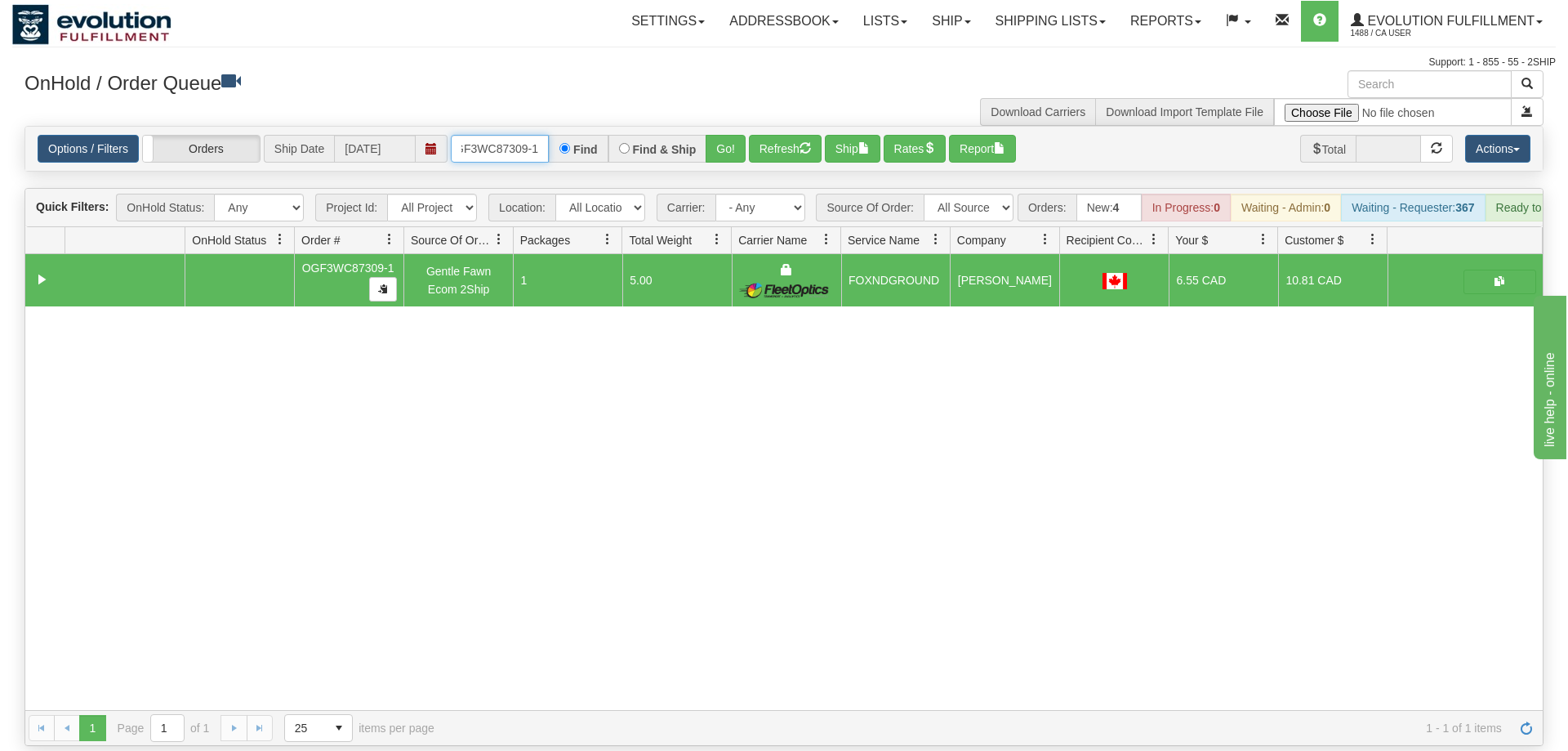
click at [473, 134] on input "OGF3WC87309-1" at bounding box center [499, 148] width 98 height 27
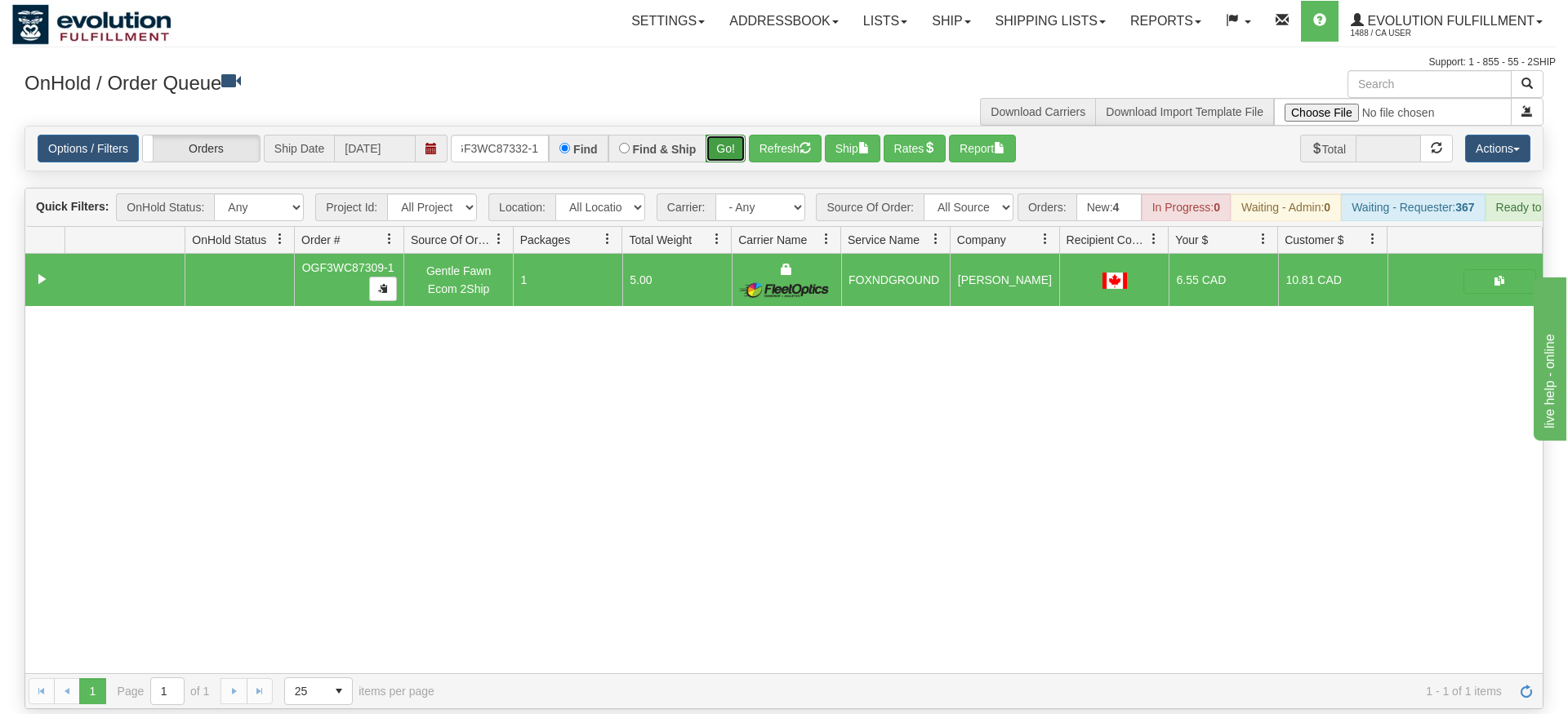
click at [726, 165] on div "Is equal to Is not equal to Contains Does not contains CAD USD EUR ZAR [PERSON_…" at bounding box center [784, 418] width 1543 height 584
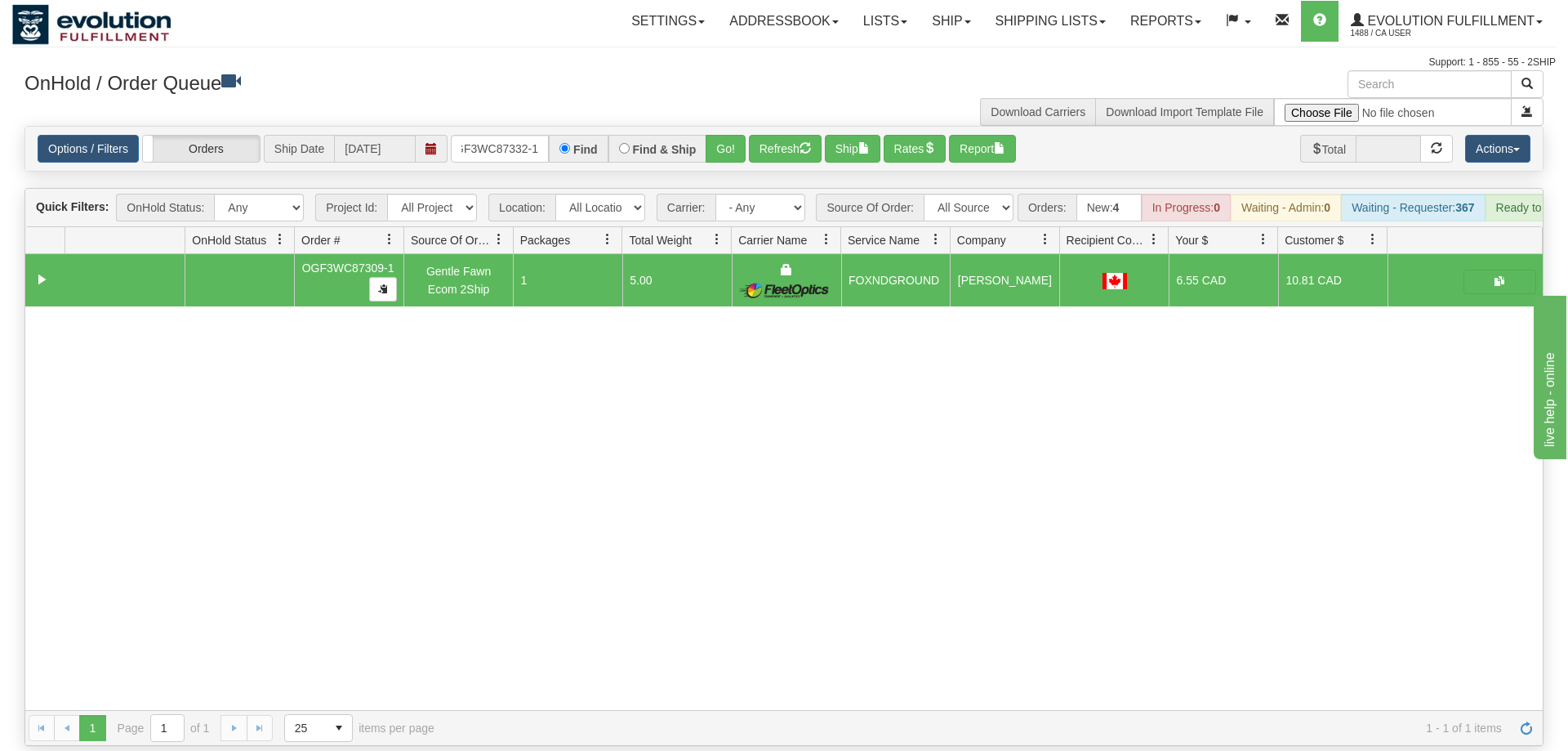
click at [742, 139] on div "Options / Filters Group Shipments Orders Ship Date 09/22/2025 OGF3WC87332-1 Fin…" at bounding box center [784, 149] width 1517 height 44
click at [736, 134] on button "Go!" at bounding box center [725, 148] width 40 height 27
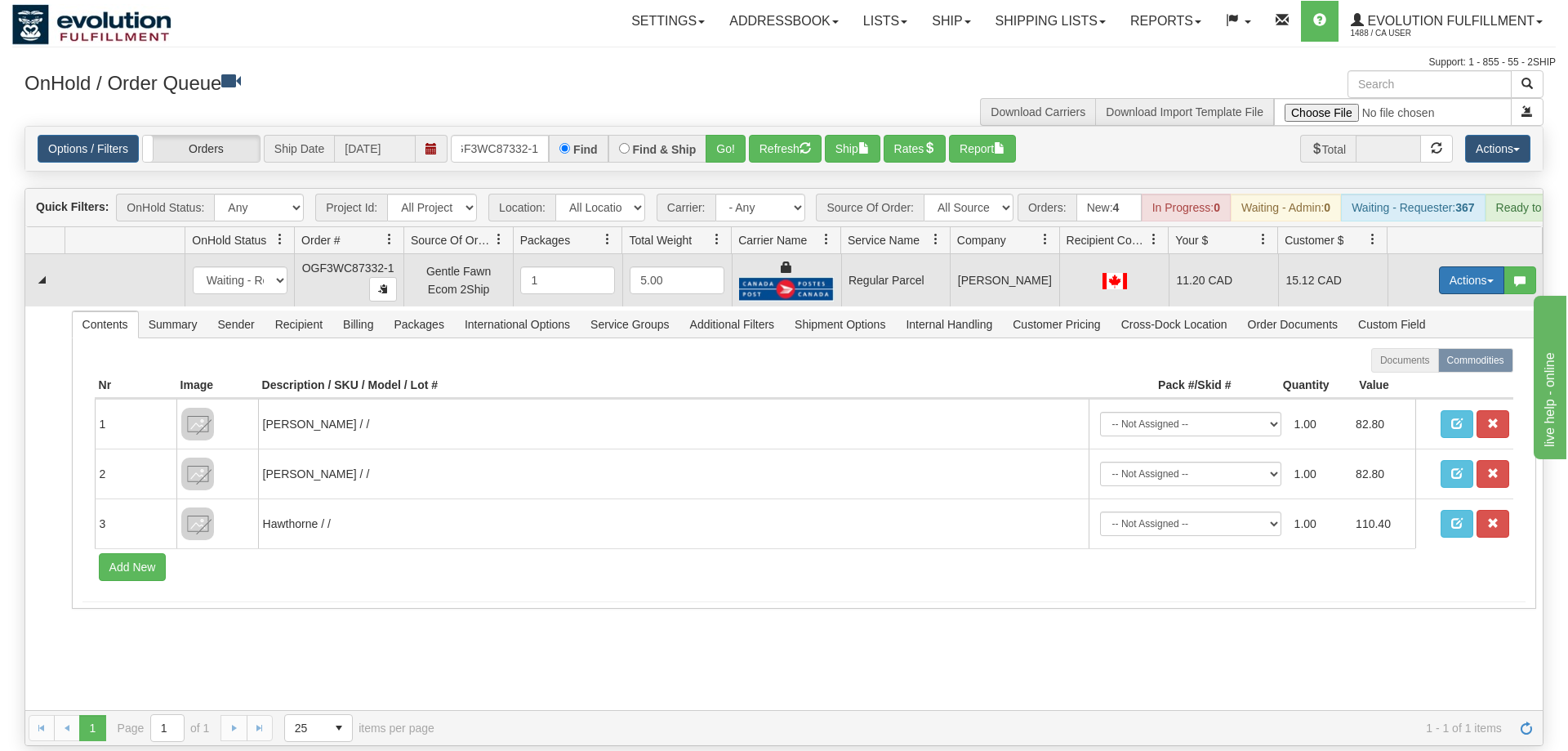
click at [1473, 266] on button "Actions" at bounding box center [1471, 280] width 66 height 27
click at [1433, 347] on span "Rate All Services" at bounding box center [1438, 354] width 98 height 13
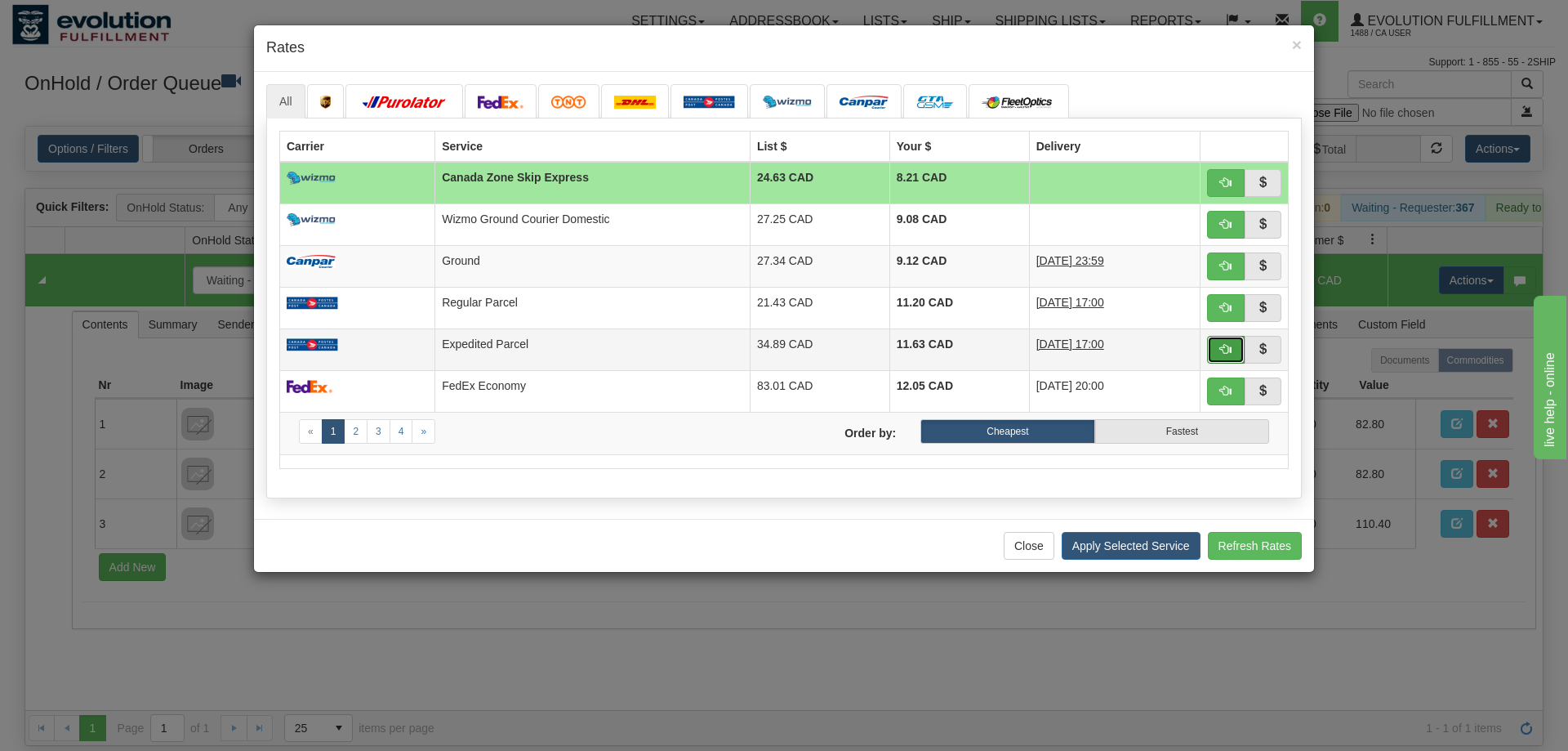
click at [1215, 349] on button "button" at bounding box center [1225, 349] width 37 height 27
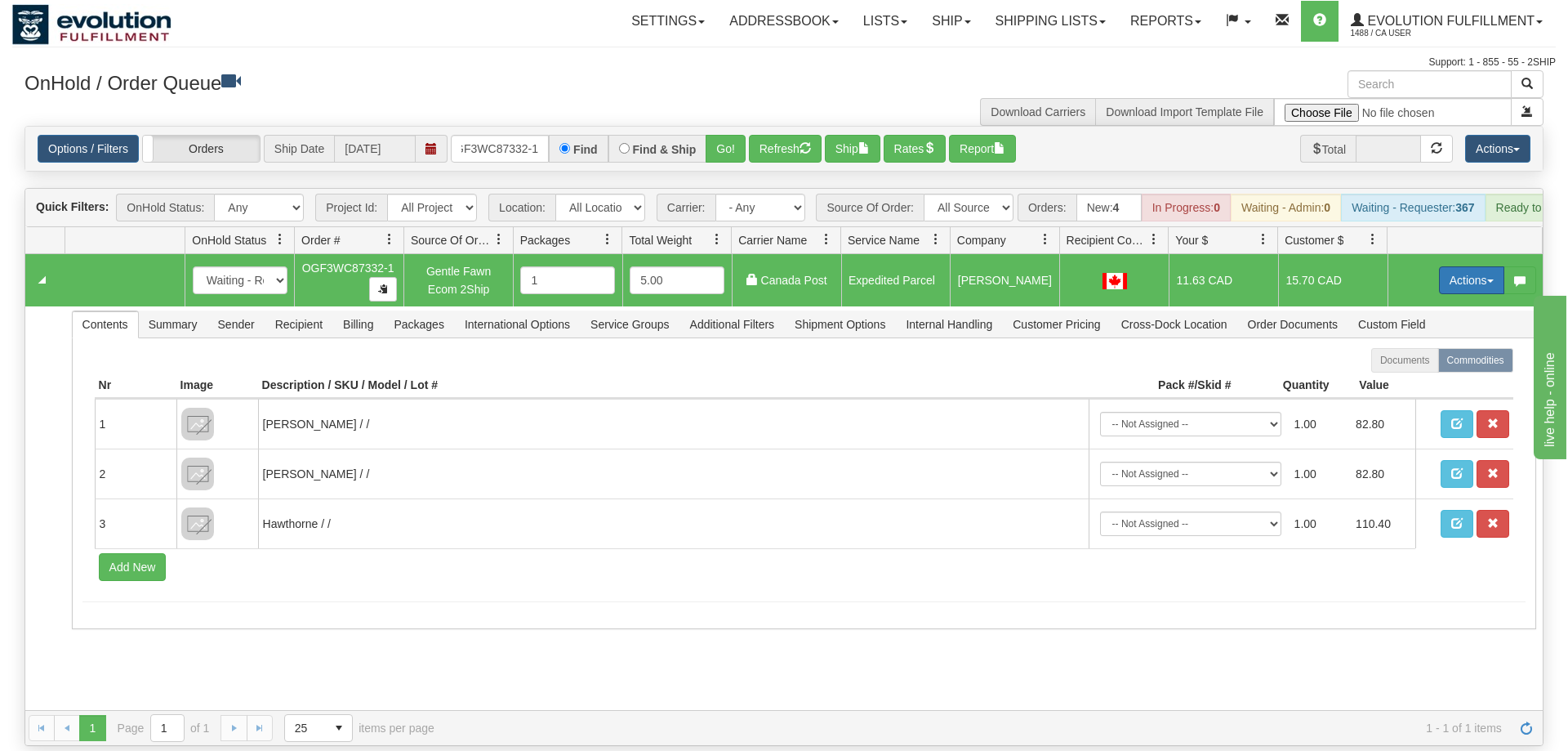
click at [1477, 266] on button "Actions" at bounding box center [1471, 280] width 66 height 27
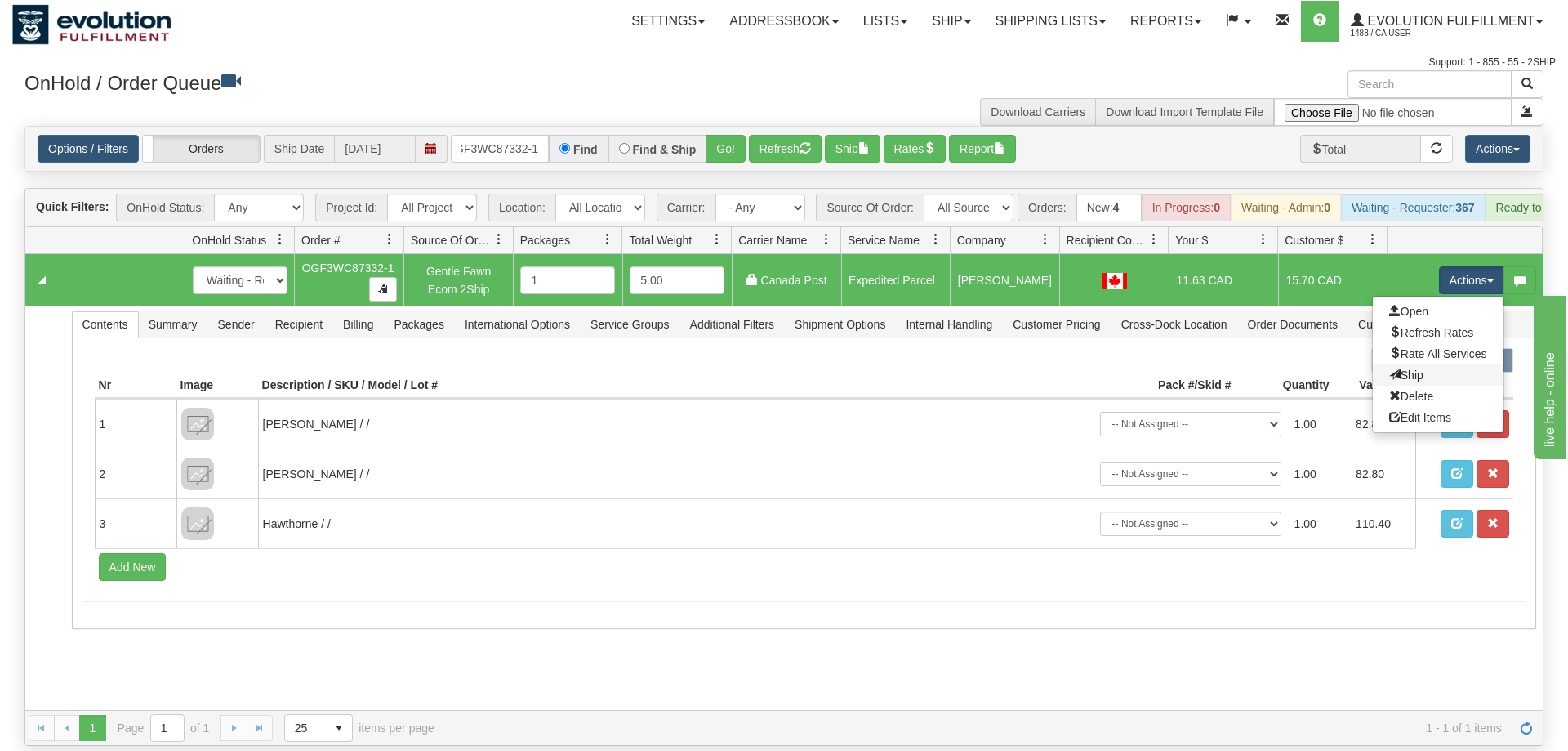
click at [1444, 364] on link "Ship" at bounding box center [1438, 375] width 130 height 22
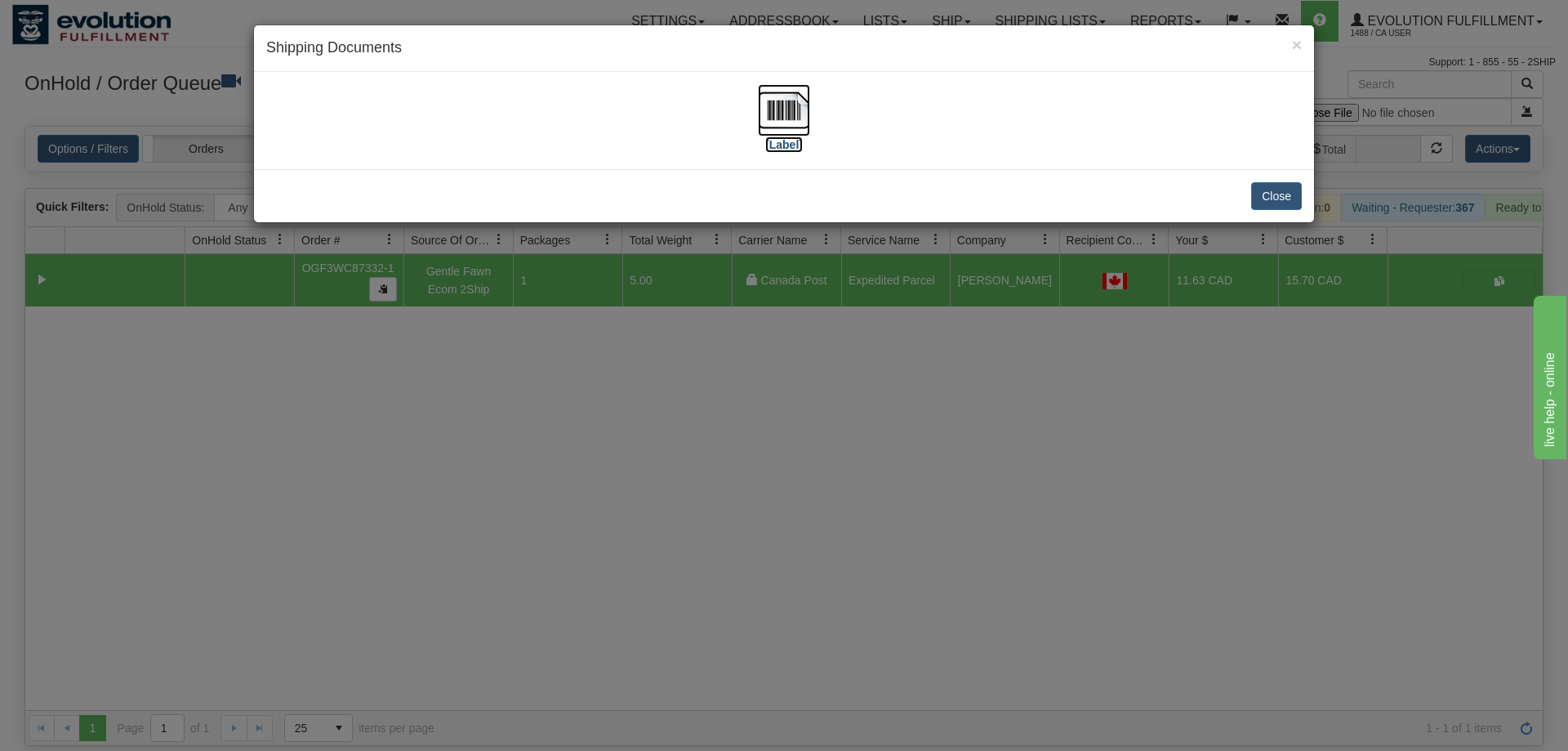
click at [786, 113] on img at bounding box center [783, 110] width 52 height 52
click at [317, 561] on div "× Shipping Documents [Label] Close" at bounding box center [784, 375] width 1568 height 751
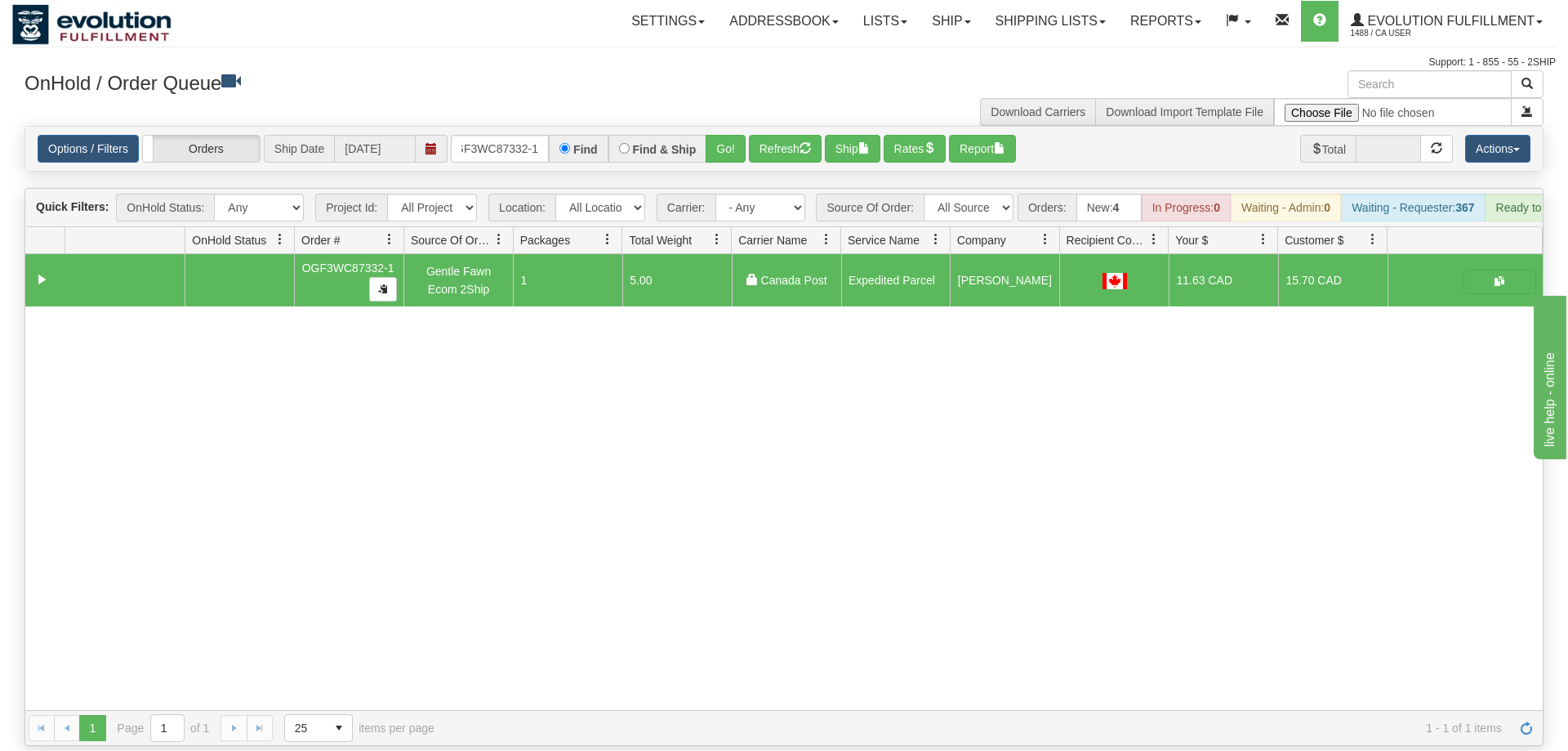
click at [524, 127] on div "Options / Filters Group Shipments Orders Ship Date 09/22/2025 OGF3WC87332-1 Fin…" at bounding box center [784, 149] width 1517 height 44
click at [517, 134] on input "OGF3WC87332-1" at bounding box center [499, 148] width 98 height 27
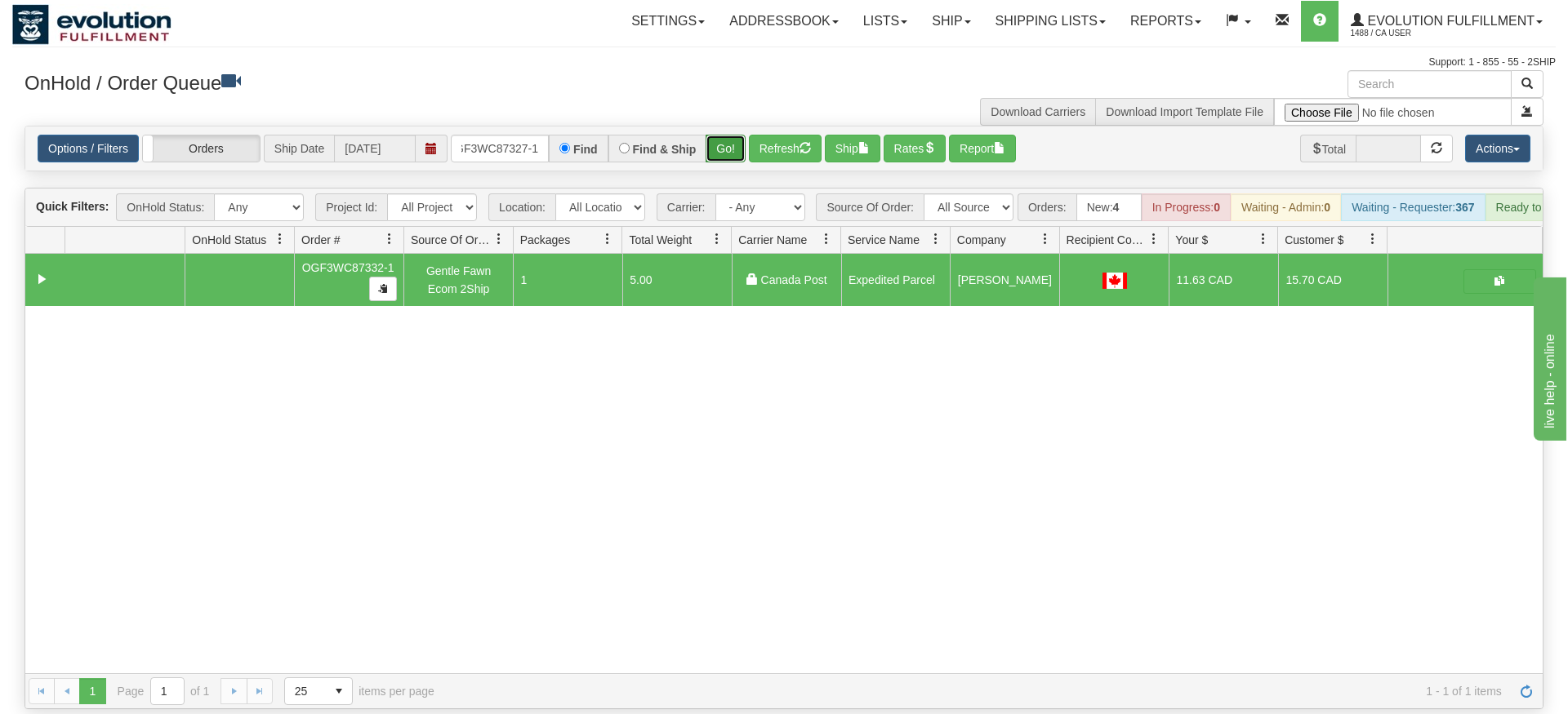
click at [726, 153] on div "Is equal to Is not equal to Contains Does not contains CAD USD EUR ZAR [PERSON_…" at bounding box center [784, 418] width 1543 height 584
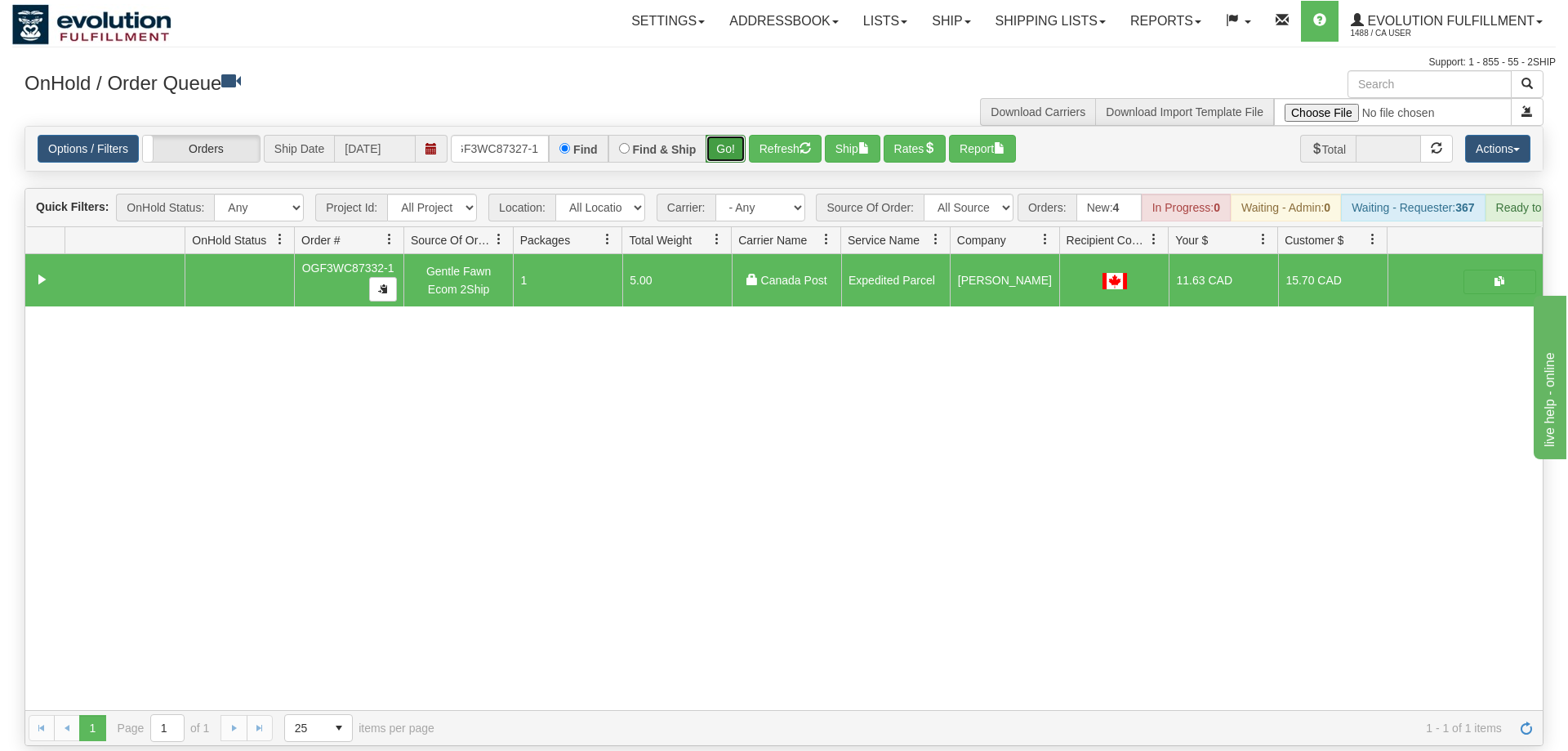
click at [728, 134] on button "Go!" at bounding box center [725, 148] width 40 height 27
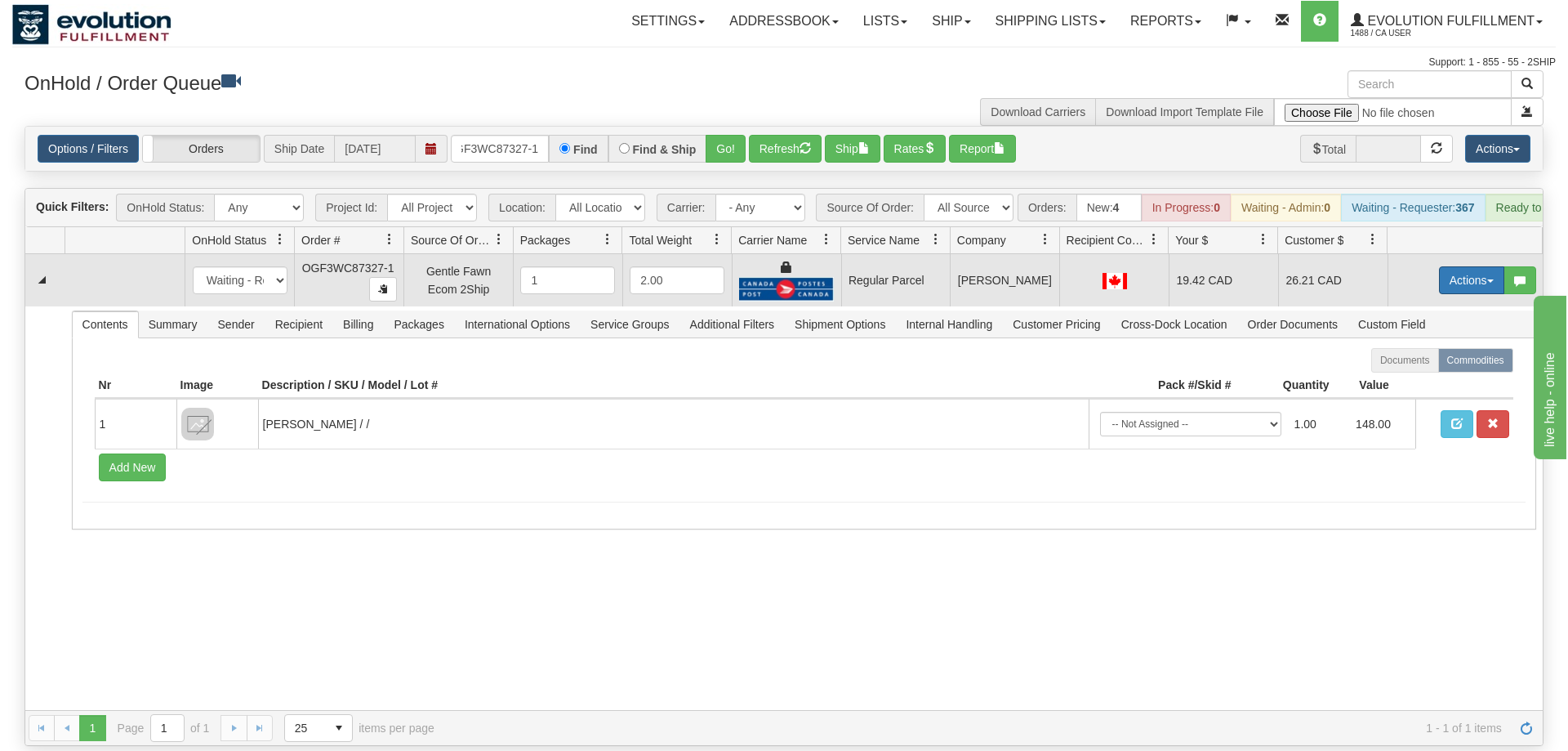
click at [1446, 266] on button "Actions" at bounding box center [1471, 280] width 66 height 27
click at [1412, 347] on span "Rate All Services" at bounding box center [1438, 354] width 98 height 13
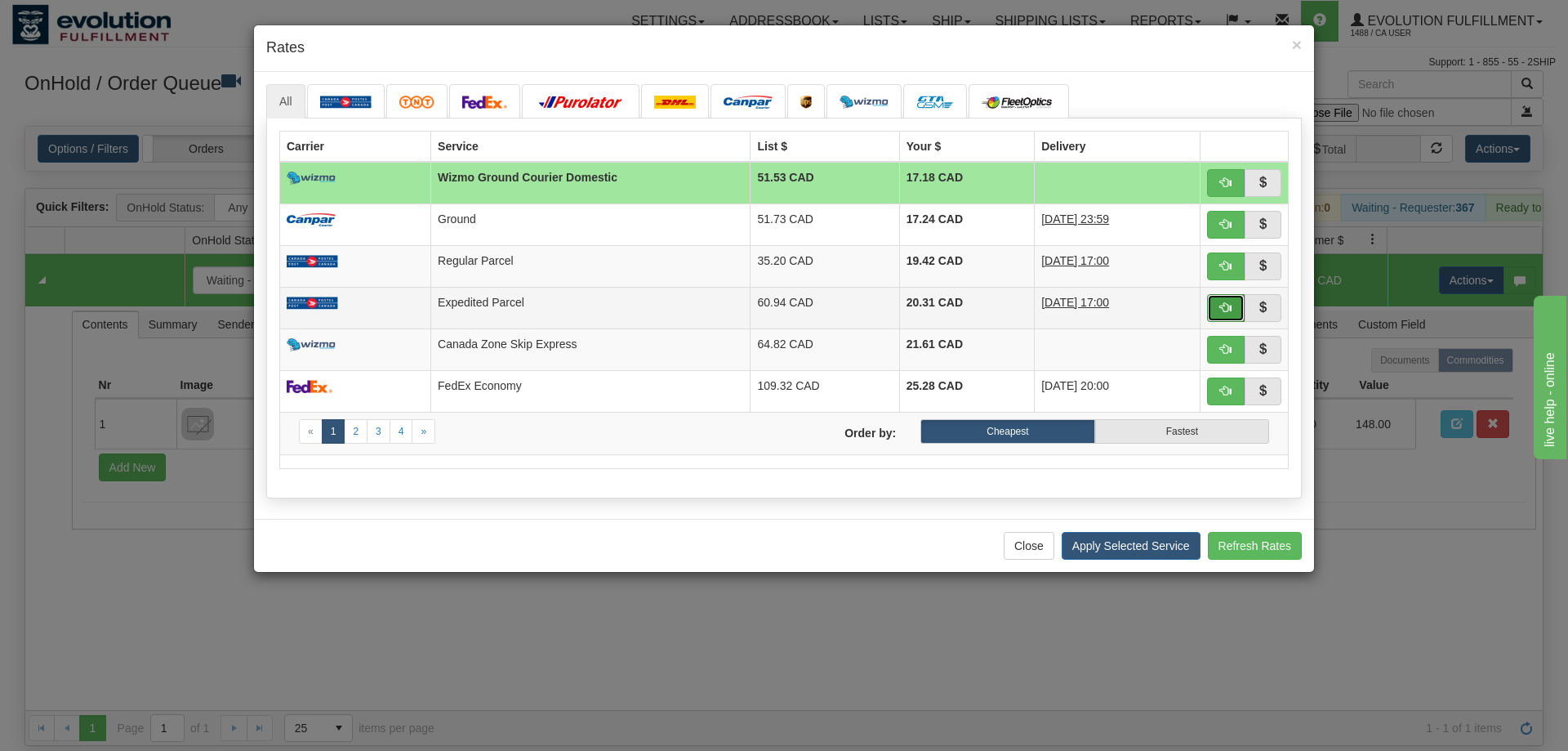
click at [1228, 308] on span "button" at bounding box center [1226, 307] width 12 height 12
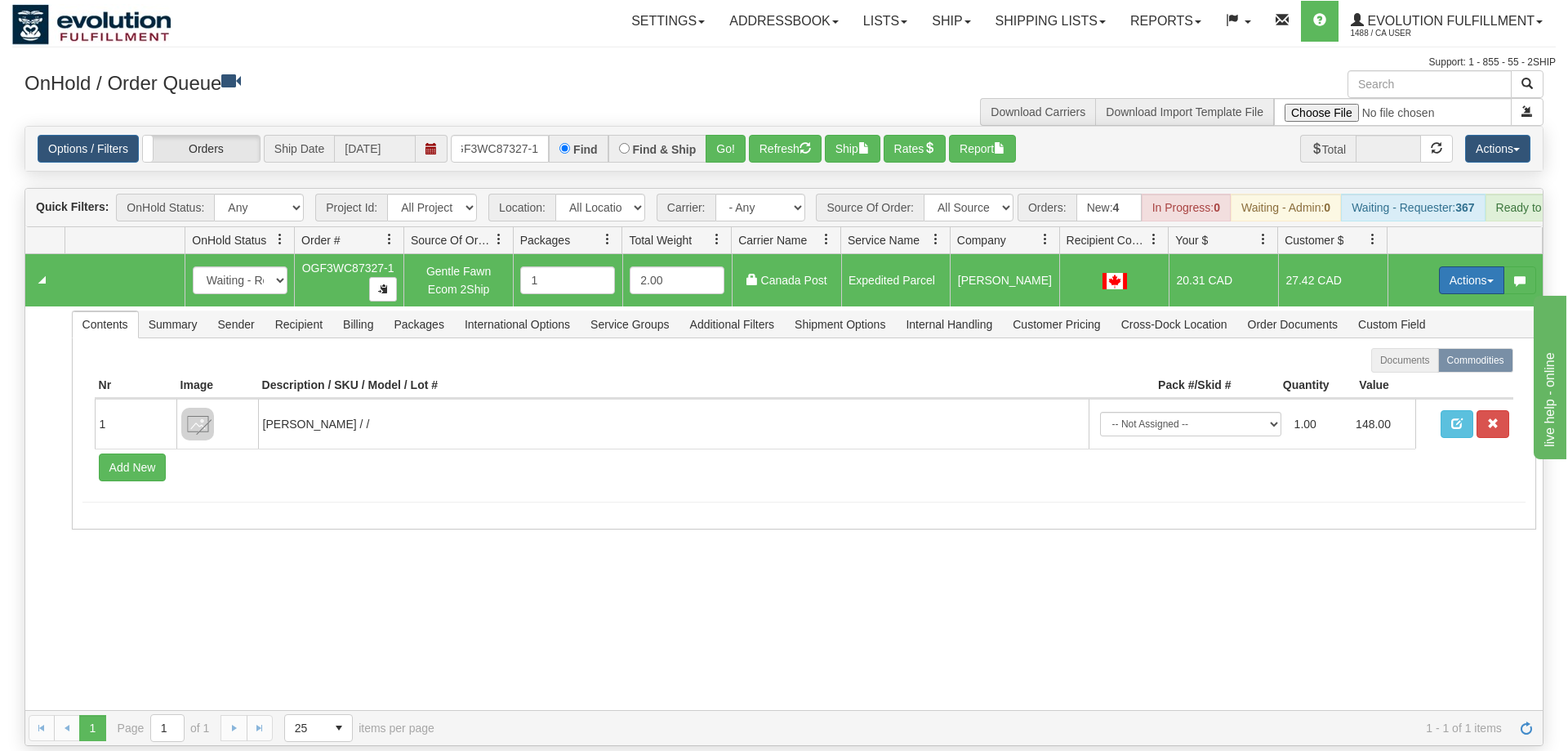
click at [1447, 266] on button "Actions" at bounding box center [1471, 280] width 66 height 27
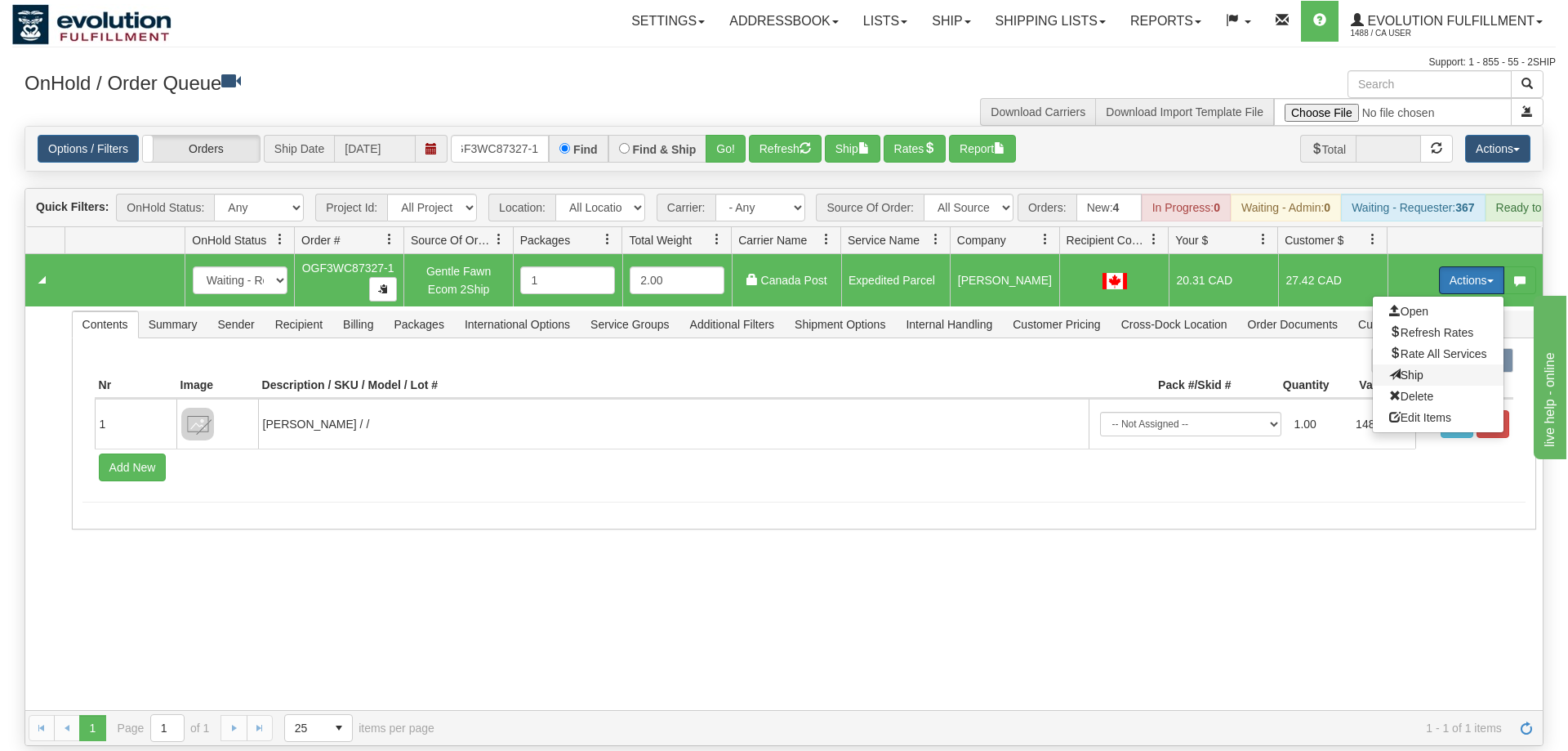
click at [1405, 368] on span "Ship" at bounding box center [1405, 375] width 34 height 13
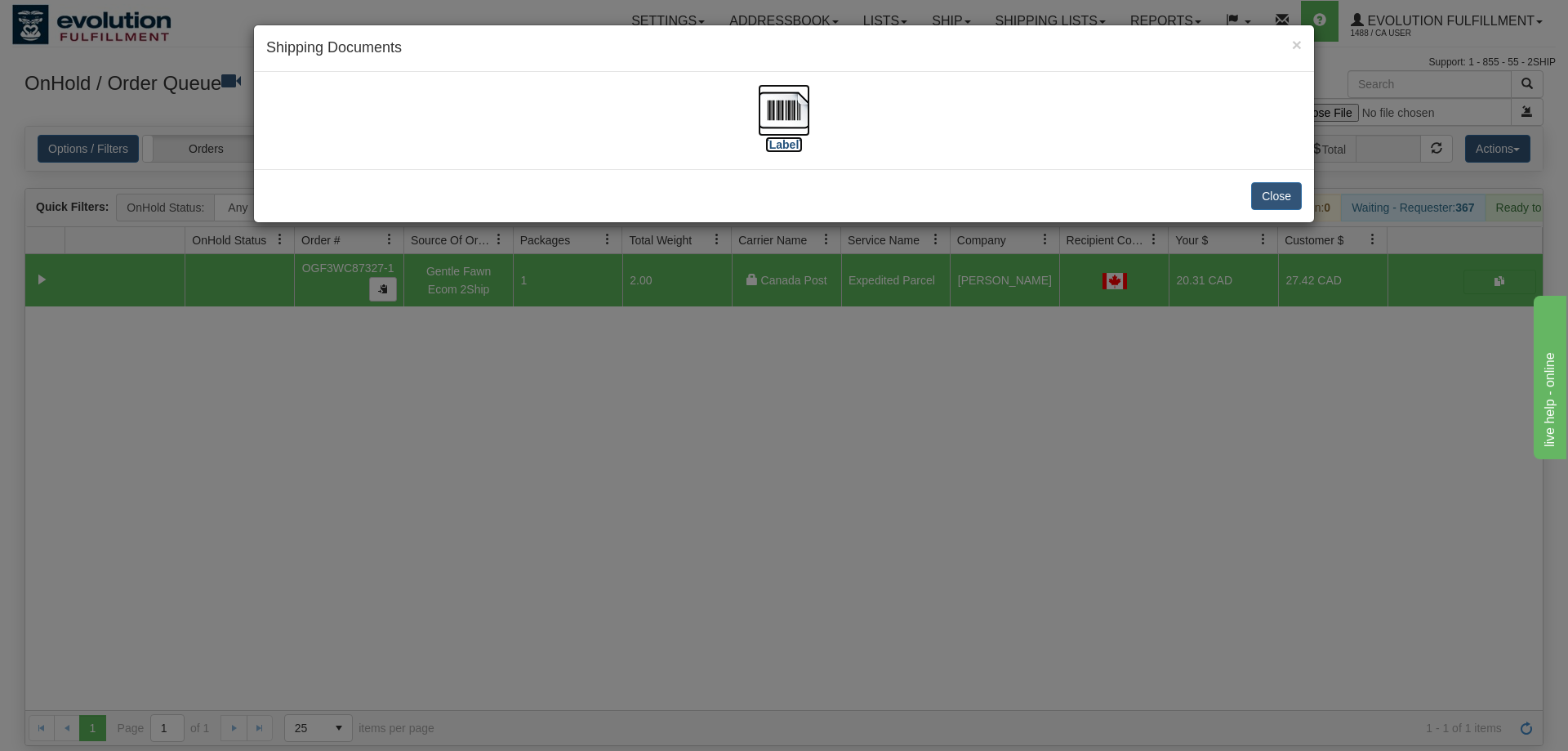
click at [772, 111] on img at bounding box center [783, 110] width 52 height 52
click at [519, 459] on div "× Shipping Documents [Label] Close" at bounding box center [784, 375] width 1568 height 751
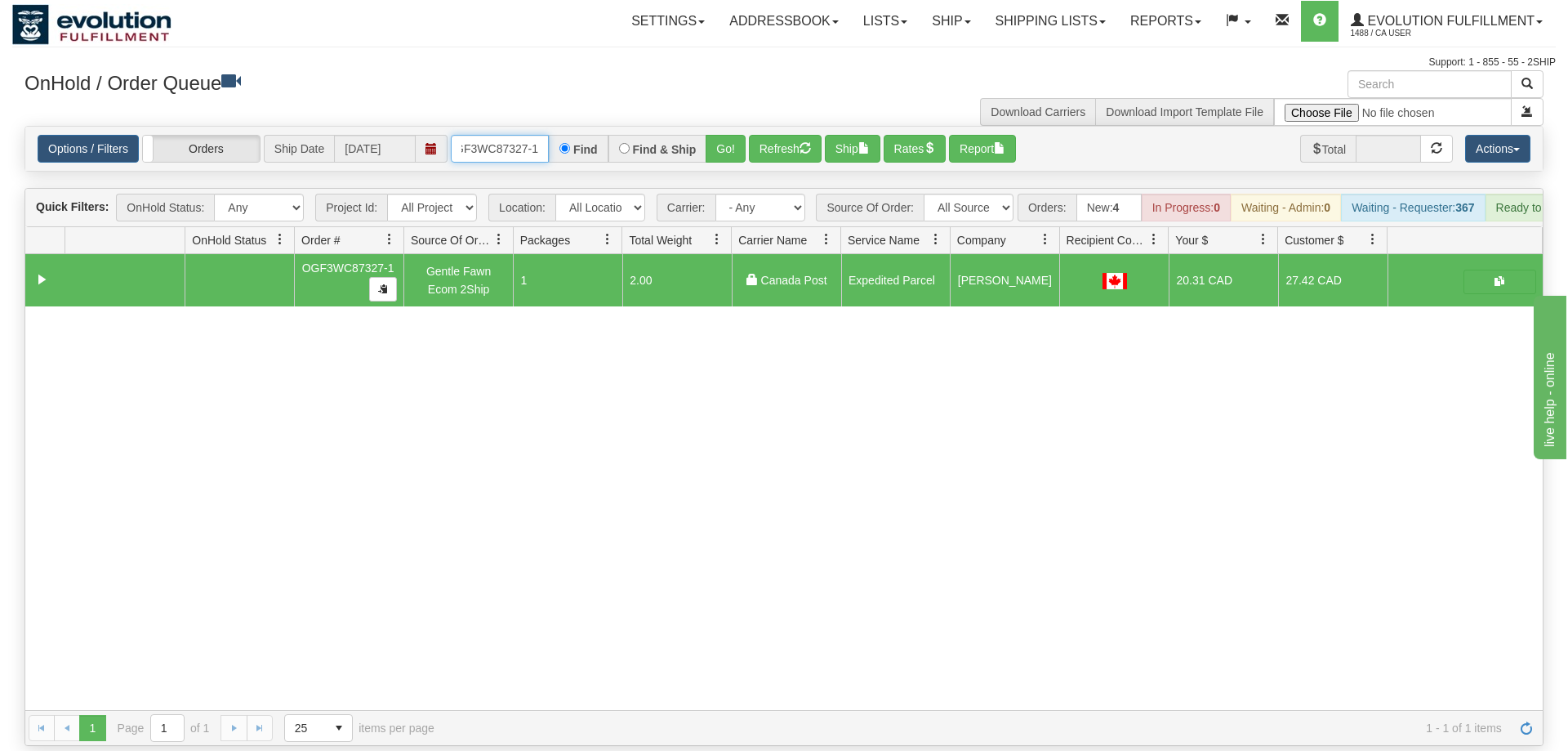
click at [475, 134] on input "OGF3WC87327-1" at bounding box center [499, 148] width 98 height 27
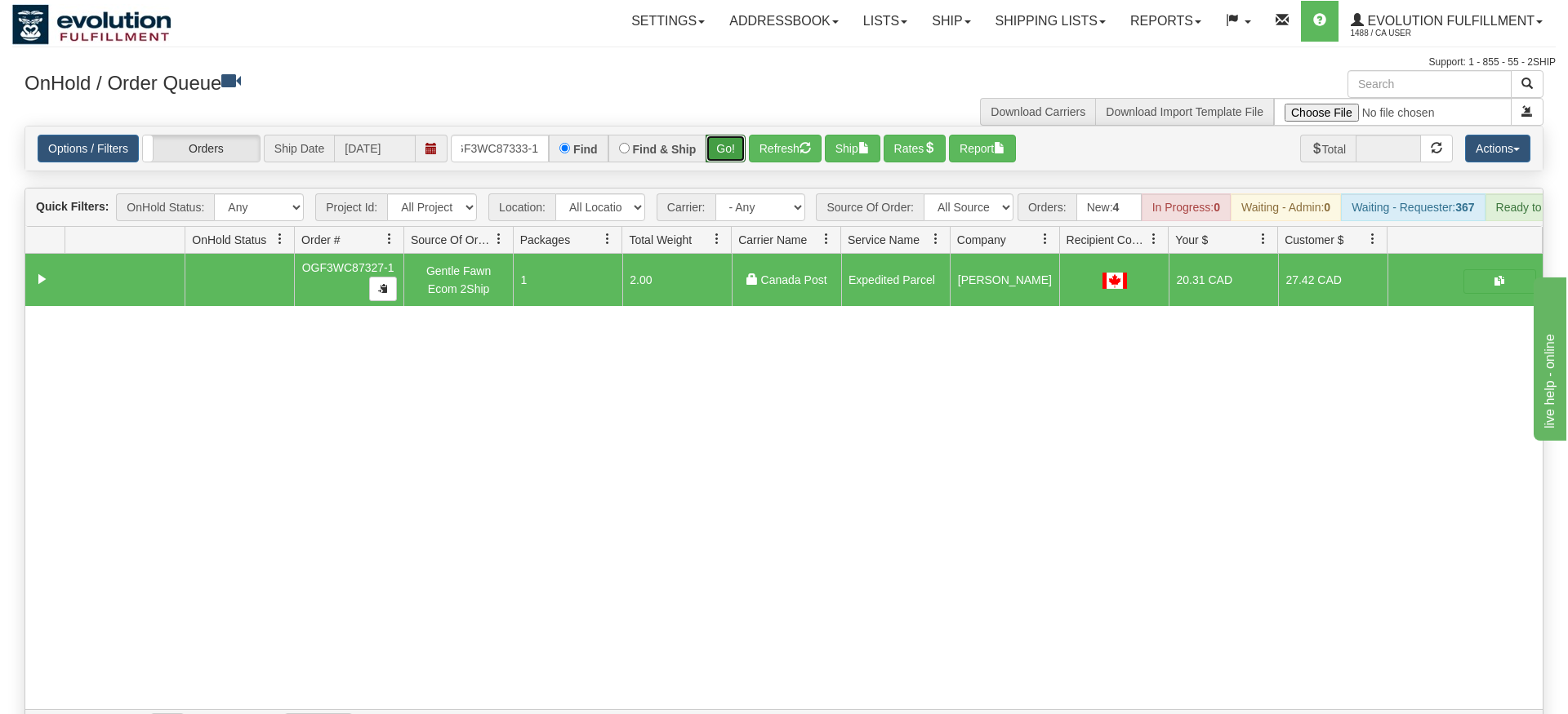
click at [720, 153] on div "Is equal to Is not equal to Contains Does not contains CAD USD EUR ZAR [PERSON_…" at bounding box center [784, 435] width 1543 height 619
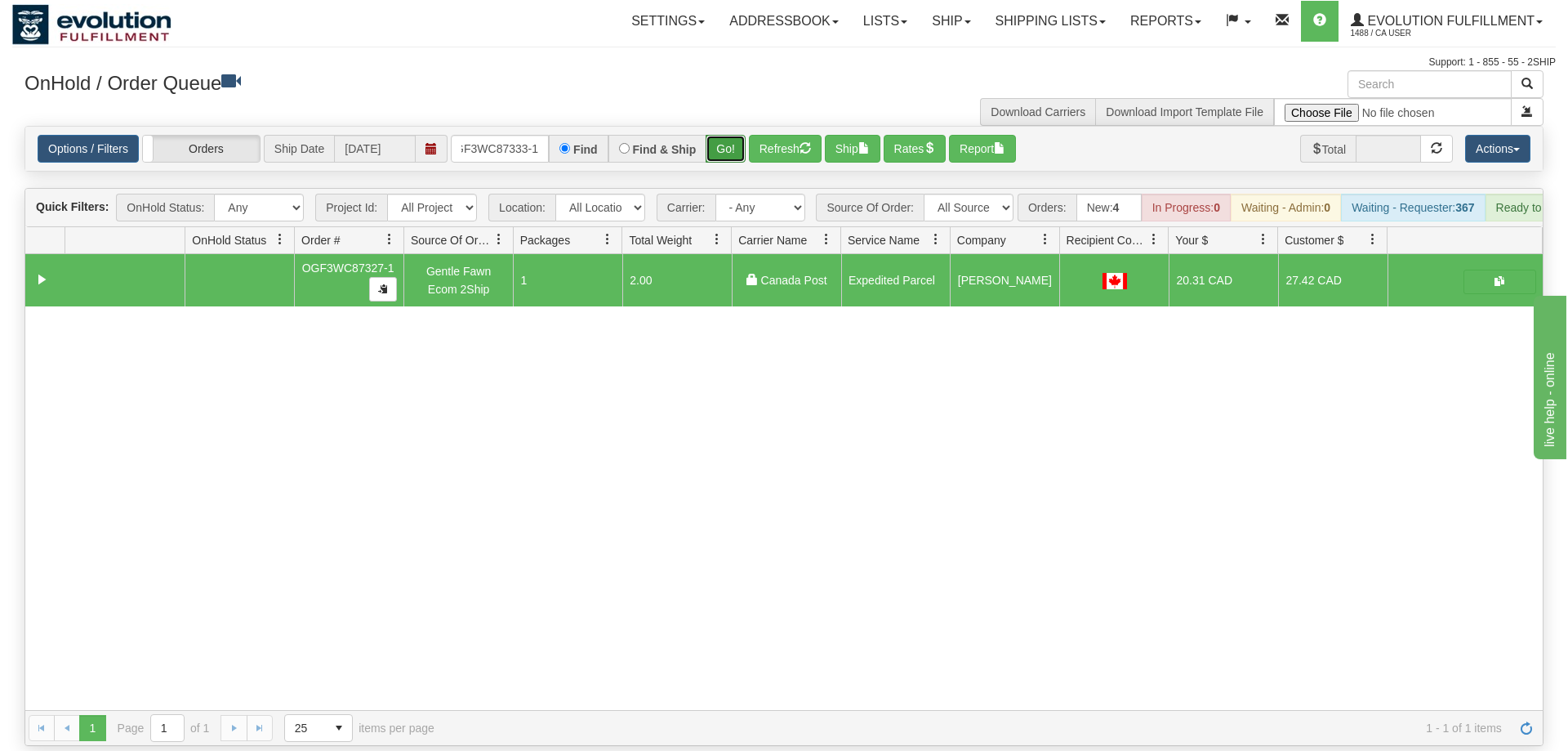
click at [723, 134] on button "Go!" at bounding box center [725, 148] width 40 height 27
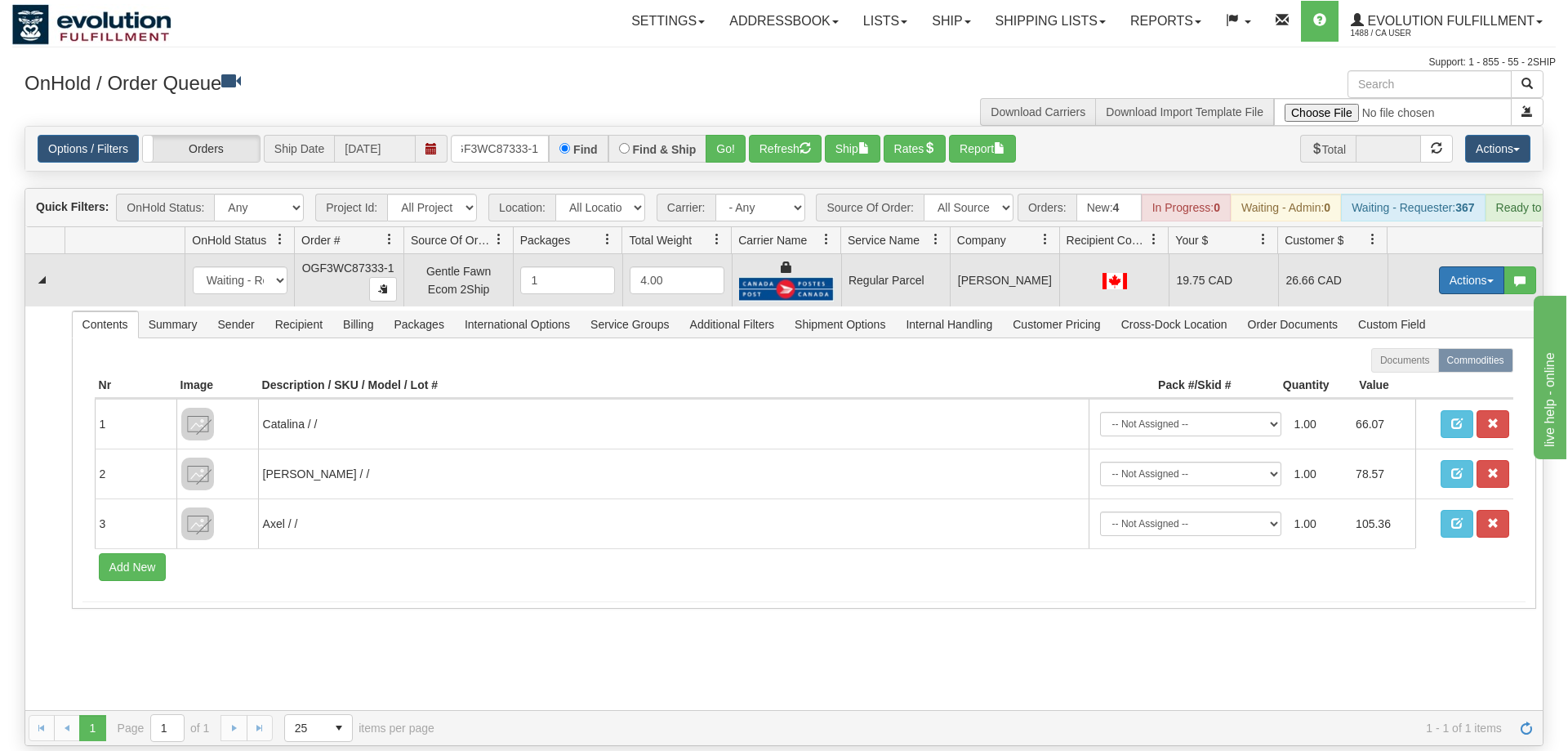
click at [1471, 266] on button "Actions" at bounding box center [1471, 280] width 66 height 27
click at [1425, 347] on span "Rate All Services" at bounding box center [1438, 354] width 98 height 13
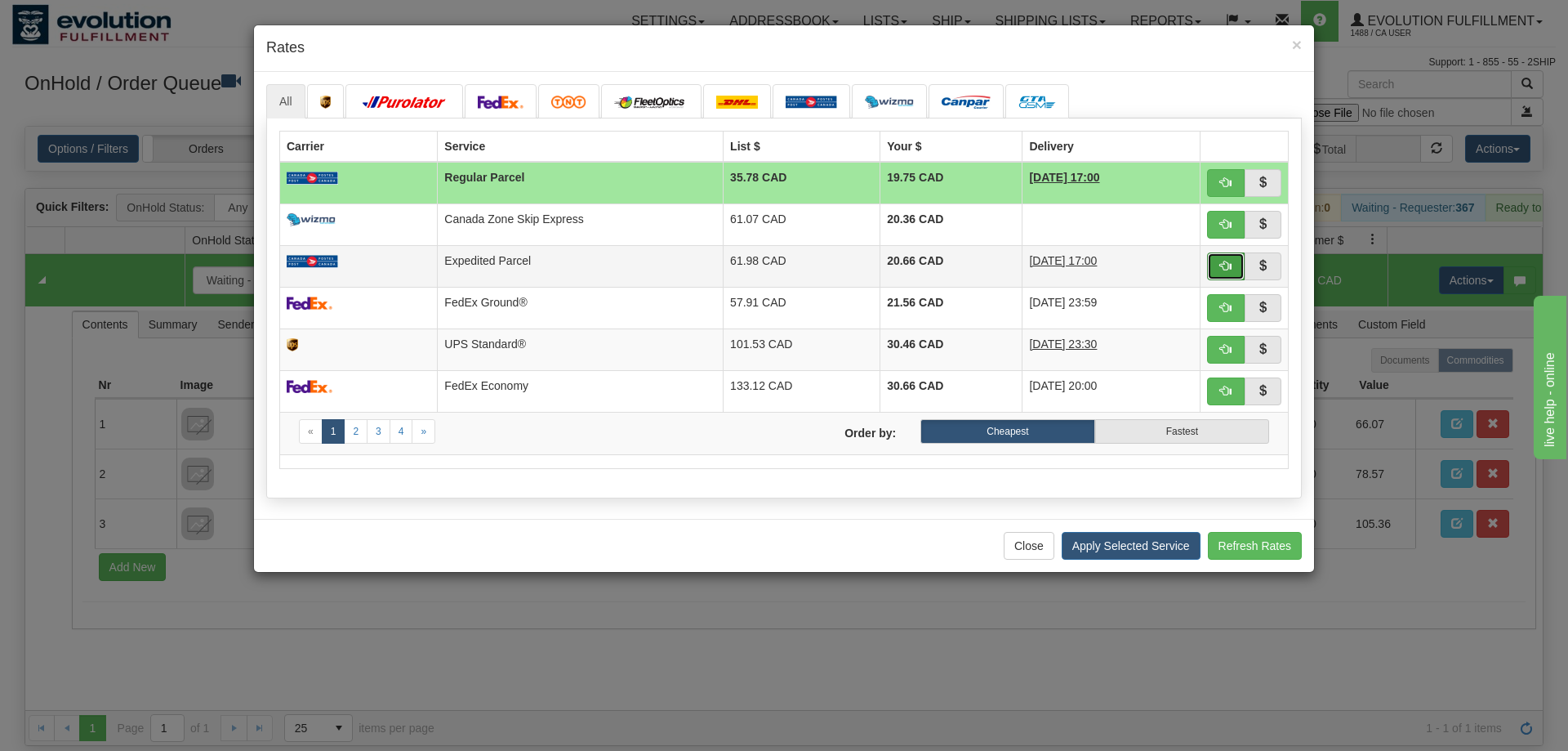
click at [1225, 263] on span "button" at bounding box center [1226, 266] width 12 height 12
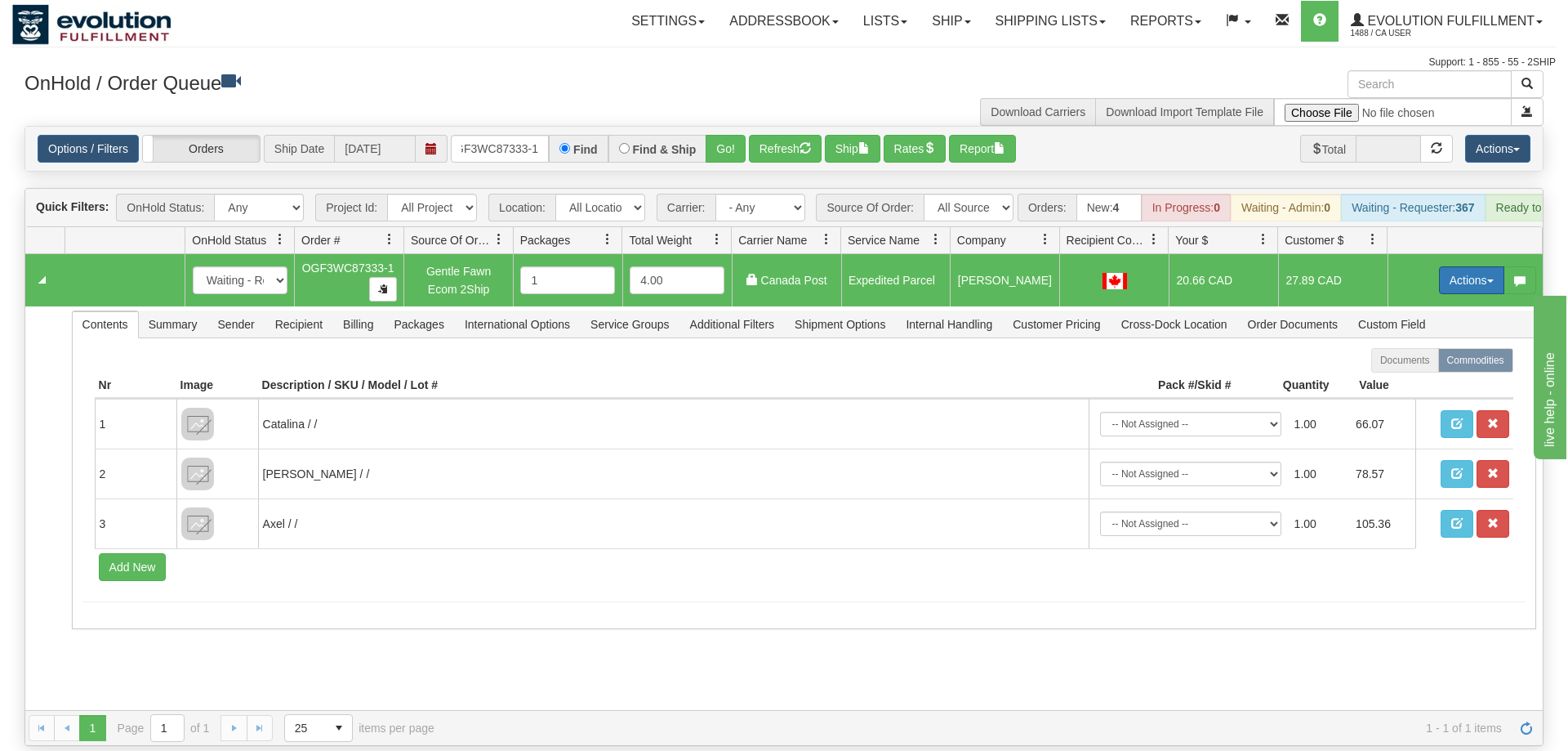
click at [1447, 266] on button "Actions" at bounding box center [1471, 280] width 66 height 27
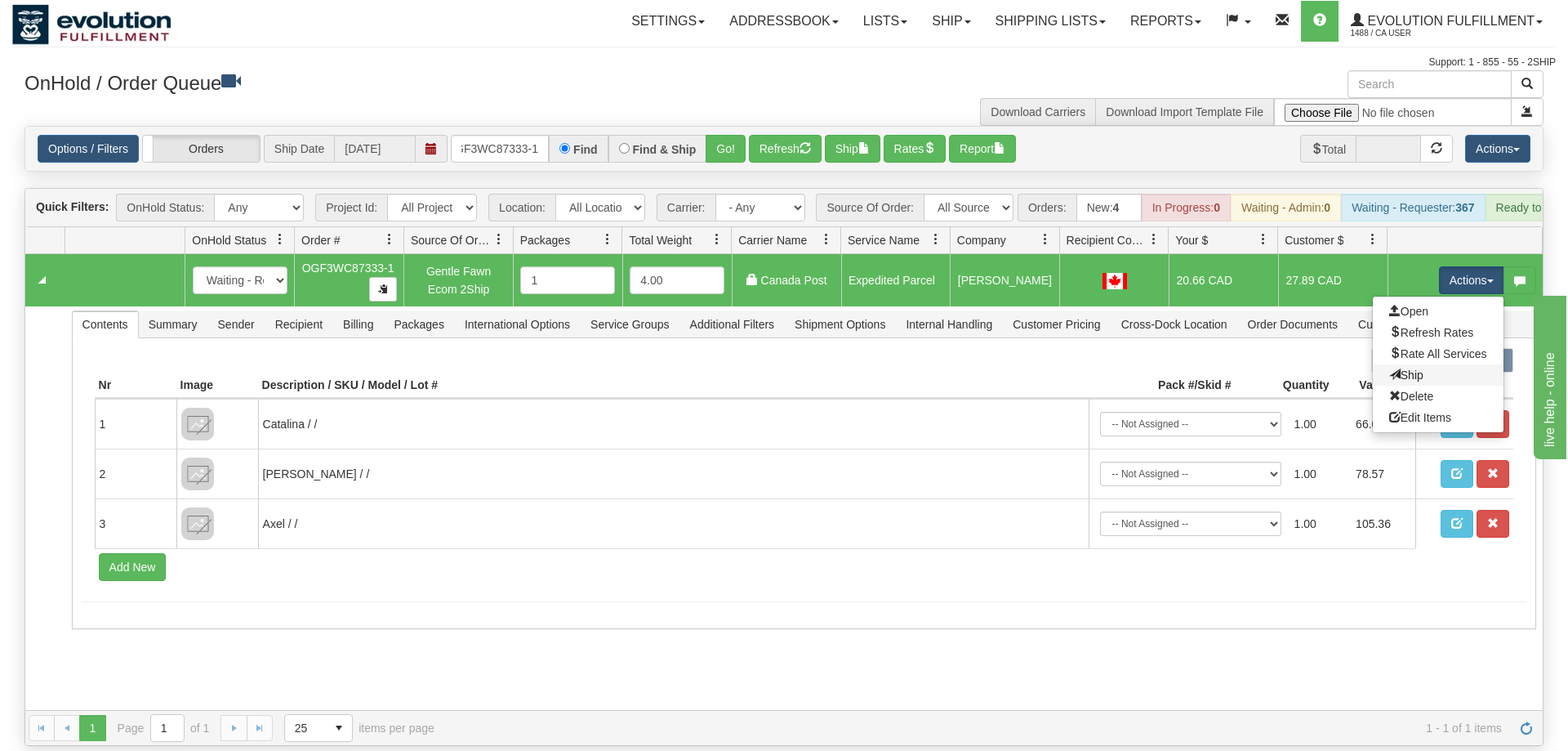
click at [1433, 364] on link "Ship" at bounding box center [1438, 375] width 130 height 22
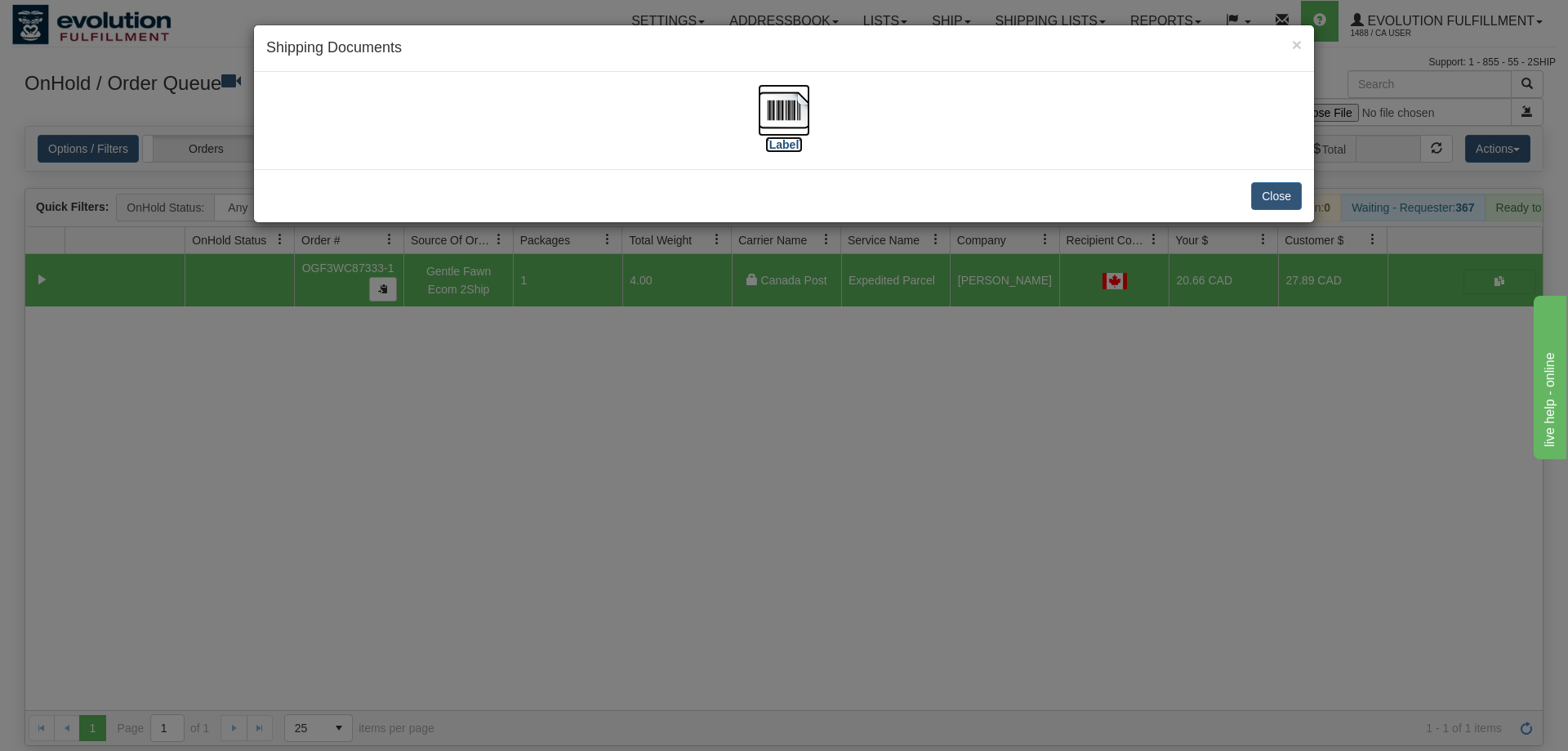
click at [801, 124] on img at bounding box center [783, 110] width 52 height 52
drag, startPoint x: 445, startPoint y: 476, endPoint x: 555, endPoint y: 142, distance: 351.6
click at [451, 465] on div "× Shipping Documents [Label] Close" at bounding box center [784, 375] width 1568 height 751
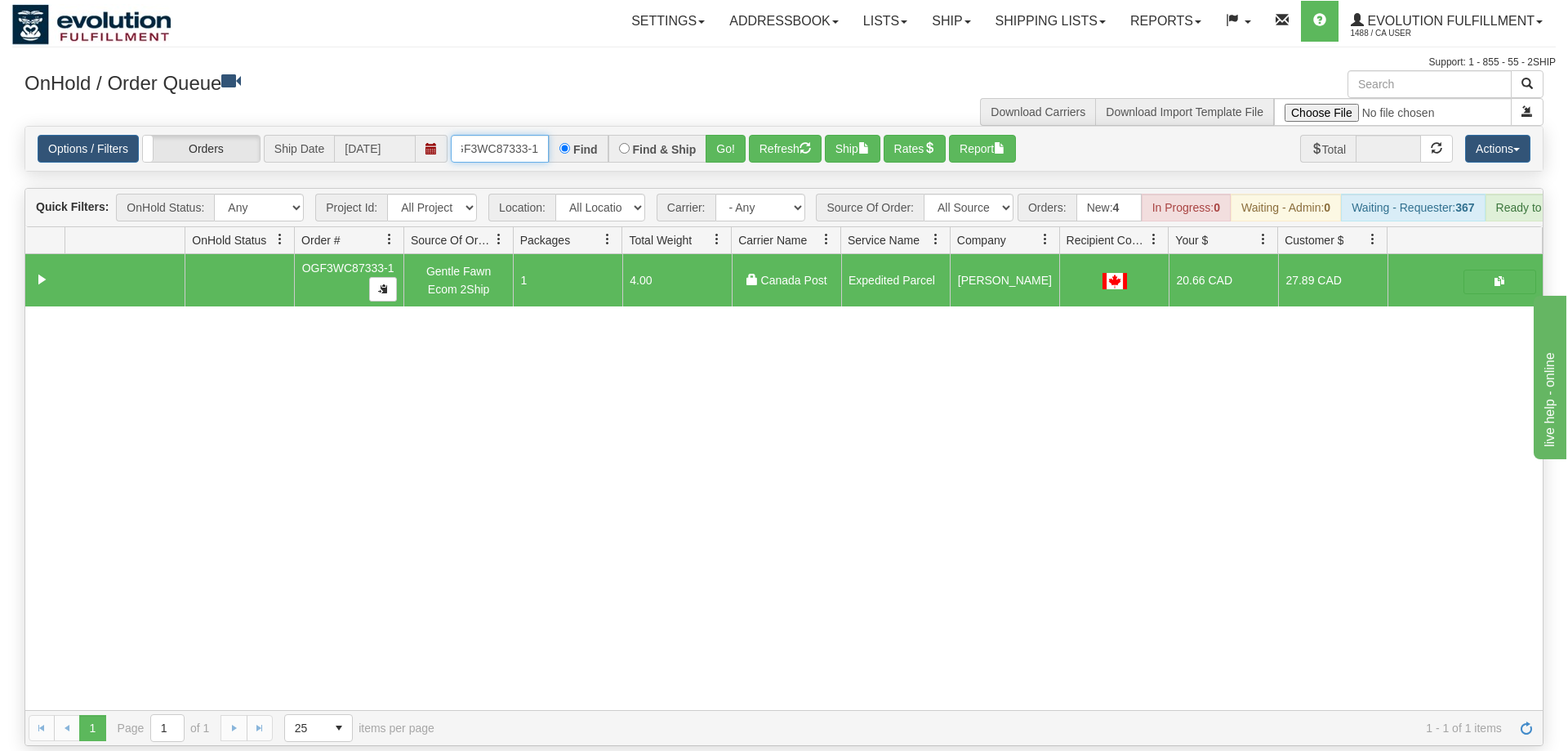
drag, startPoint x: 533, startPoint y: 129, endPoint x: 523, endPoint y: 129, distance: 10.0
click at [532, 134] on input "OGF3WC87333-1" at bounding box center [499, 148] width 98 height 27
click at [751, 152] on div "Is equal to Is not equal to Contains Does not contains CAD USD EUR ZAR [PERSON_…" at bounding box center [784, 436] width 1543 height 620
click at [732, 134] on button "Go!" at bounding box center [725, 148] width 40 height 27
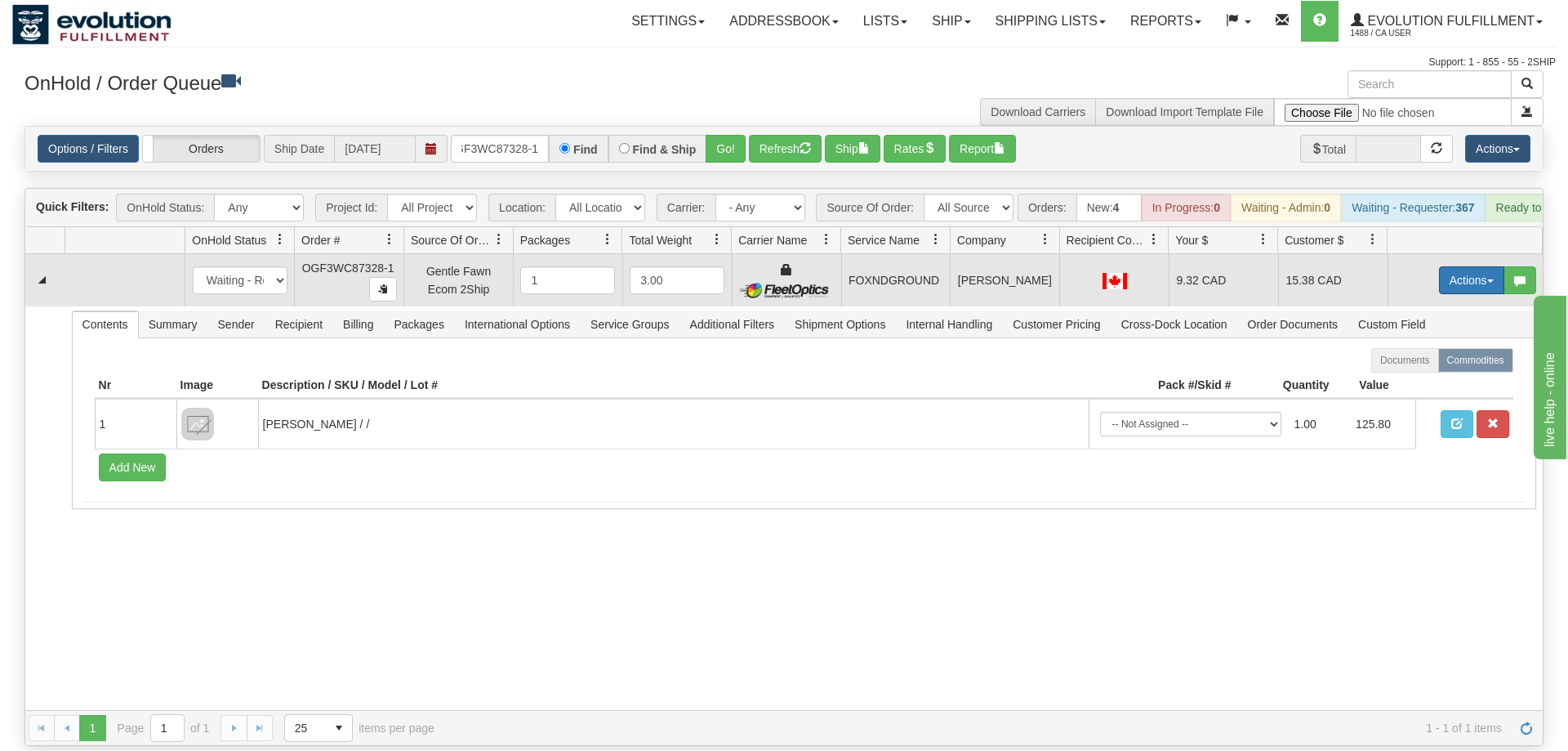
click at [1457, 266] on button "Actions" at bounding box center [1471, 280] width 66 height 27
click at [1427, 364] on link "Ship" at bounding box center [1438, 375] width 130 height 22
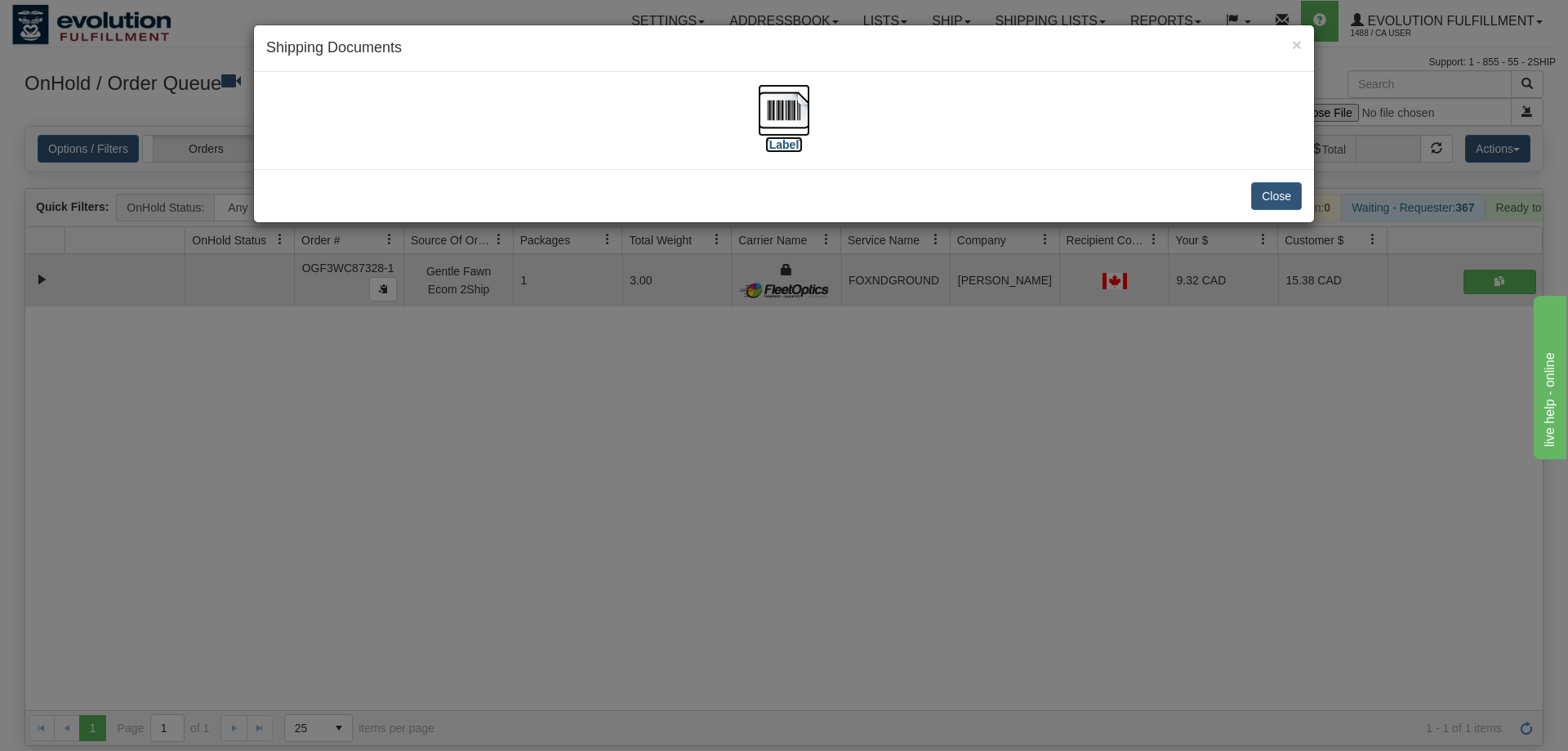
click at [786, 129] on img at bounding box center [783, 110] width 52 height 52
click at [500, 368] on div "× Shipping Documents [Label] Close" at bounding box center [784, 375] width 1568 height 751
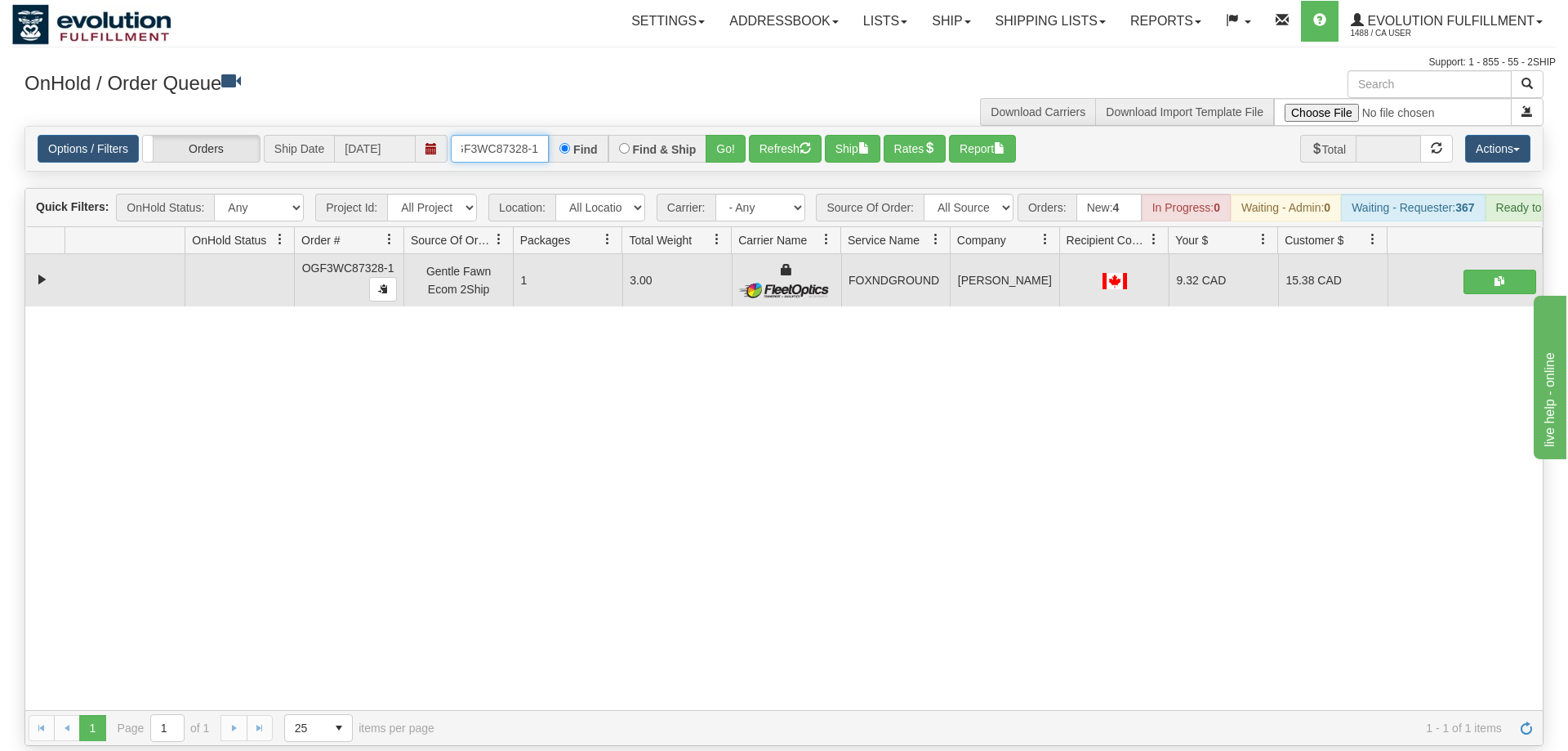
click at [505, 134] on input "OGF3WC87328-1" at bounding box center [499, 148] width 98 height 27
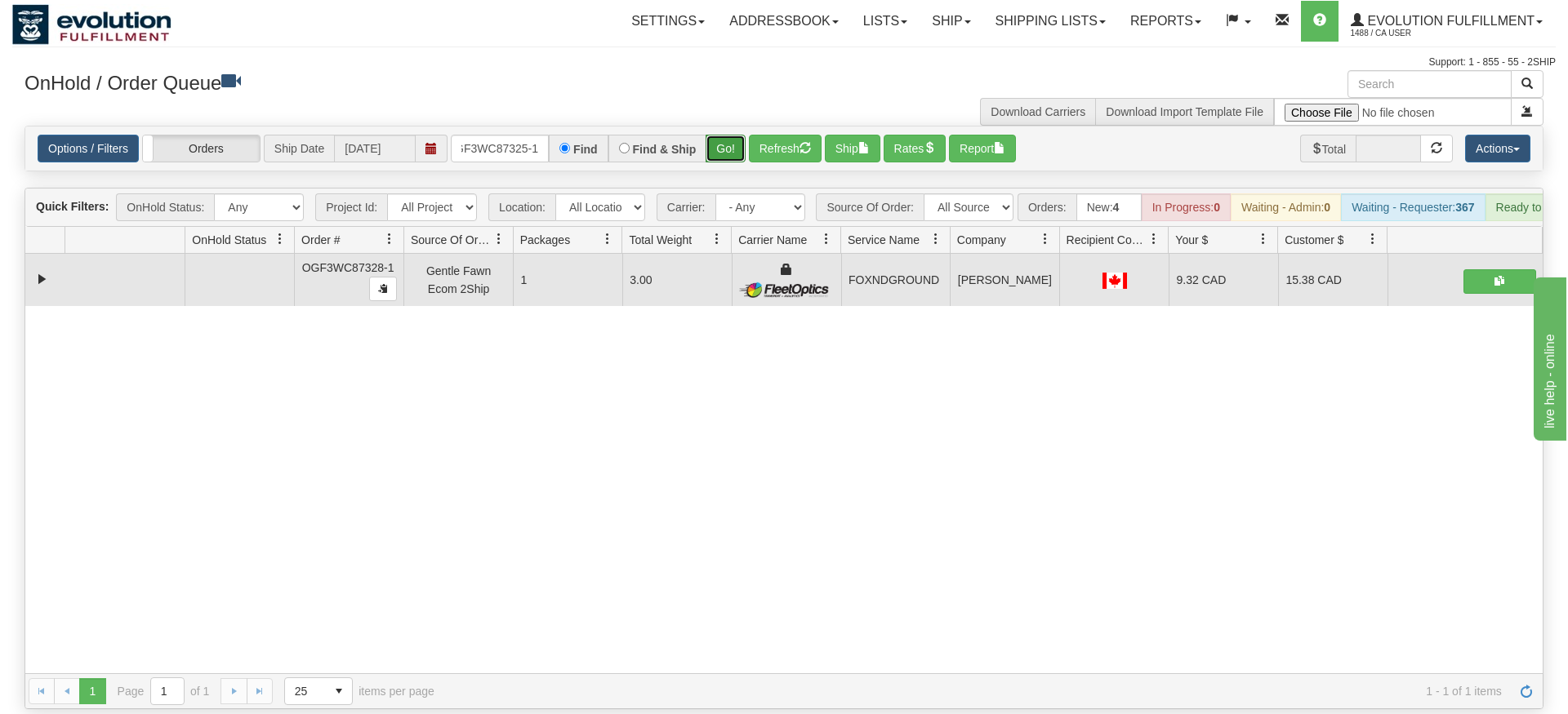
click at [716, 163] on div "Is equal to Is not equal to Contains Does not contains CAD USD EUR ZAR [PERSON_…" at bounding box center [784, 418] width 1543 height 584
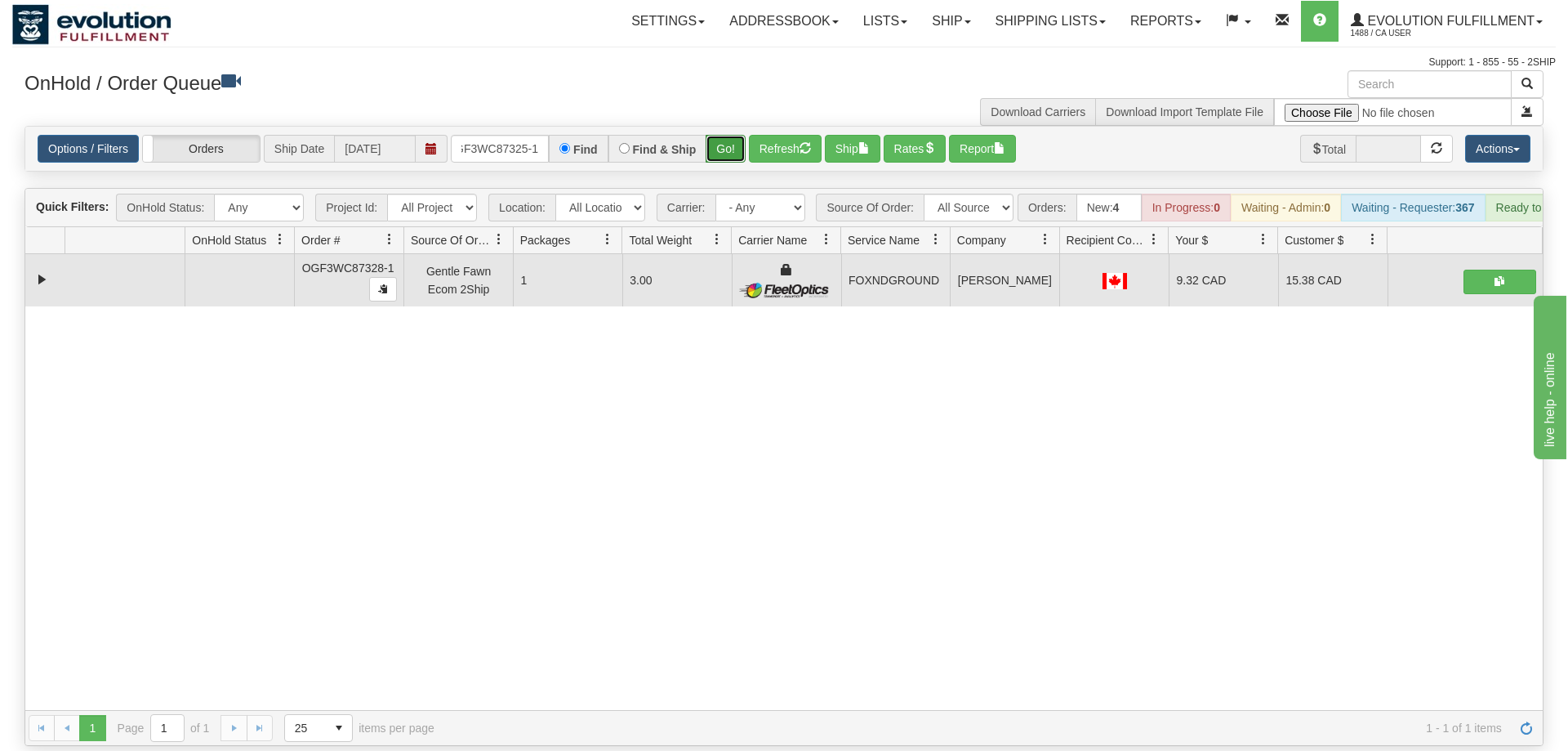
click at [733, 134] on button "Go!" at bounding box center [725, 148] width 40 height 27
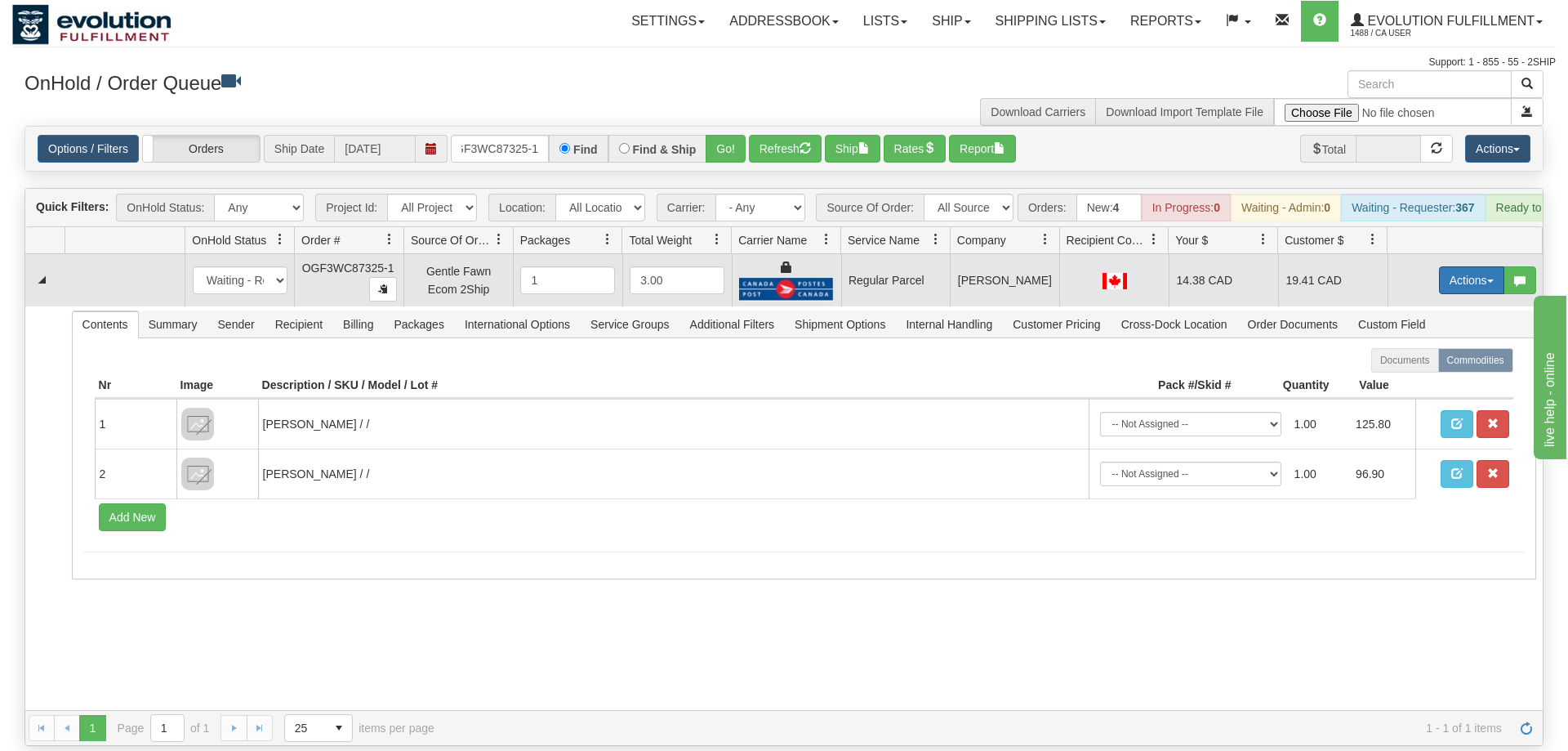
click at [1476, 266] on button "Actions" at bounding box center [1471, 280] width 66 height 27
click at [1422, 347] on span "Rate All Services" at bounding box center [1438, 354] width 98 height 13
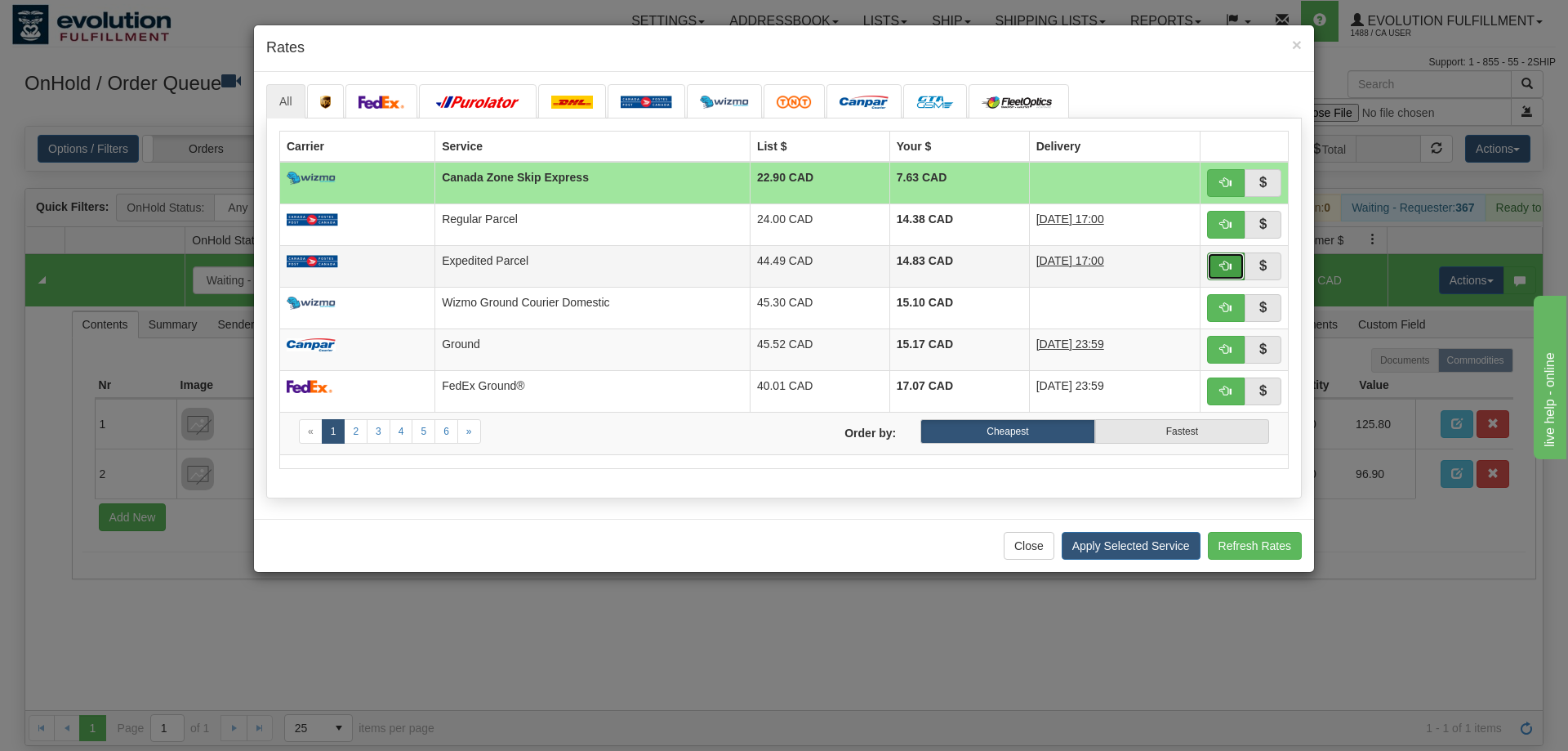
click at [1232, 259] on button "button" at bounding box center [1225, 266] width 37 height 27
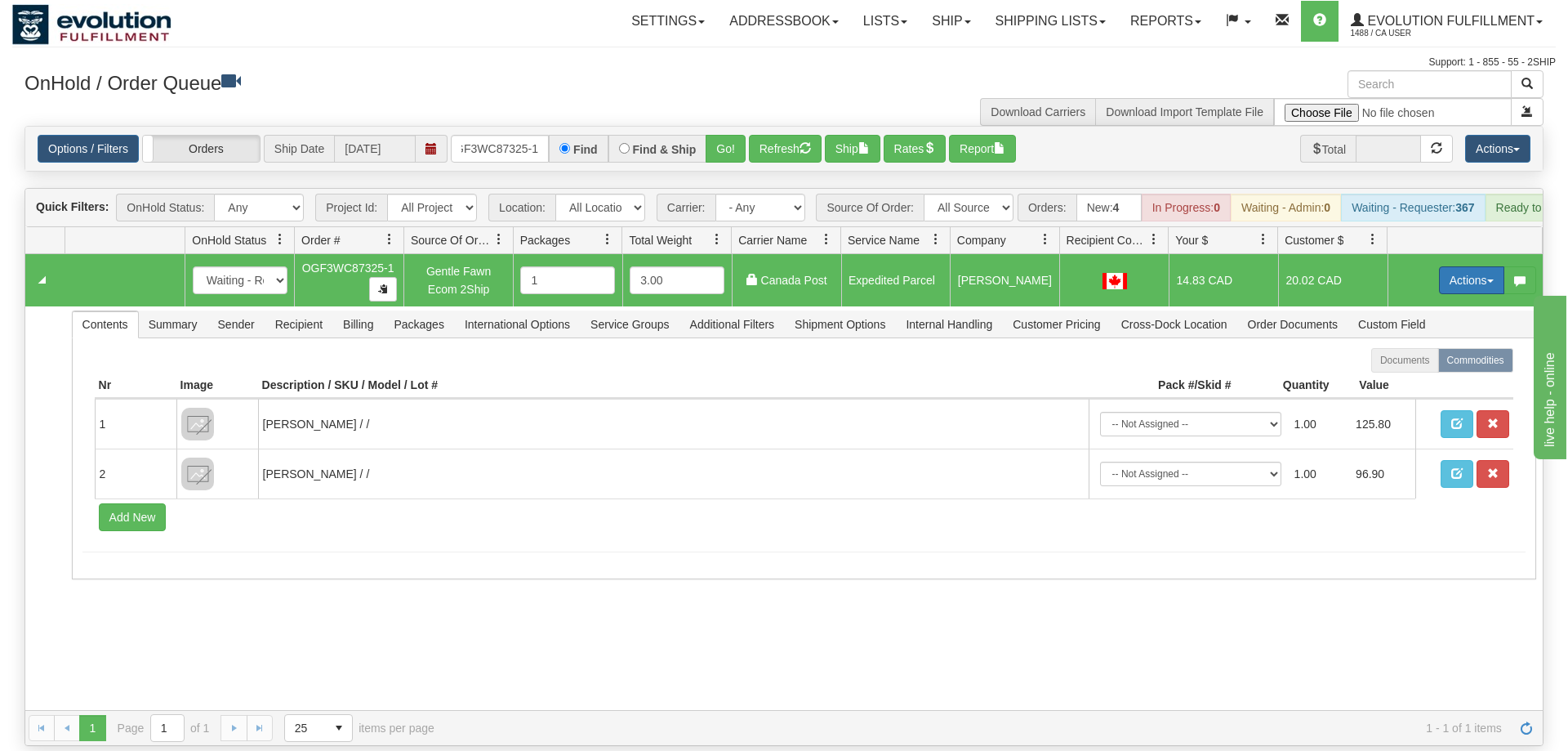
click at [1458, 266] on button "Actions" at bounding box center [1471, 280] width 66 height 27
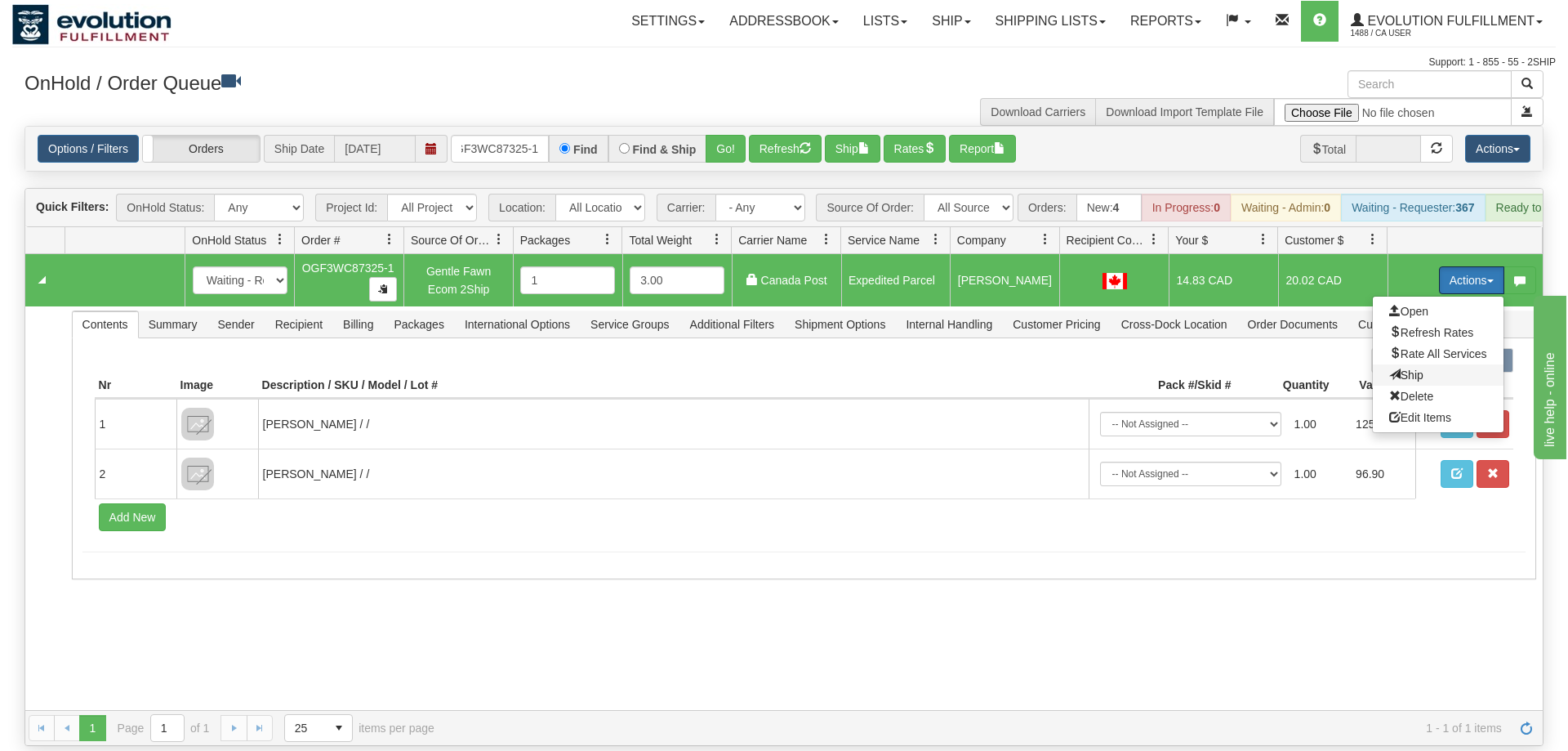
click at [1412, 368] on span "Ship" at bounding box center [1405, 375] width 34 height 13
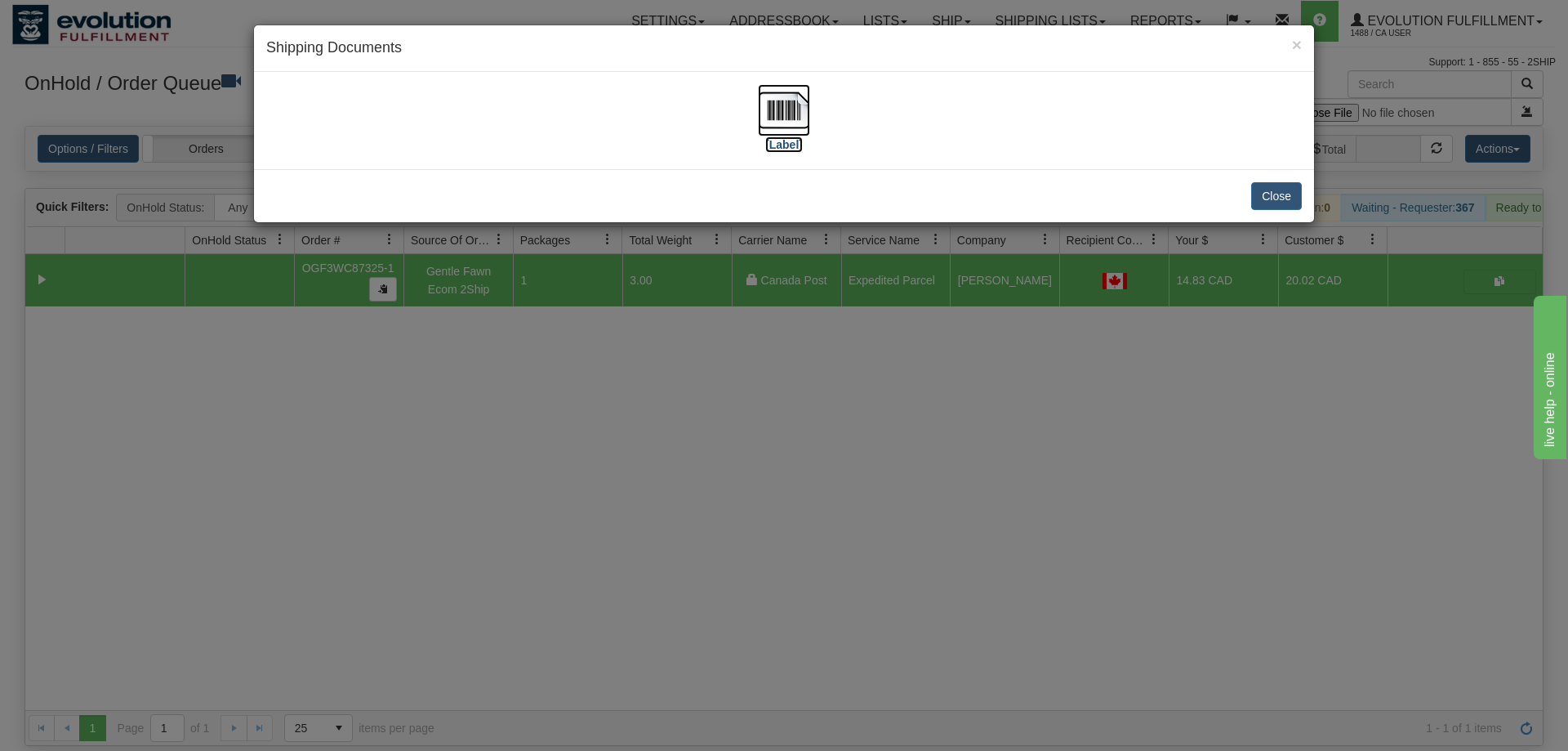
click at [762, 105] on img at bounding box center [783, 110] width 52 height 52
click at [504, 354] on div "× Shipping Documents [Label] Close" at bounding box center [784, 375] width 1568 height 751
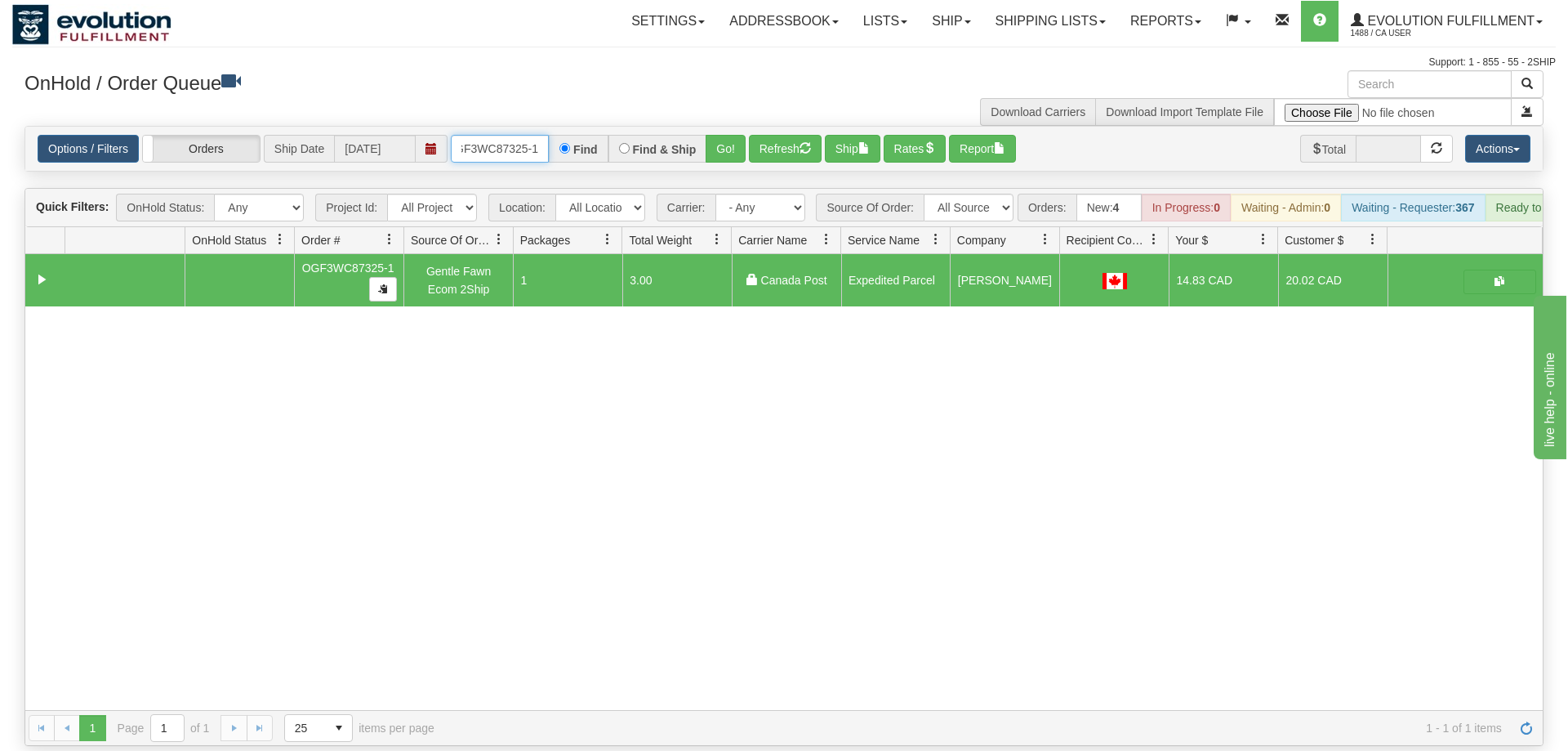
click at [494, 134] on input "OGF3WC87325-1" at bounding box center [499, 148] width 98 height 27
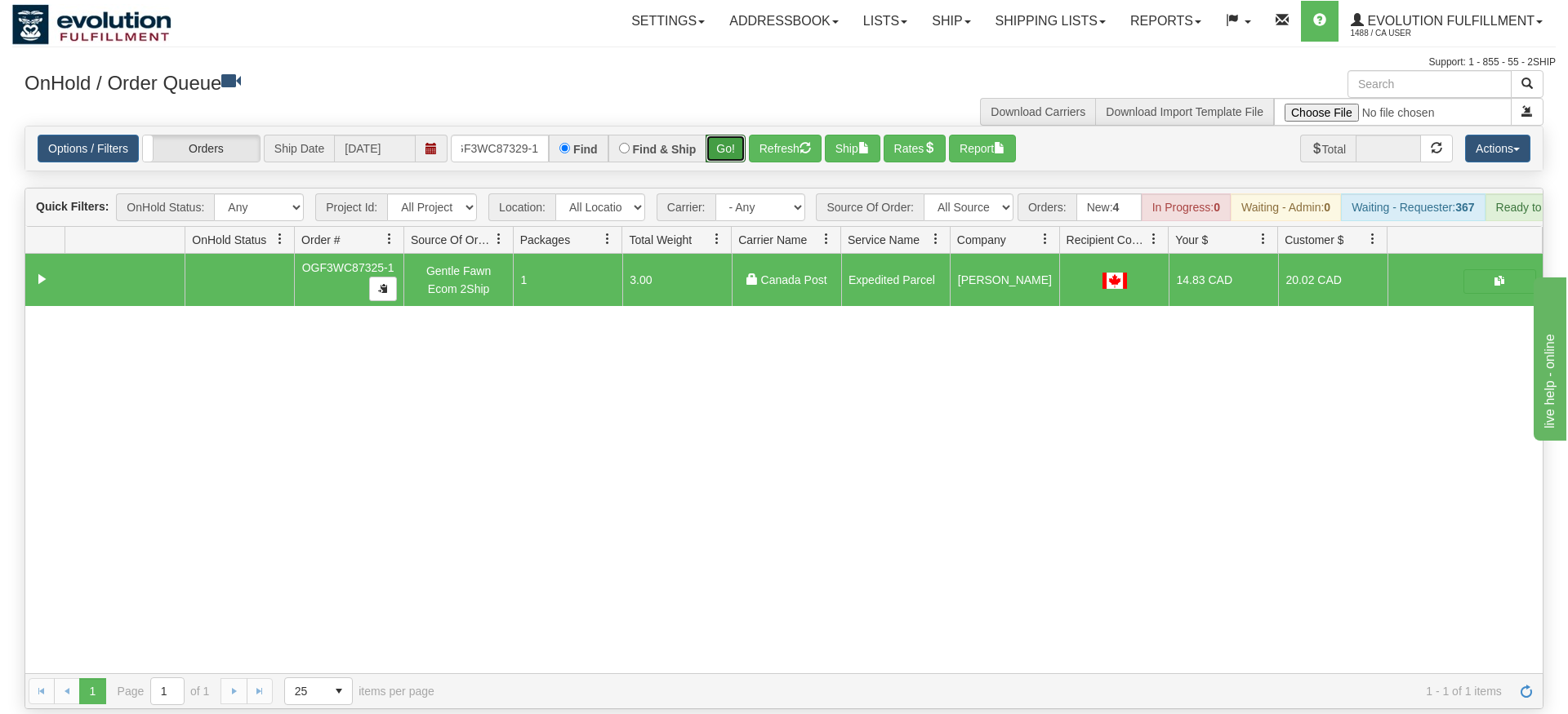
drag, startPoint x: 724, startPoint y: 116, endPoint x: 727, endPoint y: 151, distance: 35.1
click at [727, 151] on div "Is equal to Is not equal to Contains Does not contains CAD USD EUR ZAR [PERSON_…" at bounding box center [784, 418] width 1543 height 584
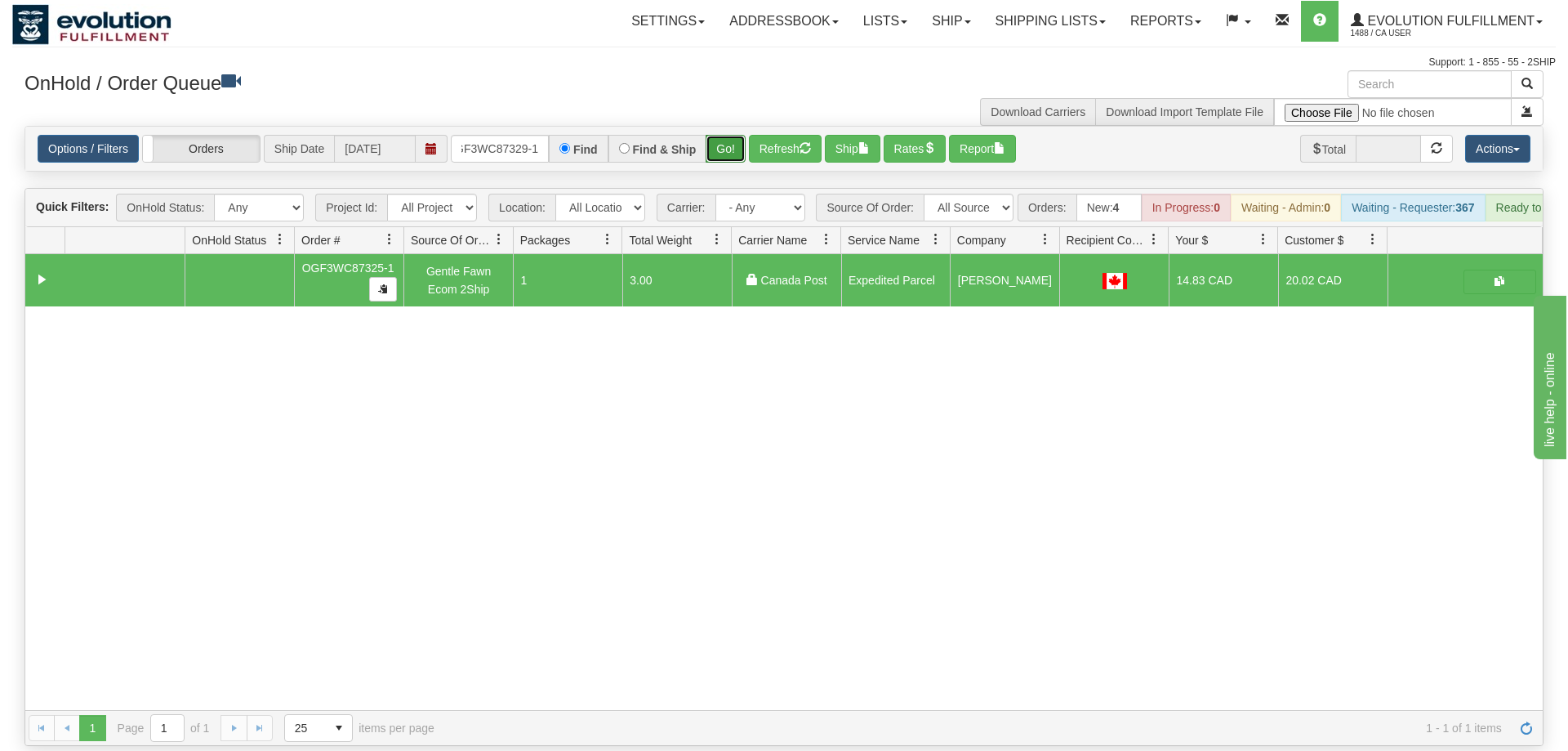
click at [743, 134] on button "Go!" at bounding box center [725, 148] width 40 height 27
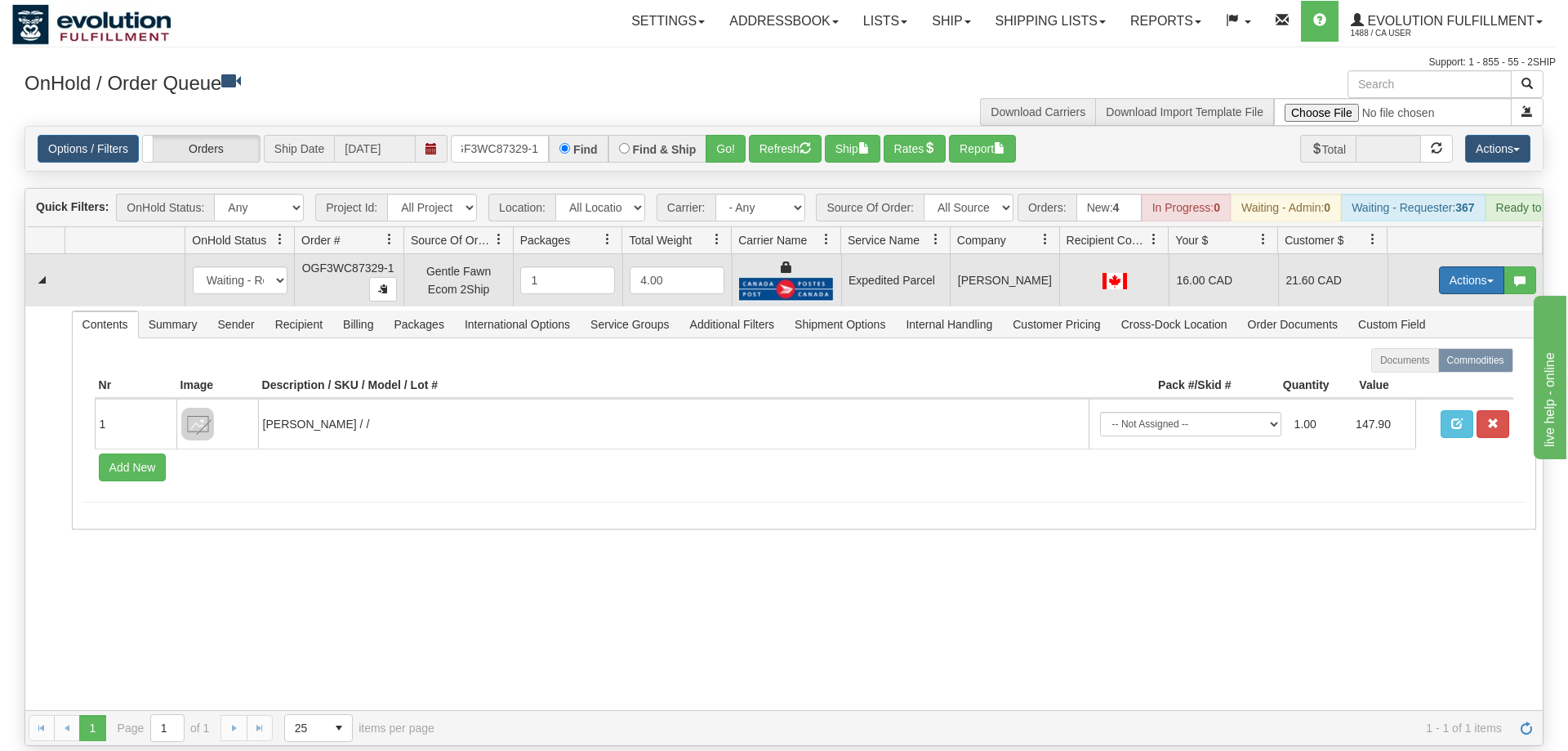
click at [1472, 266] on button "Actions" at bounding box center [1471, 280] width 66 height 27
click at [1426, 364] on link "Ship" at bounding box center [1438, 375] width 130 height 22
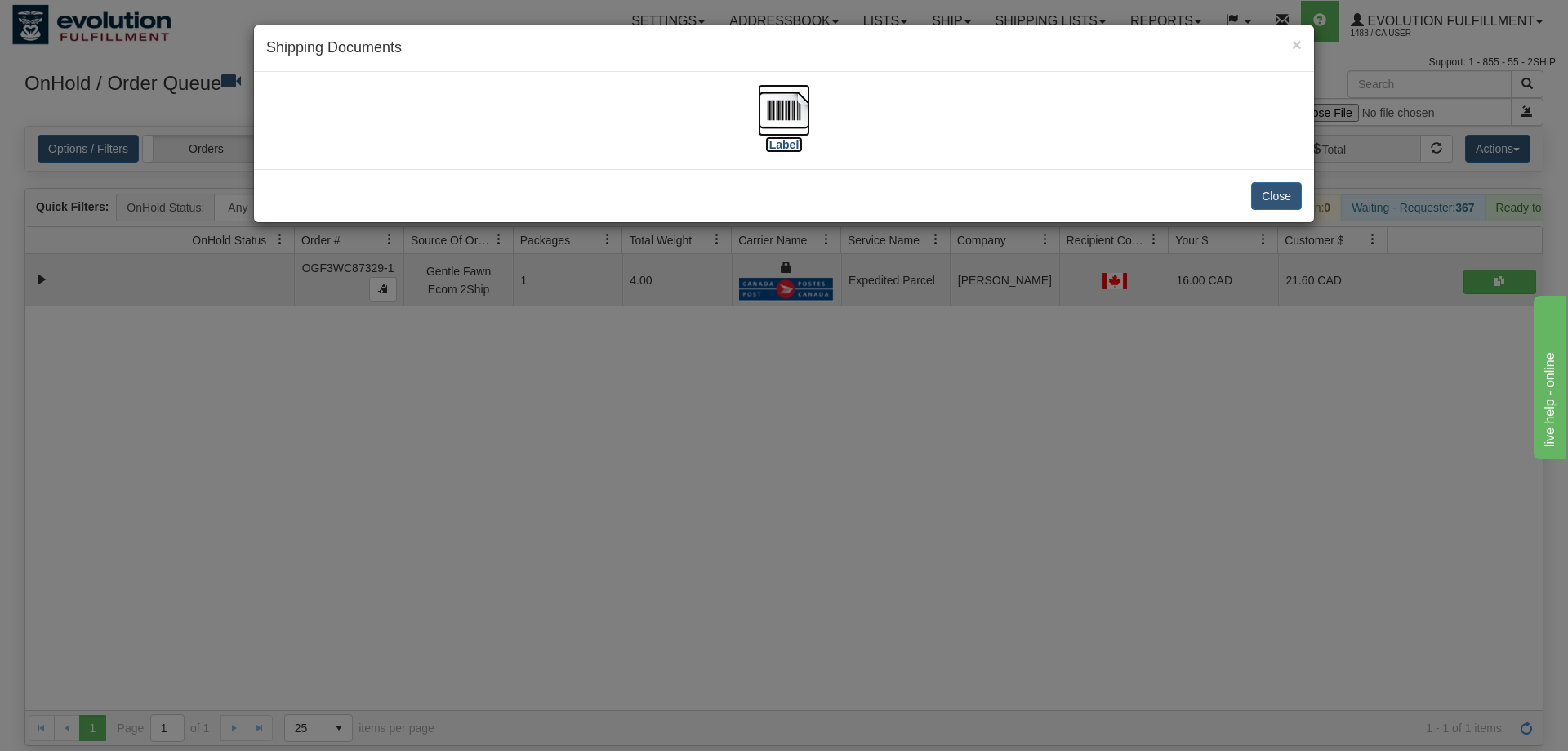
click at [789, 117] on img at bounding box center [783, 110] width 52 height 52
drag, startPoint x: 480, startPoint y: 256, endPoint x: 433, endPoint y: 83, distance: 179.3
click at [480, 224] on div "× Shipping Documents [Label] Close" at bounding box center [784, 375] width 1568 height 751
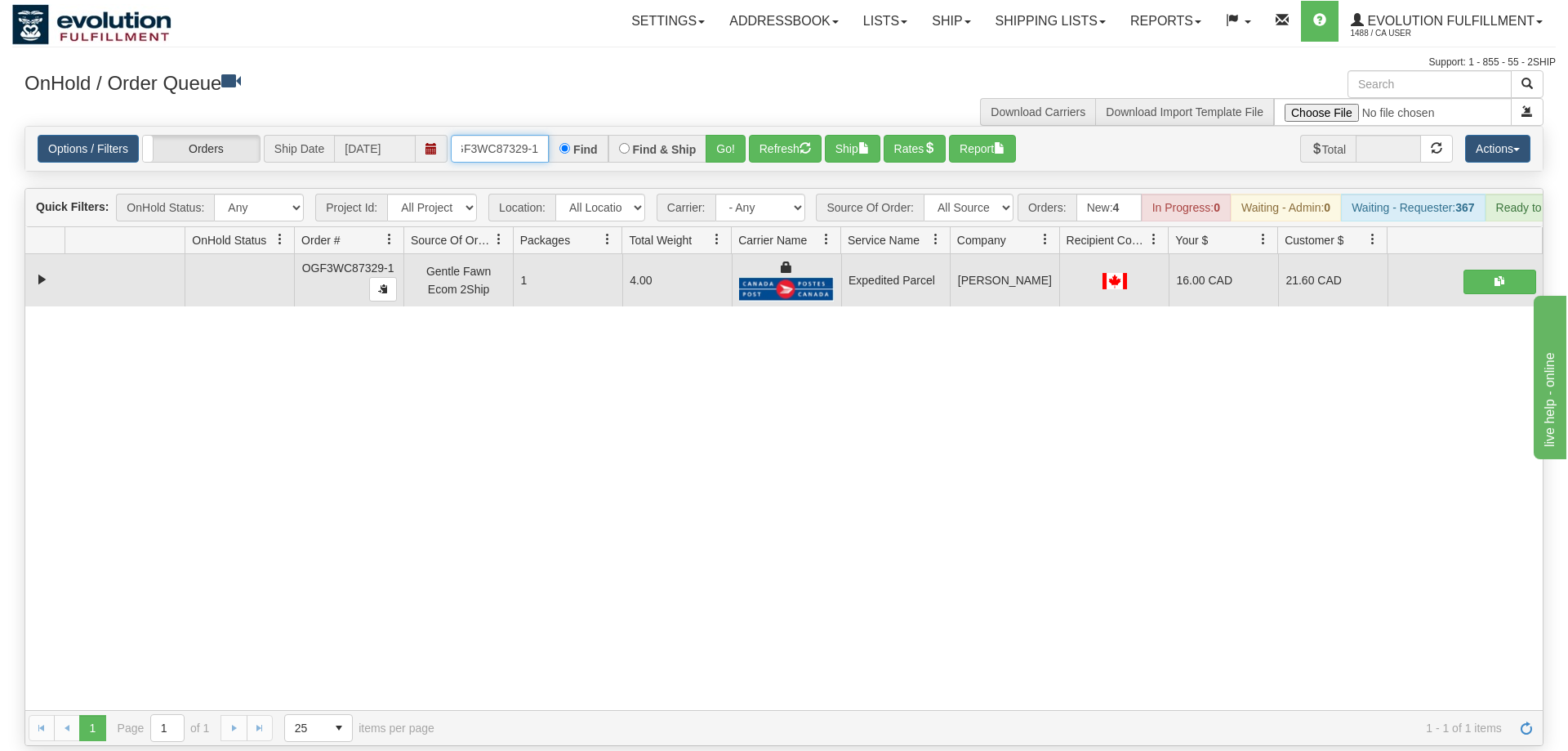
click at [484, 134] on input "OGF3WC87329-1" at bounding box center [499, 148] width 98 height 27
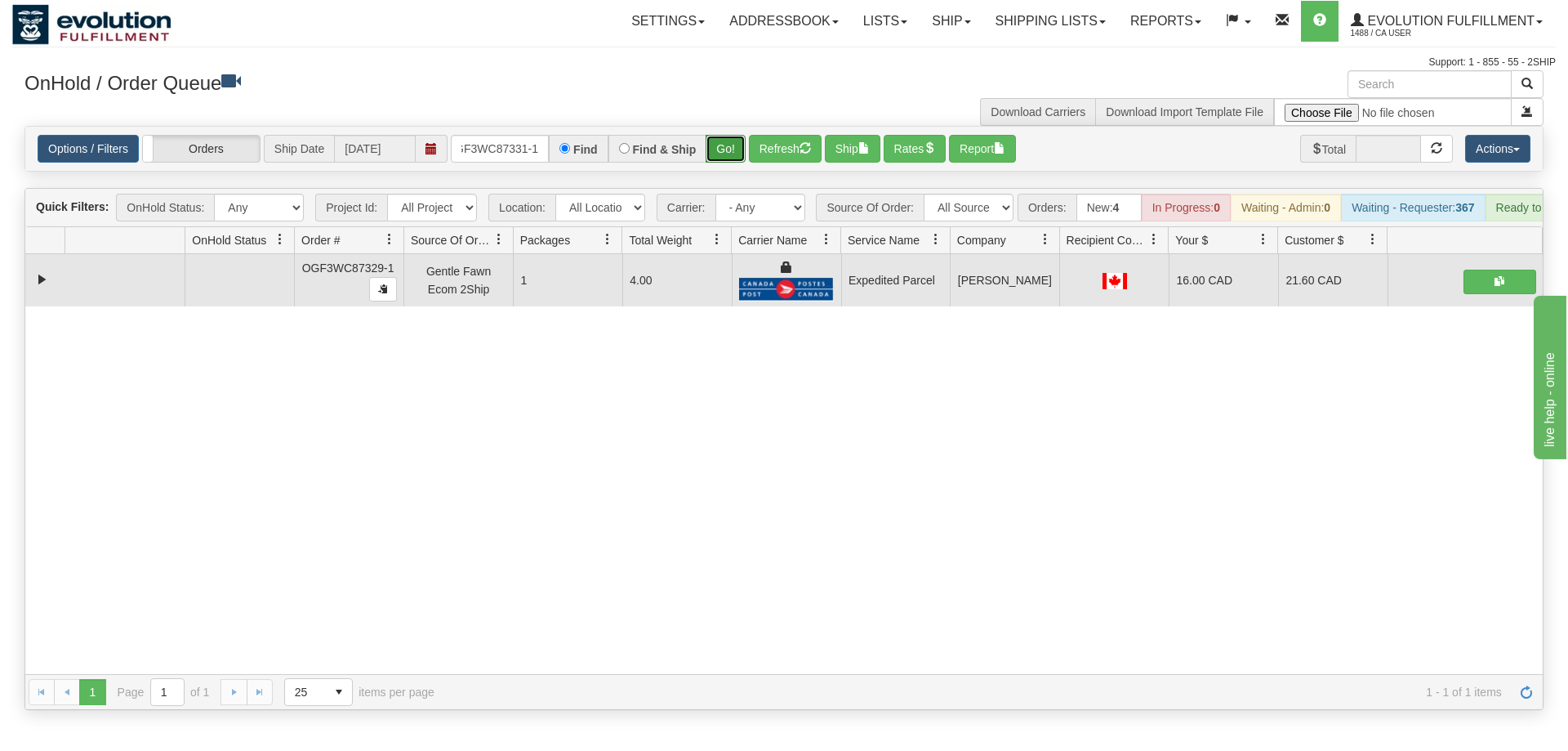
click at [731, 156] on div "Is equal to Is not equal to Contains Does not contains CAD USD EUR ZAR [PERSON_…" at bounding box center [784, 418] width 1543 height 584
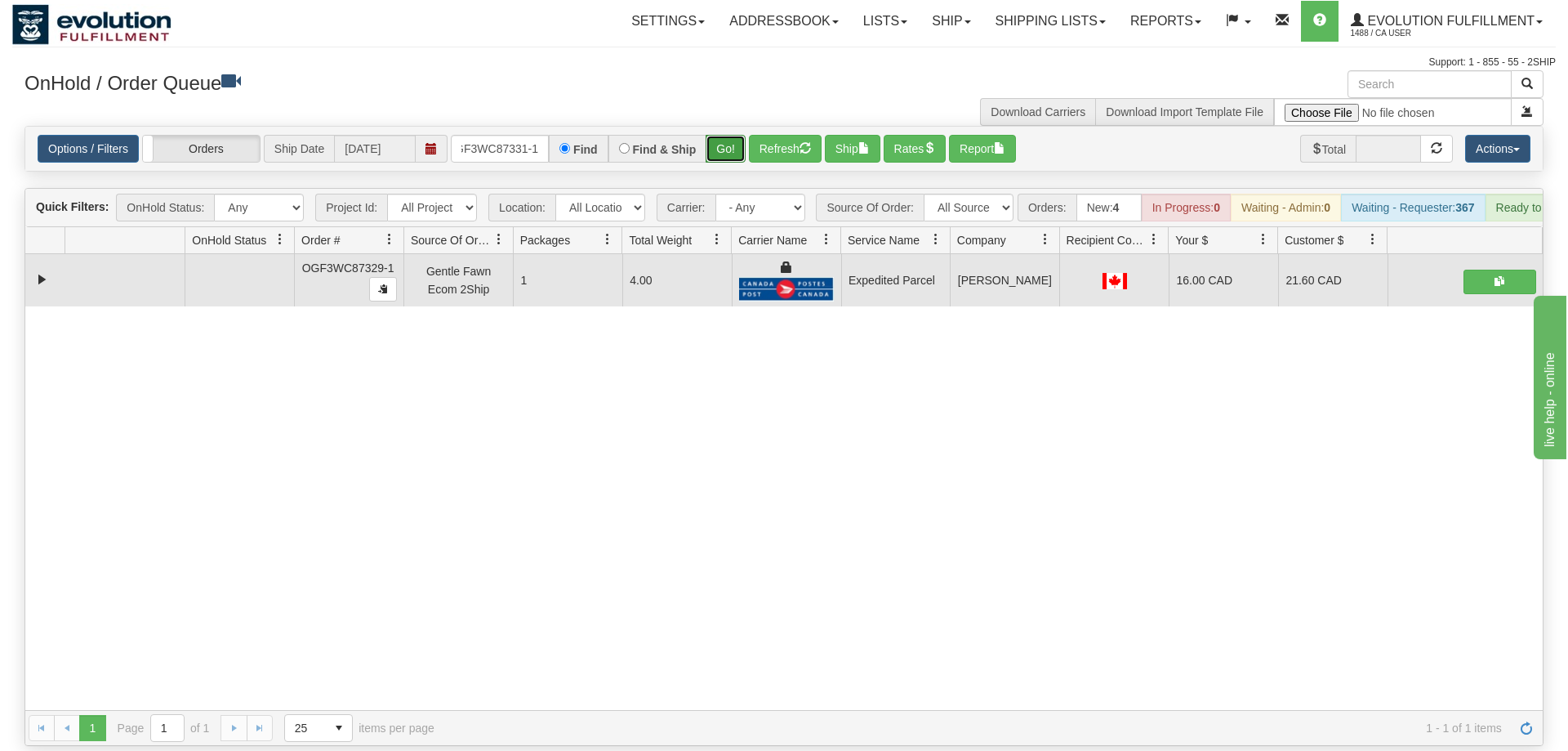
click at [736, 134] on button "Go!" at bounding box center [725, 148] width 40 height 27
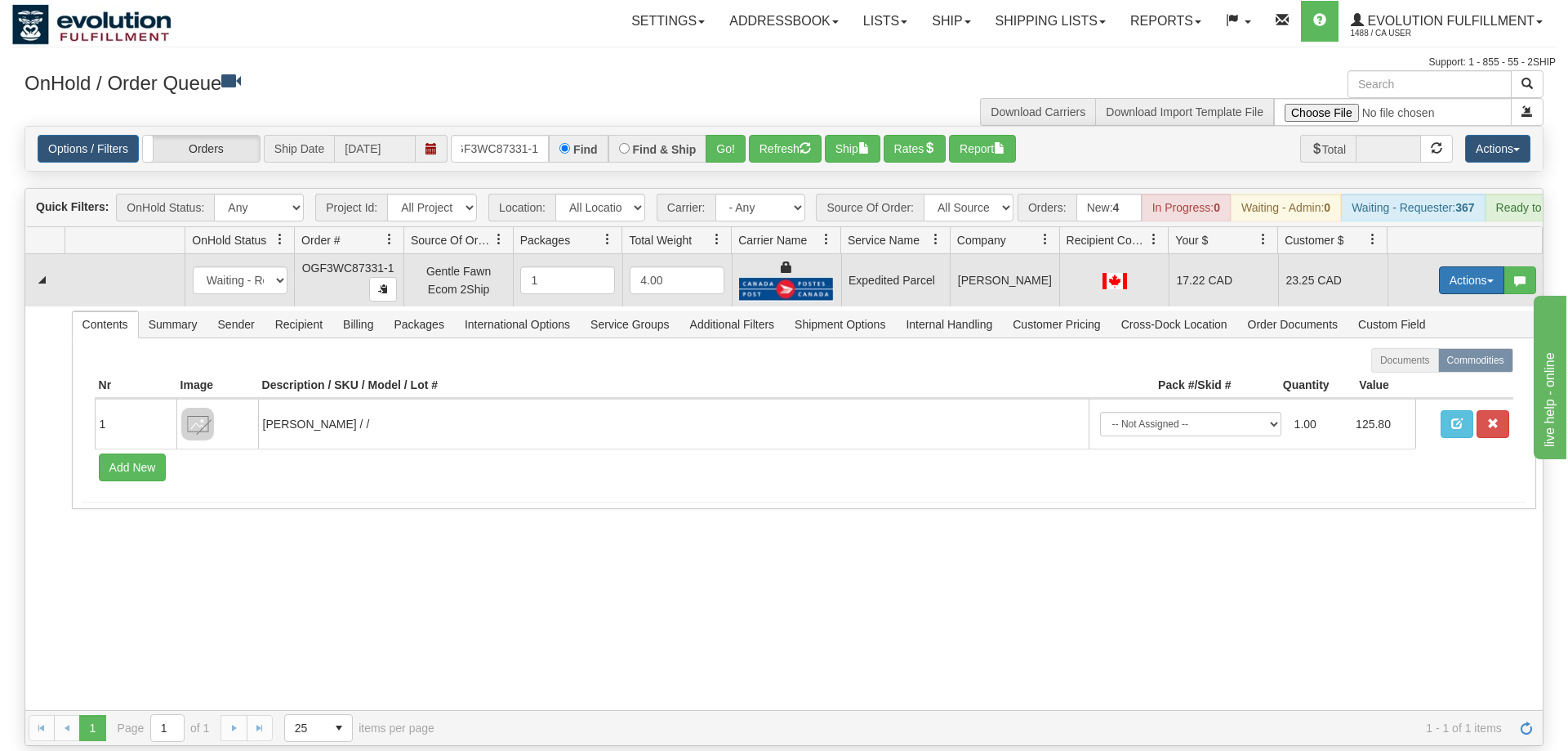
click at [1448, 266] on button "Actions" at bounding box center [1471, 280] width 66 height 27
click at [1415, 368] on span "Ship" at bounding box center [1405, 375] width 34 height 13
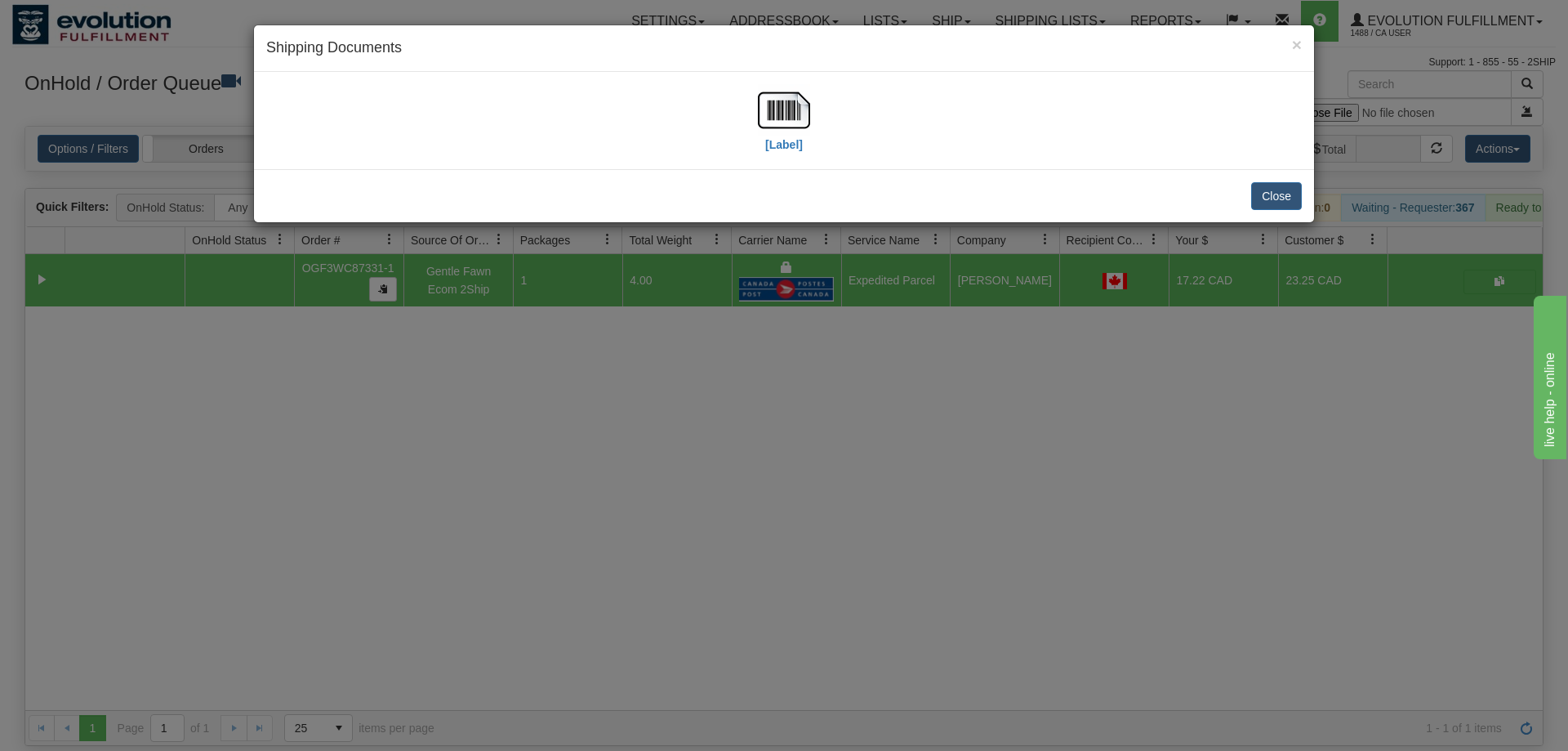
click at [755, 94] on div "[Label]" at bounding box center [784, 120] width 1035 height 73
click at [782, 115] on img at bounding box center [783, 110] width 52 height 52
drag, startPoint x: 549, startPoint y: 423, endPoint x: 550, endPoint y: 392, distance: 31.0
click at [550, 416] on div "× Shipping Documents [Label] Close" at bounding box center [784, 375] width 1568 height 751
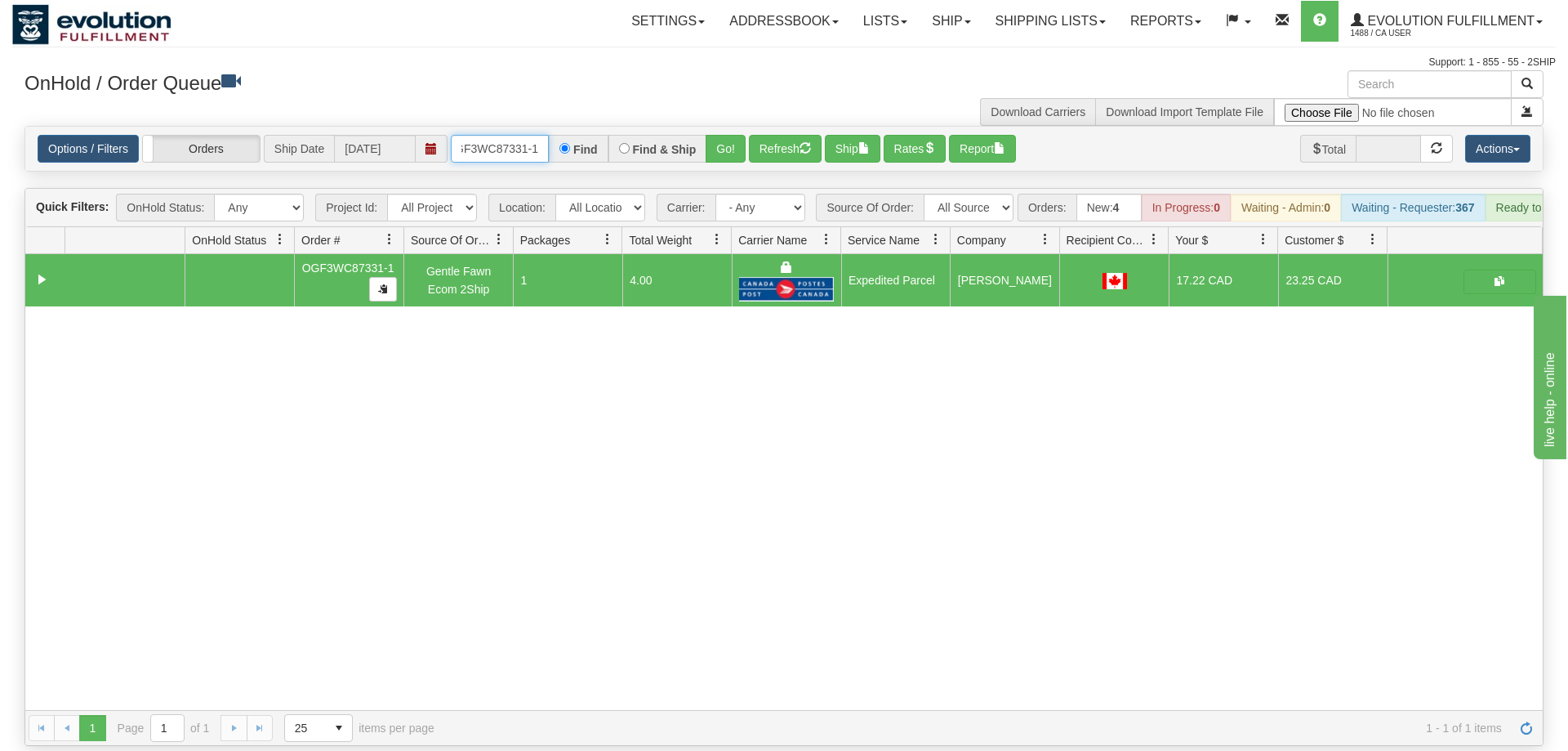
click at [508, 134] on input "OGF3WC87331-1" at bounding box center [499, 148] width 98 height 27
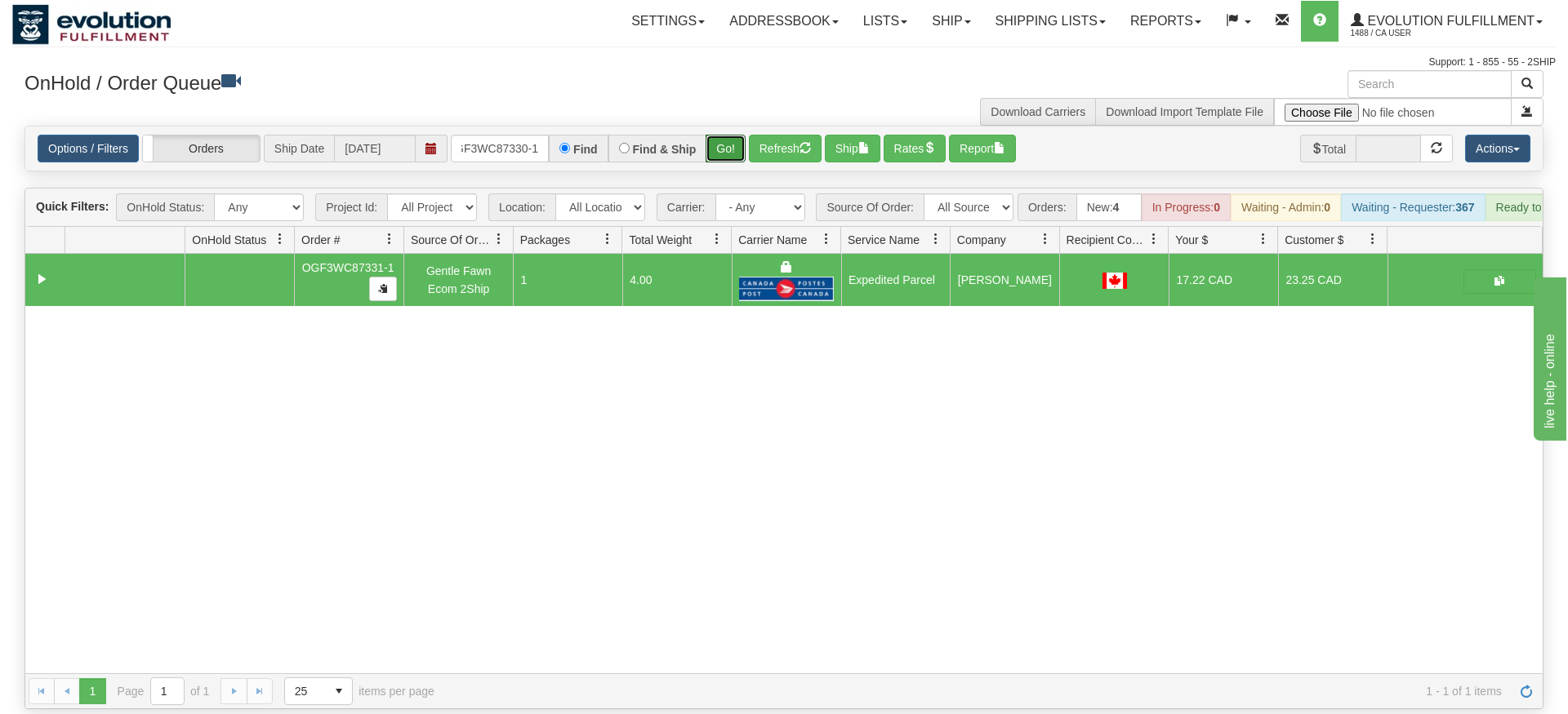
drag, startPoint x: 717, startPoint y: 123, endPoint x: 718, endPoint y: 156, distance: 33.0
click at [718, 156] on div "Is equal to Is not equal to Contains Does not contains CAD USD EUR ZAR [PERSON_…" at bounding box center [784, 418] width 1543 height 584
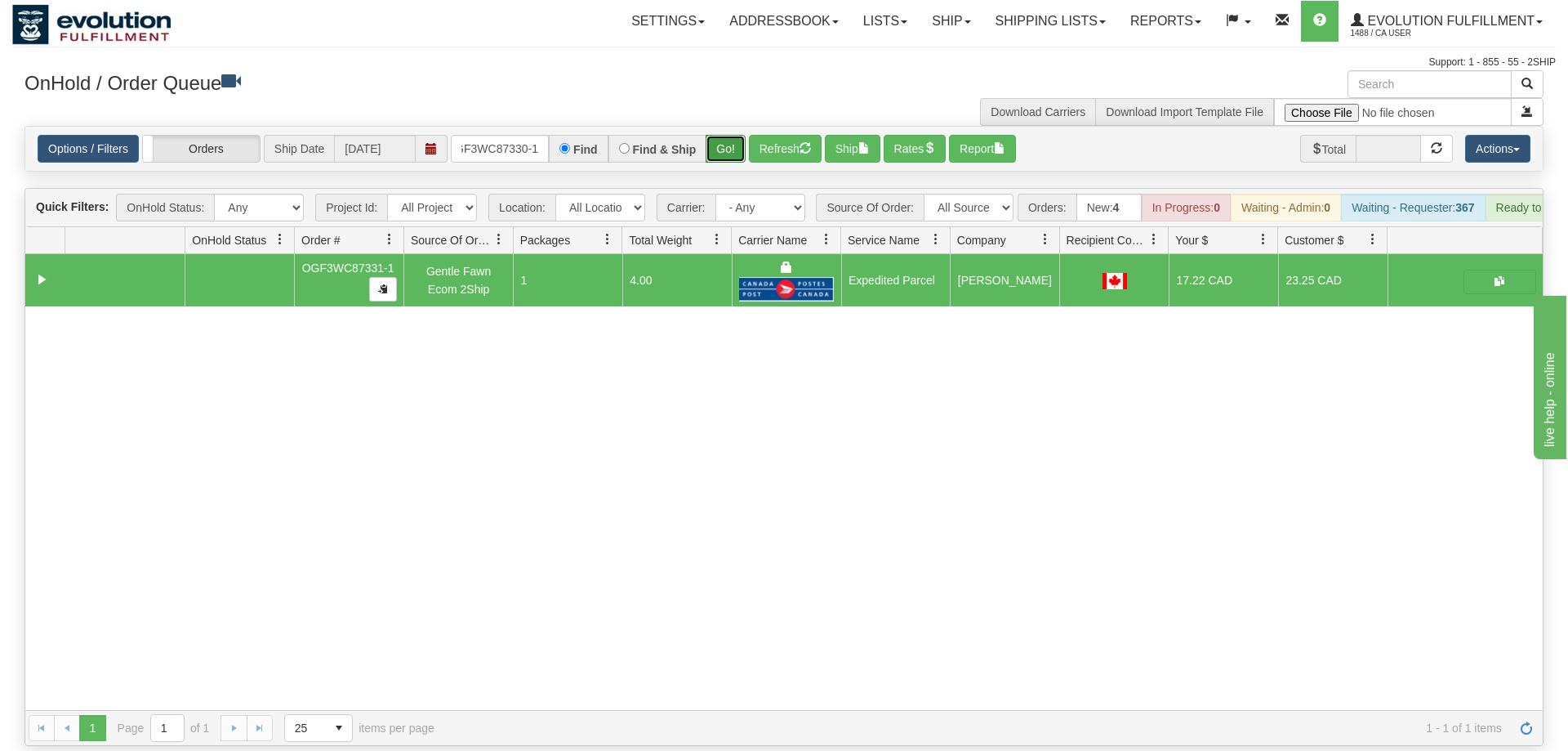
click at [727, 137] on button "Go!" at bounding box center [725, 148] width 40 height 27
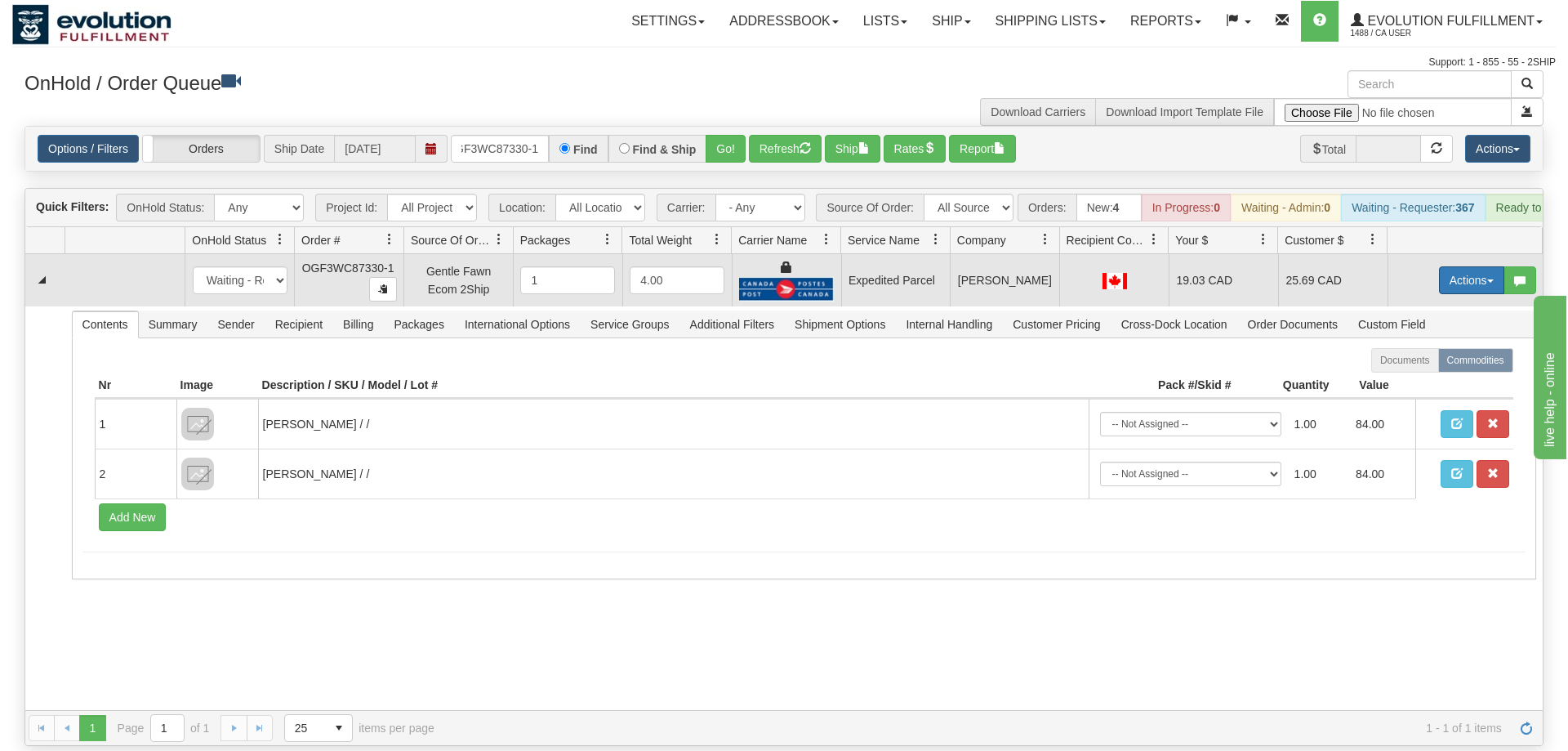
click at [1459, 266] on button "Actions" at bounding box center [1471, 280] width 66 height 27
drag, startPoint x: 1459, startPoint y: 247, endPoint x: 1444, endPoint y: 307, distance: 61.8
click at [1460, 266] on button "Actions" at bounding box center [1471, 280] width 66 height 27
click at [1424, 364] on link "Ship" at bounding box center [1438, 375] width 130 height 22
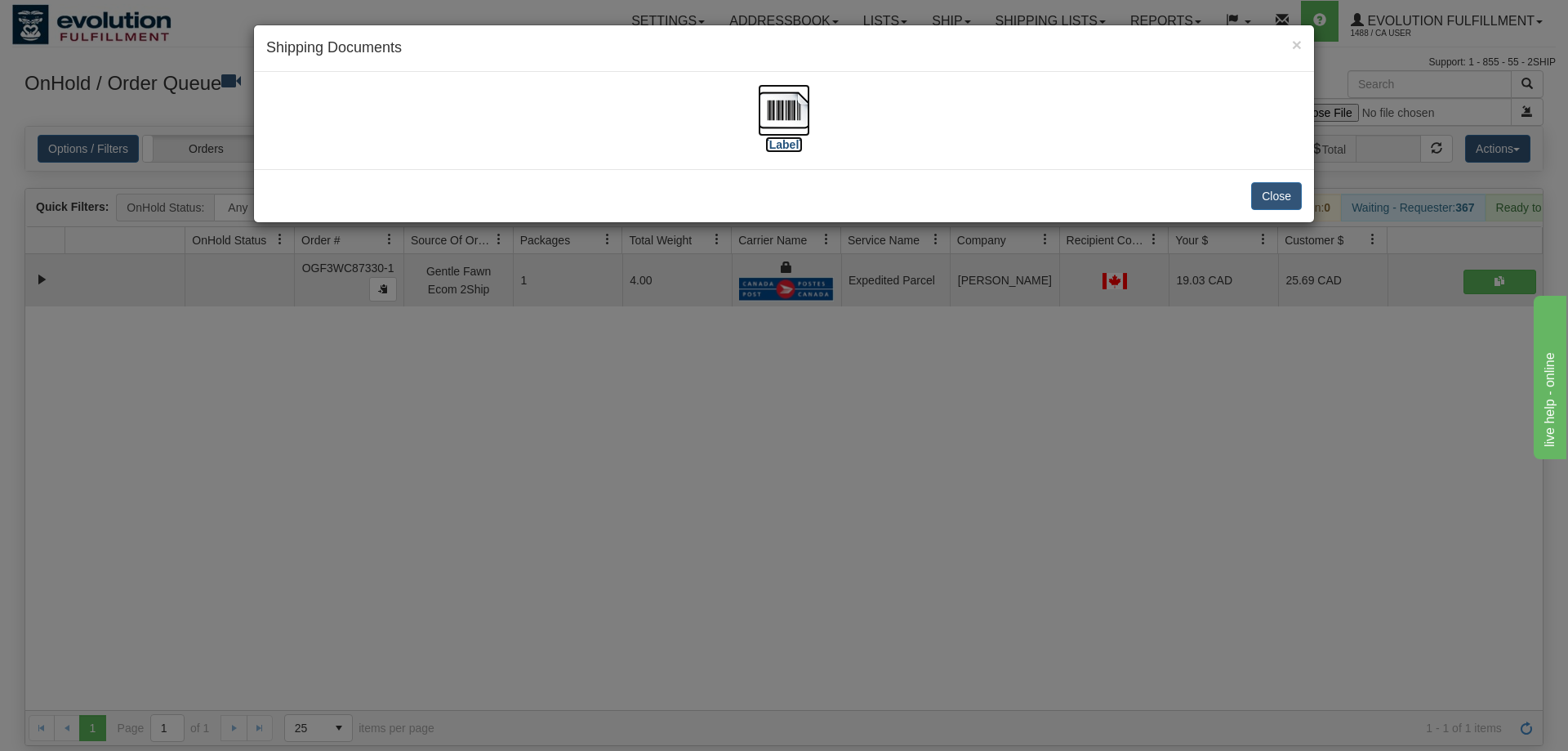
click at [772, 85] on img at bounding box center [783, 110] width 52 height 52
drag, startPoint x: 819, startPoint y: 607, endPoint x: 821, endPoint y: 598, distance: 9.2
click at [821, 603] on div "× Shipping Documents [Label] Close" at bounding box center [784, 375] width 1568 height 751
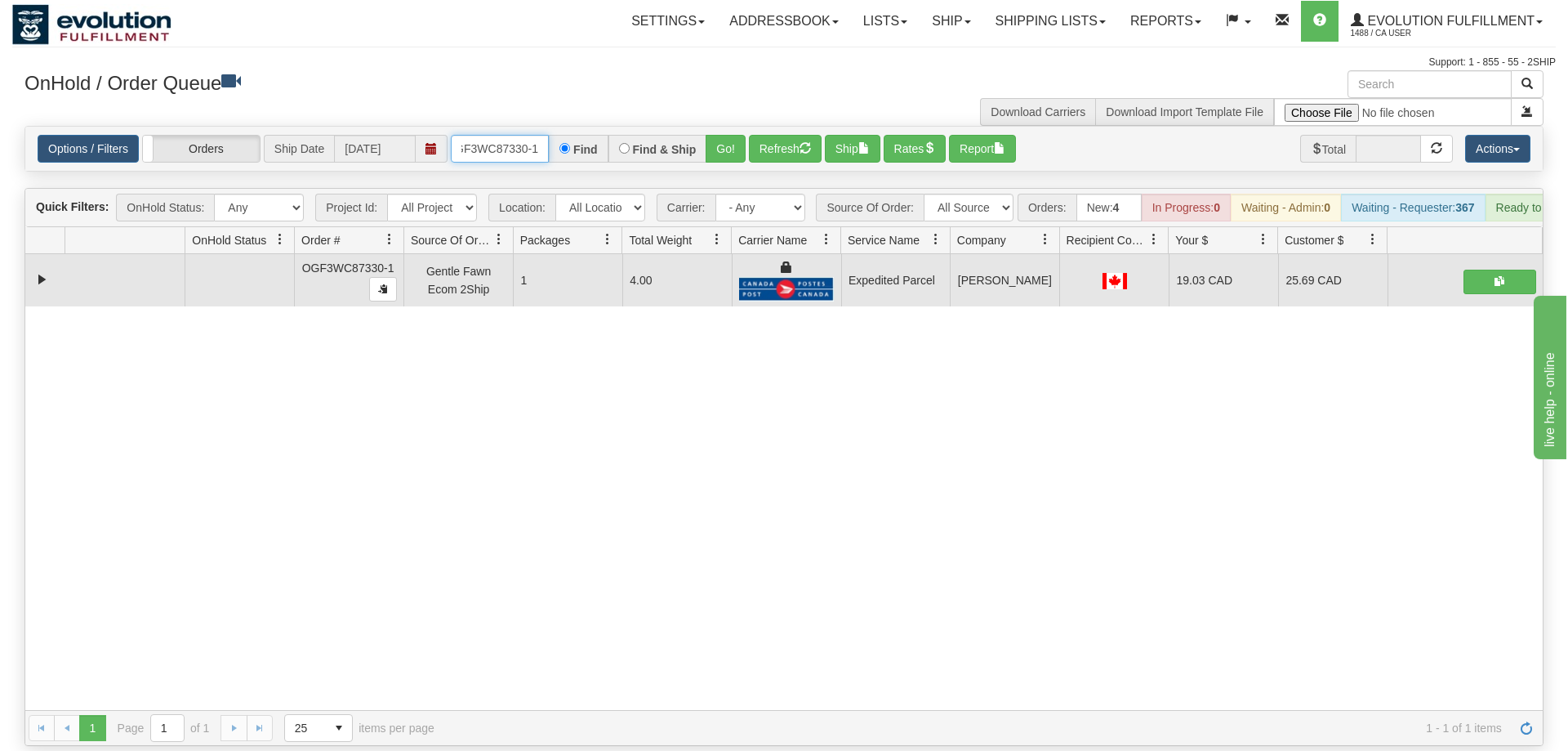
click at [520, 134] on input "OGF3WC87330-1" at bounding box center [499, 148] width 98 height 27
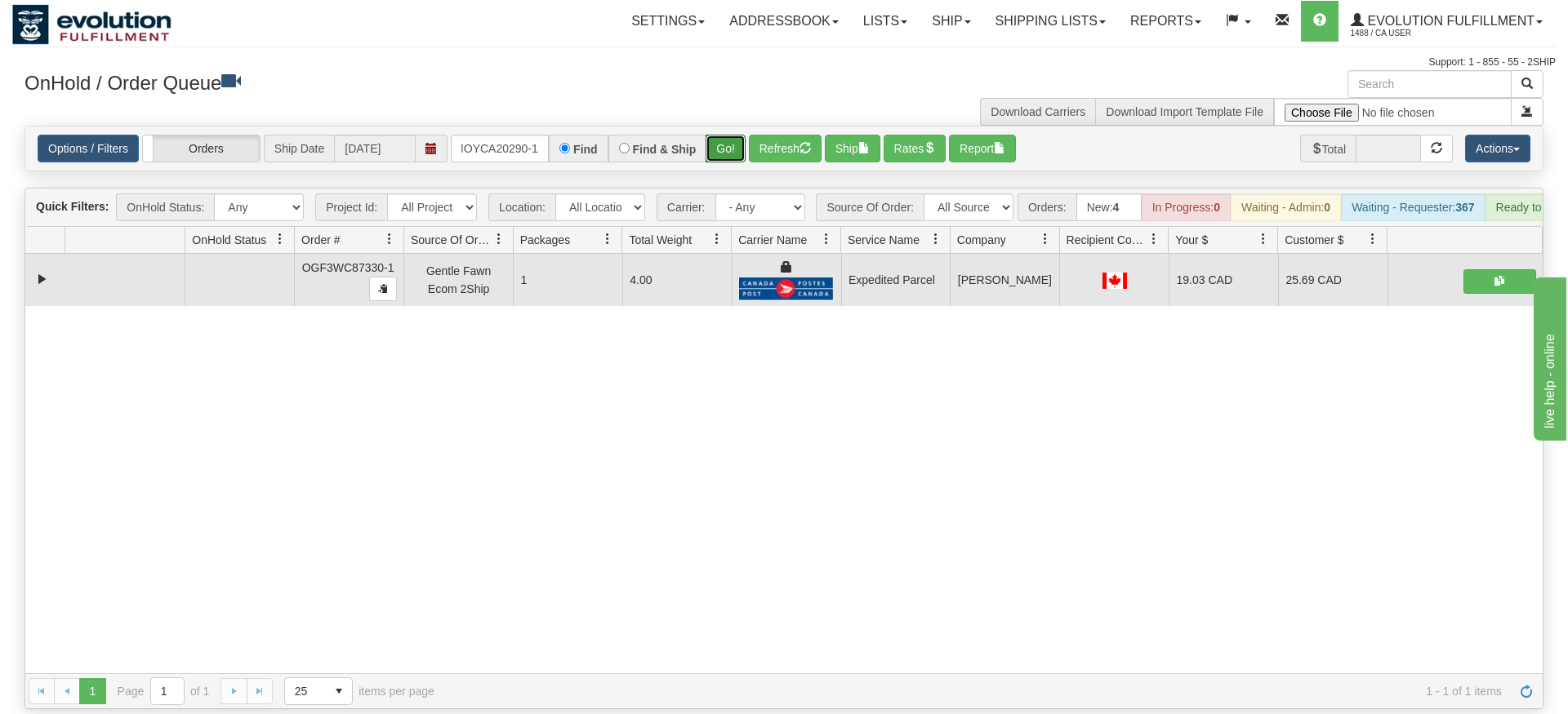
drag, startPoint x: 740, startPoint y: 112, endPoint x: 741, endPoint y: 145, distance: 33.0
click at [741, 148] on div "Is equal to Is not equal to Contains Does not contains CAD USD EUR ZAR [PERSON_…" at bounding box center [784, 418] width 1543 height 584
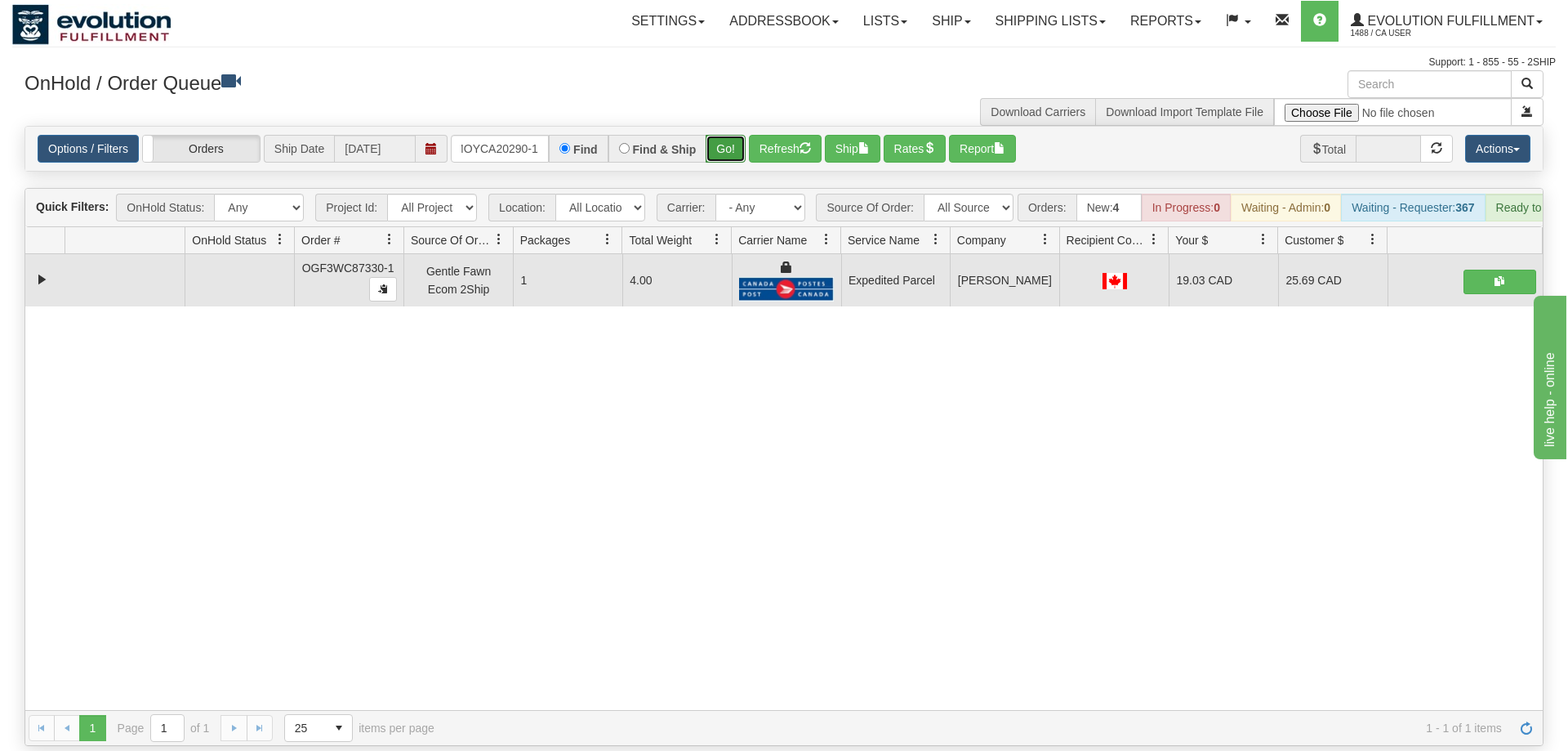
click at [737, 134] on button "Go!" at bounding box center [725, 148] width 40 height 27
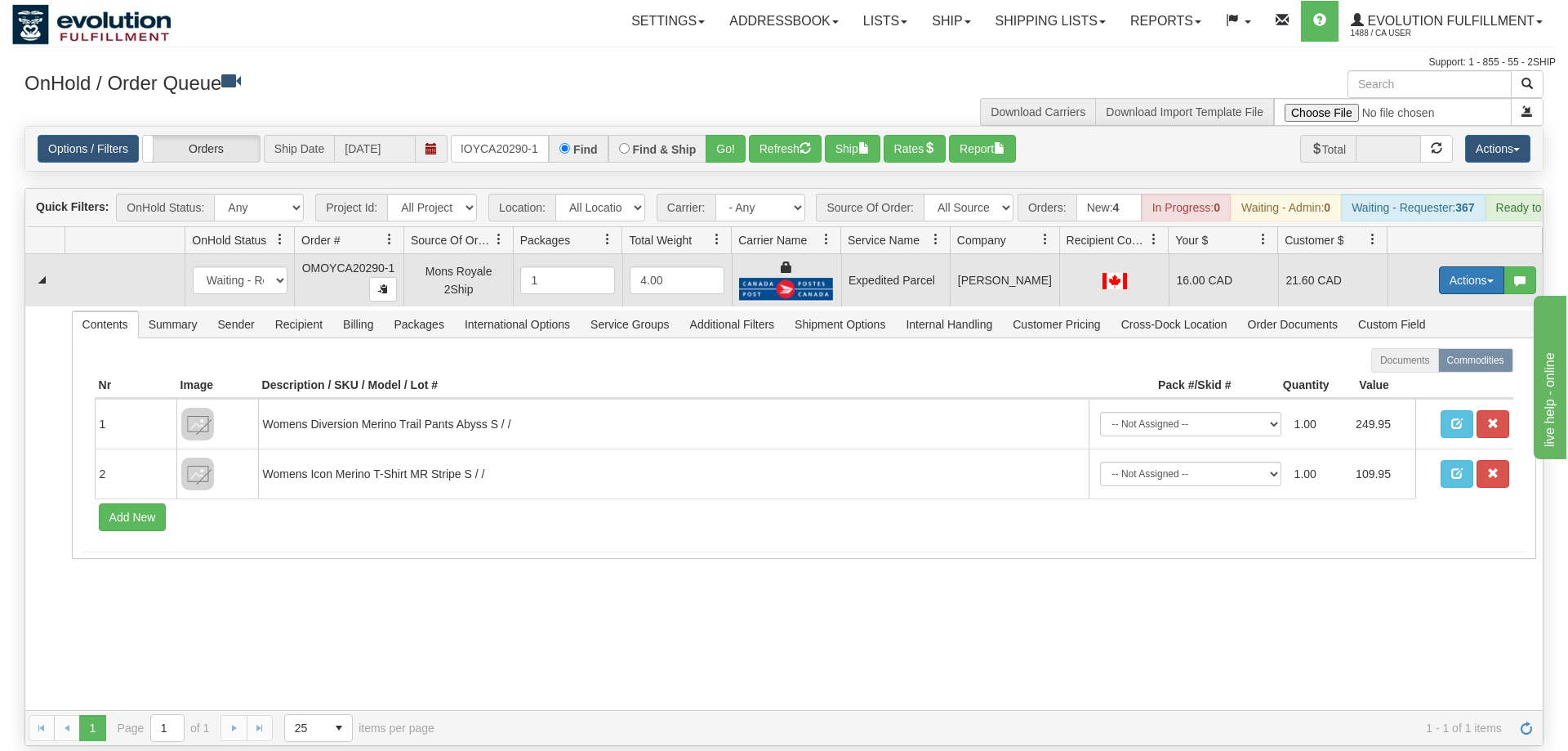
click at [1471, 266] on button "Actions" at bounding box center [1471, 280] width 66 height 27
click at [1421, 364] on link "Ship" at bounding box center [1438, 375] width 130 height 22
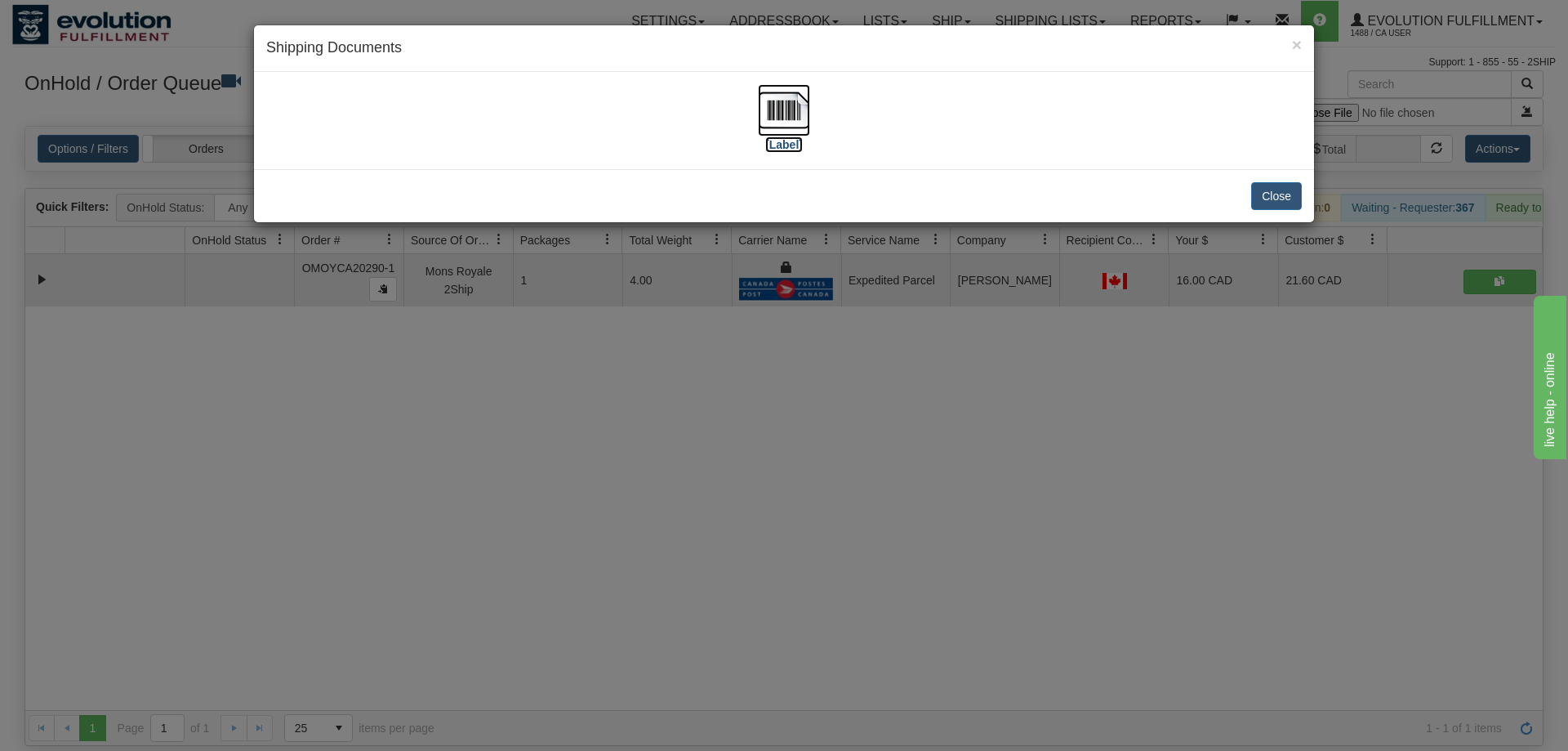
click at [775, 106] on img at bounding box center [783, 110] width 52 height 52
drag, startPoint x: 529, startPoint y: 404, endPoint x: 485, endPoint y: 158, distance: 249.9
click at [532, 396] on div "× Shipping Documents [Label] Close" at bounding box center [784, 375] width 1568 height 751
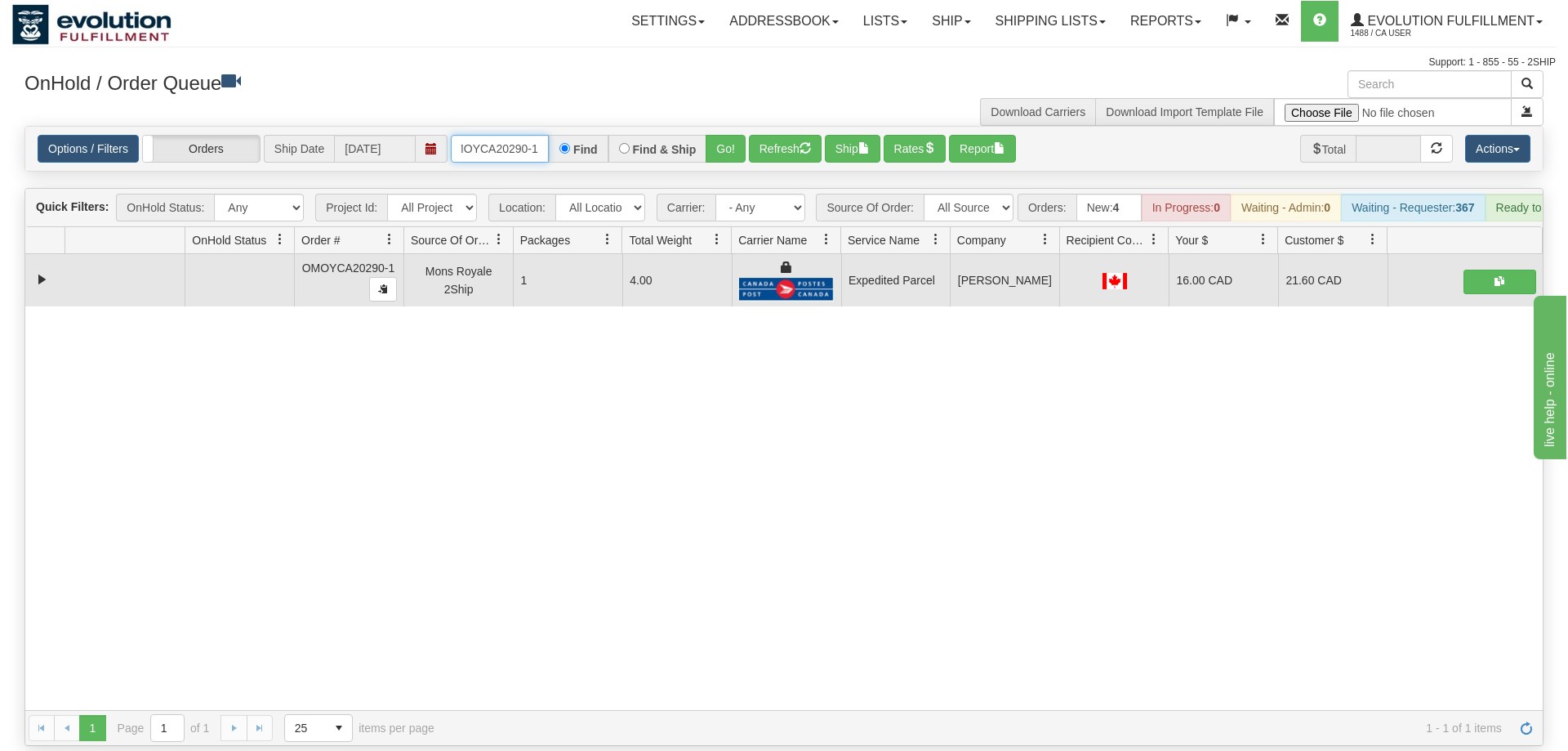
click at [520, 134] on input "OMOYCA20290-1" at bounding box center [499, 148] width 98 height 27
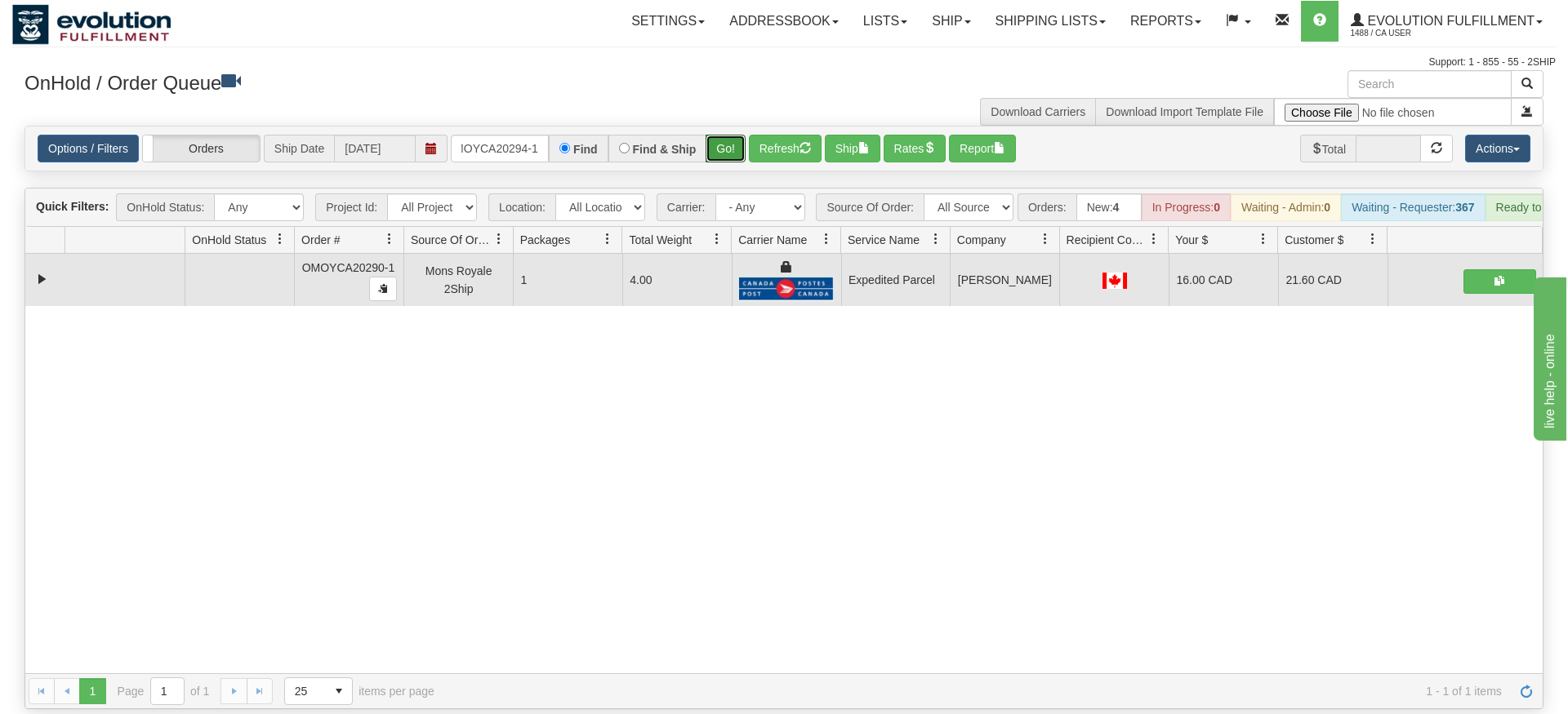
click at [720, 153] on div "Is equal to Is not equal to Contains Does not contains CAD USD EUR ZAR [PERSON_…" at bounding box center [784, 418] width 1543 height 584
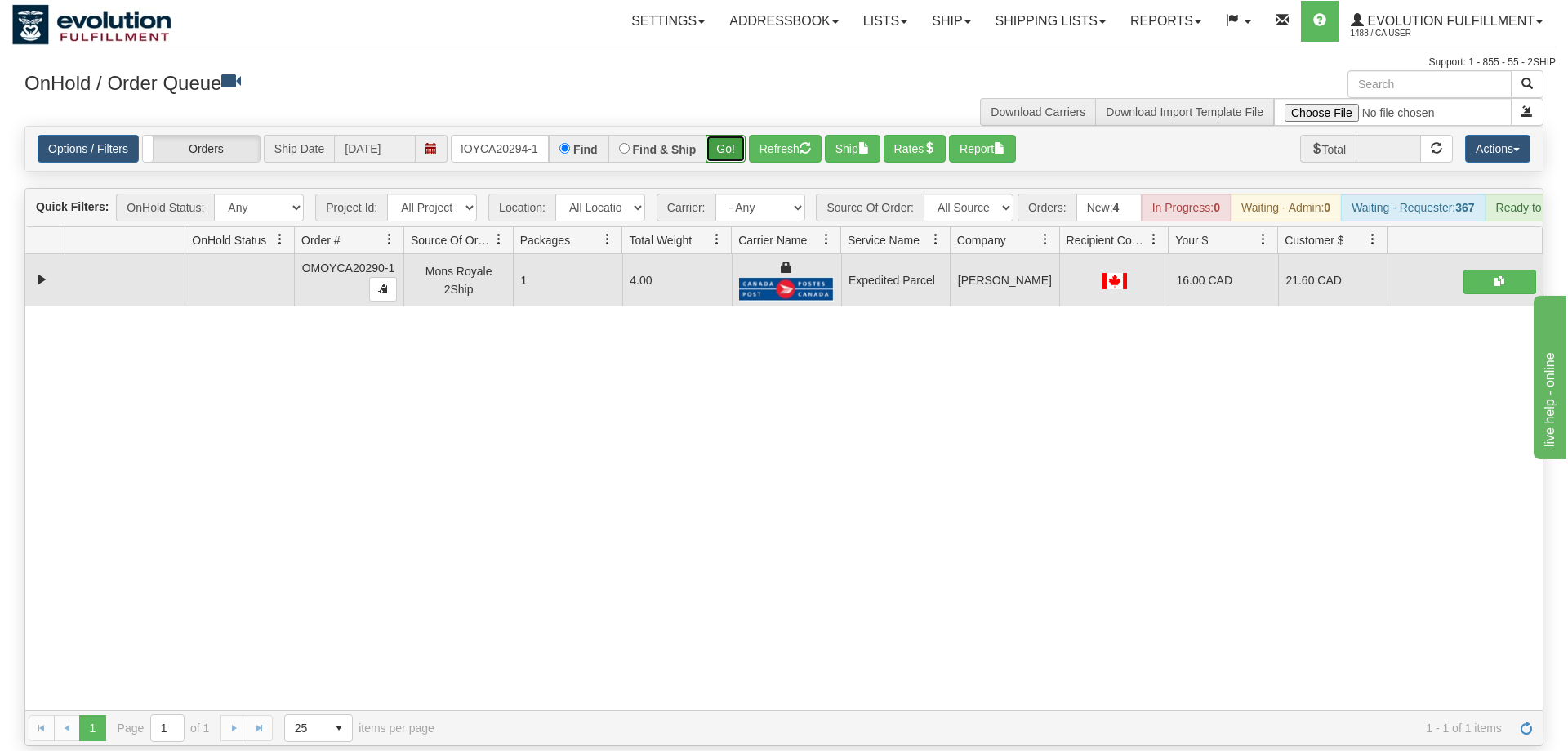
click at [736, 134] on button "Go!" at bounding box center [725, 148] width 40 height 27
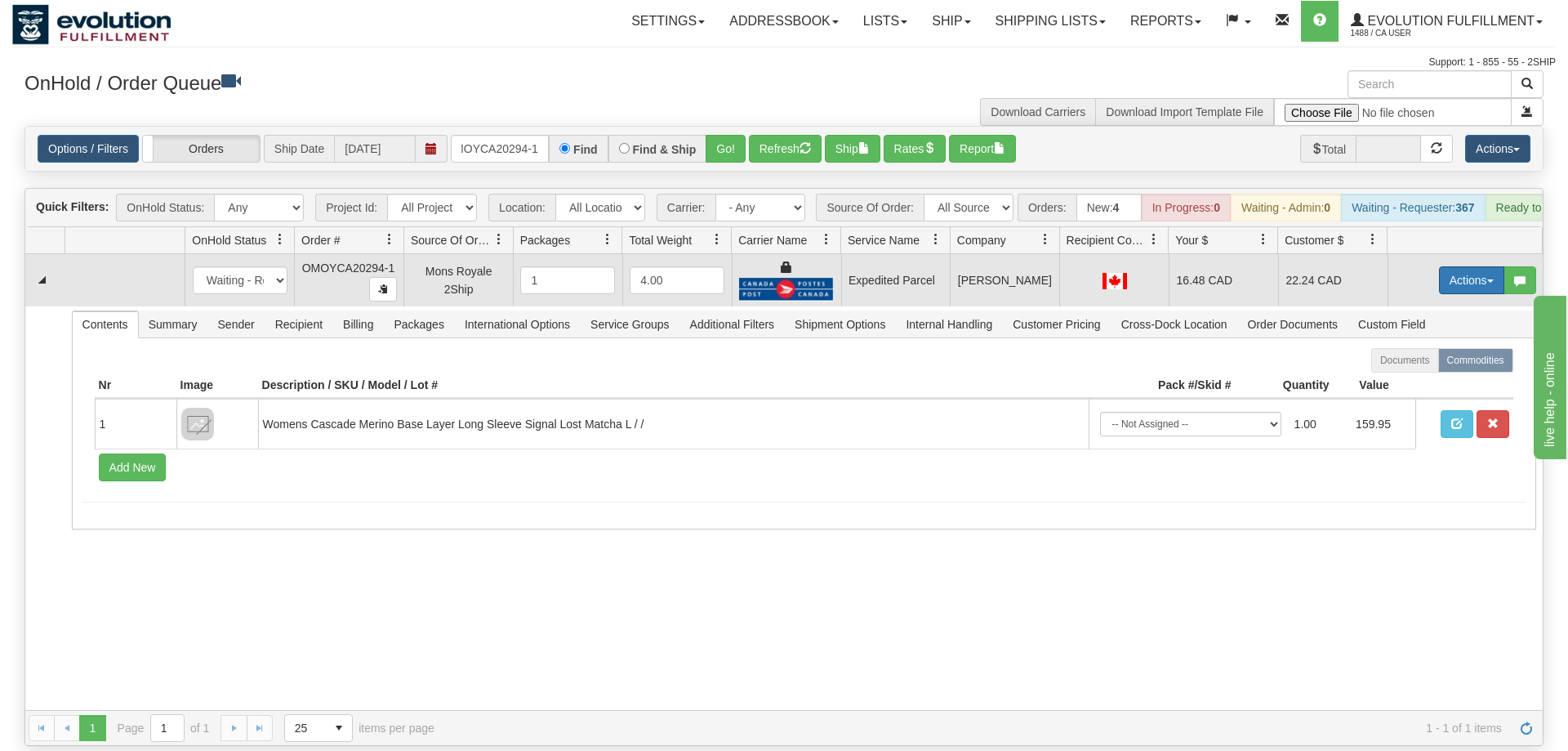
click at [1457, 266] on button "Actions" at bounding box center [1471, 280] width 66 height 27
click at [1420, 364] on link "Ship" at bounding box center [1438, 375] width 130 height 22
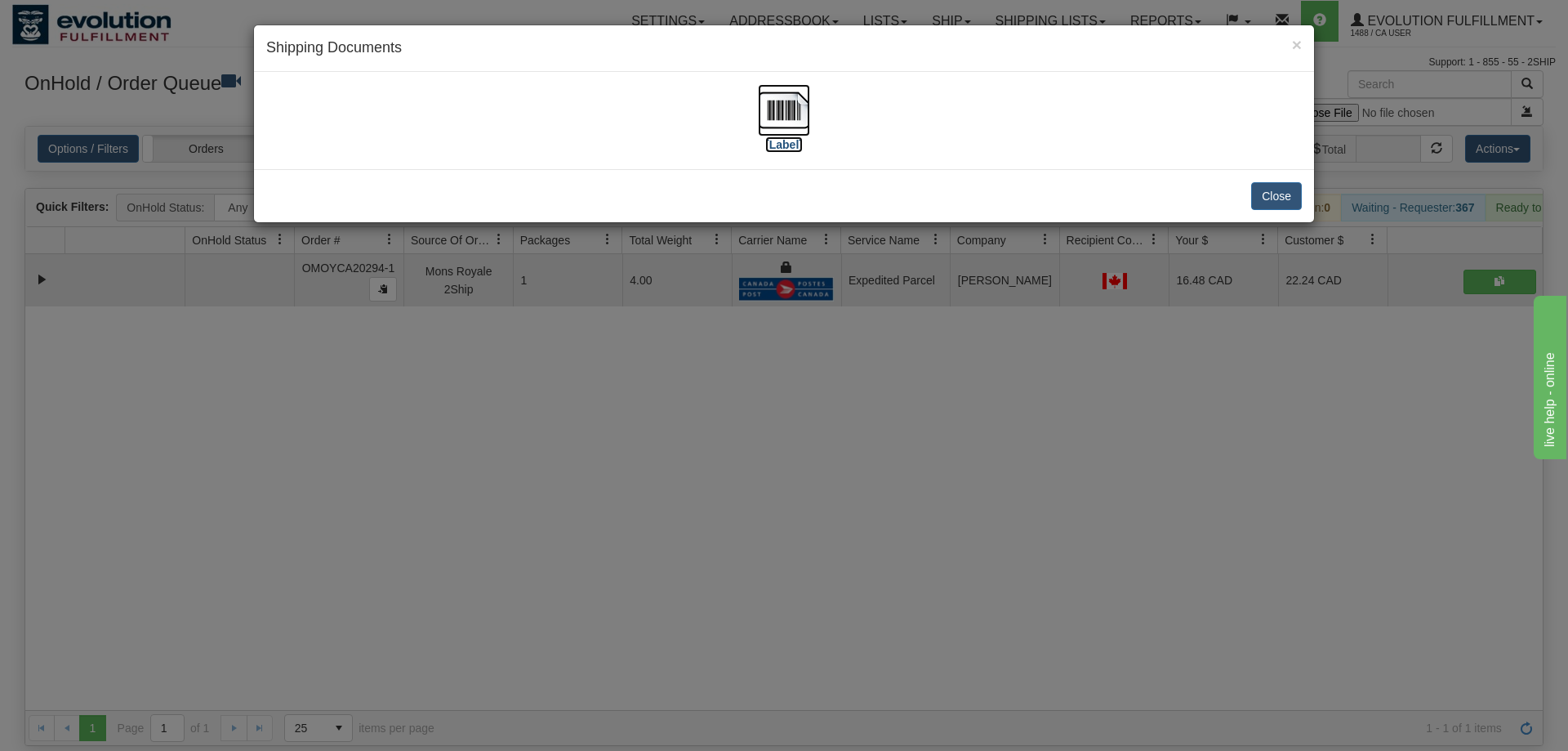
click at [789, 102] on img at bounding box center [783, 110] width 52 height 52
drag, startPoint x: 623, startPoint y: 539, endPoint x: 601, endPoint y: 461, distance: 81.0
click at [618, 513] on div "× Shipping Documents [Label] Close" at bounding box center [784, 375] width 1568 height 751
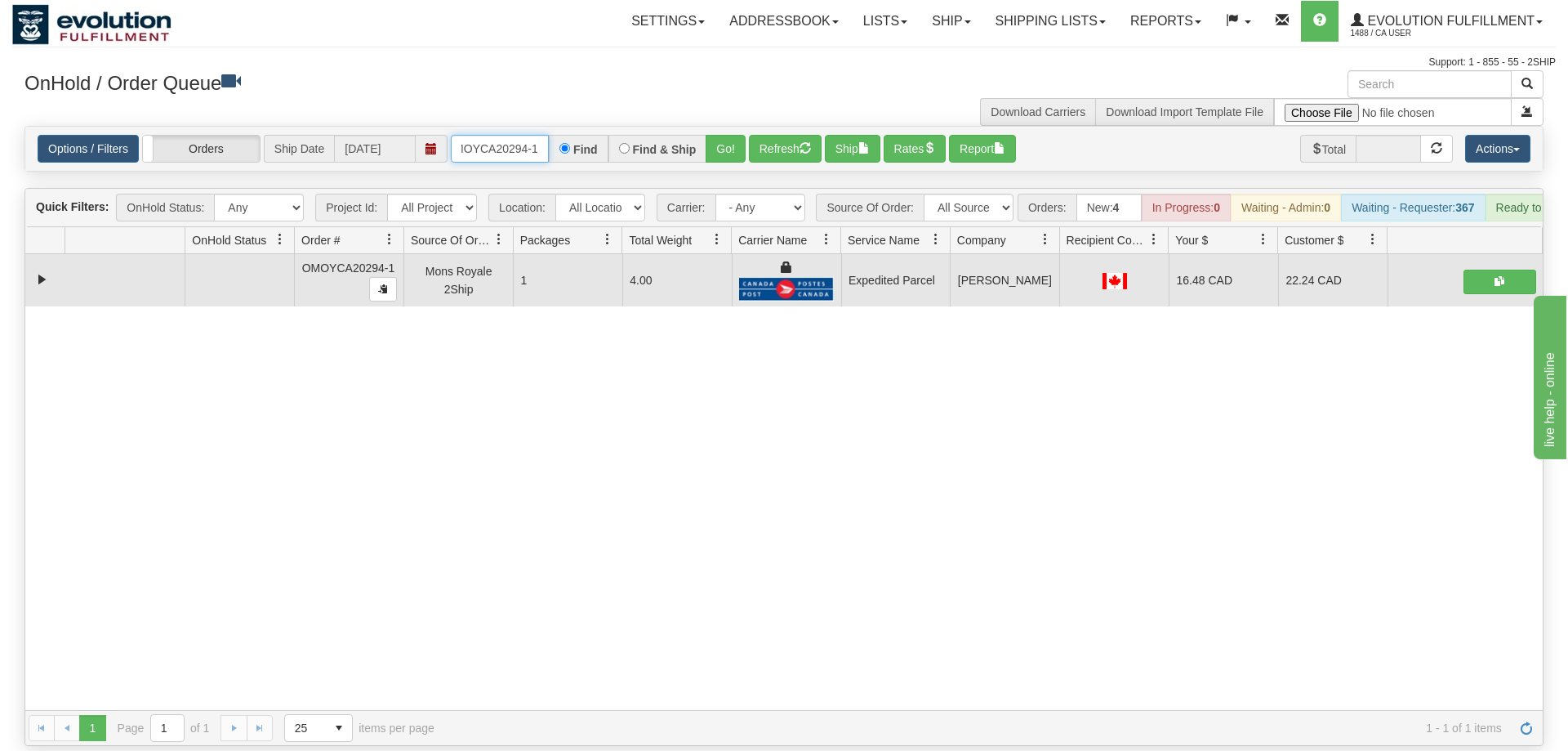
click at [466, 134] on input "OMOYCA20294-1" at bounding box center [499, 148] width 98 height 27
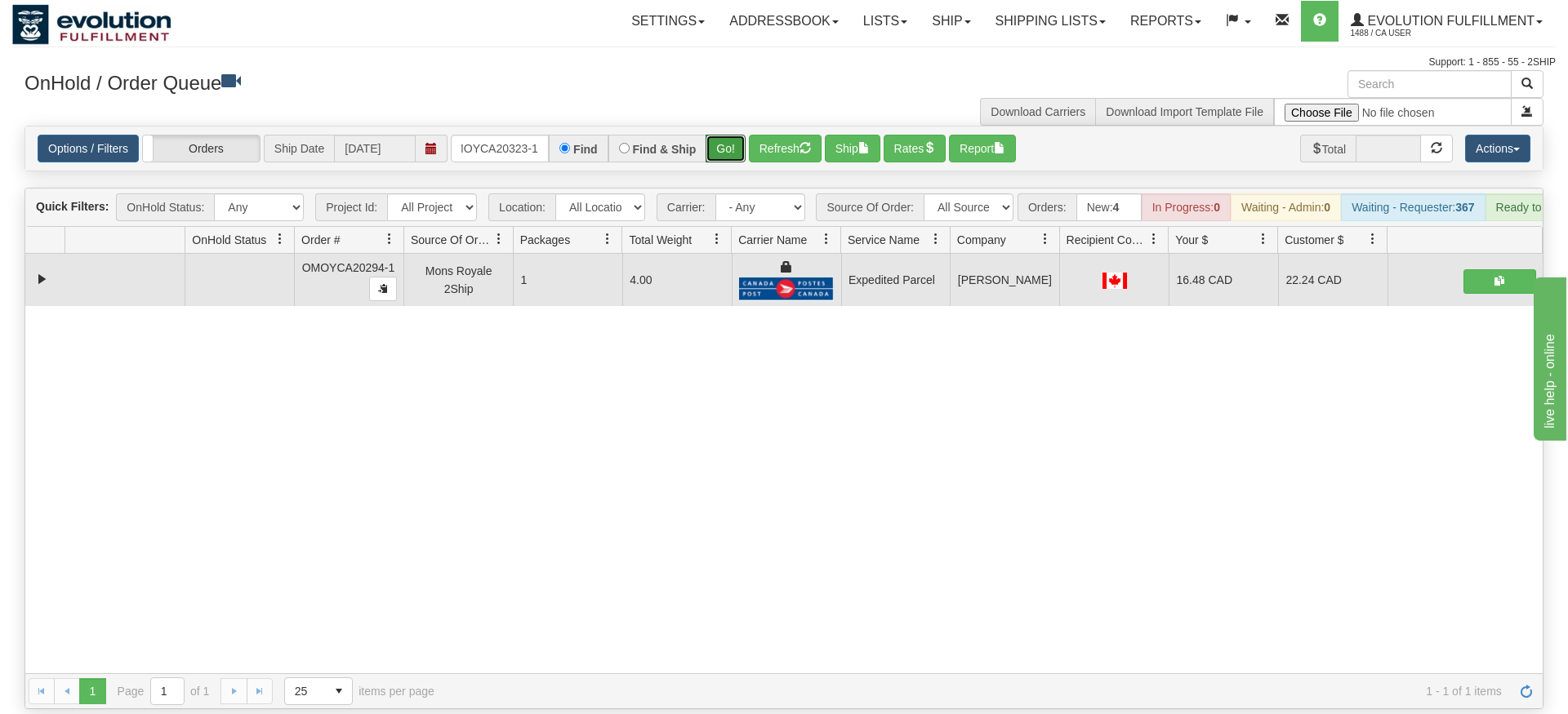
click at [713, 158] on div "Is equal to Is not equal to Contains Does not contains CAD USD EUR ZAR [PERSON_…" at bounding box center [784, 418] width 1543 height 584
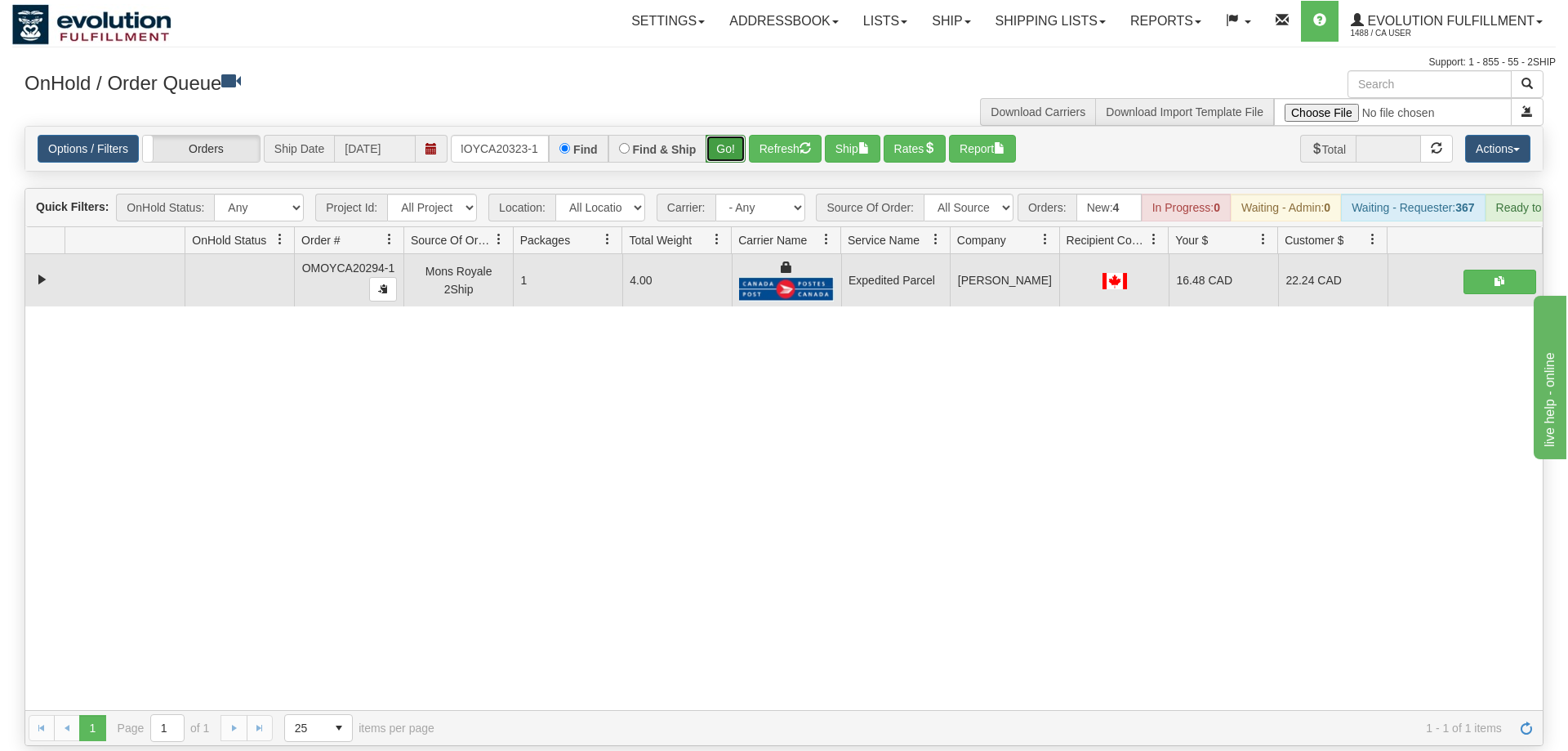
click at [728, 134] on button "Go!" at bounding box center [725, 148] width 40 height 27
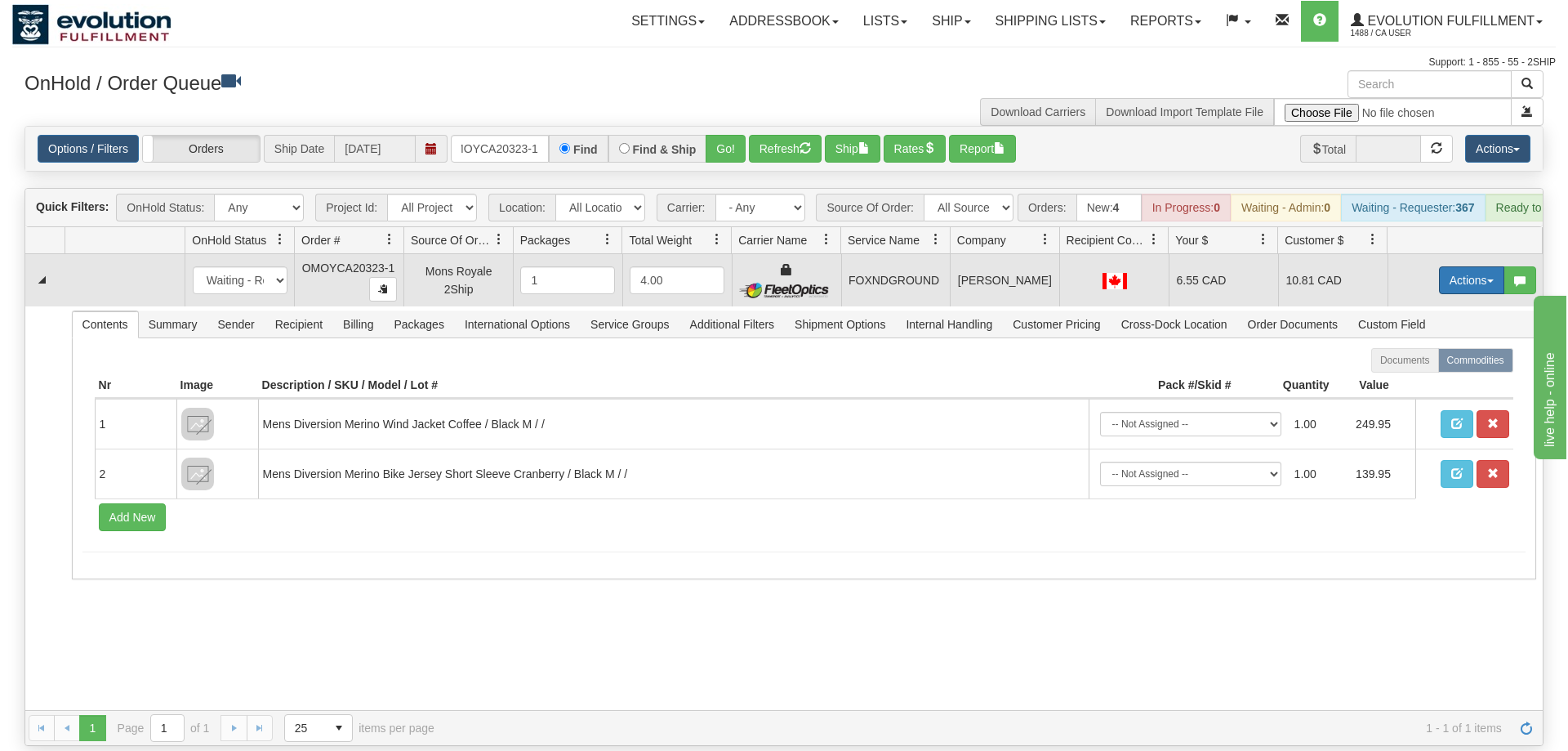
click at [1461, 269] on button "Actions" at bounding box center [1471, 280] width 66 height 27
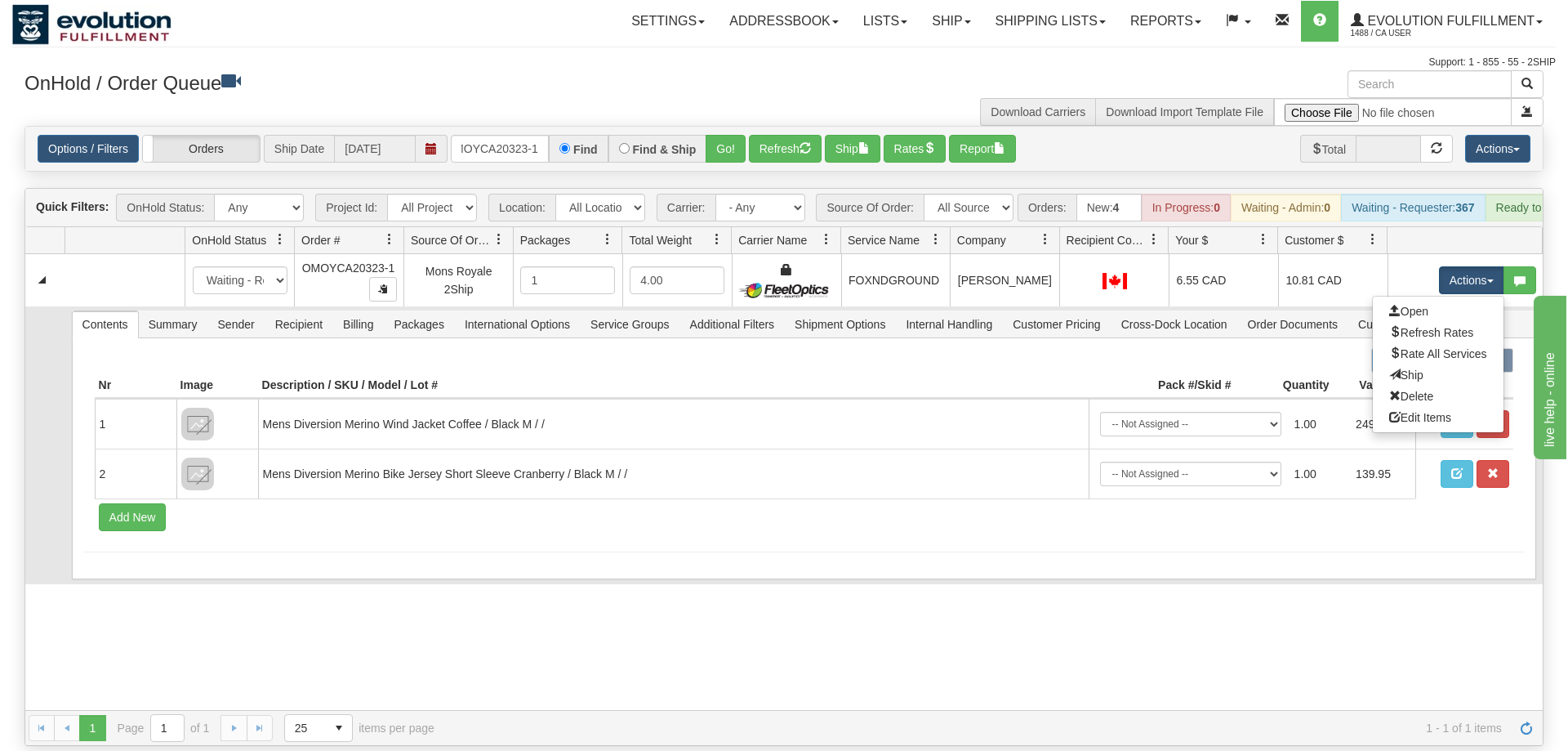
click at [1433, 364] on link "Ship" at bounding box center [1438, 375] width 130 height 22
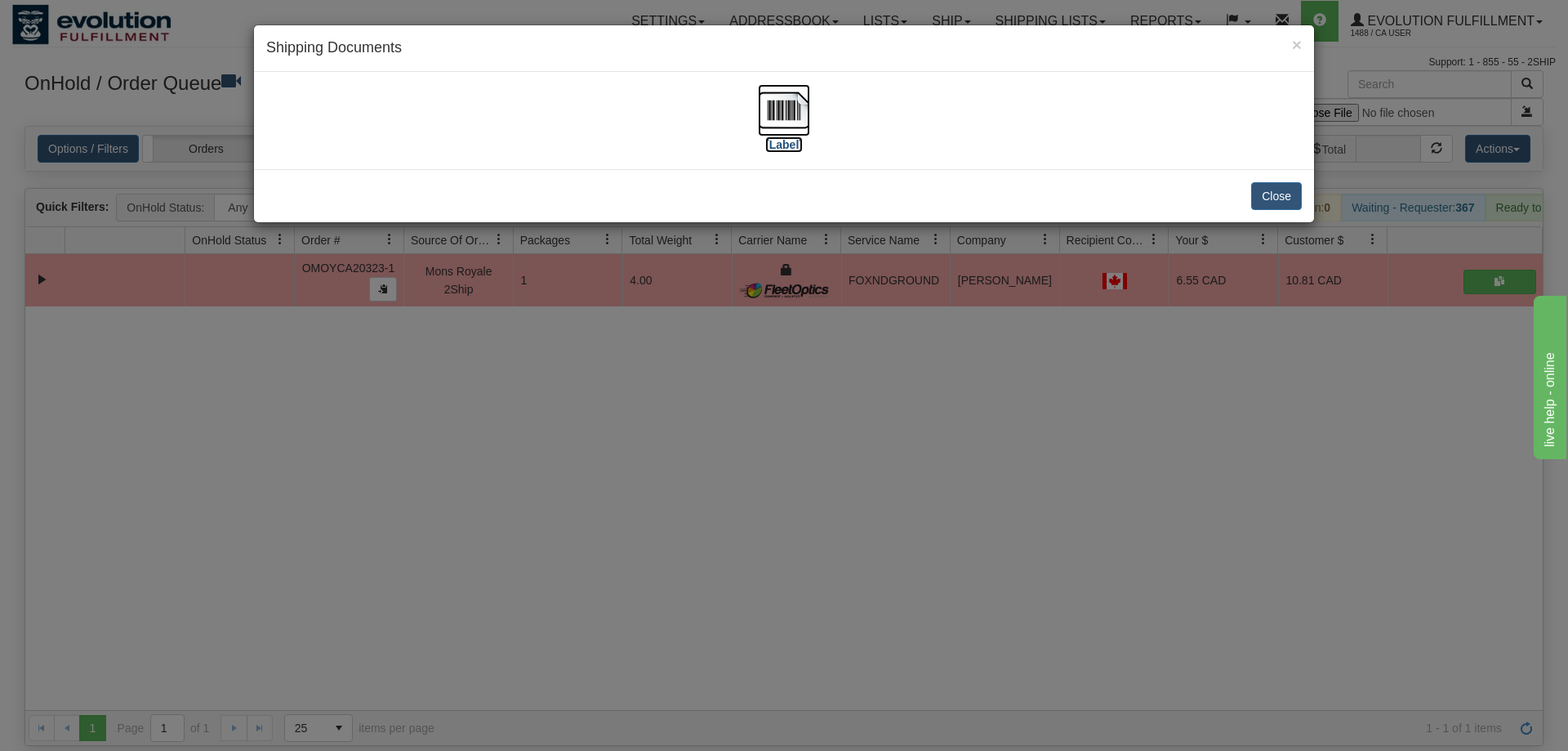
click at [797, 111] on img at bounding box center [783, 110] width 52 height 52
drag, startPoint x: 457, startPoint y: 649, endPoint x: 531, endPoint y: 222, distance: 433.4
click at [467, 630] on div "× Shipping Documents [Label] Close" at bounding box center [784, 375] width 1568 height 751
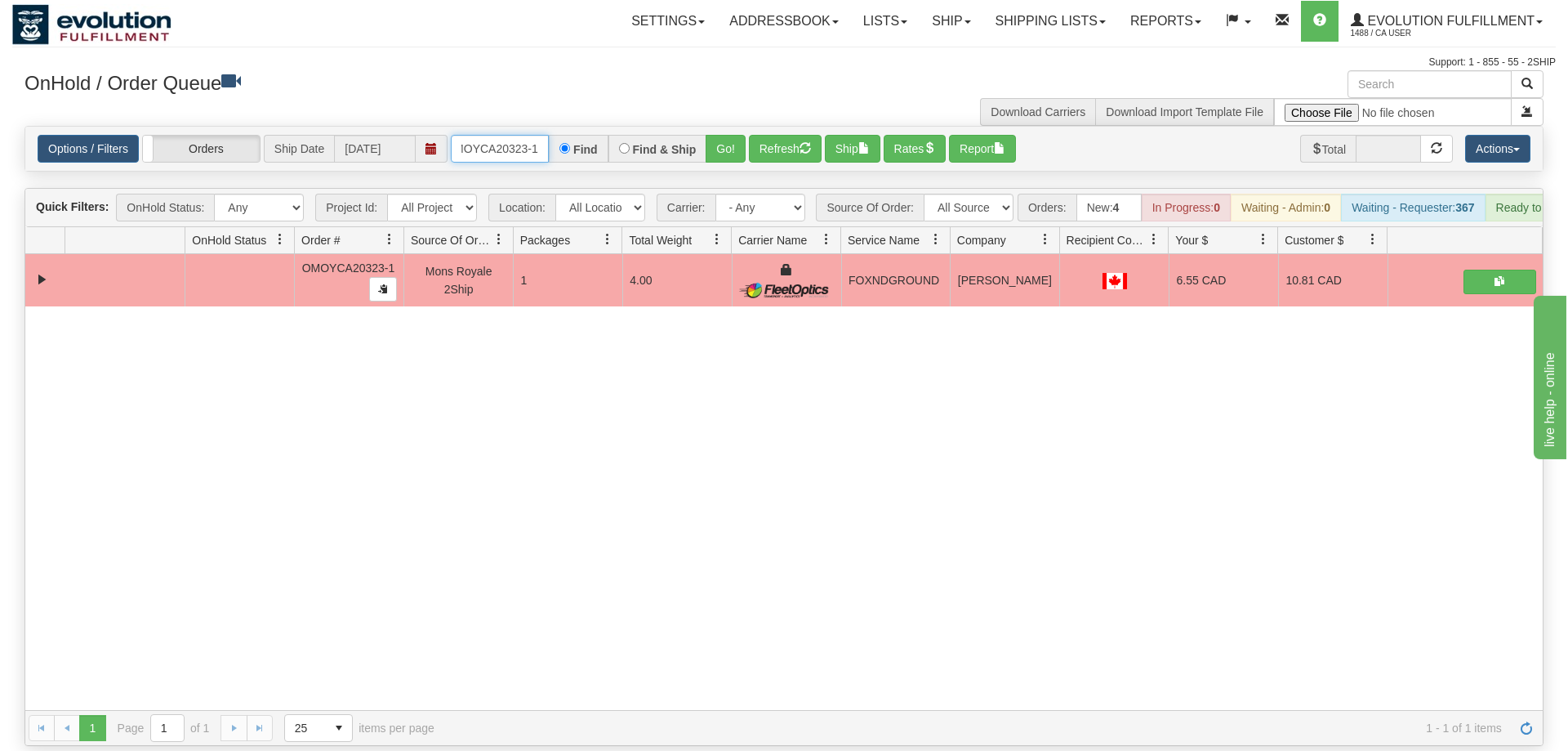
click at [528, 134] on input "OMOYCA20323-1" at bounding box center [499, 148] width 98 height 27
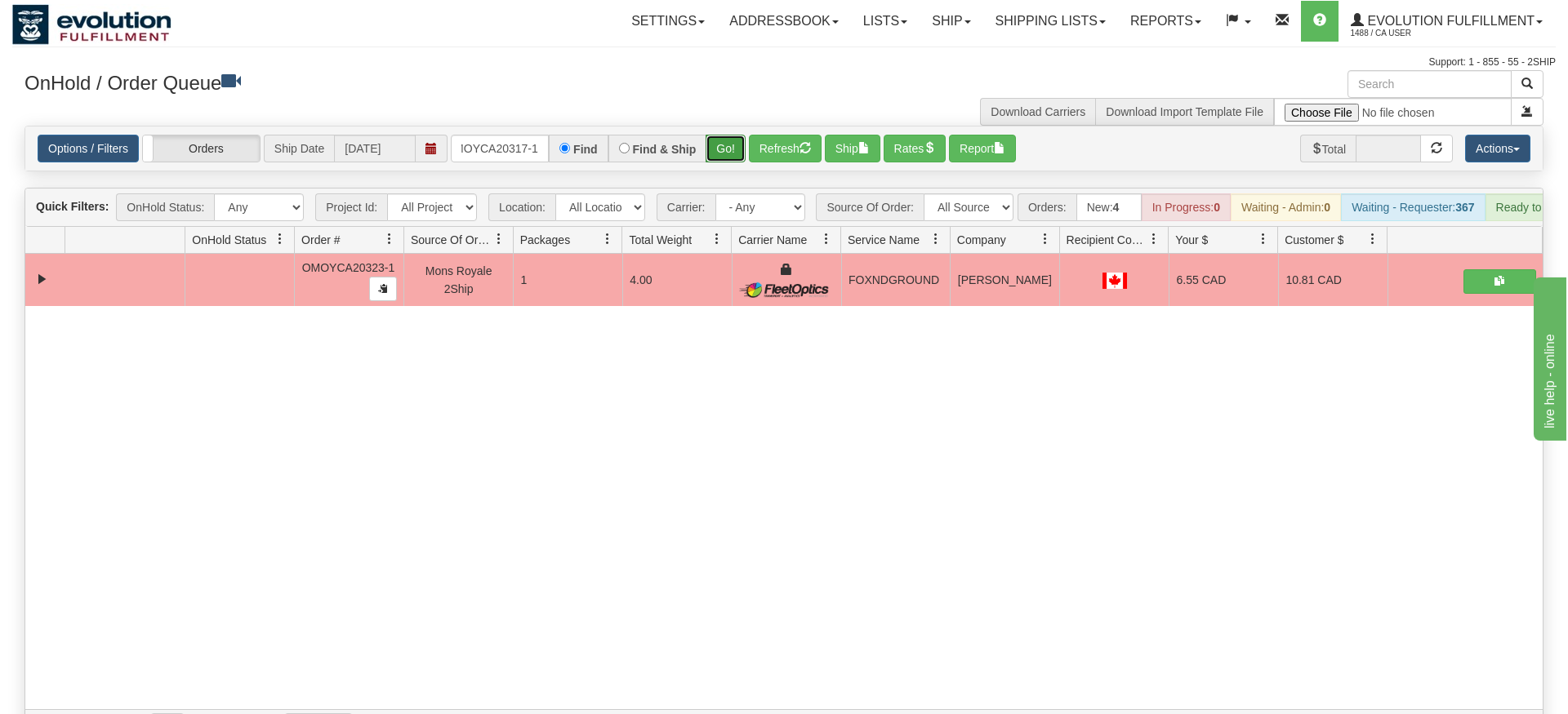
drag, startPoint x: 738, startPoint y: 149, endPoint x: 730, endPoint y: 121, distance: 29.1
click at [738, 148] on div "Is equal to Is not equal to Contains Does not contains CAD USD EUR ZAR [PERSON_…" at bounding box center [784, 435] width 1543 height 619
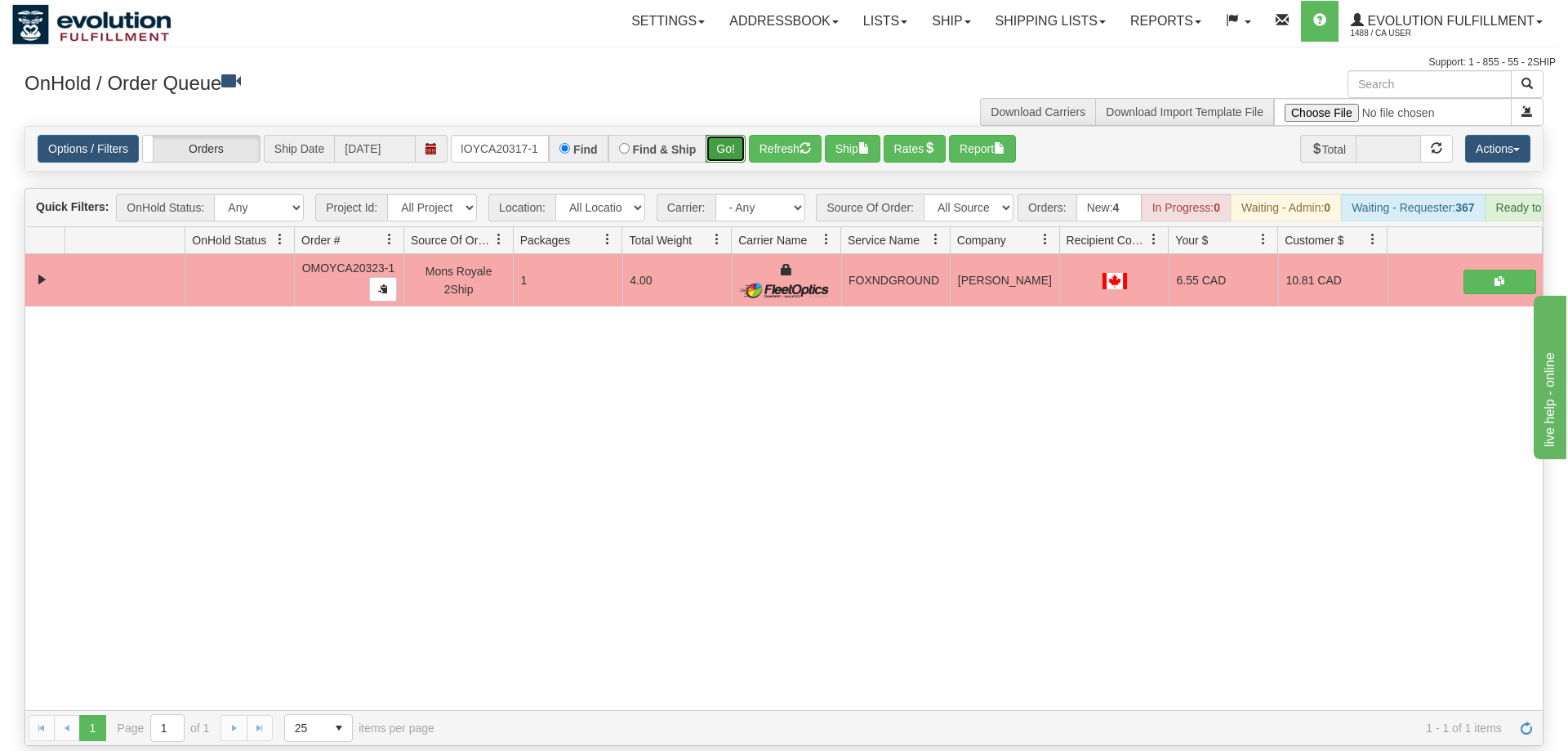
click at [730, 134] on button "Go!" at bounding box center [725, 148] width 40 height 27
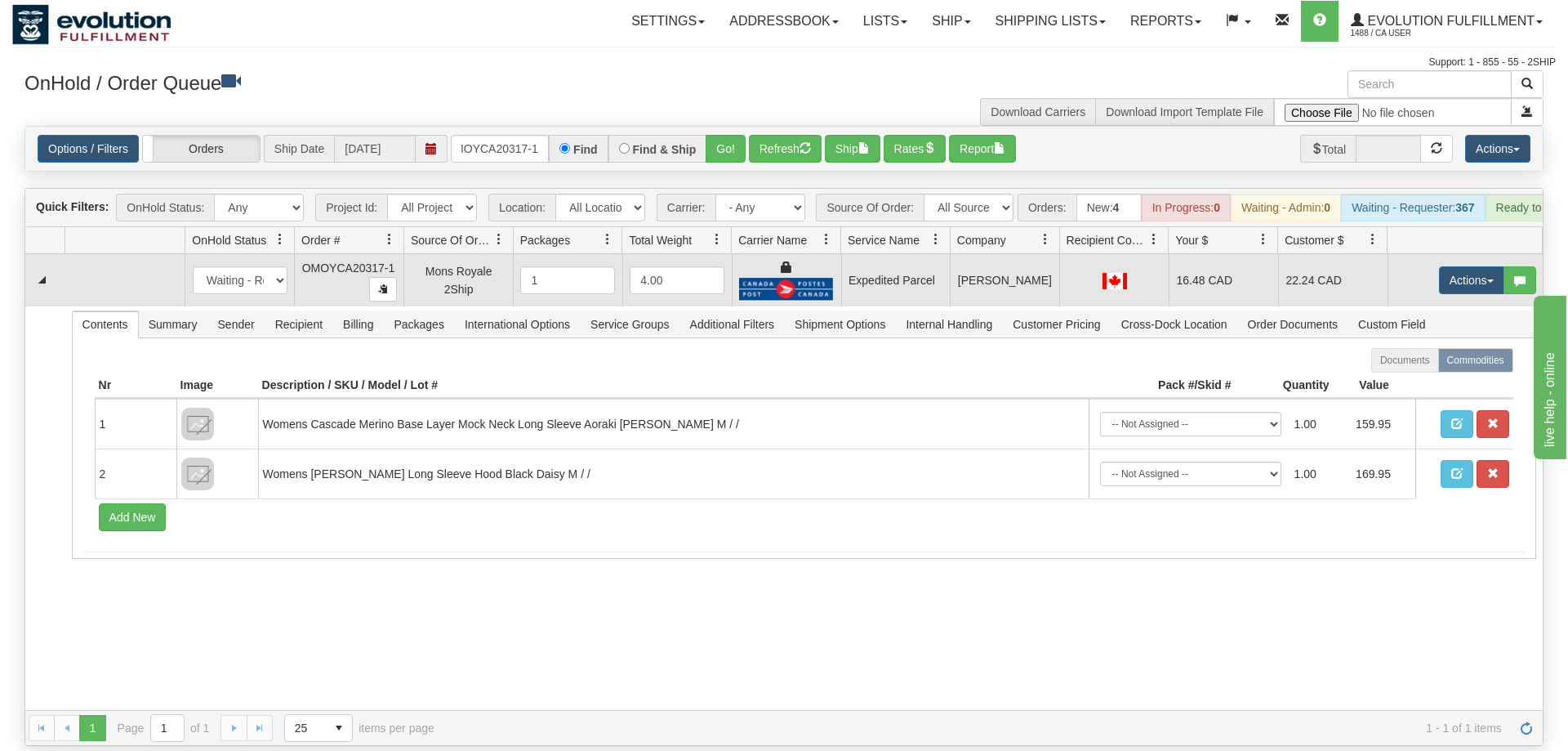
click at [1437, 254] on td "Actions Open Refresh Rates Rate All Services Ship Delete Edit Items" at bounding box center [1464, 280] width 155 height 52
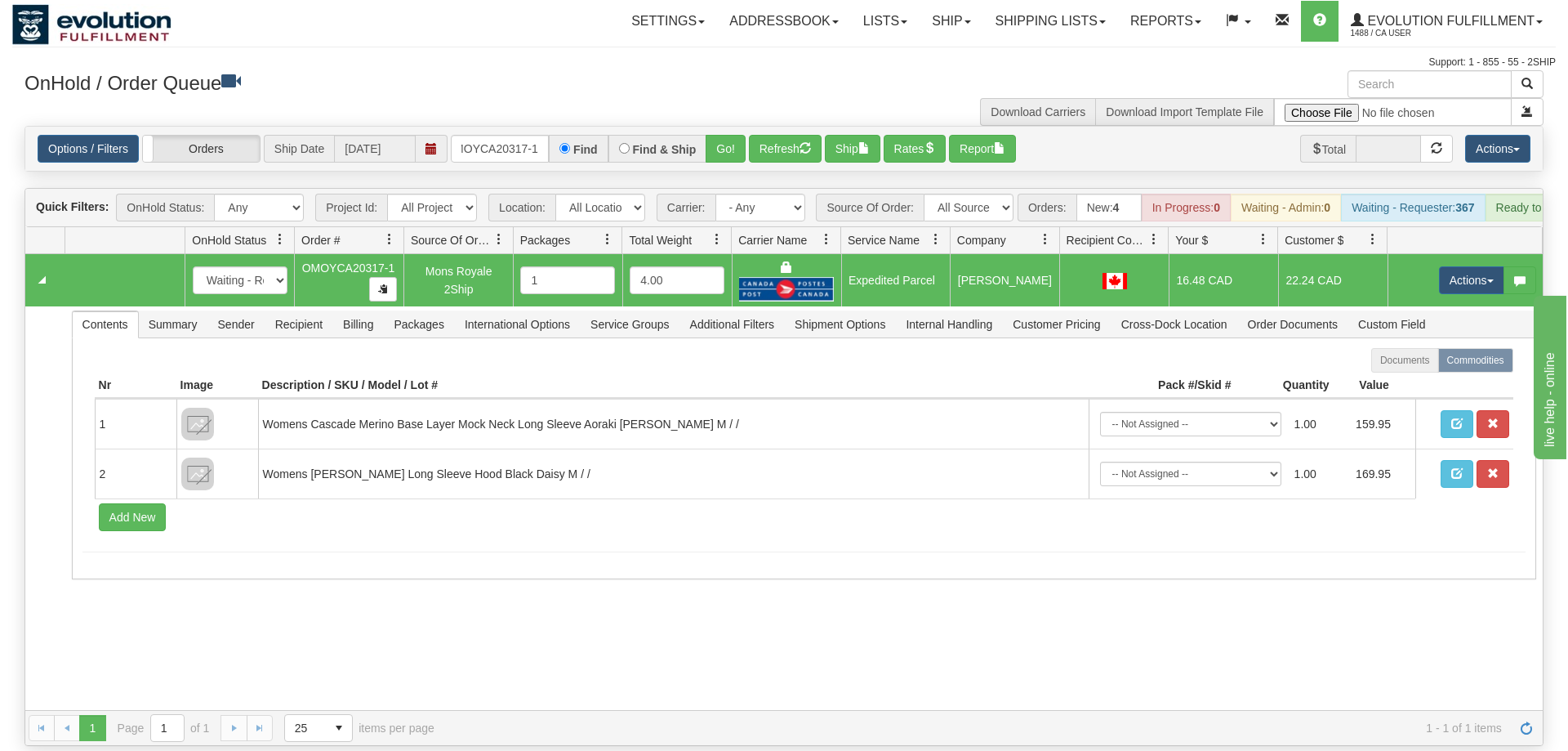
click at [1433, 257] on td "Actions Open Refresh Rates Rate All Services Ship Delete Edit Items" at bounding box center [1464, 280] width 155 height 52
click at [1442, 266] on button "Actions" at bounding box center [1471, 280] width 66 height 27
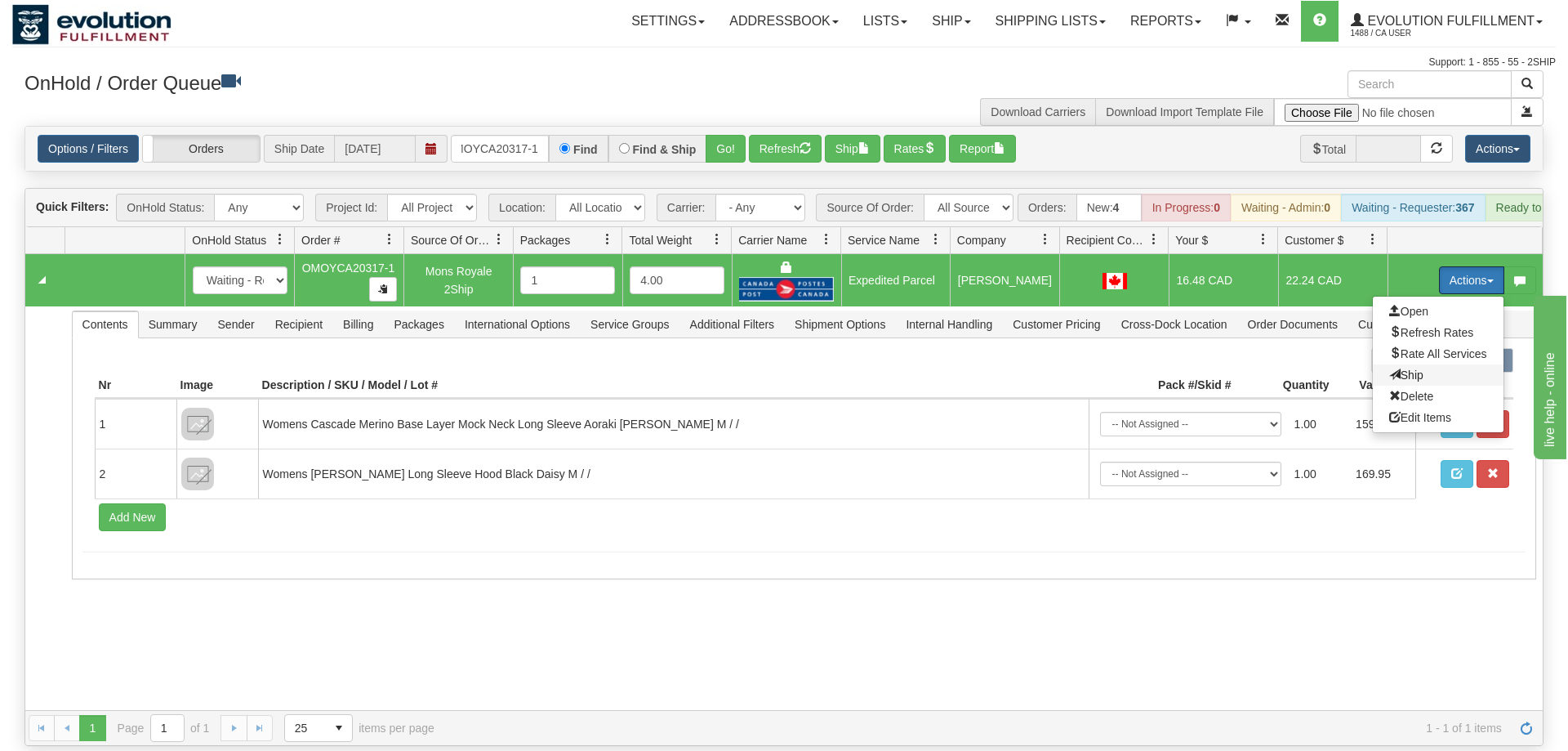
click at [1407, 368] on span "Ship" at bounding box center [1405, 375] width 34 height 13
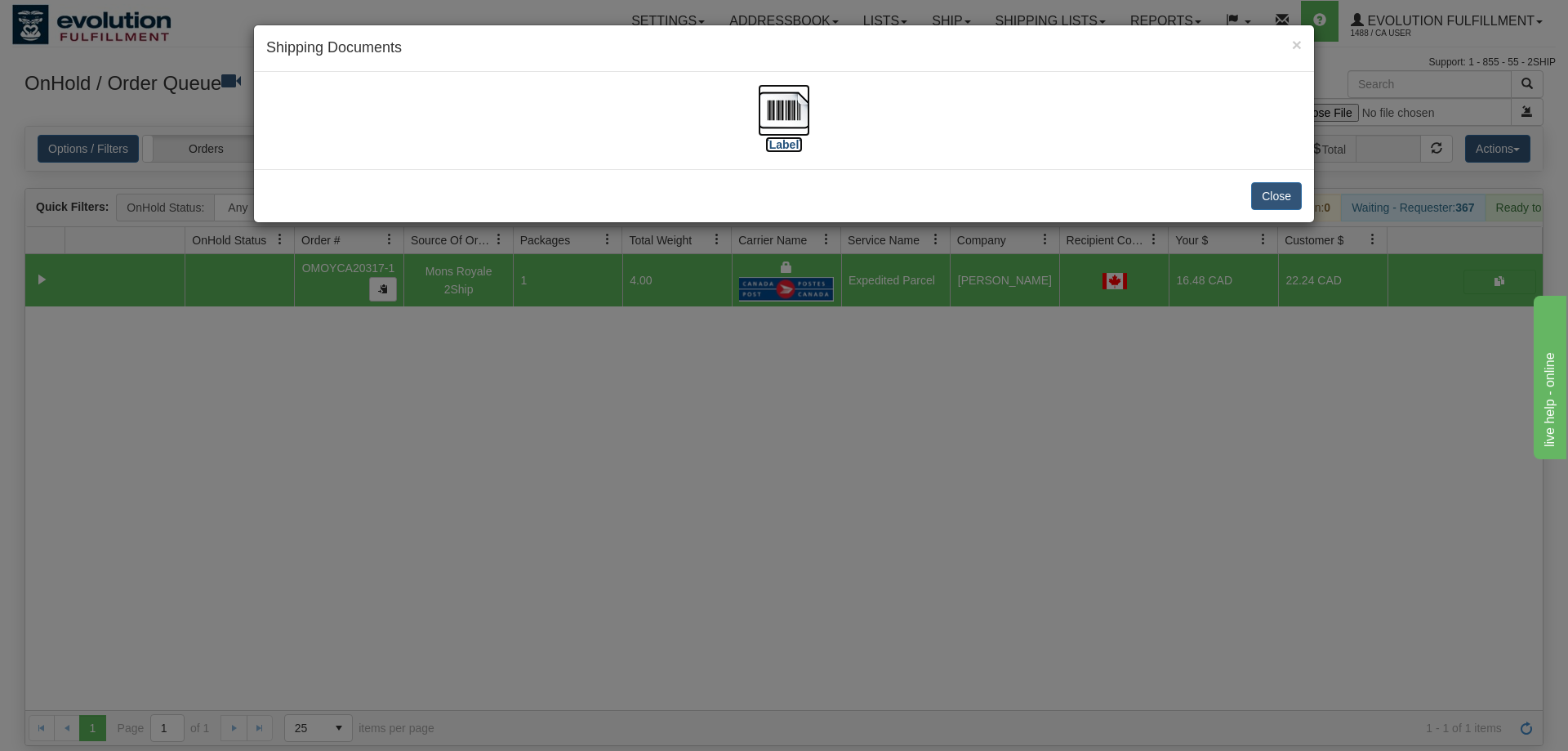
click at [765, 126] on img at bounding box center [783, 110] width 52 height 52
drag, startPoint x: 484, startPoint y: 389, endPoint x: 427, endPoint y: 134, distance: 261.3
click at [482, 383] on div "× Shipping Documents [Label] Close" at bounding box center [784, 375] width 1568 height 751
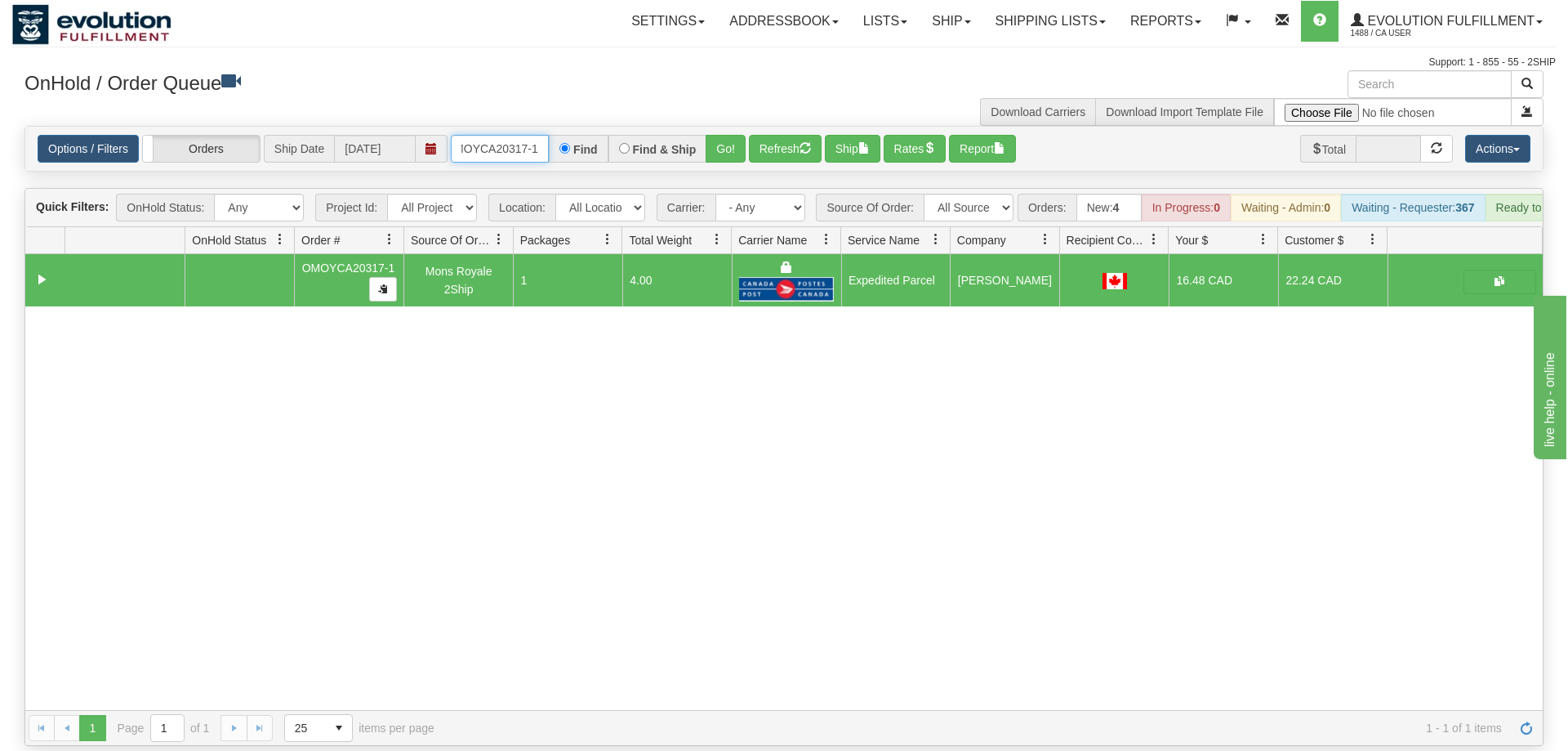
drag, startPoint x: 465, startPoint y: 121, endPoint x: 478, endPoint y: 121, distance: 13.0
click at [478, 134] on input "OMOYCA20317-1" at bounding box center [499, 148] width 98 height 27
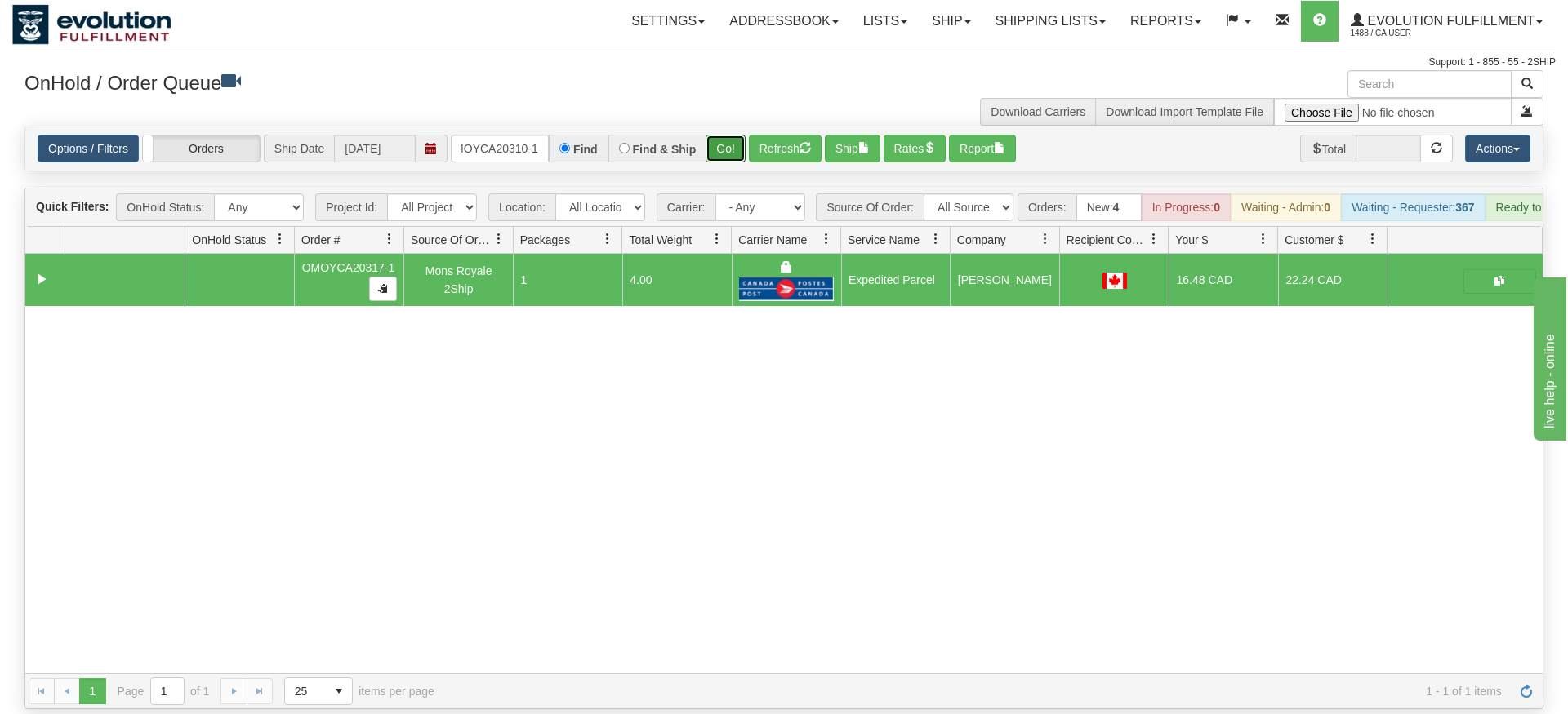
drag, startPoint x: 738, startPoint y: 127, endPoint x: 737, endPoint y: 139, distance: 12.0
click at [738, 154] on div "Is equal to Is not equal to Contains Does not contains CAD USD EUR ZAR [PERSON_…" at bounding box center [784, 418] width 1543 height 584
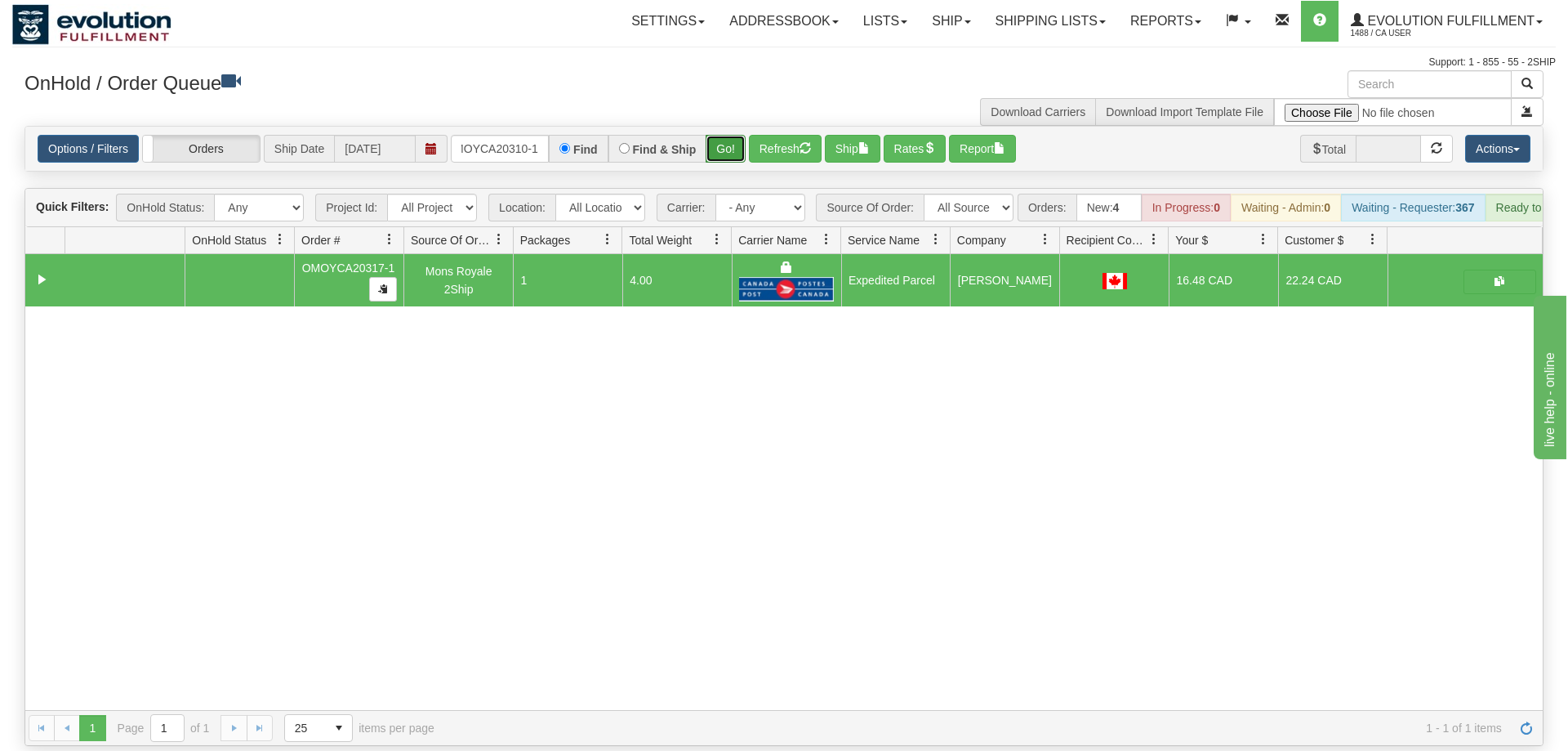
click at [737, 134] on button "Go!" at bounding box center [725, 148] width 40 height 27
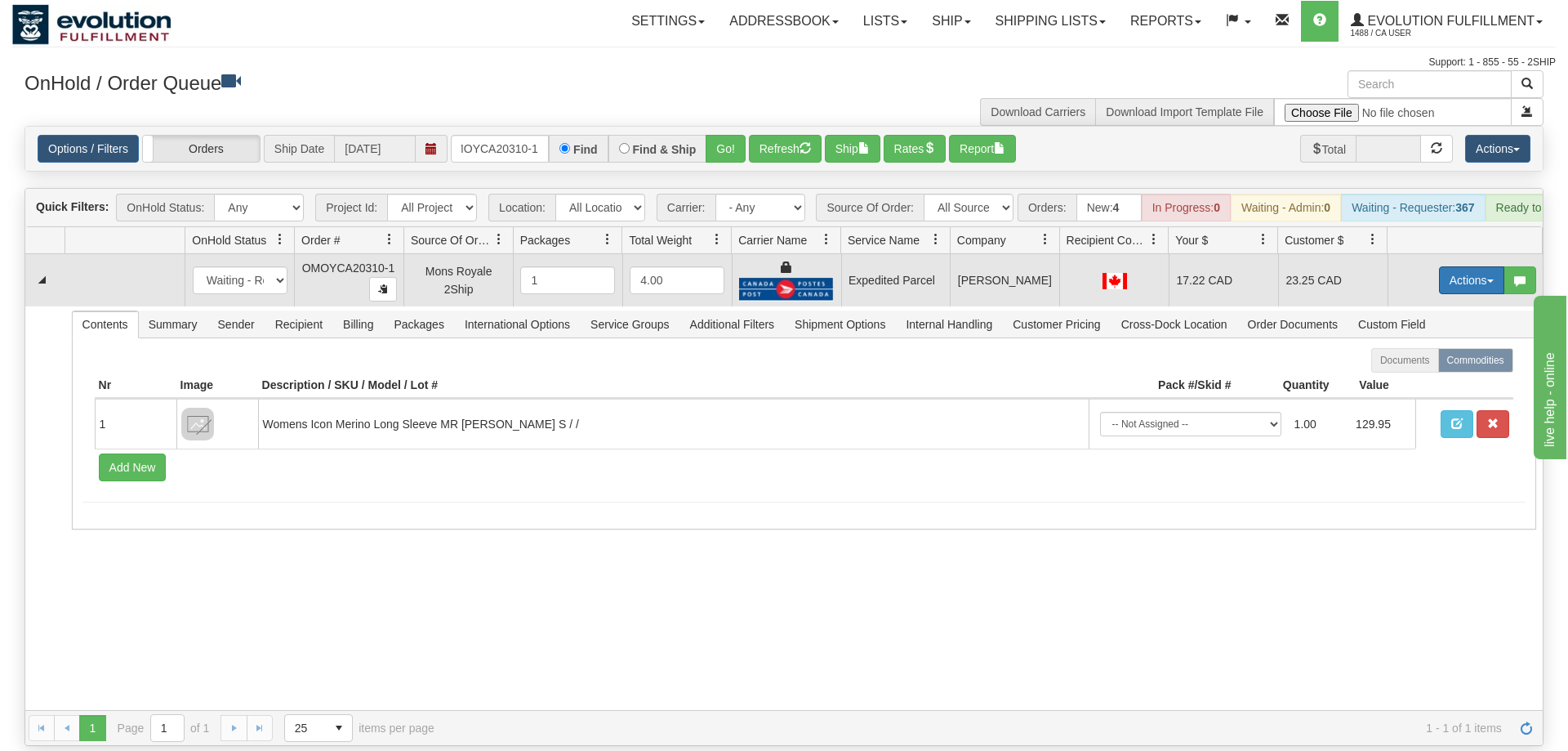
click at [1464, 266] on button "Actions" at bounding box center [1471, 280] width 66 height 27
click at [1427, 364] on link "Ship" at bounding box center [1438, 375] width 130 height 22
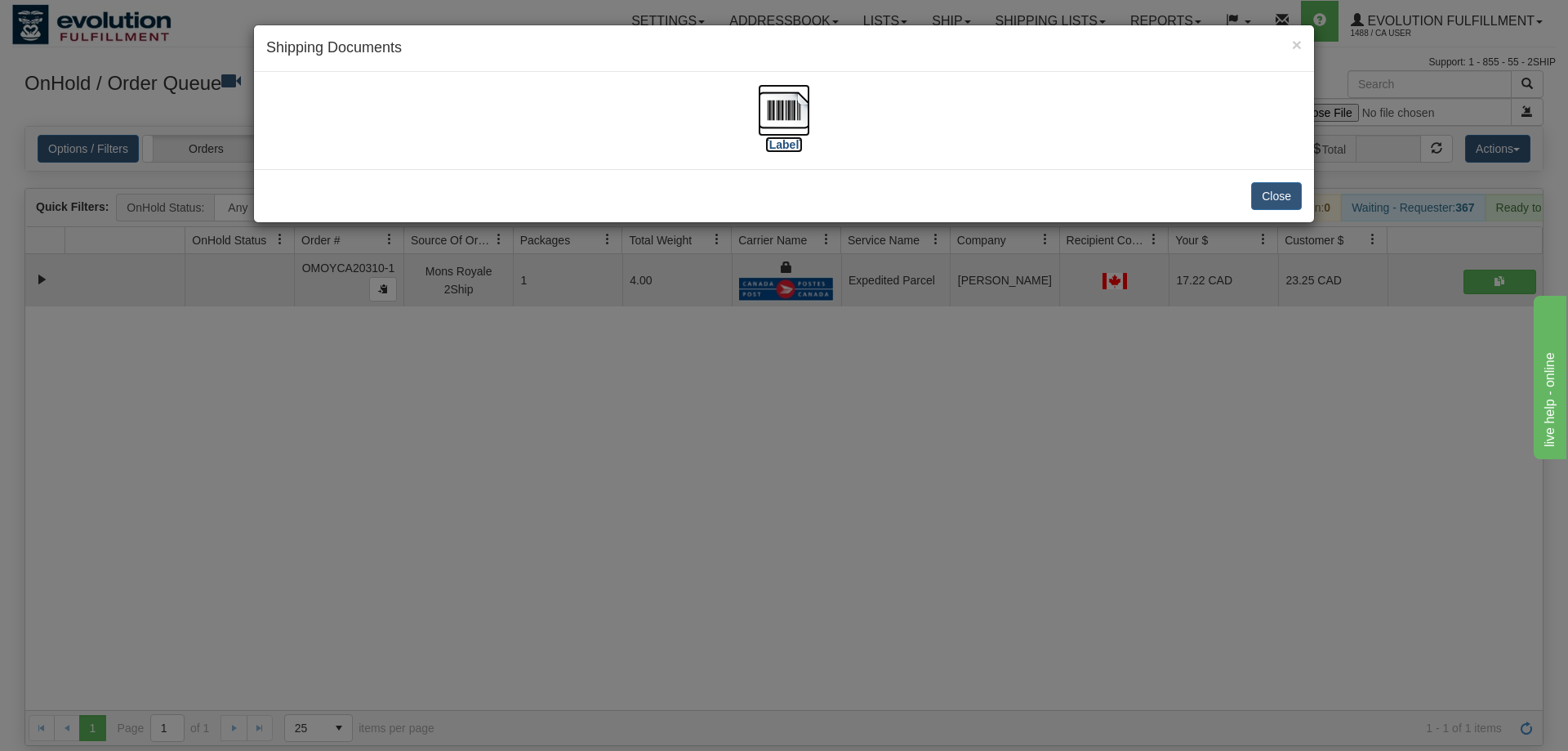
click at [784, 107] on img at bounding box center [783, 110] width 52 height 52
drag, startPoint x: 480, startPoint y: 296, endPoint x: 470, endPoint y: 220, distance: 76.7
click at [484, 290] on div "× Shipping Documents [Label] Close" at bounding box center [784, 375] width 1568 height 751
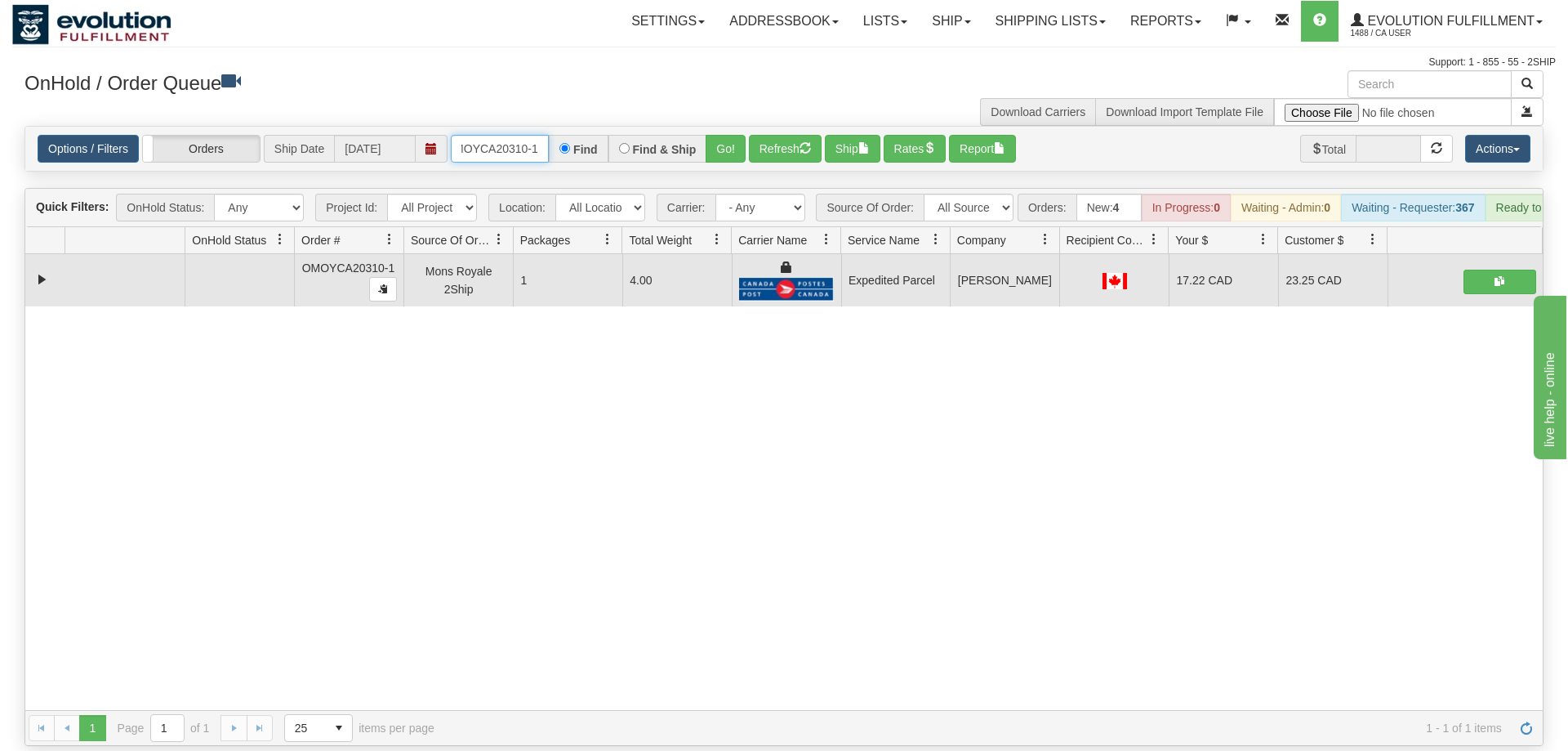
click at [485, 134] on input "OMOYCA20310-1" at bounding box center [499, 148] width 98 height 27
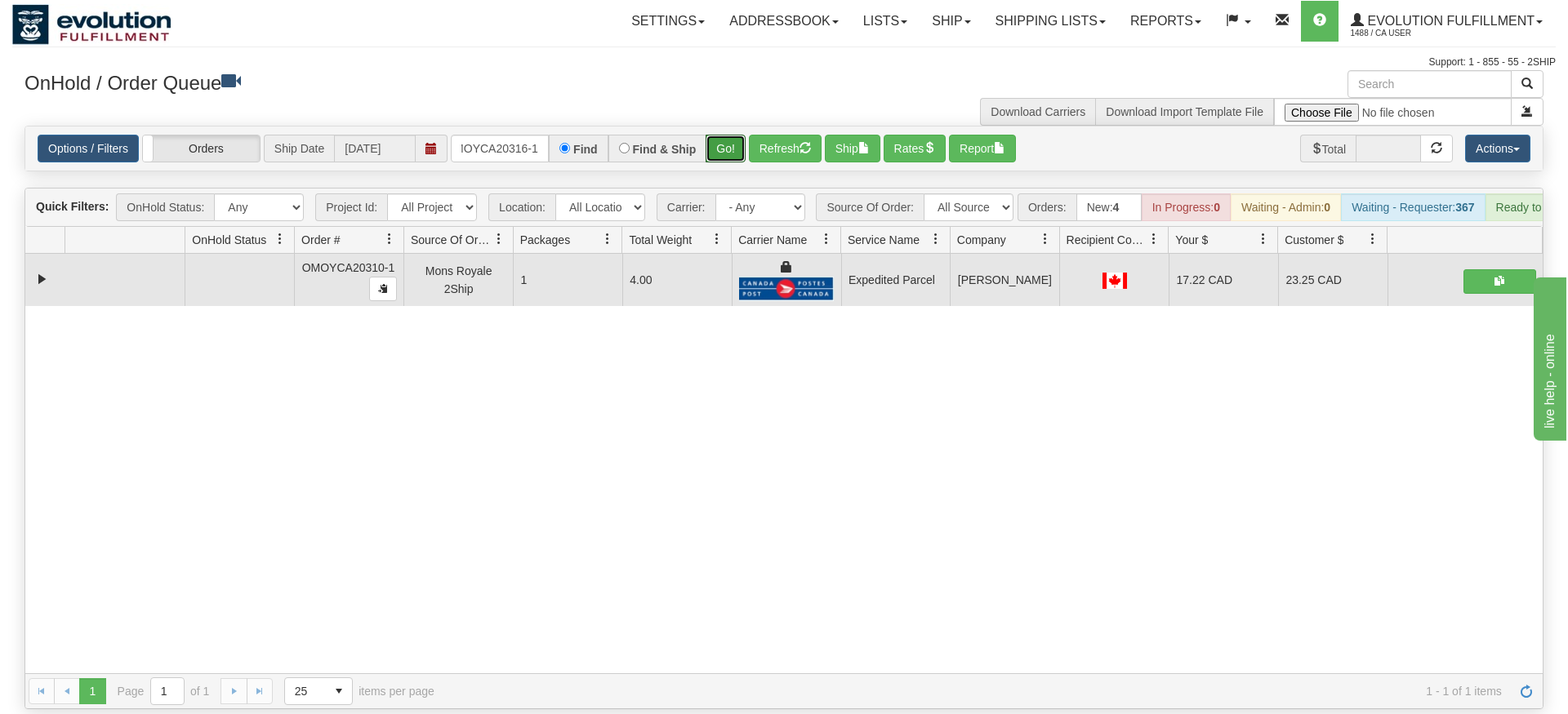
drag, startPoint x: 720, startPoint y: 118, endPoint x: 721, endPoint y: 152, distance: 34.0
click at [721, 152] on div "Is equal to Is not equal to Contains Does not contains CAD USD EUR ZAR [PERSON_…" at bounding box center [784, 418] width 1543 height 584
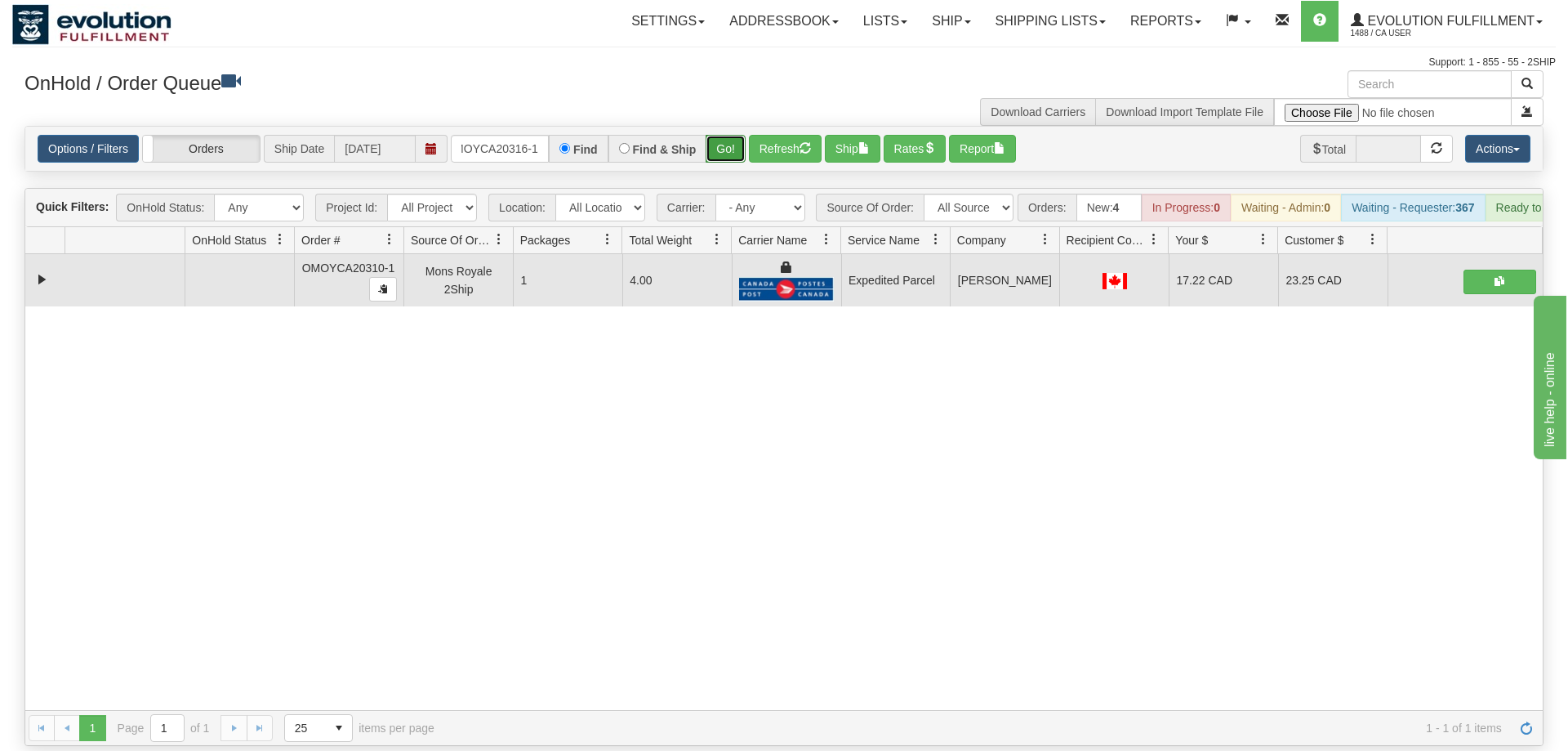
click at [733, 136] on button "Go!" at bounding box center [725, 148] width 40 height 27
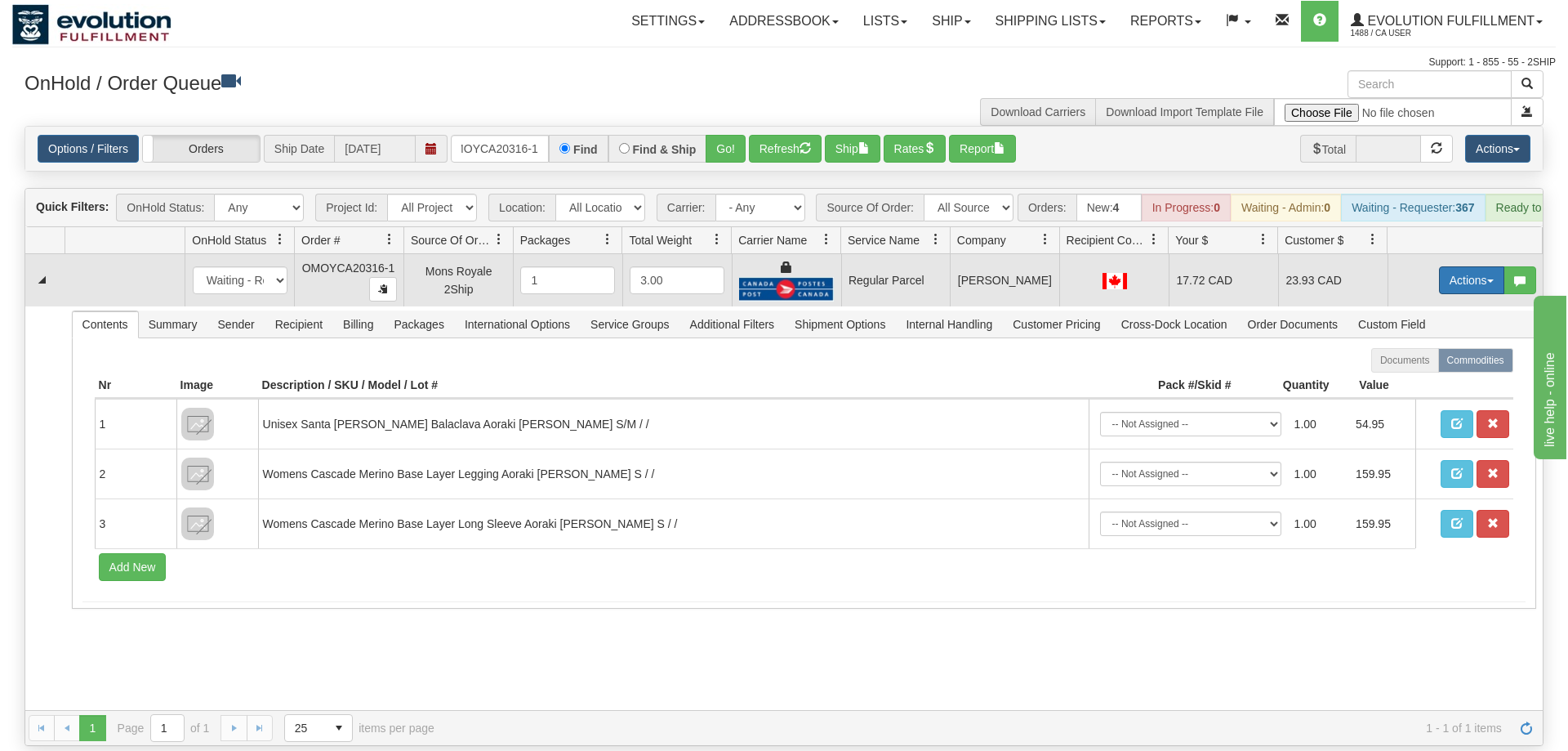
click at [1482, 266] on button "Actions" at bounding box center [1471, 280] width 66 height 27
click at [1435, 347] on span "Rate All Services" at bounding box center [1438, 354] width 98 height 13
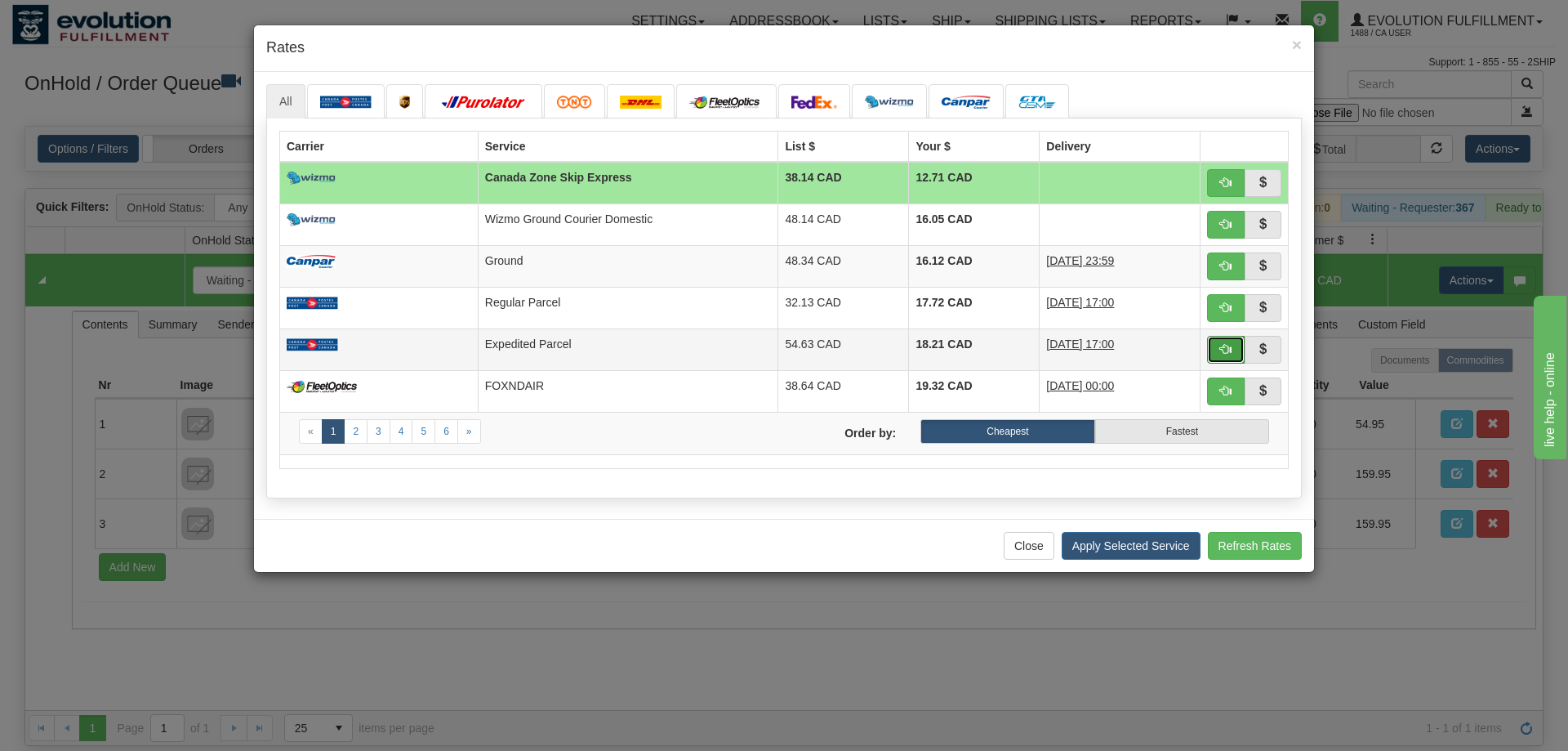
click at [1231, 350] on button "button" at bounding box center [1225, 349] width 37 height 27
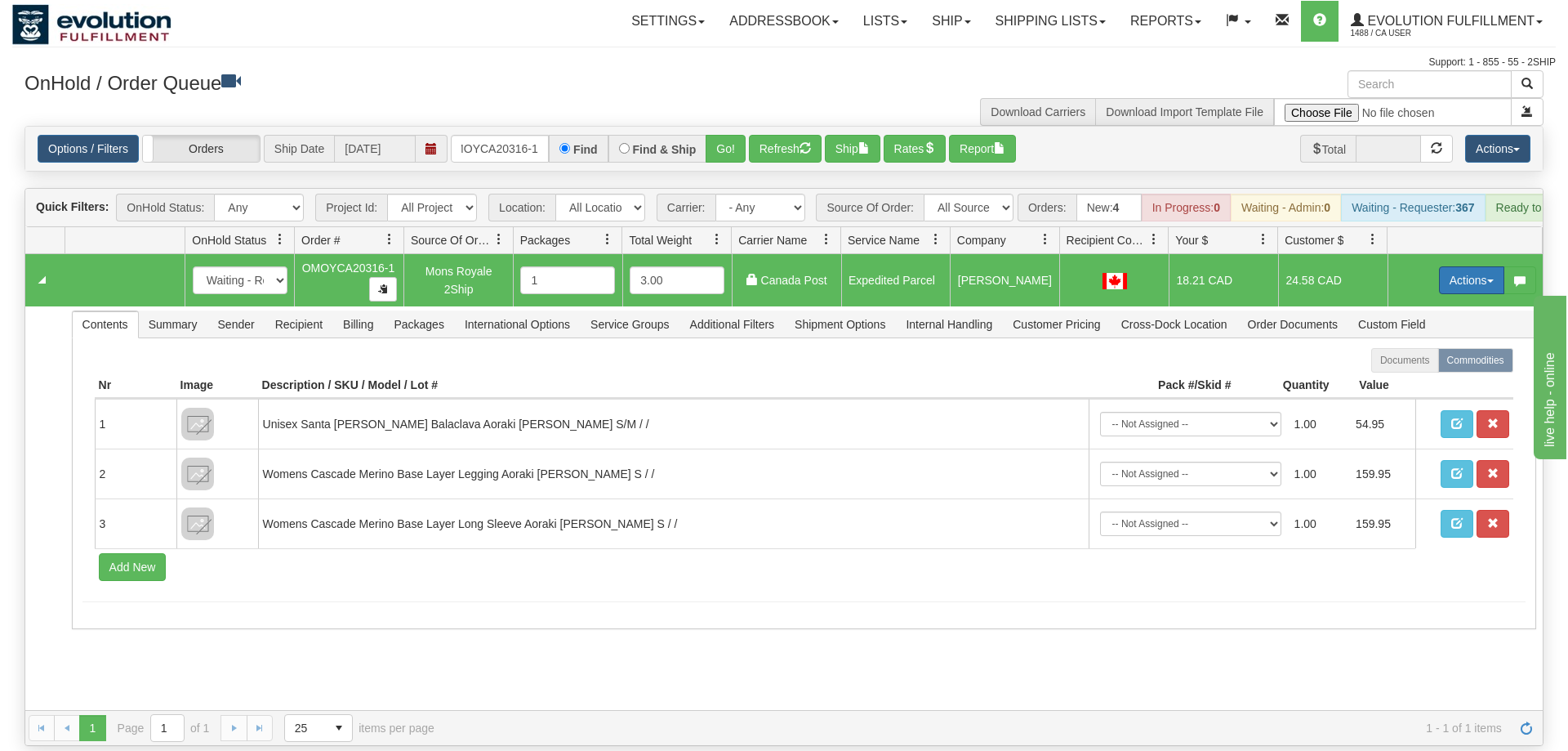
click at [1456, 266] on button "Actions" at bounding box center [1471, 280] width 66 height 27
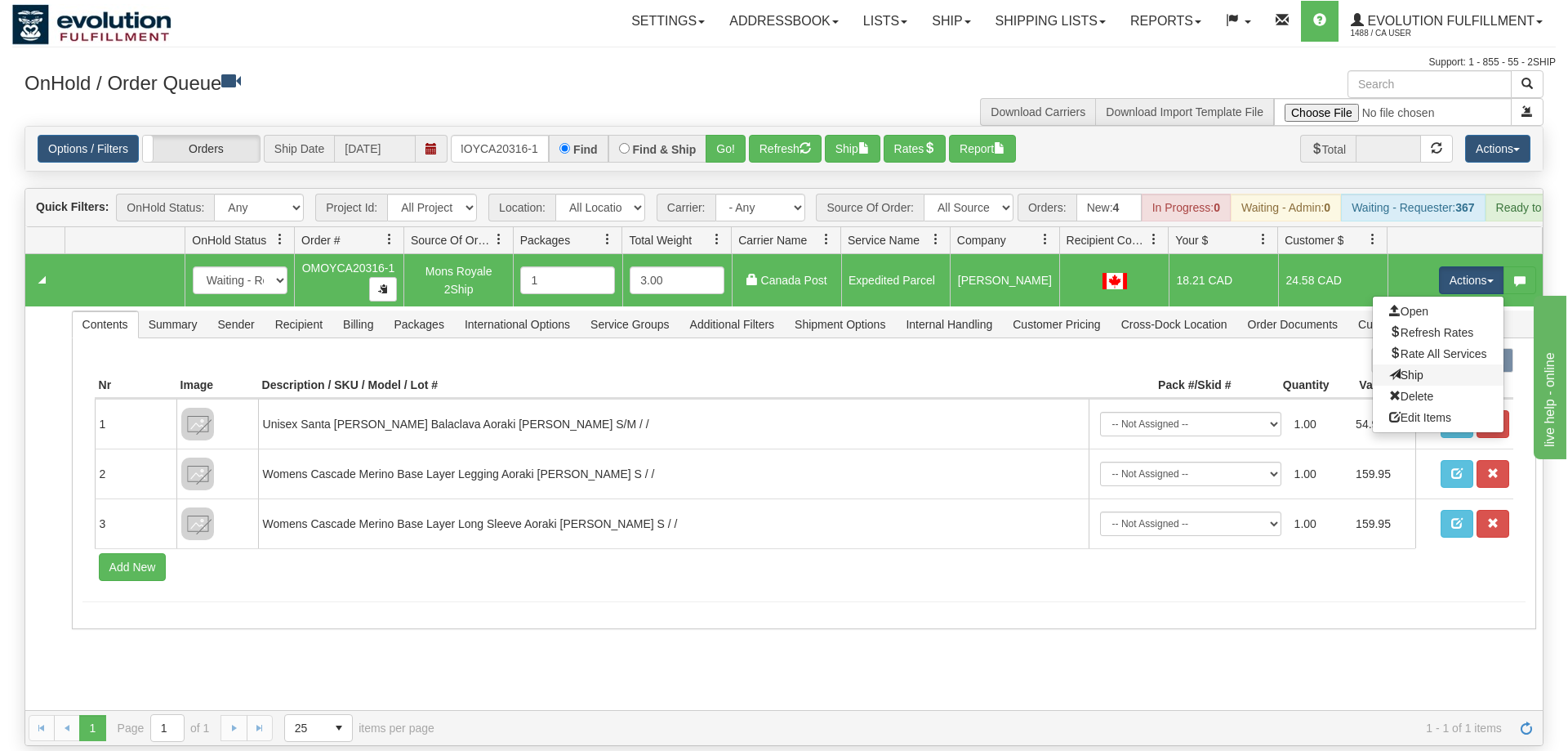
click at [1429, 364] on link "Ship" at bounding box center [1438, 375] width 130 height 22
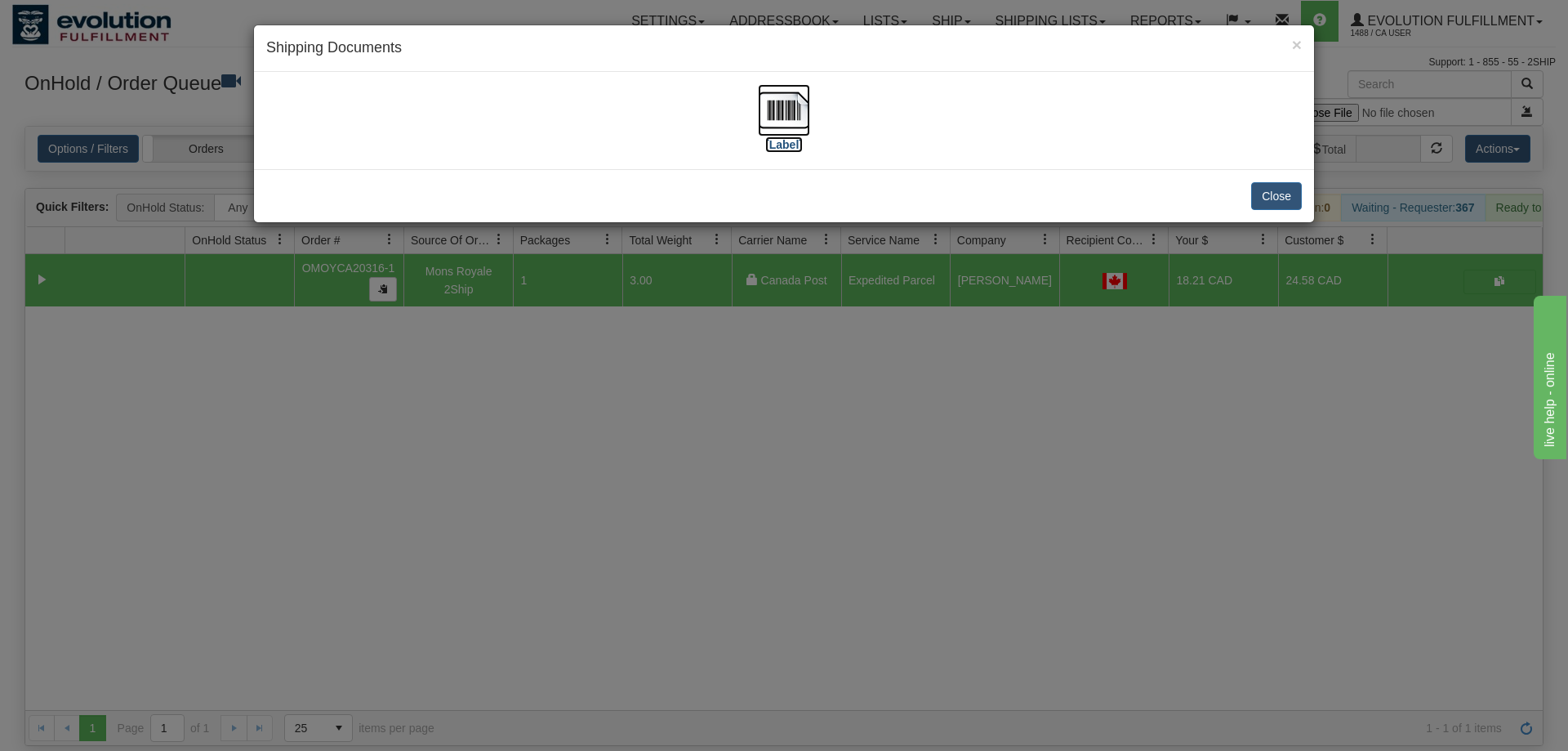
click at [794, 140] on label "[Label]" at bounding box center [783, 144] width 37 height 17
drag, startPoint x: 534, startPoint y: 505, endPoint x: 472, endPoint y: 1, distance: 507.8
click at [538, 492] on div "× Shipping Documents [Label] Close" at bounding box center [784, 375] width 1568 height 751
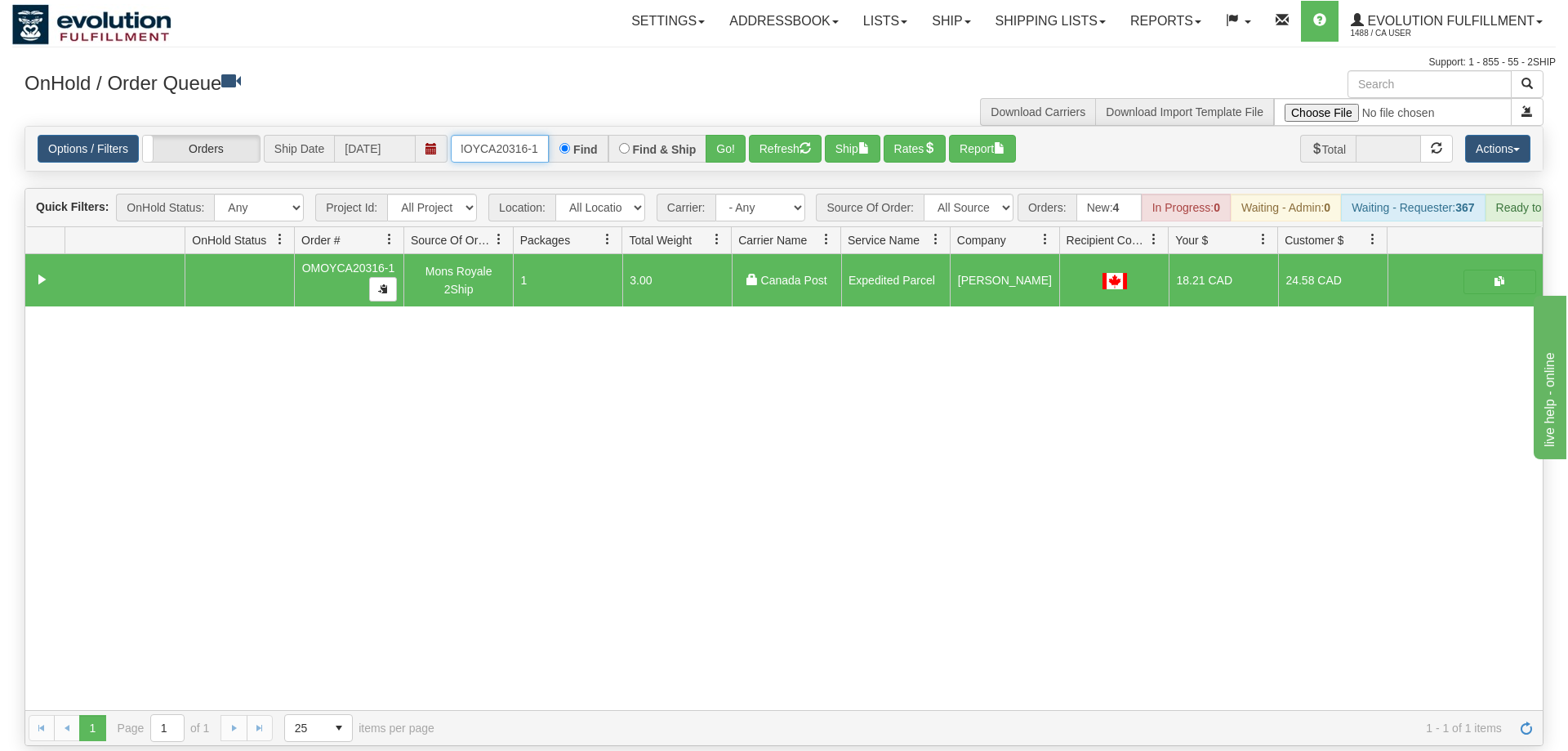
click at [499, 134] on input "OMOYCA20316-1" at bounding box center [499, 148] width 98 height 27
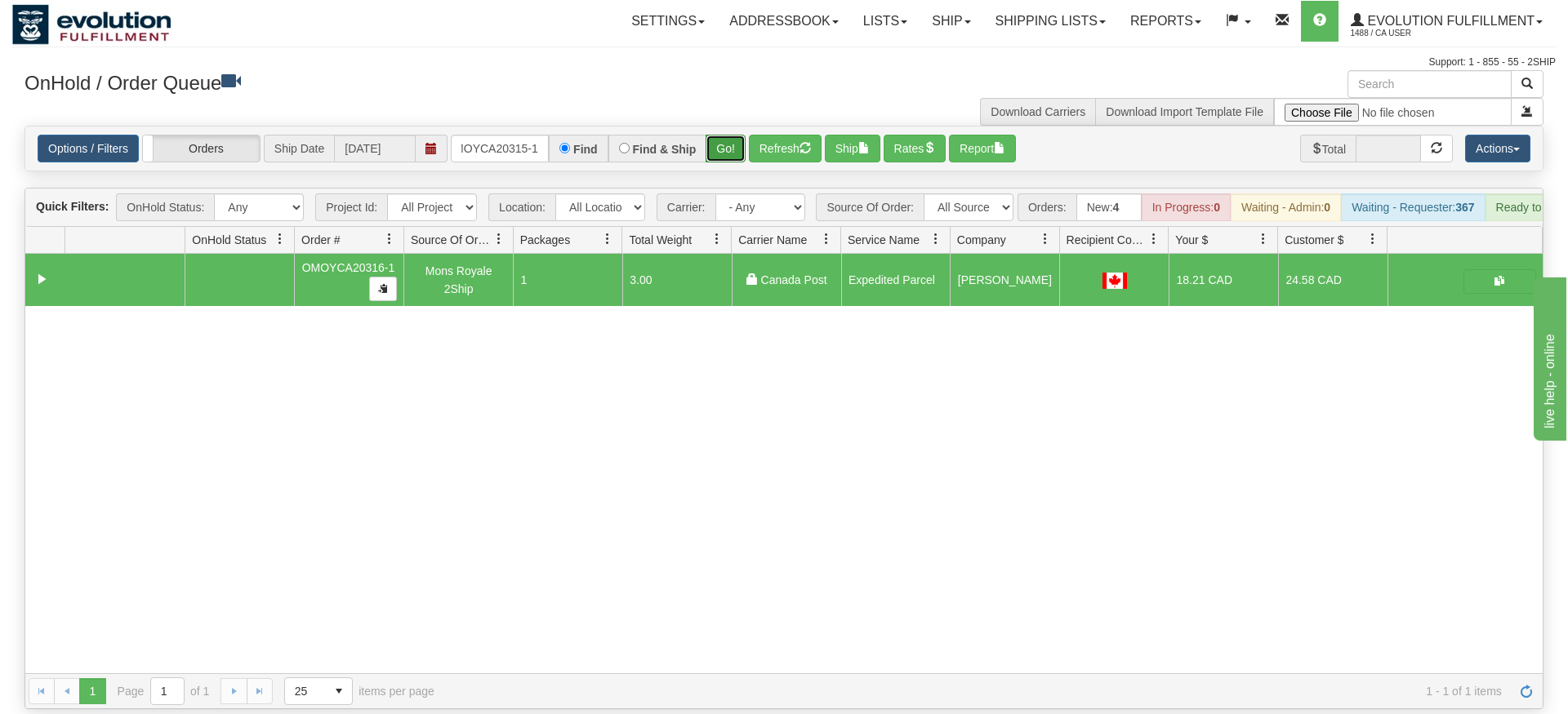
click at [712, 161] on div "Is equal to Is not equal to Contains Does not contains CAD USD EUR ZAR [PERSON_…" at bounding box center [784, 418] width 1543 height 584
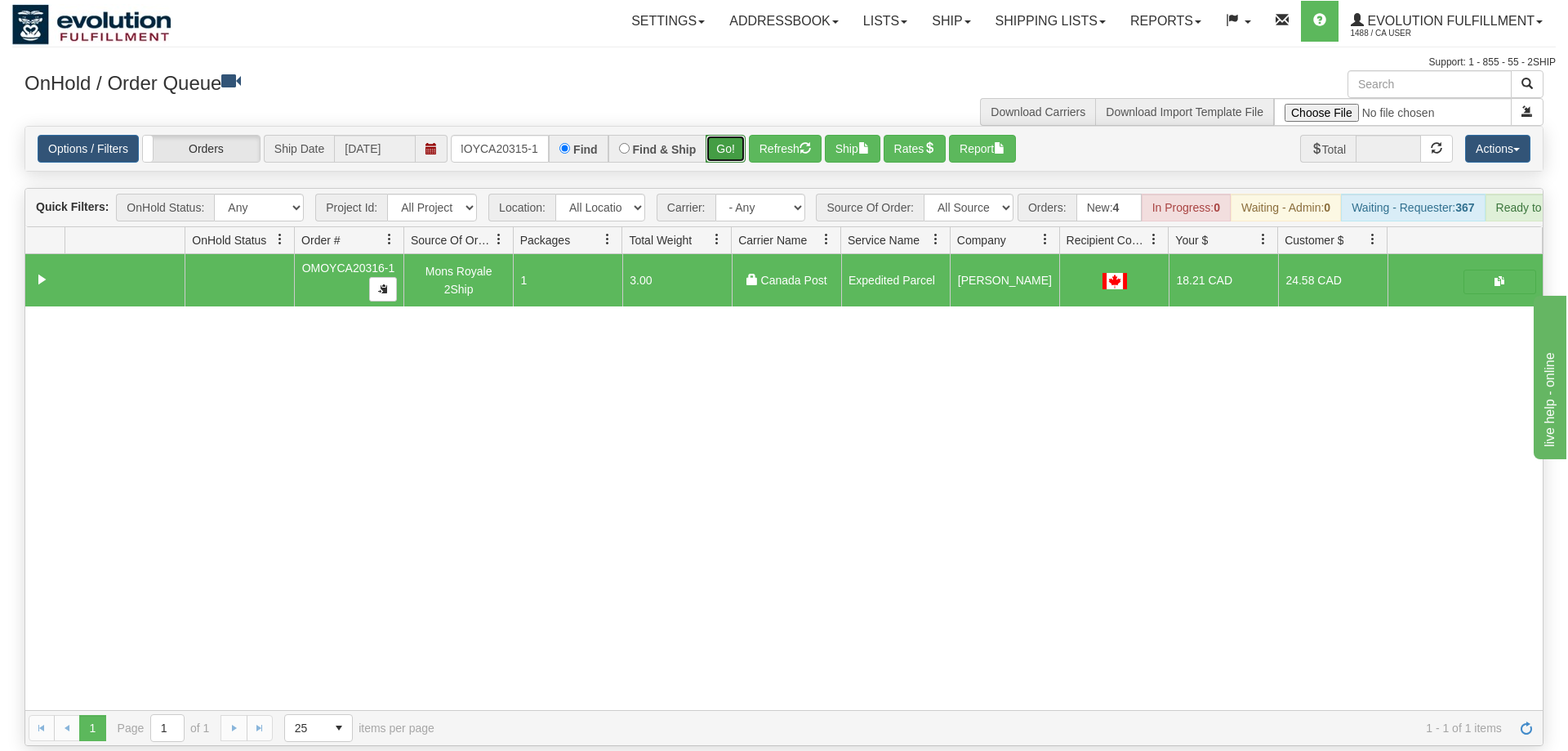
click at [728, 134] on button "Go!" at bounding box center [725, 148] width 40 height 27
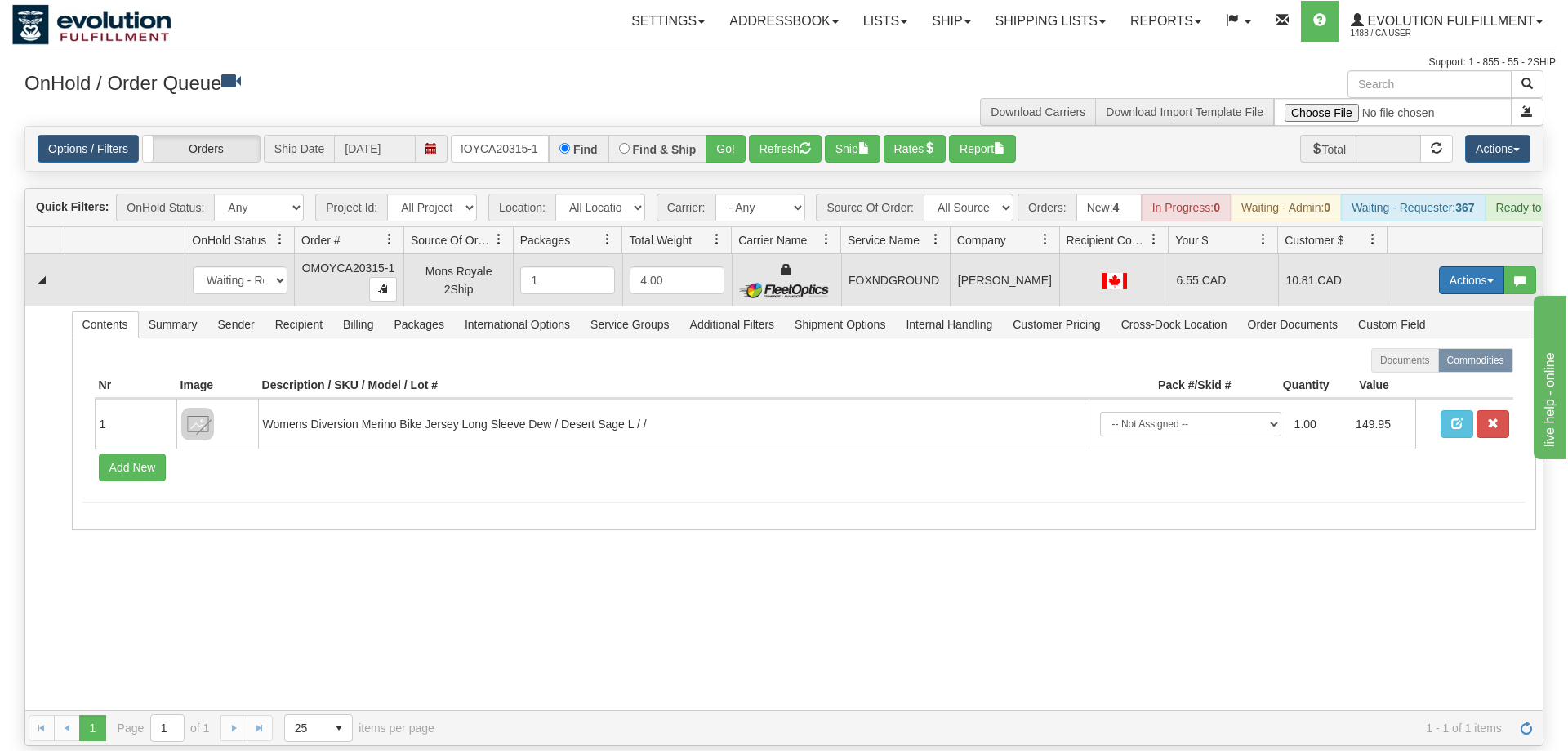
click at [1444, 266] on button "Actions" at bounding box center [1471, 280] width 66 height 27
click at [1432, 364] on link "Ship" at bounding box center [1438, 375] width 130 height 22
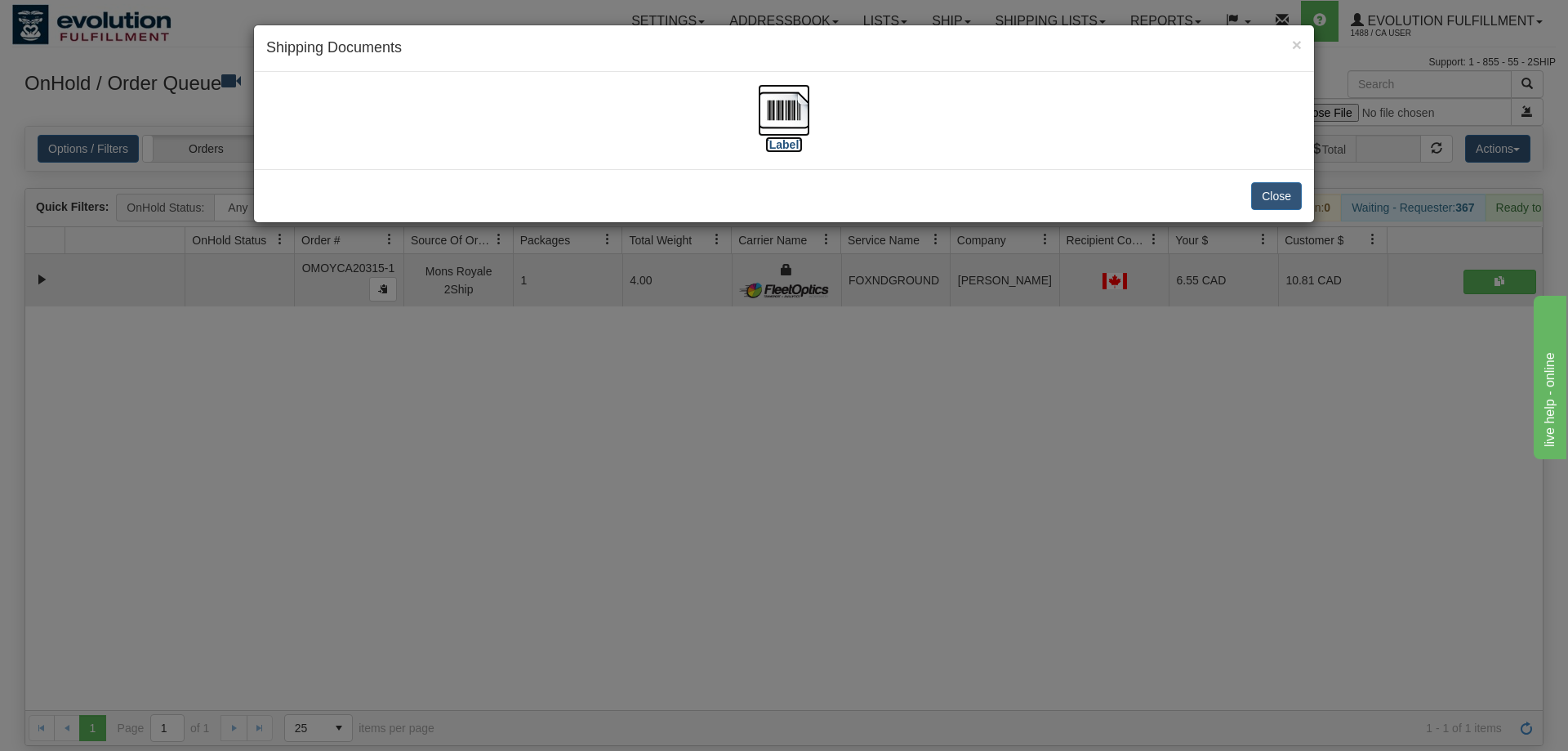
click at [796, 115] on img at bounding box center [783, 110] width 52 height 52
click at [587, 503] on div "× Shipping Documents [Label] Close" at bounding box center [784, 375] width 1568 height 751
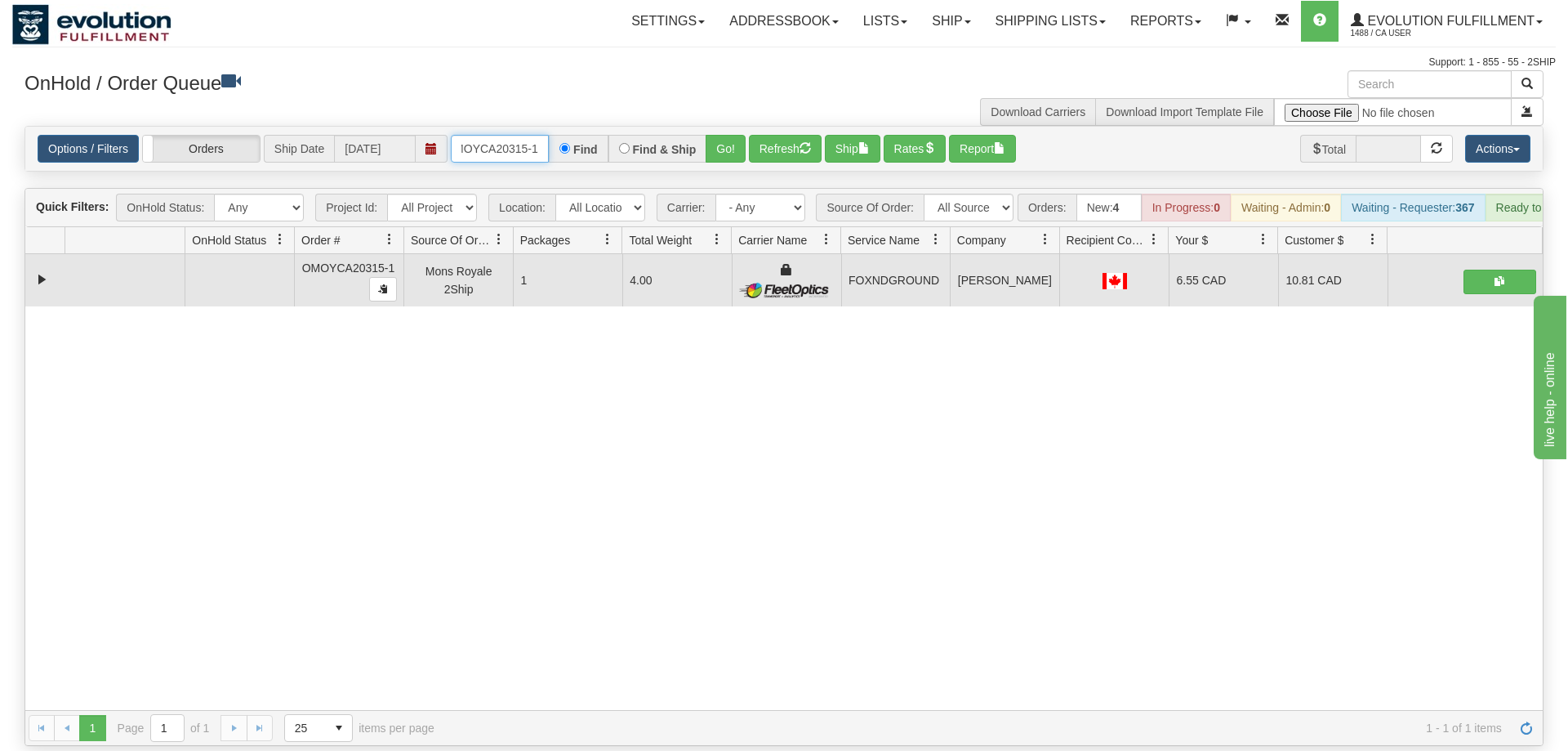
click at [528, 134] on input "OMOYCA20315-1" at bounding box center [499, 148] width 98 height 27
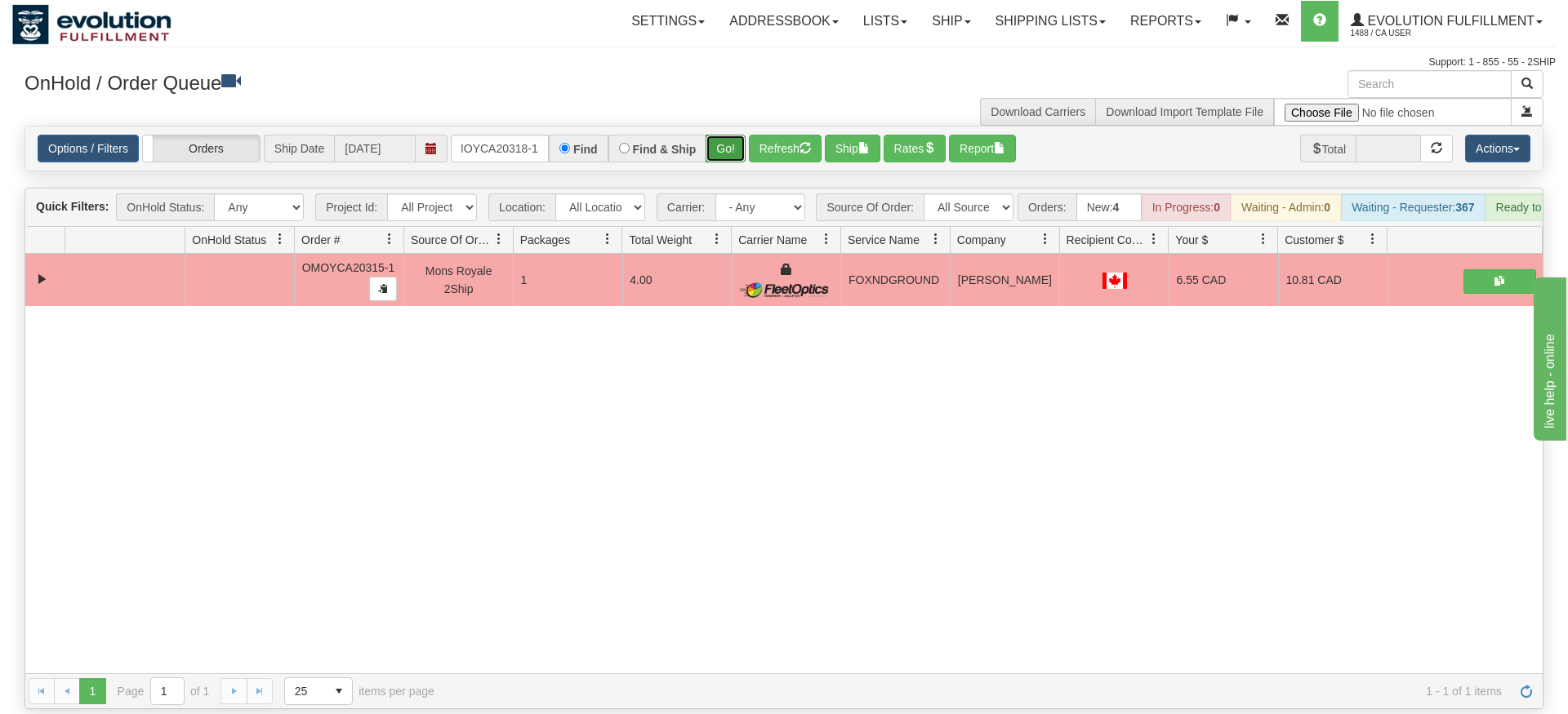
click at [726, 158] on div "Is equal to Is not equal to Contains Does not contains CAD USD EUR ZAR [PERSON_…" at bounding box center [784, 418] width 1543 height 584
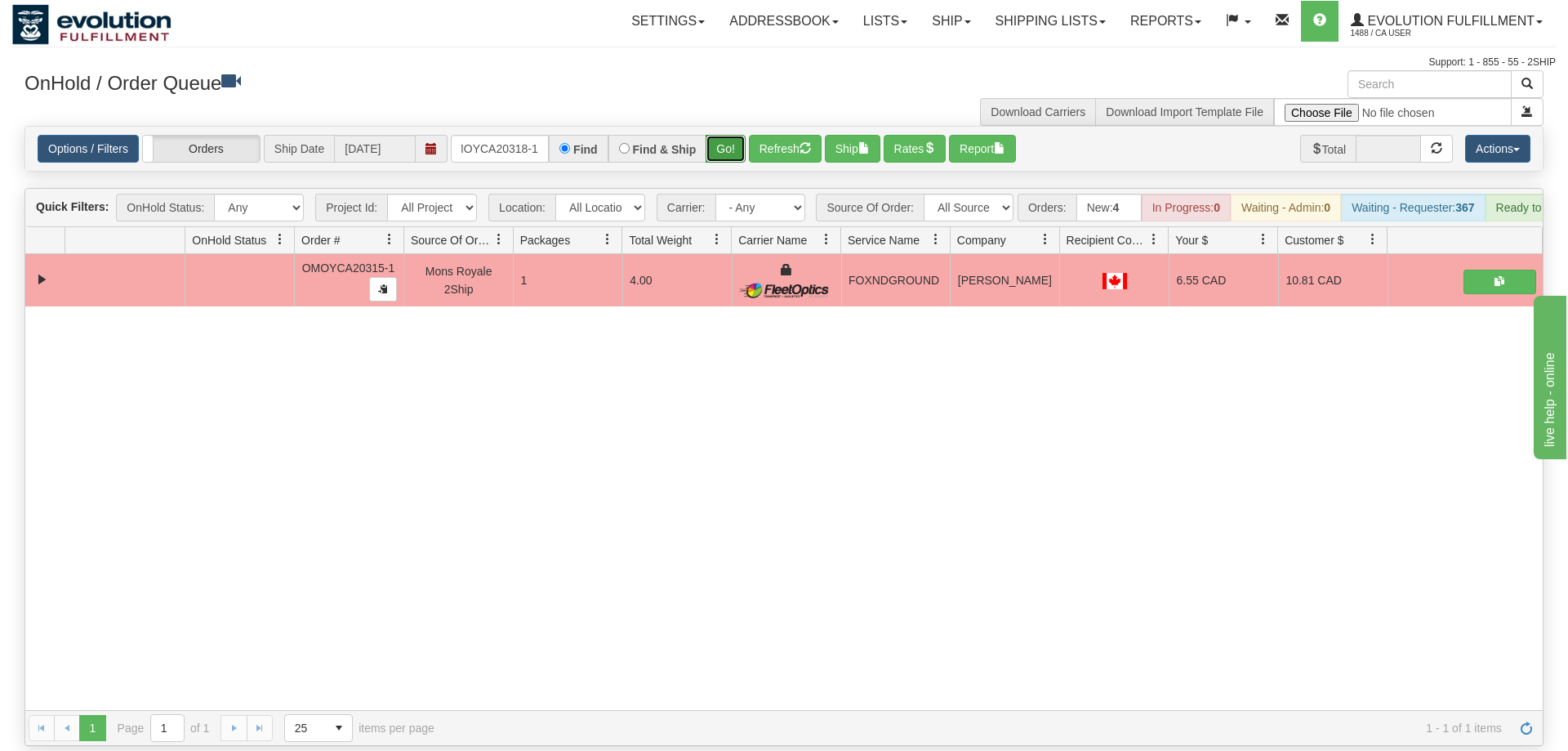
click at [733, 134] on button "Go!" at bounding box center [725, 148] width 40 height 27
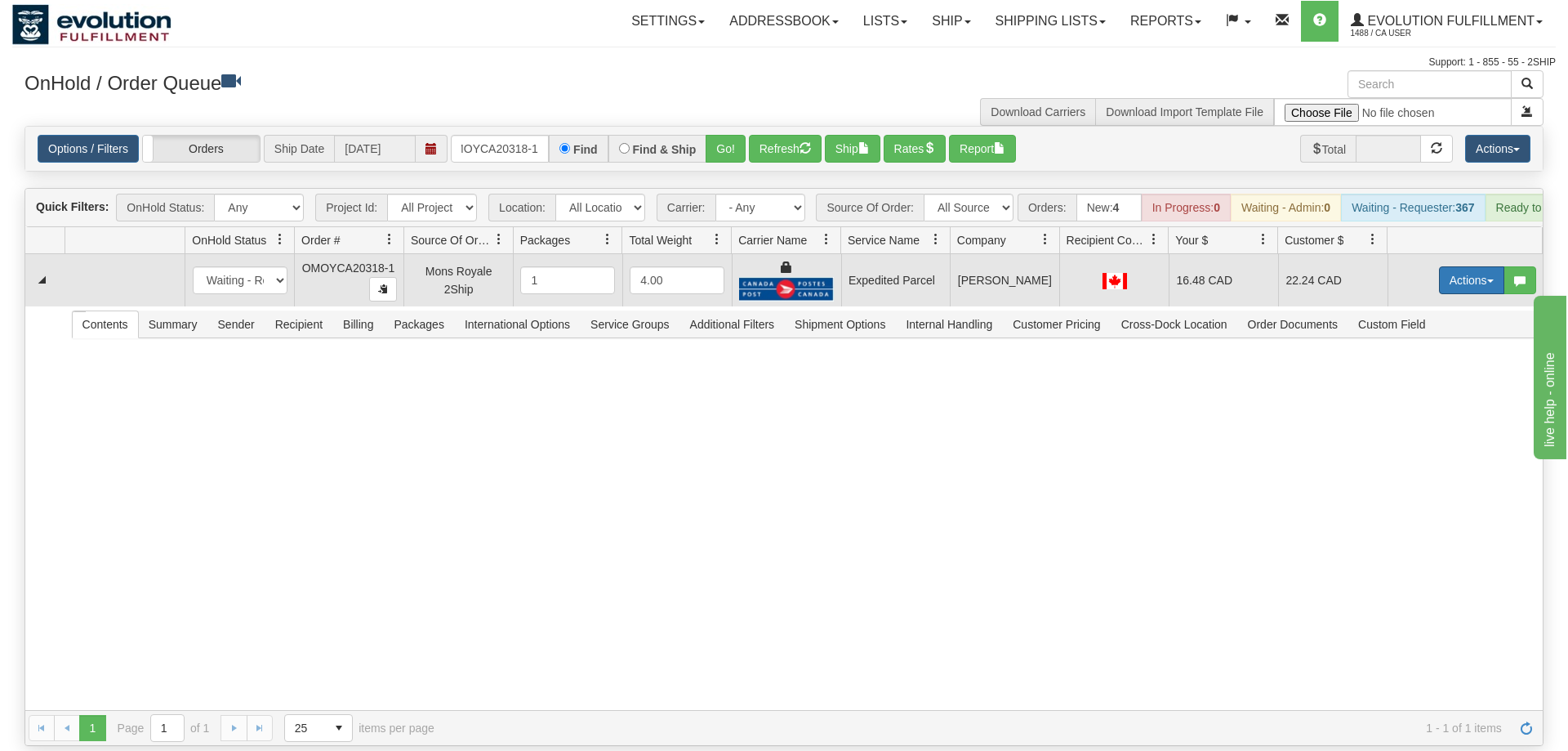
click at [1477, 266] on button "Actions" at bounding box center [1471, 280] width 66 height 27
click at [1449, 364] on link "Ship" at bounding box center [1438, 375] width 130 height 22
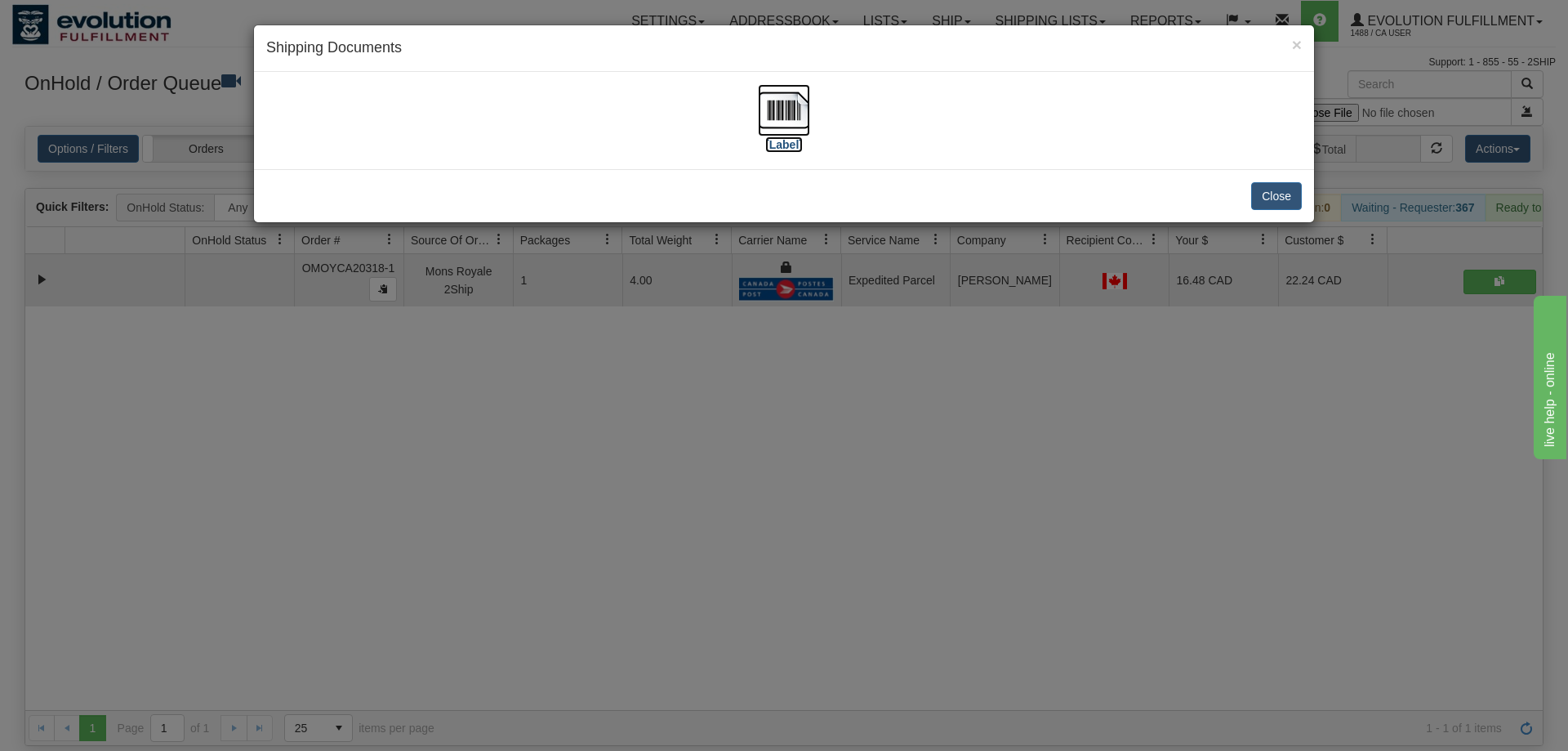
click at [793, 124] on img at bounding box center [783, 110] width 52 height 52
click at [536, 386] on div "× Shipping Documents [Label] Close" at bounding box center [784, 375] width 1568 height 751
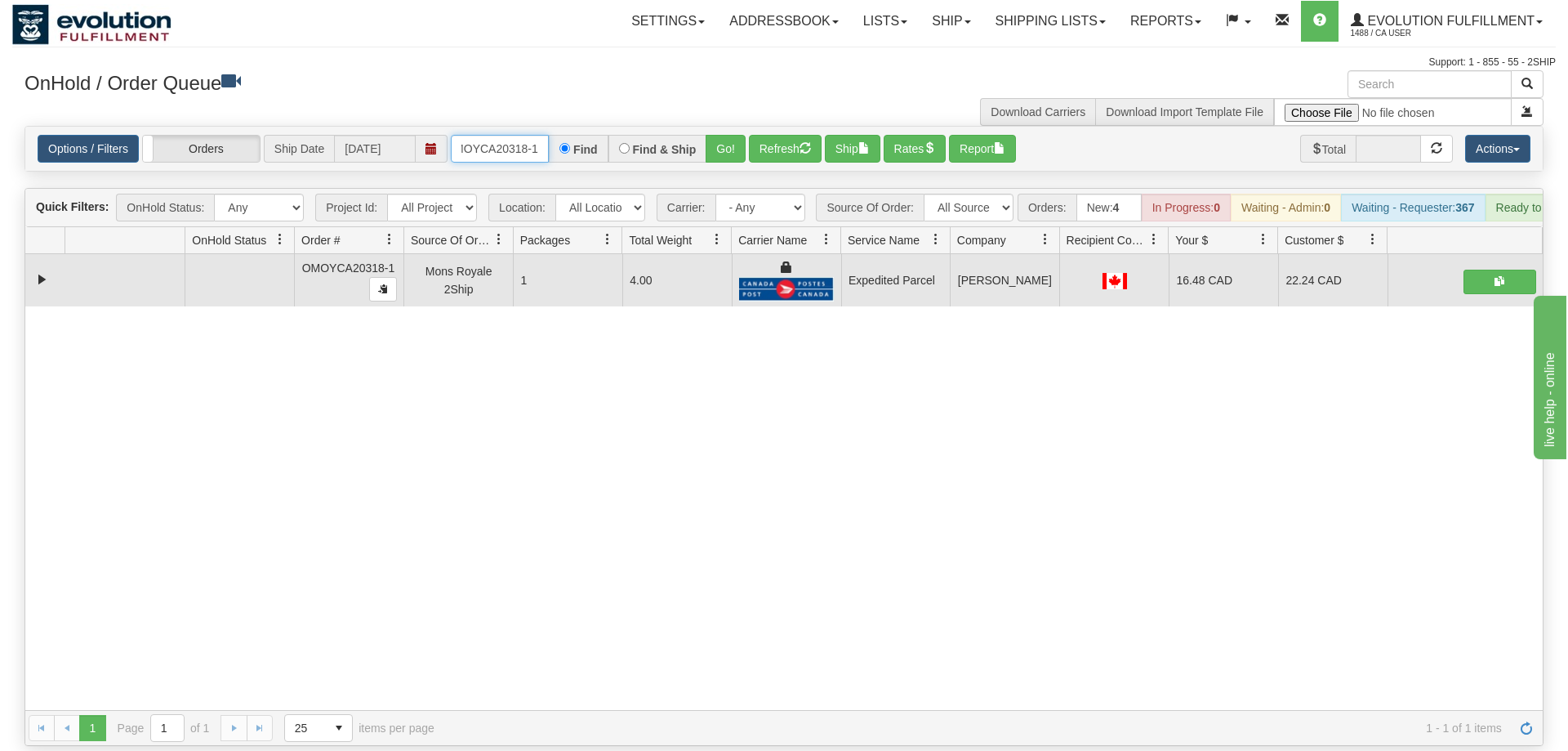
click at [487, 134] on input "OMOYCA20318-1" at bounding box center [499, 148] width 98 height 27
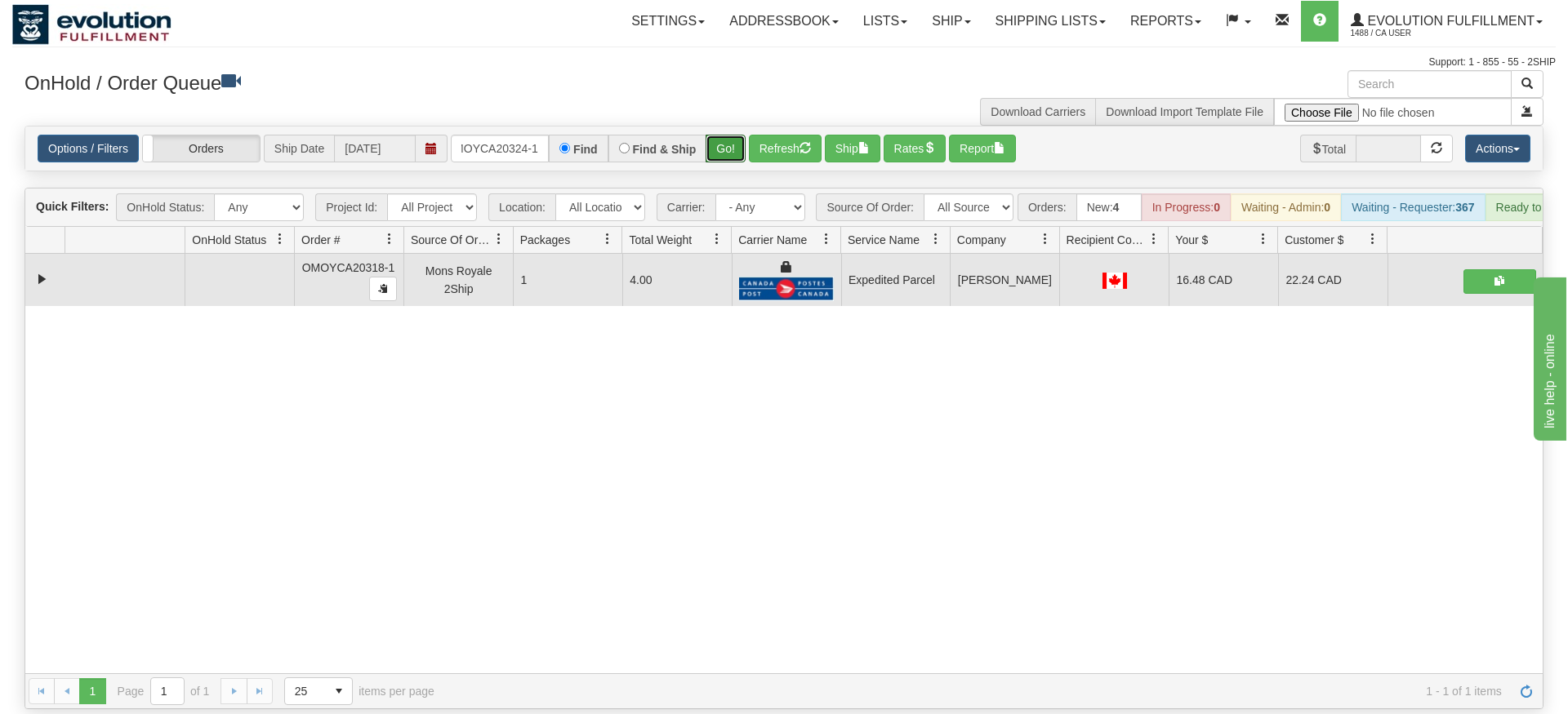
click at [730, 158] on div "Is equal to Is not equal to Contains Does not contains CAD USD EUR ZAR [PERSON_…" at bounding box center [784, 418] width 1543 height 584
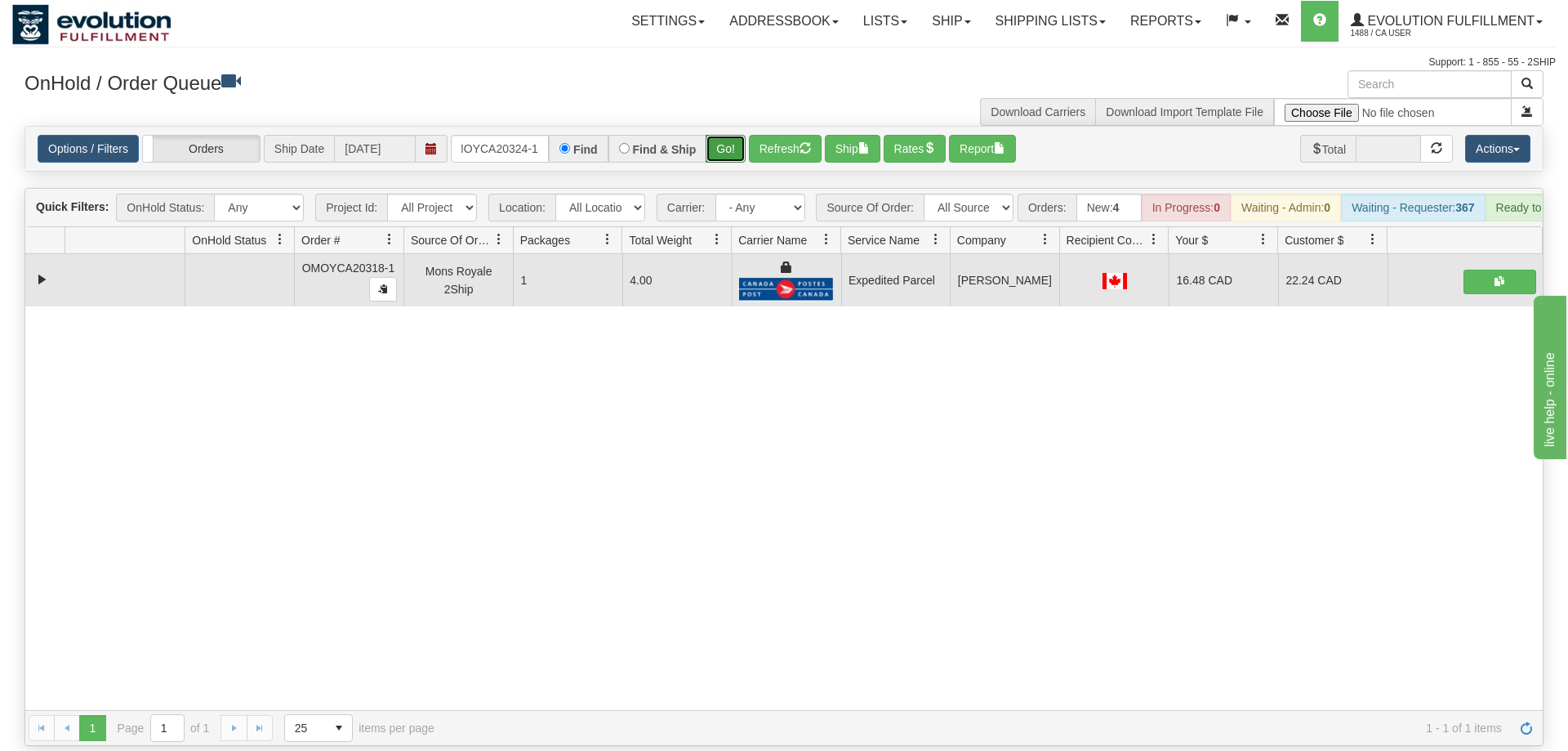
click at [733, 134] on button "Go!" at bounding box center [725, 148] width 40 height 27
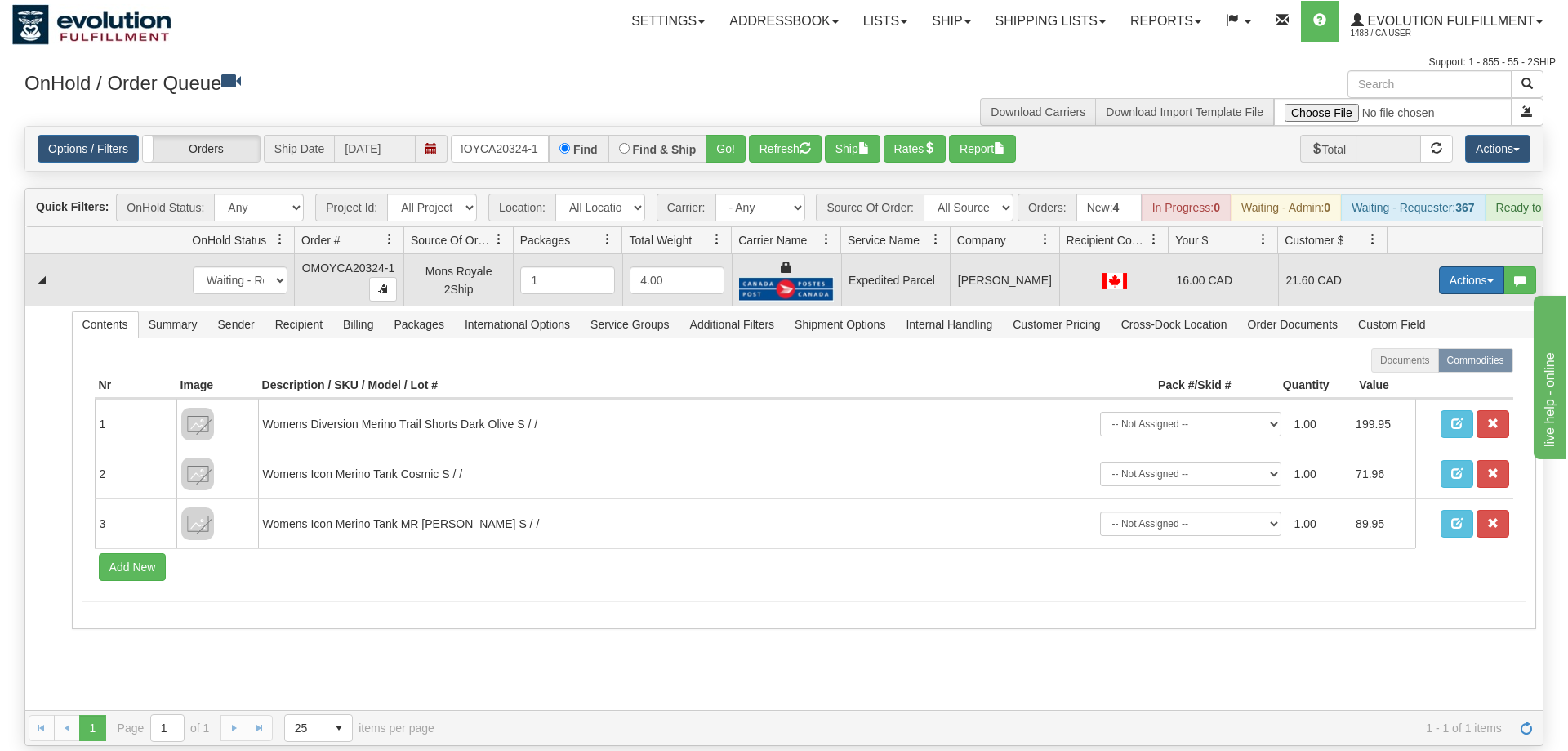
click at [1485, 266] on button "Actions" at bounding box center [1471, 280] width 66 height 27
click at [1430, 364] on link "Ship" at bounding box center [1438, 375] width 130 height 22
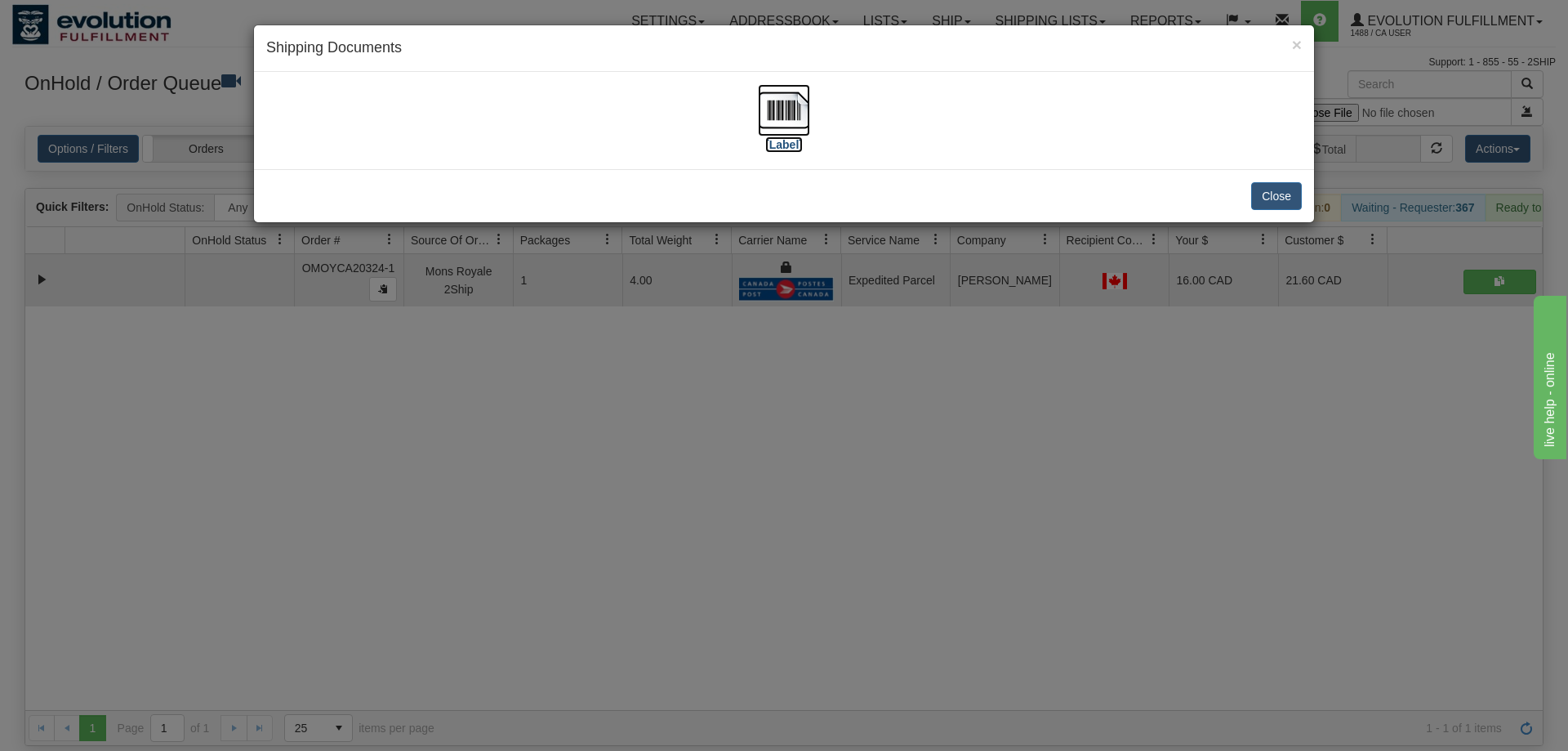
click at [794, 130] on img at bounding box center [783, 110] width 52 height 52
drag, startPoint x: 553, startPoint y: 419, endPoint x: 543, endPoint y: 82, distance: 337.1
click at [553, 390] on div "× Shipping Documents [Label] Close" at bounding box center [784, 375] width 1568 height 751
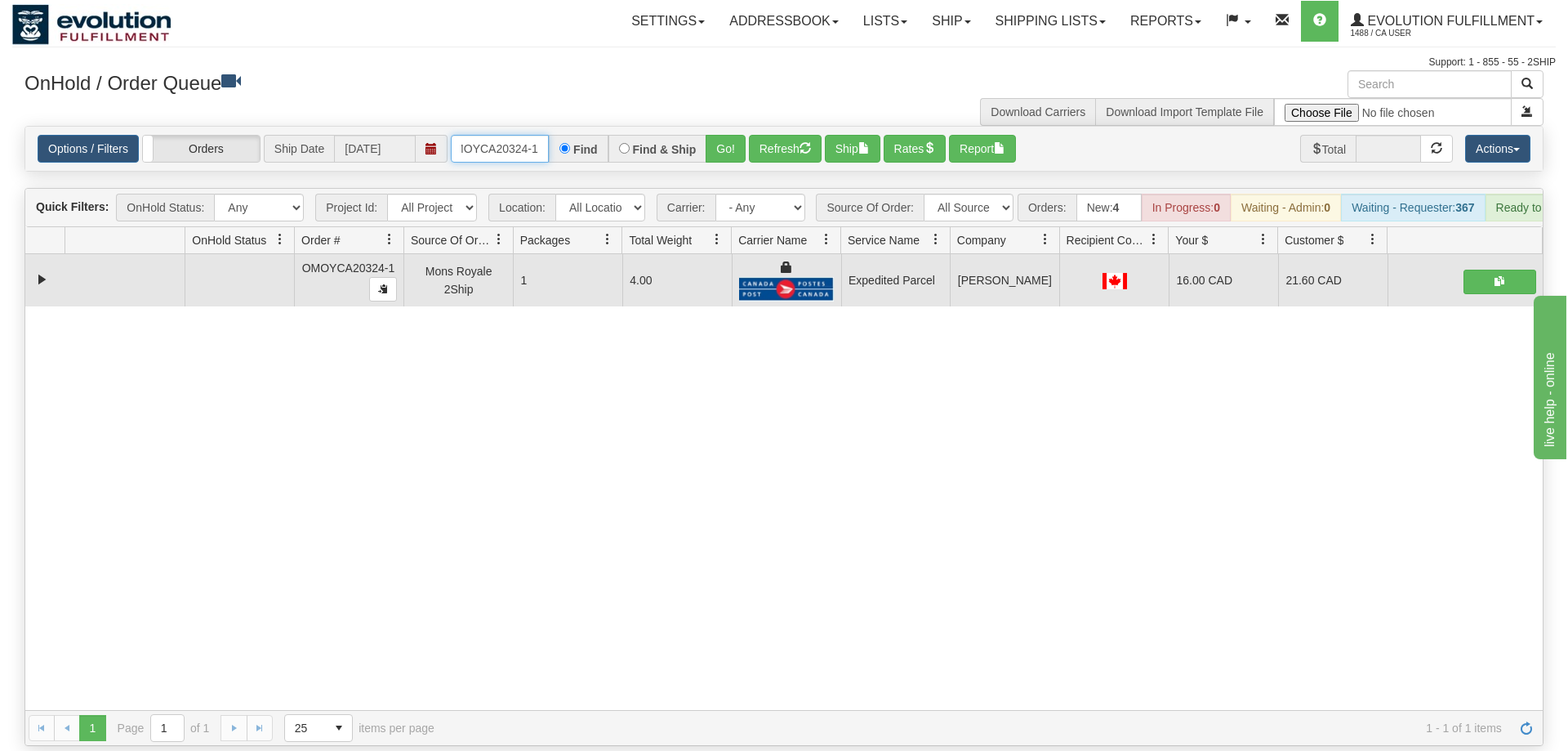
click at [496, 134] on input "OMOYCA20324-1" at bounding box center [499, 148] width 98 height 27
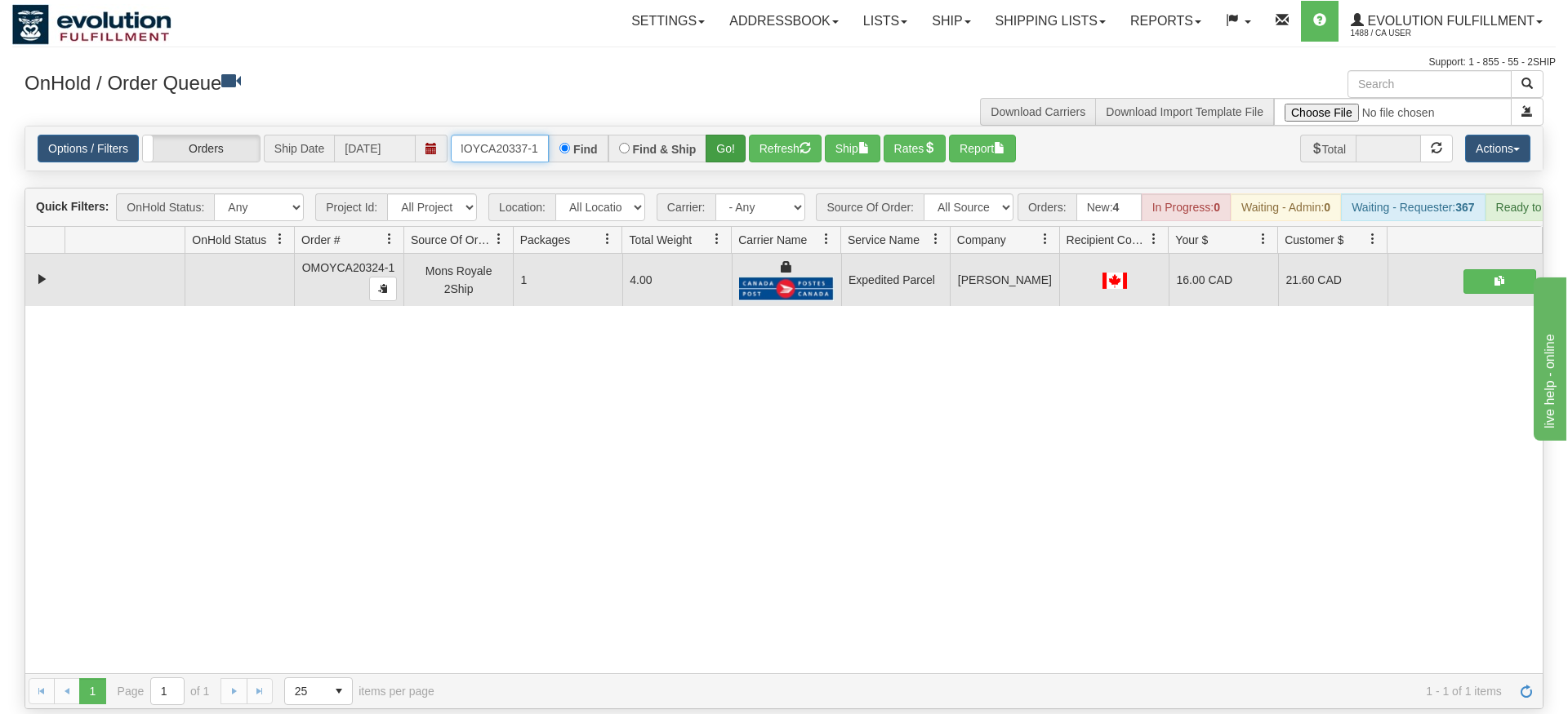
type input "OMOYCA20337-1"
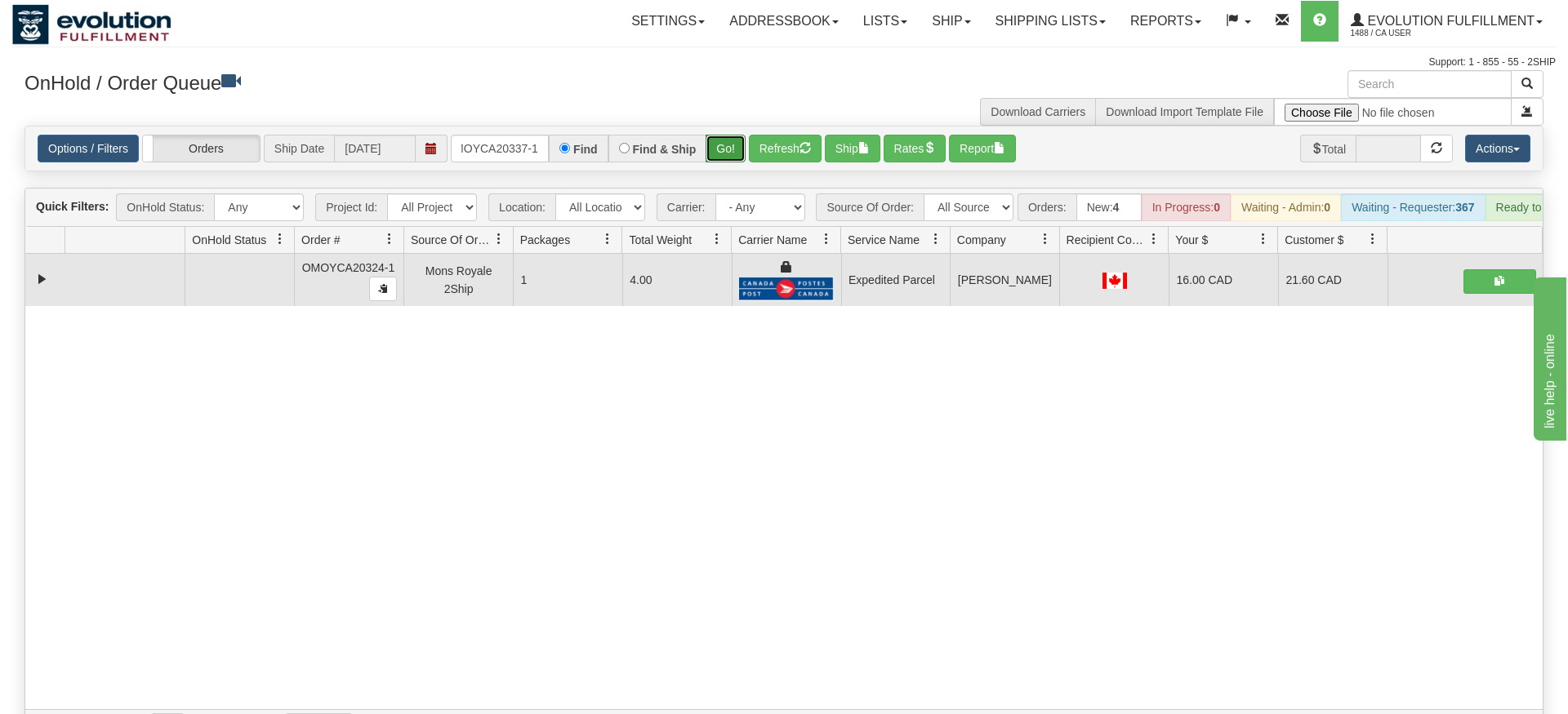
drag, startPoint x: 725, startPoint y: 124, endPoint x: 734, endPoint y: 142, distance: 20.1
click at [725, 158] on div "Is equal to Is not equal to Contains Does not contains CAD USD EUR ZAR [PERSON_…" at bounding box center [784, 435] width 1543 height 619
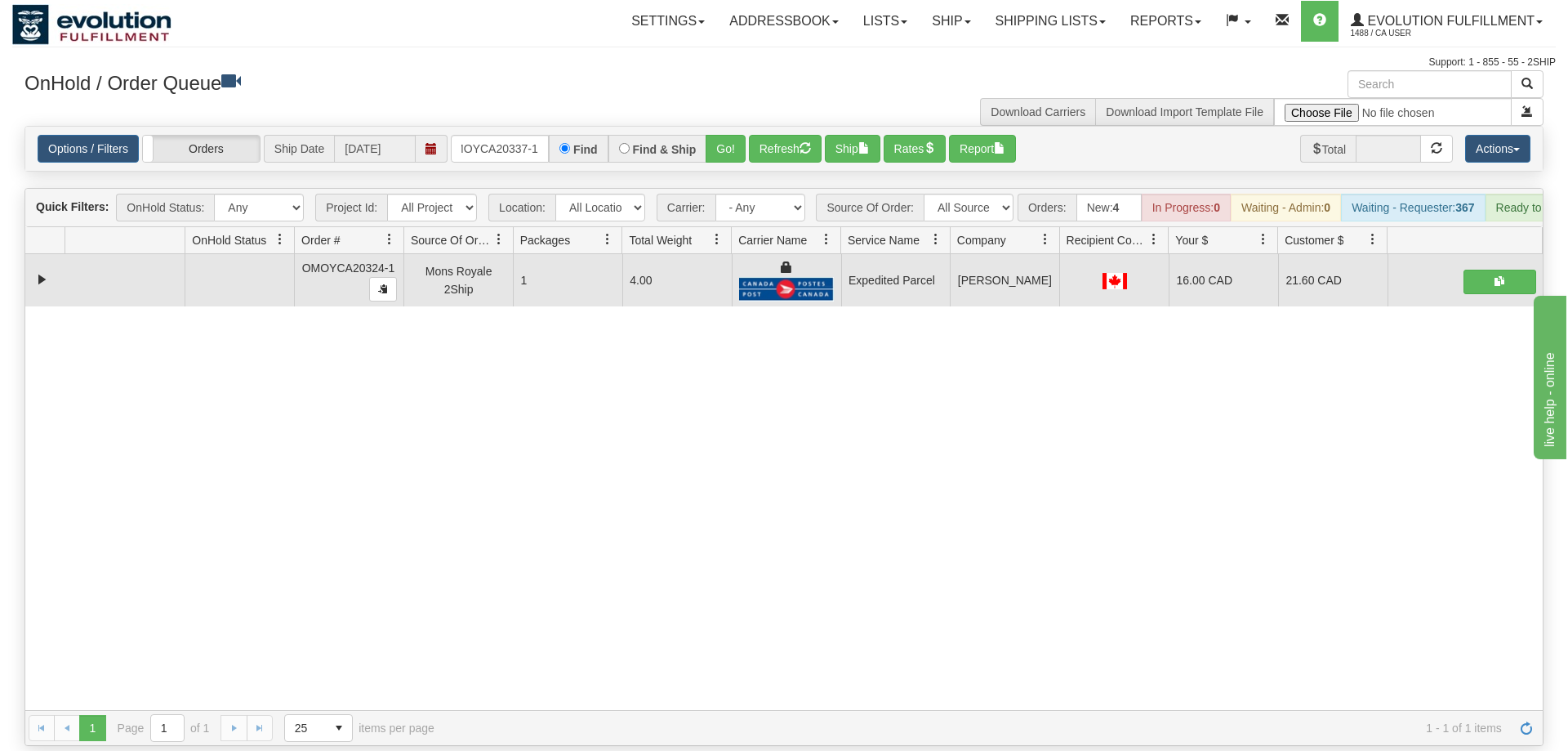
click at [734, 140] on div "Options / Filters Group Shipments Orders Ship Date 09/22/2025 OMOYCA20337-1 Fin…" at bounding box center [784, 149] width 1517 height 44
drag, startPoint x: 725, startPoint y: 127, endPoint x: 699, endPoint y: 148, distance: 33.4
click at [724, 134] on button "Go!" at bounding box center [725, 148] width 40 height 27
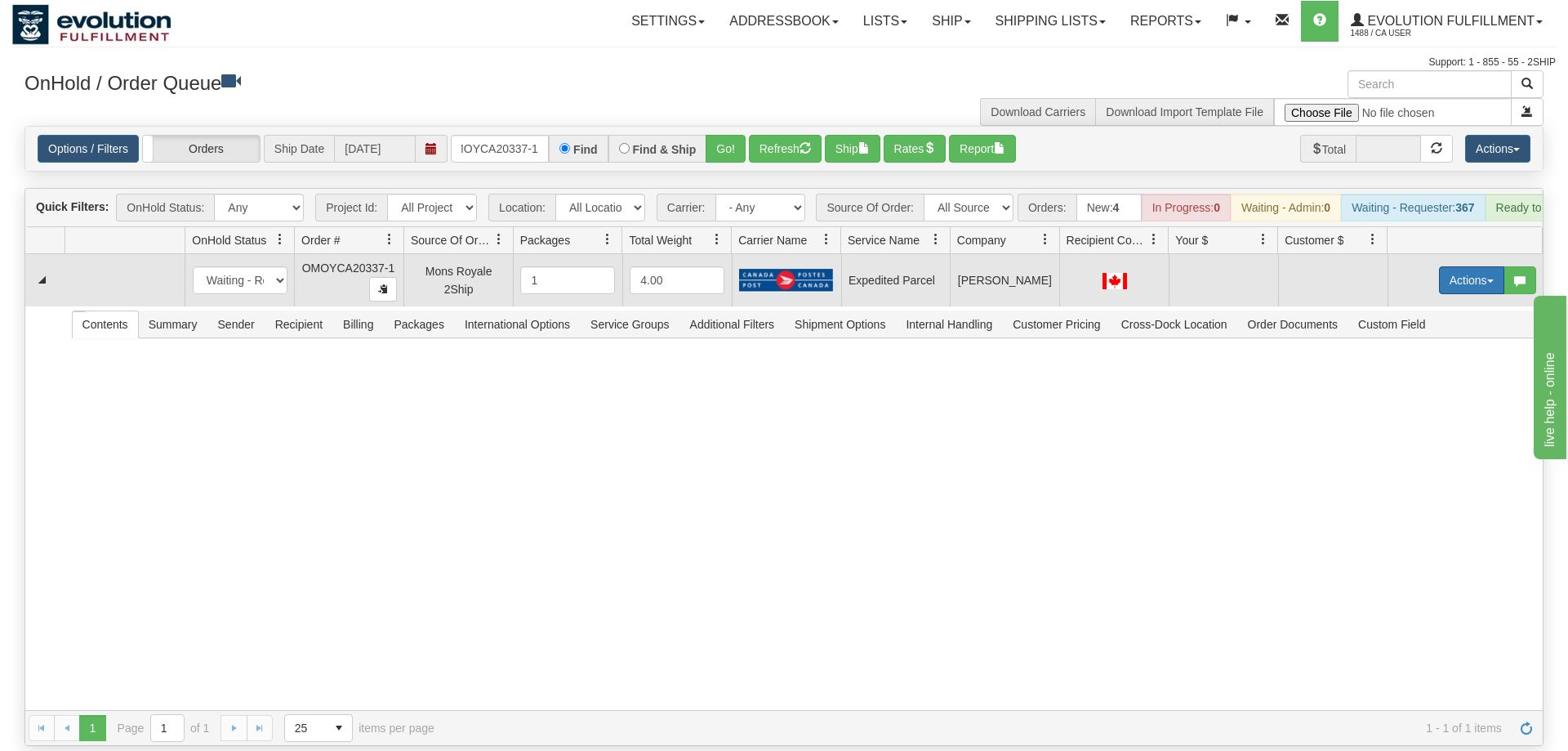
click at [1467, 266] on button "Actions" at bounding box center [1471, 280] width 66 height 27
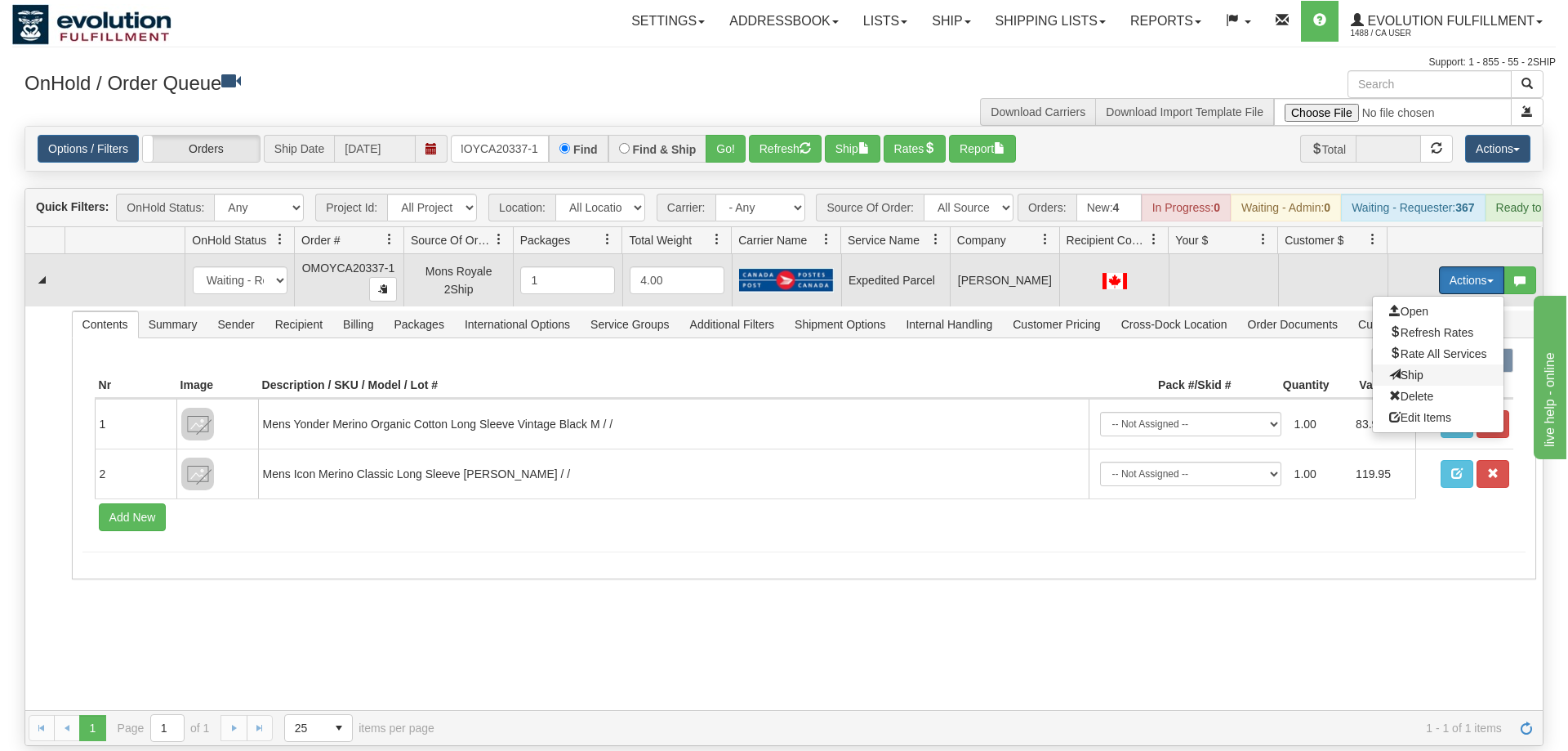
click at [1418, 368] on span "Ship" at bounding box center [1405, 375] width 34 height 13
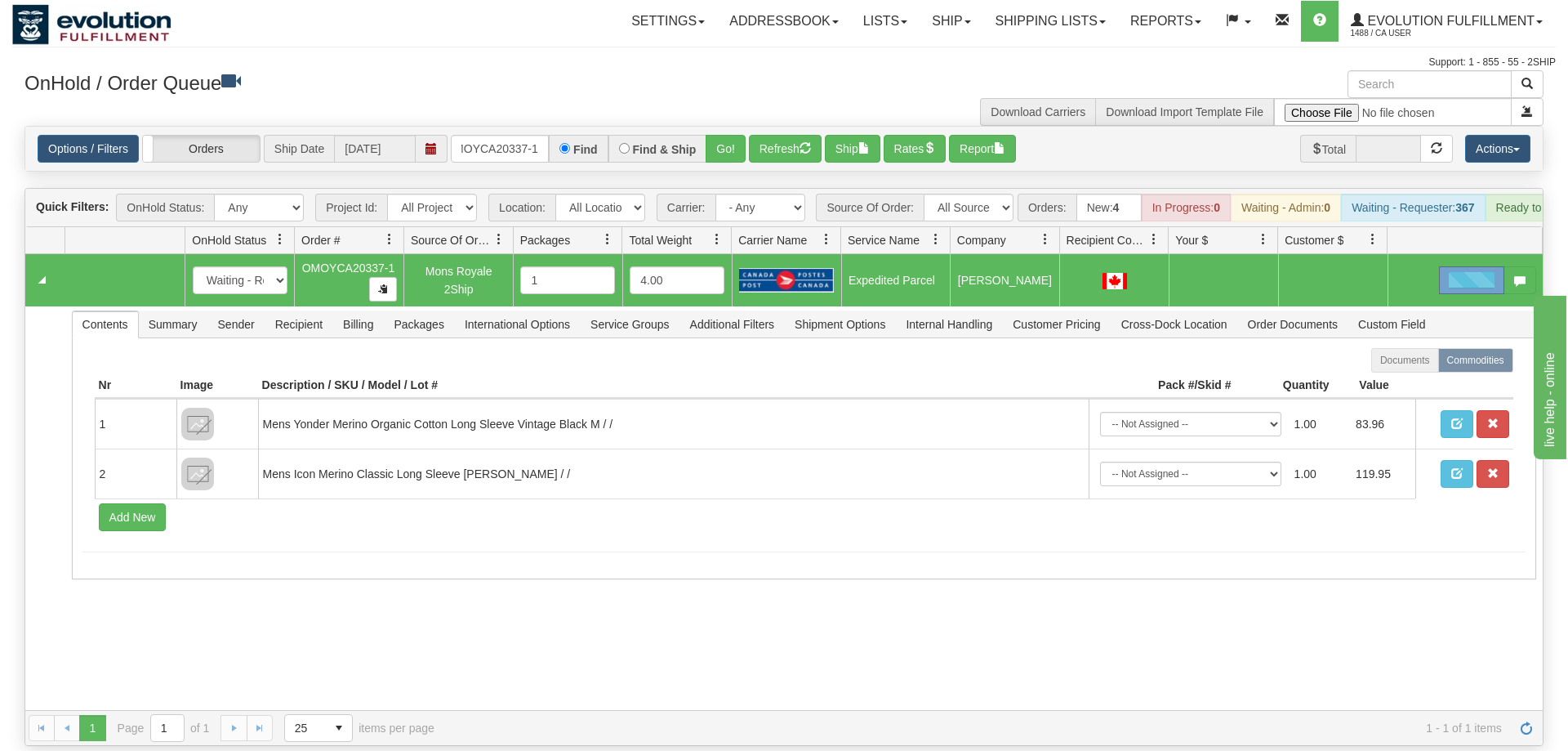
click at [1472, 277] on td "Loading... Actions Open Refresh Rates Rate All Services Ship Delete Edit Items" at bounding box center [1464, 280] width 155 height 52
click at [1472, 274] on td "Loading... Actions Open Refresh Rates Rate All Services Ship Delete Edit Items" at bounding box center [1464, 280] width 155 height 52
click at [1473, 271] on body "Toggle navigation Settings Shipping Preferences Fields Preferences" at bounding box center [784, 375] width 1568 height 751
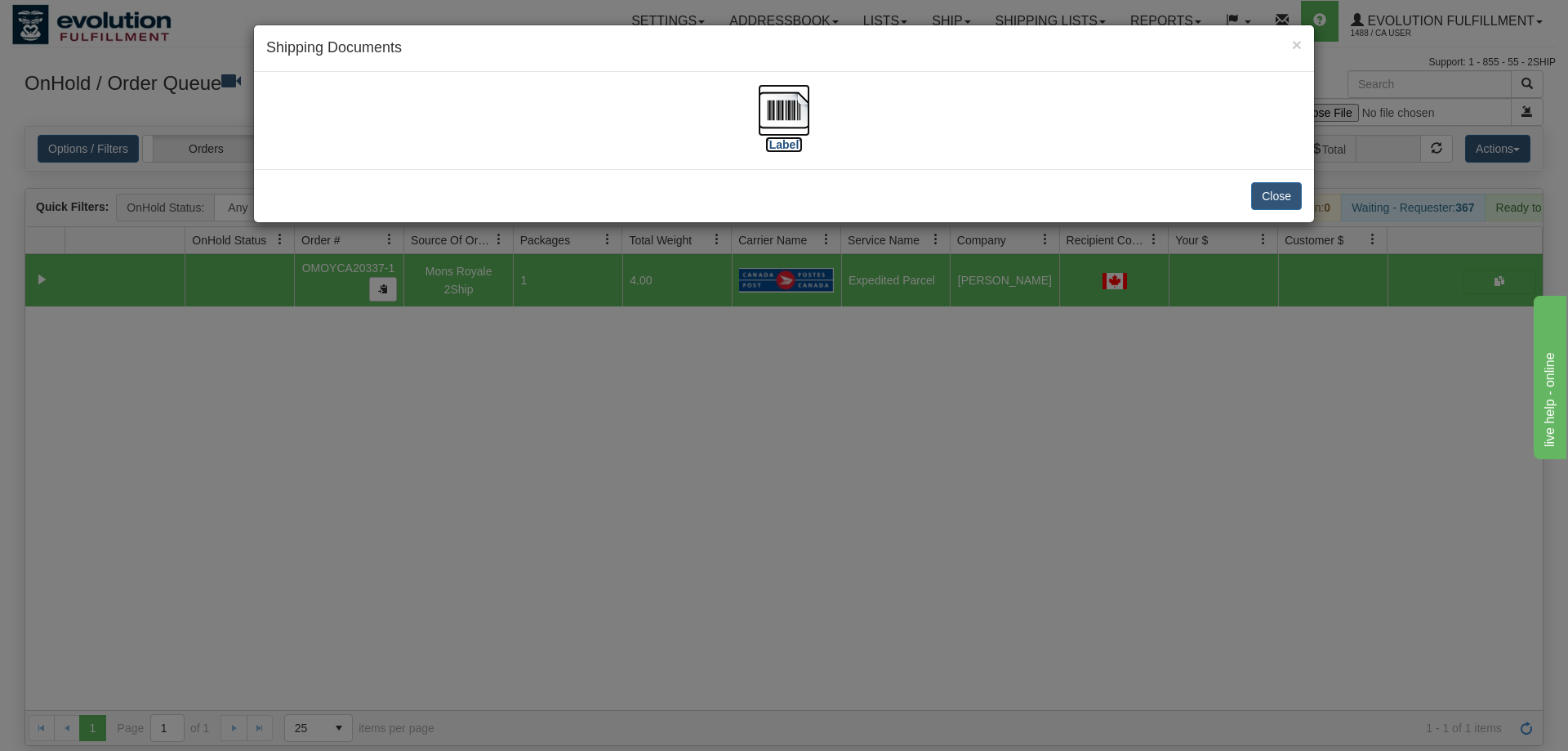
click at [783, 125] on img at bounding box center [783, 110] width 52 height 52
click at [949, 444] on div "× Shipping Documents [Label] Close" at bounding box center [784, 375] width 1568 height 751
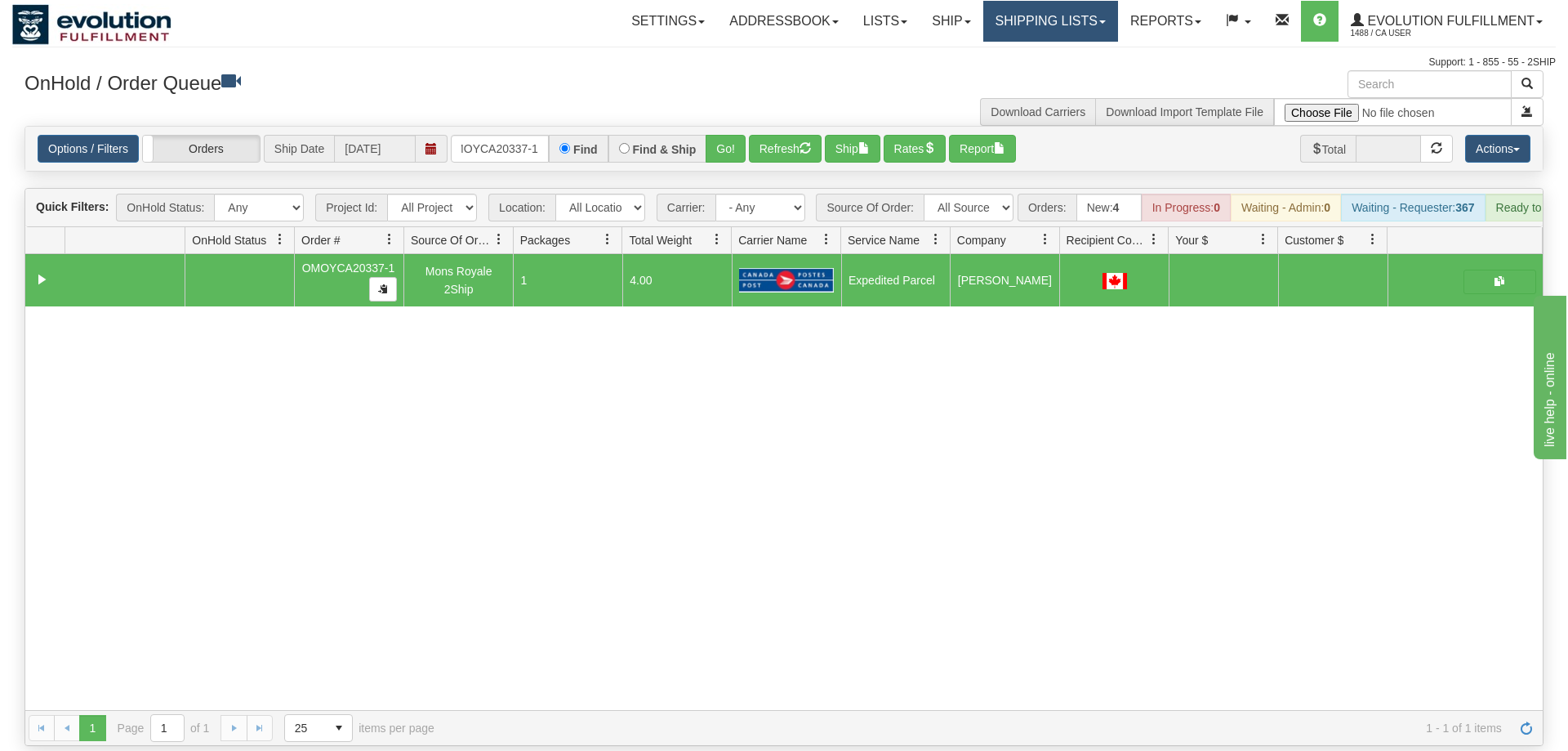
click at [1064, 2] on link "Shipping lists" at bounding box center [1050, 21] width 134 height 41
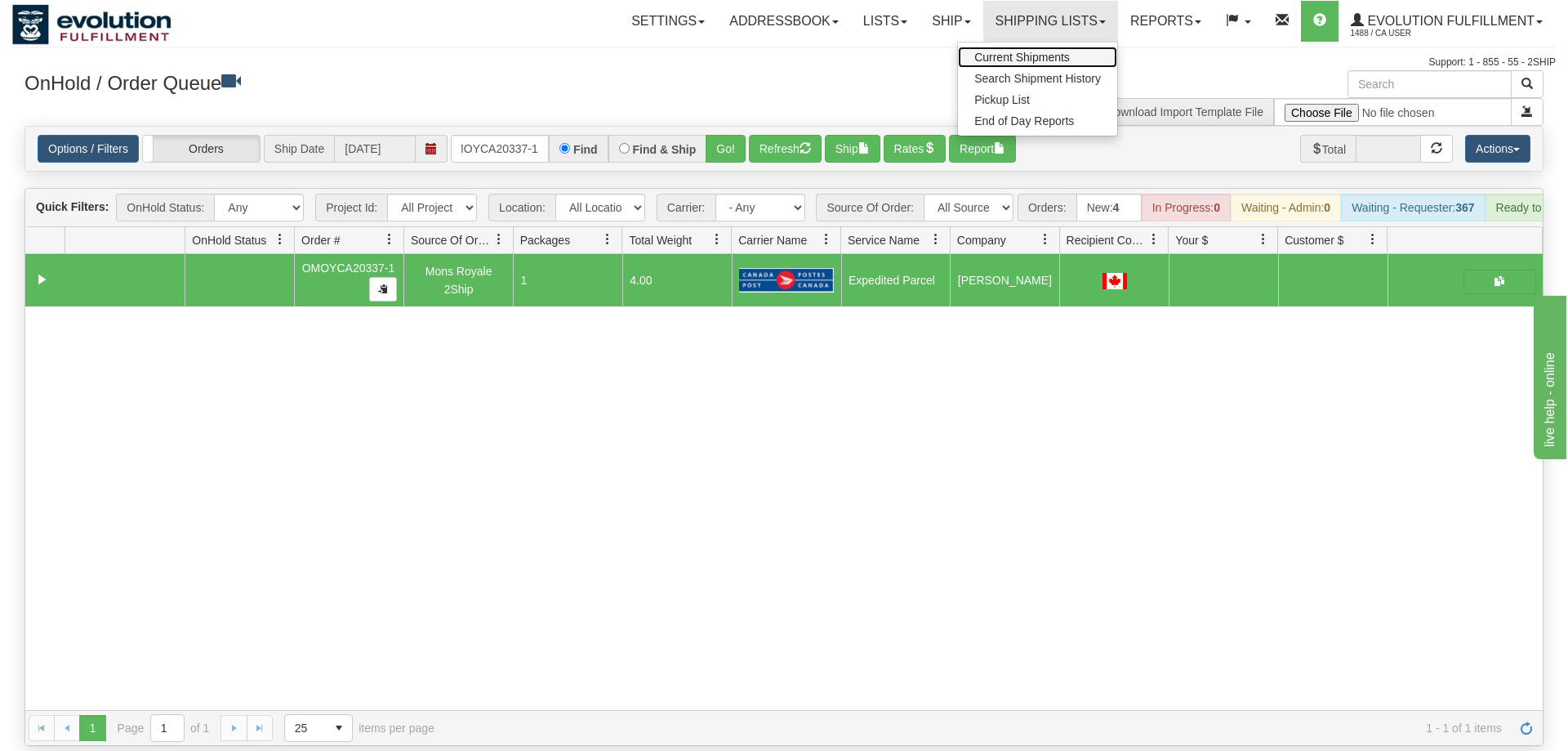
click at [1006, 53] on span "Current Shipments" at bounding box center [1021, 57] width 95 height 13
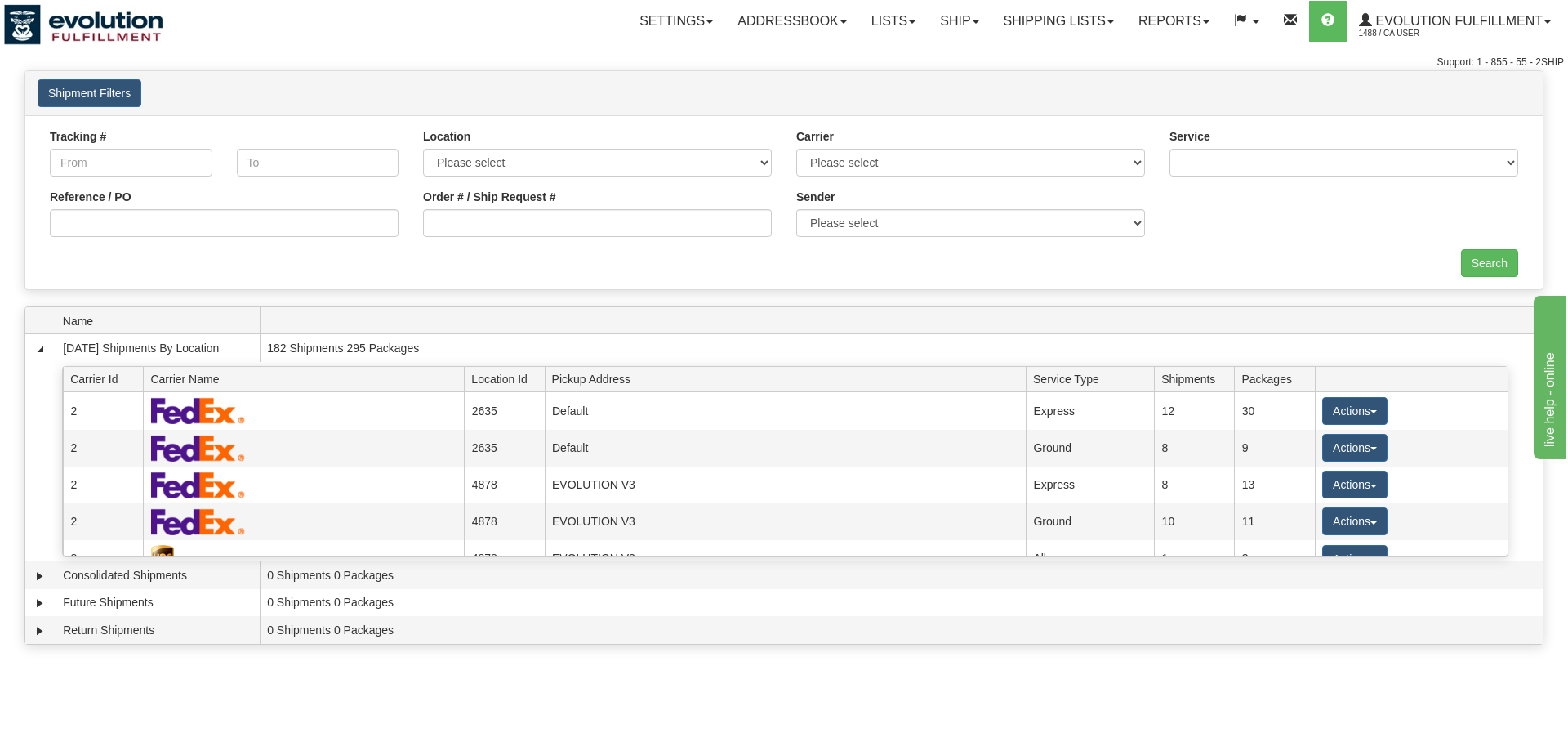
click at [679, 251] on div "Search" at bounding box center [783, 262] width 1493 height 27
click at [675, 232] on input "Order # / Ship Request #" at bounding box center [597, 222] width 348 height 27
type input "20337"
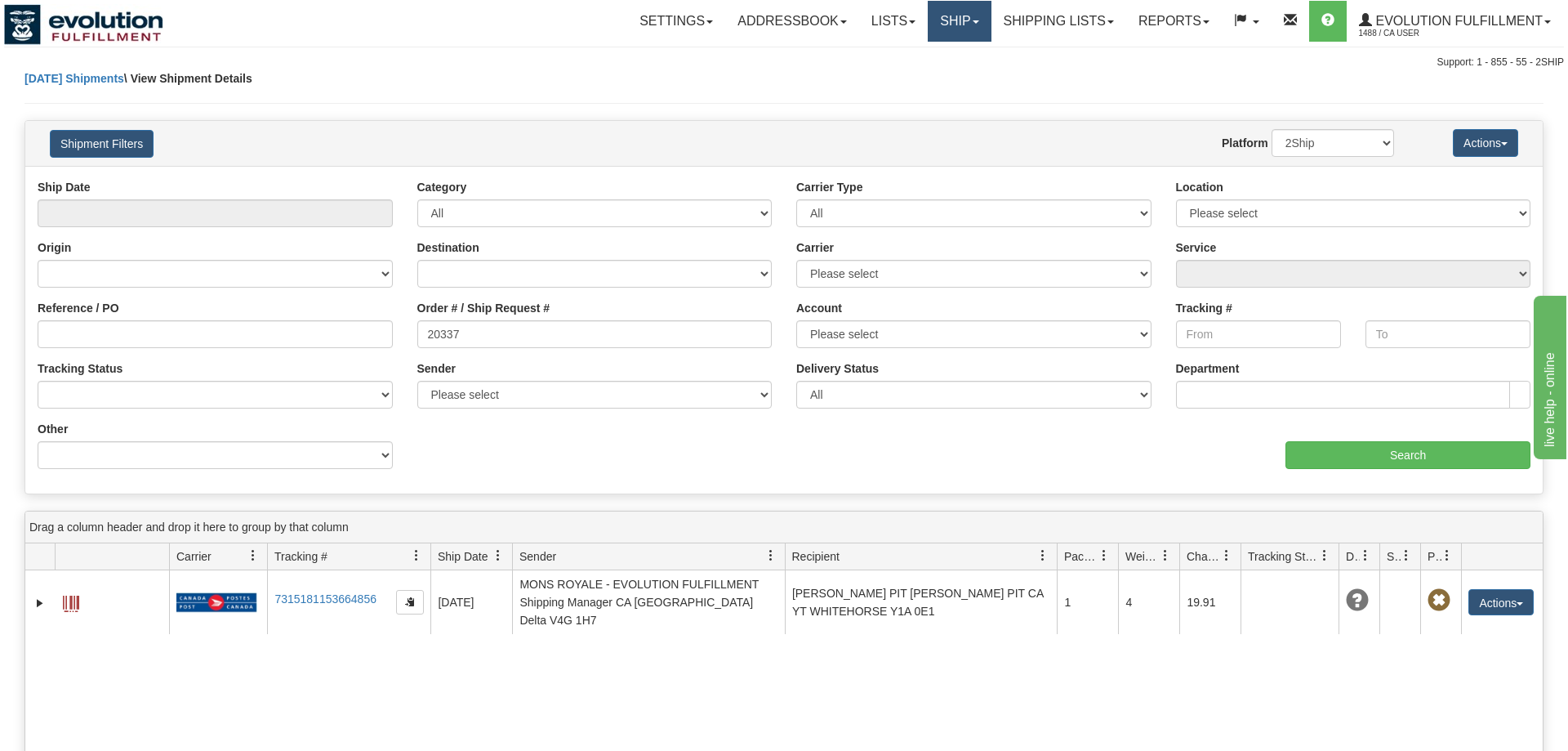
click at [963, 11] on link "Ship" at bounding box center [959, 21] width 63 height 41
click at [950, 78] on span "OnHold / Order Queue" at bounding box center [917, 79] width 115 height 13
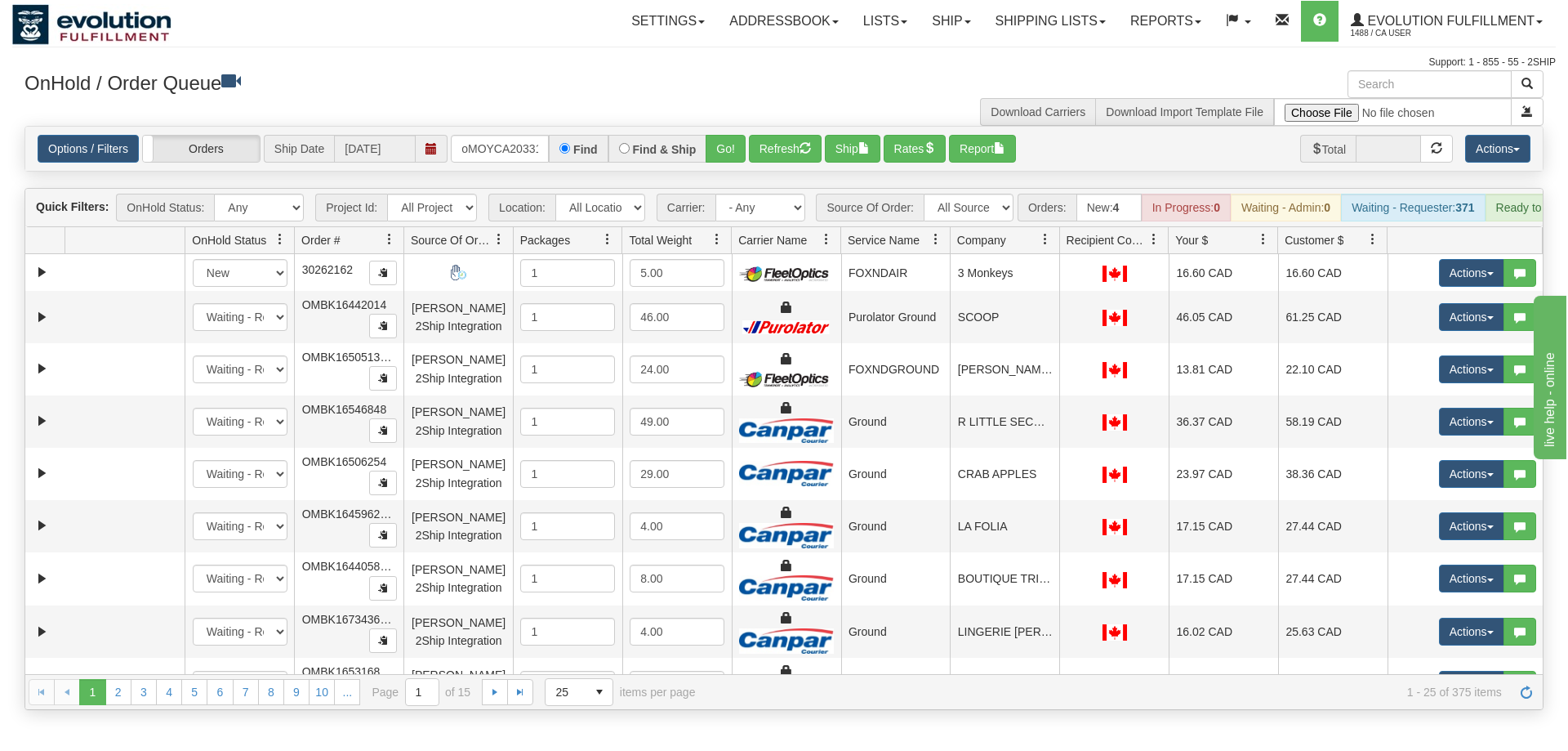
scroll to position [0, 14]
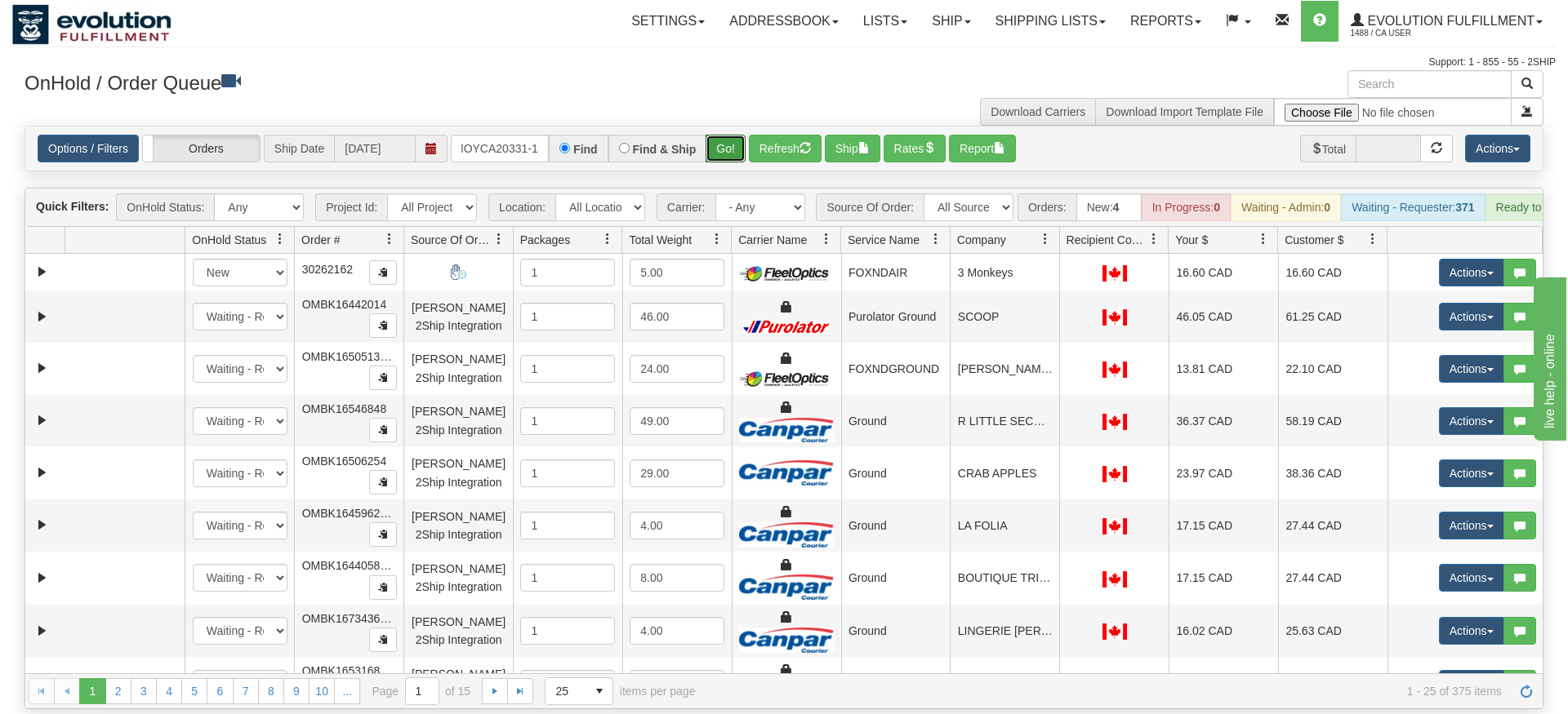
click at [720, 165] on div "Is equal to Is not equal to Contains Does not contains CAD USD EUR ZAR [PERSON_…" at bounding box center [784, 418] width 1543 height 584
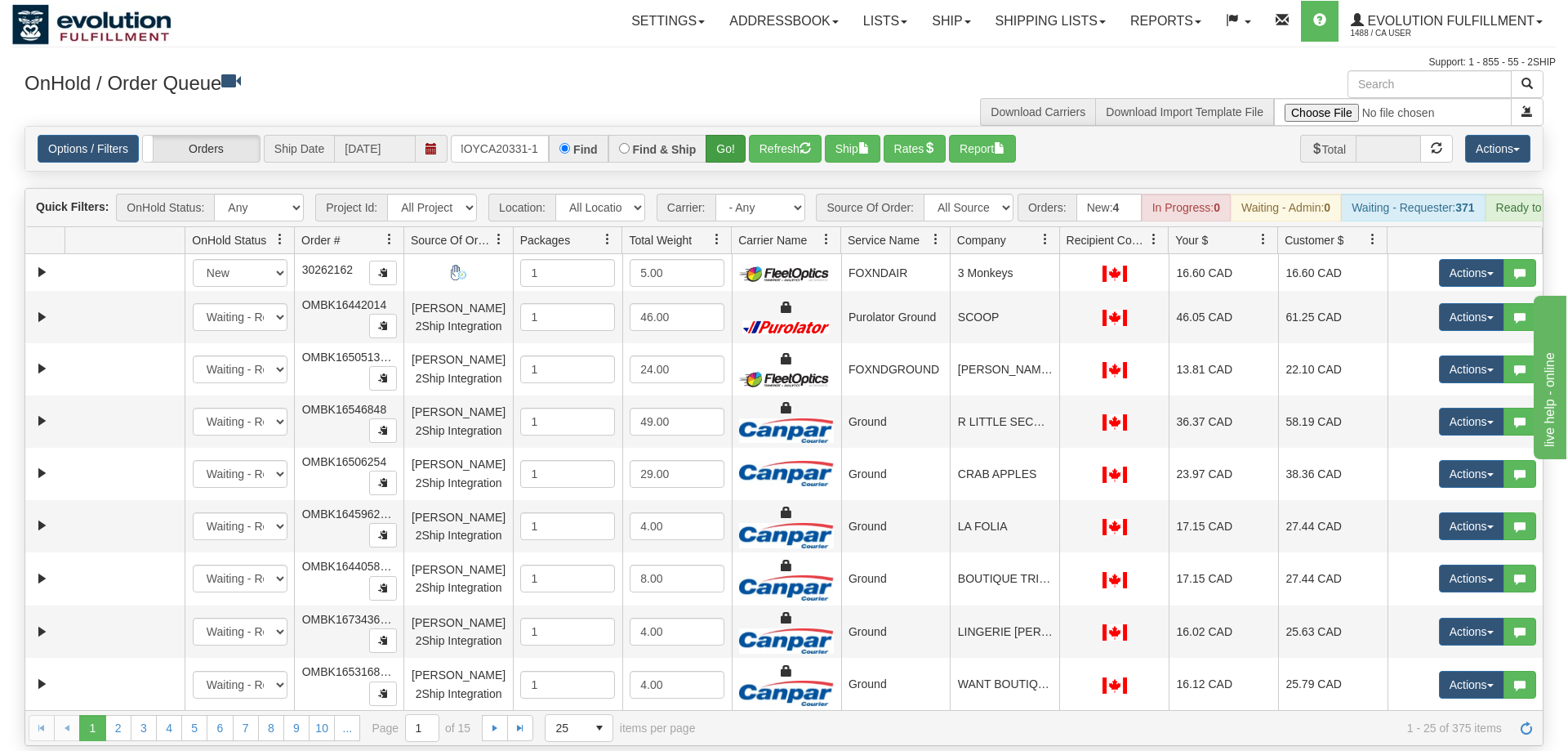
drag, startPoint x: 721, startPoint y: 143, endPoint x: 724, endPoint y: 120, distance: 23.2
click at [723, 133] on div "Options / Filters Group Shipments Orders Ship Date [DATE] oMOYCA20331-1 Find Fi…" at bounding box center [784, 149] width 1517 height 44
click at [724, 134] on button "Go!" at bounding box center [725, 148] width 40 height 27
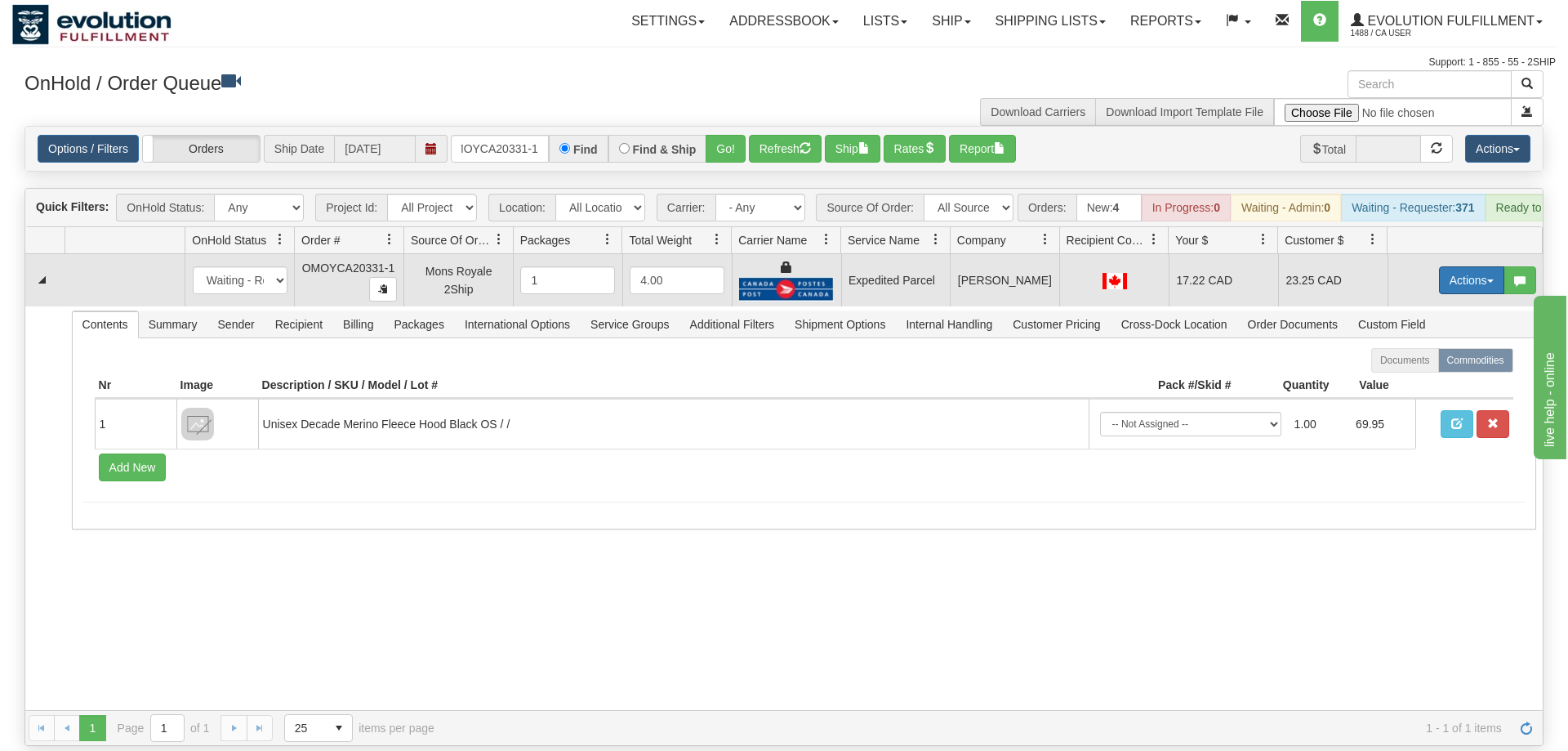
click at [1444, 266] on button "Actions" at bounding box center [1471, 280] width 66 height 27
click at [1432, 364] on link "Ship" at bounding box center [1438, 375] width 130 height 22
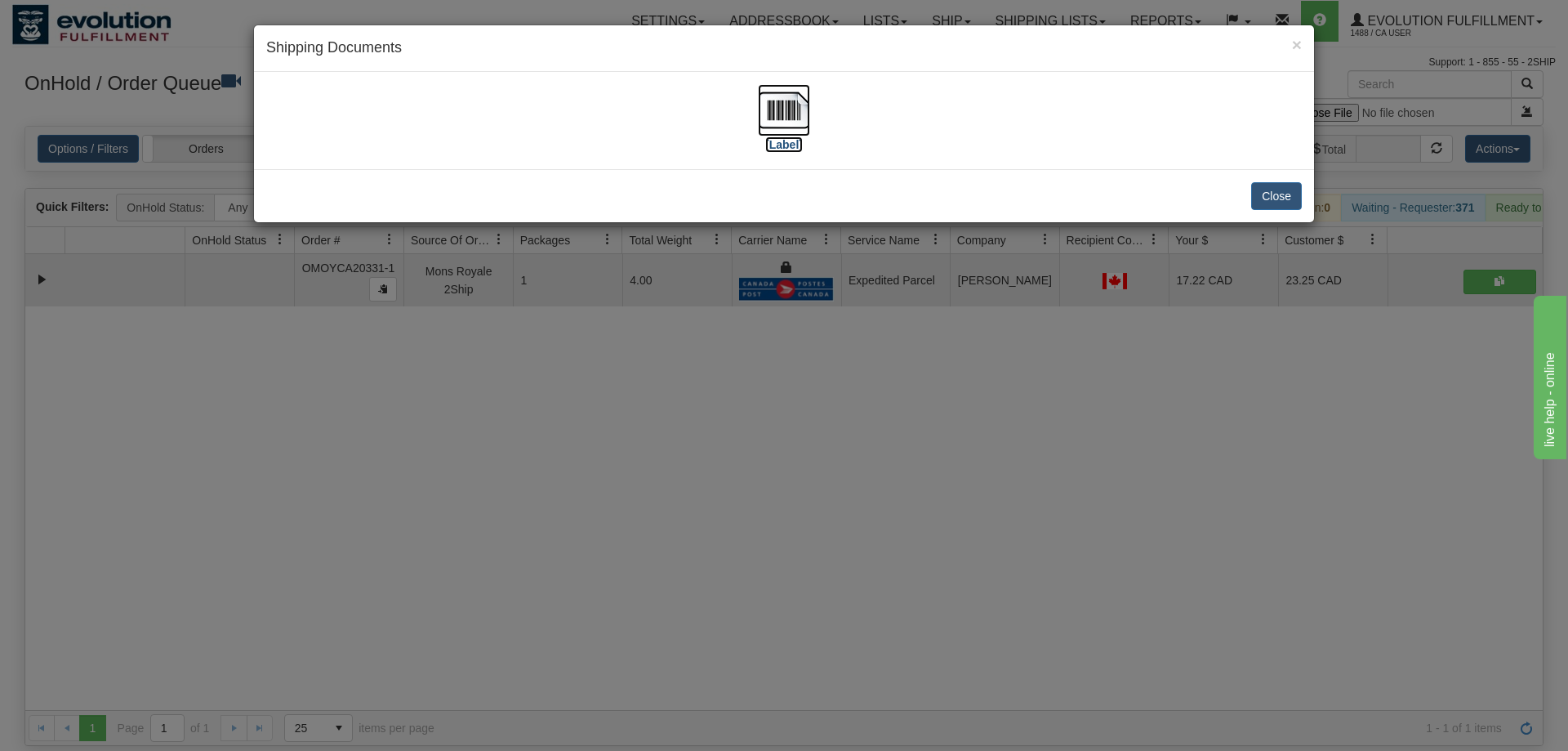
click at [782, 129] on img at bounding box center [783, 110] width 52 height 52
click at [613, 430] on div "× Shipping Documents [Label] Close" at bounding box center [784, 375] width 1568 height 751
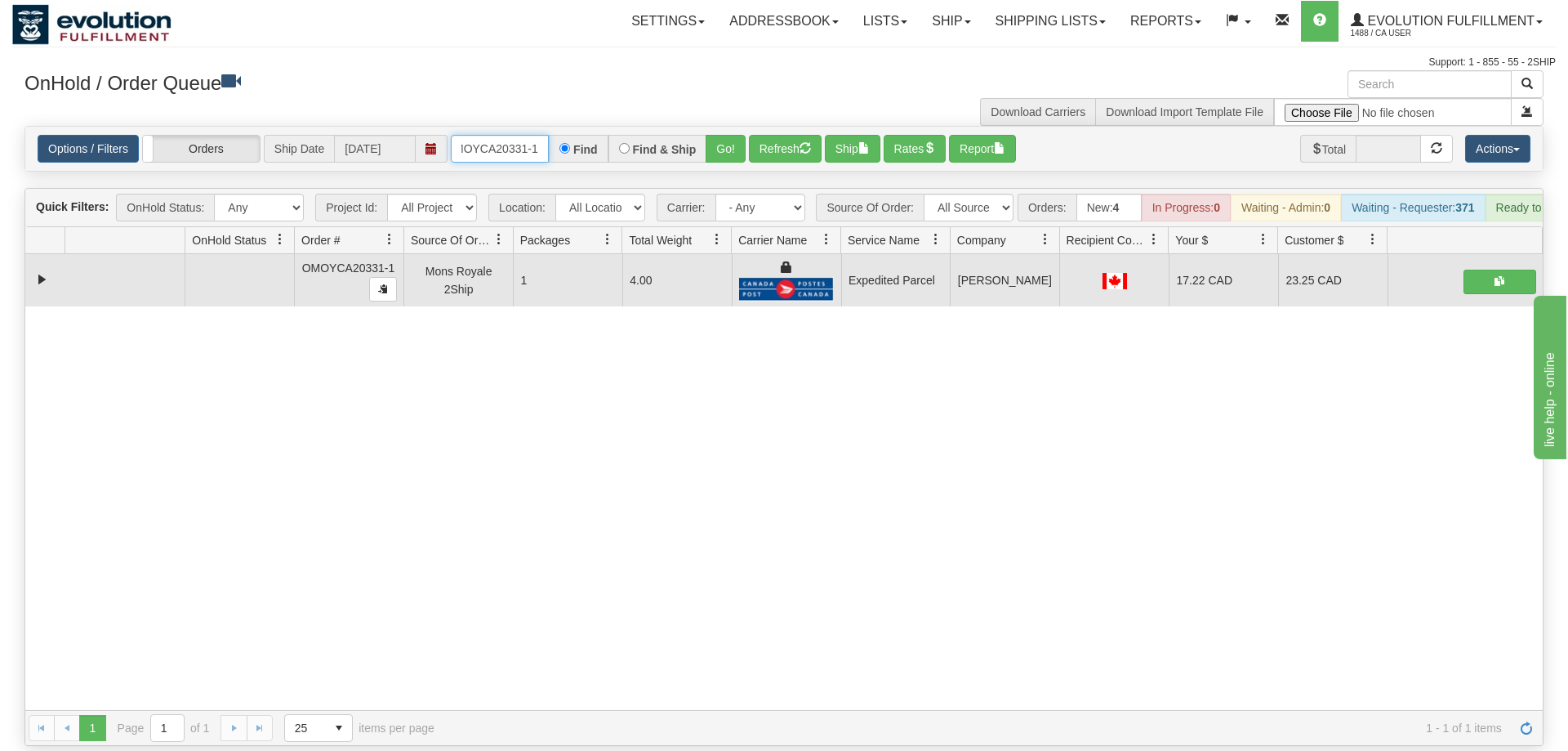
click at [498, 134] on input "oMOYCA20331-1" at bounding box center [499, 148] width 98 height 27
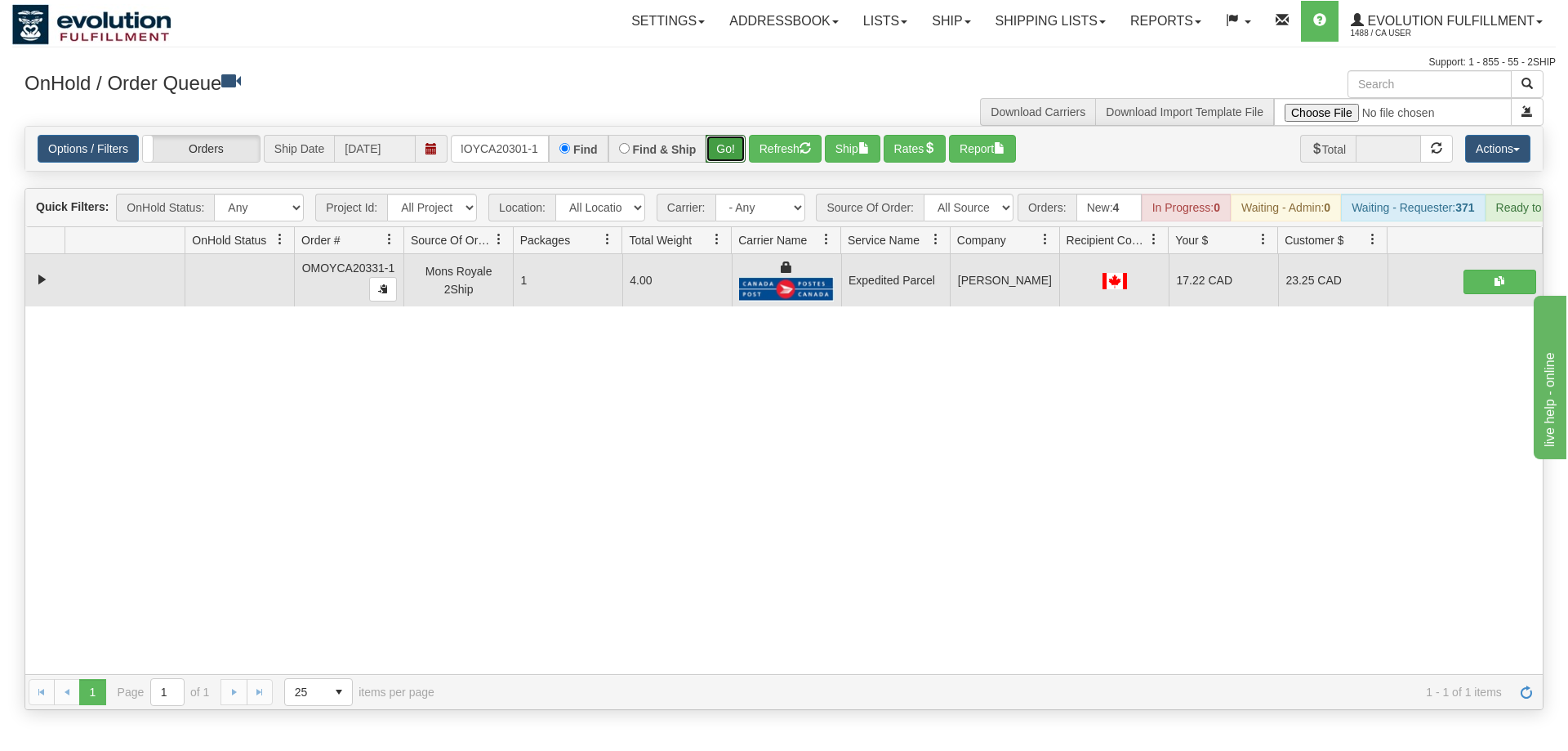
drag, startPoint x: 721, startPoint y: 129, endPoint x: 721, endPoint y: 158, distance: 29.0
click at [721, 163] on div "Is equal to Is not equal to Contains Does not contains CAD USD EUR ZAR [PERSON_…" at bounding box center [784, 418] width 1543 height 584
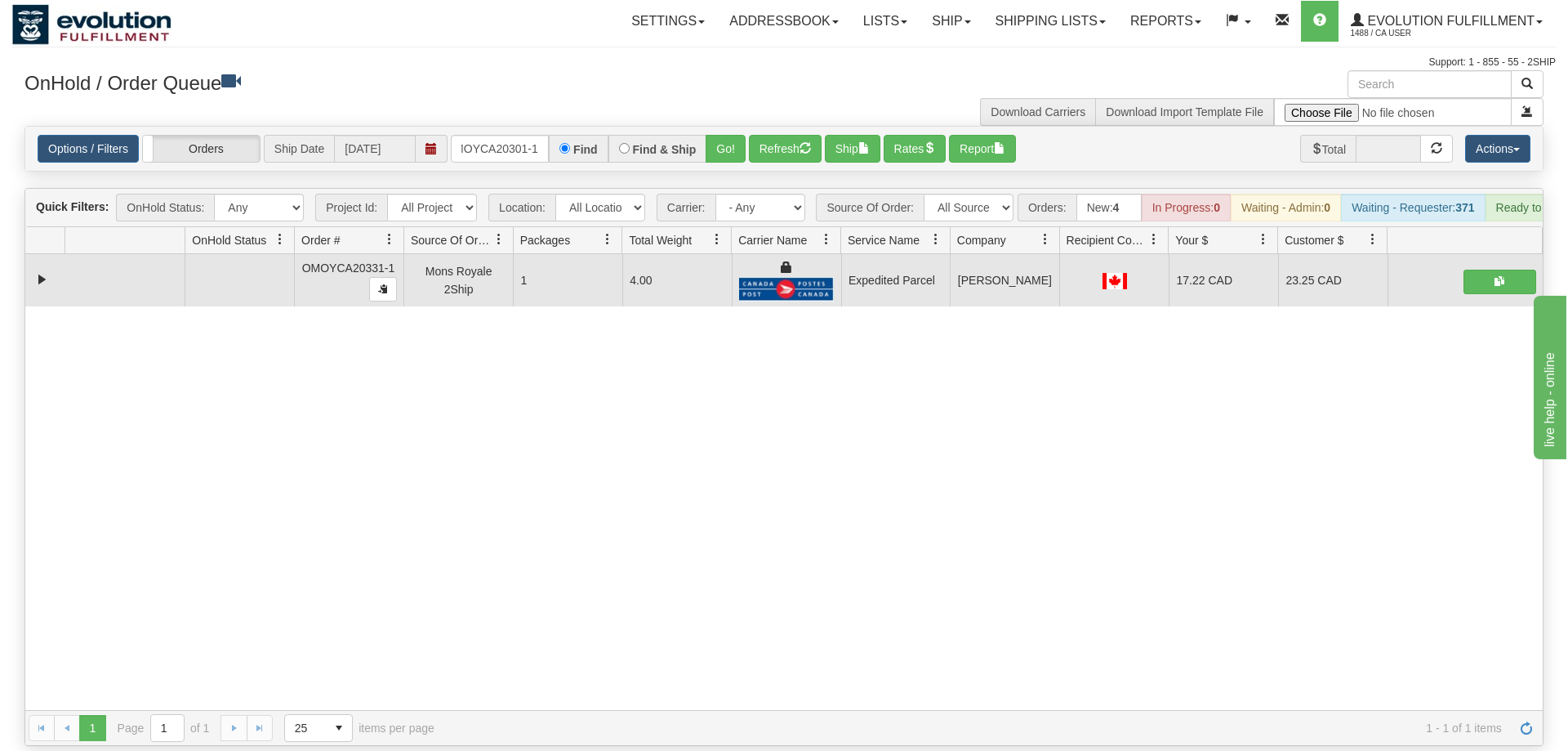
click at [726, 139] on div "Options / Filters Group Shipments Orders Ship Date [DATE] OMOYCA20301-1 Find Fi…" at bounding box center [784, 149] width 1517 height 44
click at [727, 134] on button "Go!" at bounding box center [725, 148] width 40 height 27
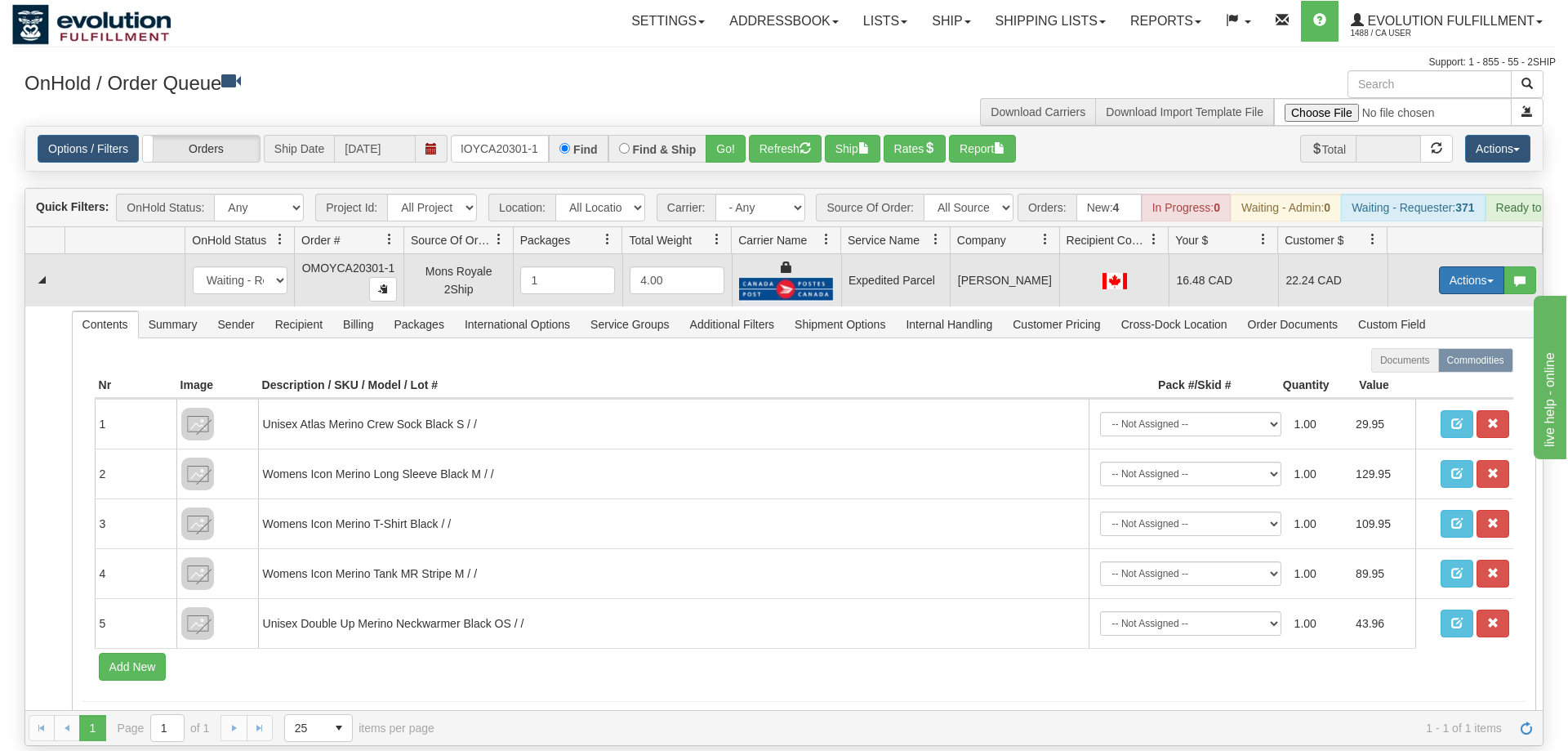
click at [1500, 266] on button "Actions" at bounding box center [1471, 280] width 66 height 27
click at [1416, 368] on span "Ship" at bounding box center [1405, 375] width 34 height 13
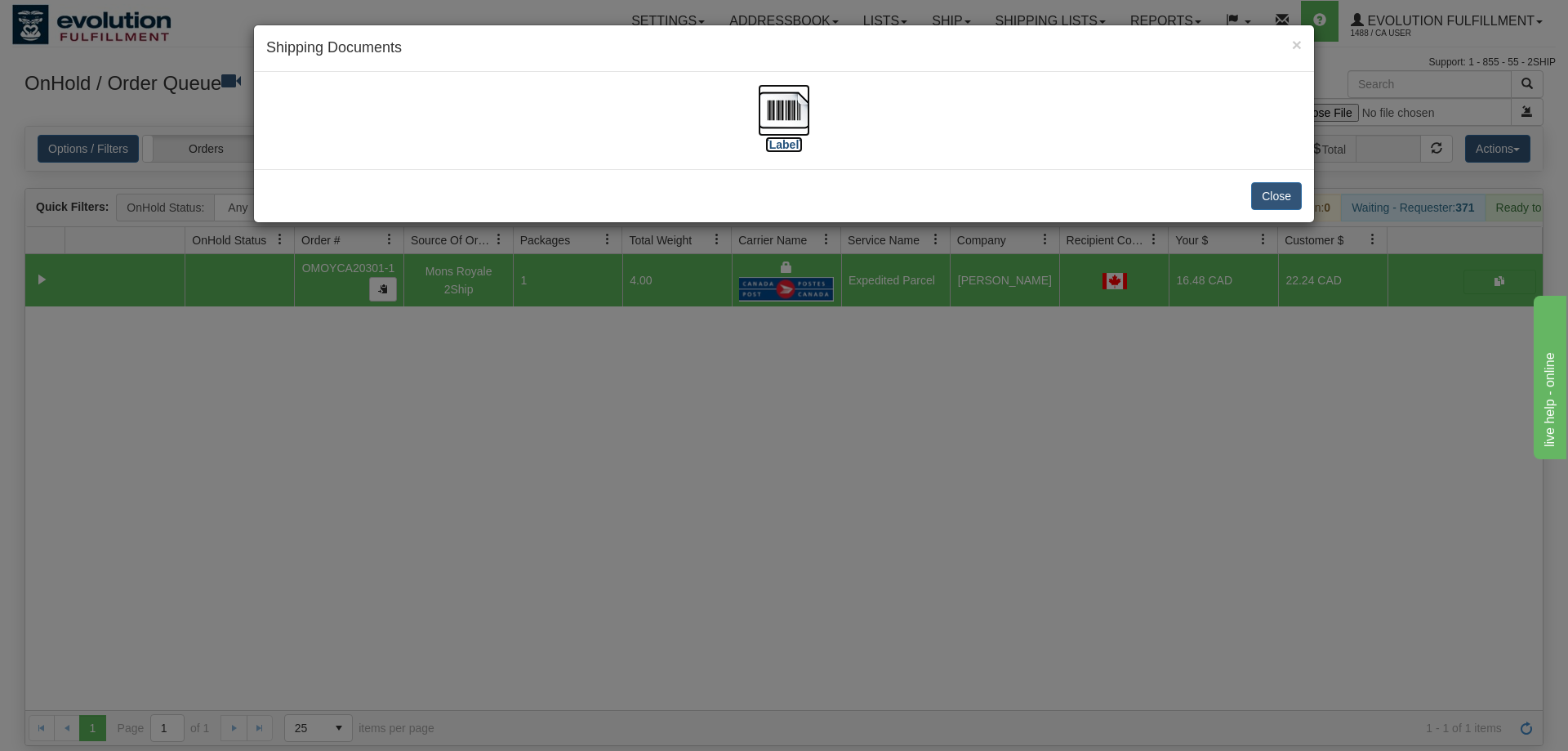
click at [779, 102] on img at bounding box center [783, 110] width 52 height 52
drag, startPoint x: 633, startPoint y: 469, endPoint x: 590, endPoint y: 235, distance: 237.9
click at [633, 450] on div "× Shipping Documents [Label] Close" at bounding box center [784, 375] width 1568 height 751
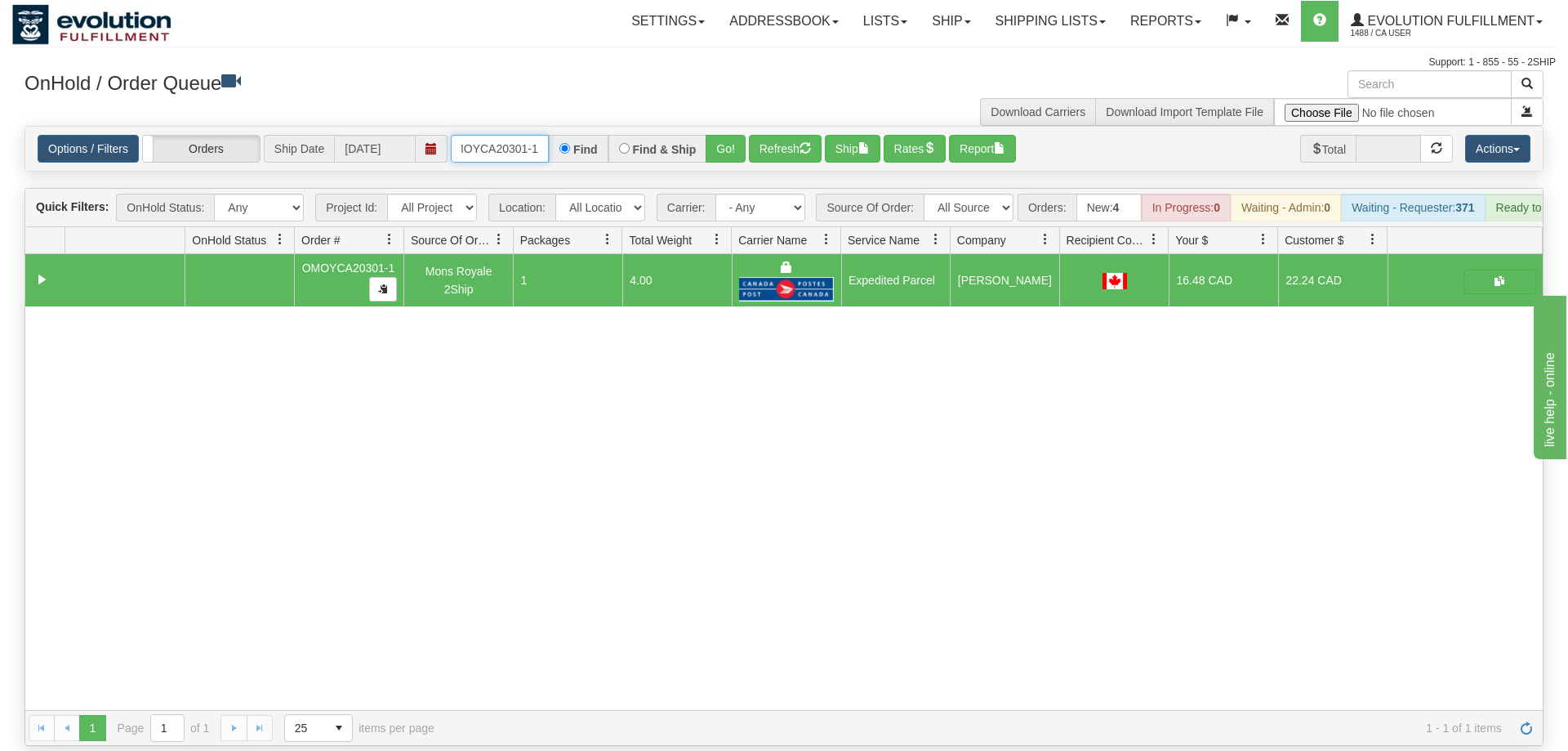
click at [529, 134] on input "OMOYCA20301-1" at bounding box center [499, 148] width 98 height 27
drag, startPoint x: 723, startPoint y: 112, endPoint x: 724, endPoint y: 129, distance: 17.0
click at [723, 144] on div "Options / Filters Group Shipments Orders Ship Date [DATE] OMOYCA20330-1 Find Fi…" at bounding box center [784, 149] width 1517 height 44
click at [726, 134] on button "Go!" at bounding box center [725, 148] width 40 height 27
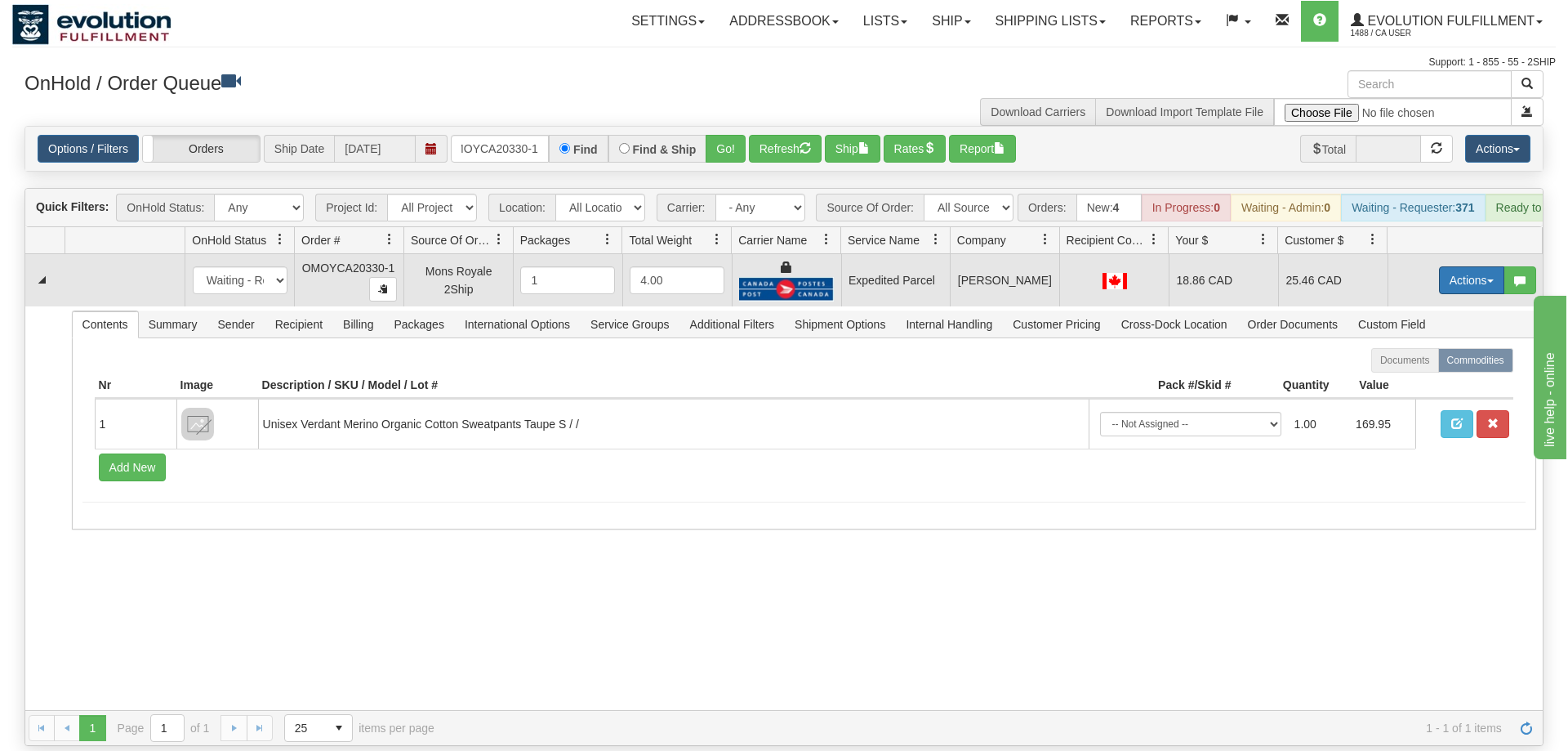
click at [1474, 266] on button "Actions" at bounding box center [1471, 280] width 66 height 27
click at [1436, 364] on link "Ship" at bounding box center [1438, 375] width 130 height 22
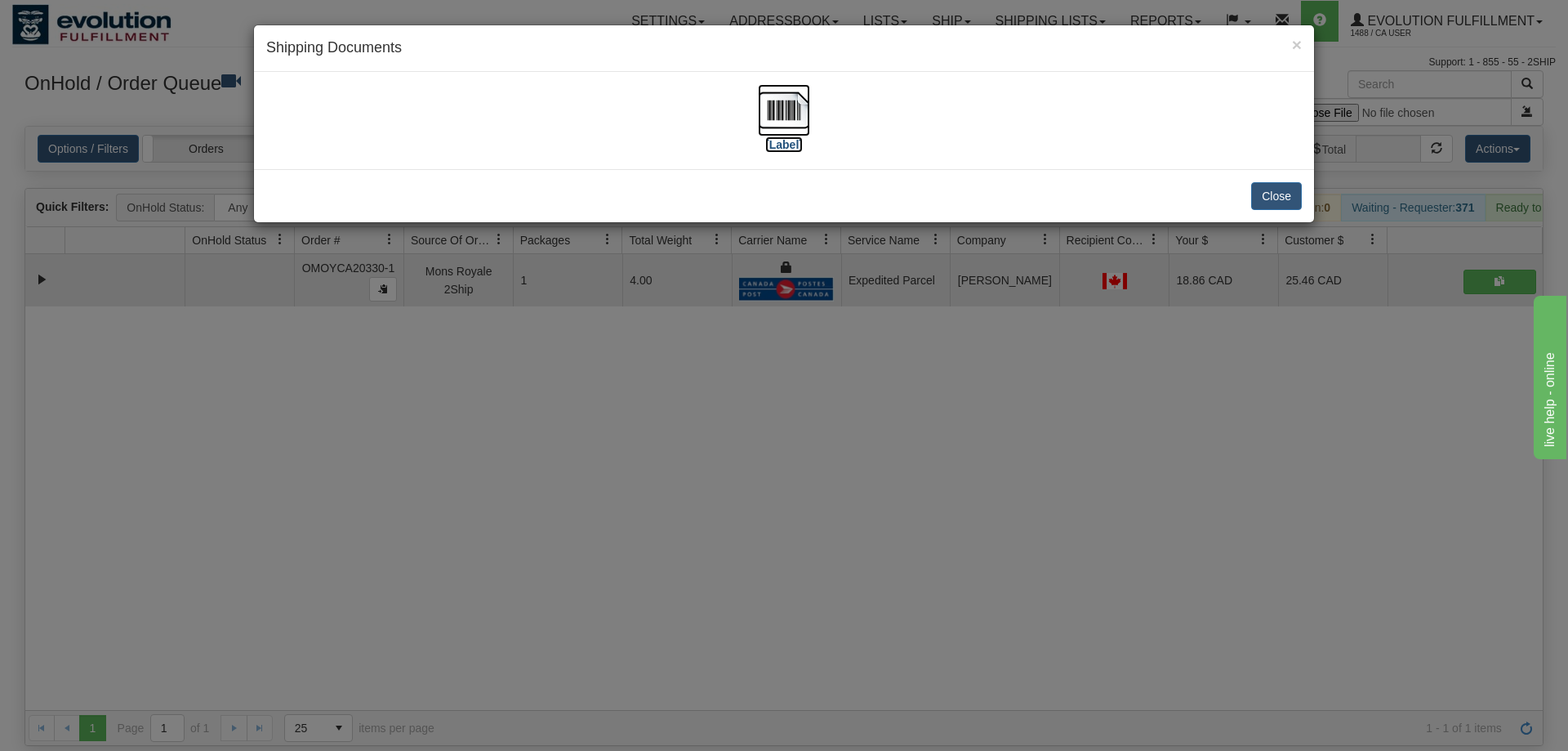
click at [783, 103] on img at bounding box center [783, 110] width 52 height 52
drag, startPoint x: 636, startPoint y: 578, endPoint x: 514, endPoint y: 234, distance: 365.0
click at [635, 568] on div "× Shipping Documents [Label] Close" at bounding box center [784, 375] width 1568 height 751
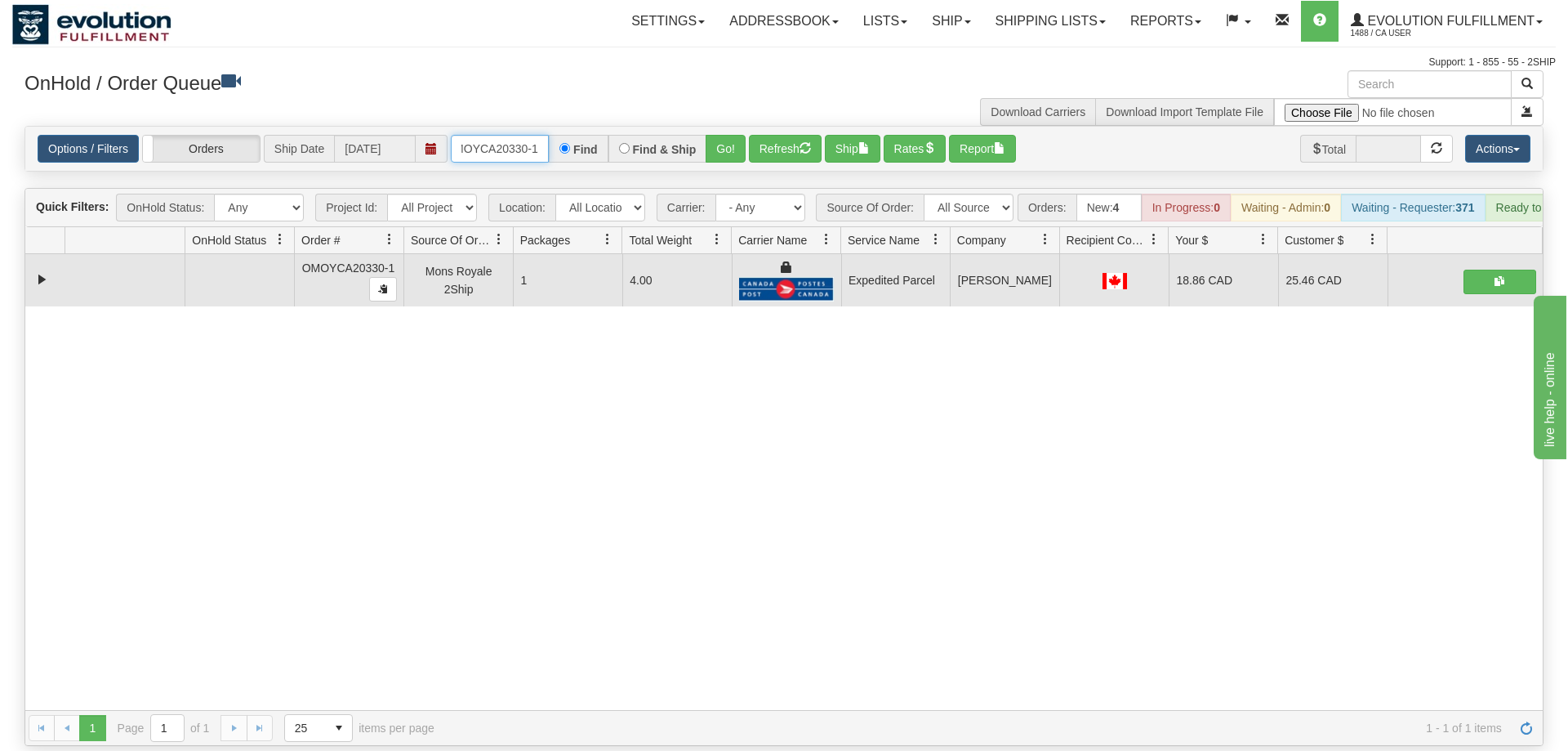
click at [513, 134] on input "OMOYCA20330-1" at bounding box center [499, 148] width 98 height 27
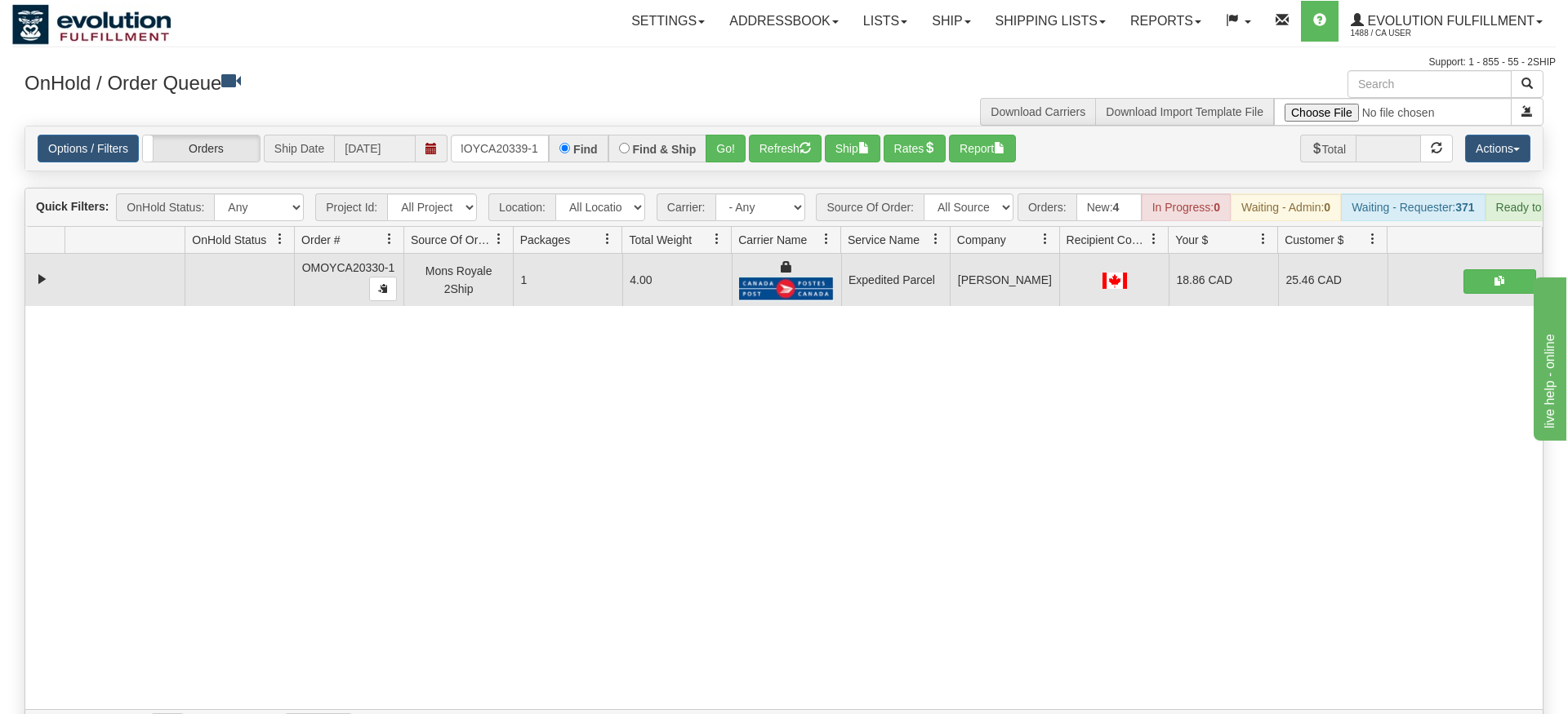
click at [747, 153] on div "Is equal to Is not equal to Contains Does not contains CAD USD EUR ZAR [PERSON_…" at bounding box center [784, 435] width 1543 height 619
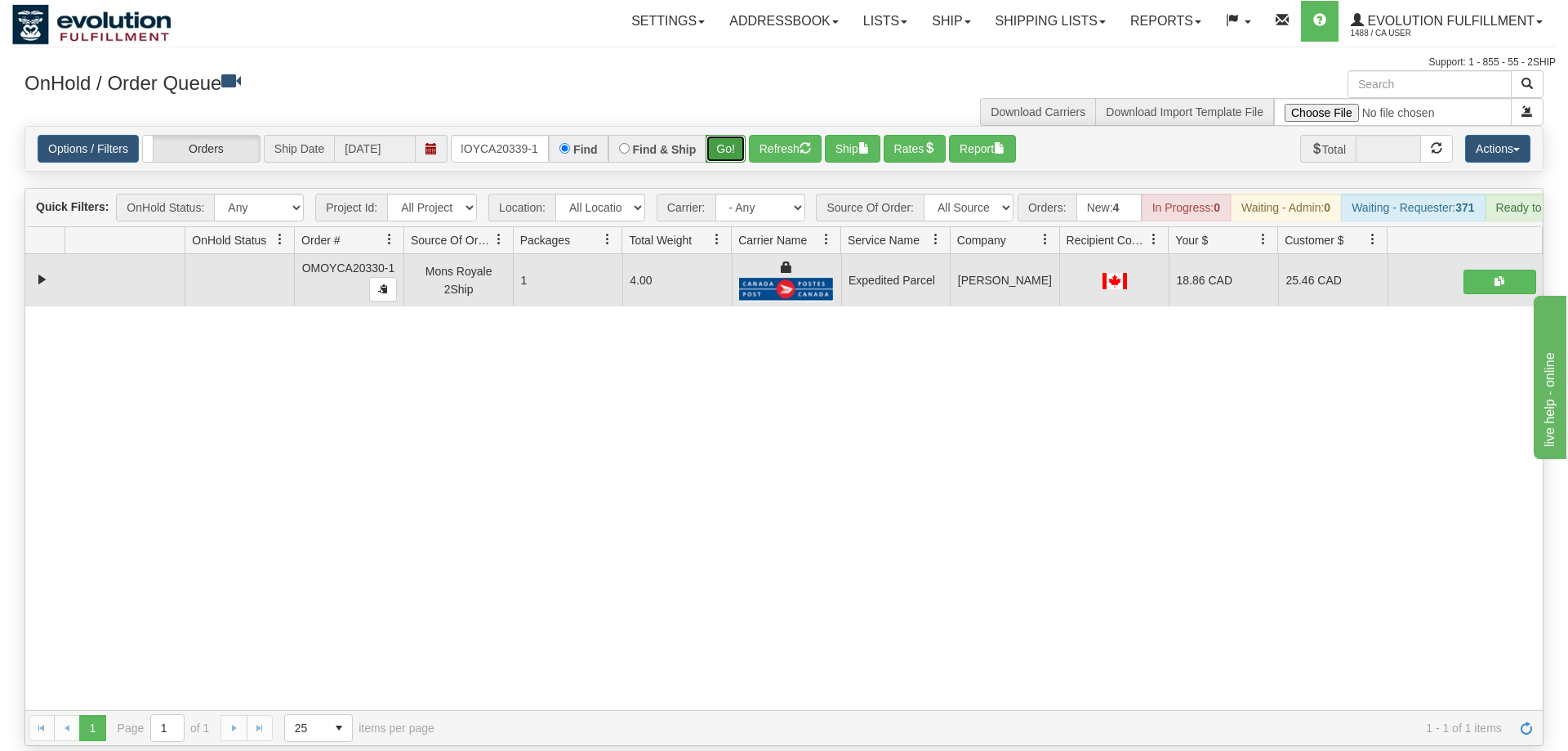
click at [728, 134] on button "Go!" at bounding box center [725, 148] width 40 height 27
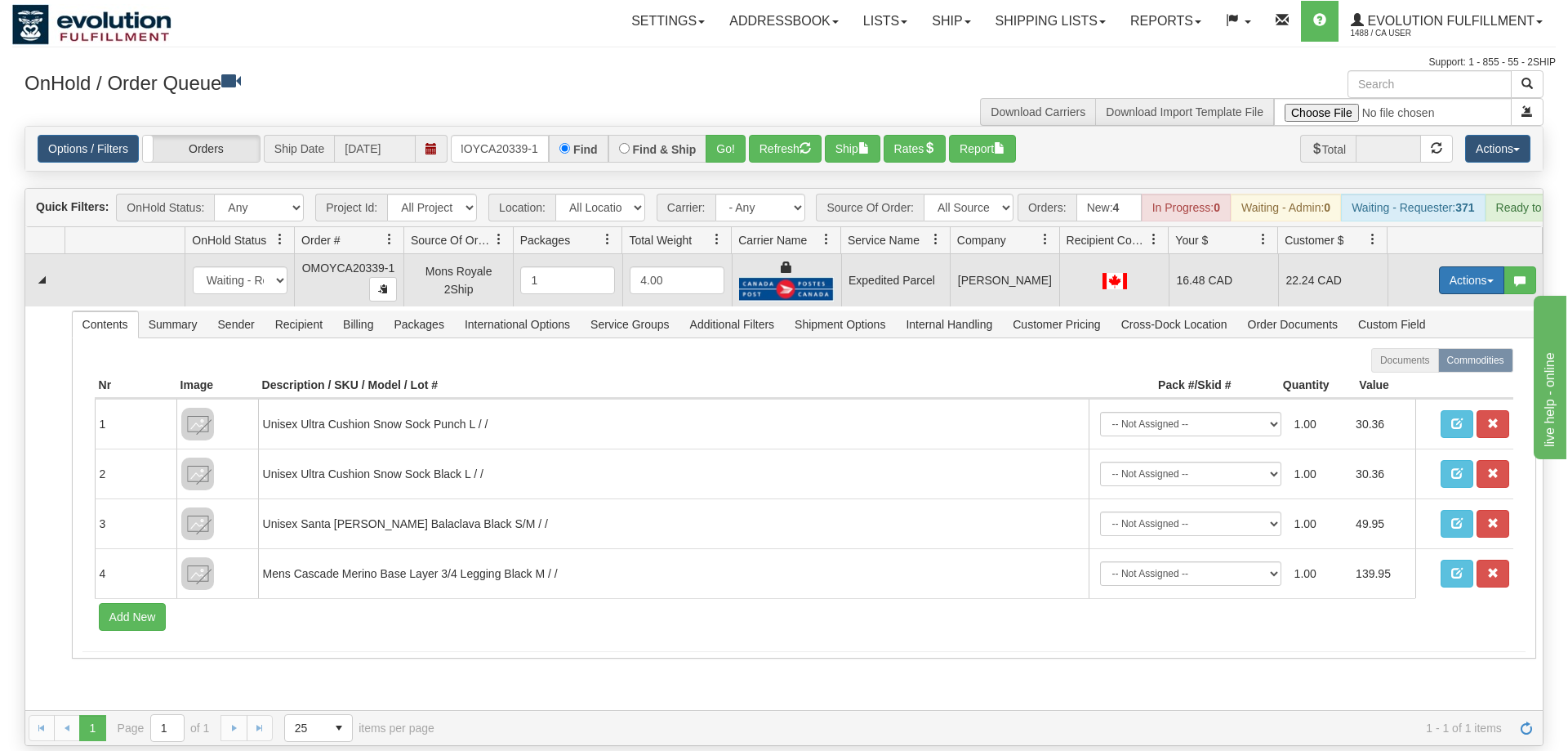
click at [1493, 266] on button "Actions" at bounding box center [1471, 280] width 66 height 27
click at [1436, 364] on link "Ship" at bounding box center [1438, 375] width 130 height 22
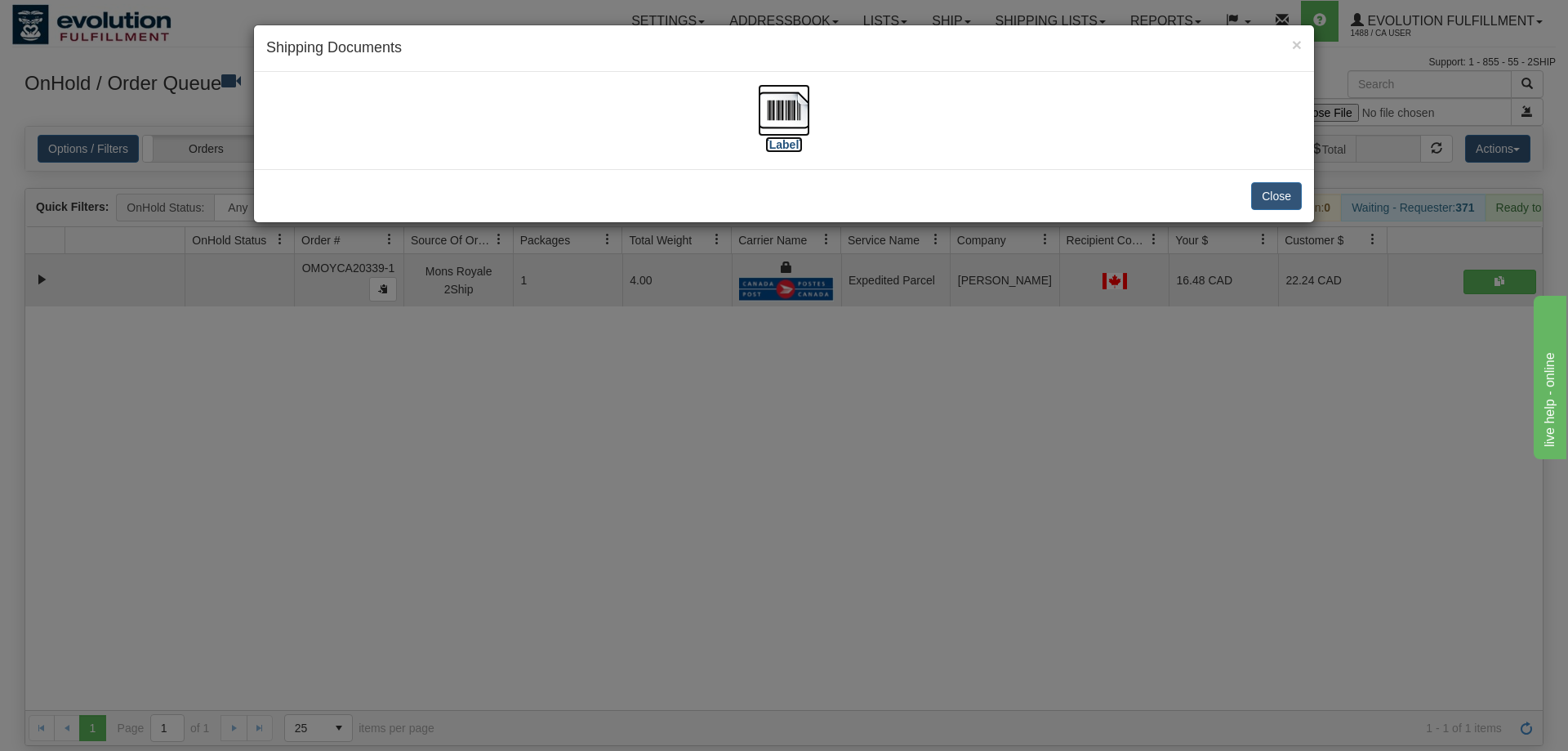
click at [805, 122] on img at bounding box center [783, 110] width 52 height 52
click at [647, 680] on div "× Shipping Documents [Label] Close" at bounding box center [784, 375] width 1568 height 751
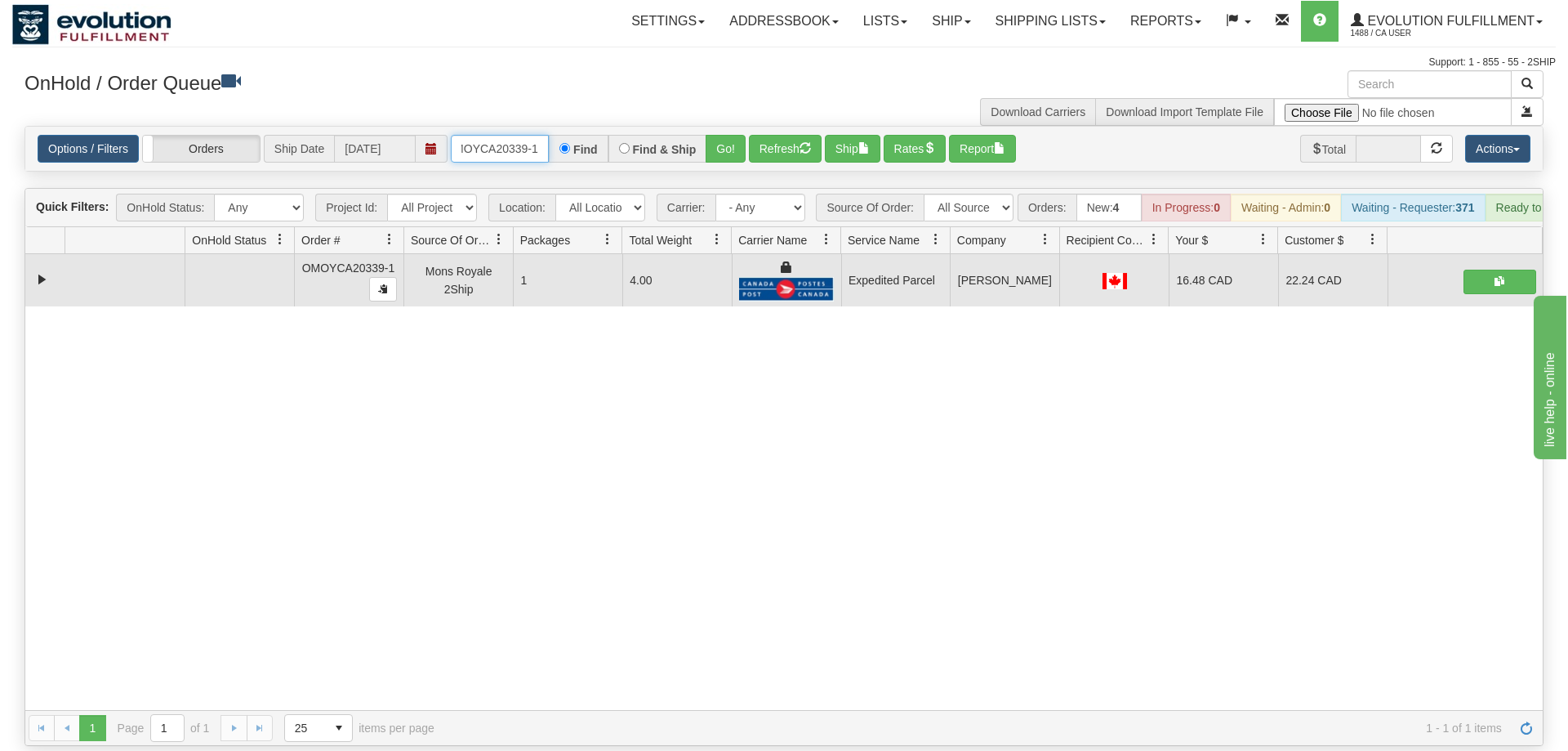
click at [521, 134] on input "OMOYCA20339-1" at bounding box center [499, 148] width 98 height 27
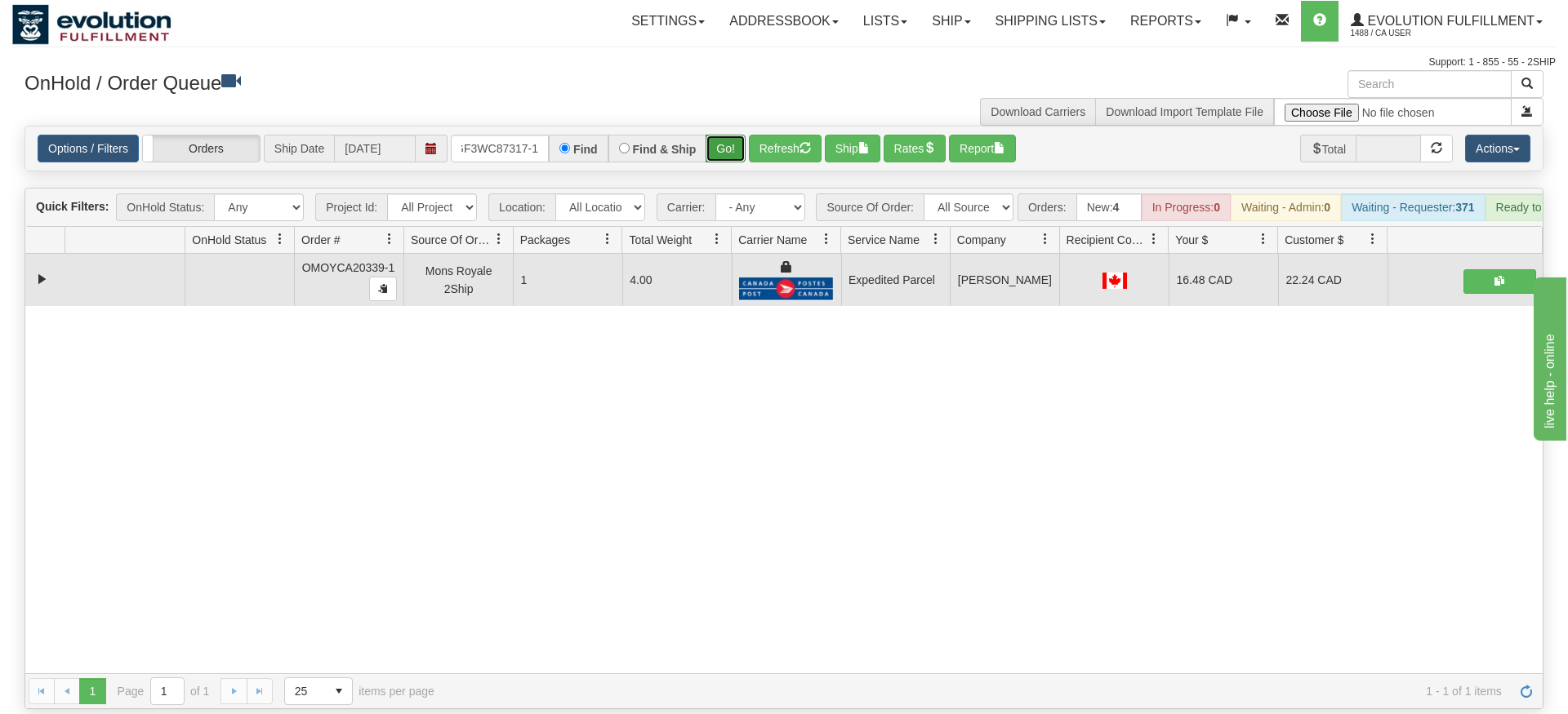
click at [723, 160] on div "Is equal to Is not equal to Contains Does not contains CAD USD EUR ZAR [PERSON_…" at bounding box center [784, 418] width 1543 height 584
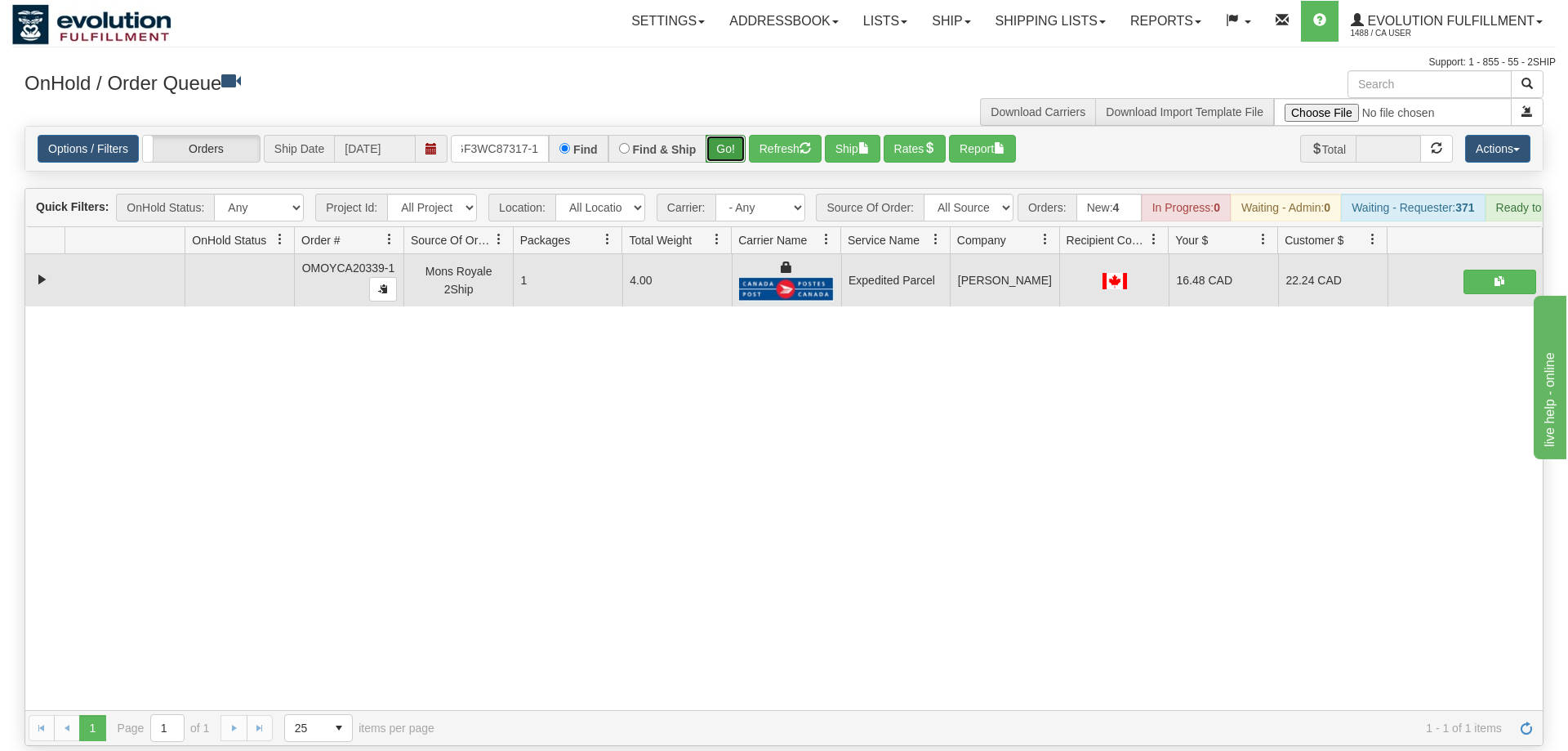
click at [740, 134] on button "Go!" at bounding box center [725, 148] width 40 height 27
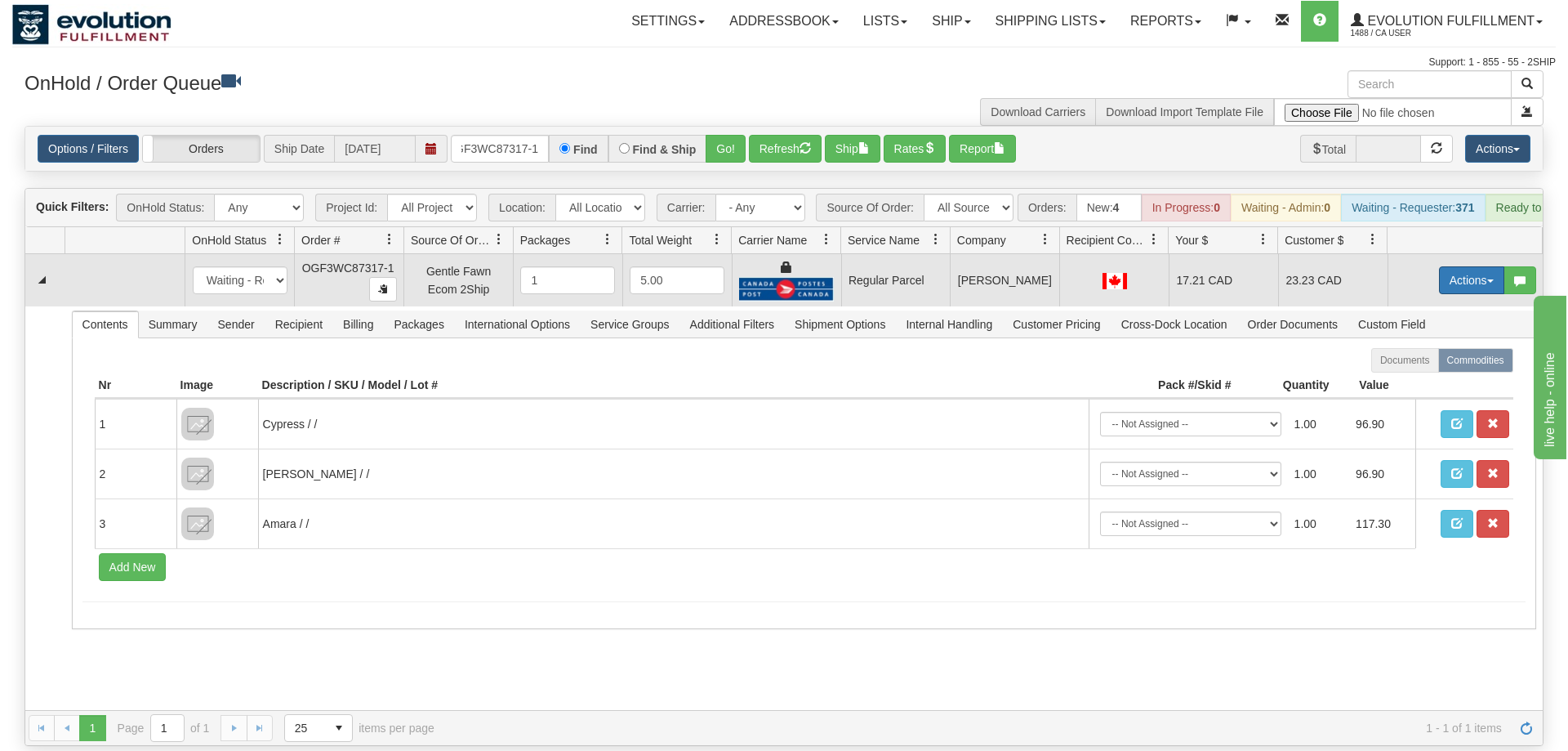
click at [1483, 266] on button "Actions" at bounding box center [1471, 280] width 66 height 27
click at [1455, 347] on span "Rate All Services" at bounding box center [1438, 354] width 98 height 13
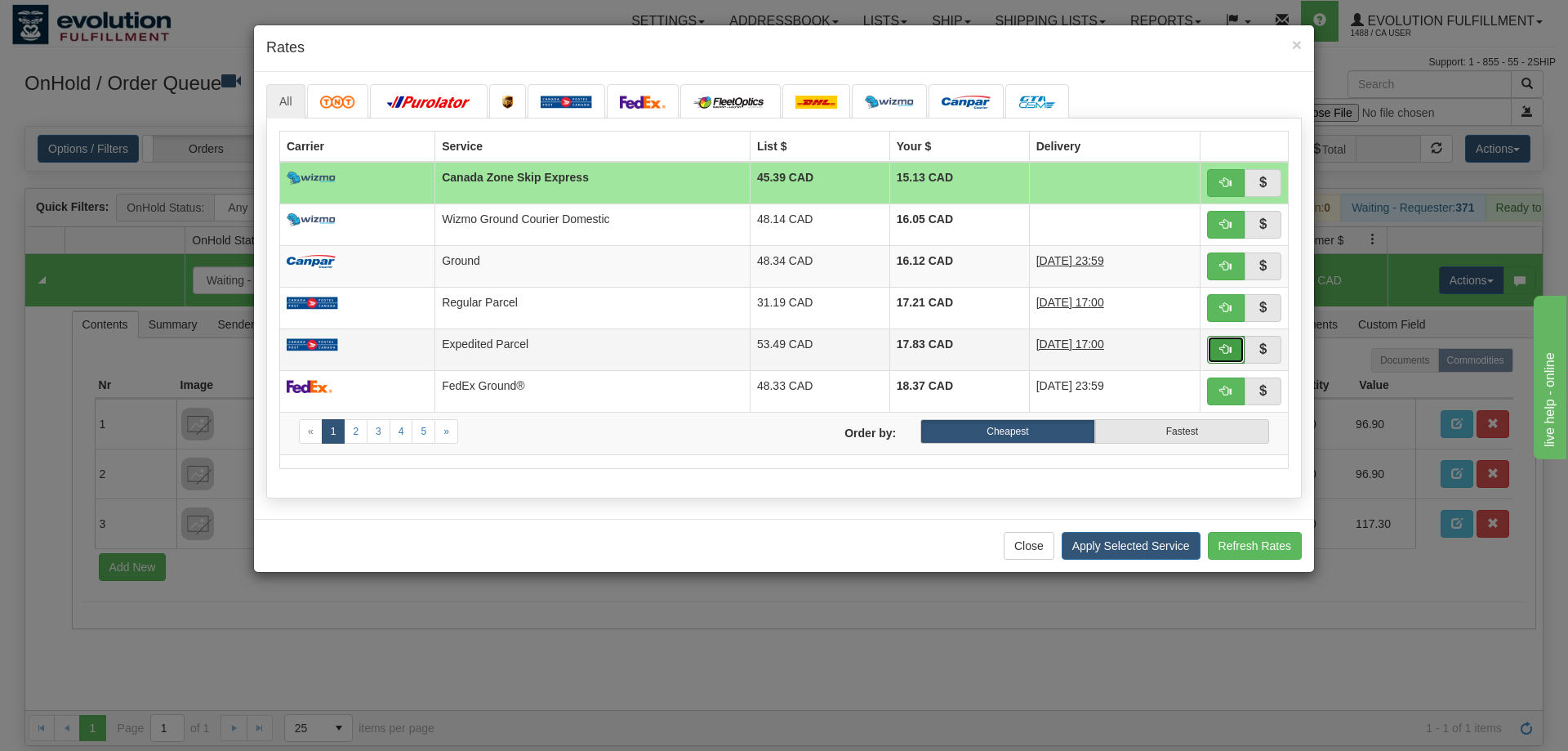
click at [1226, 353] on span "button" at bounding box center [1226, 349] width 12 height 12
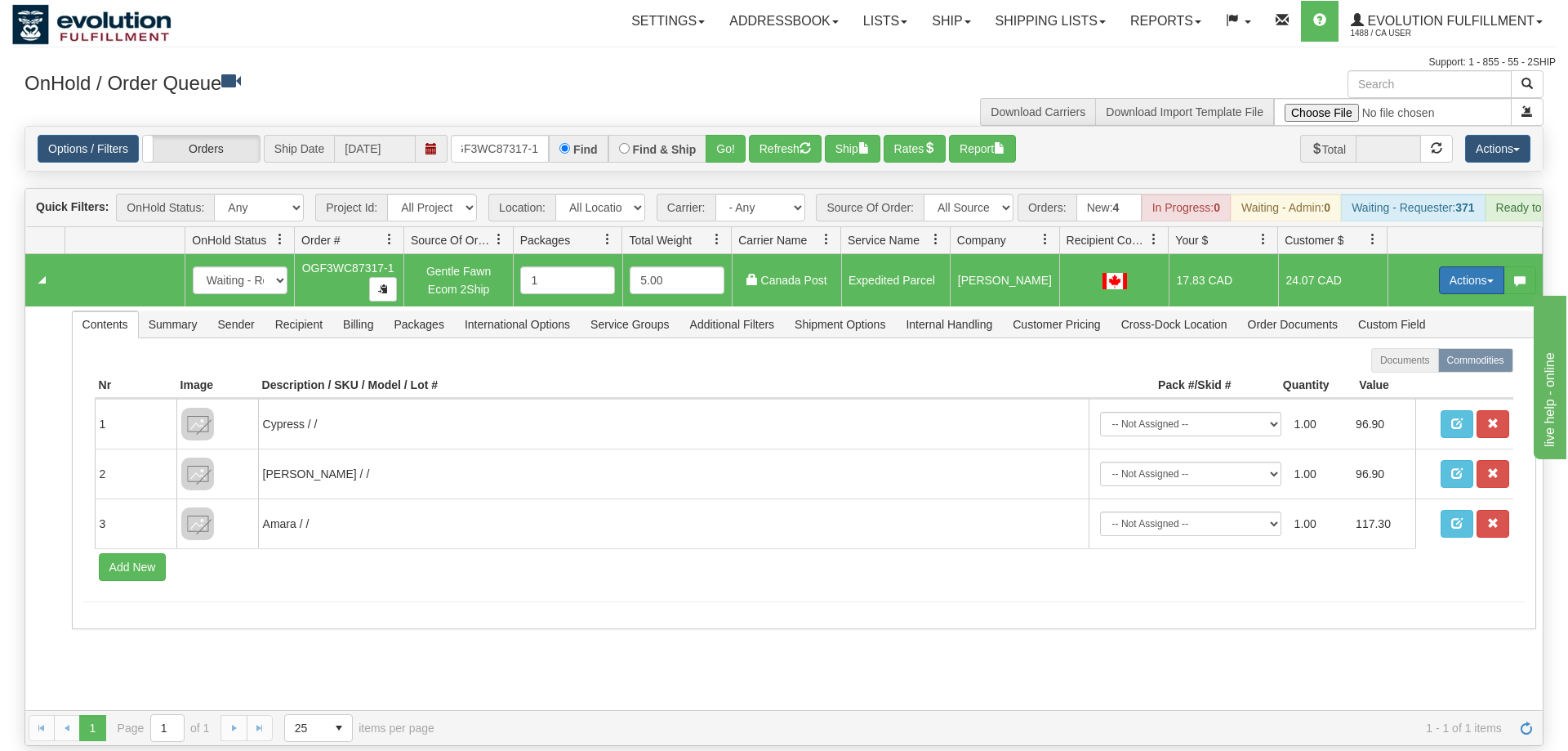
click at [1452, 266] on button "Actions" at bounding box center [1471, 280] width 66 height 27
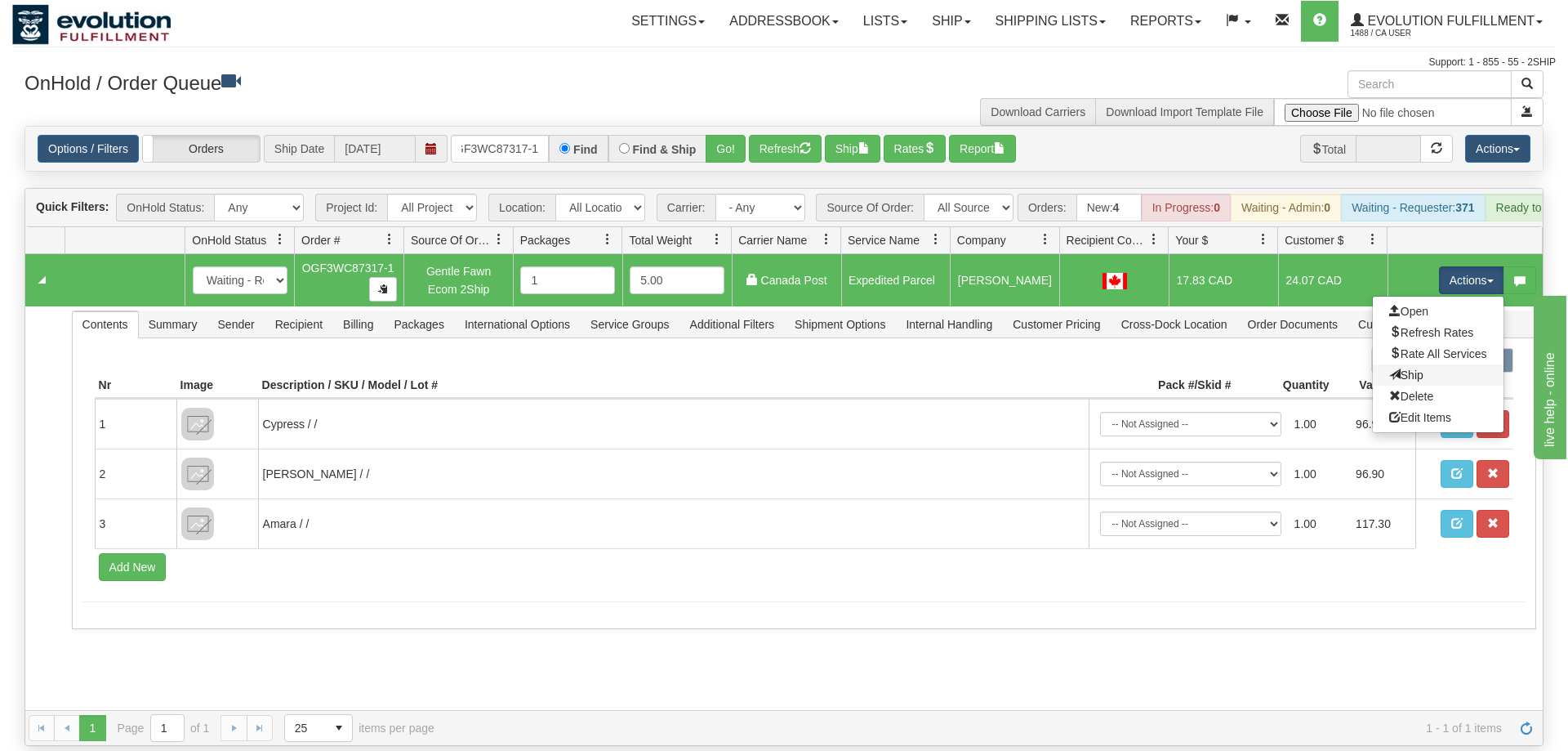
click at [1428, 364] on link "Ship" at bounding box center [1438, 375] width 130 height 22
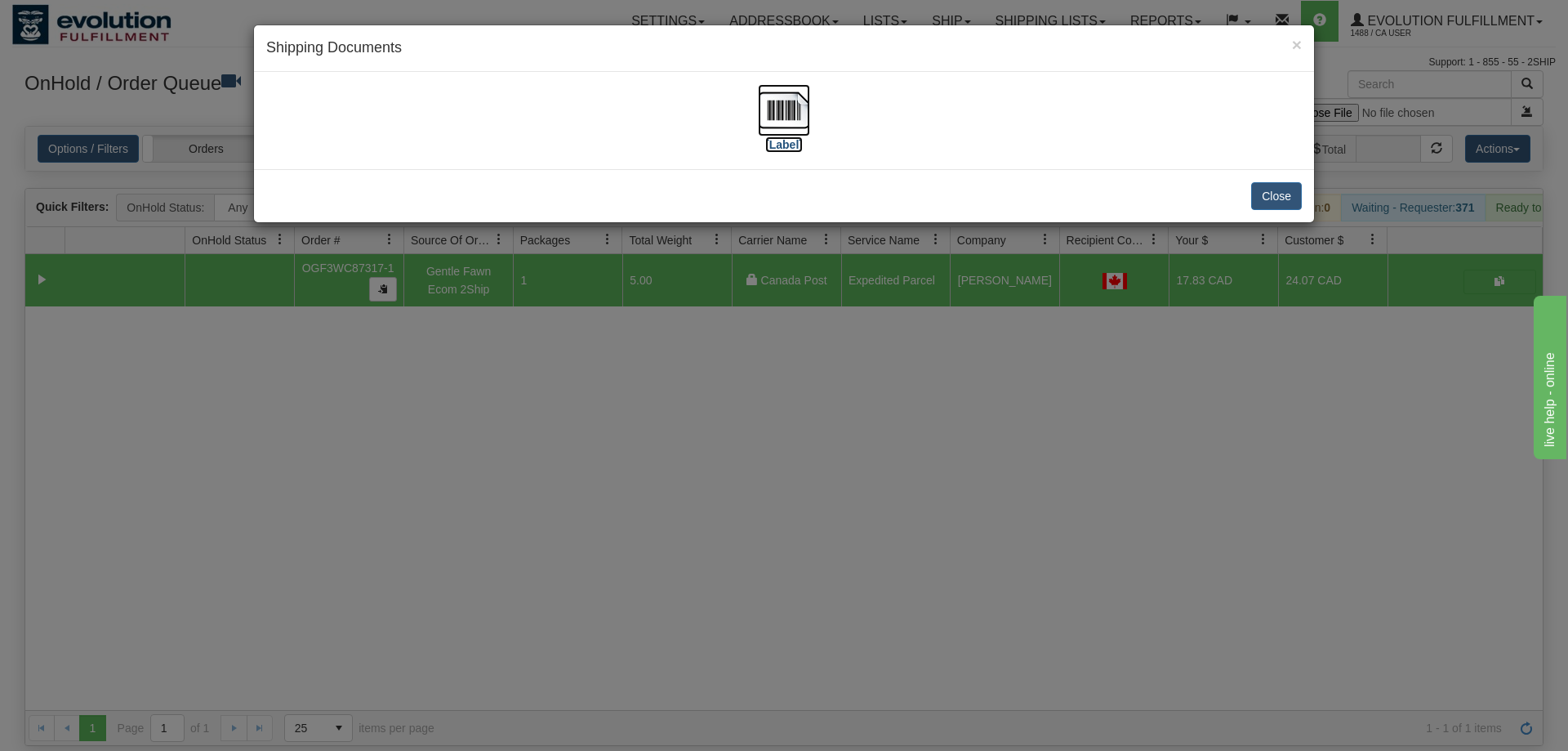
click at [779, 100] on img at bounding box center [783, 110] width 52 height 52
click at [492, 325] on div "× Shipping Documents [Label] Close" at bounding box center [784, 375] width 1568 height 751
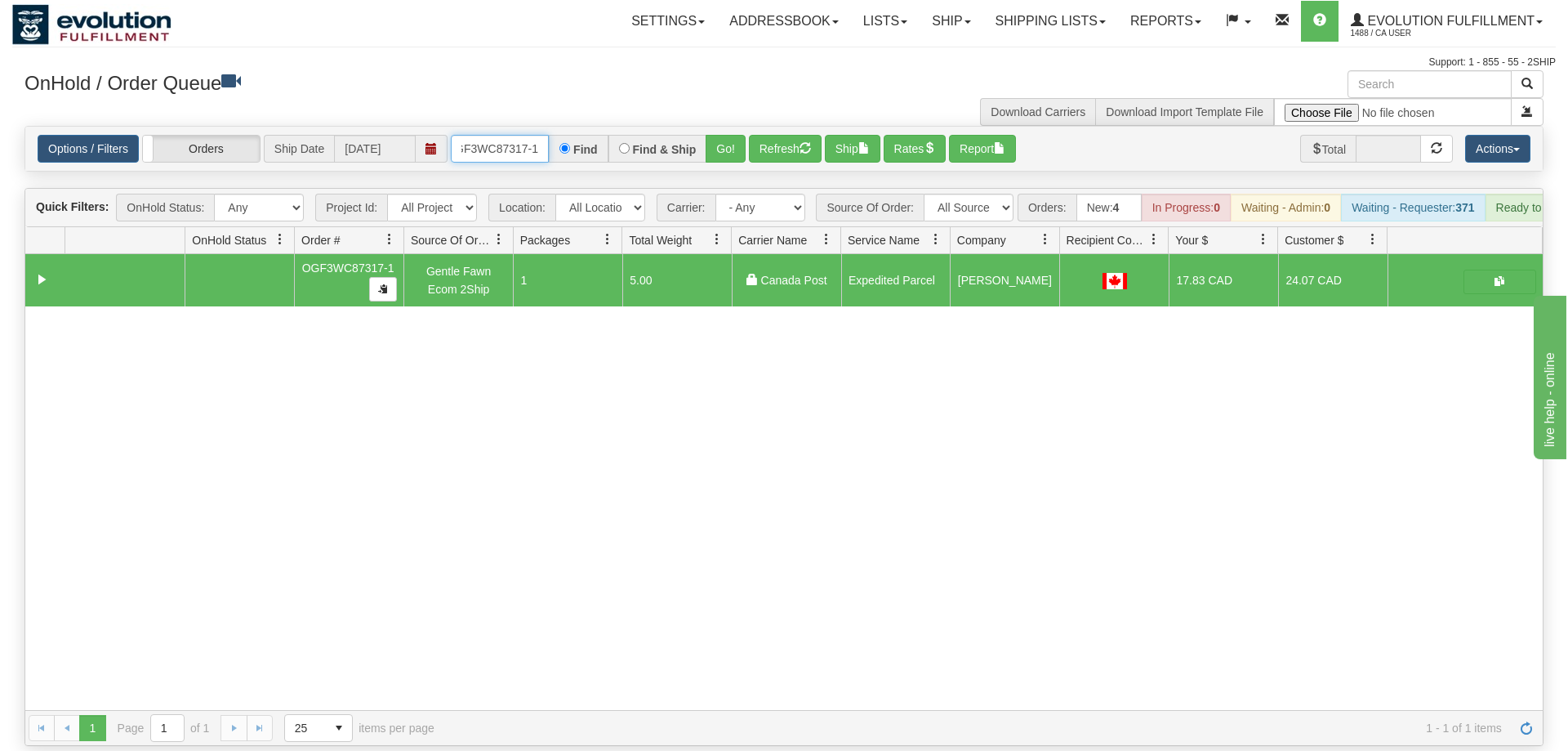
click at [495, 134] on input "OGF3WC87317-1" at bounding box center [499, 148] width 98 height 27
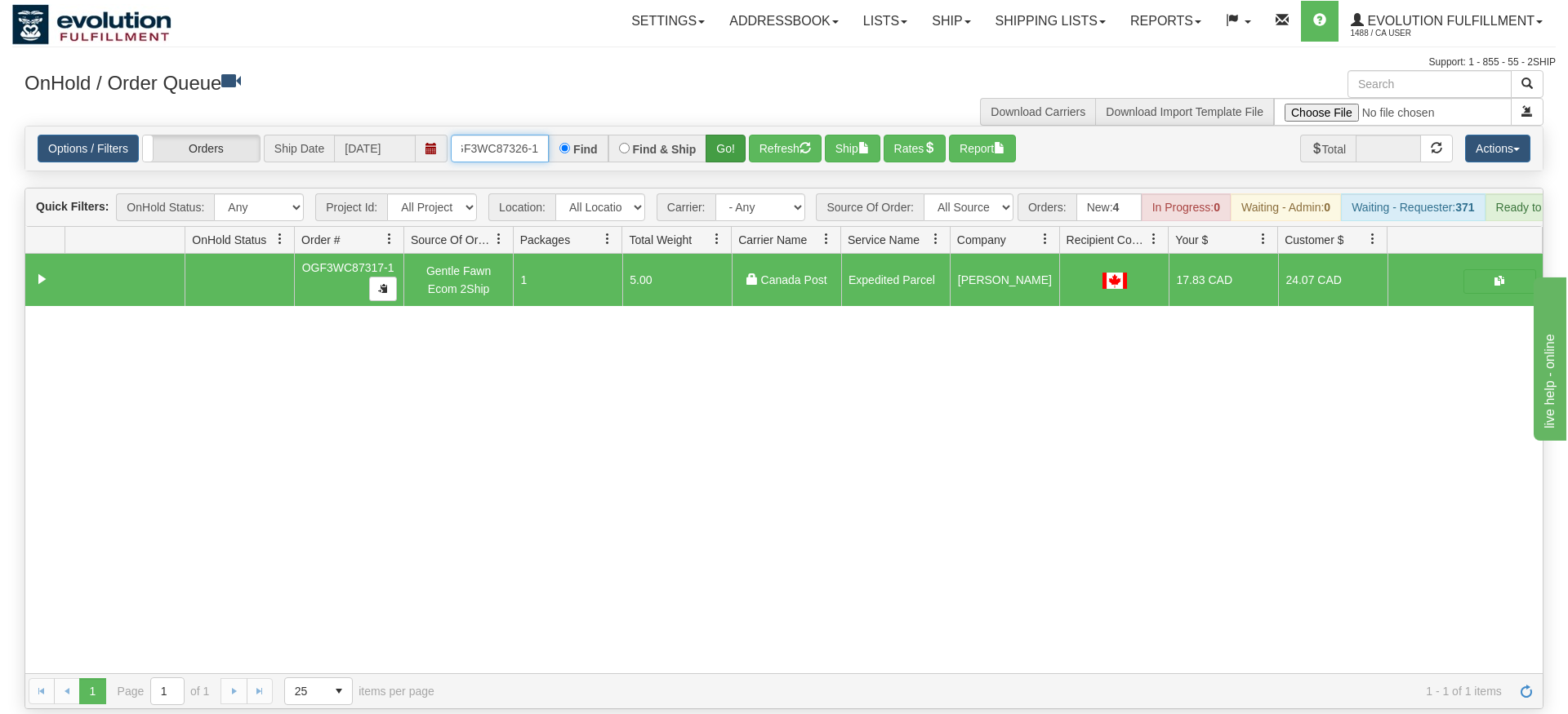
type input "OGF3WC87326-1"
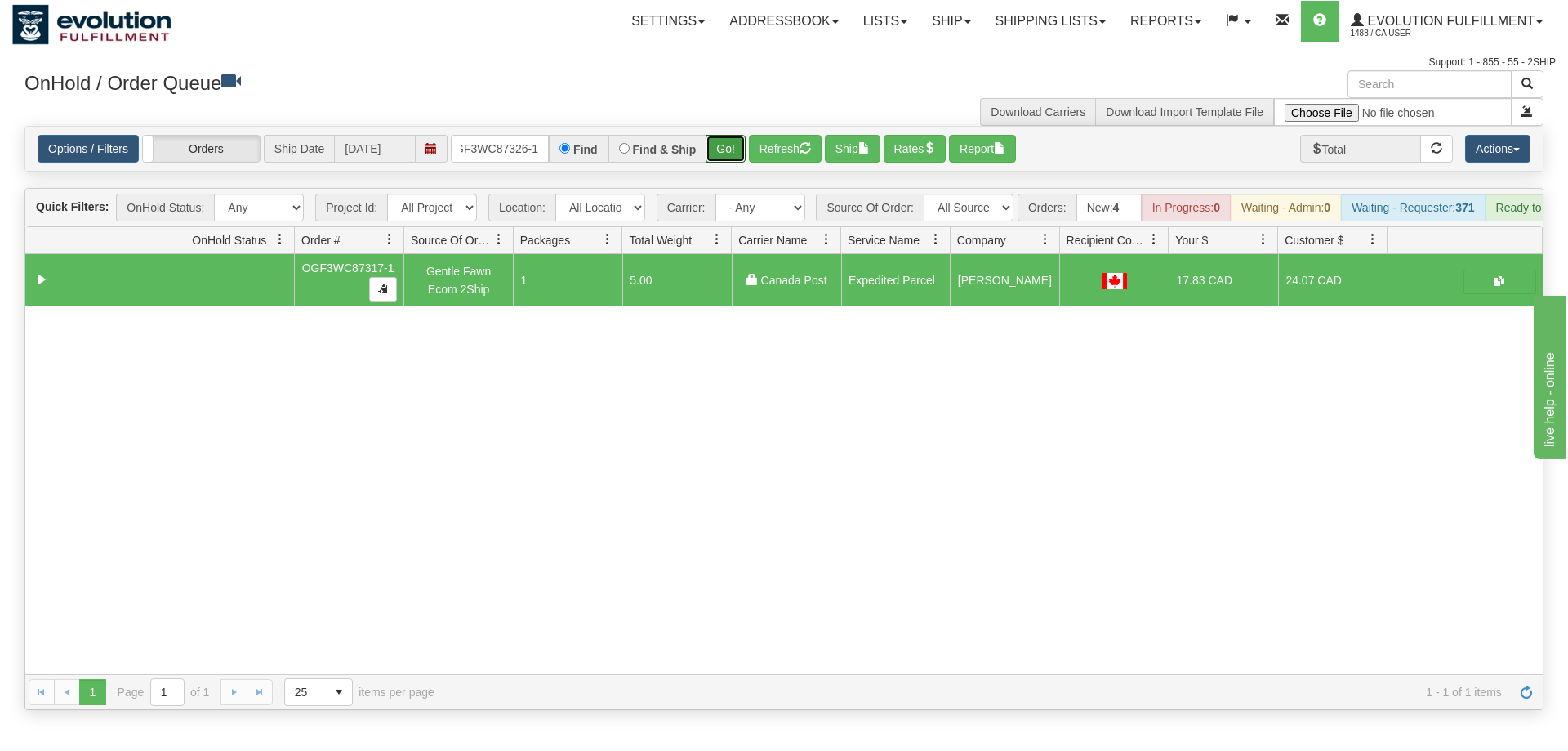
drag, startPoint x: 726, startPoint y: 125, endPoint x: 726, endPoint y: 139, distance: 14.0
click at [726, 157] on div "Is equal to Is not equal to Contains Does not contains CAD USD EUR ZAR [PERSON_…" at bounding box center [784, 418] width 1543 height 584
click at [726, 139] on div "Options / Filters Group Shipments Orders Ship Date [DATE] OGF3WC87326-1 Find Fi…" at bounding box center [784, 149] width 1517 height 44
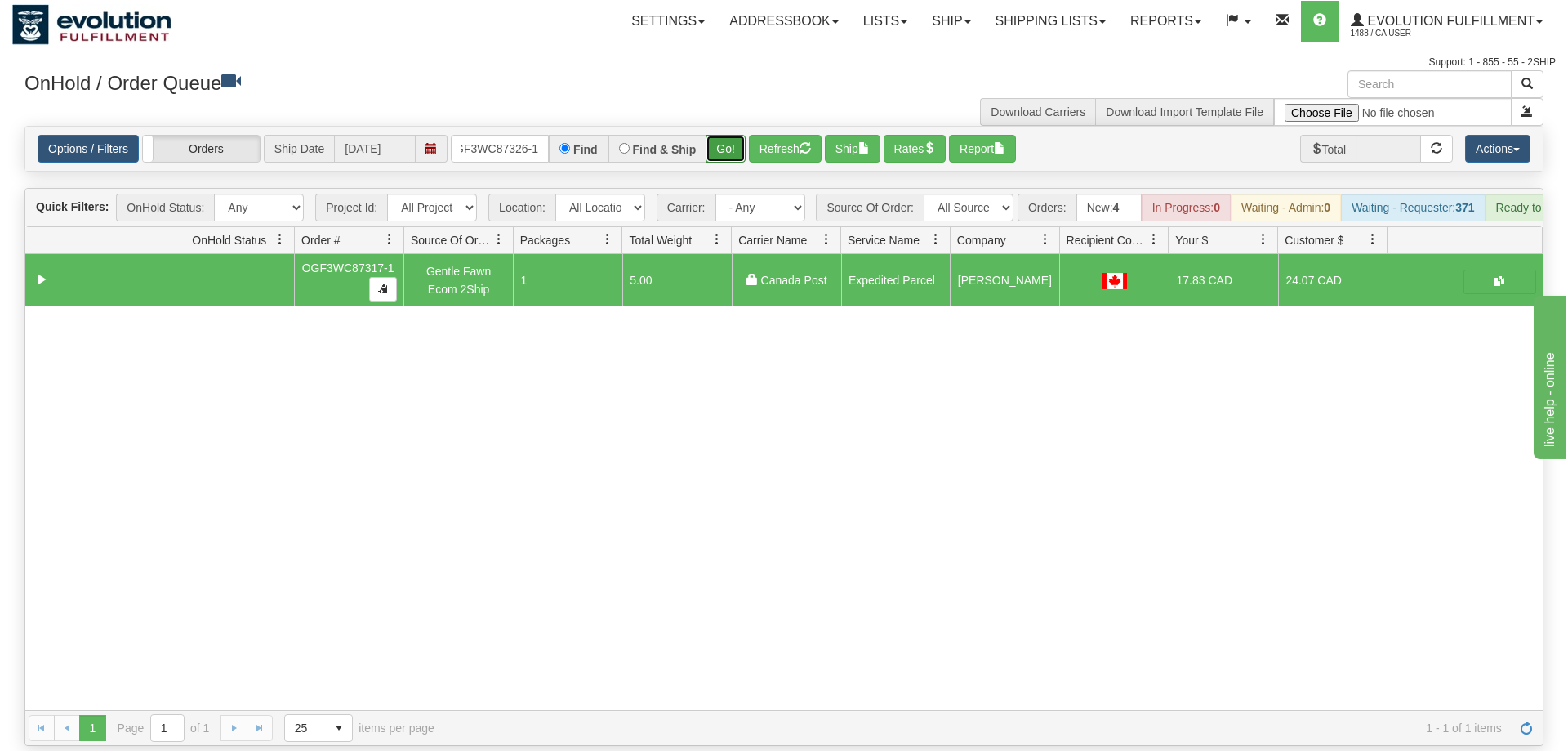
click at [732, 134] on button "Go!" at bounding box center [725, 148] width 40 height 27
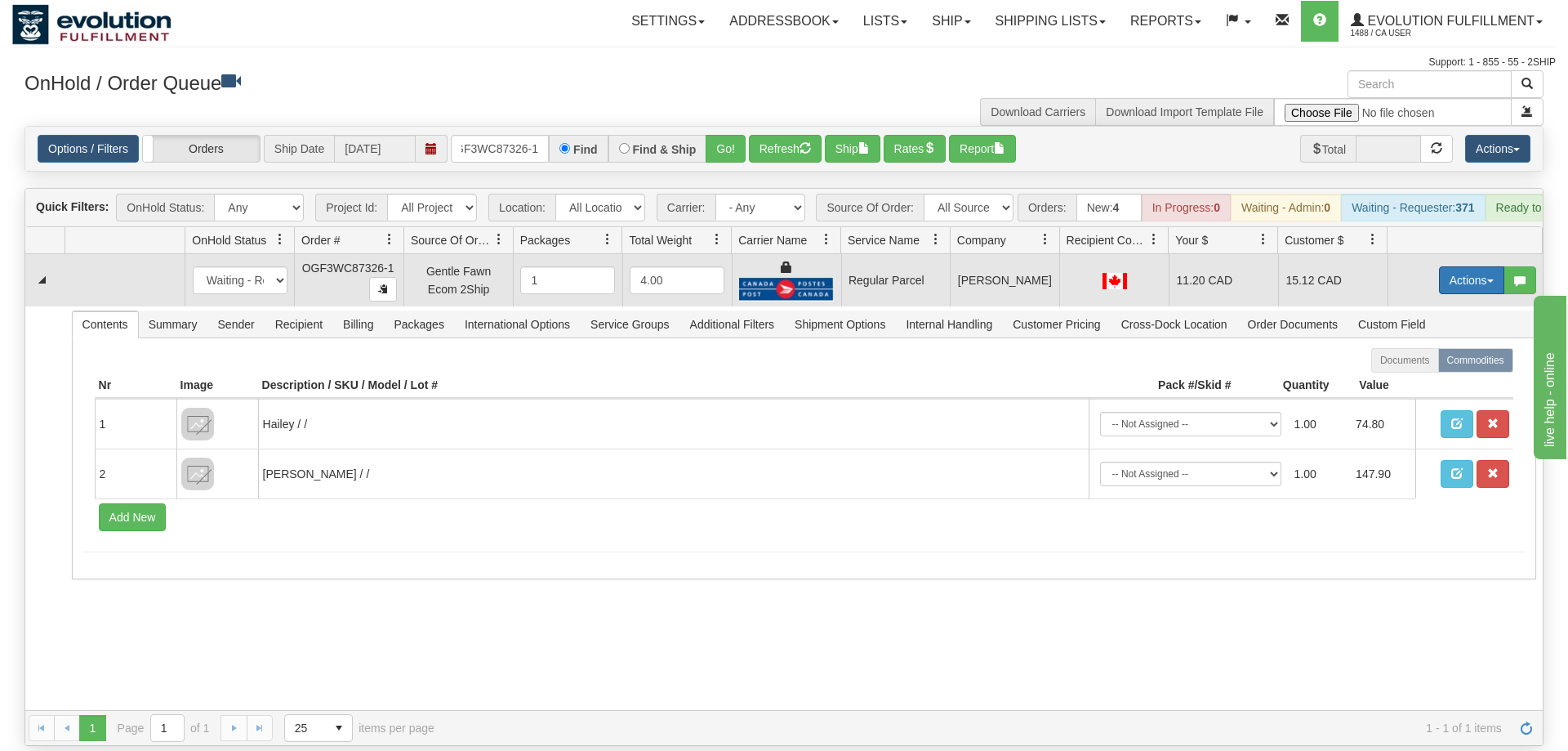
click at [1473, 266] on button "Actions" at bounding box center [1471, 280] width 66 height 27
click at [1444, 347] on span "Rate All Services" at bounding box center [1438, 354] width 98 height 13
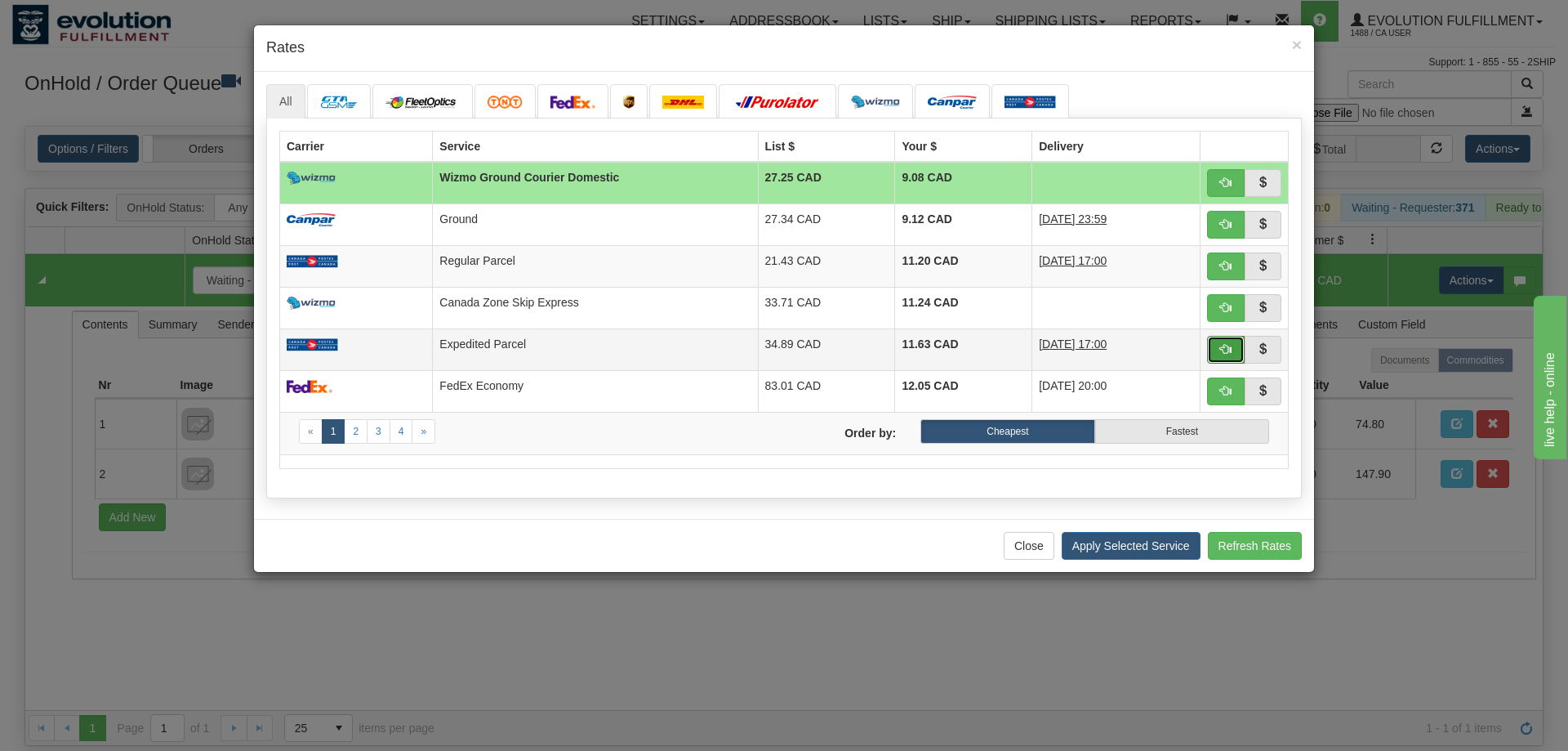
click at [1217, 350] on button "button" at bounding box center [1225, 349] width 37 height 27
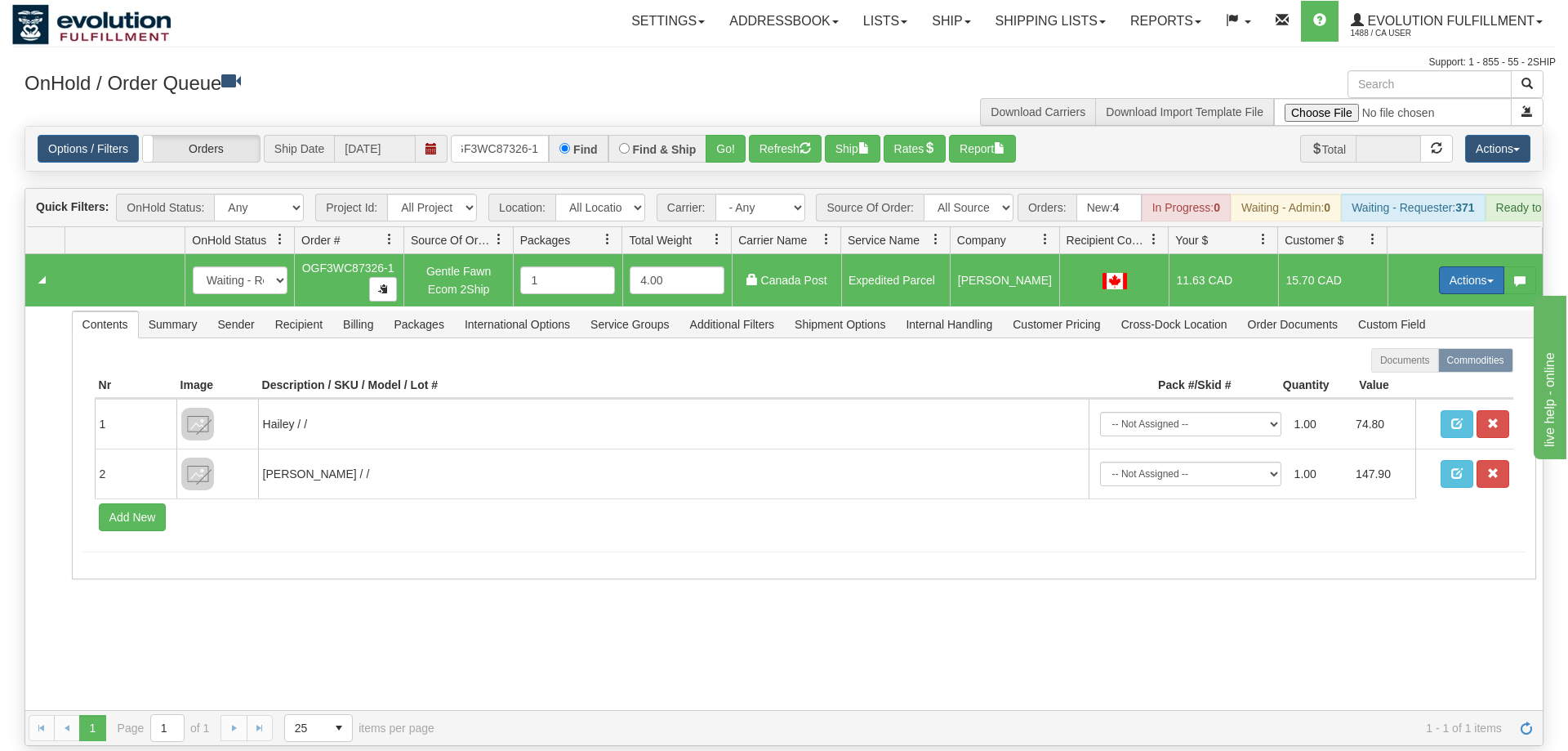
click at [1477, 266] on button "Actions" at bounding box center [1471, 280] width 66 height 27
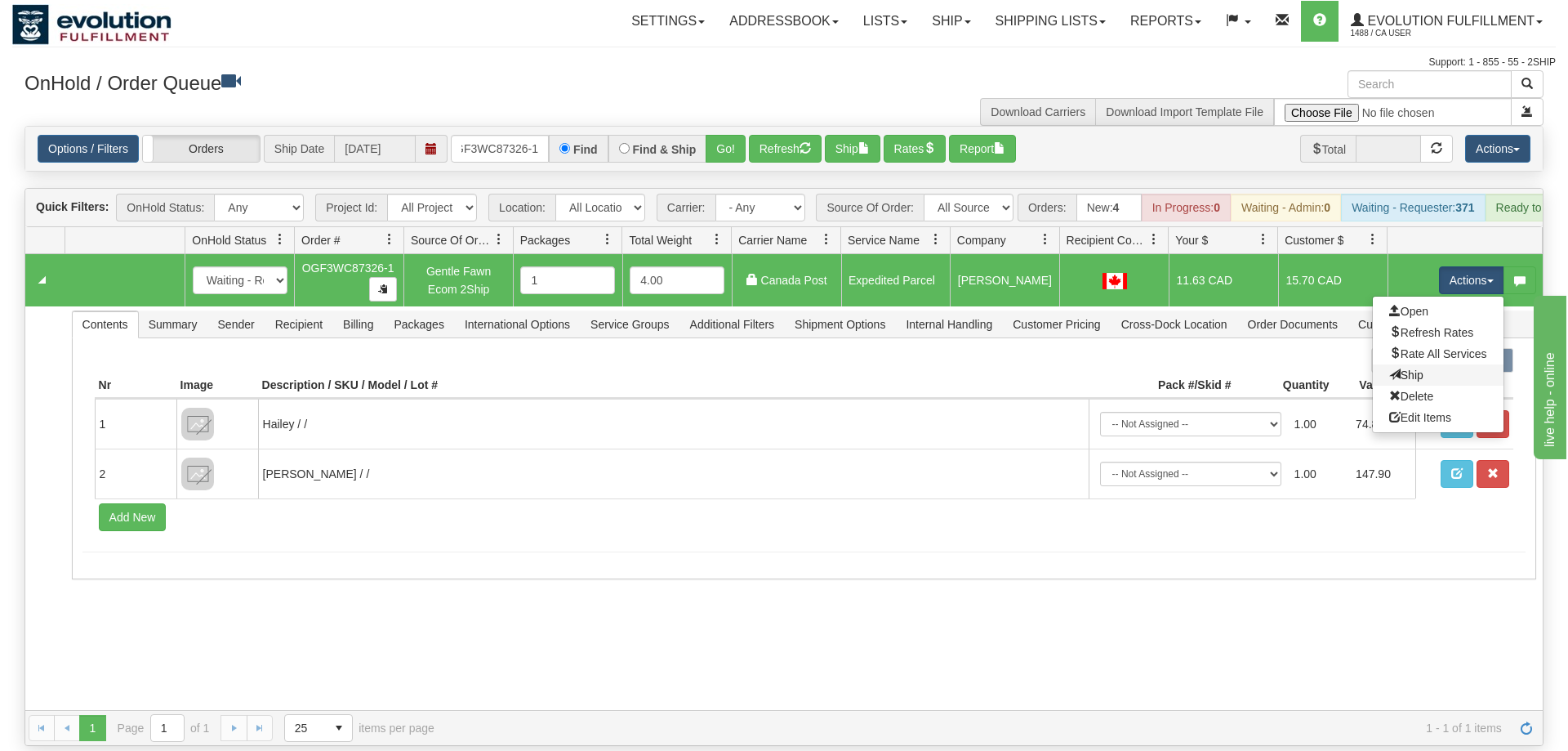
click at [1427, 364] on link "Ship" at bounding box center [1438, 375] width 130 height 22
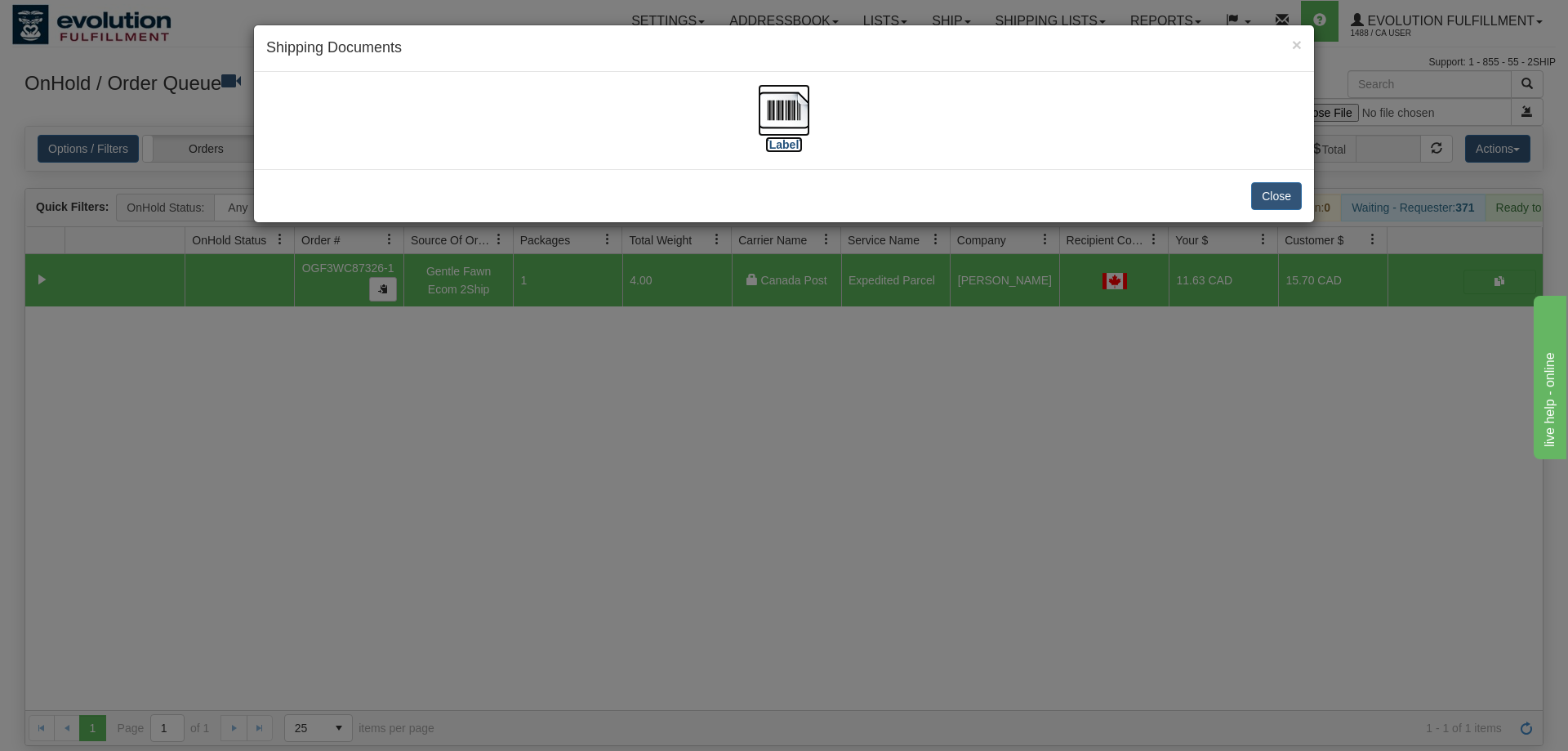
click at [763, 113] on img at bounding box center [783, 110] width 52 height 52
drag, startPoint x: 622, startPoint y: 439, endPoint x: 627, endPoint y: 412, distance: 27.5
click at [624, 436] on div "× Shipping Documents [Label] Close" at bounding box center [784, 375] width 1568 height 751
